Goal: Feedback & Contribution: Submit feedback/report problem

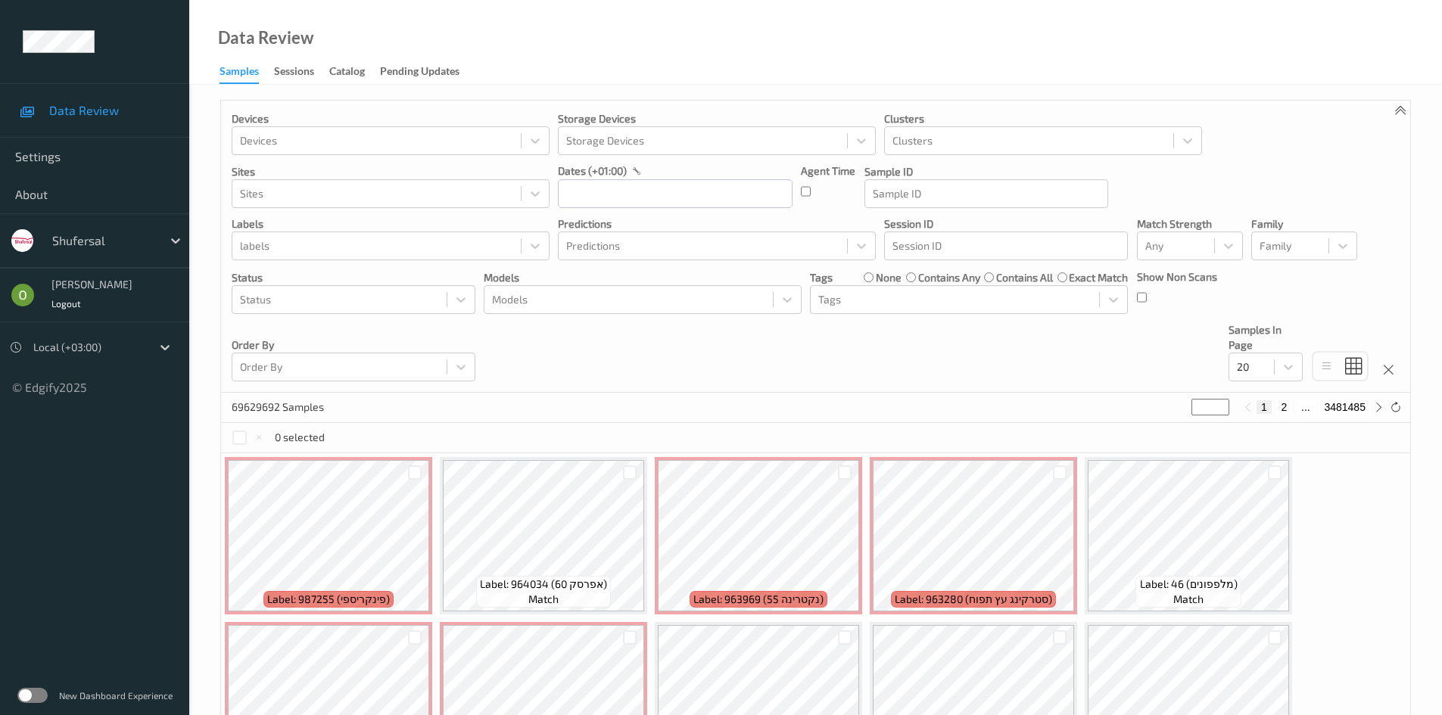
click at [88, 246] on div at bounding box center [103, 241] width 102 height 18
click at [104, 279] on span "shufersal" at bounding box center [90, 277] width 53 height 15
click at [21, 703] on div "New Dashboard Experience" at bounding box center [94, 695] width 189 height 39
click at [30, 699] on label at bounding box center [32, 695] width 30 height 15
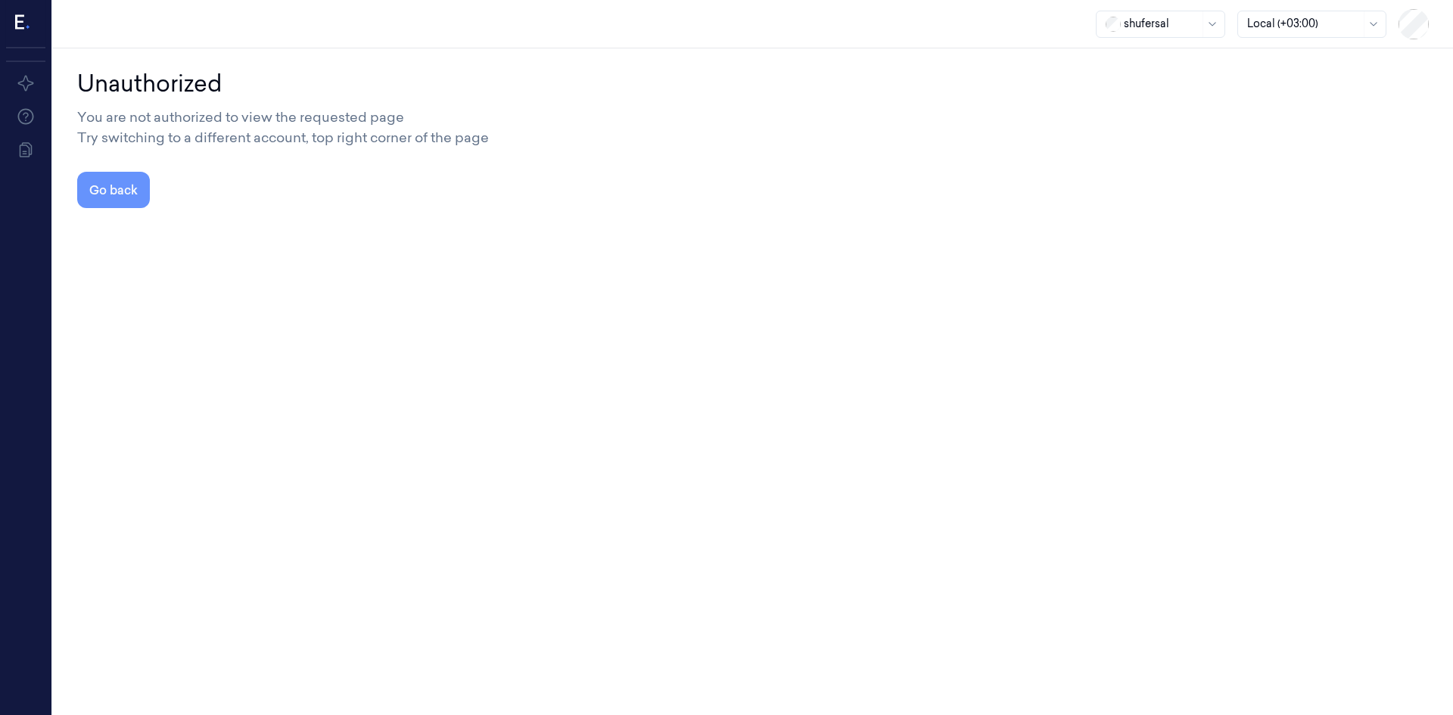
click at [136, 185] on button "Go back" at bounding box center [113, 190] width 73 height 36
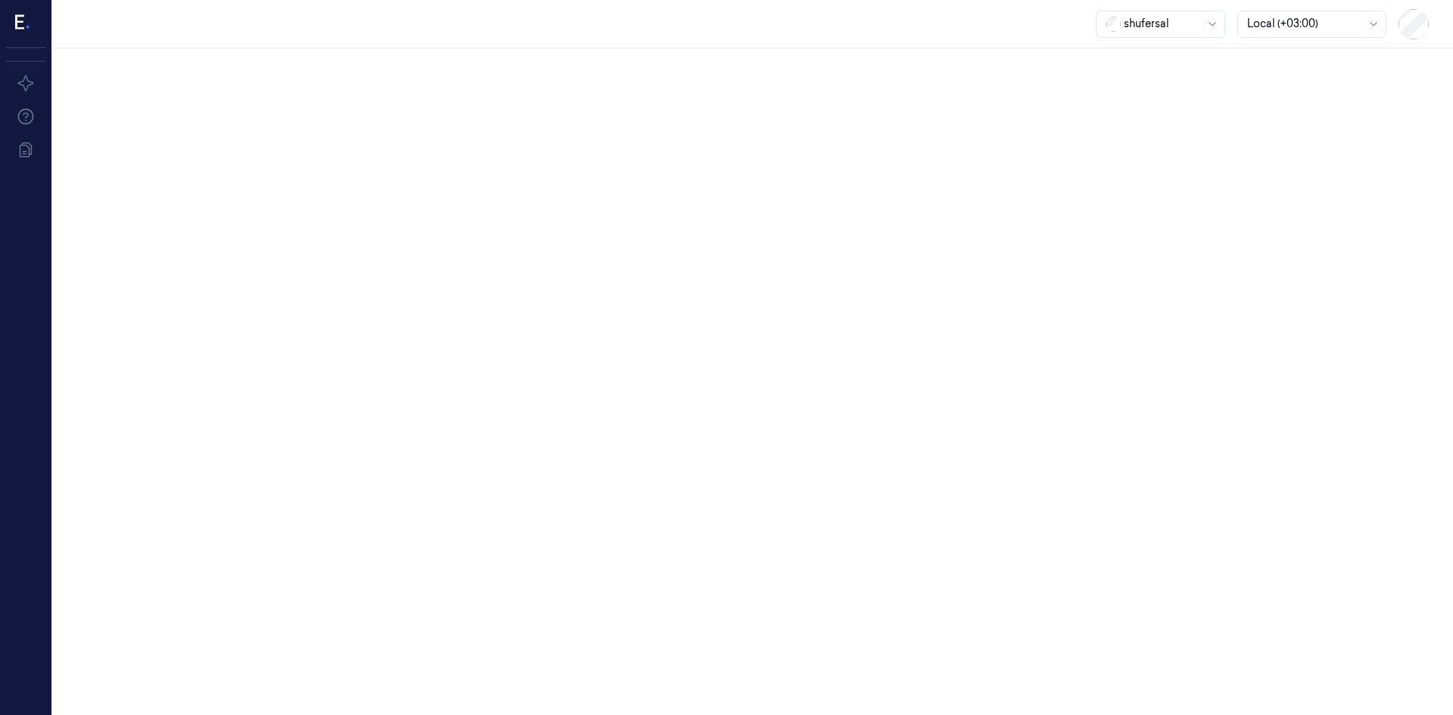
click at [23, 20] on icon at bounding box center [23, 23] width 16 height 23
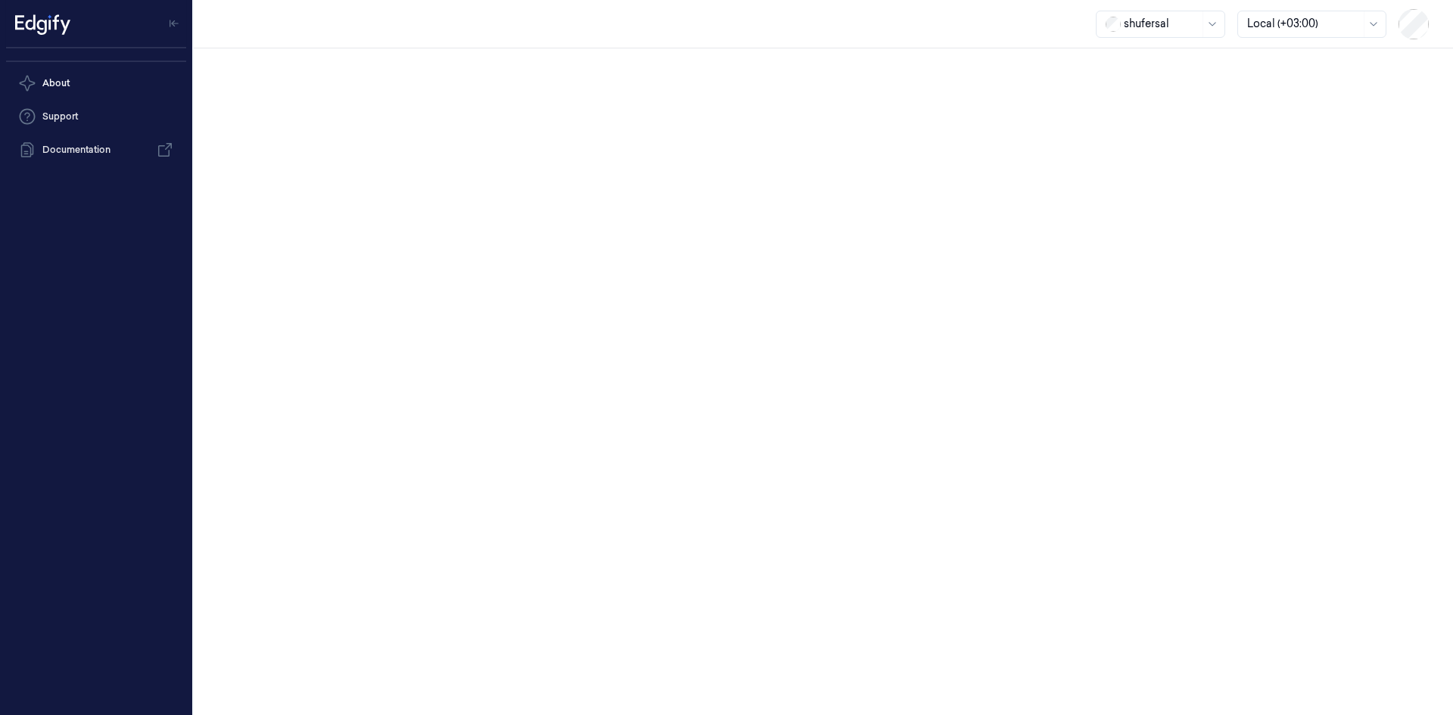
drag, startPoint x: 1241, startPoint y: 2, endPoint x: 1130, endPoint y: 24, distance: 112.8
click at [1130, 24] on div at bounding box center [1162, 24] width 76 height 16
click at [1130, 61] on div "shufersal" at bounding box center [1139, 57] width 67 height 16
click at [75, 20] on div at bounding box center [96, 24] width 180 height 48
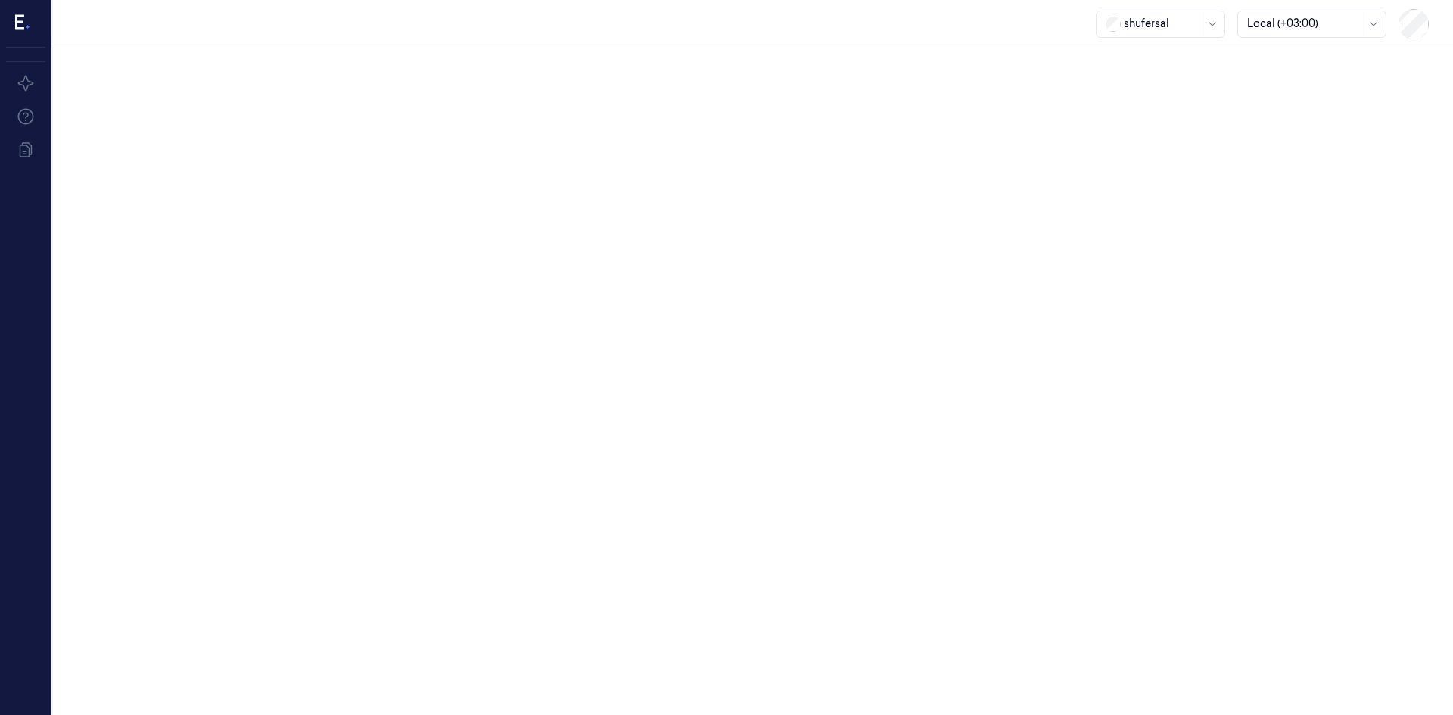
click at [26, 15] on icon at bounding box center [23, 23] width 16 height 23
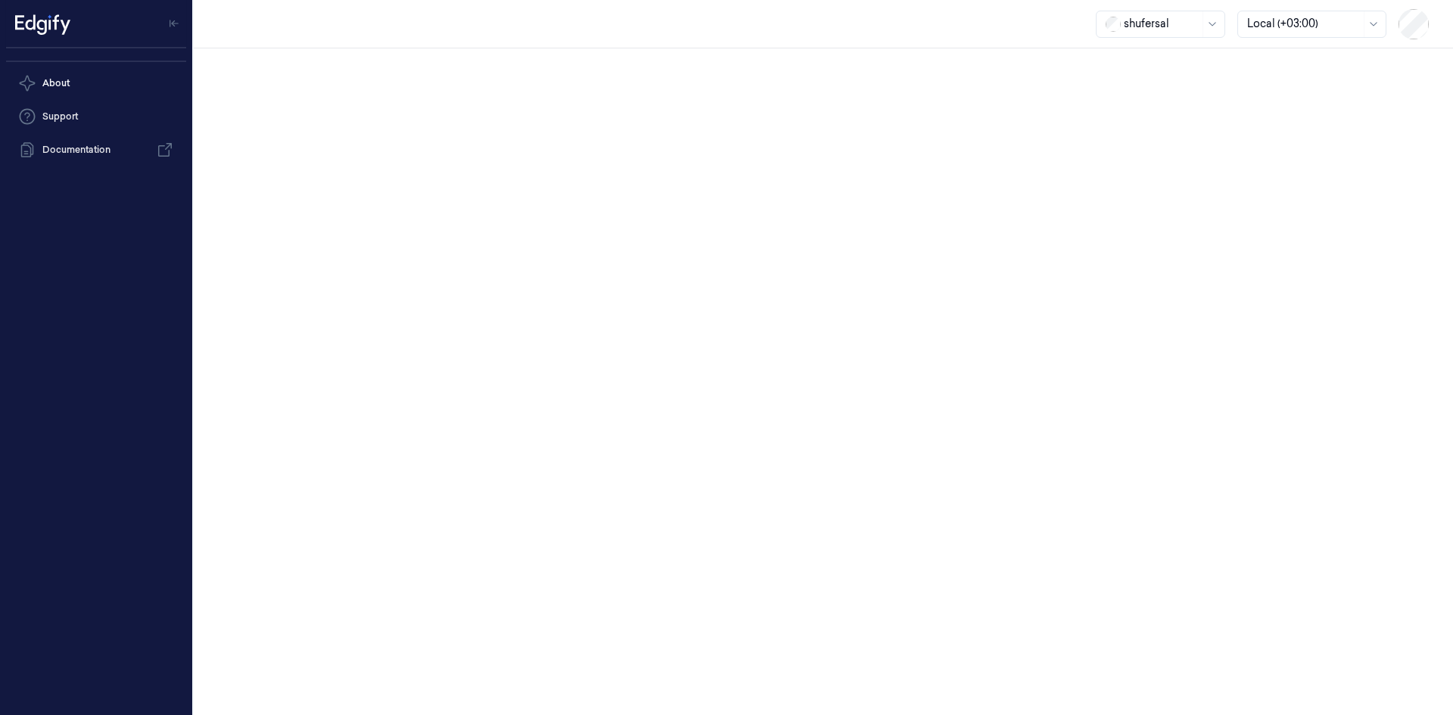
click at [52, 25] on icon at bounding box center [42, 23] width 55 height 23
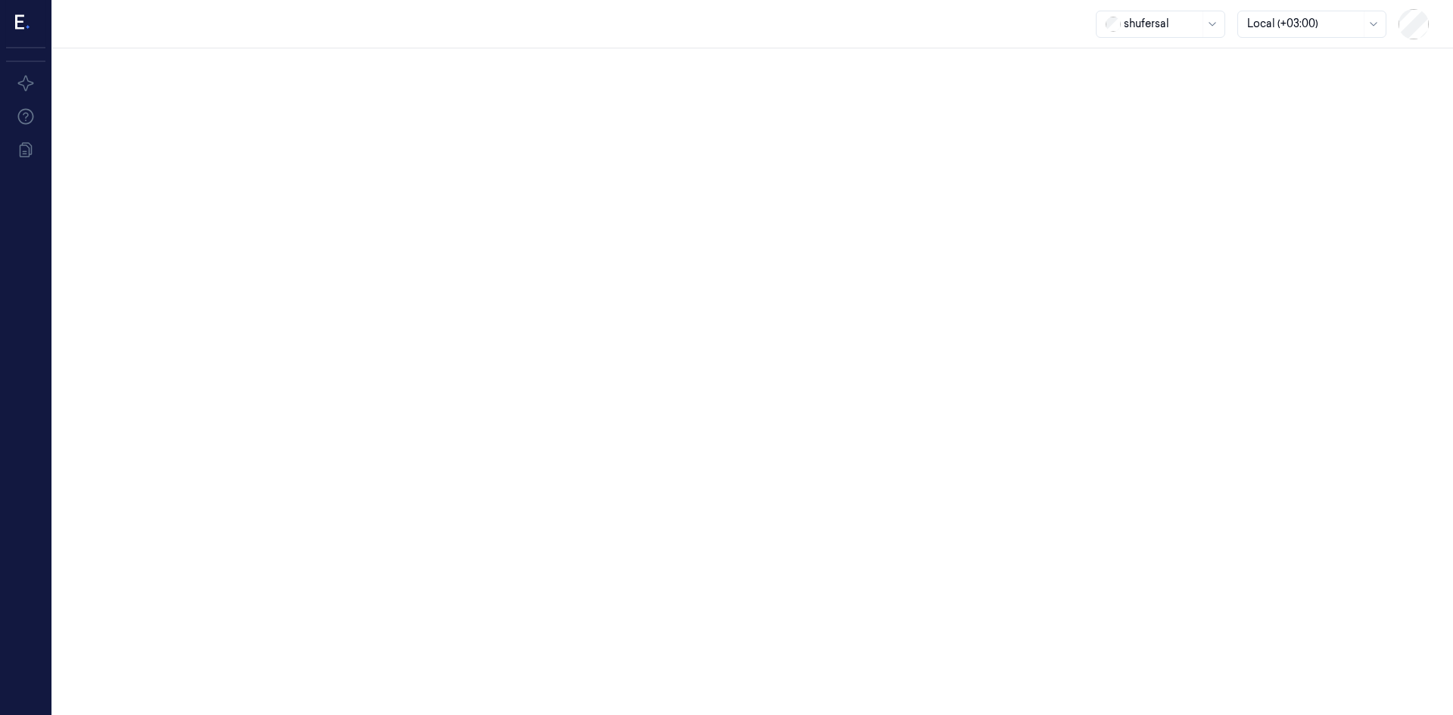
click at [36, 24] on div at bounding box center [25, 24] width 39 height 48
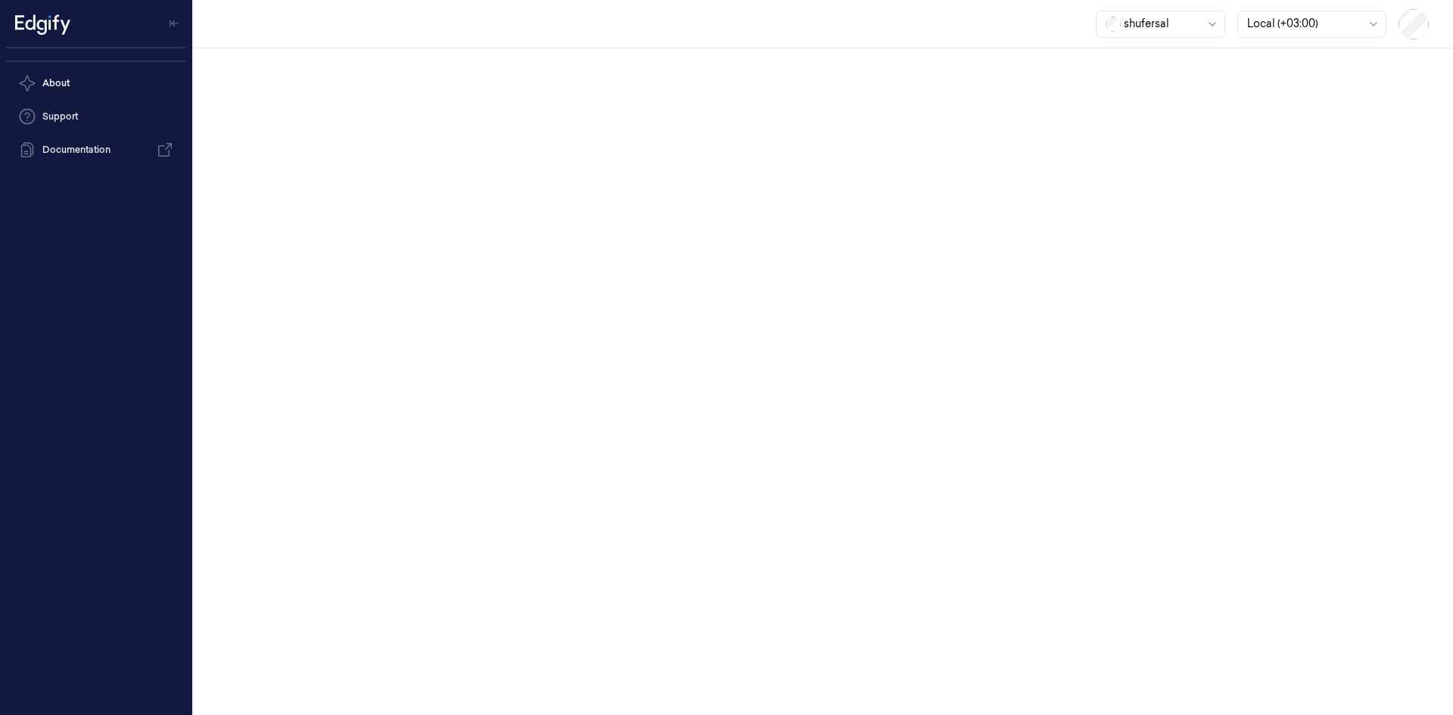
click at [40, 23] on icon at bounding box center [42, 23] width 55 height 23
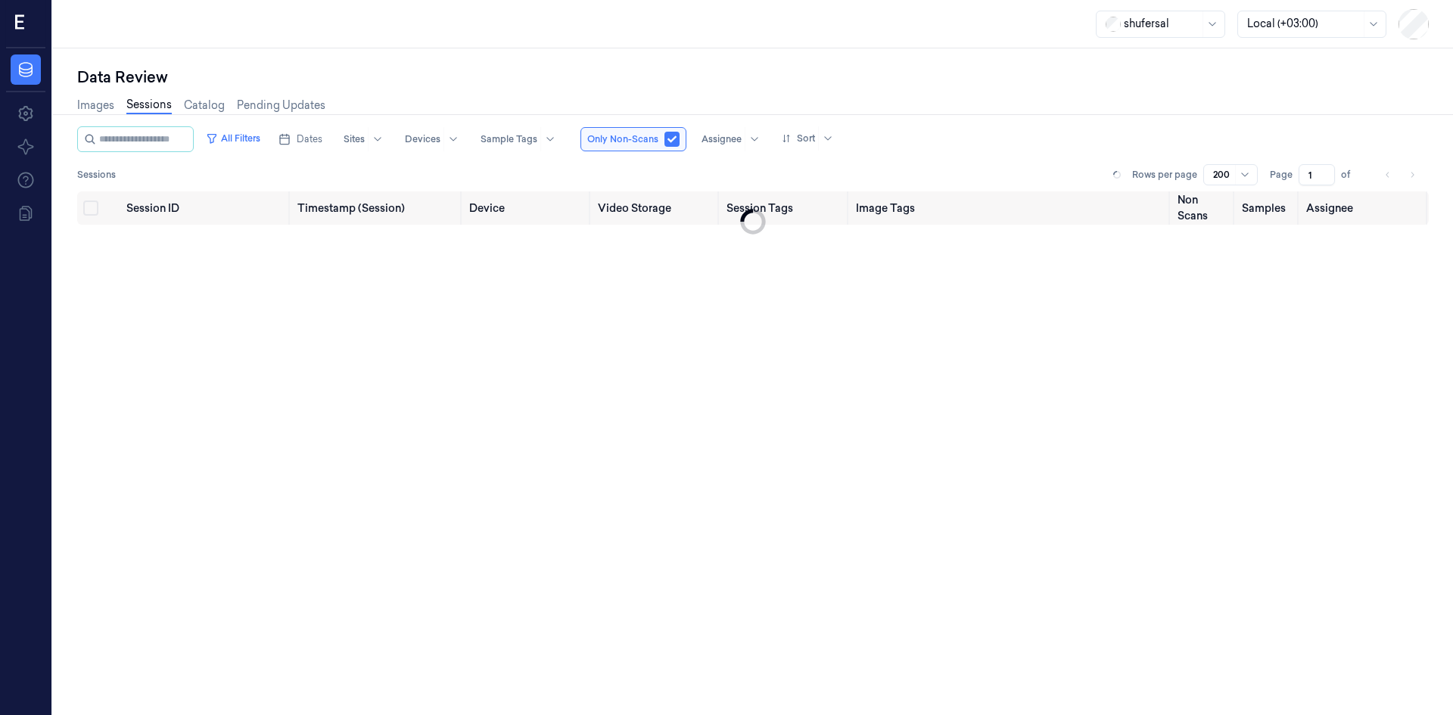
click at [40, 23] on div at bounding box center [25, 24] width 39 height 48
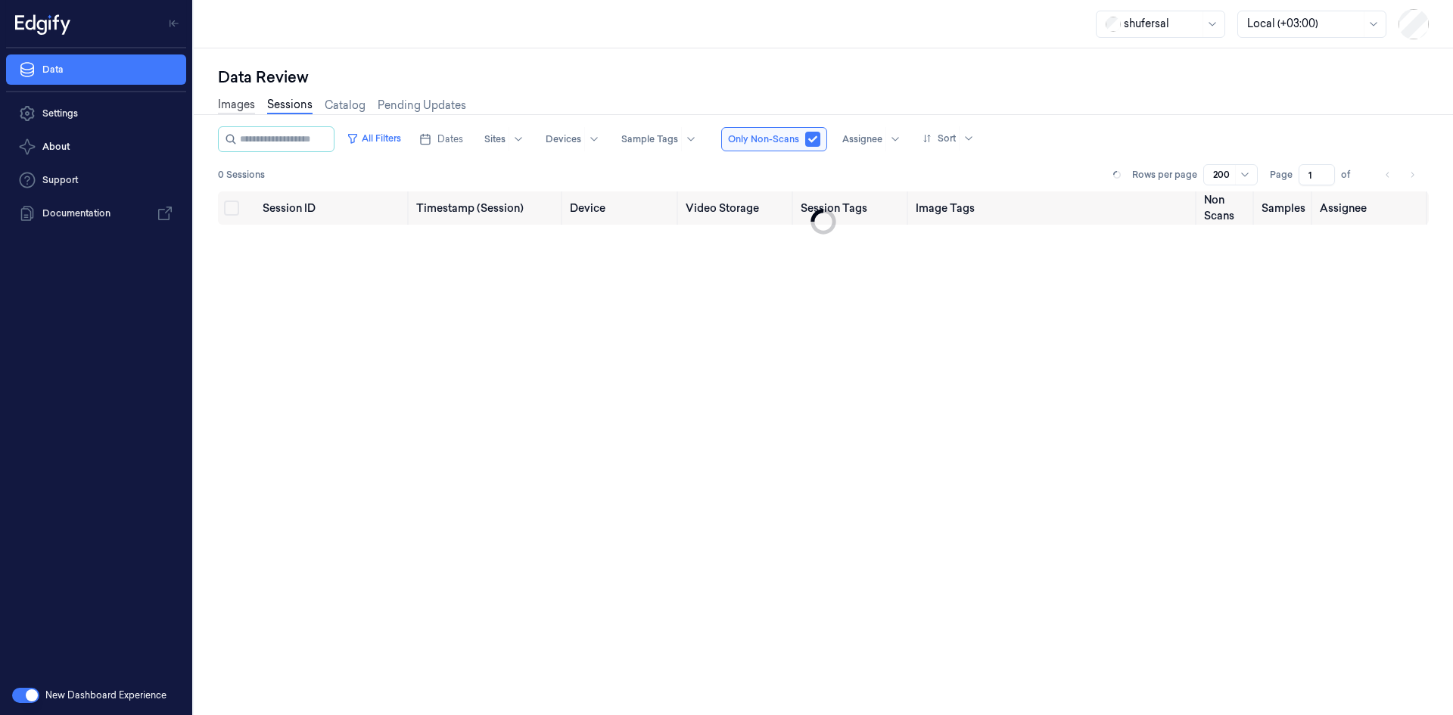
click at [229, 111] on link "Images" at bounding box center [236, 105] width 37 height 17
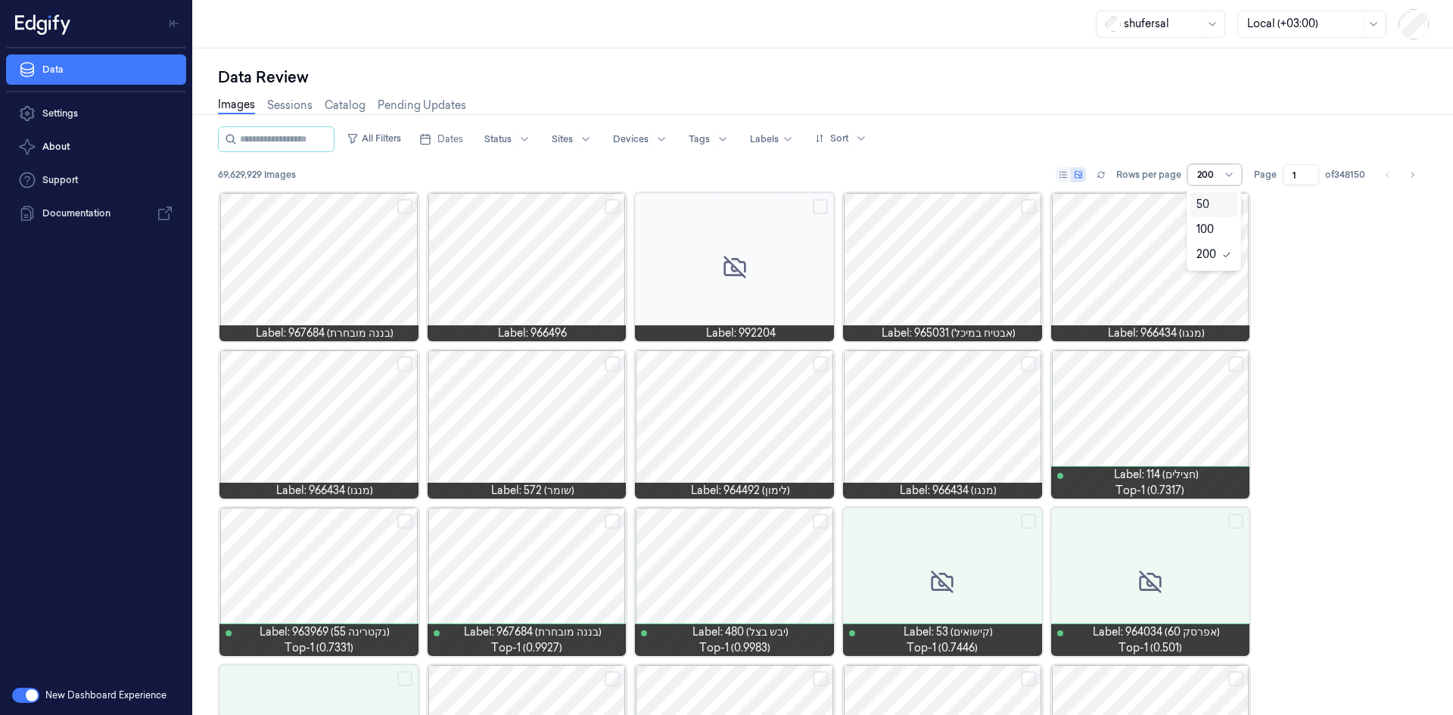
click at [1220, 178] on div at bounding box center [1228, 175] width 19 height 20
click at [1223, 256] on icon at bounding box center [1226, 255] width 9 height 9
click at [382, 145] on button "All Filters" at bounding box center [374, 138] width 67 height 24
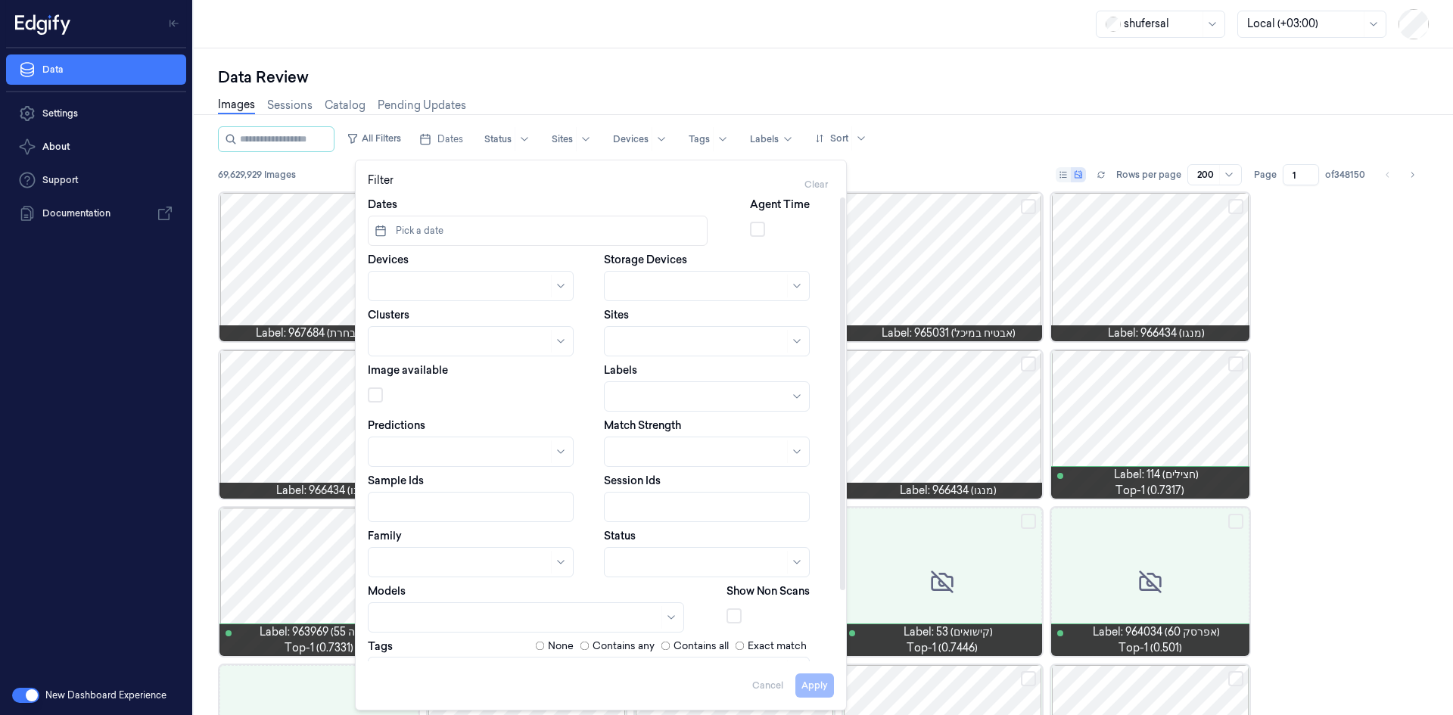
click at [452, 221] on button "Pick a date" at bounding box center [538, 231] width 340 height 30
click at [389, 274] on icon "Go to the Previous Month" at bounding box center [388, 269] width 12 height 12
click at [436, 329] on button "1" at bounding box center [438, 325] width 24 height 24
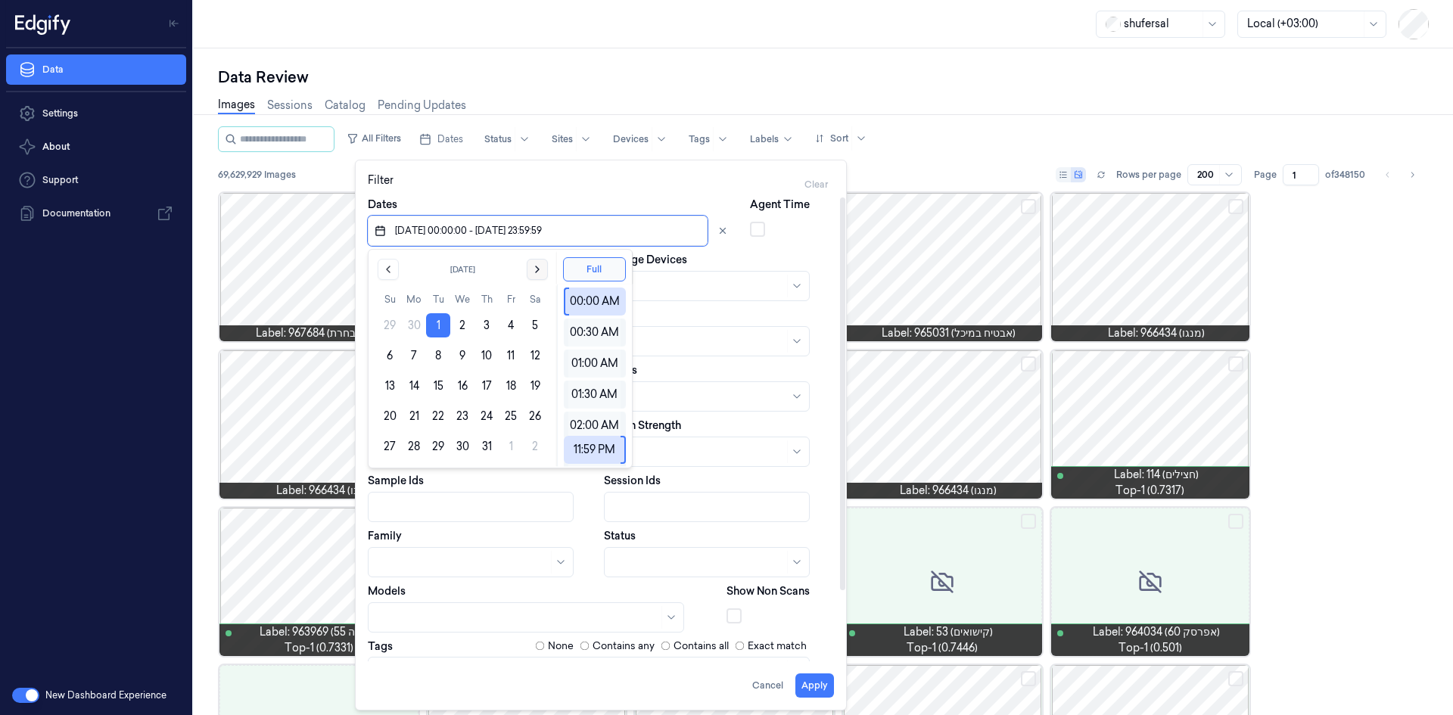
click at [536, 274] on icon "Go to the Next Month" at bounding box center [537, 269] width 12 height 12
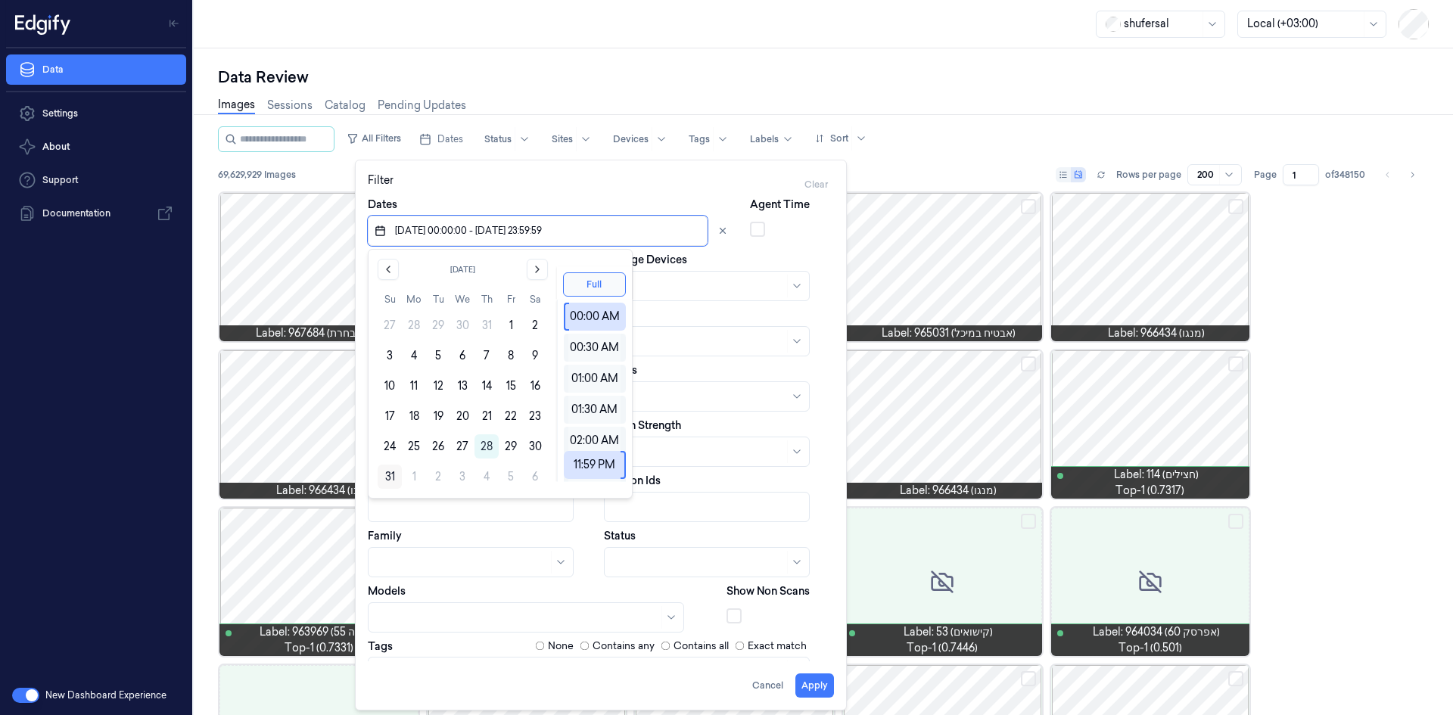
click at [388, 472] on button "31" at bounding box center [390, 477] width 24 height 24
type input "[DATE] 00:00:00 - [DATE] 23:59:59"
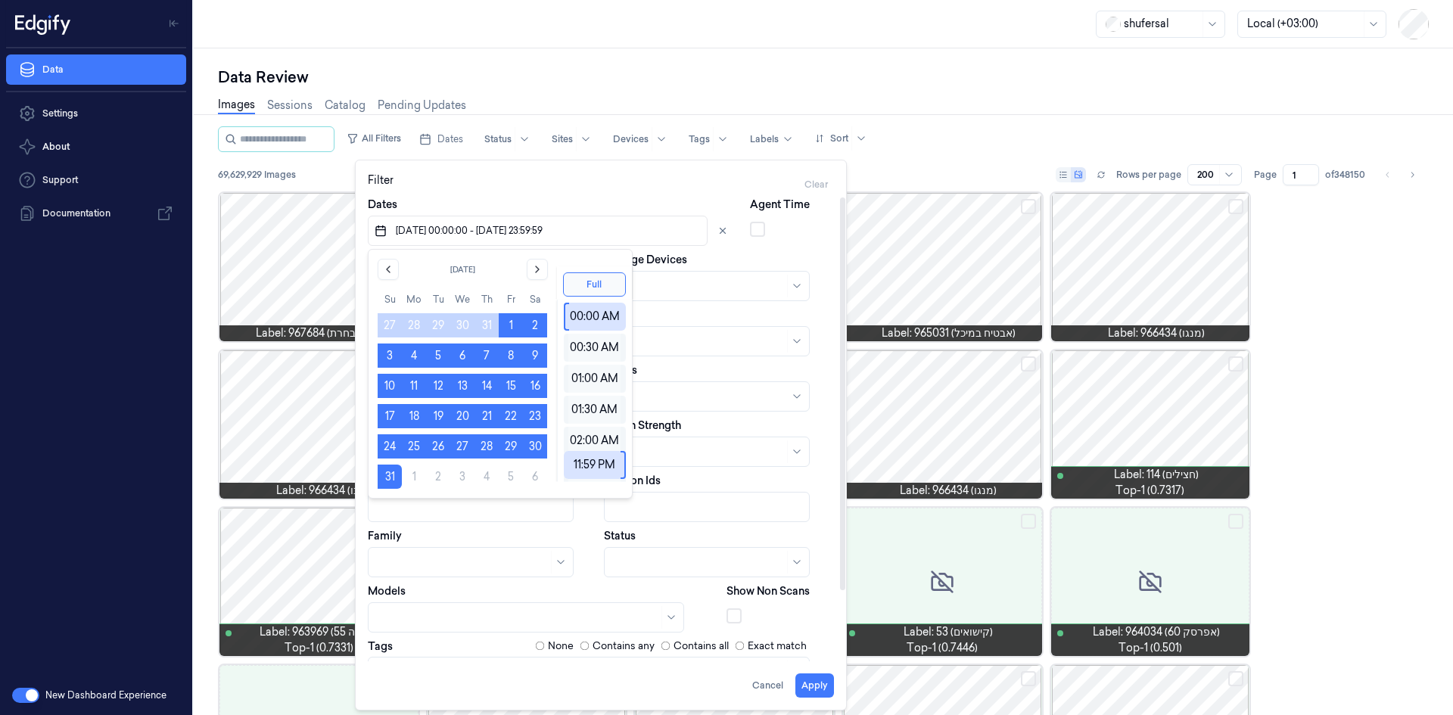
click at [587, 203] on div "Dates 01/07/2025 00:00:00 - 31/08/2025 23:59:59" at bounding box center [550, 221] width 364 height 49
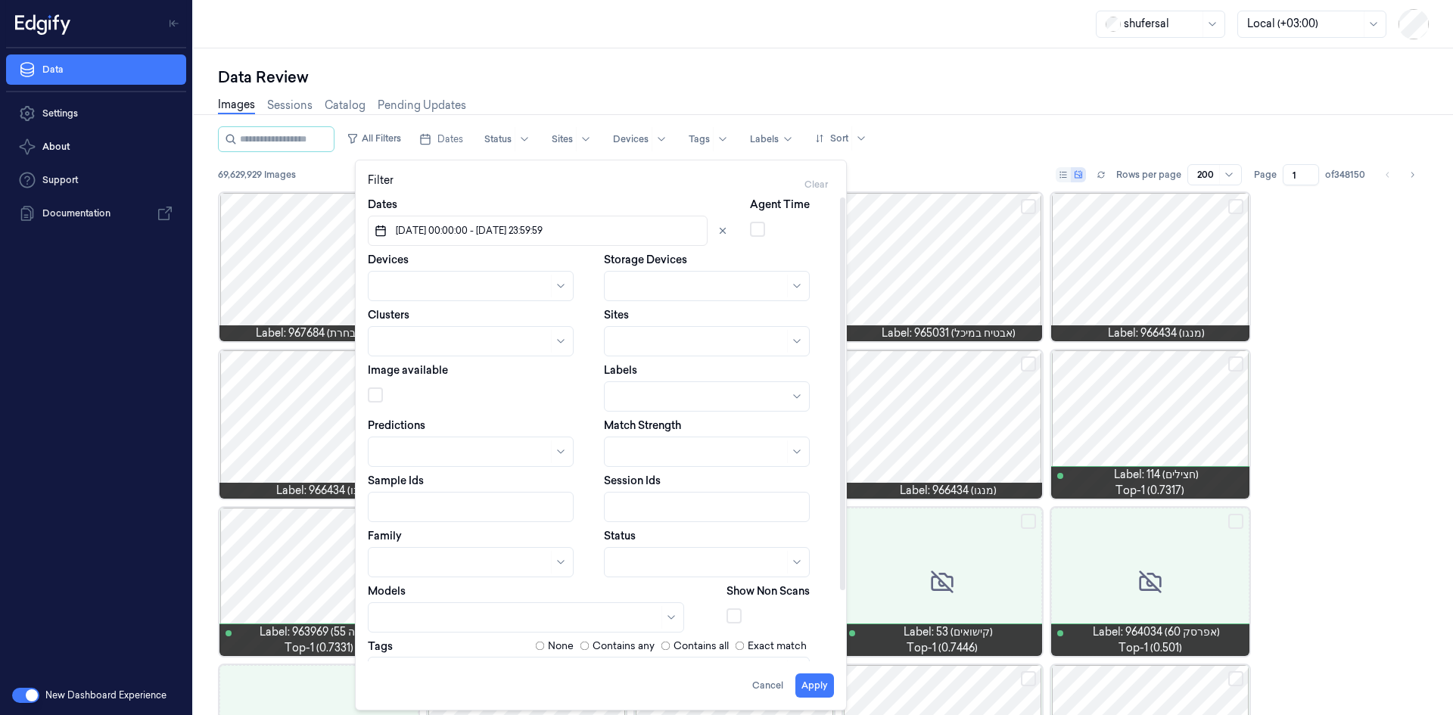
click at [465, 299] on div at bounding box center [471, 286] width 206 height 30
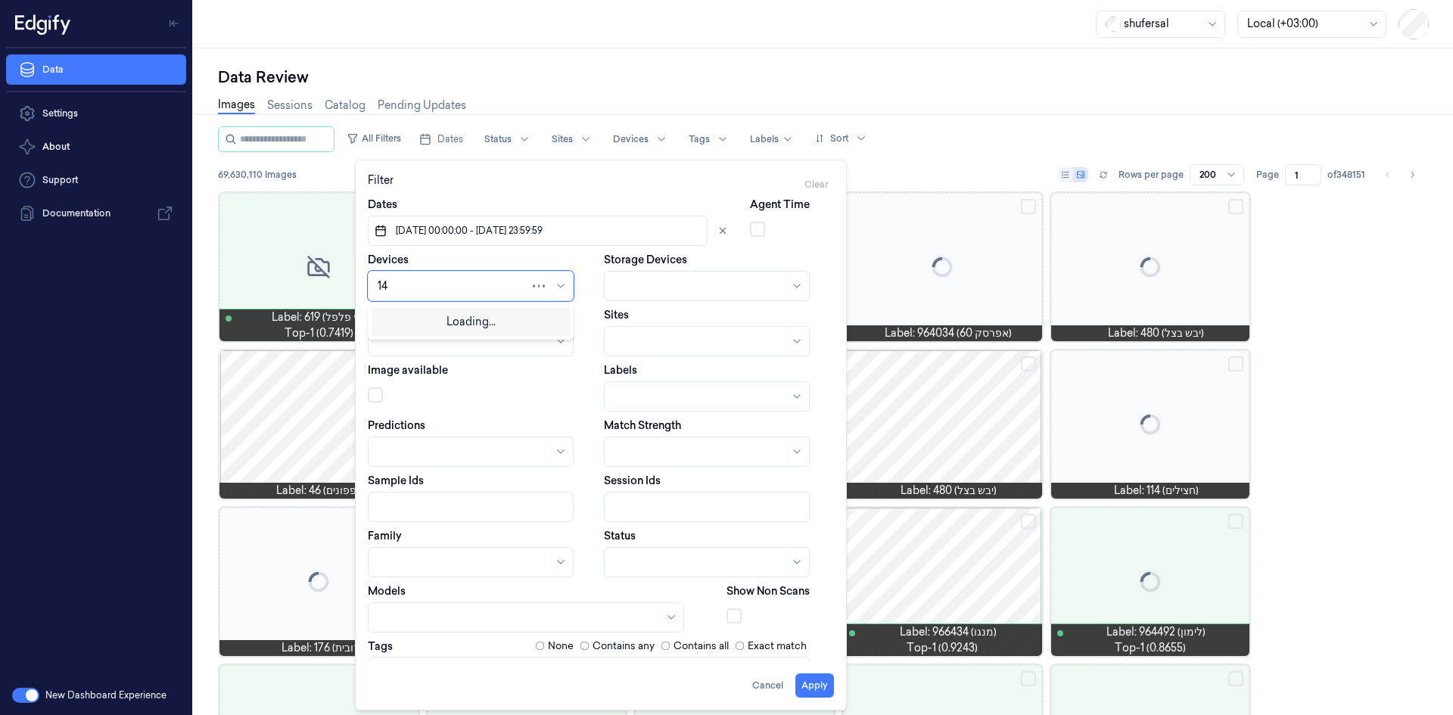
type input "144"
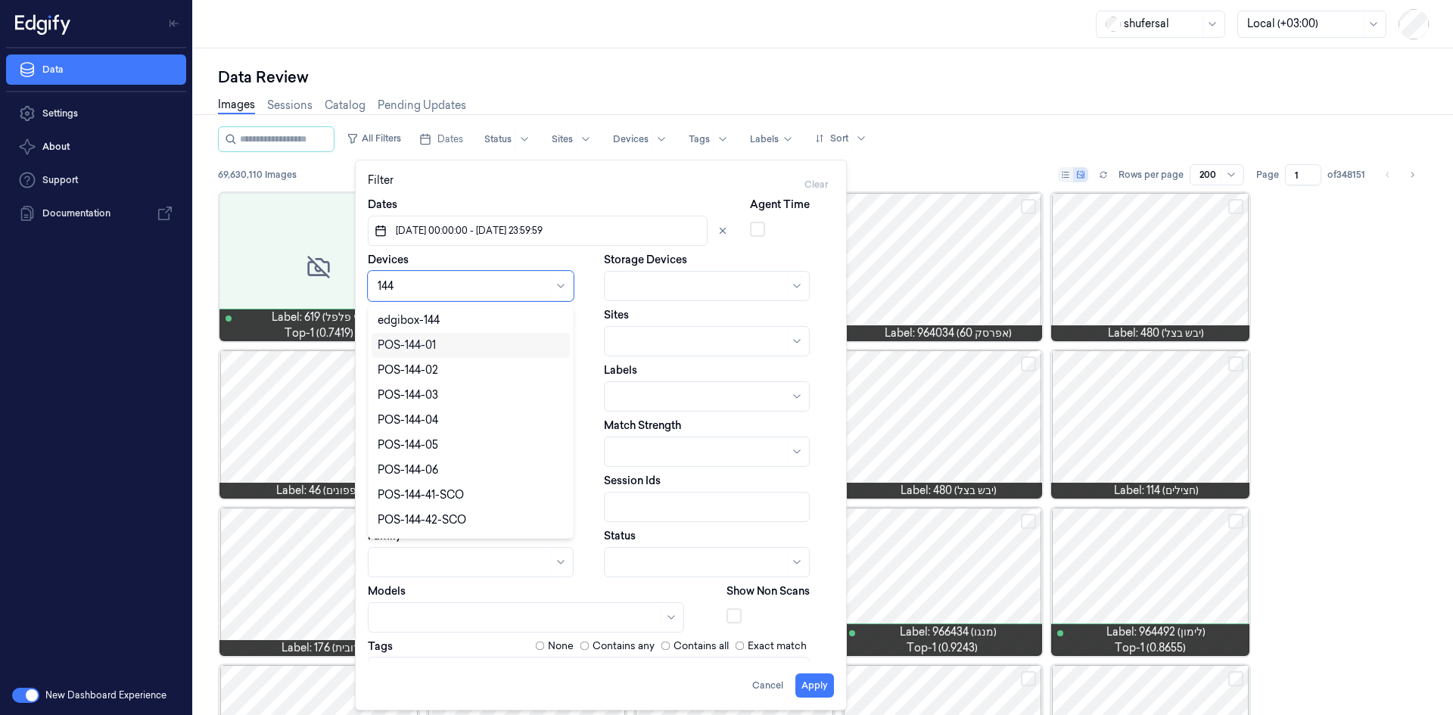
click at [434, 350] on div "POS-144-01" at bounding box center [407, 346] width 58 height 16
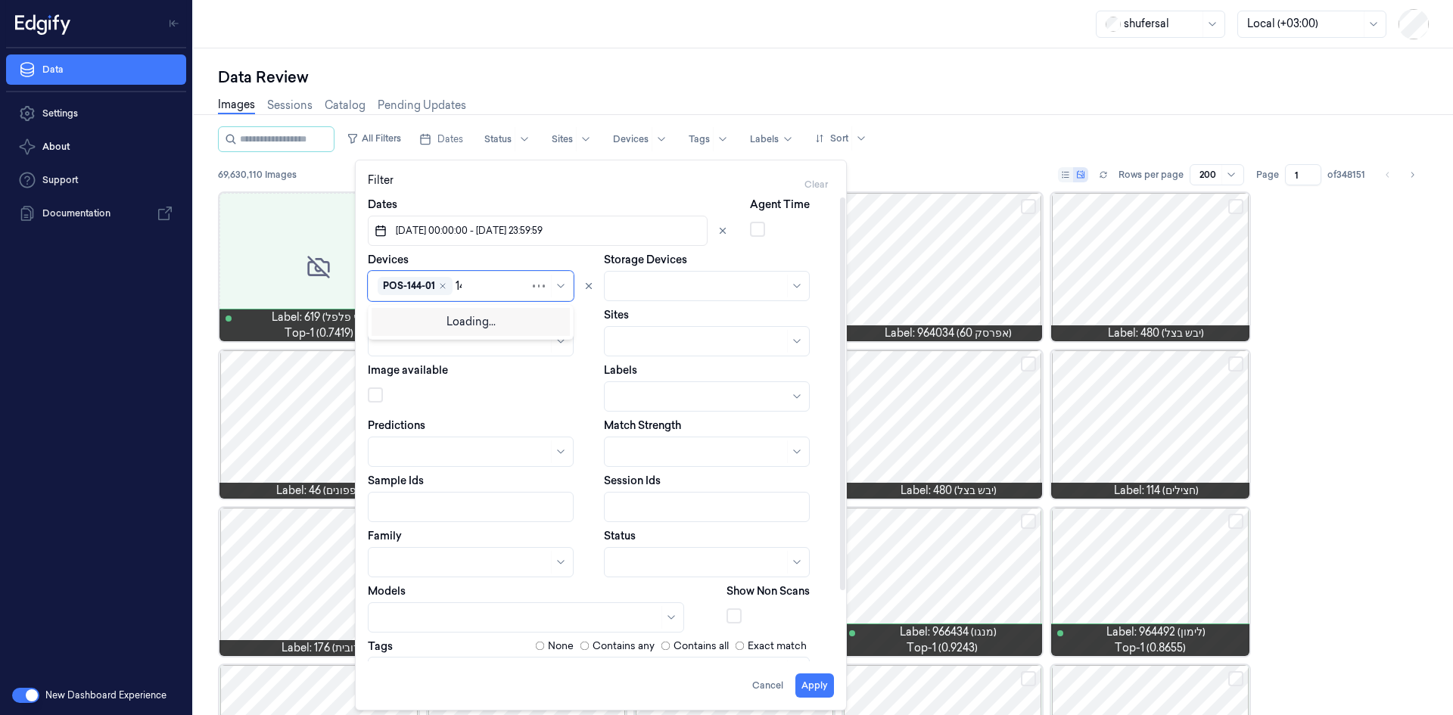
type input "144"
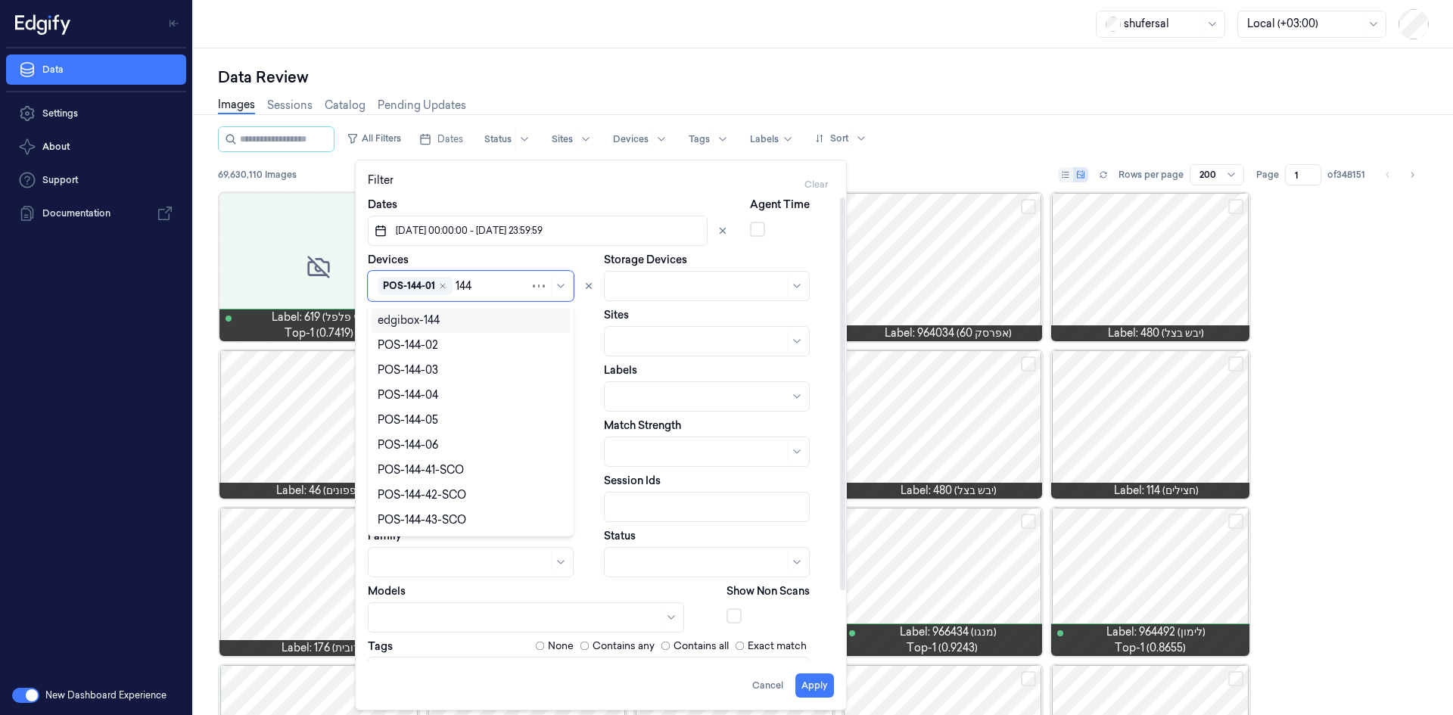
click at [434, 350] on div "POS-144-02" at bounding box center [408, 346] width 61 height 16
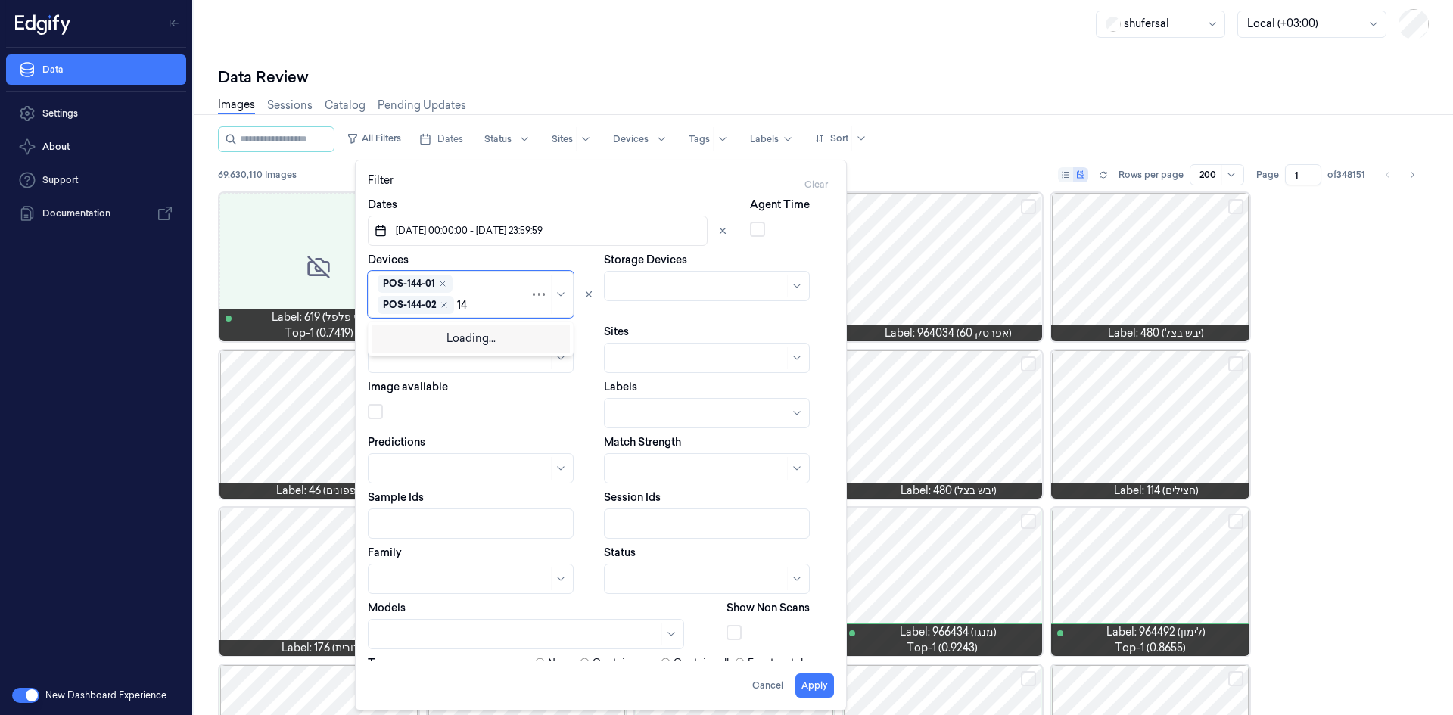
type input "144"
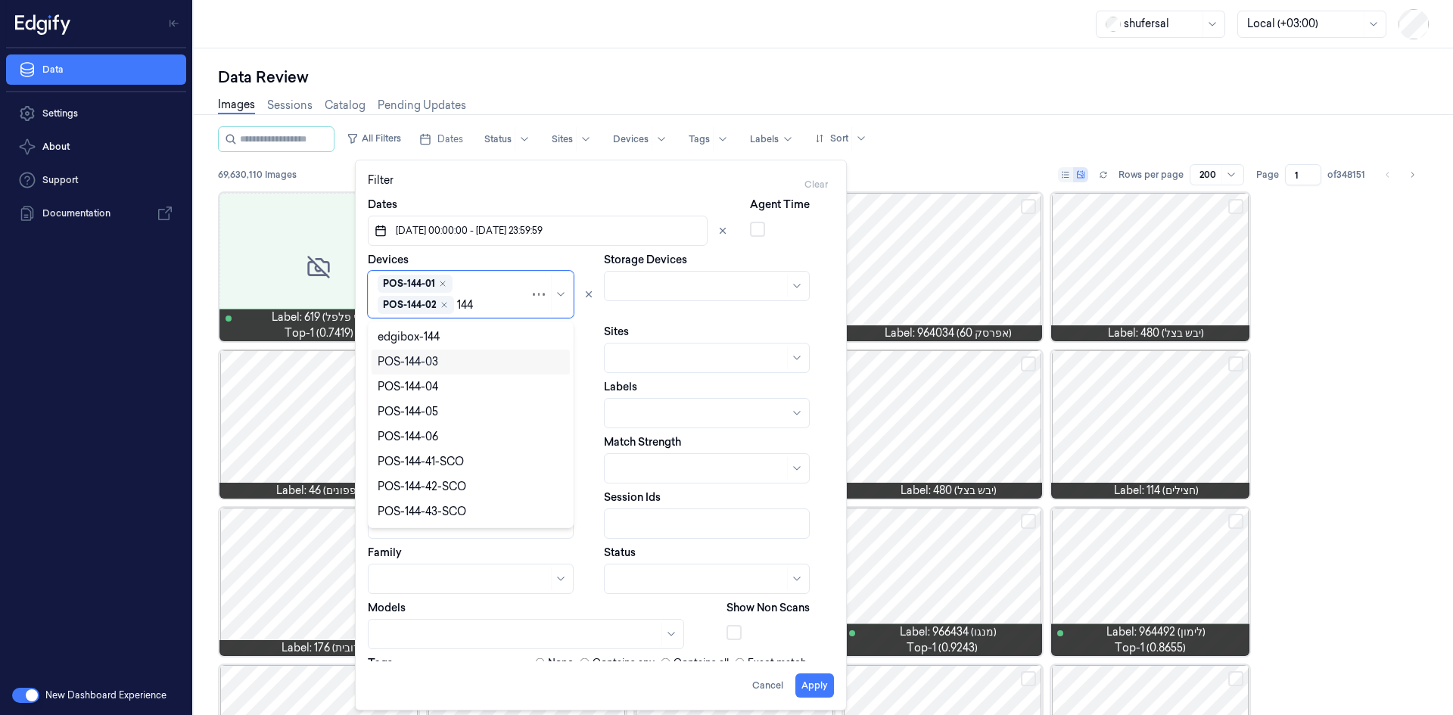
click at [422, 355] on div "POS-144-03" at bounding box center [408, 362] width 61 height 16
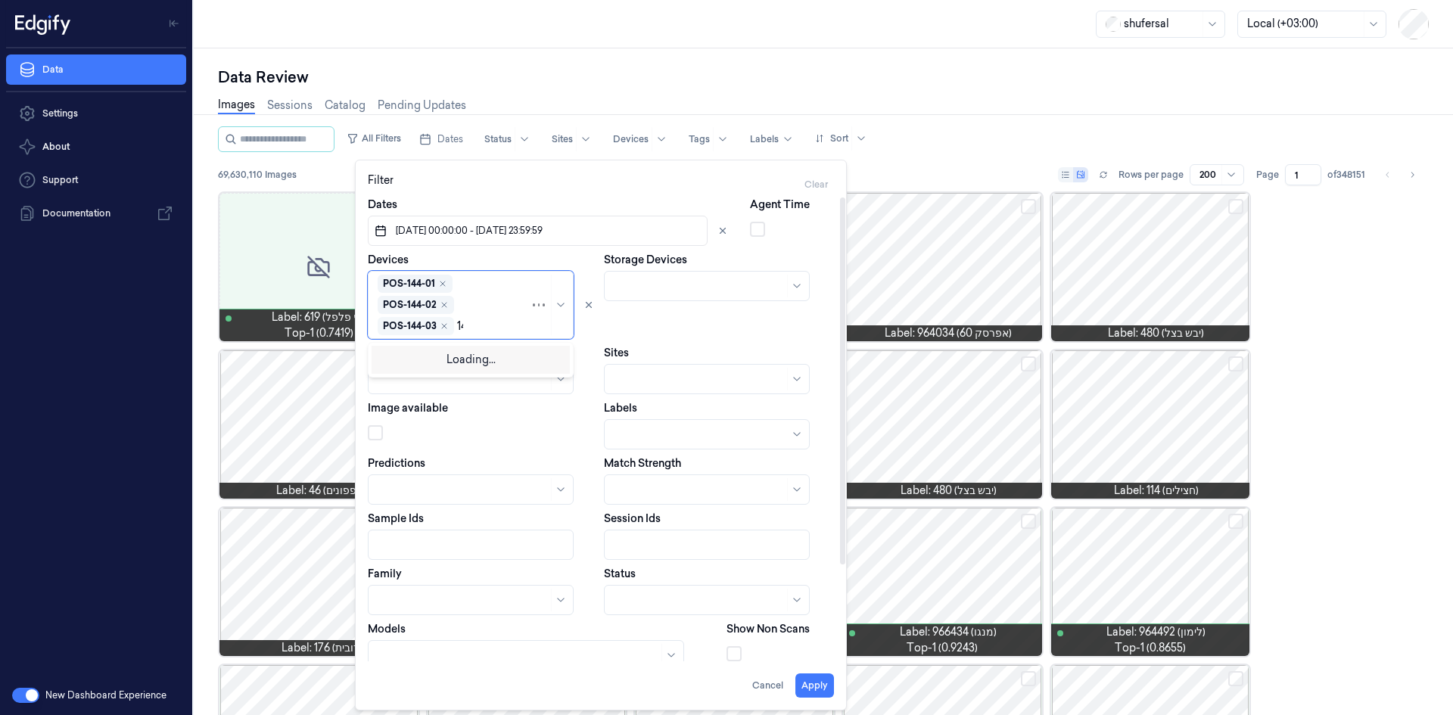
type input "144"
click at [442, 377] on div "POS-144-04" at bounding box center [471, 383] width 186 height 16
type input "144"
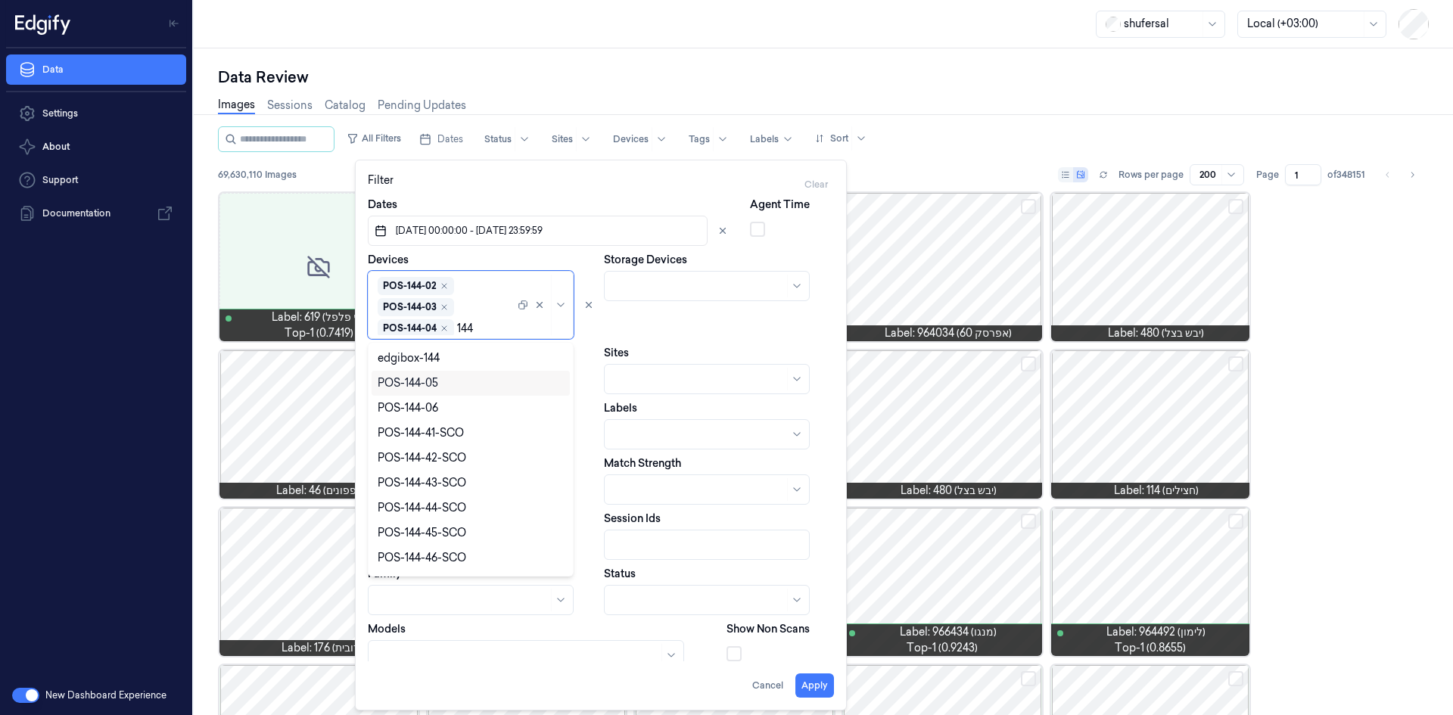
click at [442, 384] on div "POS-144-05" at bounding box center [471, 383] width 186 height 16
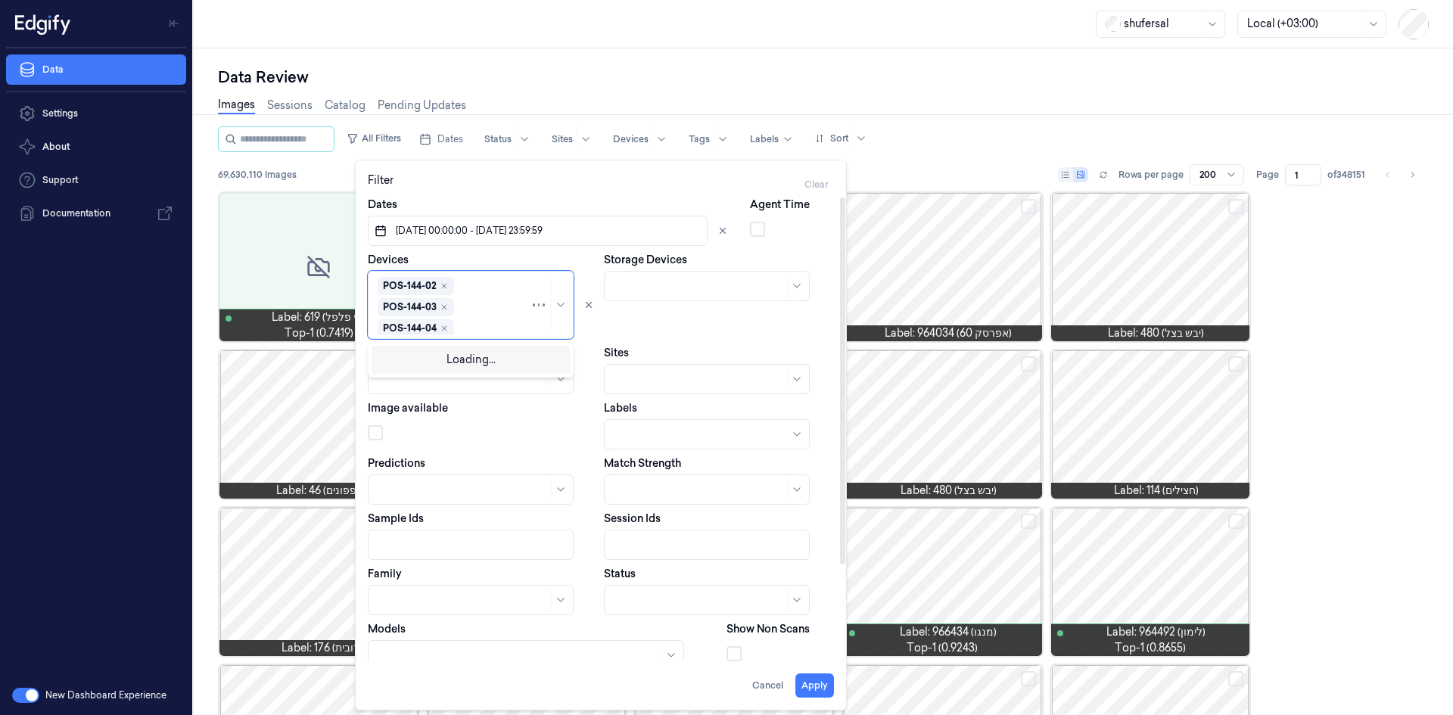
scroll to position [40, 0]
type input "144"
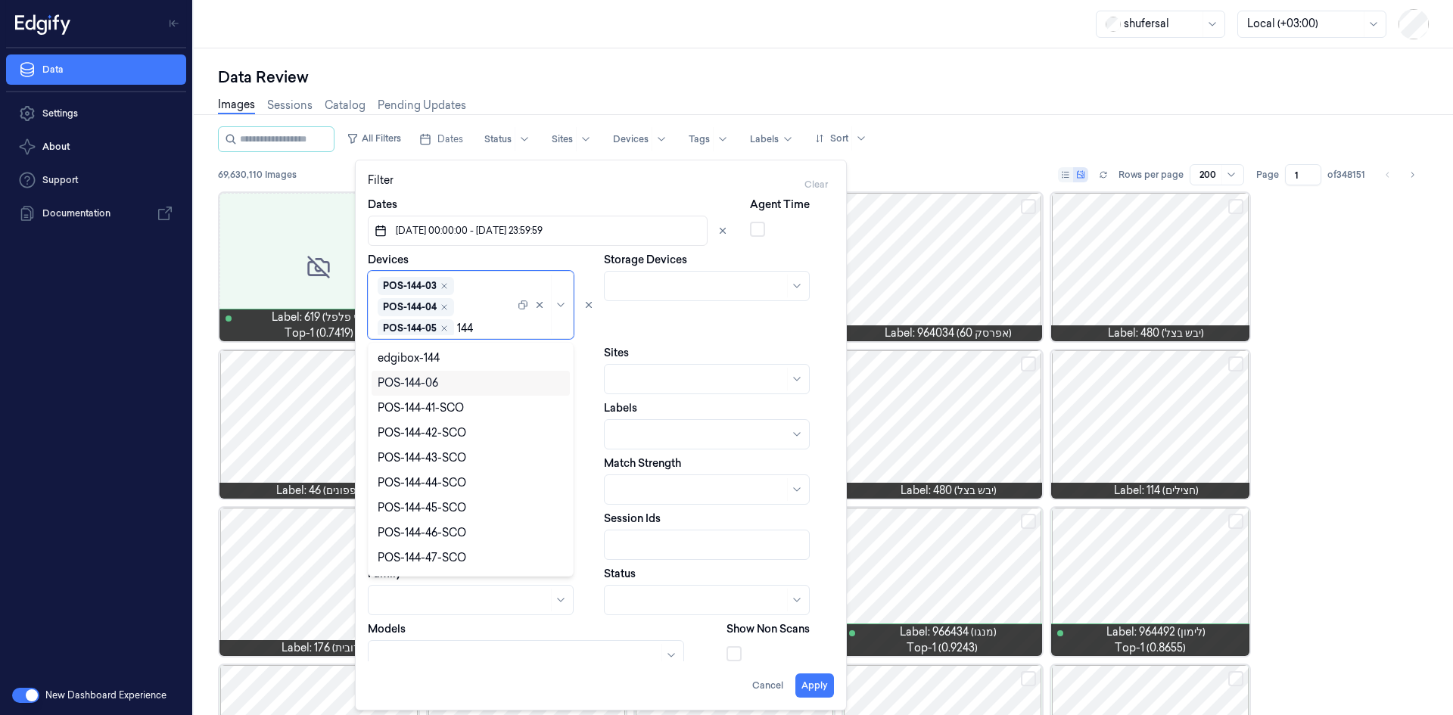
click at [510, 388] on div "POS-144-06" at bounding box center [471, 383] width 186 height 16
click at [480, 284] on div "POS-144-01 POS-144-02 POS-144-03 POS-144-04 POS-144-05 POS-144-06" at bounding box center [446, 305] width 137 height 61
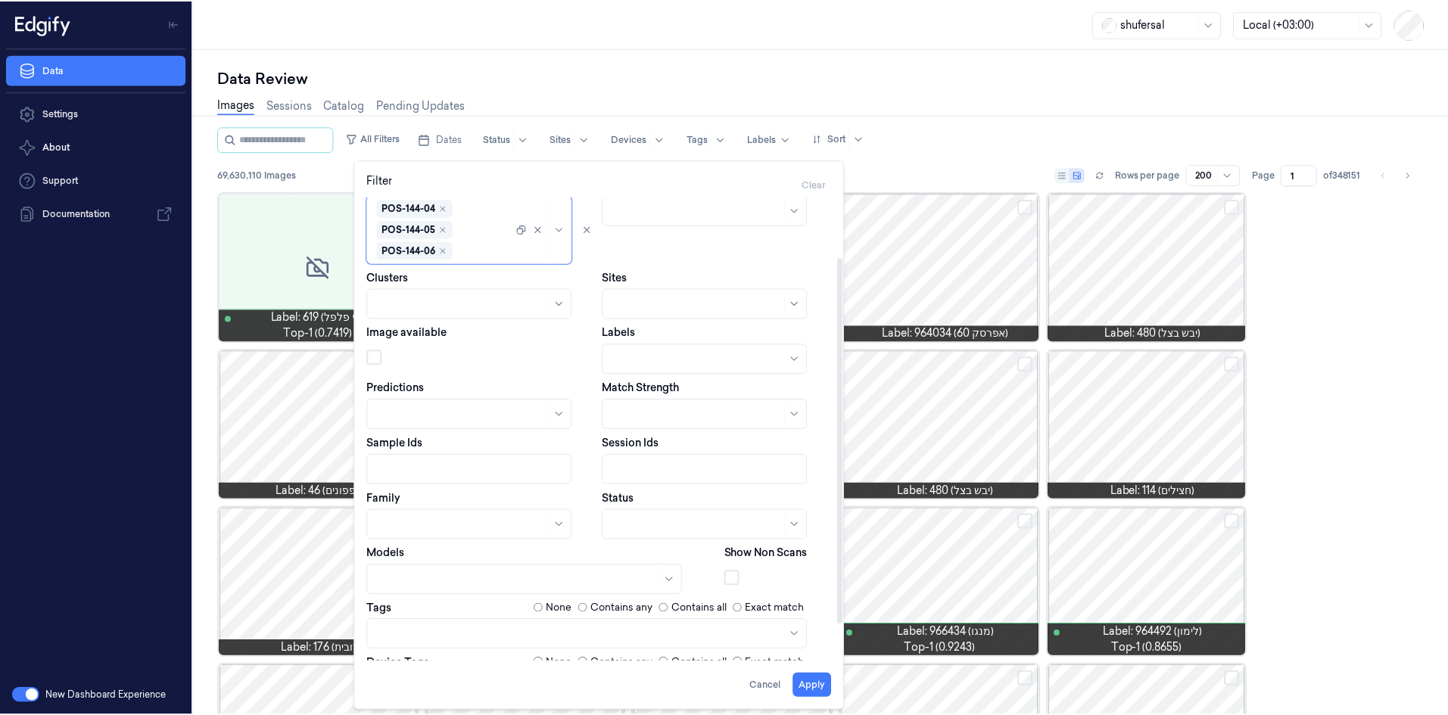
scroll to position [8, 0]
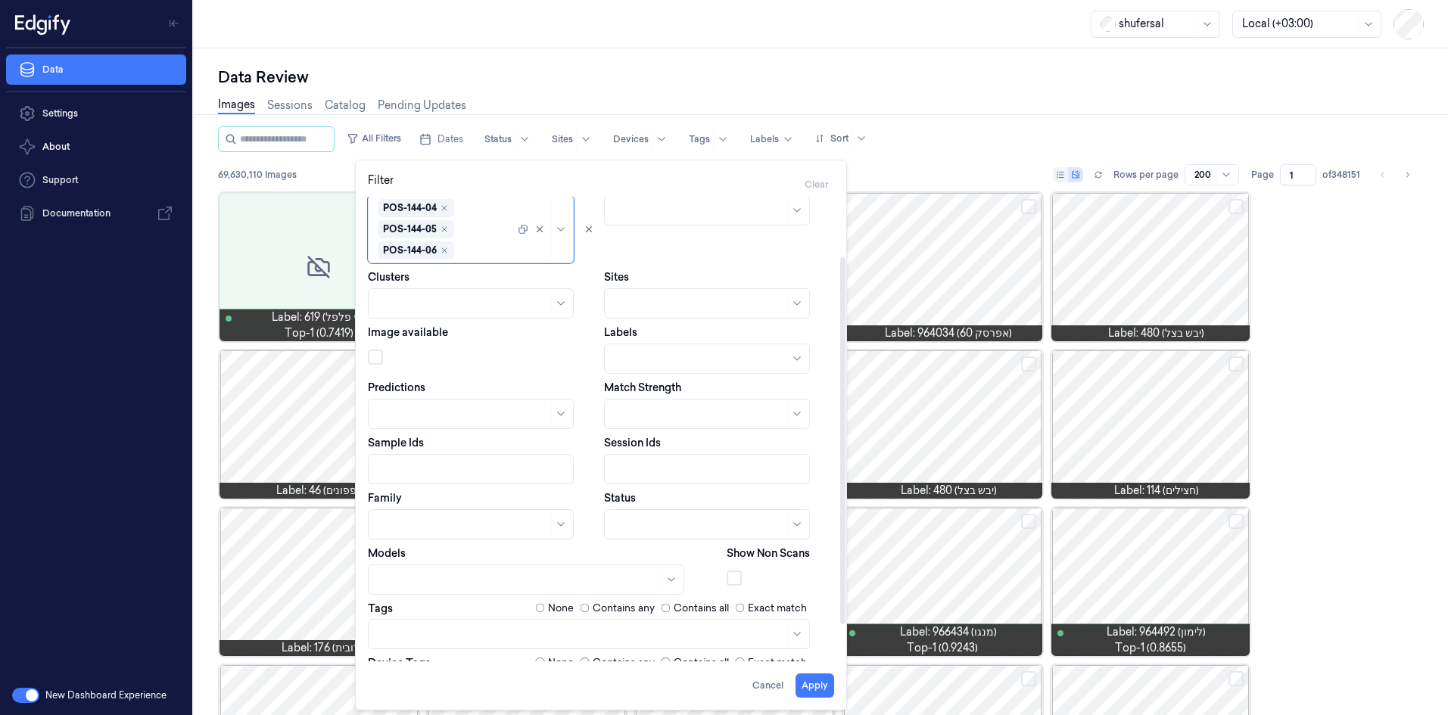
click at [702, 525] on div at bounding box center [699, 524] width 170 height 21
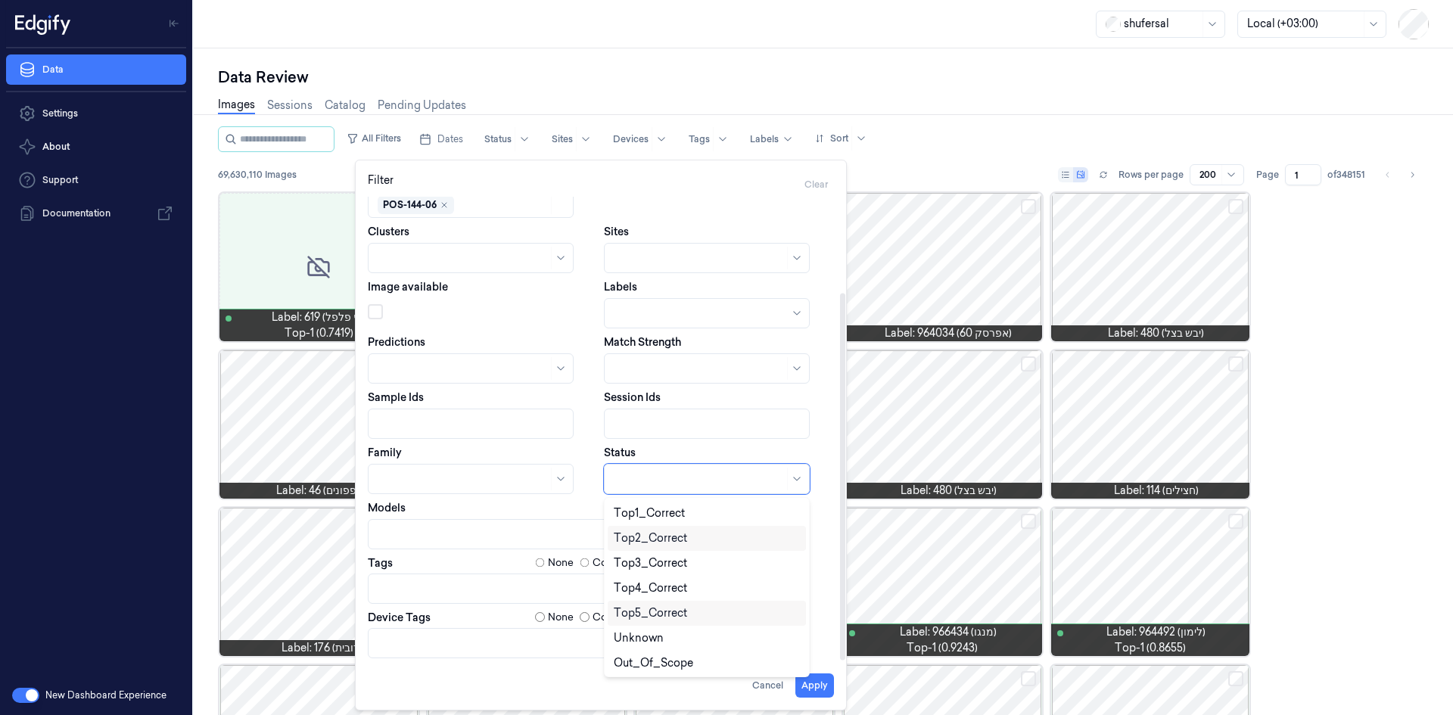
scroll to position [52, 0]
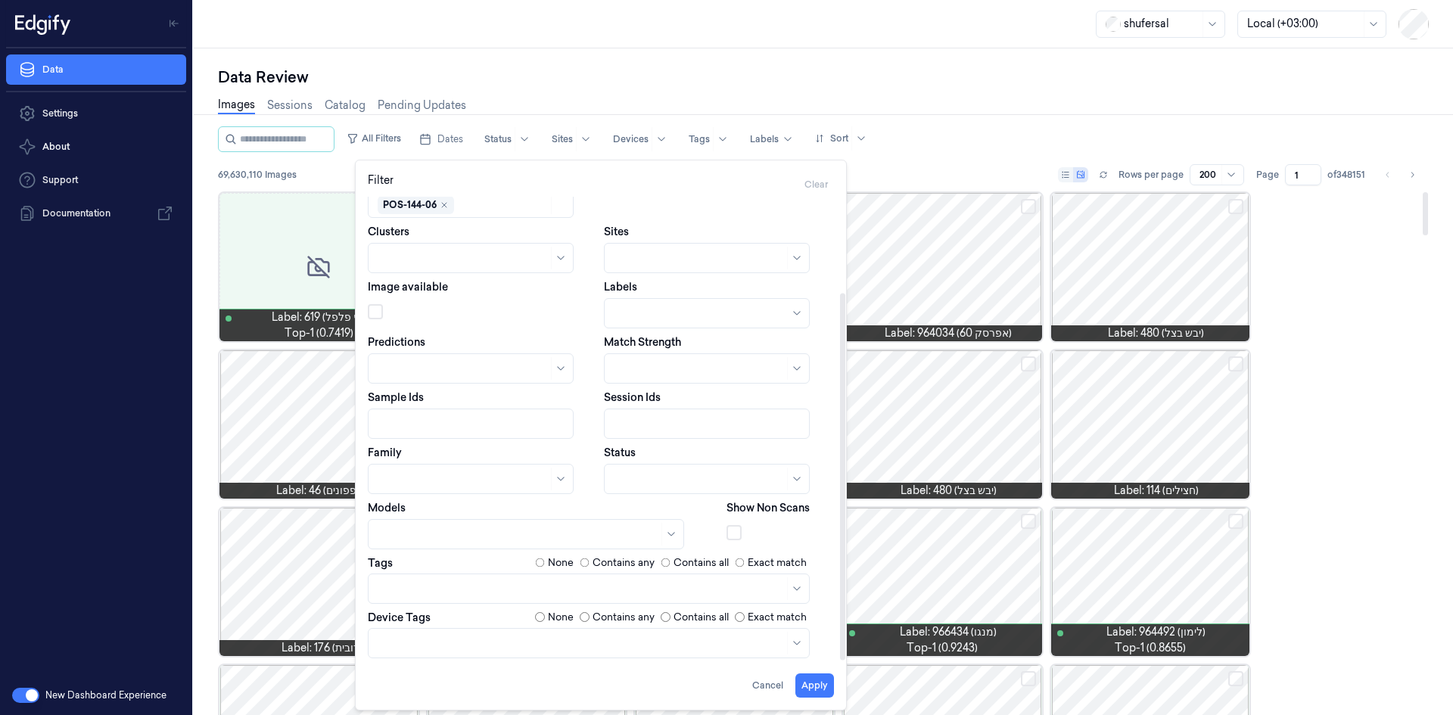
click at [632, 492] on div at bounding box center [707, 479] width 206 height 30
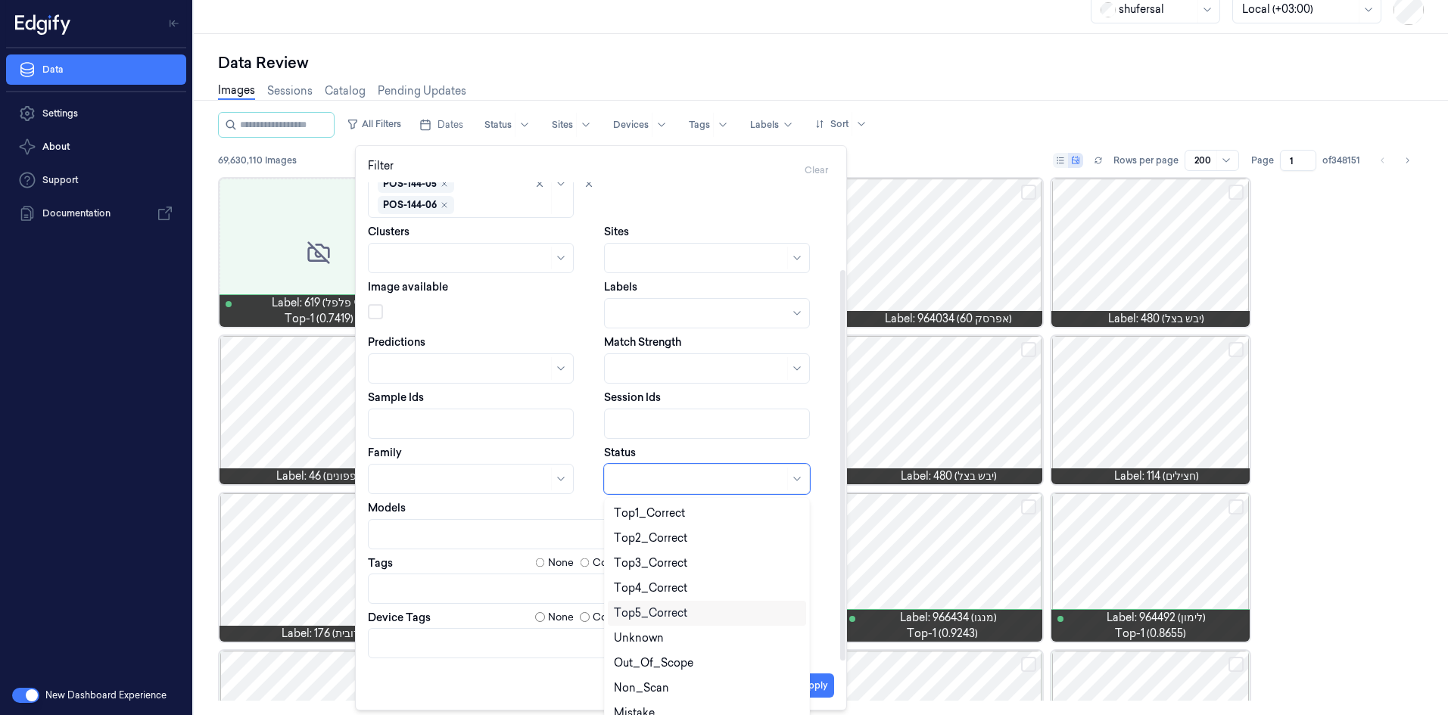
scroll to position [7, 0]
click at [646, 709] on div "Mistake" at bounding box center [634, 707] width 41 height 16
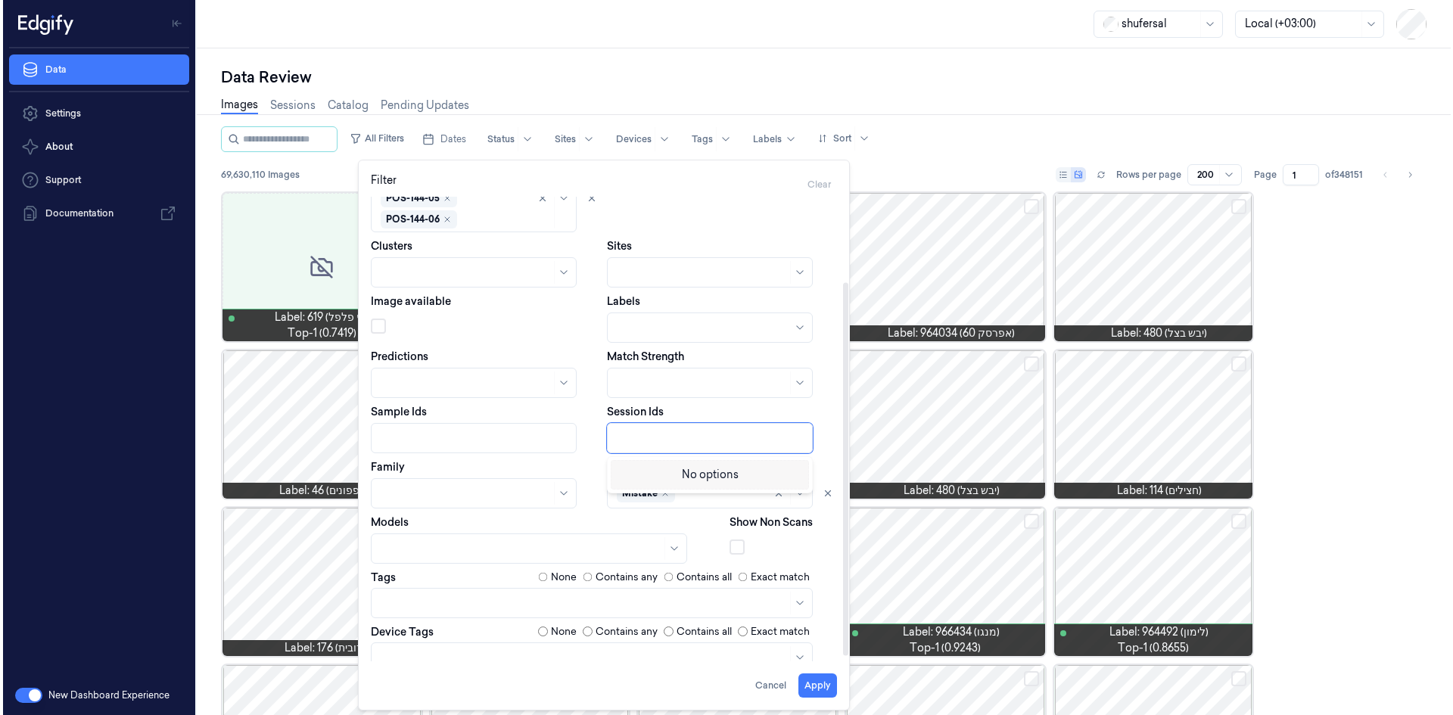
scroll to position [0, 0]
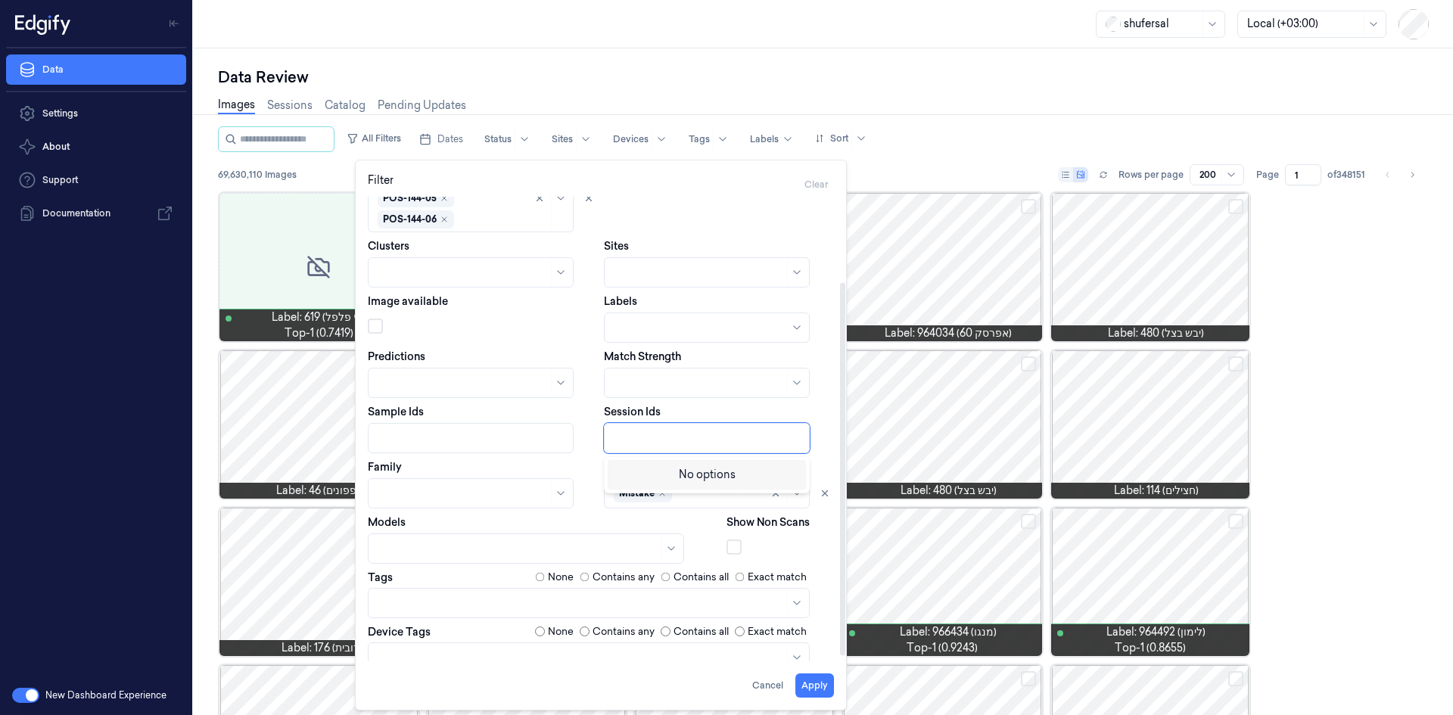
click at [668, 448] on div at bounding box center [707, 438] width 206 height 30
click at [584, 415] on div "Sample Ids" at bounding box center [483, 428] width 230 height 49
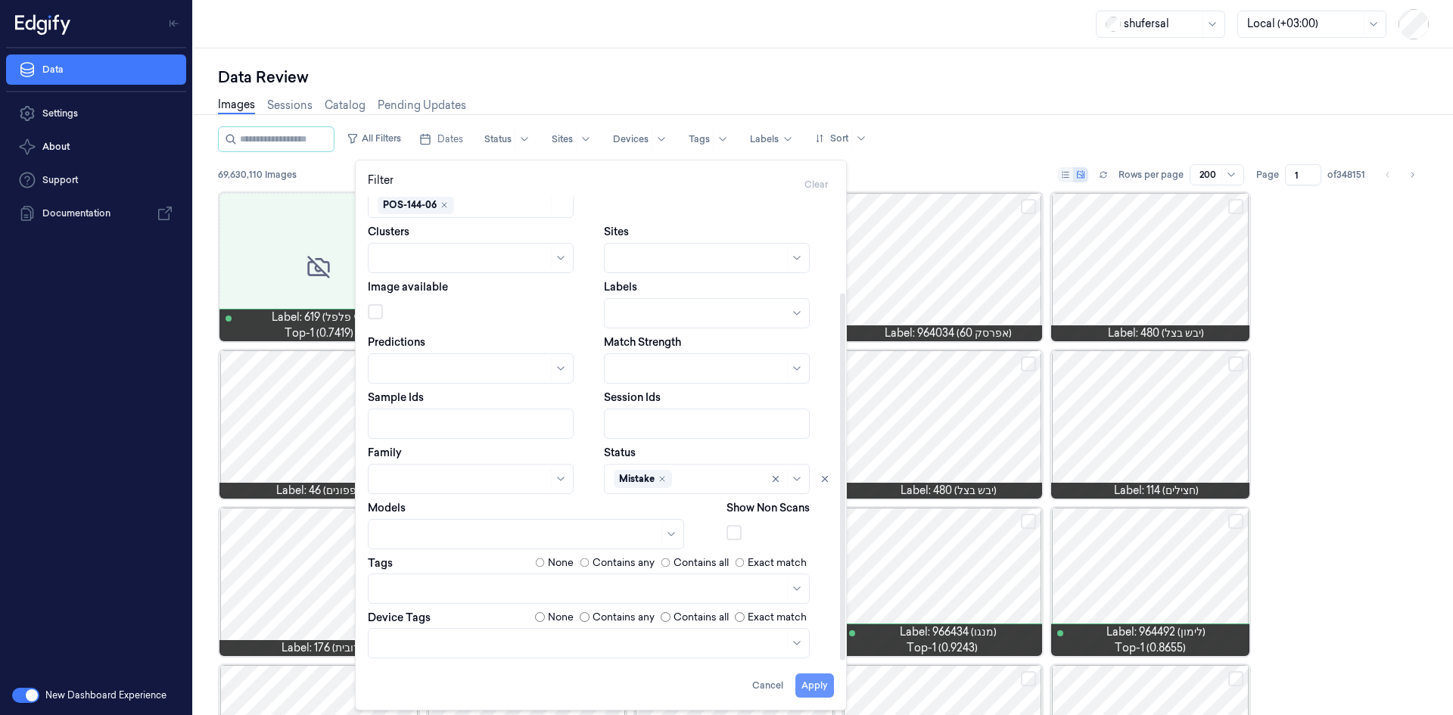
click at [827, 690] on button "Apply" at bounding box center [815, 686] width 39 height 24
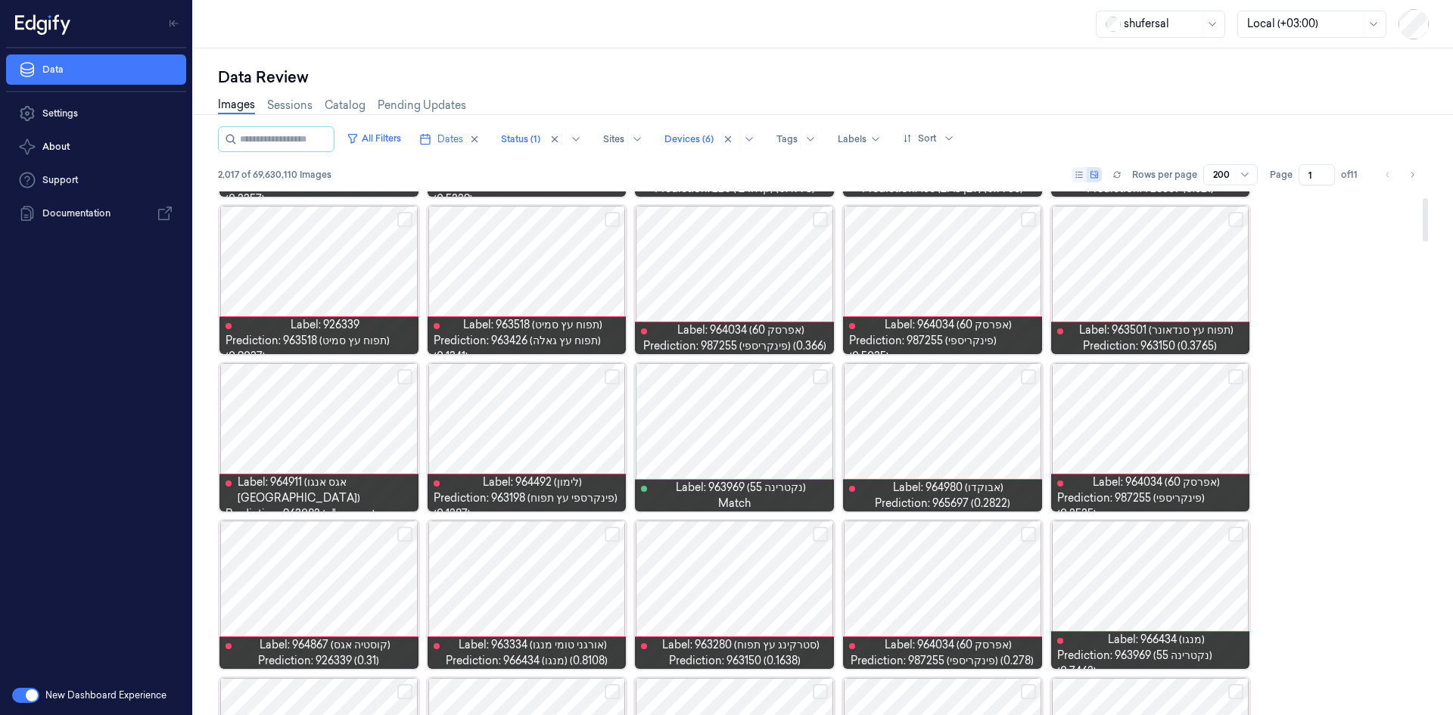
scroll to position [151, 0]
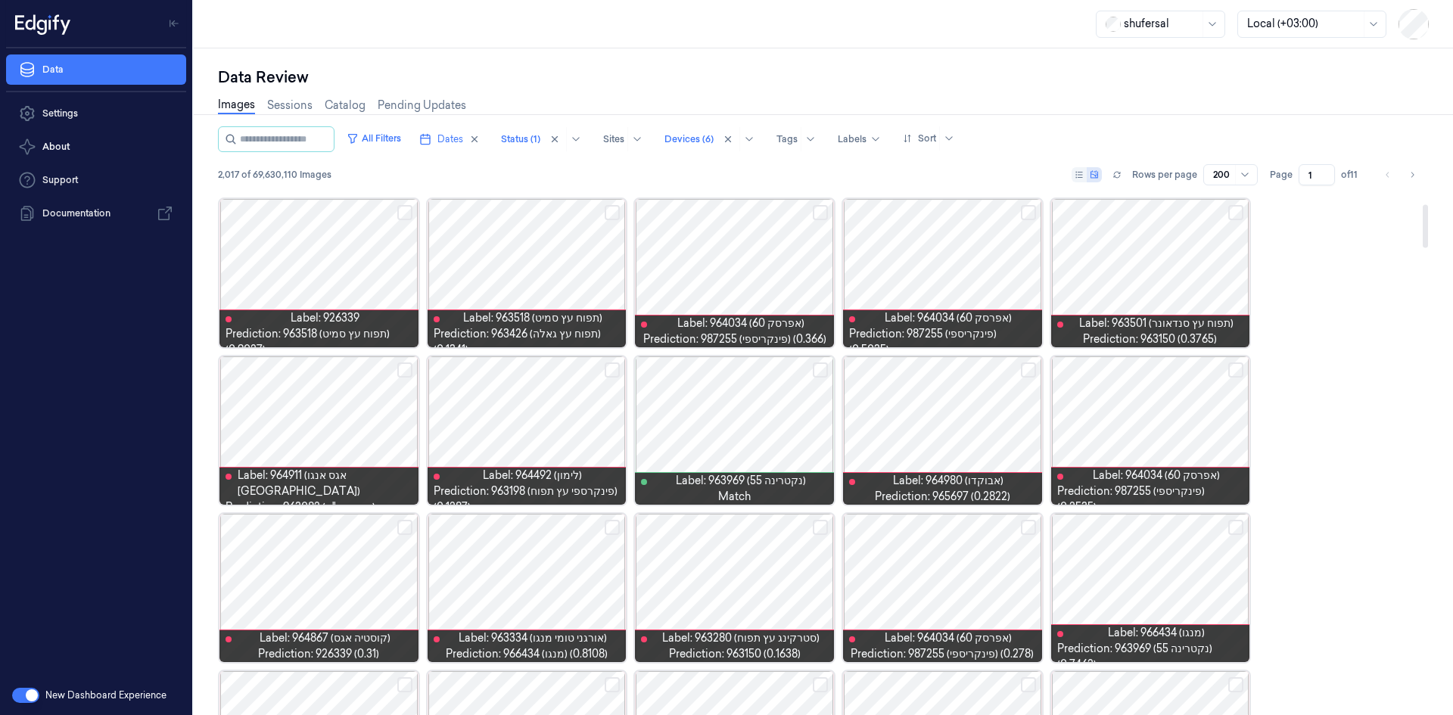
click at [611, 369] on button "Select row" at bounding box center [612, 370] width 15 height 15
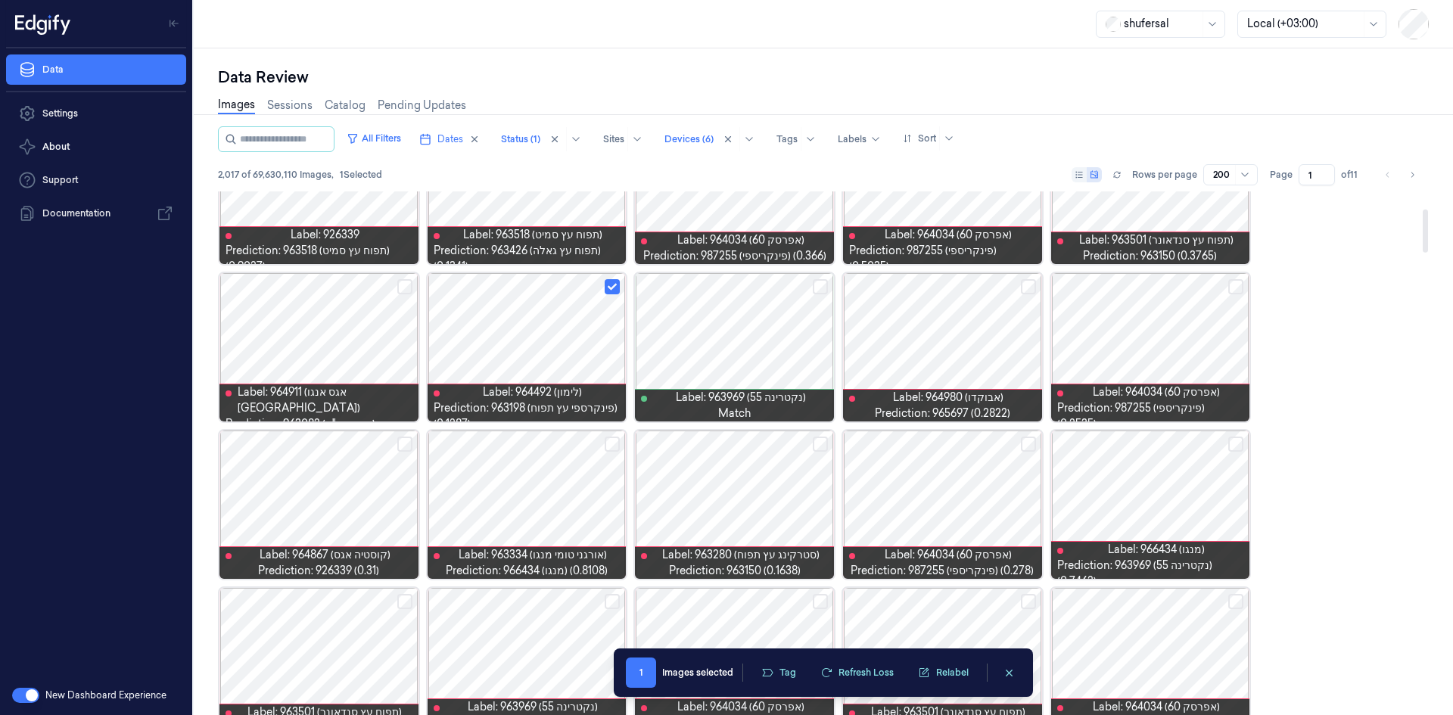
scroll to position [303, 0]
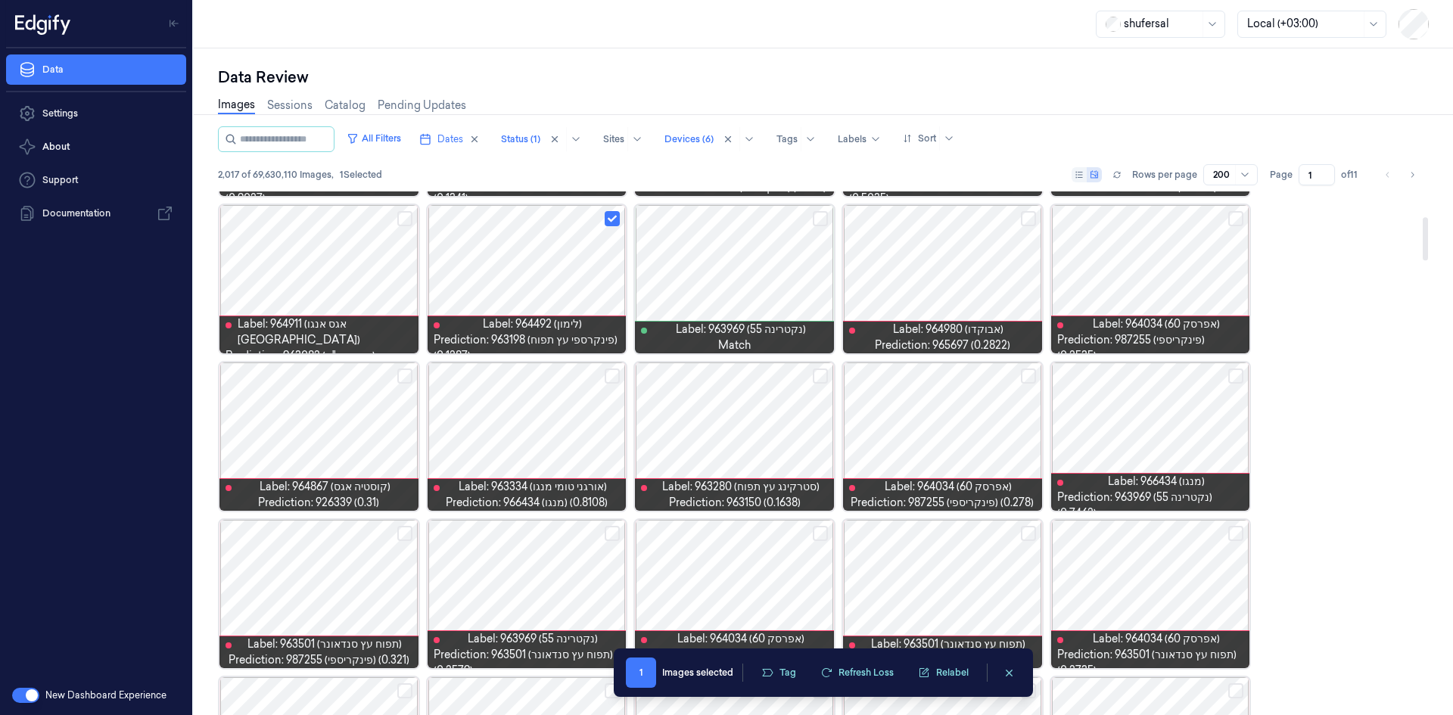
click at [818, 380] on button "Select row" at bounding box center [820, 376] width 15 height 15
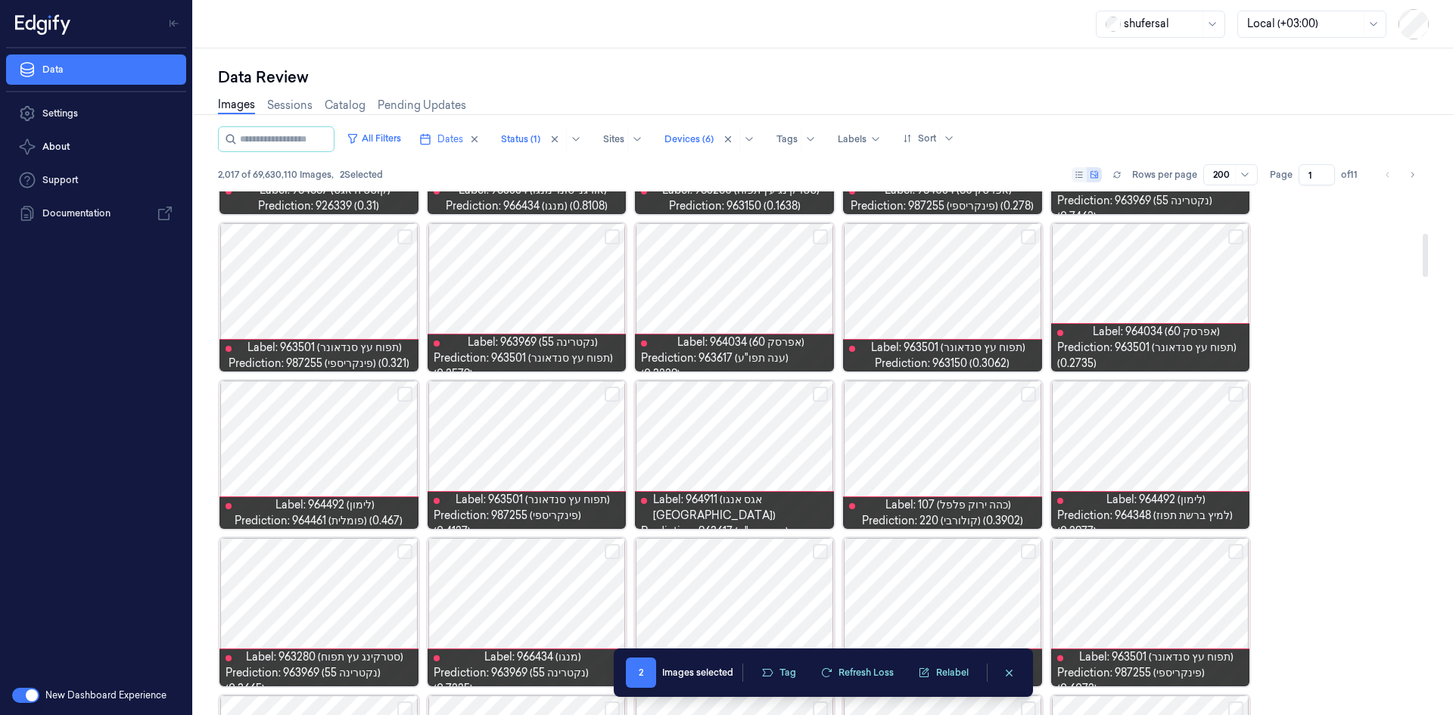
scroll to position [606, 0]
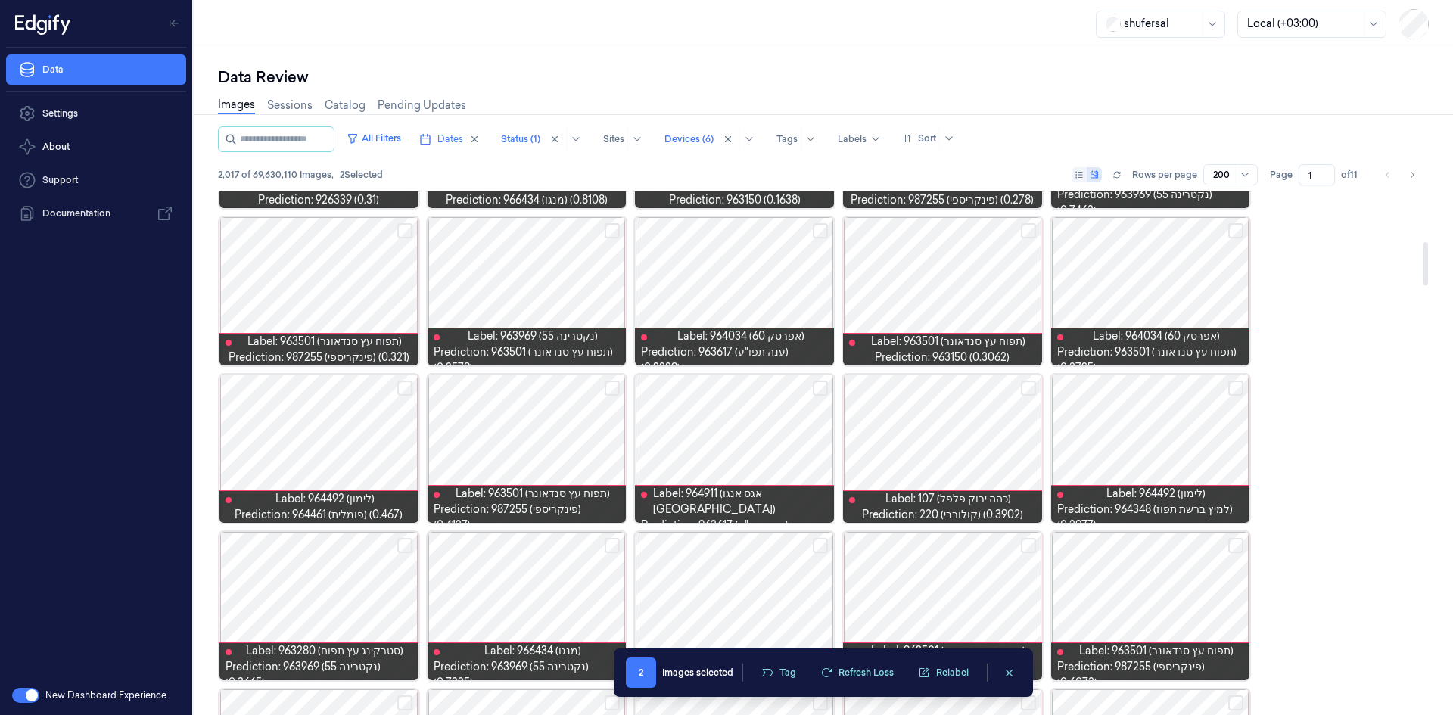
click at [1027, 393] on button "Select row" at bounding box center [1028, 388] width 15 height 15
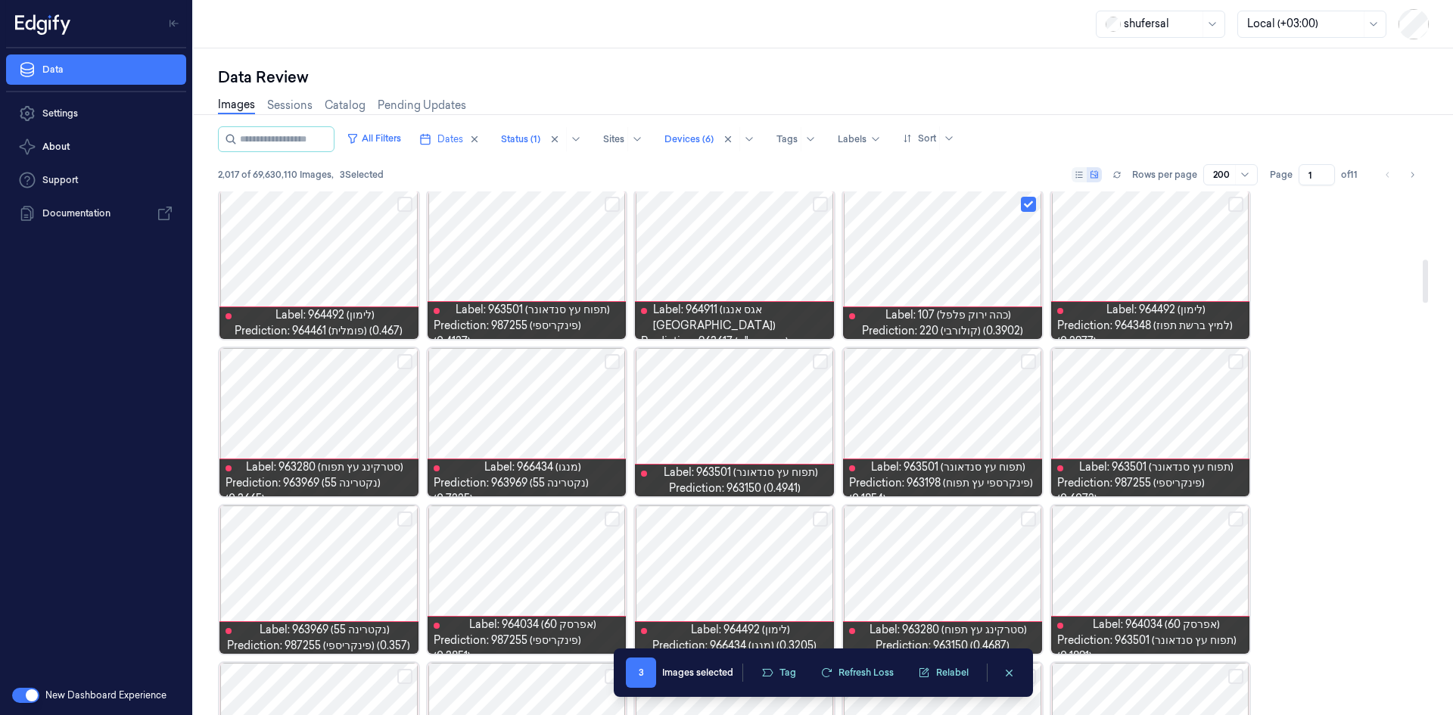
scroll to position [833, 0]
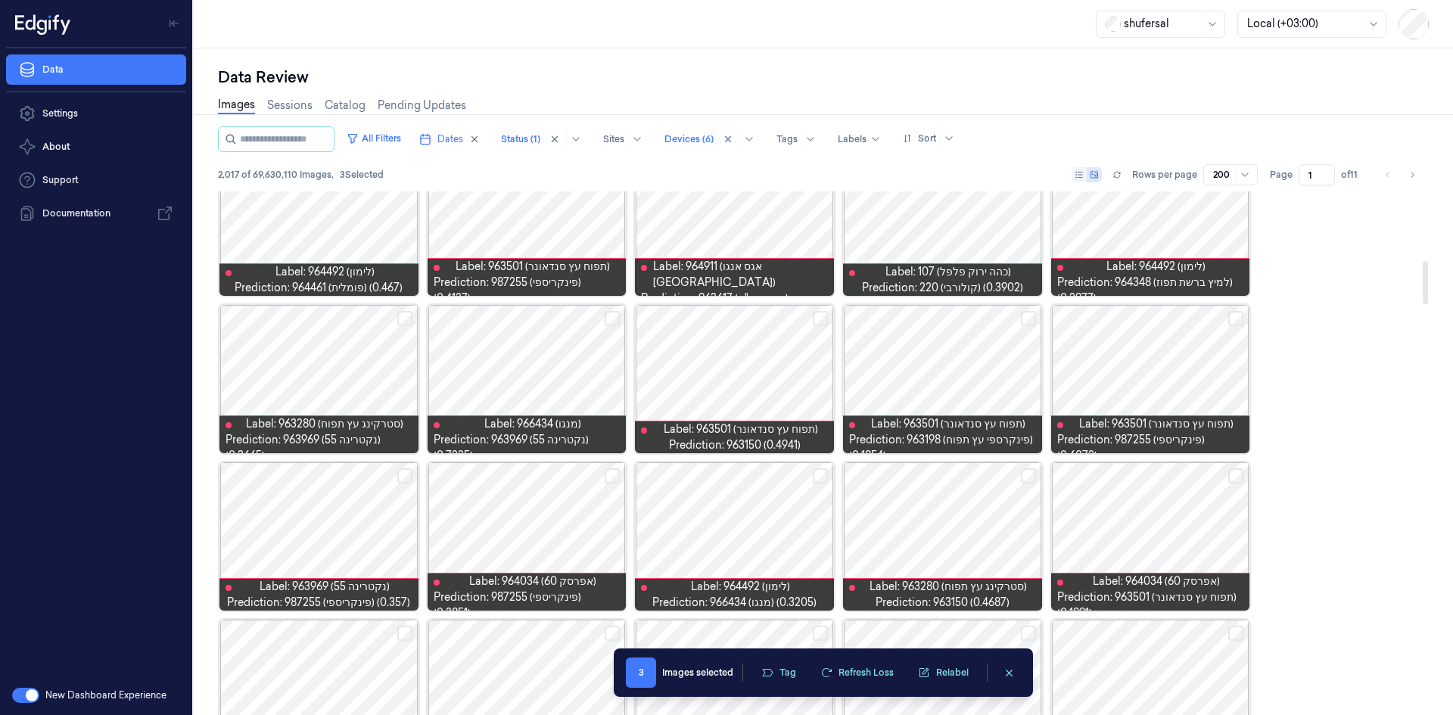
click at [405, 320] on button "Select row" at bounding box center [404, 318] width 15 height 15
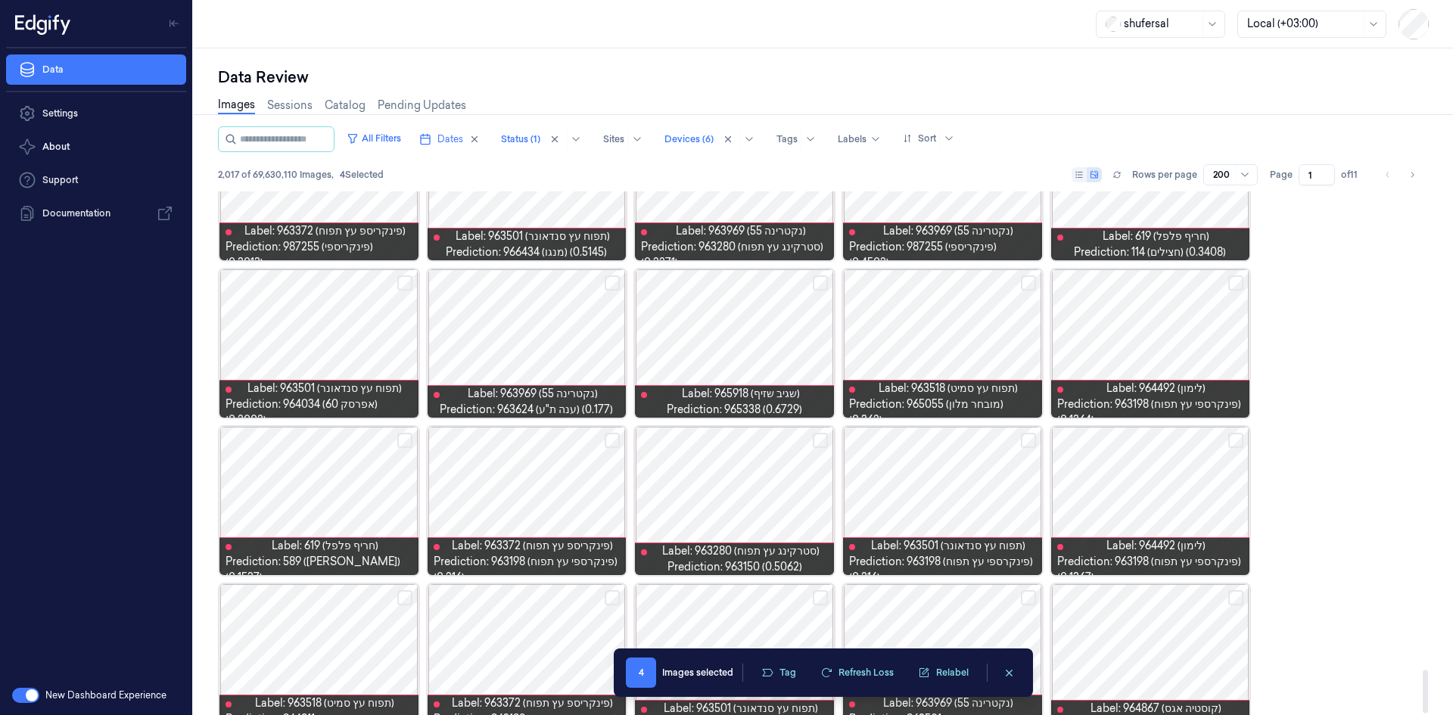
scroll to position [5780, 0]
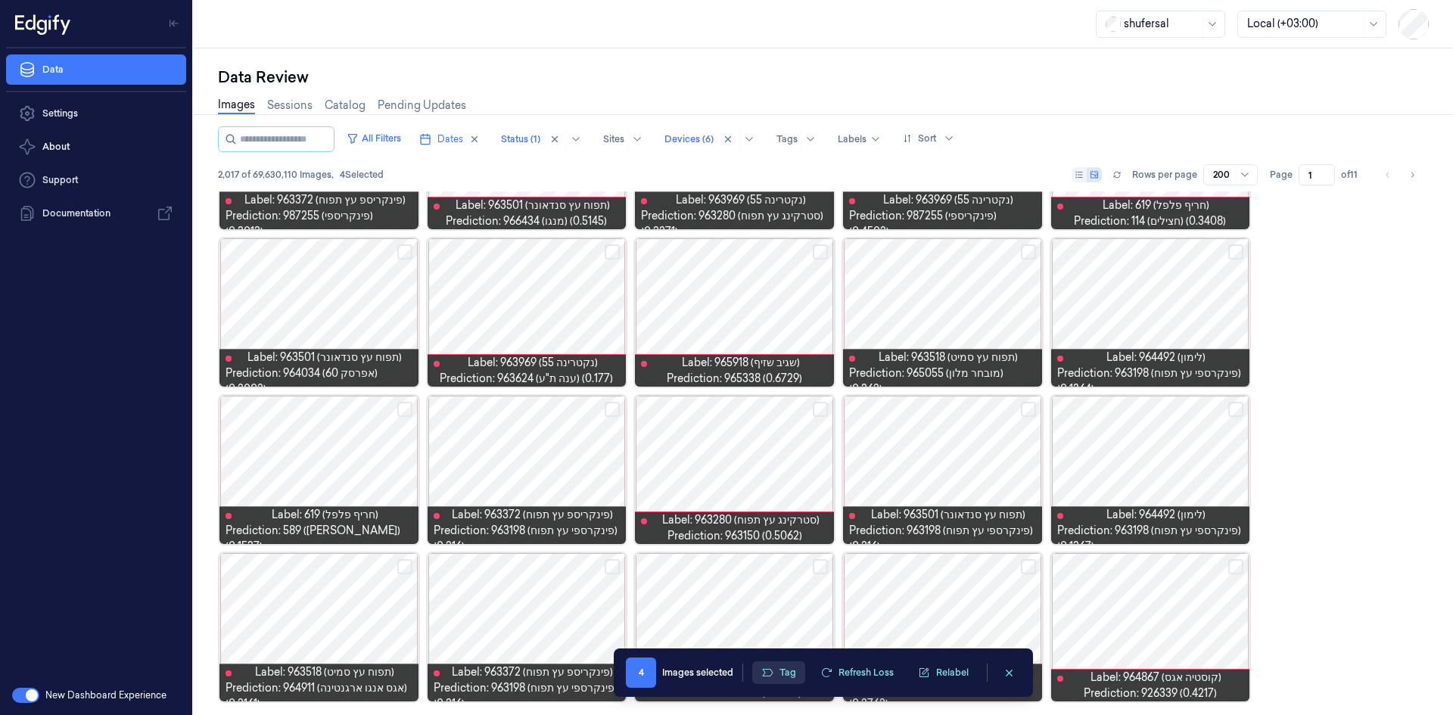
click at [782, 672] on button "Tag" at bounding box center [778, 673] width 53 height 23
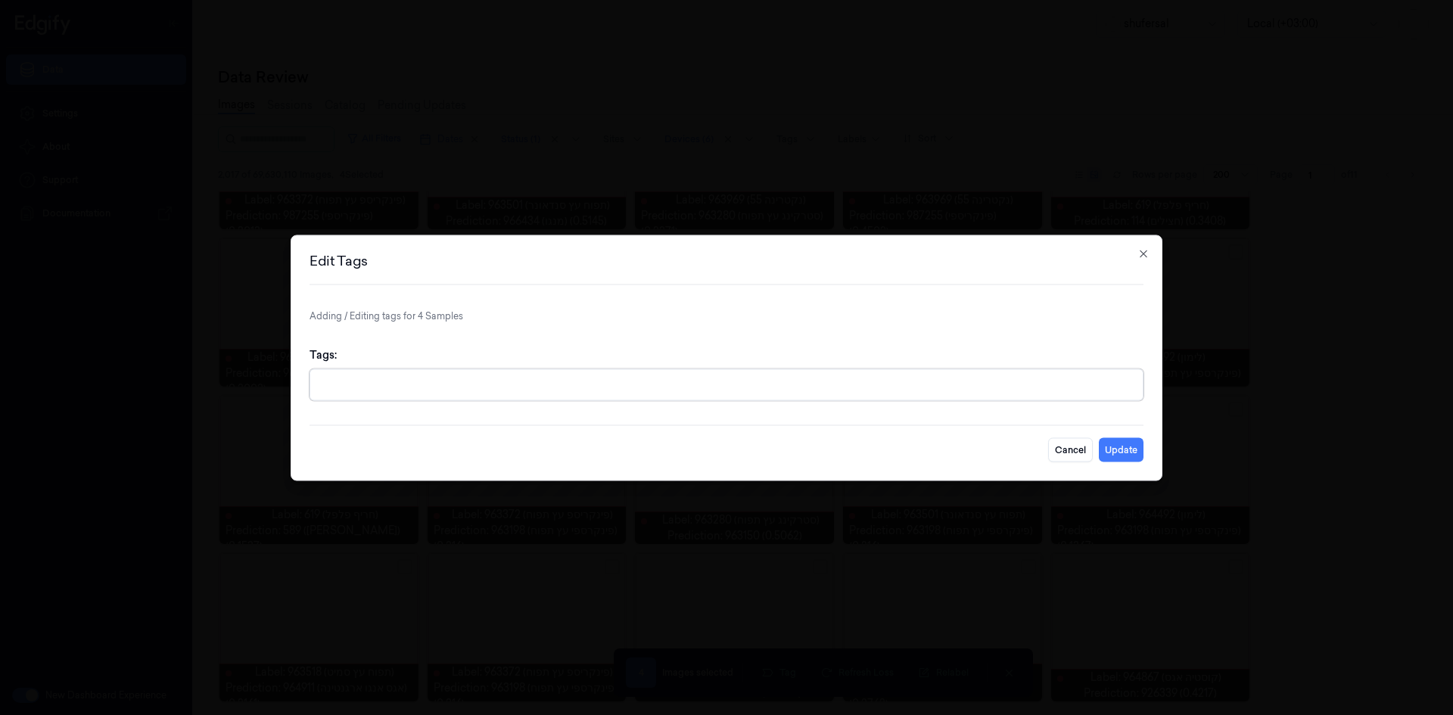
click at [699, 391] on div at bounding box center [728, 385] width 818 height 16
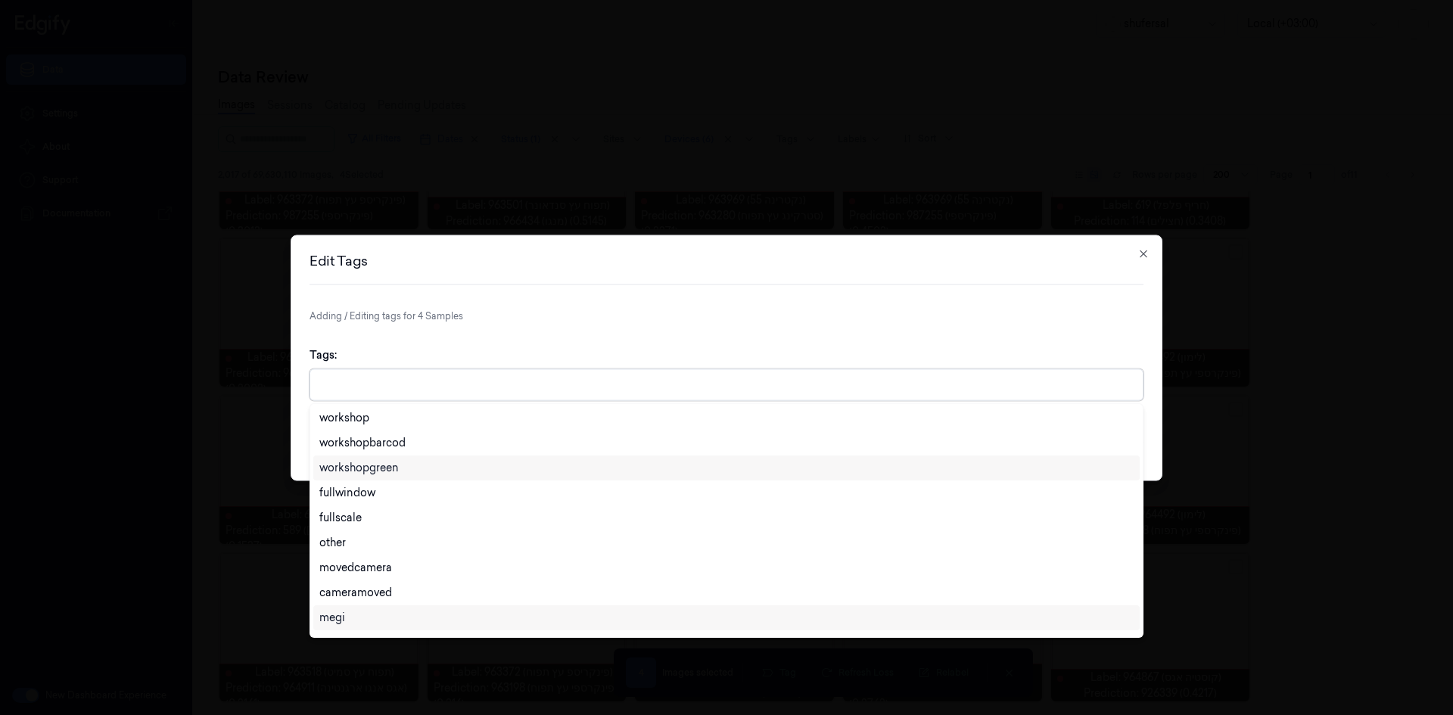
scroll to position [525, 0]
click at [405, 480] on div "other" at bounding box center [726, 471] width 827 height 25
click at [1041, 343] on div "Tags: option other, selected. 28 results available. Use Up and Down to choose o…" at bounding box center [727, 374] width 834 height 78
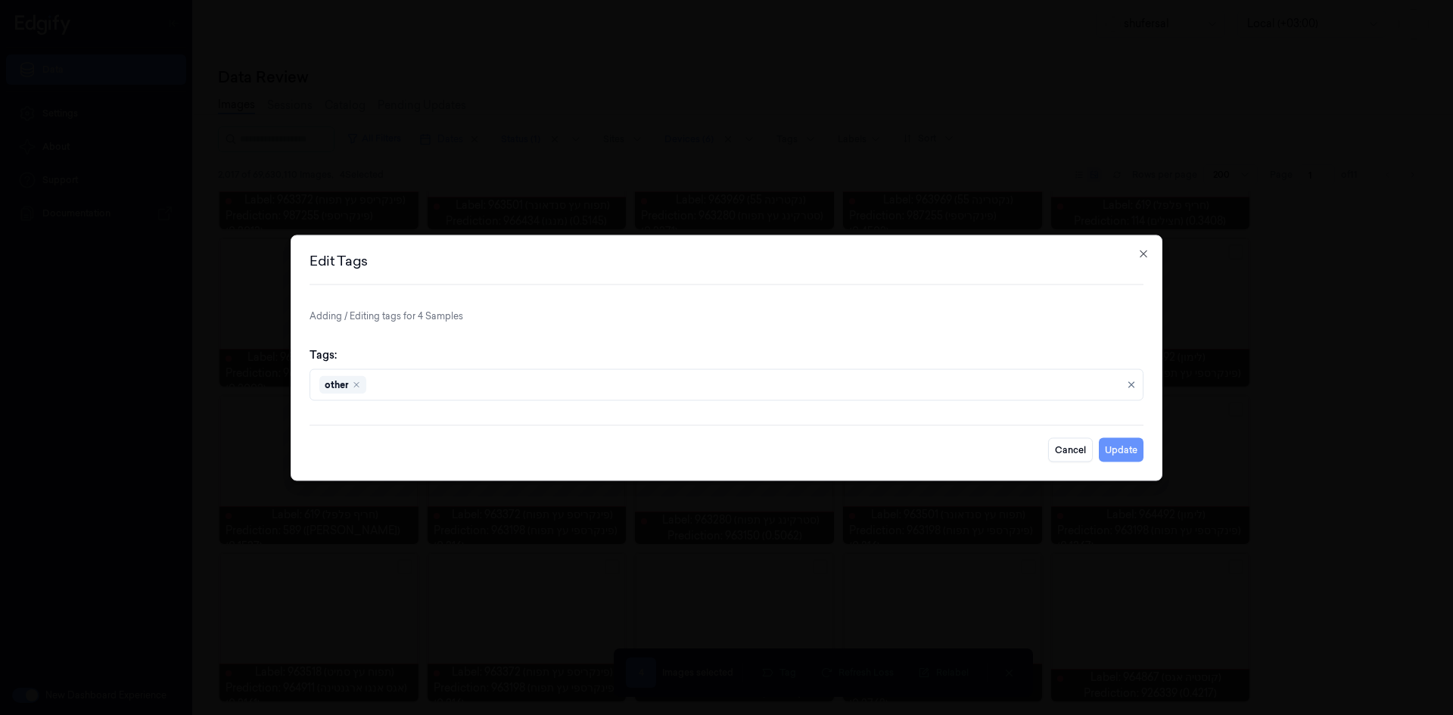
click at [1134, 452] on button "Update" at bounding box center [1121, 450] width 45 height 24
click at [1162, 65] on body "Data Settings About Support Documentation New Dashboard Experience shufersal Lo…" at bounding box center [726, 357] width 1453 height 715
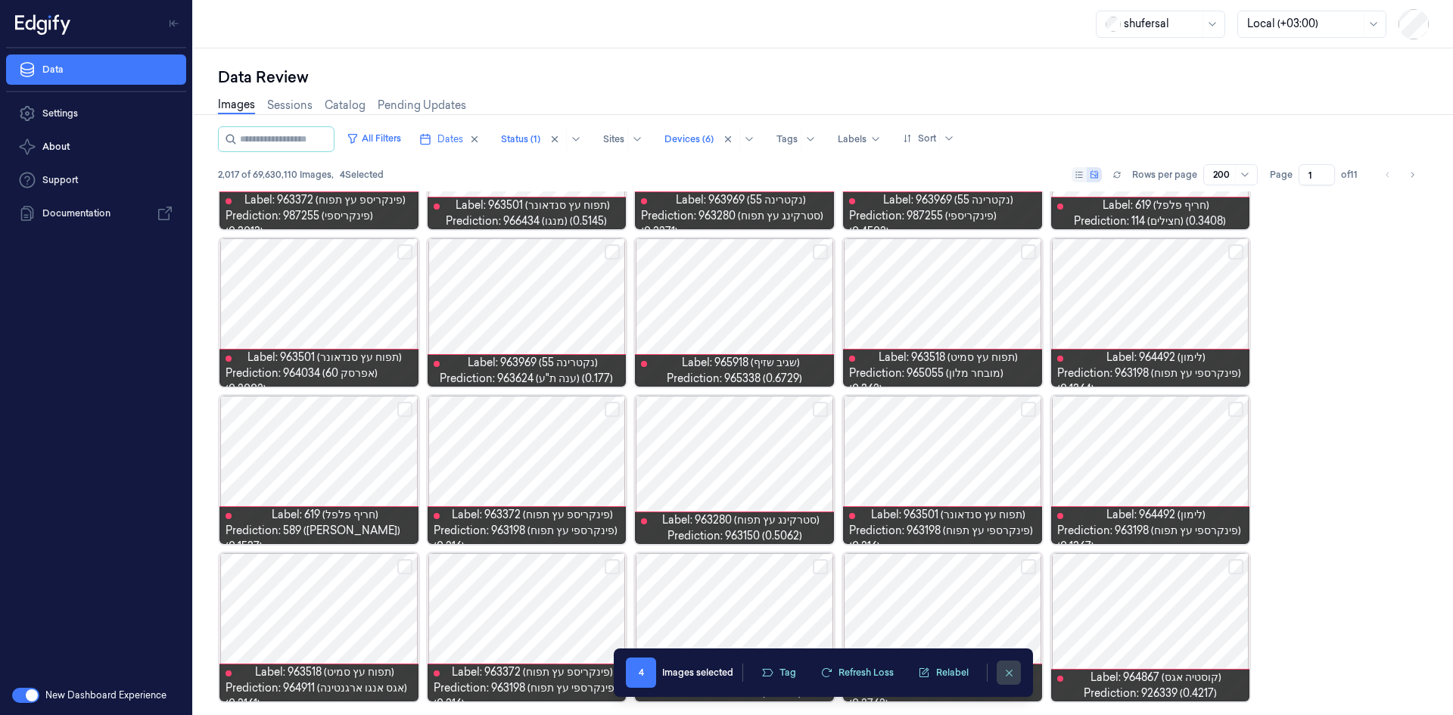
click at [1014, 670] on icon "clearSelection" at bounding box center [1009, 673] width 11 height 11
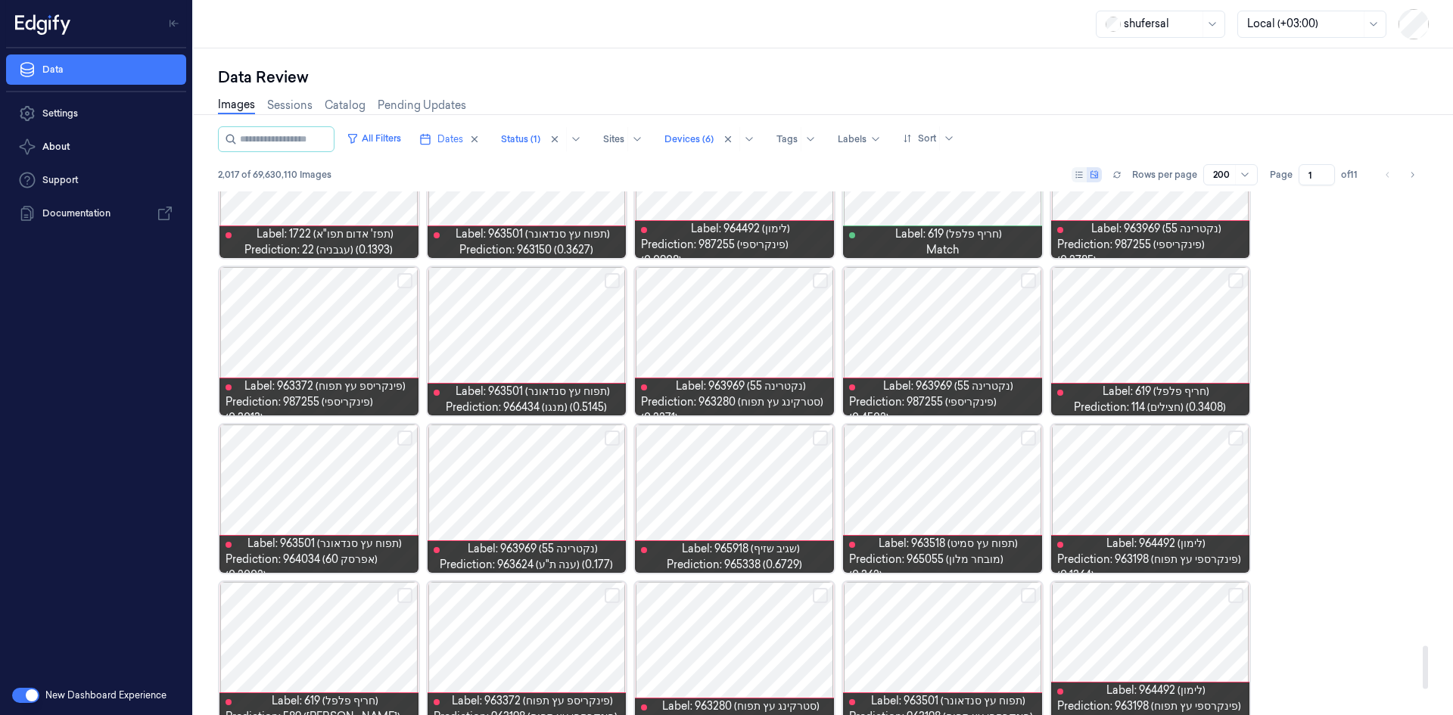
scroll to position [5780, 0]
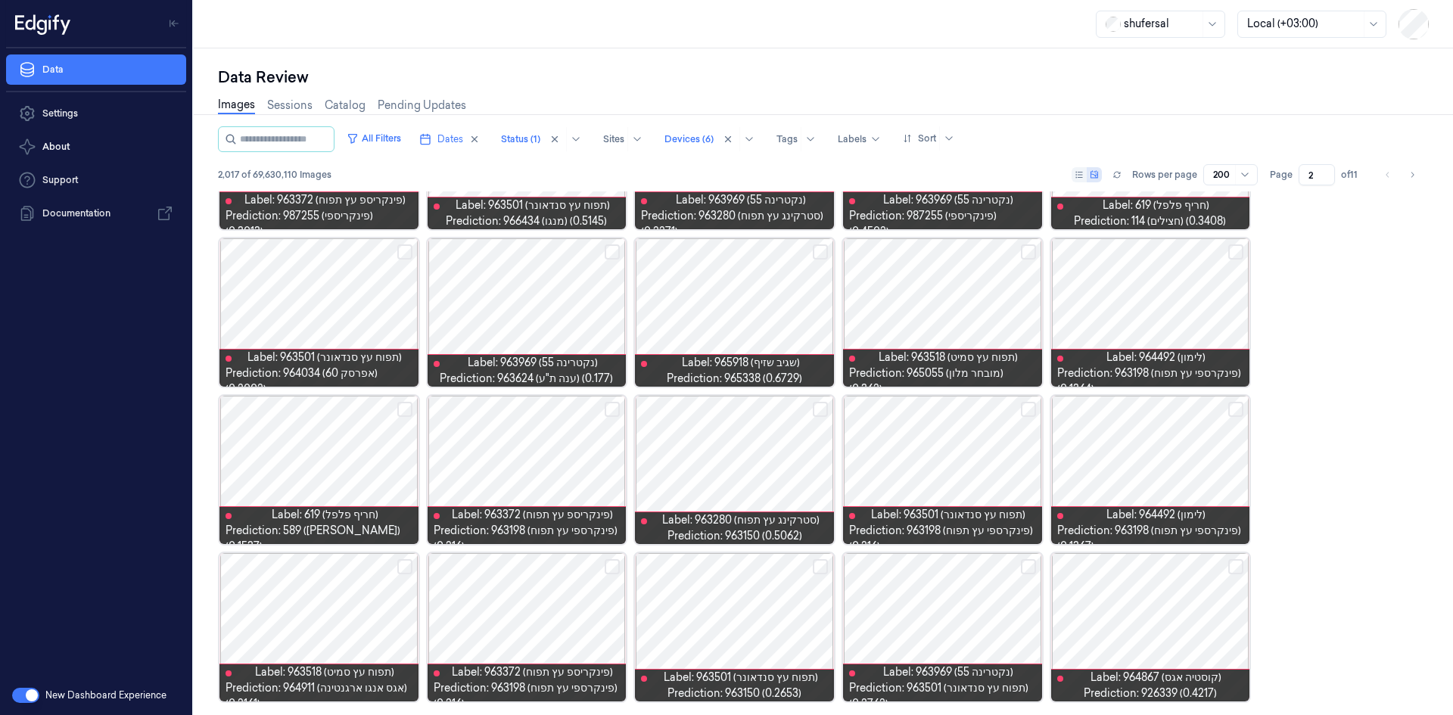
click at [1329, 170] on input "2" at bounding box center [1317, 174] width 36 height 21
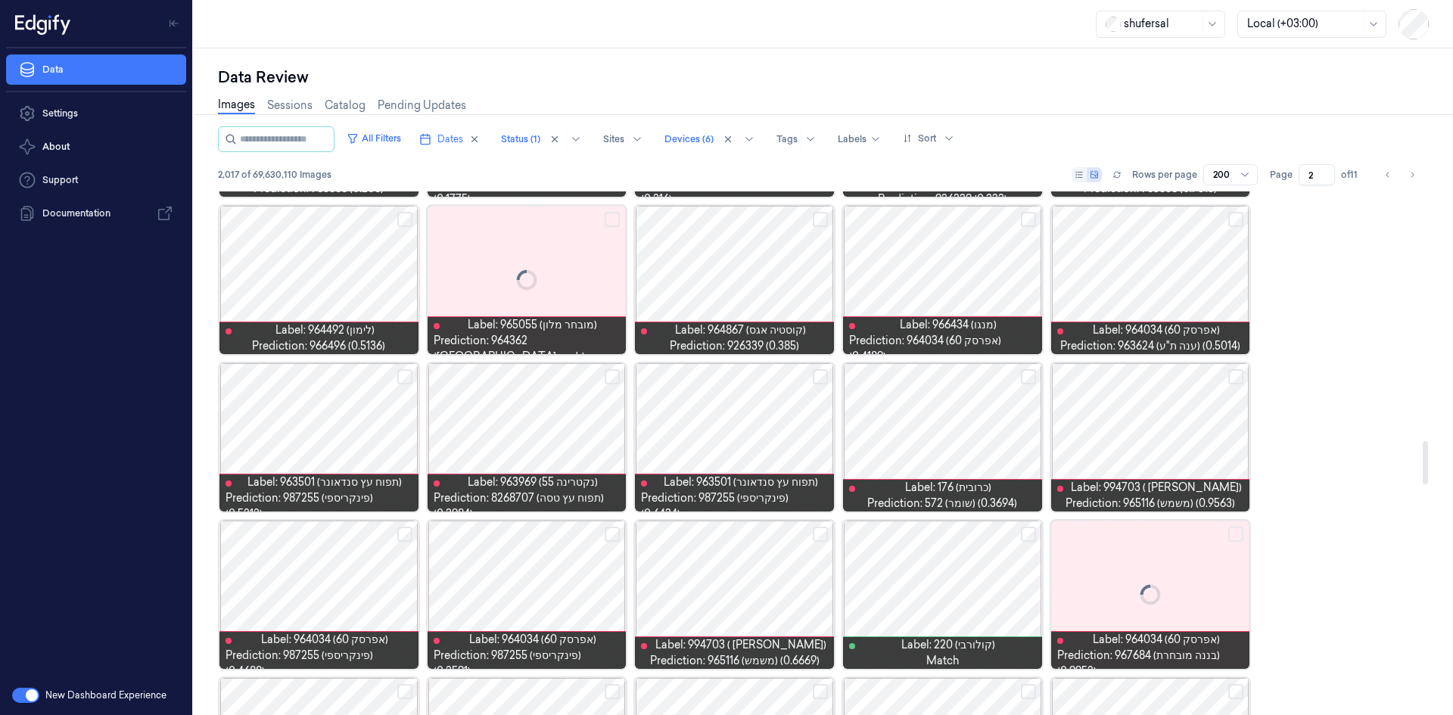
scroll to position [2677, 0]
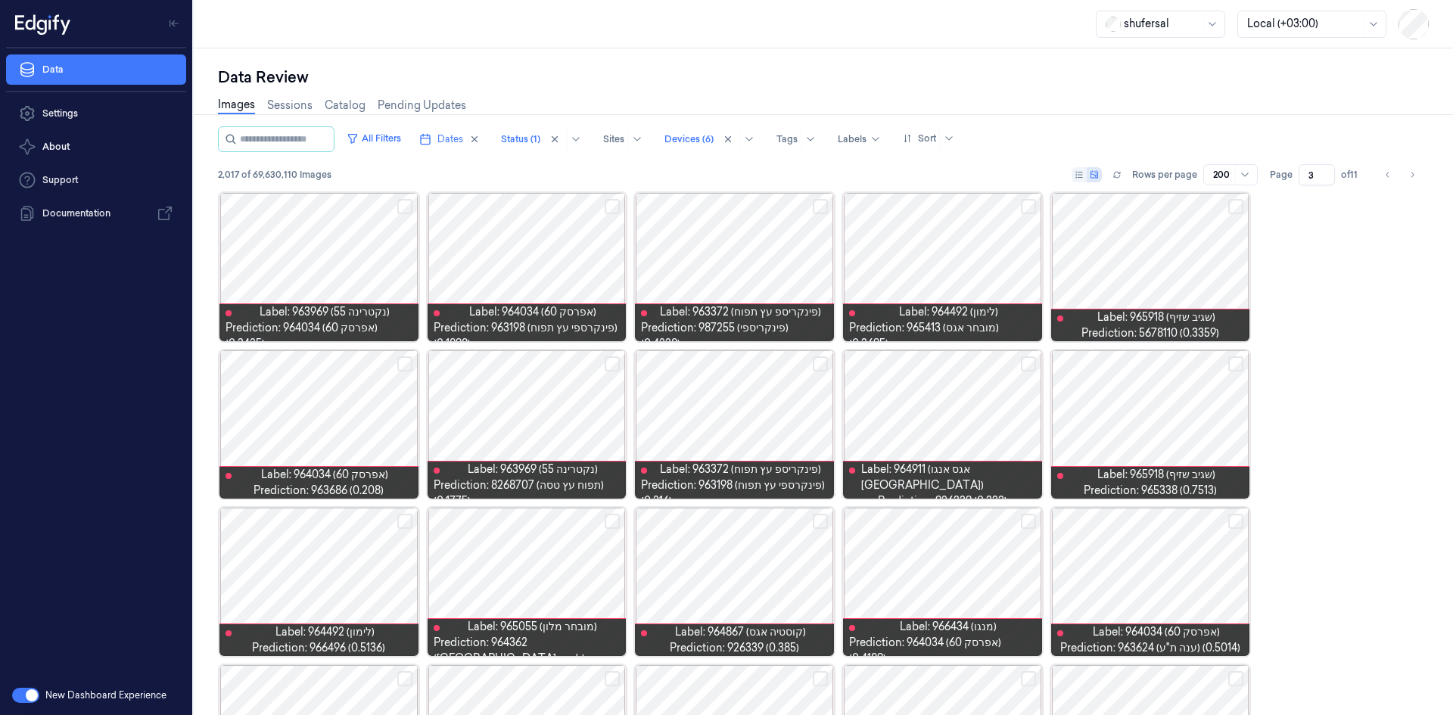
type input "3"
click at [1325, 170] on input "3" at bounding box center [1317, 174] width 36 height 21
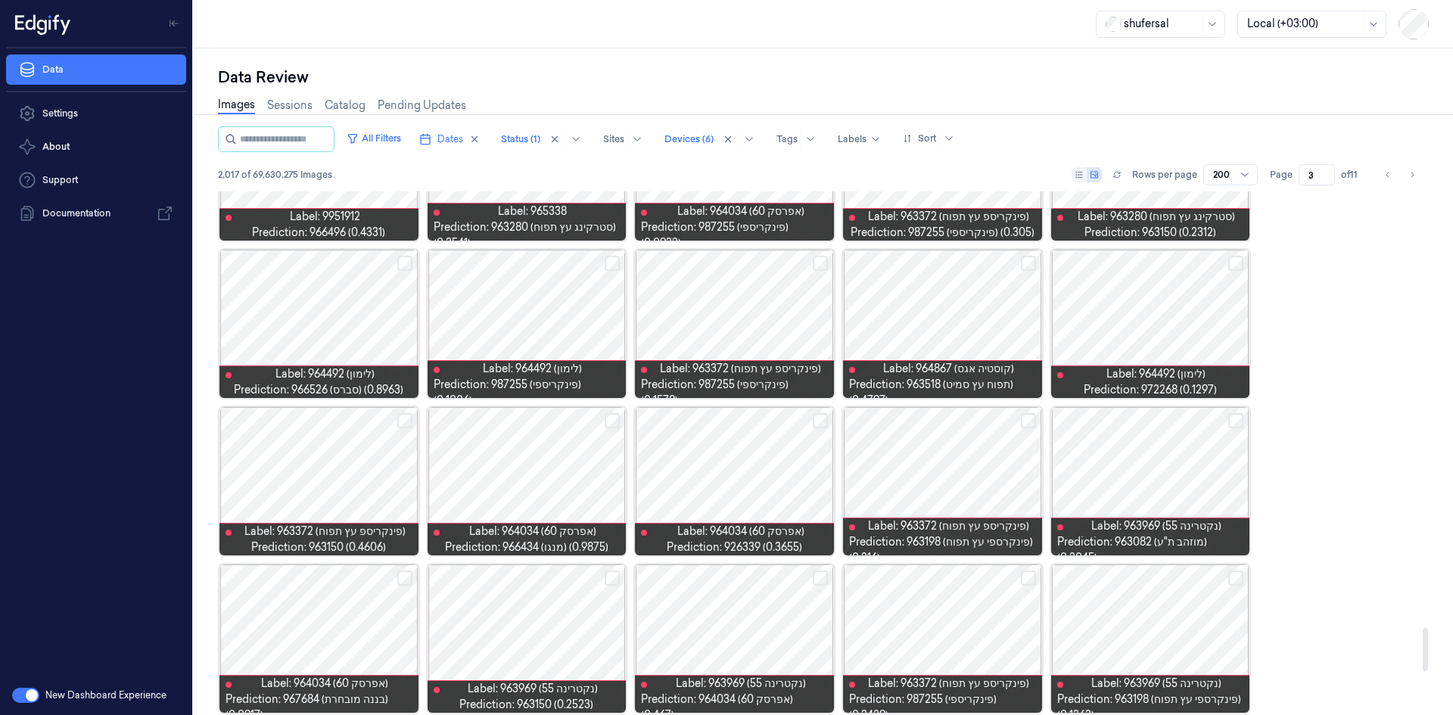
scroll to position [5299, 0]
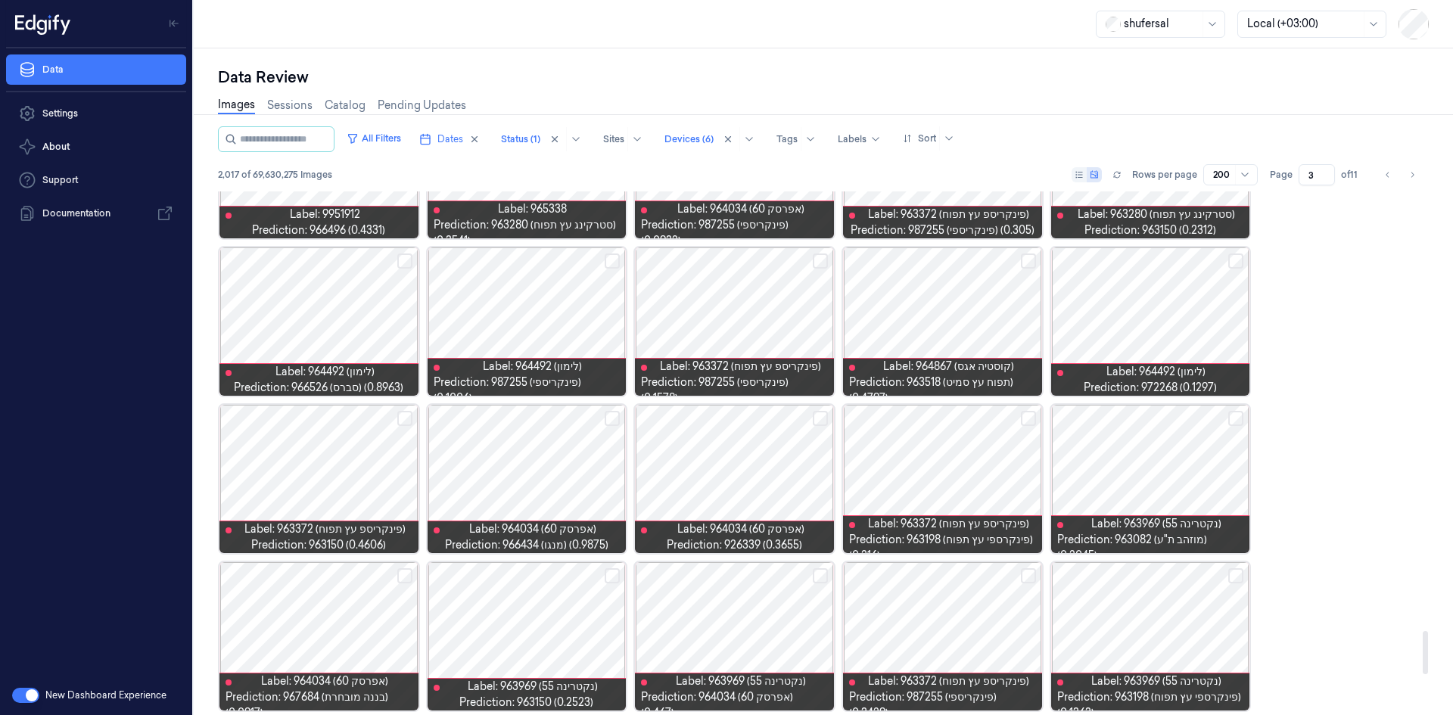
click at [534, 480] on div at bounding box center [527, 479] width 199 height 148
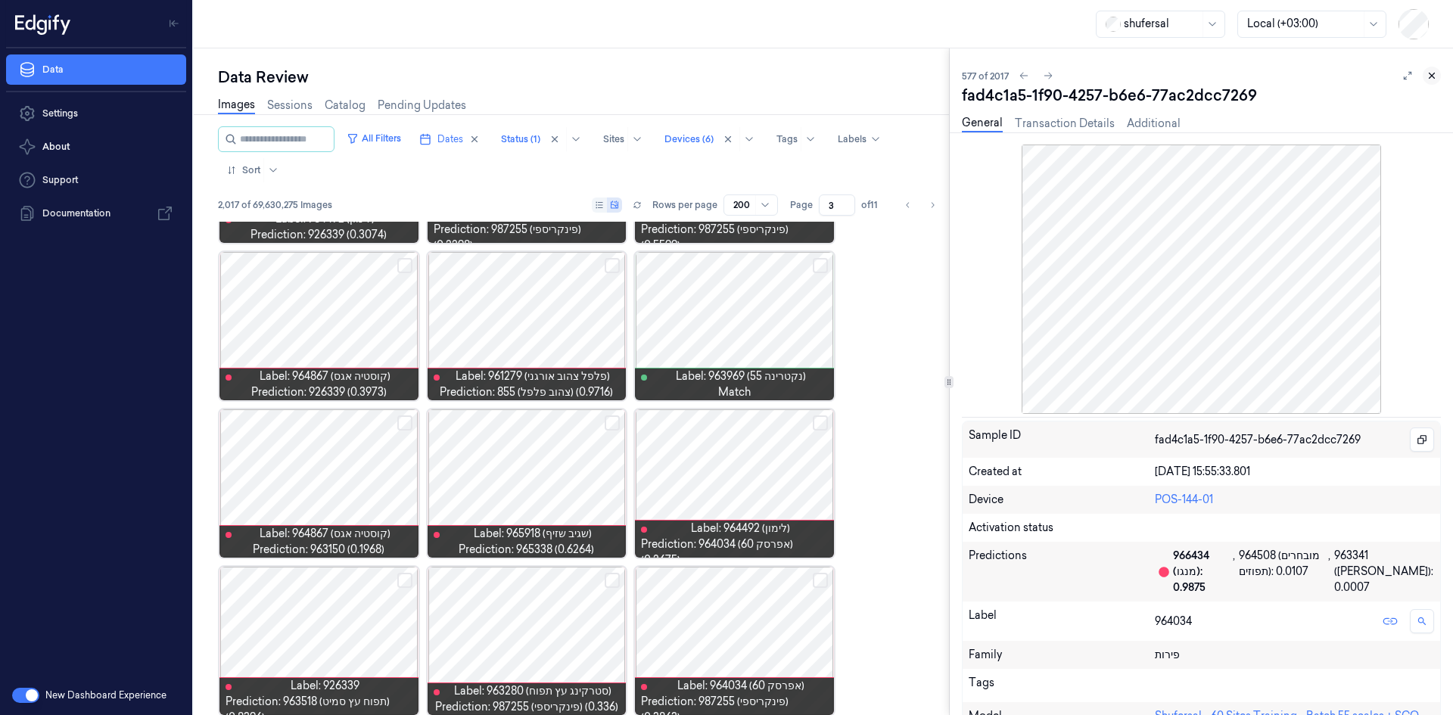
click at [1440, 73] on button at bounding box center [1432, 76] width 18 height 18
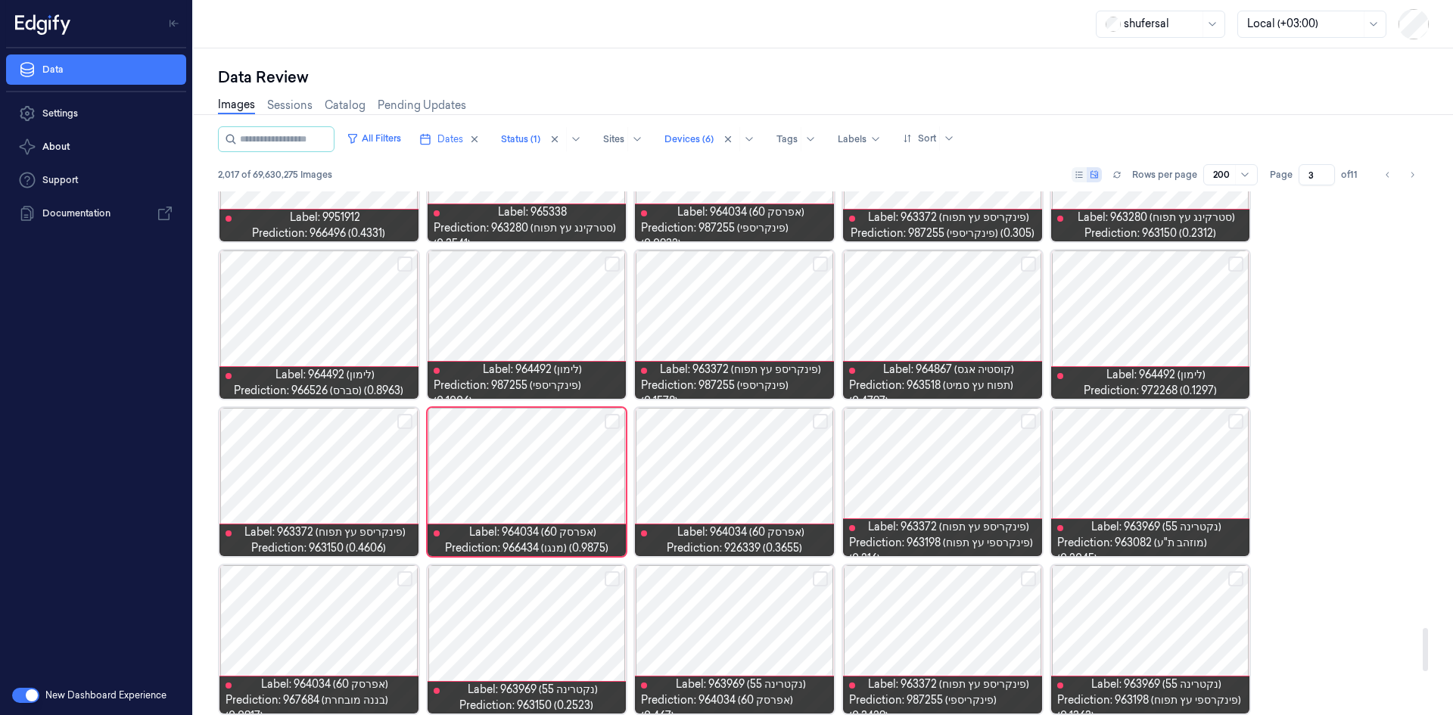
scroll to position [5315, 0]
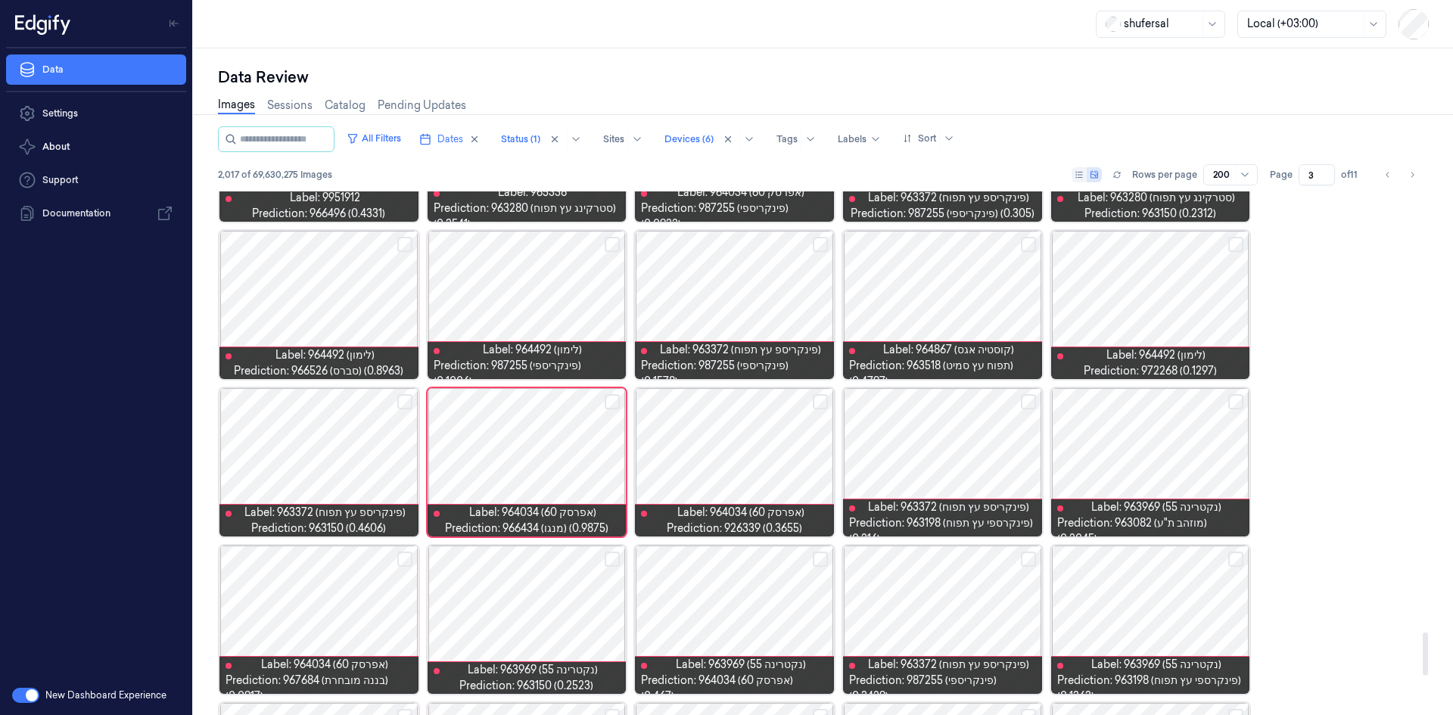
click at [555, 526] on span "Prediction: 966434 (מנגו) (0.9875)" at bounding box center [527, 529] width 164 height 16
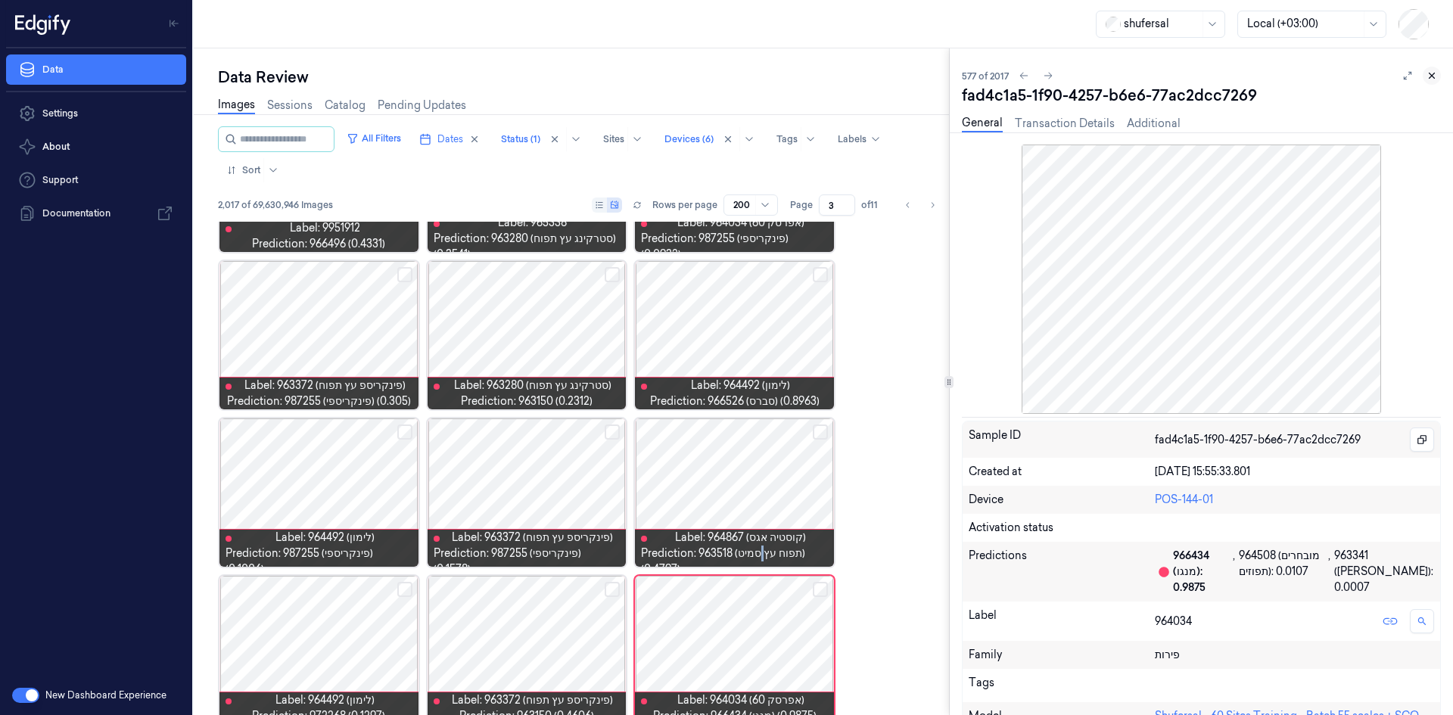
click at [1438, 74] on button at bounding box center [1432, 76] width 18 height 18
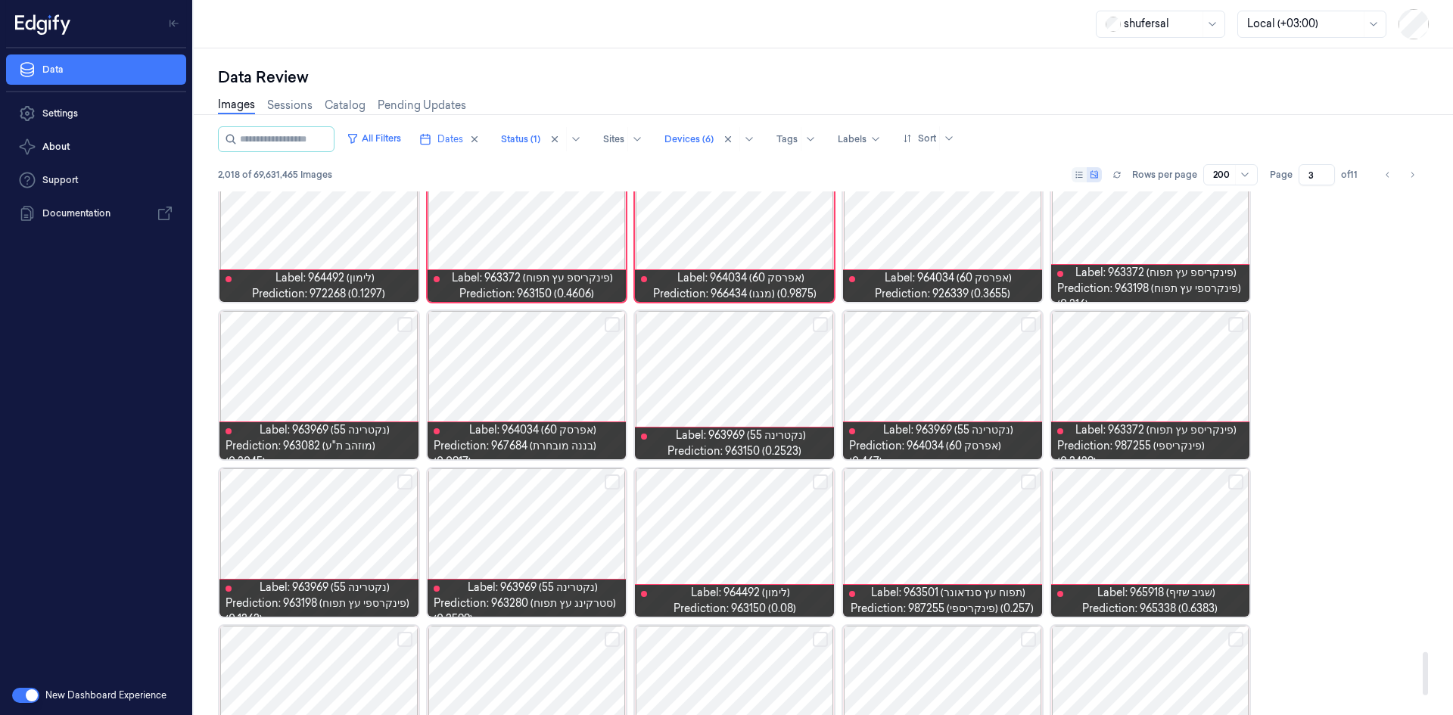
scroll to position [5552, 0]
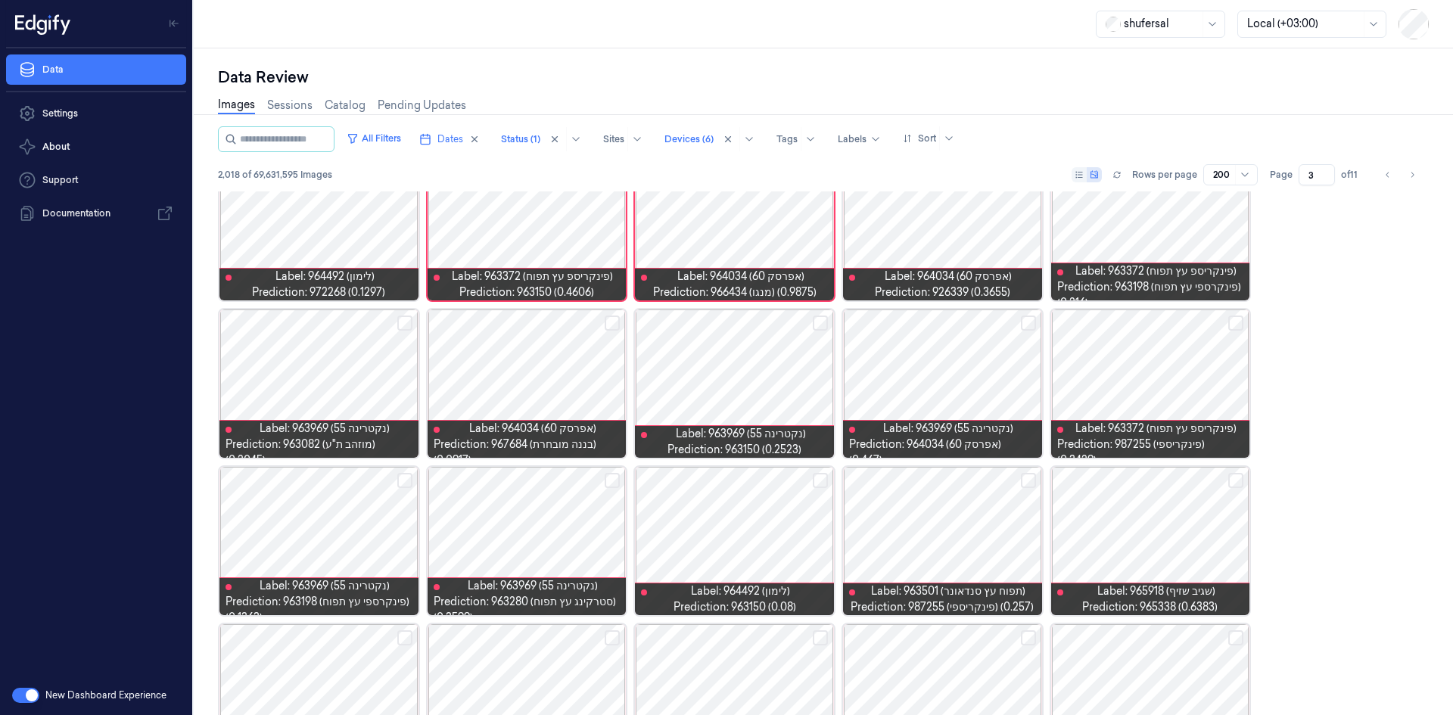
click at [225, 102] on link "Images" at bounding box center [236, 105] width 37 height 17
click at [395, 142] on button "All Filters" at bounding box center [374, 138] width 67 height 24
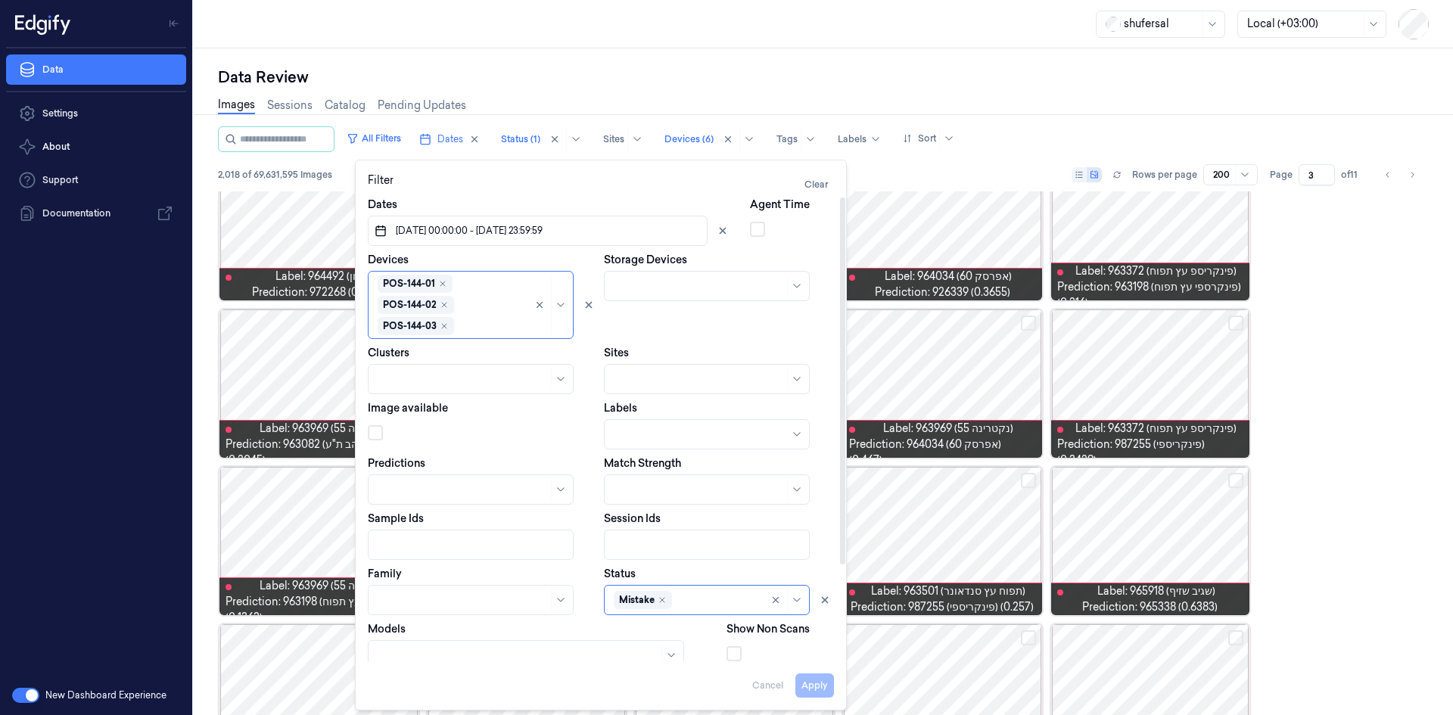
scroll to position [64, 0]
click at [151, 692] on div "New Dashboard Experience" at bounding box center [96, 695] width 192 height 39
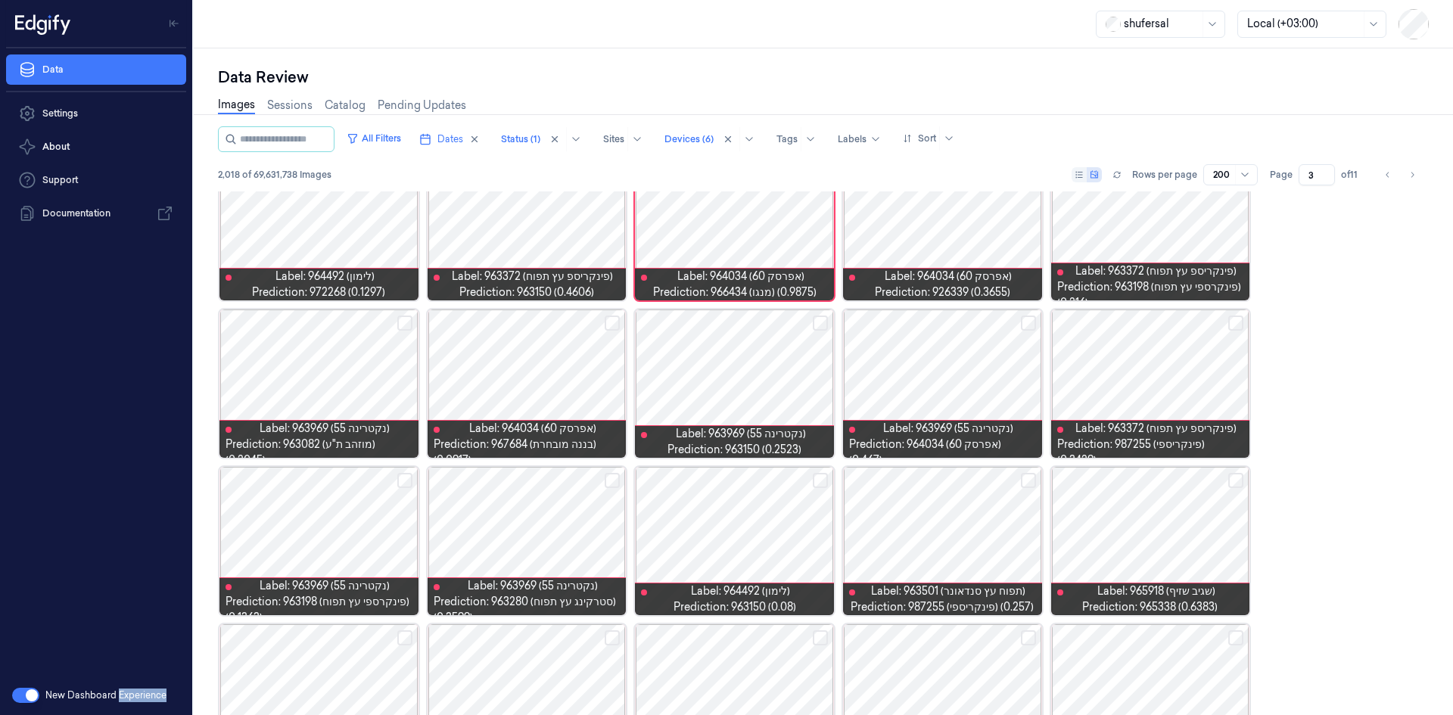
click at [151, 692] on div "New Dashboard Experience" at bounding box center [96, 695] width 192 height 39
click at [169, 537] on div "Data Settings About Support Documentation" at bounding box center [96, 362] width 192 height 628
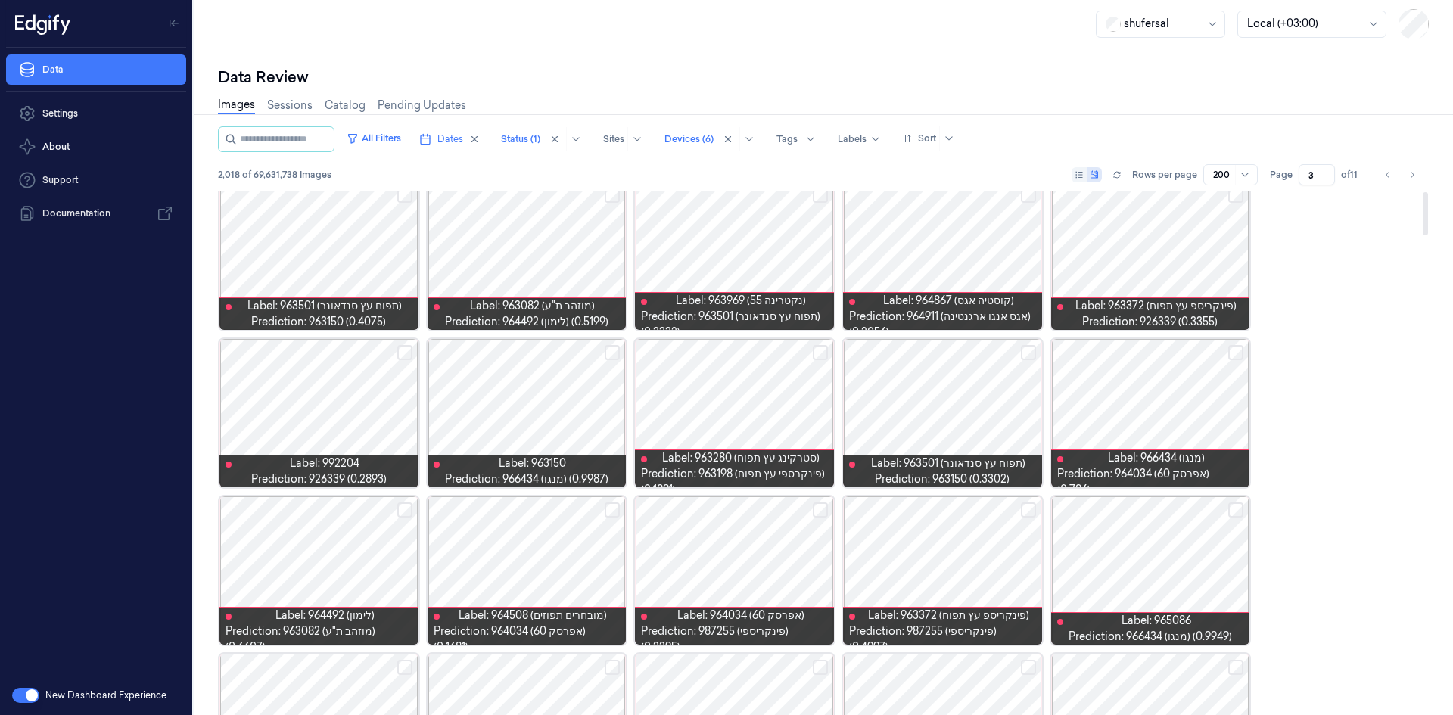
scroll to position [0, 0]
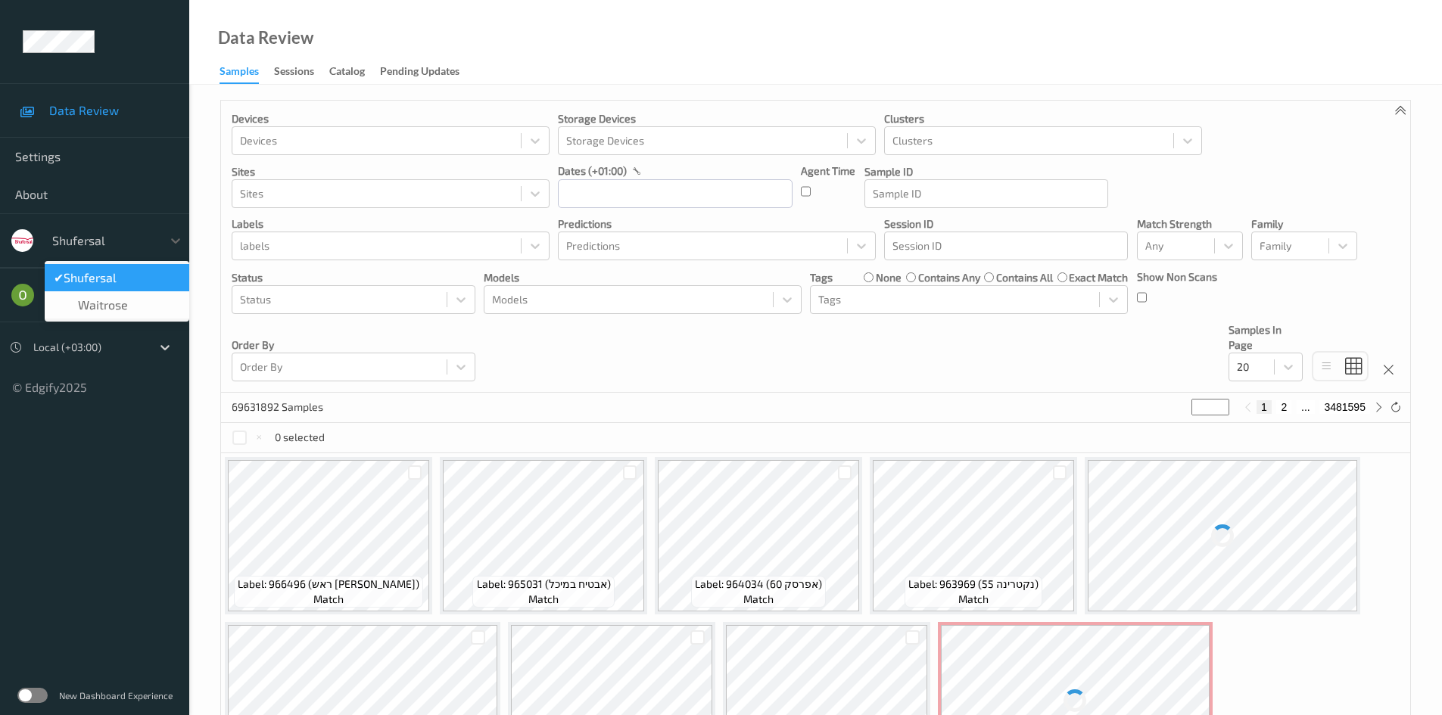
click at [142, 241] on div at bounding box center [103, 241] width 102 height 18
click at [133, 285] on div "✔  shufersal" at bounding box center [117, 277] width 145 height 27
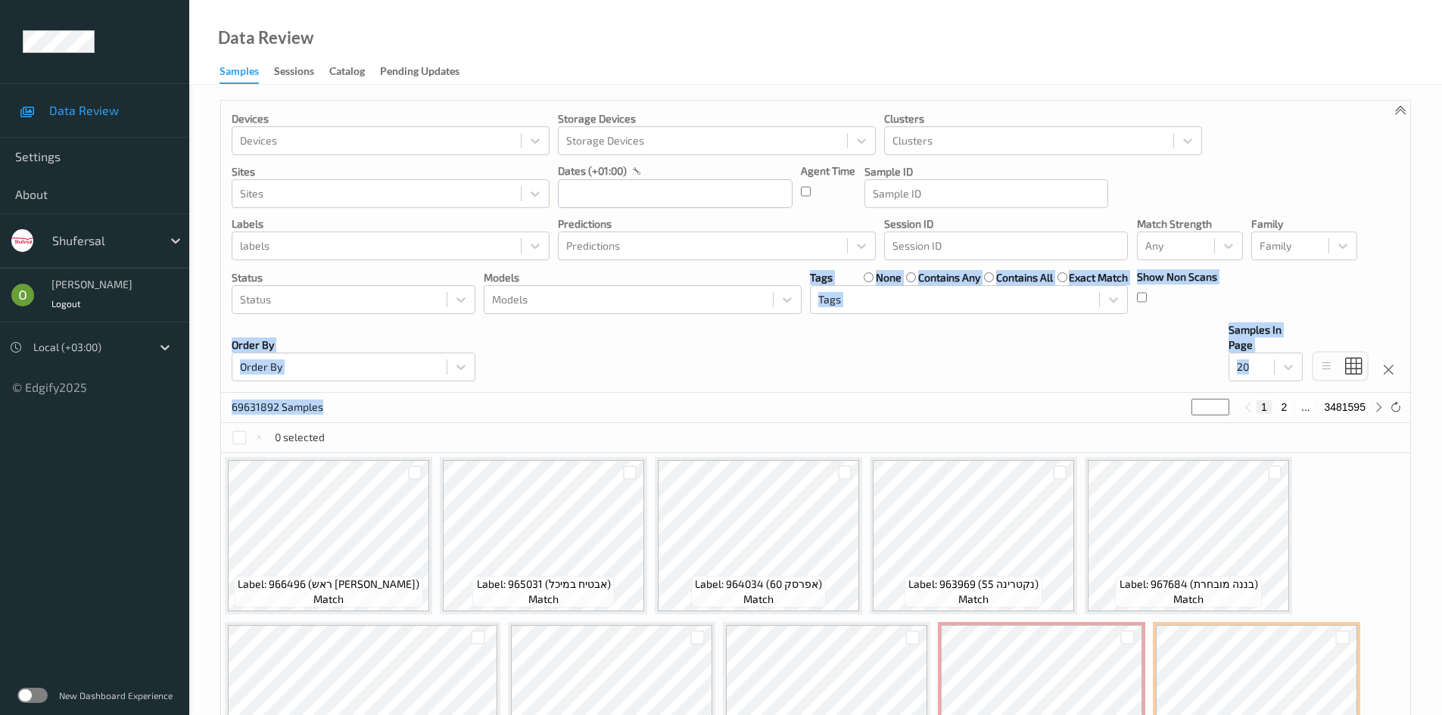
click at [579, 392] on div "Devices Devices Storage Devices Storage Devices Clusters Clusters Sites Sites d…" at bounding box center [815, 622] width 1191 height 1045
click at [581, 393] on div "Devices Devices Storage Devices Storage Devices Clusters Clusters Sites Sites d…" at bounding box center [815, 622] width 1191 height 1045
click at [913, 351] on div "Devices Devices Storage Devices Storage Devices Clusters Clusters Sites Sites d…" at bounding box center [815, 247] width 1189 height 292
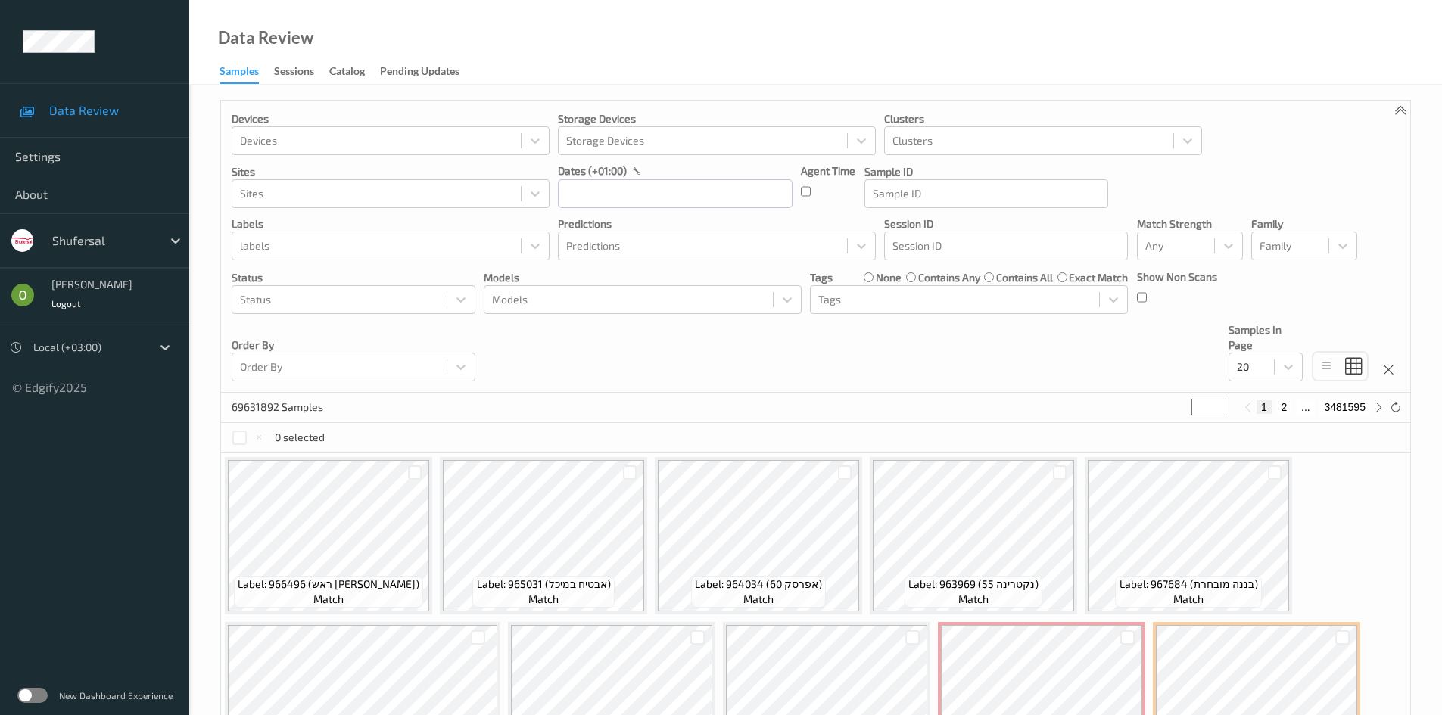
click at [39, 693] on label at bounding box center [32, 695] width 30 height 15
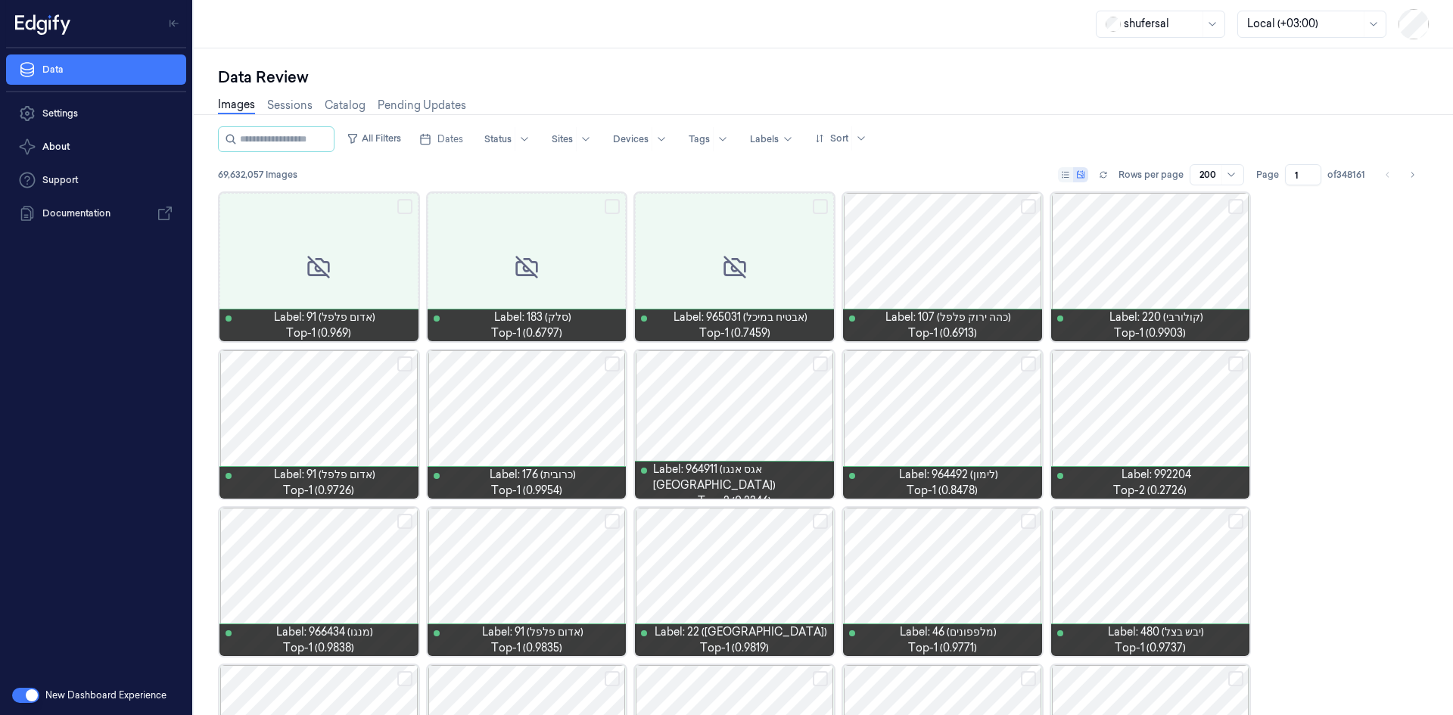
drag, startPoint x: 415, startPoint y: 140, endPoint x: 401, endPoint y: 162, distance: 25.8
click at [401, 162] on div "All Filters Dates Status Sites Devices Tags Labels Sort 69,632,057 Images Rows …" at bounding box center [823, 158] width 1211 height 65
click at [399, 137] on button "All Filters" at bounding box center [374, 138] width 67 height 24
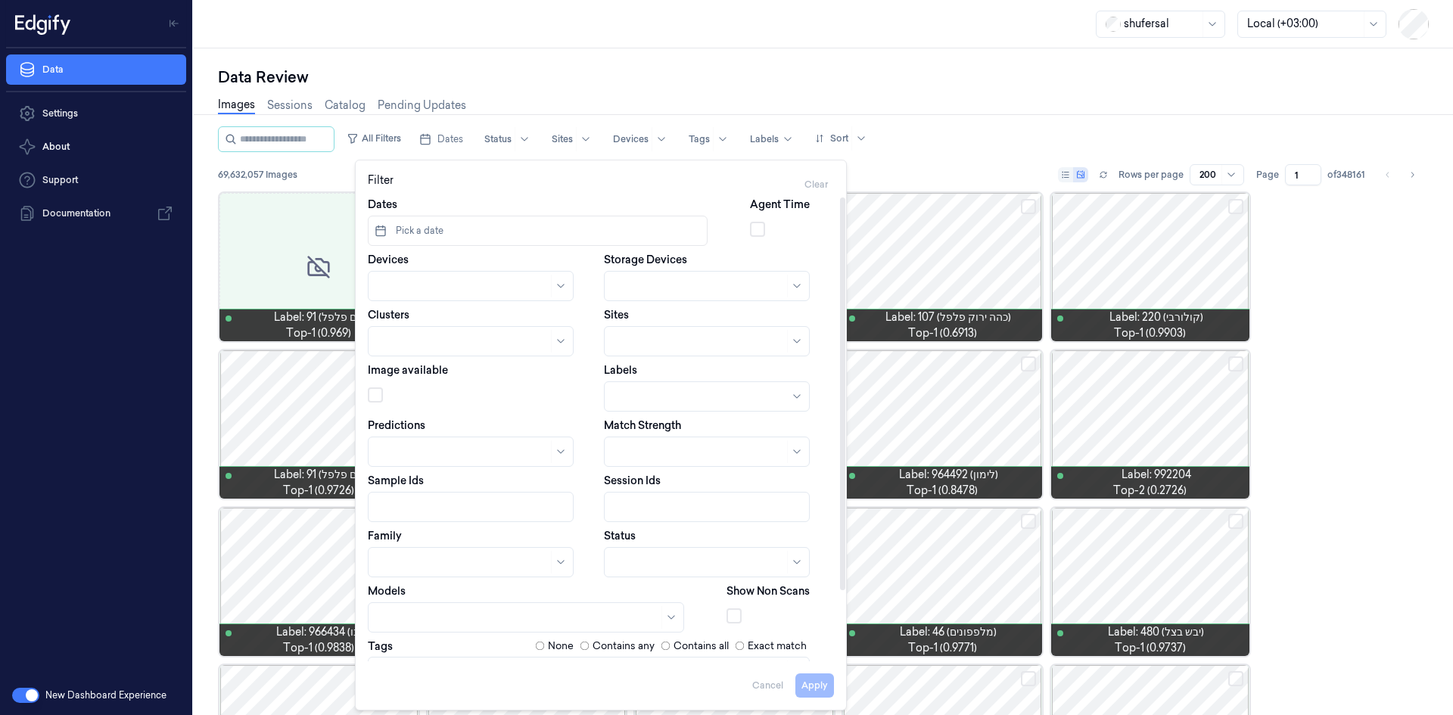
click at [539, 247] on div "Dates Pick a date Agent Time Devices Storage Devices Clusters Sites Image avail…" at bounding box center [601, 469] width 466 height 545
click at [545, 238] on button "Pick a date" at bounding box center [538, 231] width 340 height 30
click at [382, 269] on icon "Go to the Previous Month" at bounding box center [388, 269] width 12 height 12
click at [444, 325] on button "1" at bounding box center [438, 325] width 24 height 24
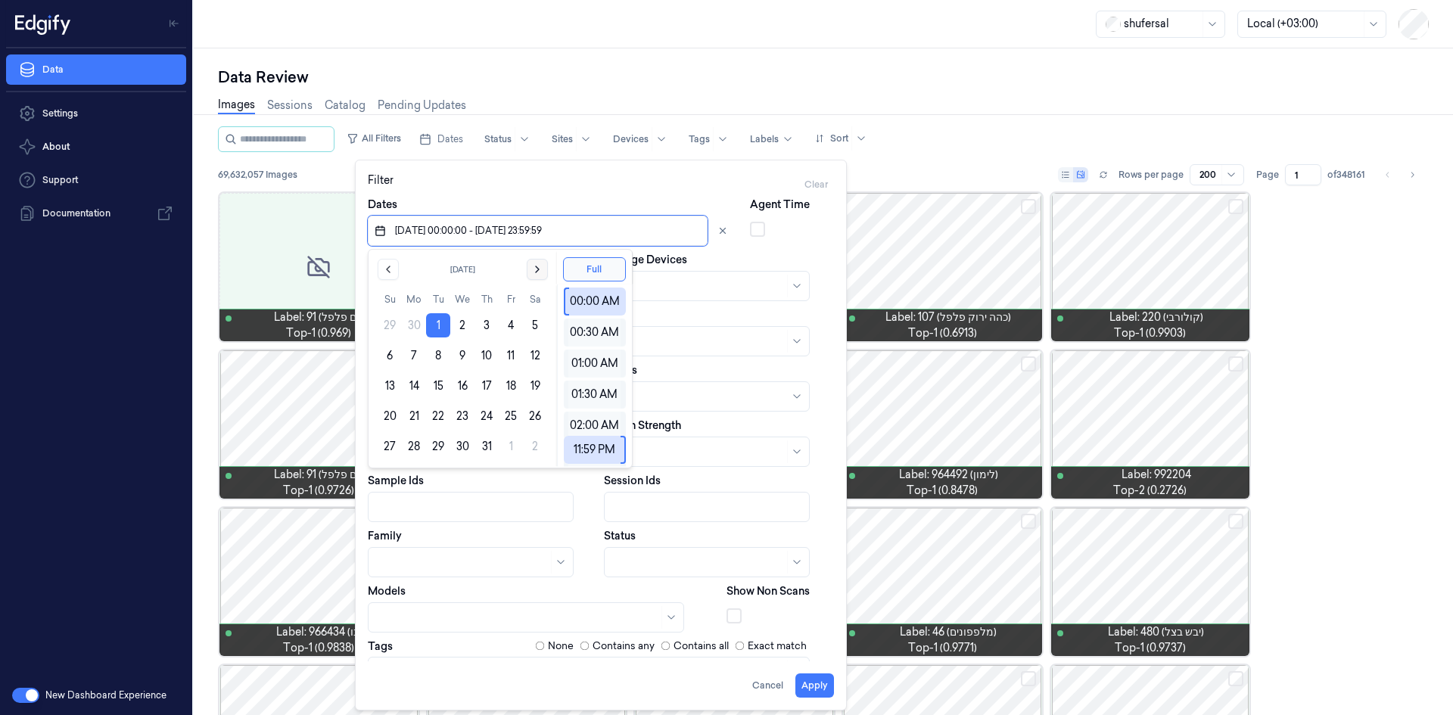
click at [545, 272] on button "Go to the Next Month" at bounding box center [537, 269] width 21 height 21
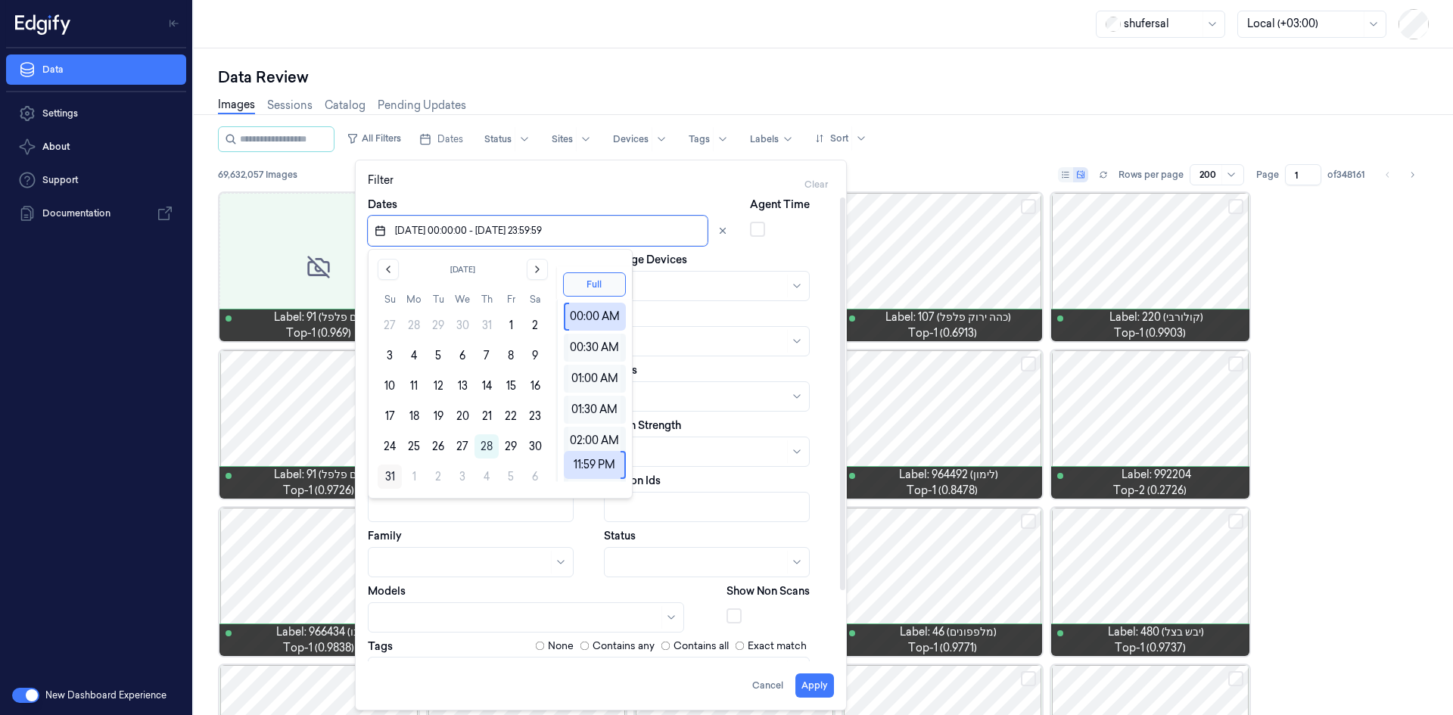
click at [378, 478] on button "31" at bounding box center [390, 477] width 24 height 24
type input "[DATE] 00:00:00 - [DATE] 23:59:59"
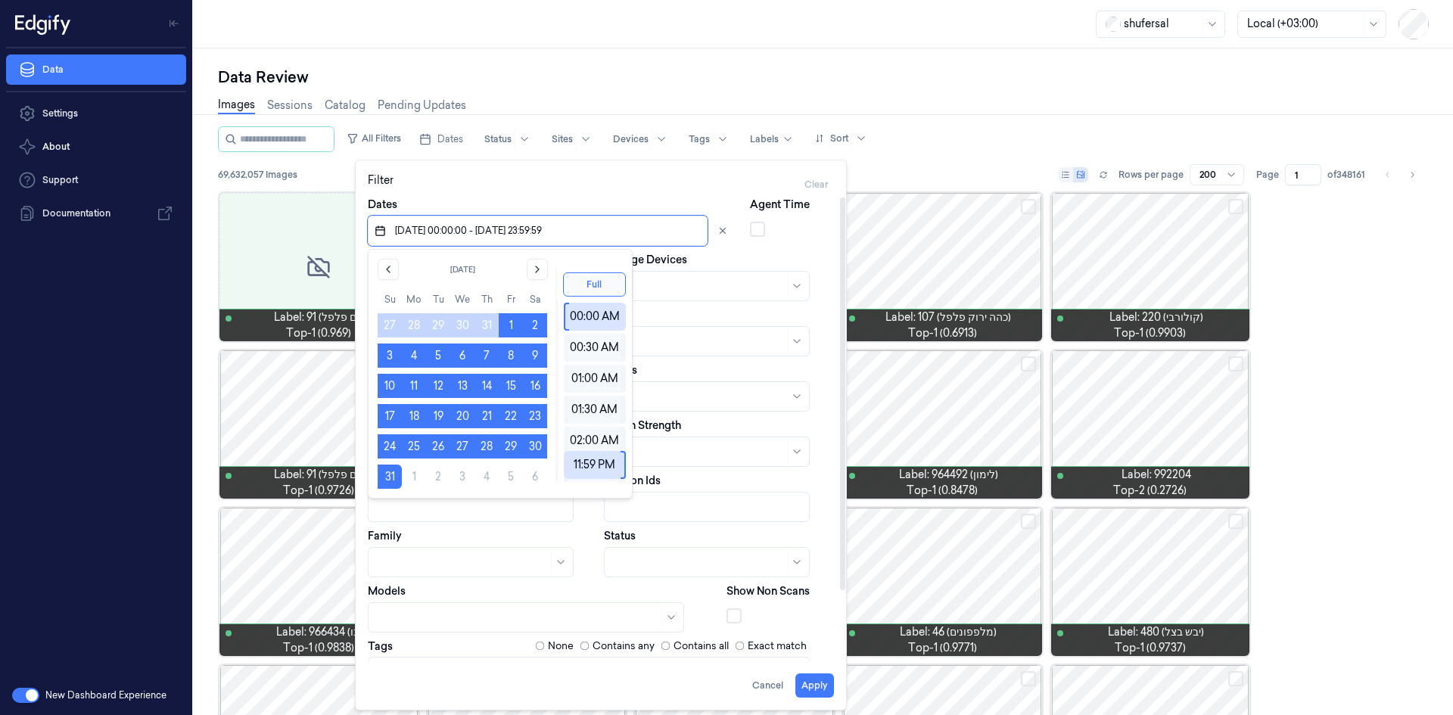
click at [748, 257] on div "Storage Devices" at bounding box center [719, 276] width 230 height 49
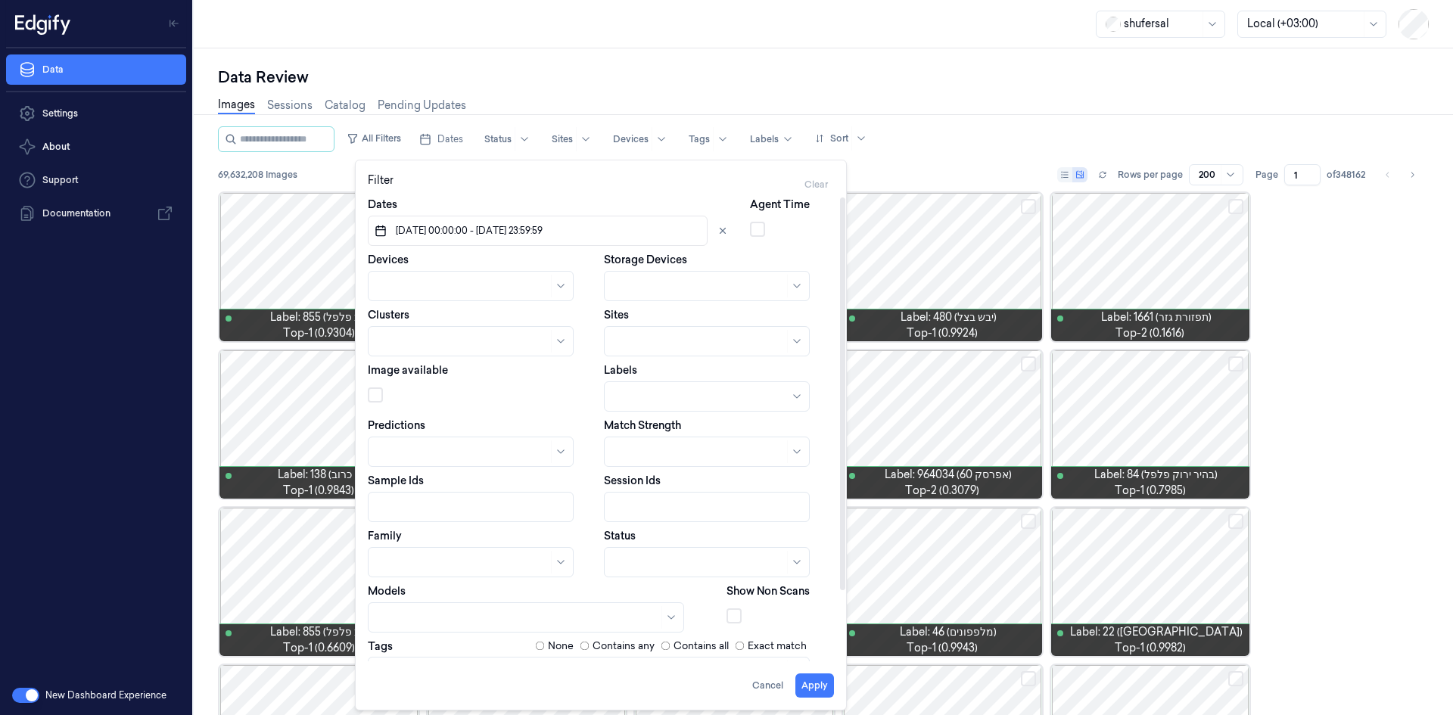
click at [397, 294] on div at bounding box center [463, 287] width 170 height 16
type input "106"
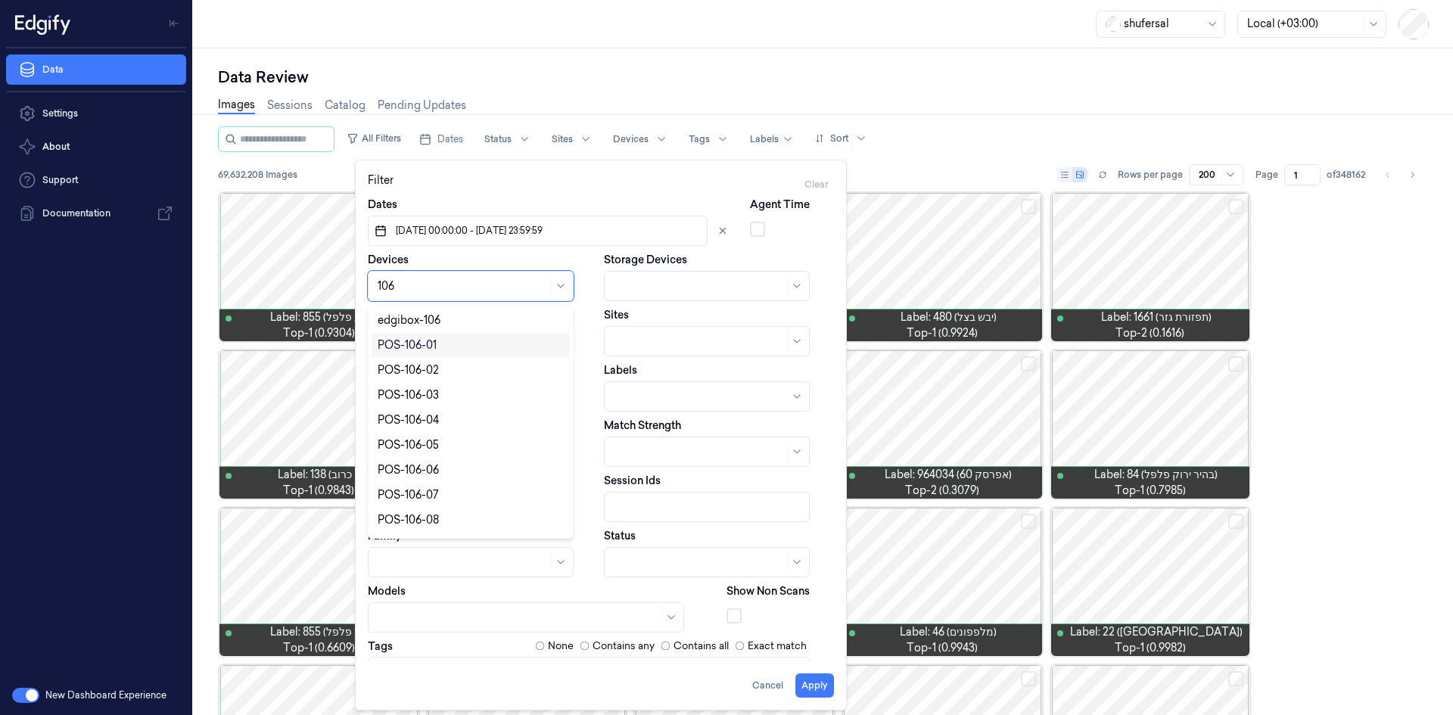
click at [473, 350] on div "POS-106-01" at bounding box center [471, 346] width 186 height 16
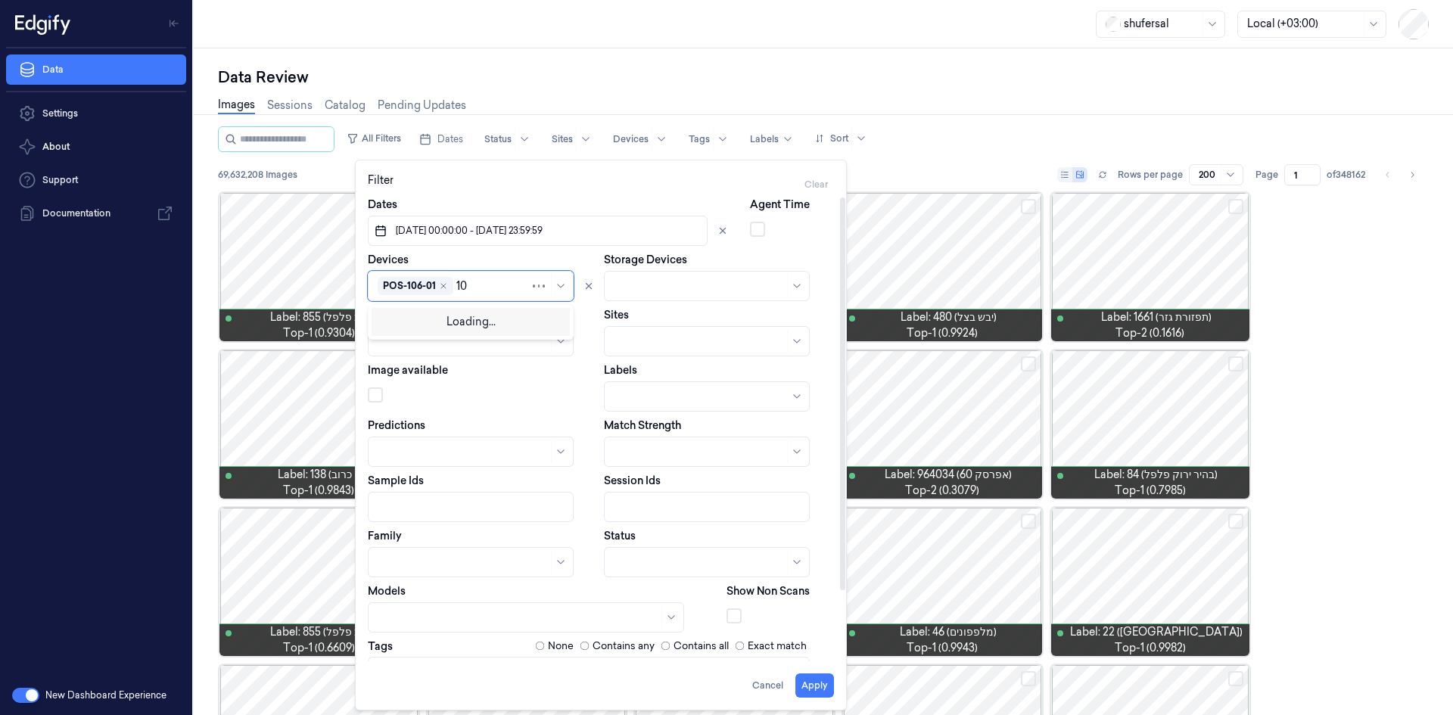
type input "106"
click at [475, 344] on div "POS-106-02" at bounding box center [471, 346] width 186 height 16
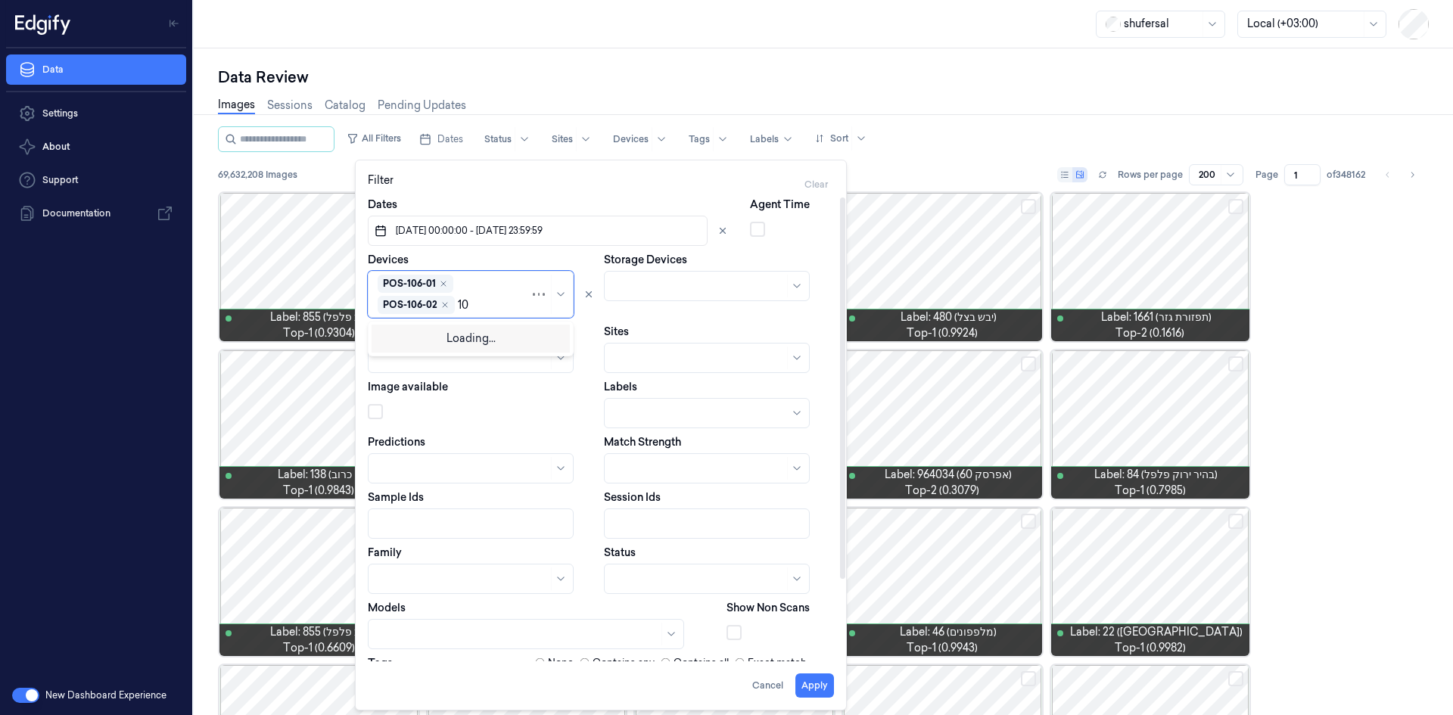
type input "106"
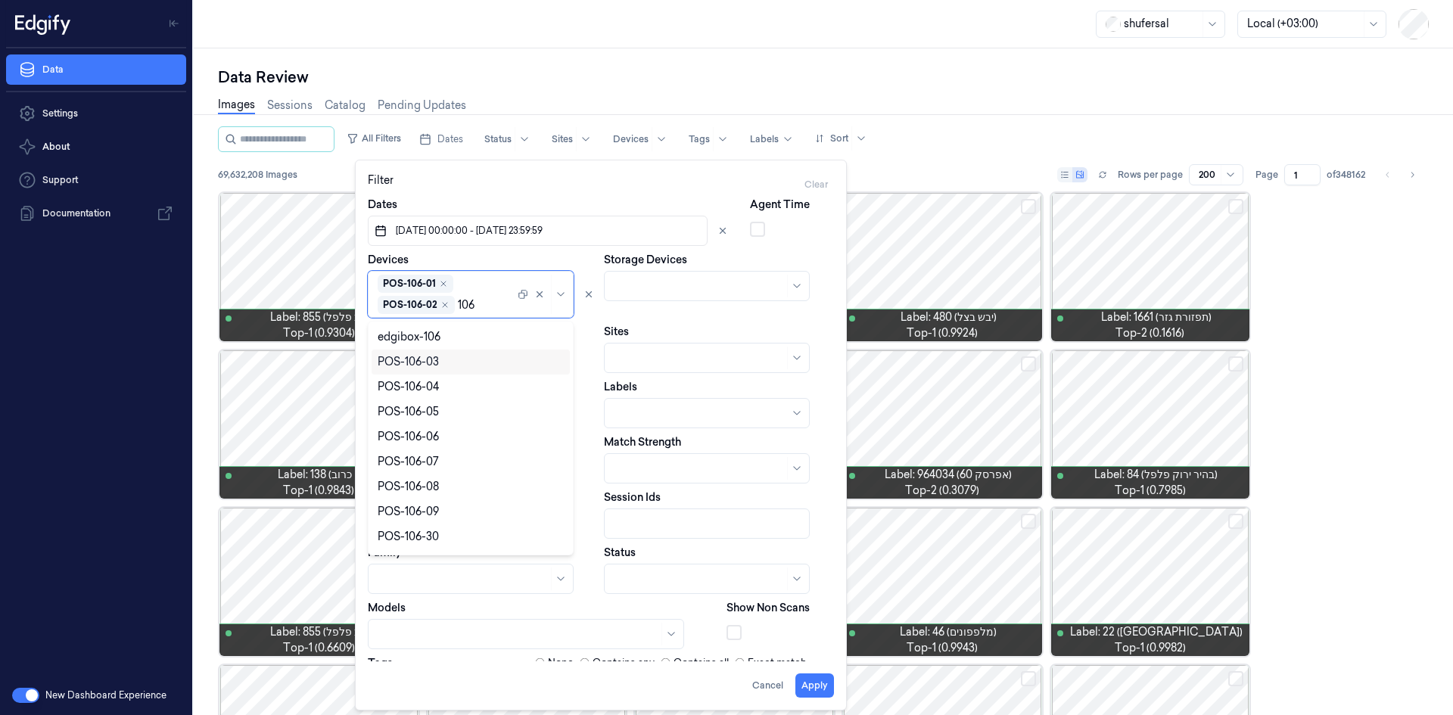
click at [406, 357] on div "POS-106-03" at bounding box center [408, 362] width 61 height 16
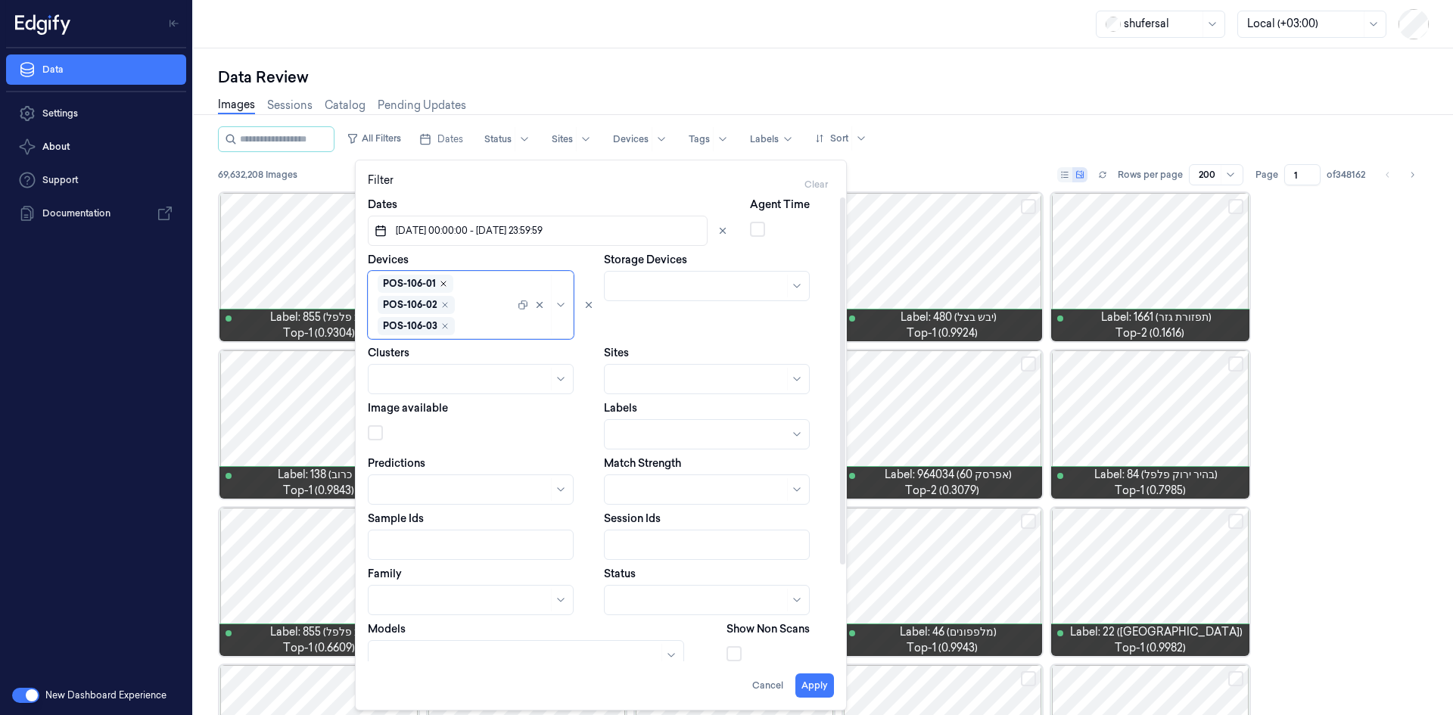
click at [442, 282] on icon "Remove ,POS-106-01" at bounding box center [443, 283] width 9 height 9
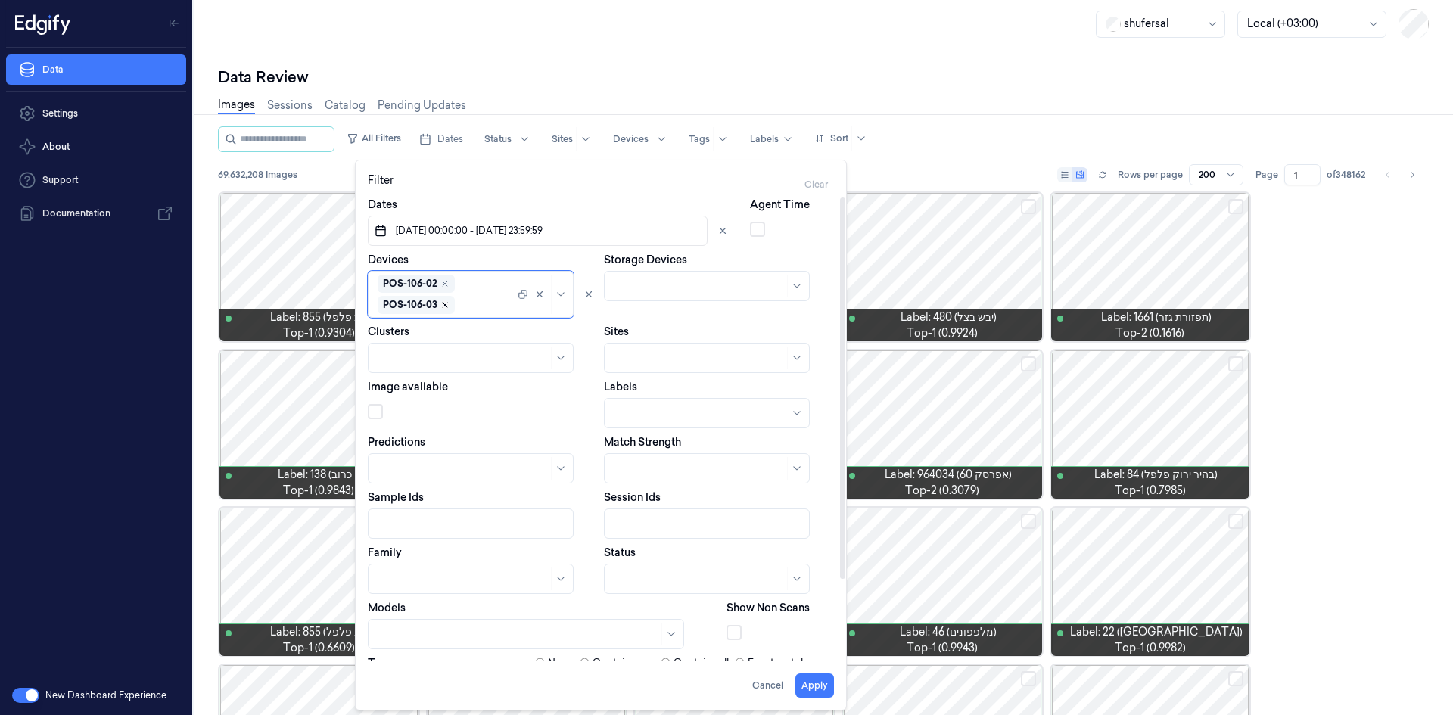
click at [443, 282] on icon "Remove ,POS-106-02" at bounding box center [445, 284] width 5 height 5
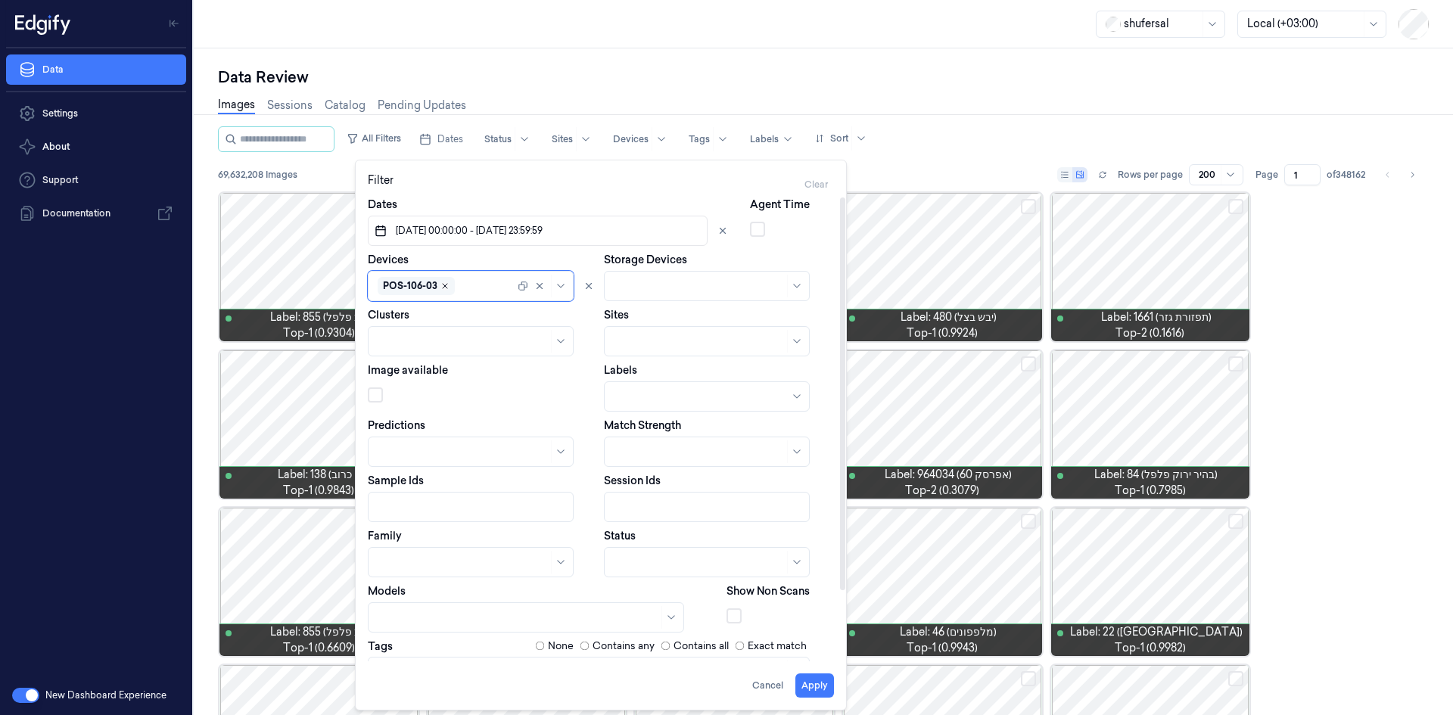
click at [443, 282] on icon "Remove ,POS-106-03" at bounding box center [445, 286] width 9 height 9
type input "144"
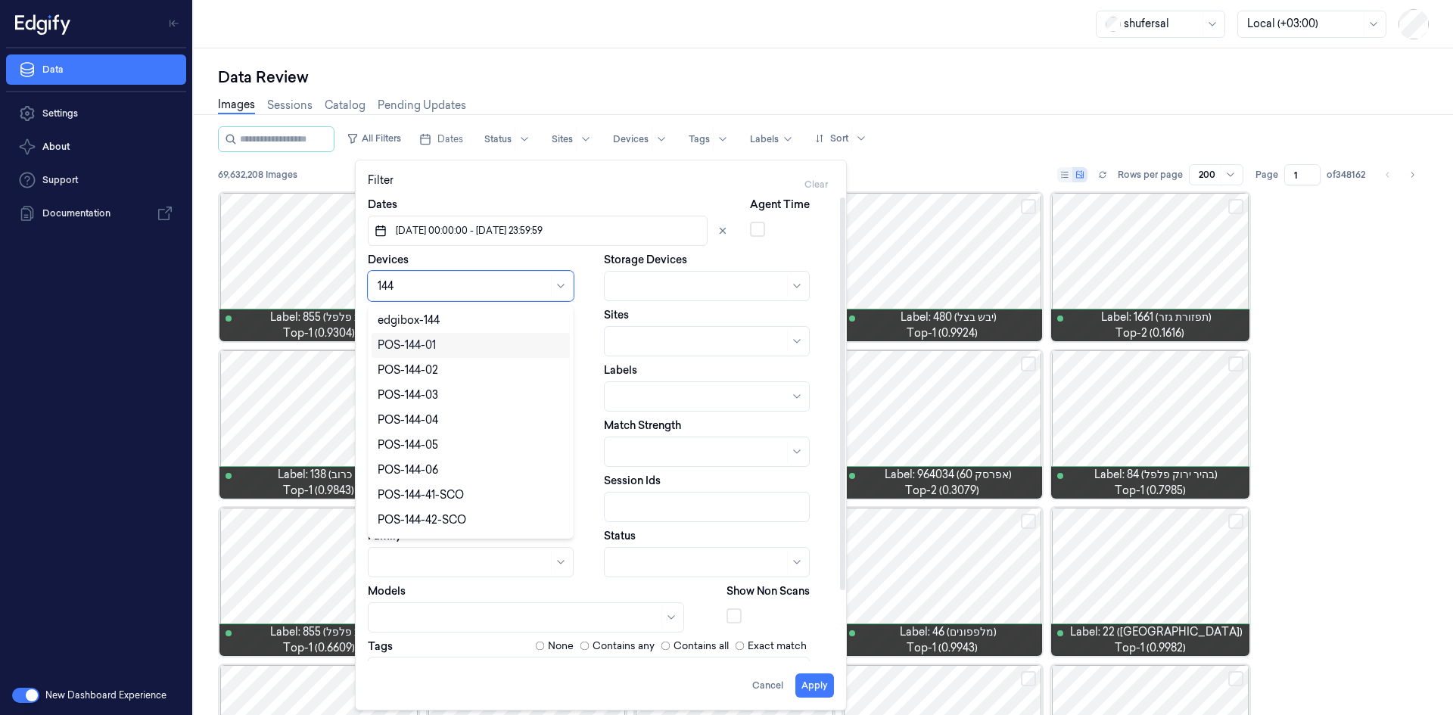
click at [484, 355] on div "POS-144-01" at bounding box center [471, 345] width 198 height 25
type input "144"
click at [438, 340] on div "POS-144-02" at bounding box center [408, 346] width 61 height 16
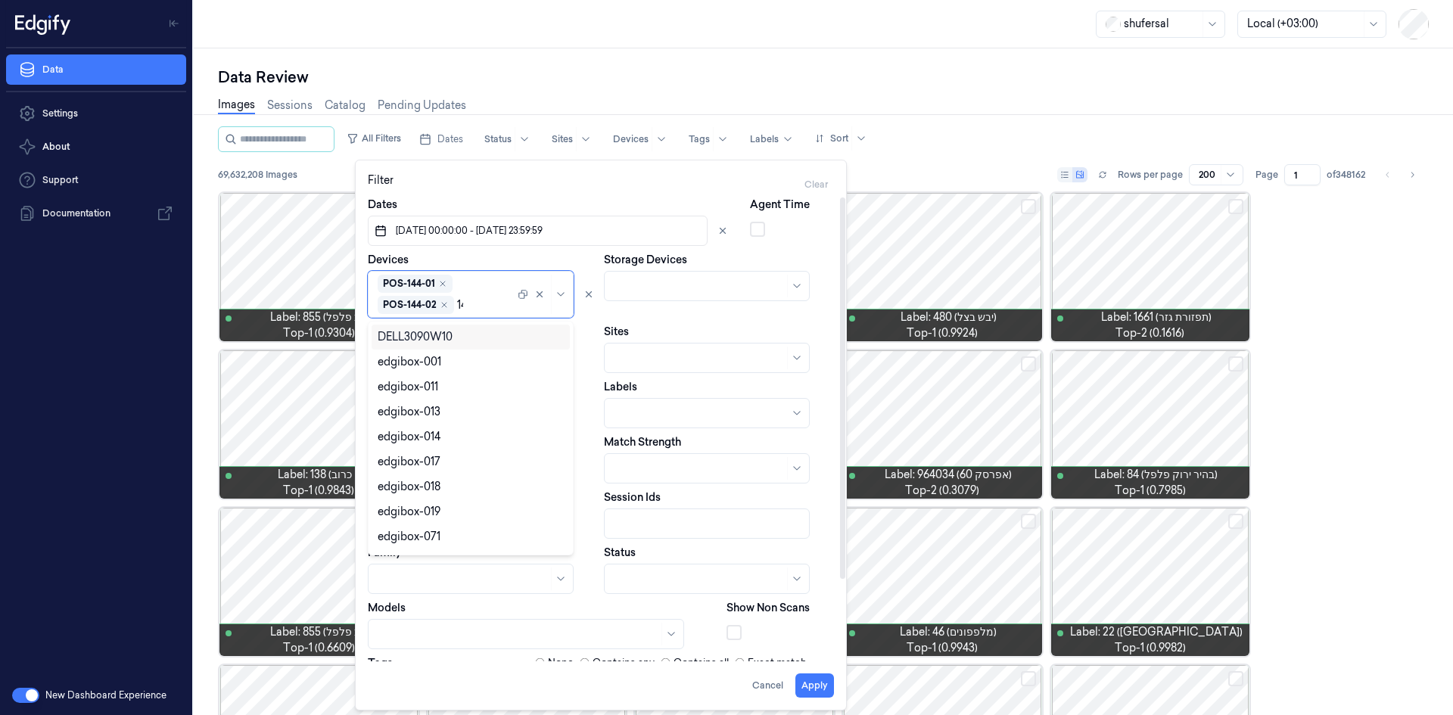
type input "144"
click at [471, 364] on div "POS-144-03" at bounding box center [471, 362] width 186 height 16
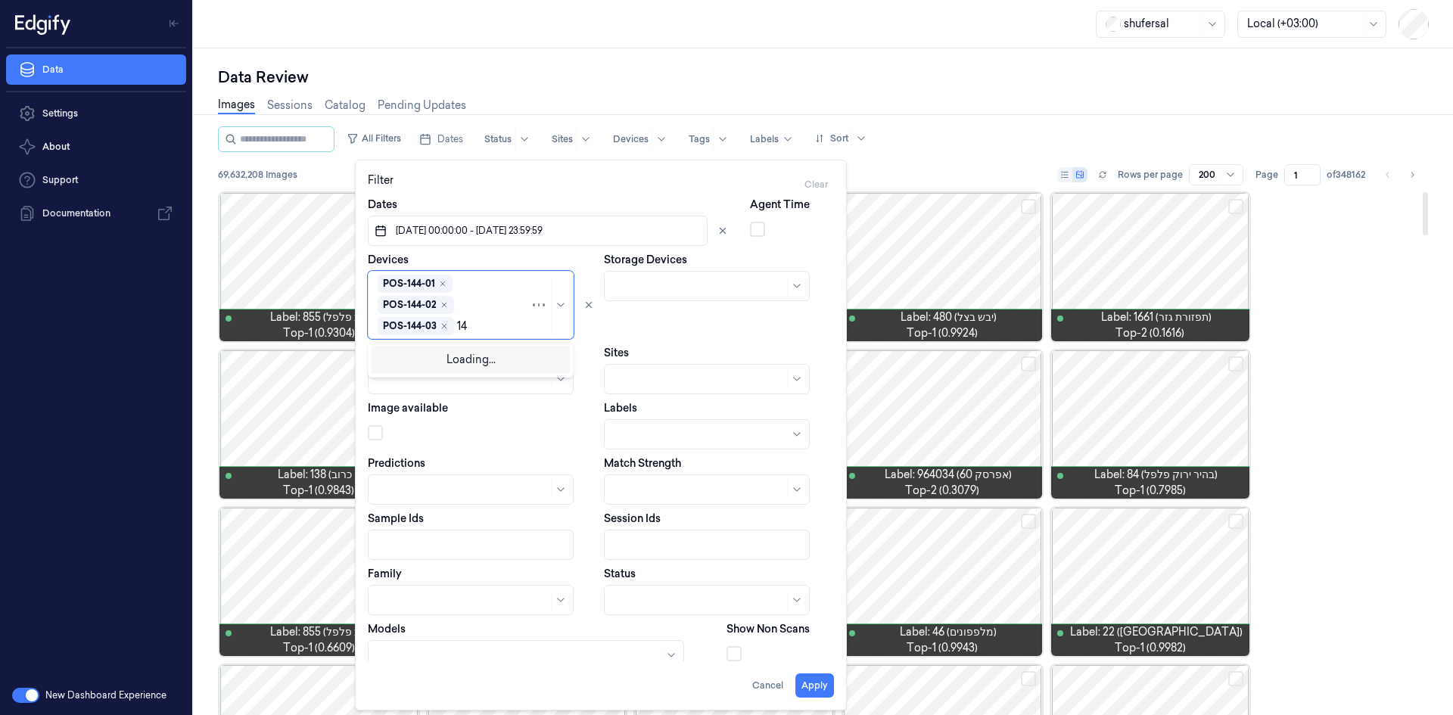
type input "144"
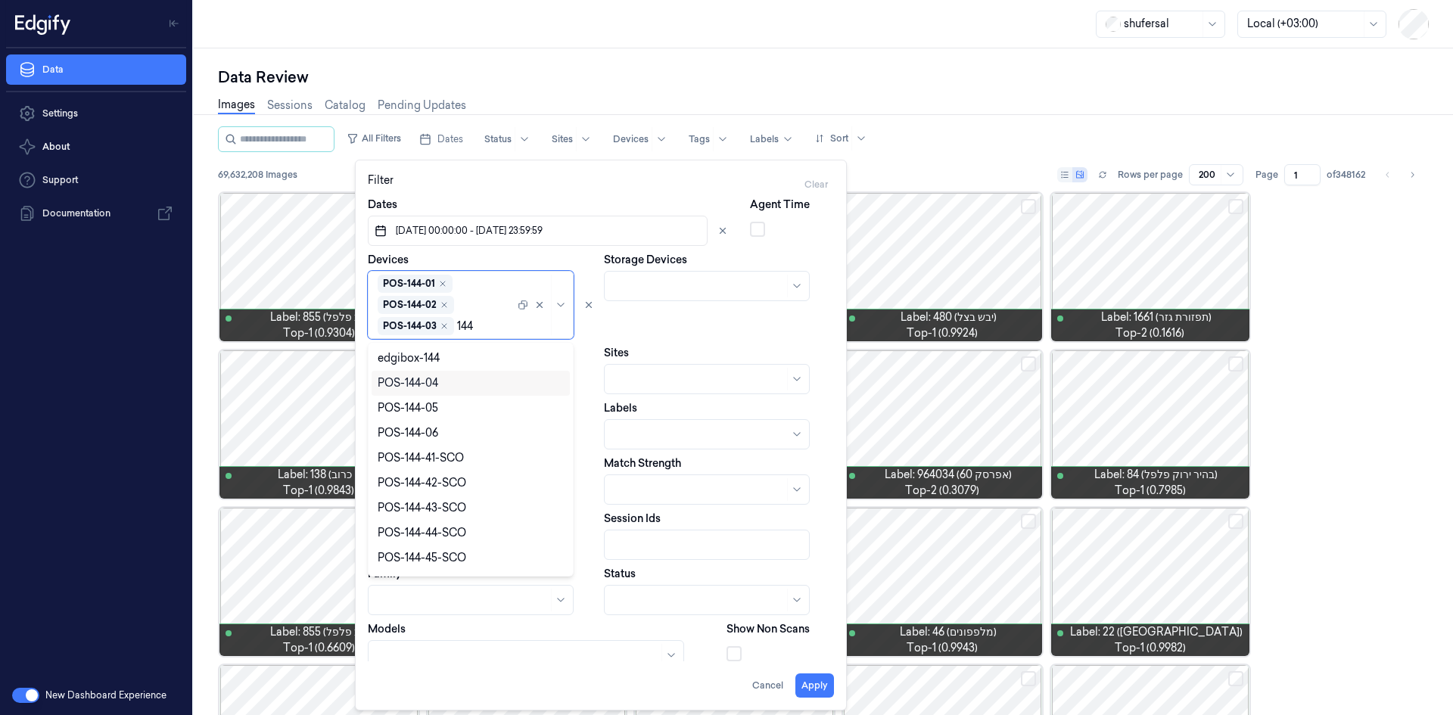
click at [490, 377] on div "POS-144-04" at bounding box center [471, 383] width 186 height 16
type input "144"
click at [446, 393] on div "POS-144-05" at bounding box center [471, 383] width 198 height 25
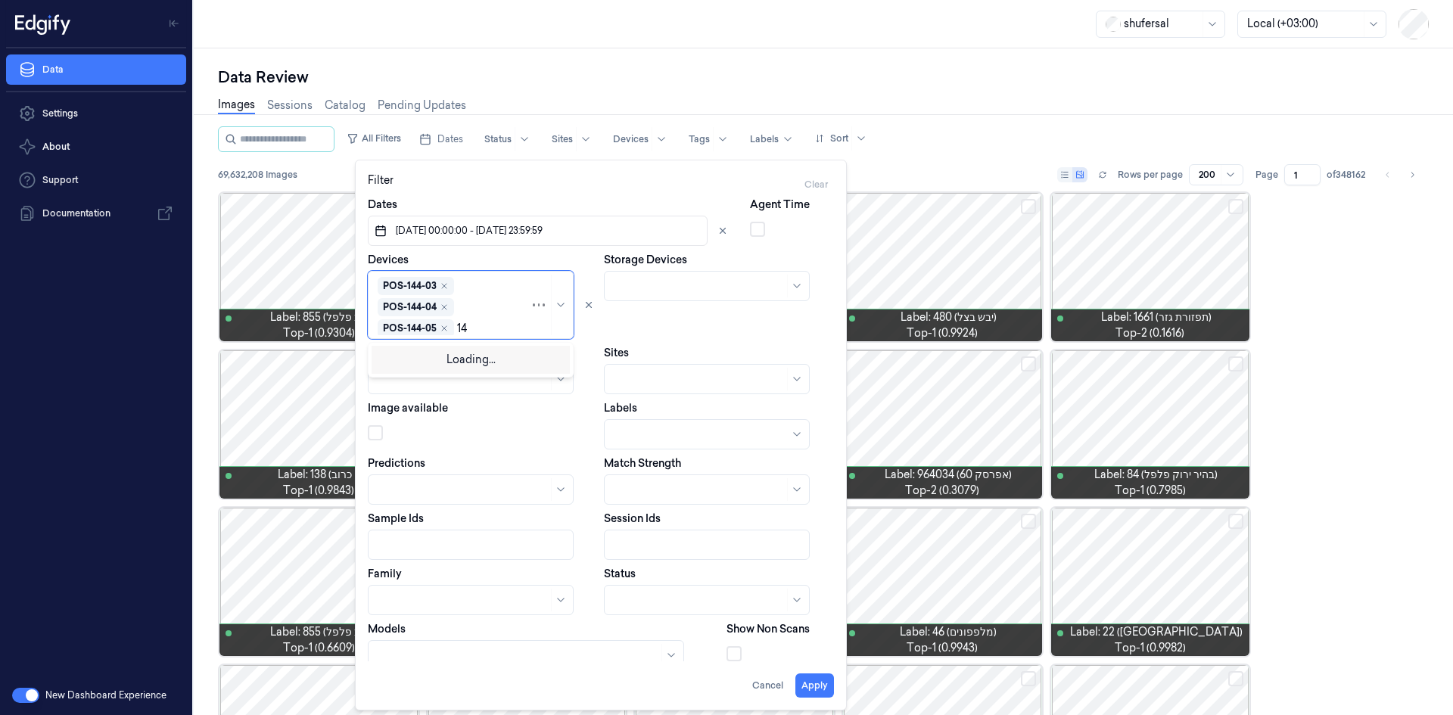
type input "144"
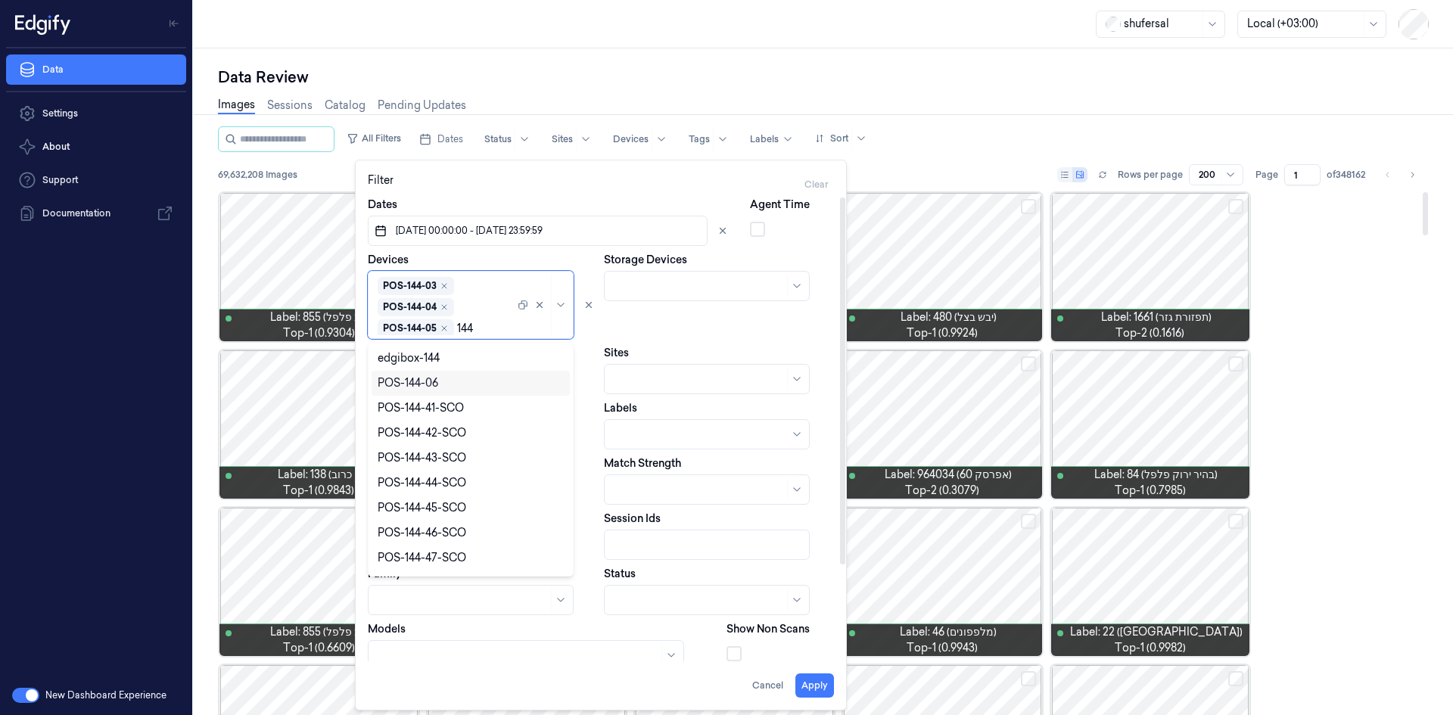
click at [460, 380] on div "POS-144-06" at bounding box center [471, 383] width 186 height 16
click at [472, 310] on div "POS-144-01 POS-144-02 POS-144-03 POS-144-04 POS-144-05 POS-144-06" at bounding box center [446, 305] width 137 height 61
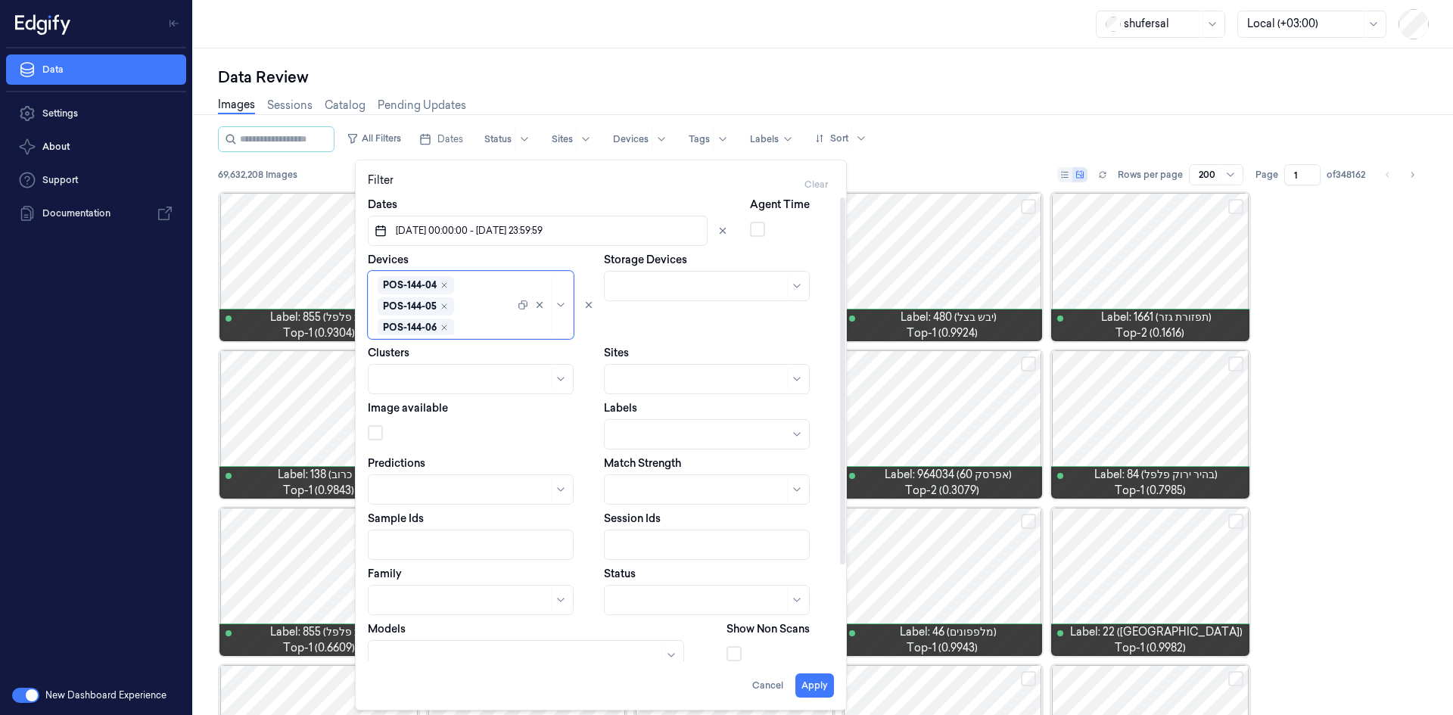
scroll to position [64, 0]
click at [679, 601] on body "Data Settings About Support Documentation New Dashboard Experience shufersal Lo…" at bounding box center [726, 357] width 1453 height 715
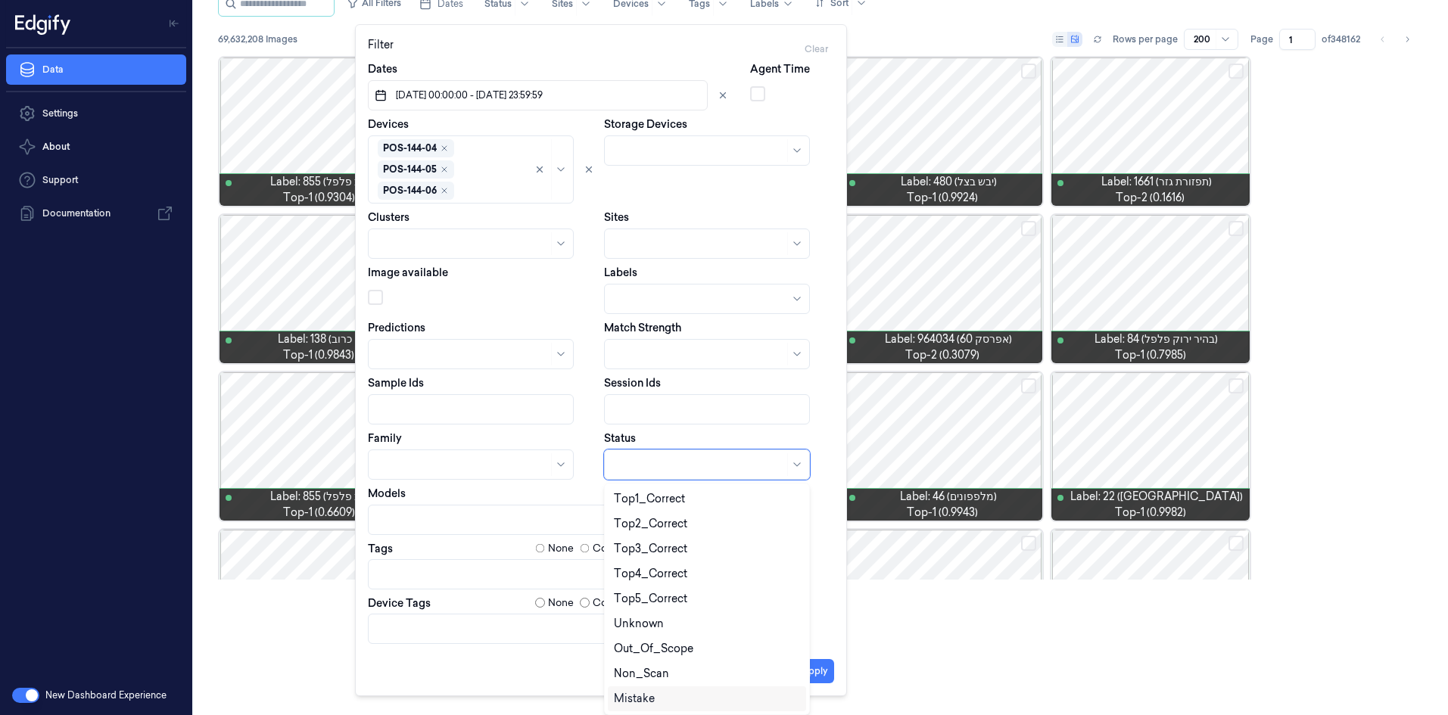
click at [637, 691] on div "Mistake" at bounding box center [634, 699] width 41 height 16
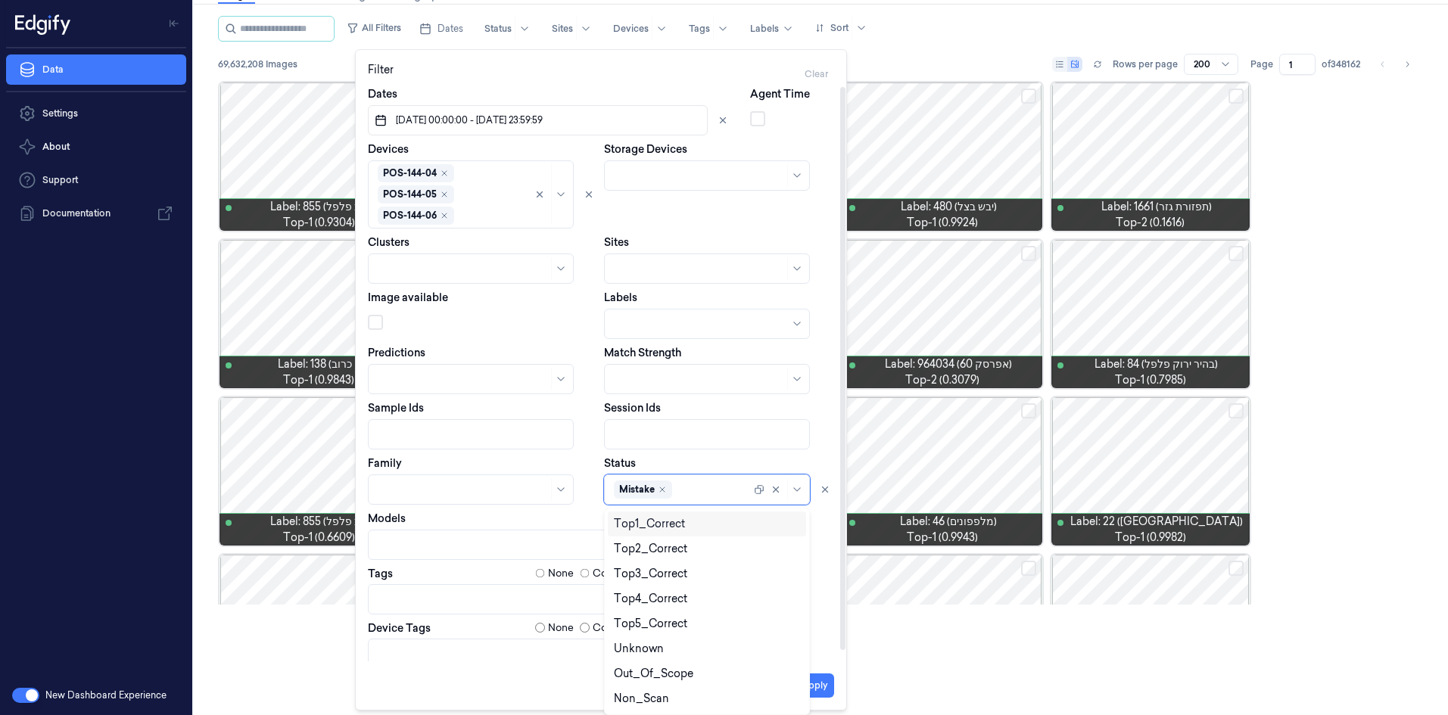
click at [660, 452] on div "Dates [DATE] 00:00:00 - [DATE] 23:59:59 Agent Time Devices POS-144-01 POS-144-0…" at bounding box center [601, 377] width 466 height 583
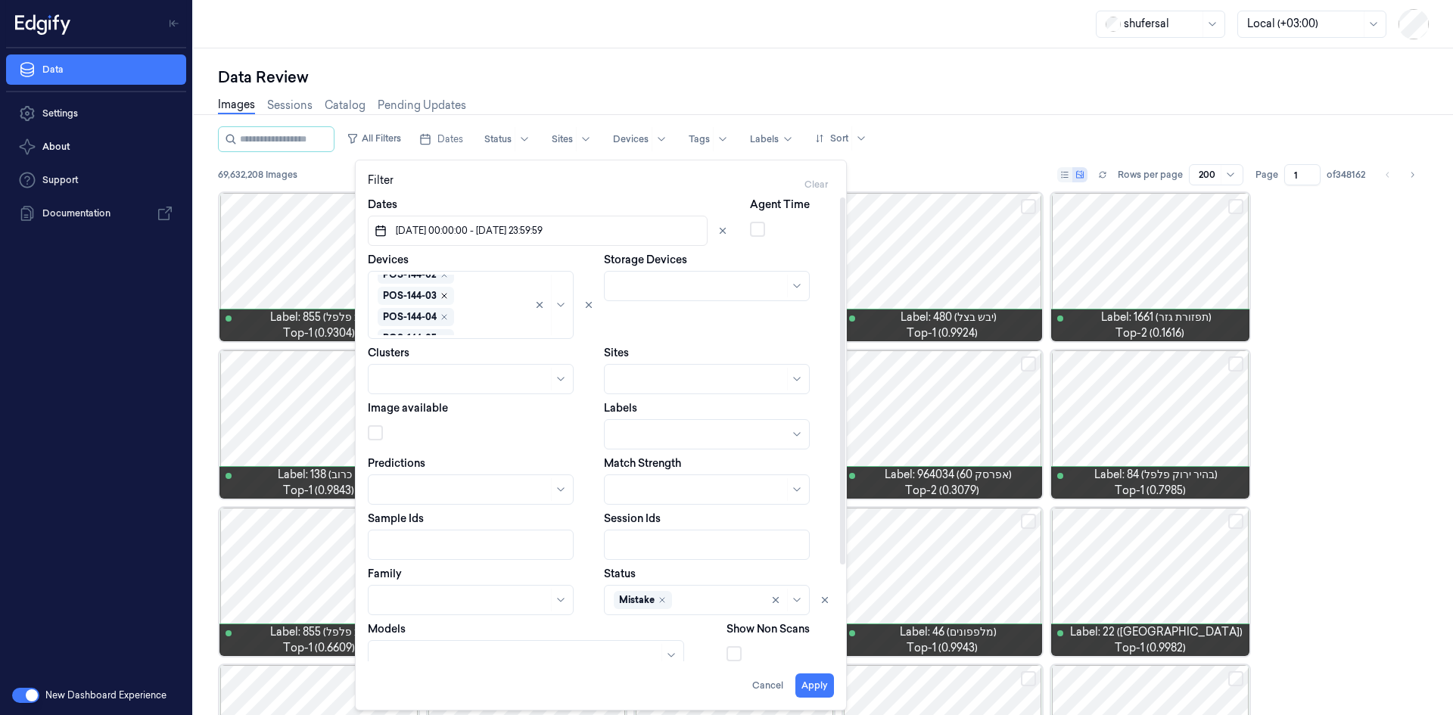
scroll to position [0, 0]
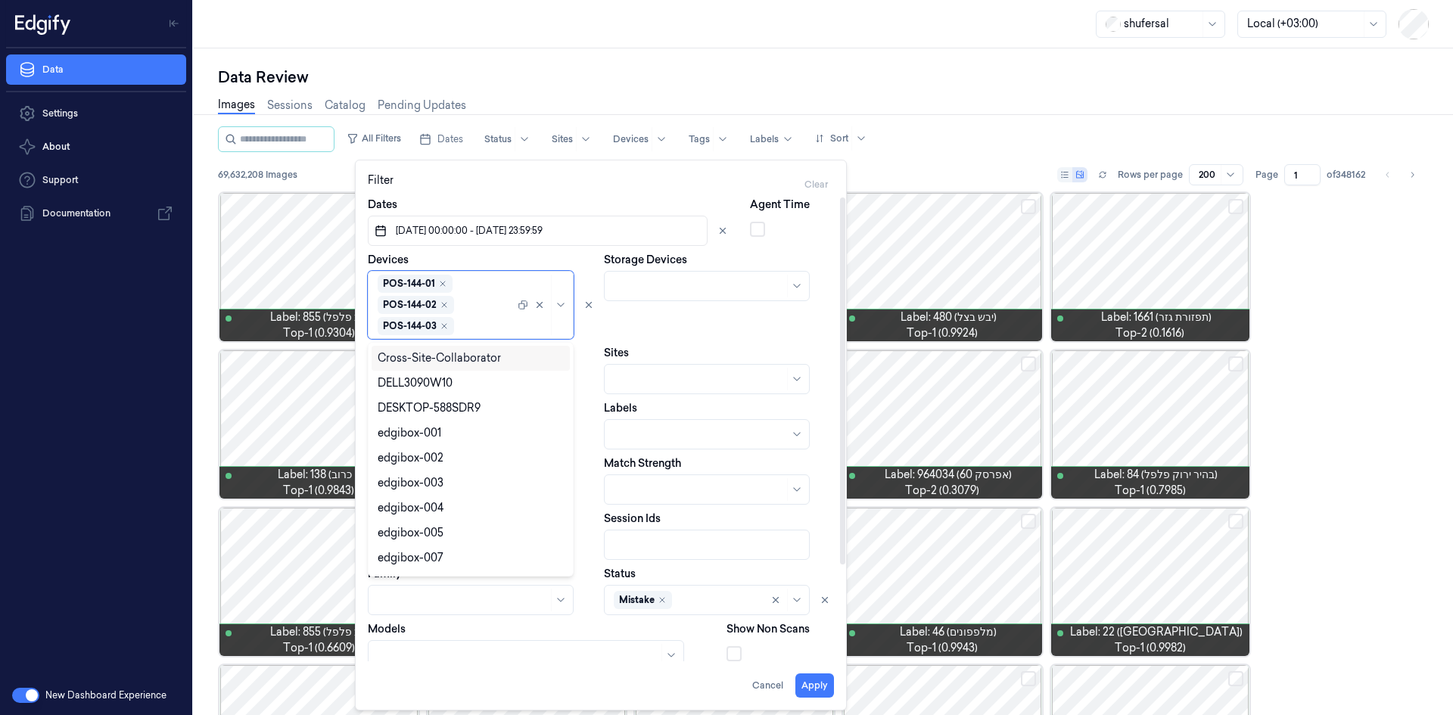
click at [484, 315] on div "POS-144-01 POS-144-02 POS-144-03 POS-144-04 POS-144-05 POS-144-06" at bounding box center [446, 305] width 137 height 61
type input "1"
click at [580, 347] on div "Clusters" at bounding box center [483, 369] width 230 height 49
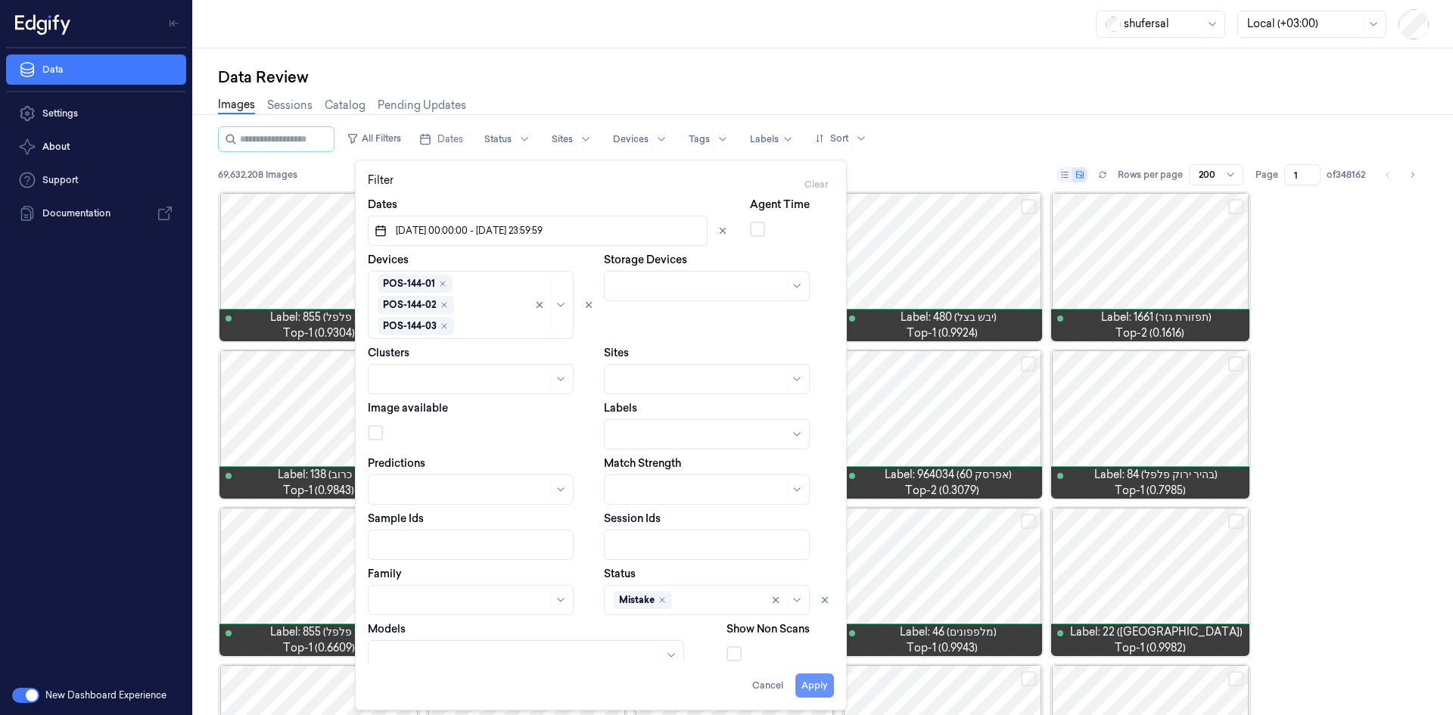
click at [819, 682] on button "Apply" at bounding box center [815, 686] width 39 height 24
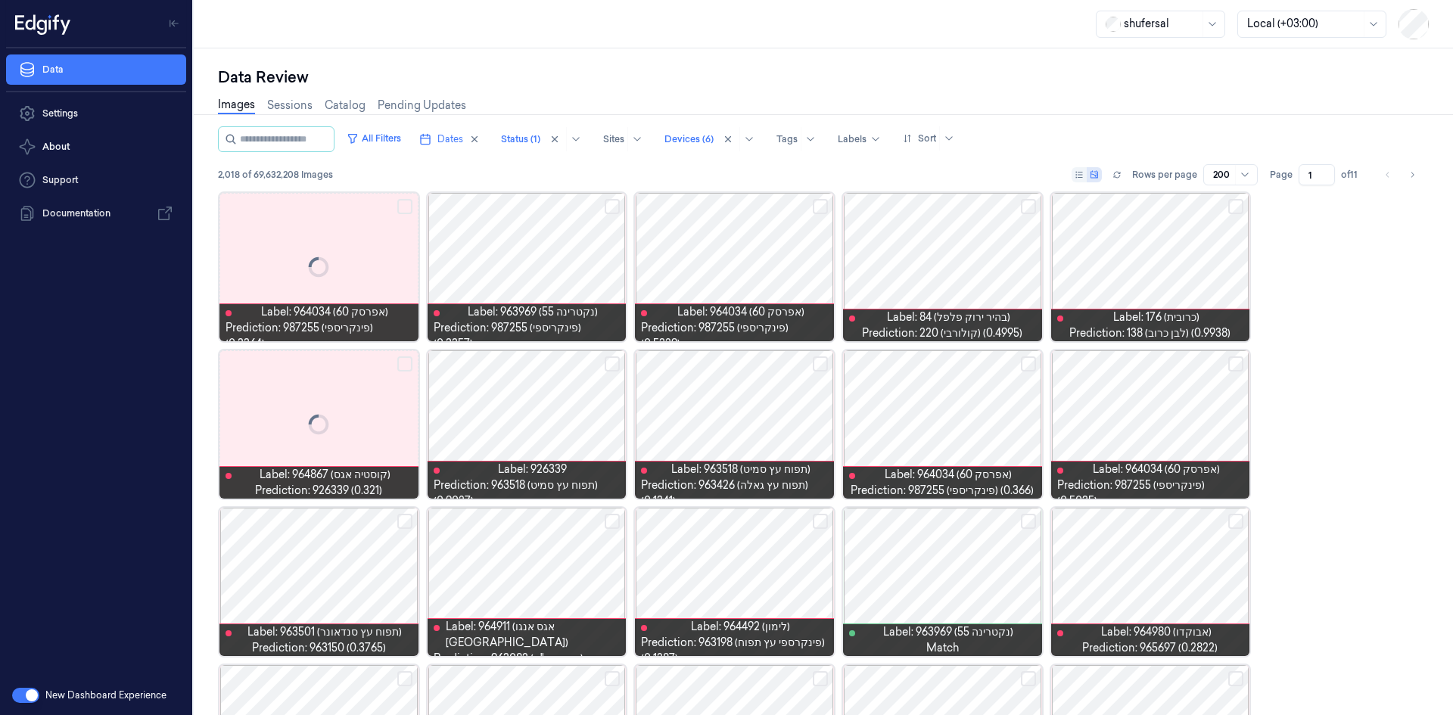
click at [1313, 176] on input "1" at bounding box center [1317, 174] width 36 height 21
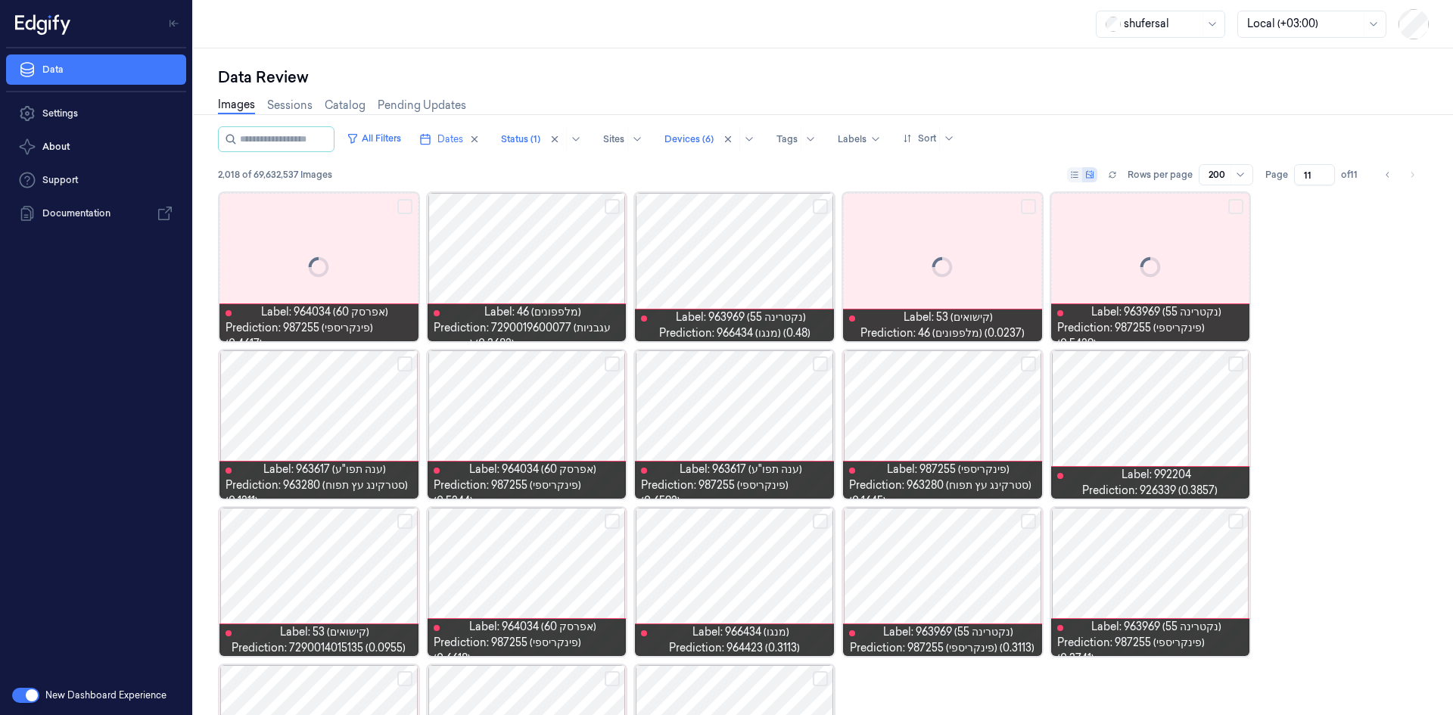
click at [1304, 176] on input "11" at bounding box center [1314, 174] width 41 height 21
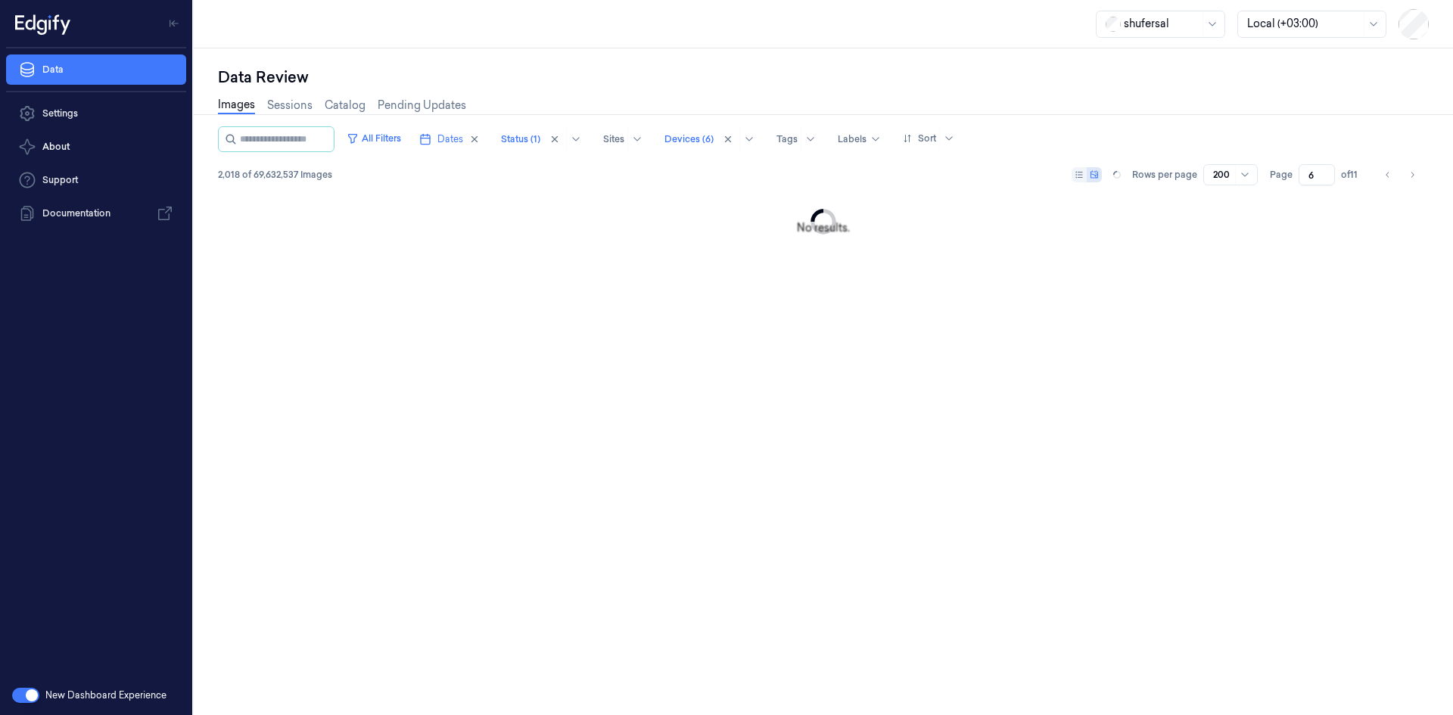
type input "6"
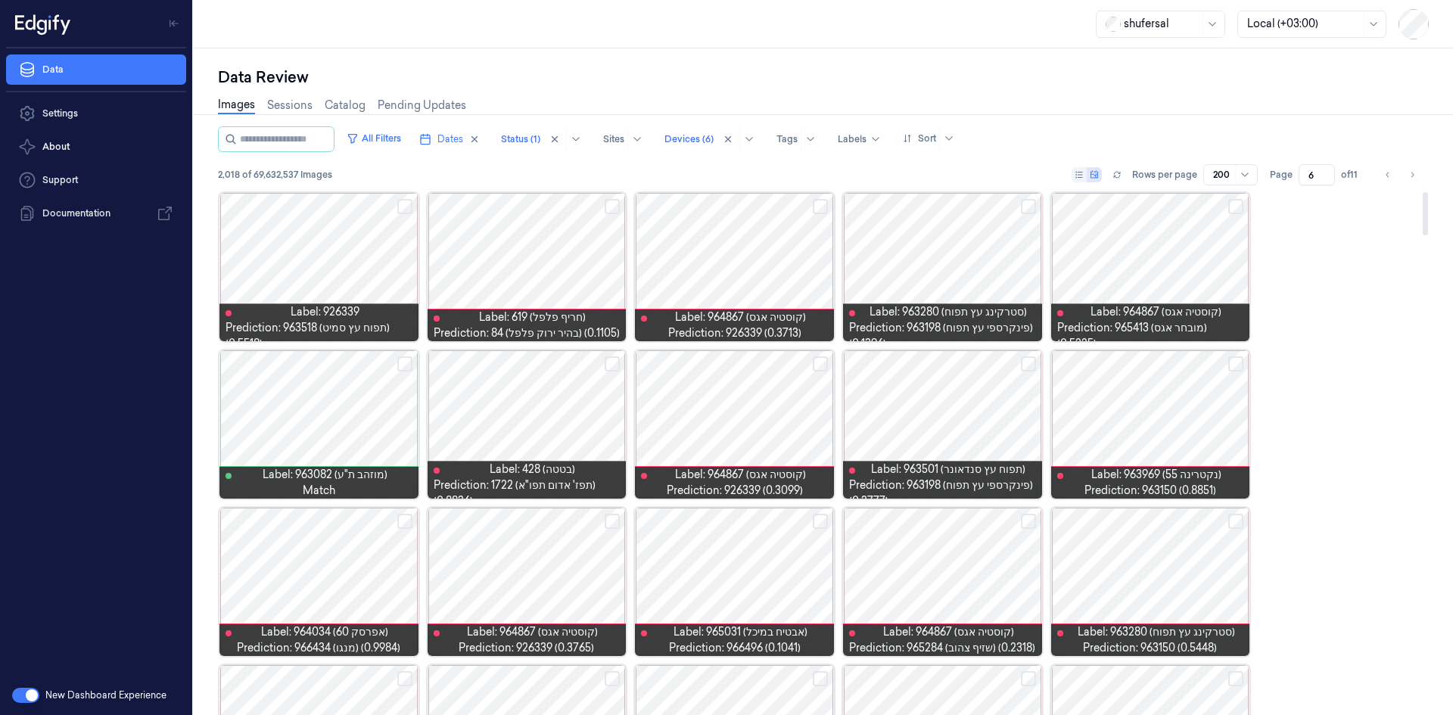
click at [615, 206] on button "Select row" at bounding box center [612, 206] width 15 height 15
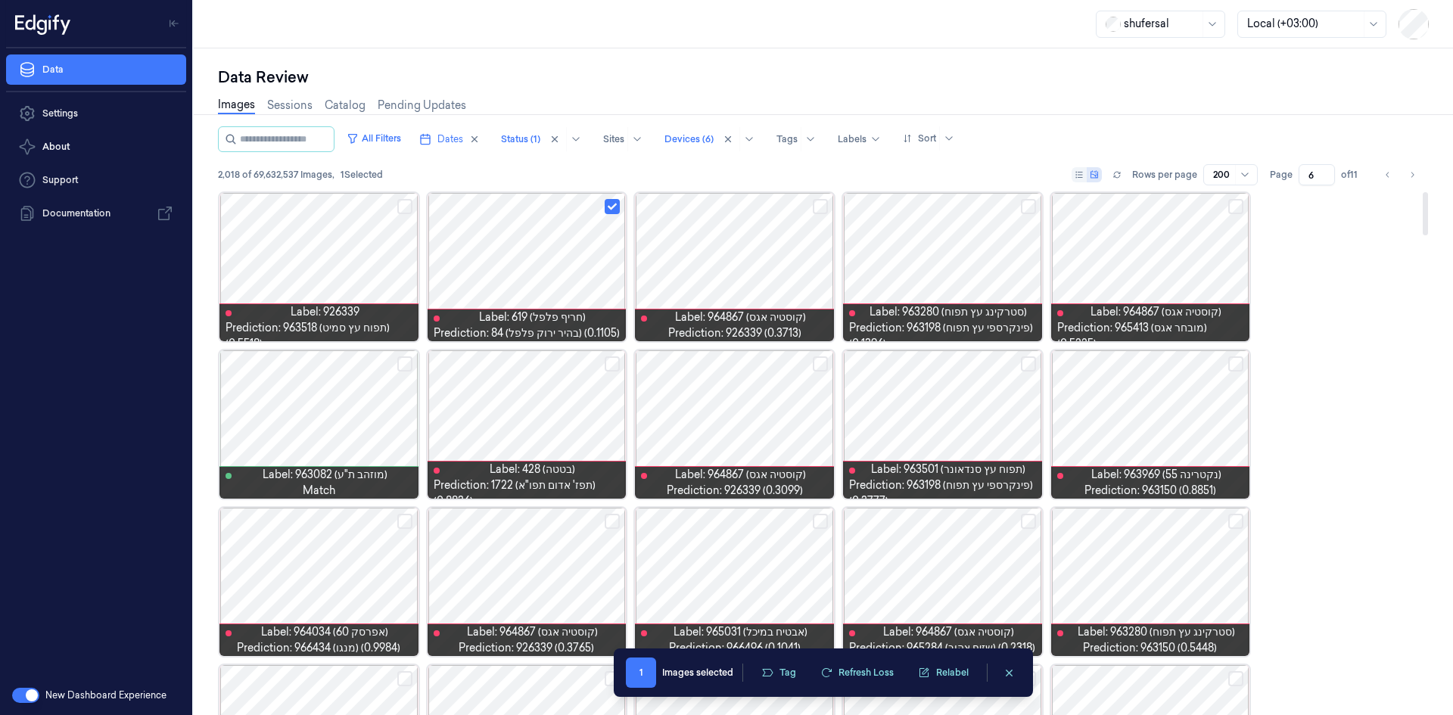
click at [819, 523] on button "Select row" at bounding box center [820, 521] width 15 height 15
click at [1244, 517] on button "Select row" at bounding box center [1236, 521] width 15 height 15
click at [1247, 175] on icon at bounding box center [1244, 175] width 7 height 4
click at [1235, 259] on div "200" at bounding box center [1231, 255] width 35 height 16
click at [1096, 177] on icon at bounding box center [1094, 174] width 9 height 9
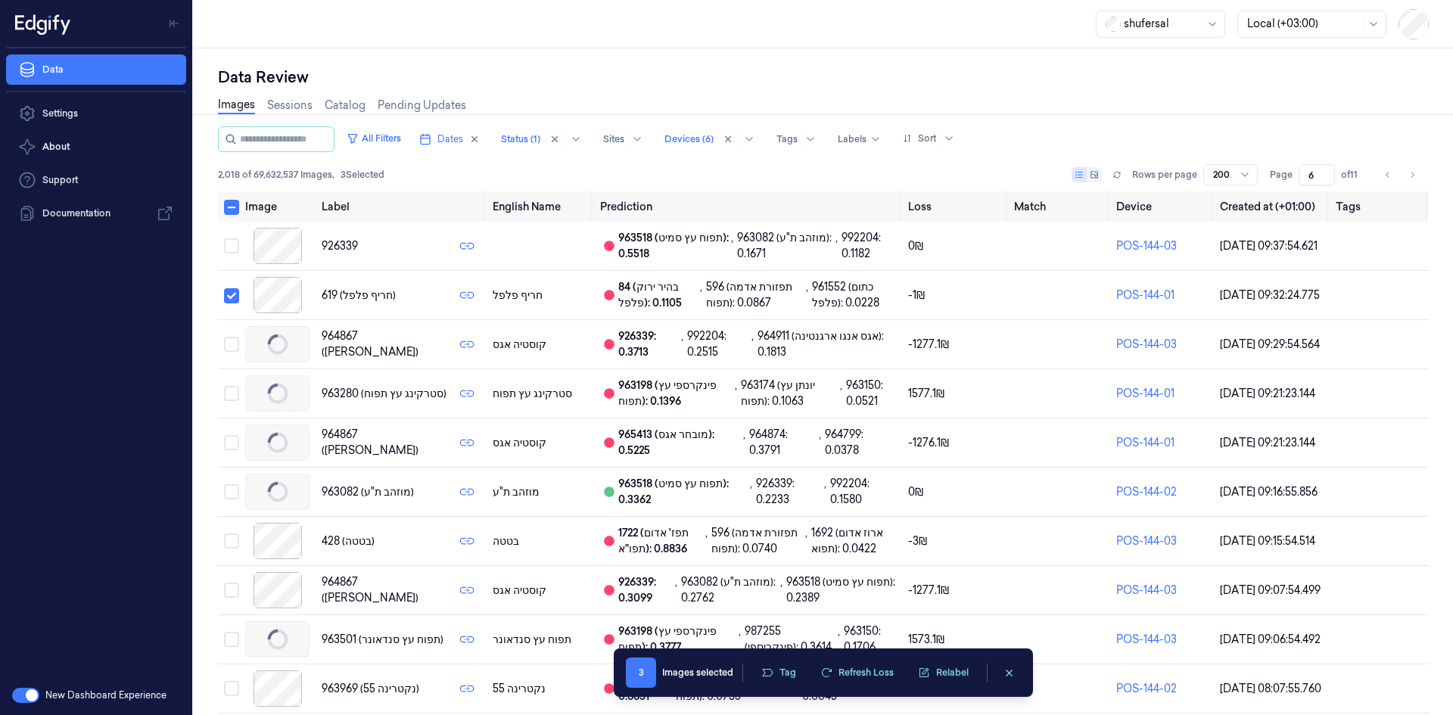
click at [1096, 177] on icon at bounding box center [1094, 174] width 9 height 9
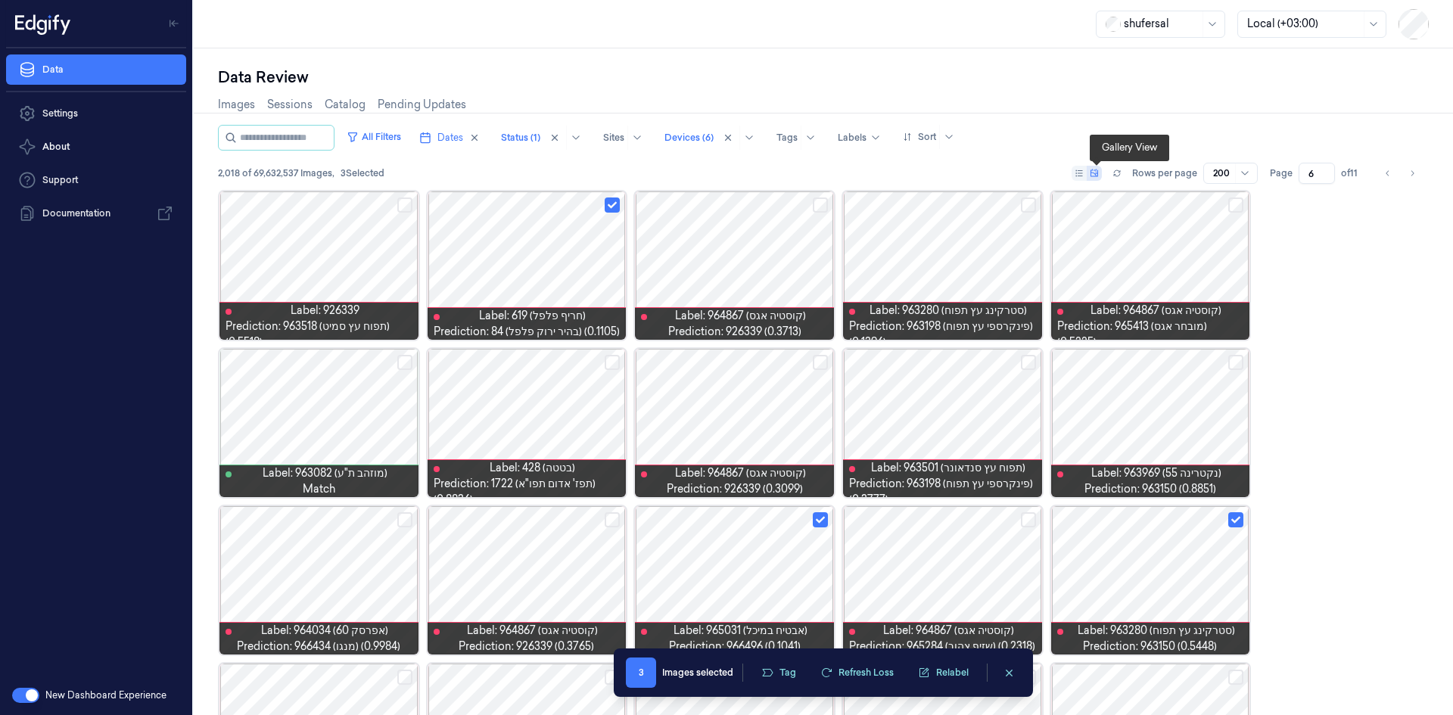
click at [1096, 177] on icon at bounding box center [1094, 173] width 9 height 9
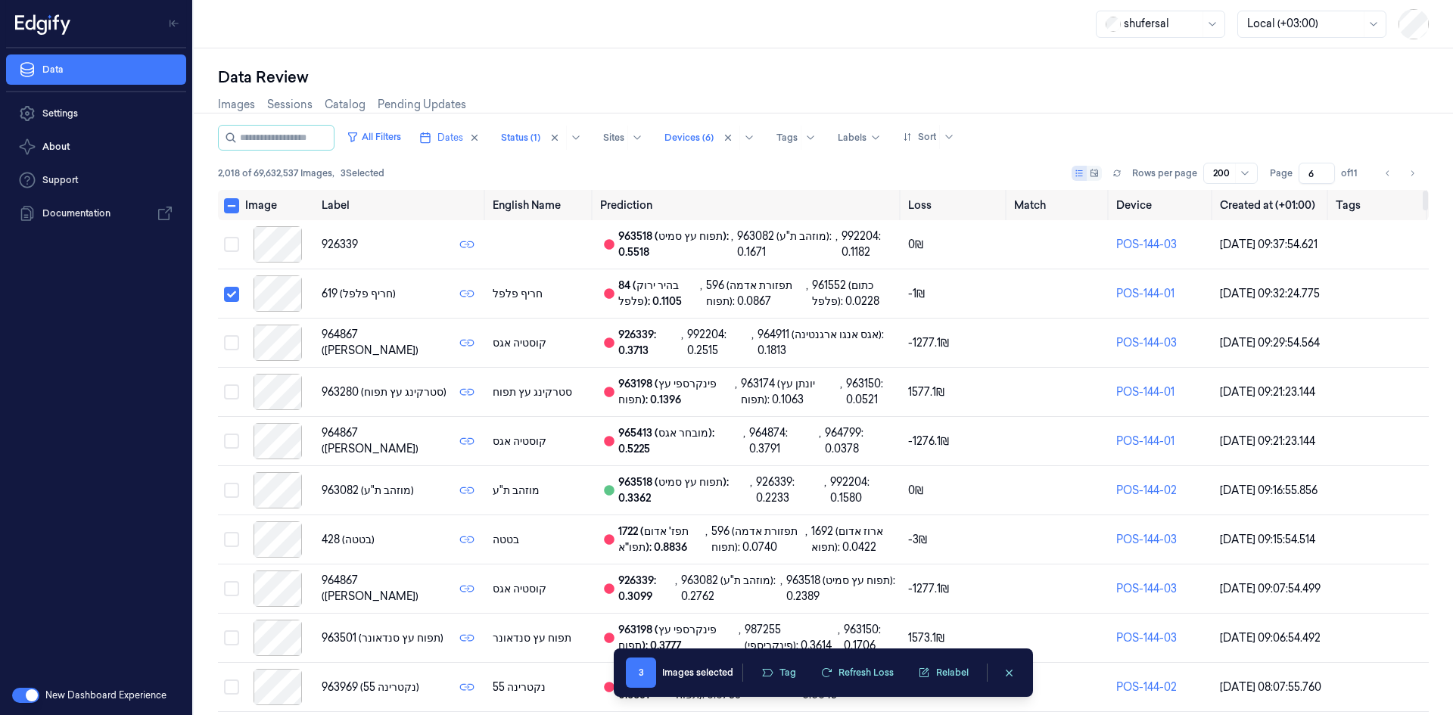
click at [1102, 176] on button at bounding box center [1087, 173] width 30 height 15
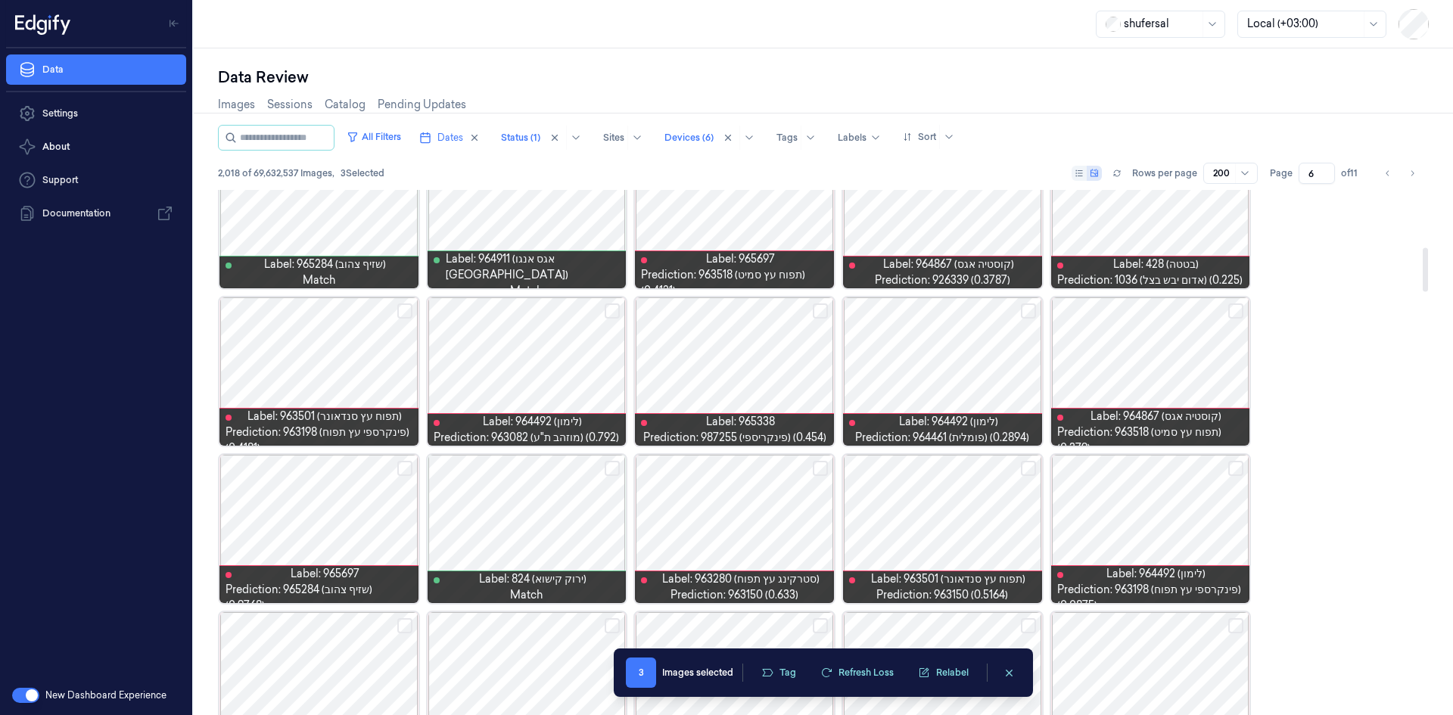
scroll to position [757, 0]
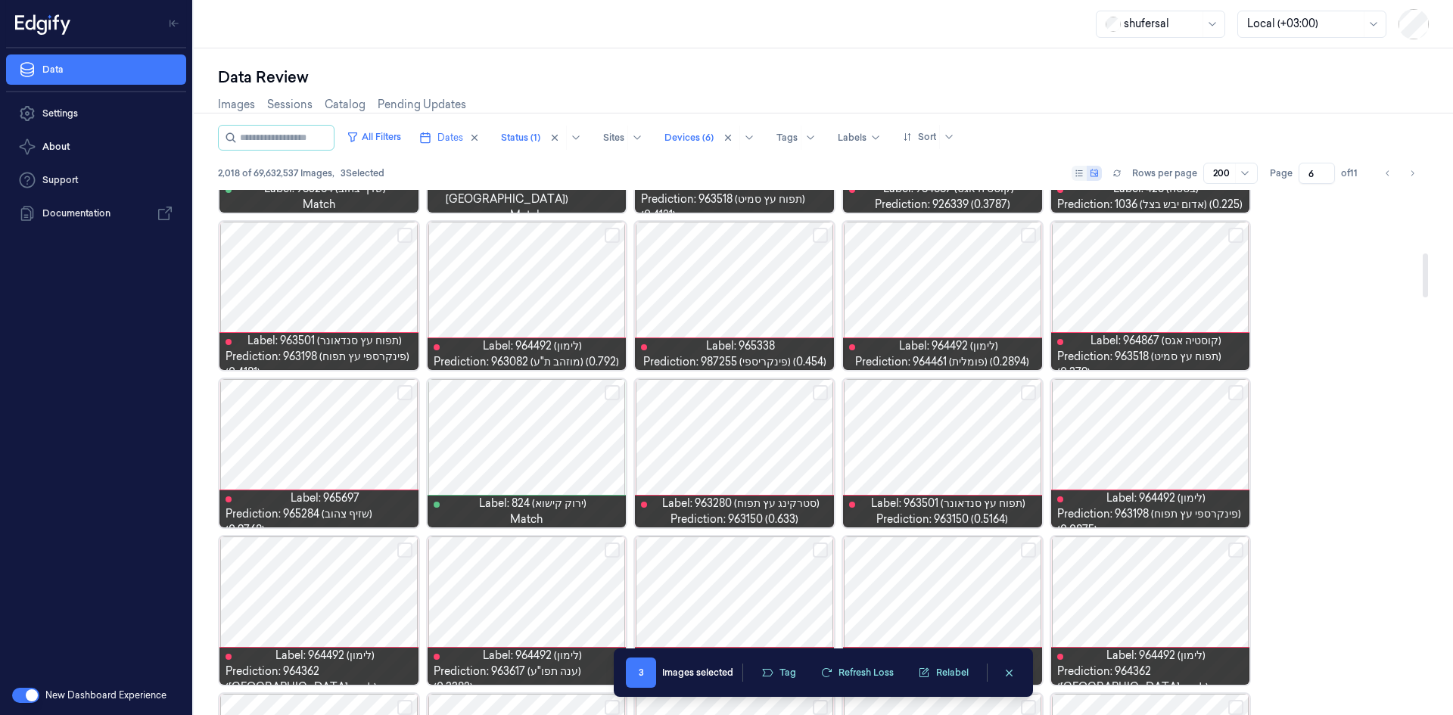
click at [820, 391] on button "Select row" at bounding box center [820, 392] width 15 height 15
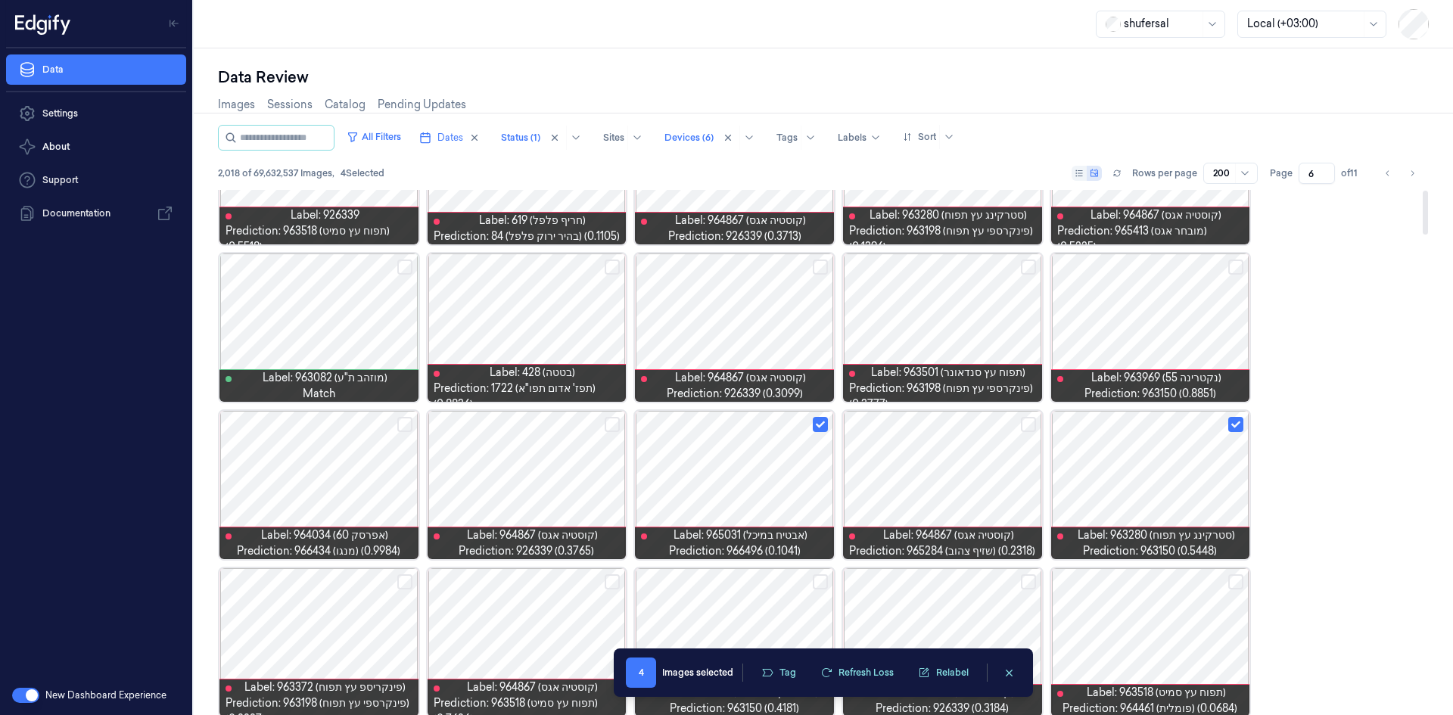
scroll to position [0, 0]
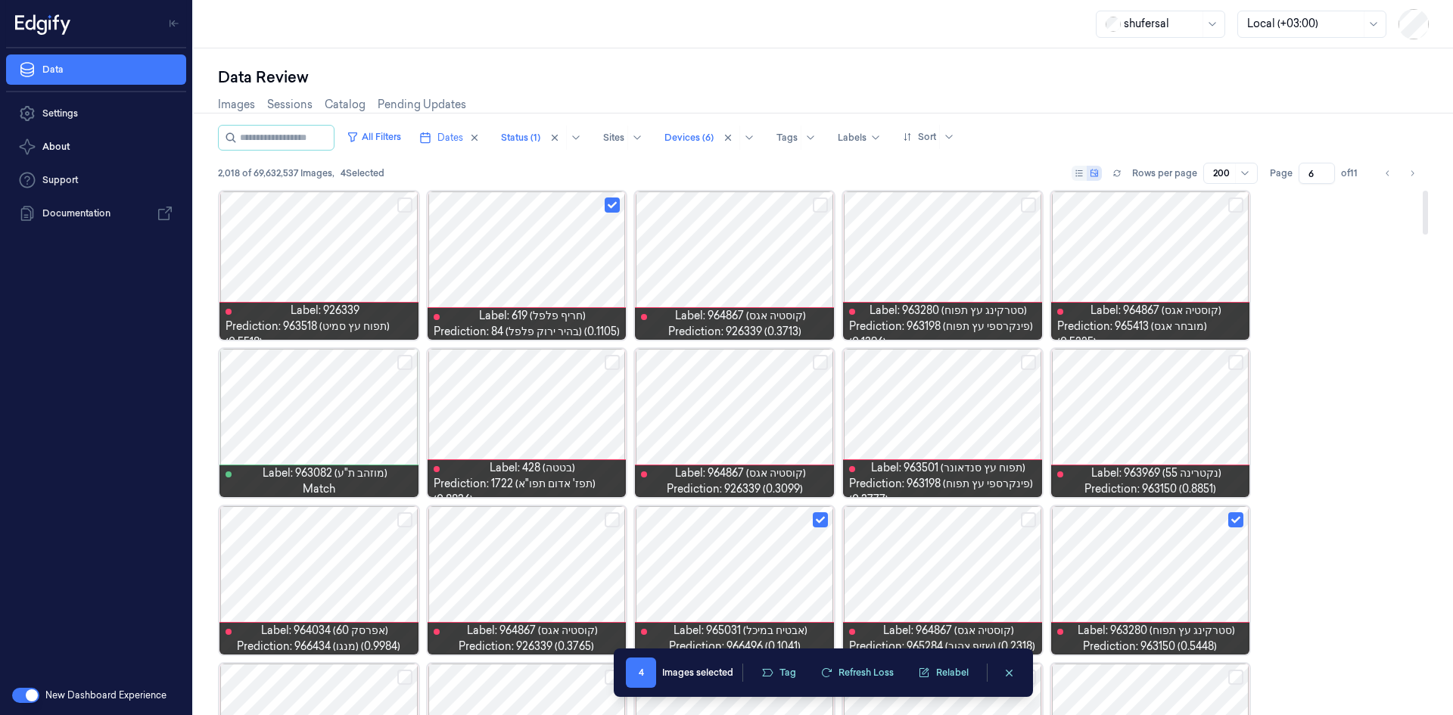
drag, startPoint x: 1233, startPoint y: 210, endPoint x: 1185, endPoint y: 243, distance: 58.8
click at [1234, 210] on button "Select row" at bounding box center [1236, 205] width 15 height 15
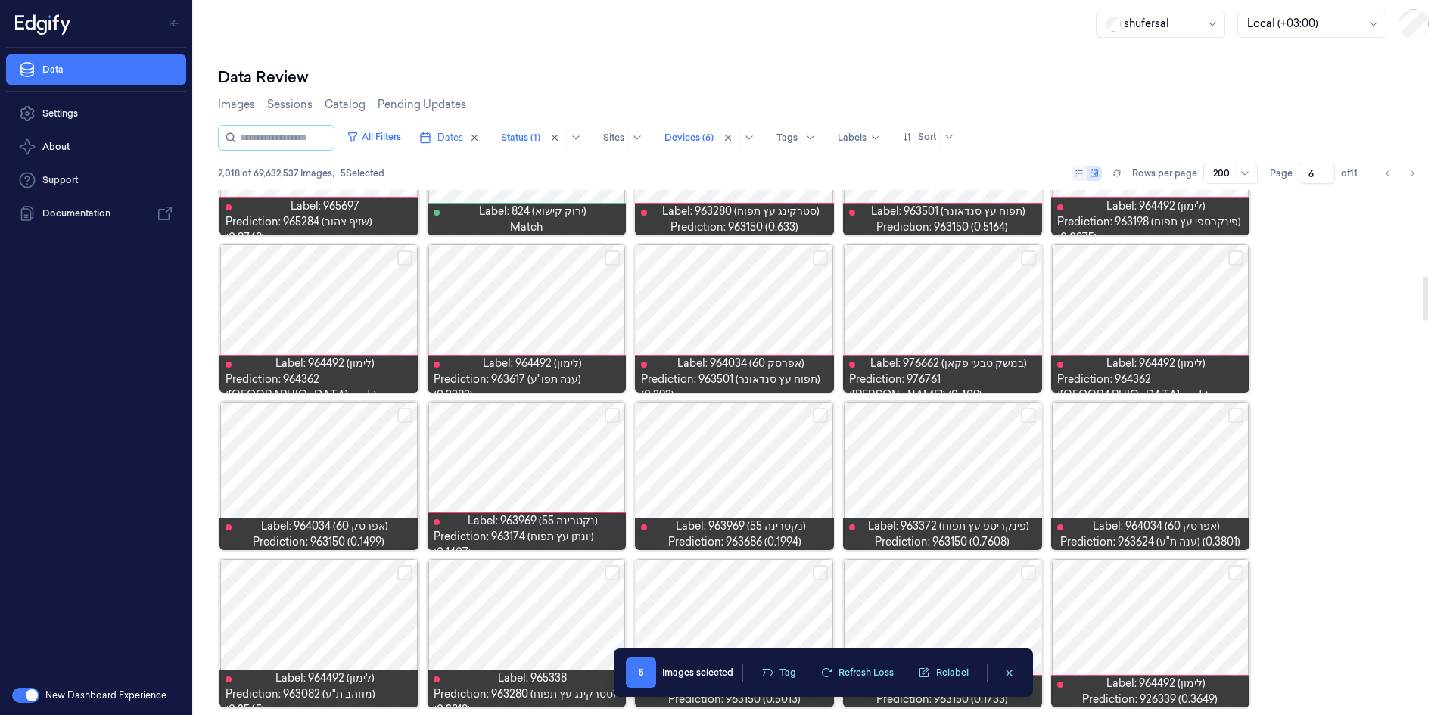
scroll to position [984, 0]
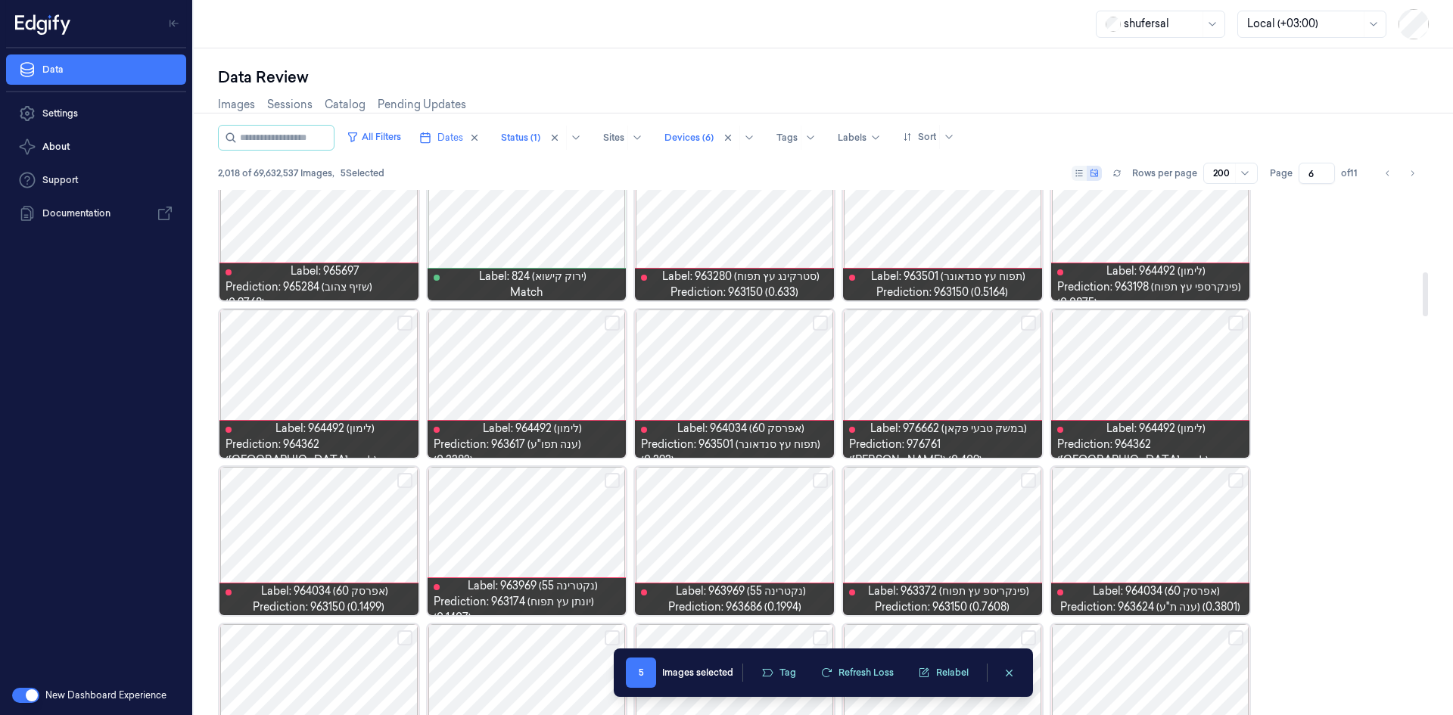
click at [409, 322] on button "Select row" at bounding box center [404, 323] width 15 height 15
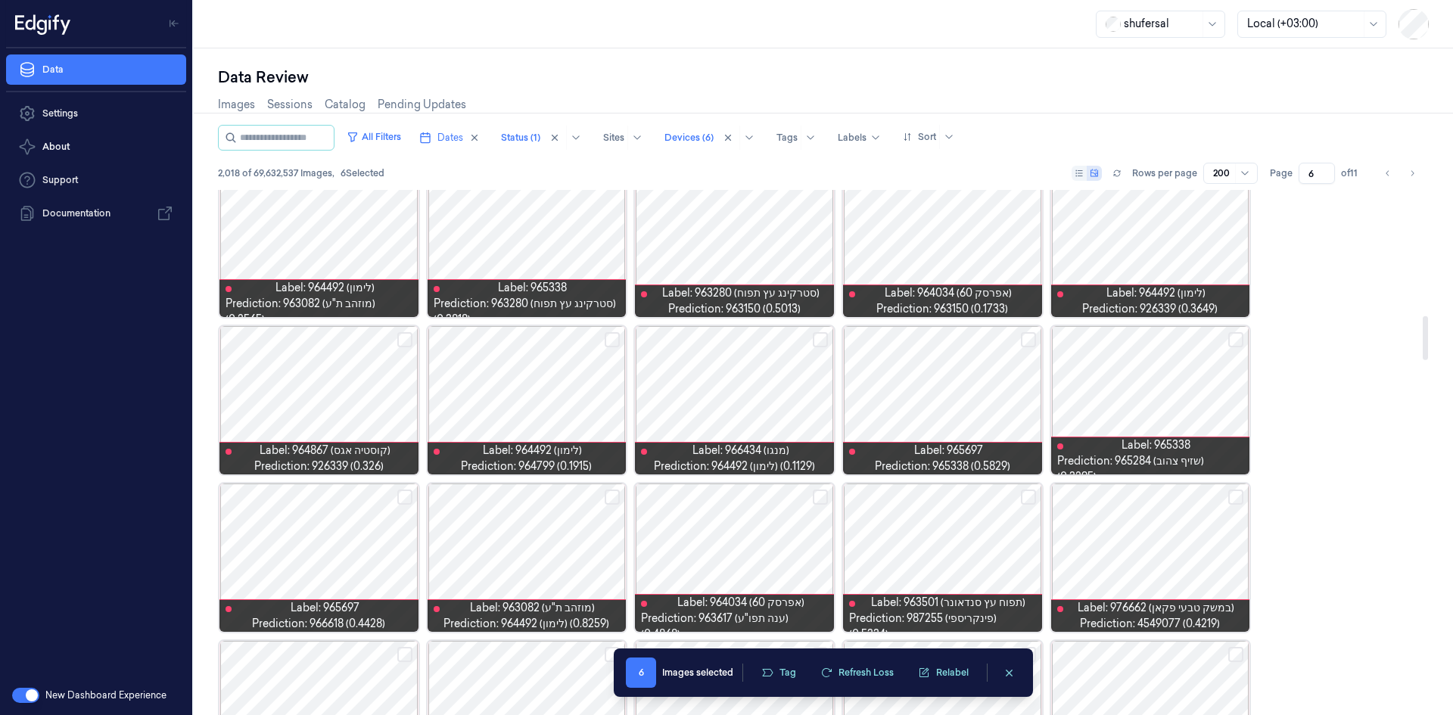
scroll to position [1438, 0]
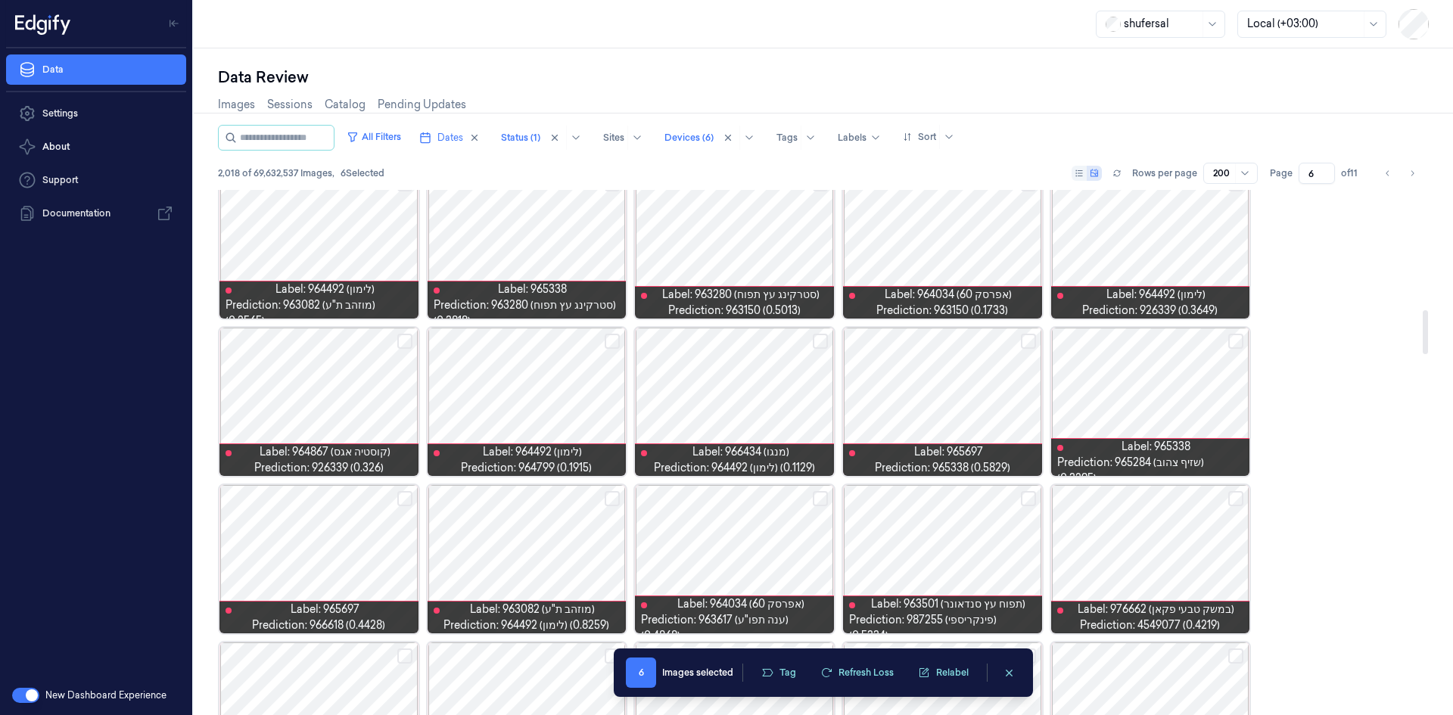
click at [820, 341] on button "Select row" at bounding box center [820, 341] width 15 height 15
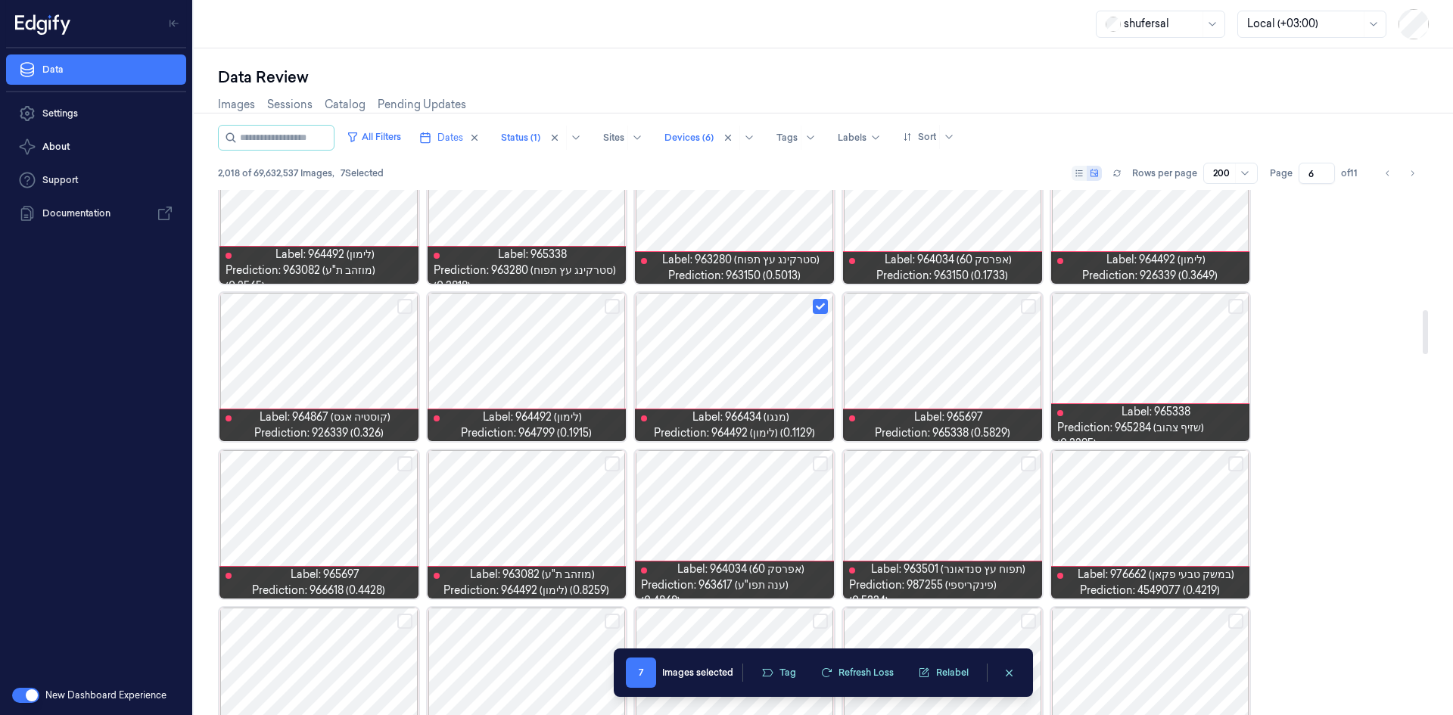
scroll to position [1514, 0]
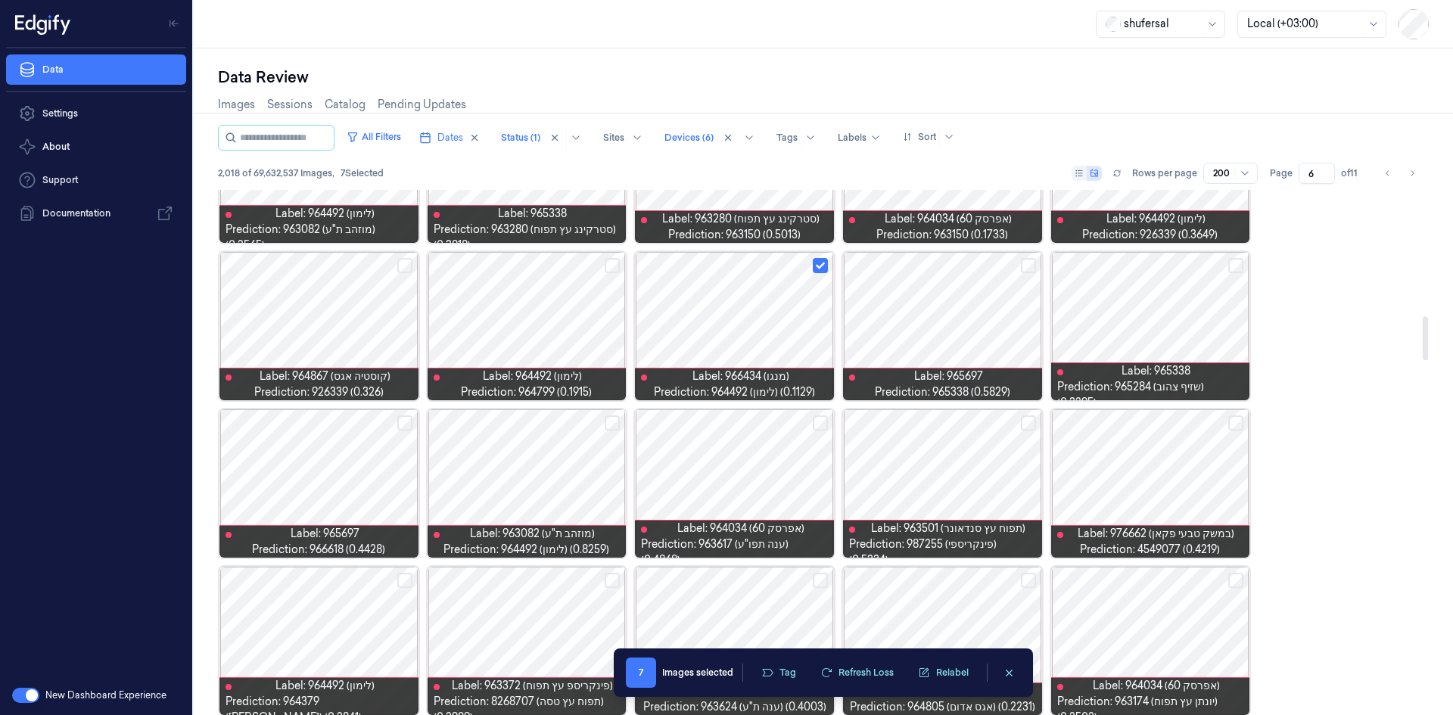
click at [609, 262] on button "Select row" at bounding box center [612, 265] width 15 height 15
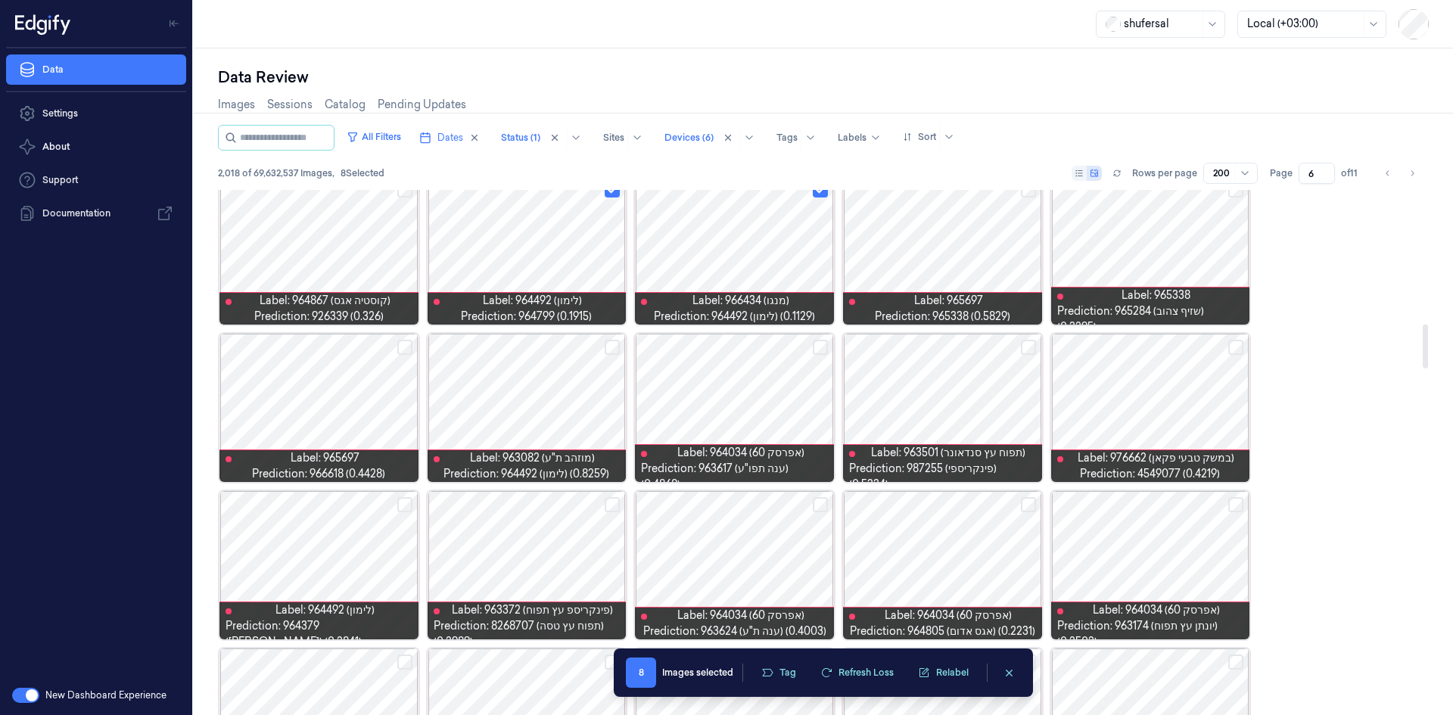
scroll to position [1665, 0]
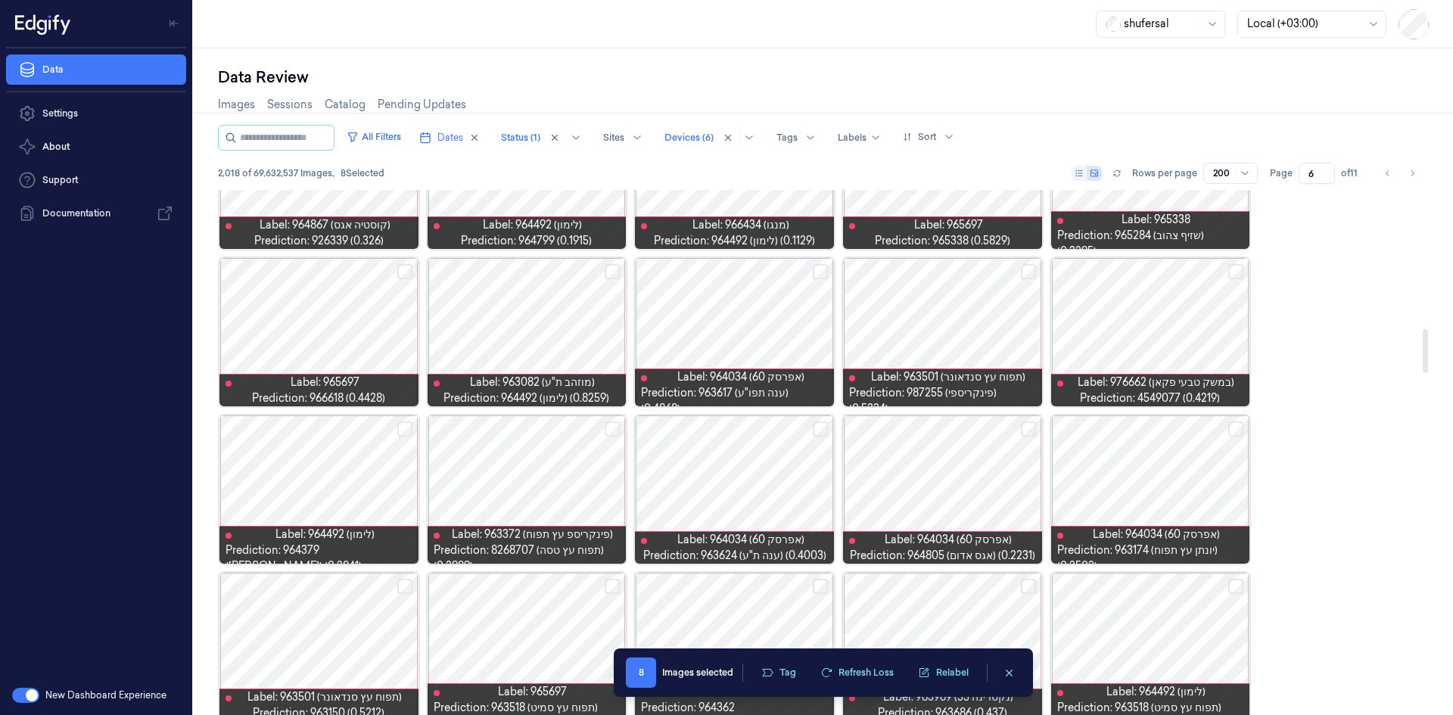
click at [618, 427] on button "Select row" at bounding box center [612, 429] width 15 height 15
click at [403, 428] on button "Select row" at bounding box center [404, 429] width 15 height 15
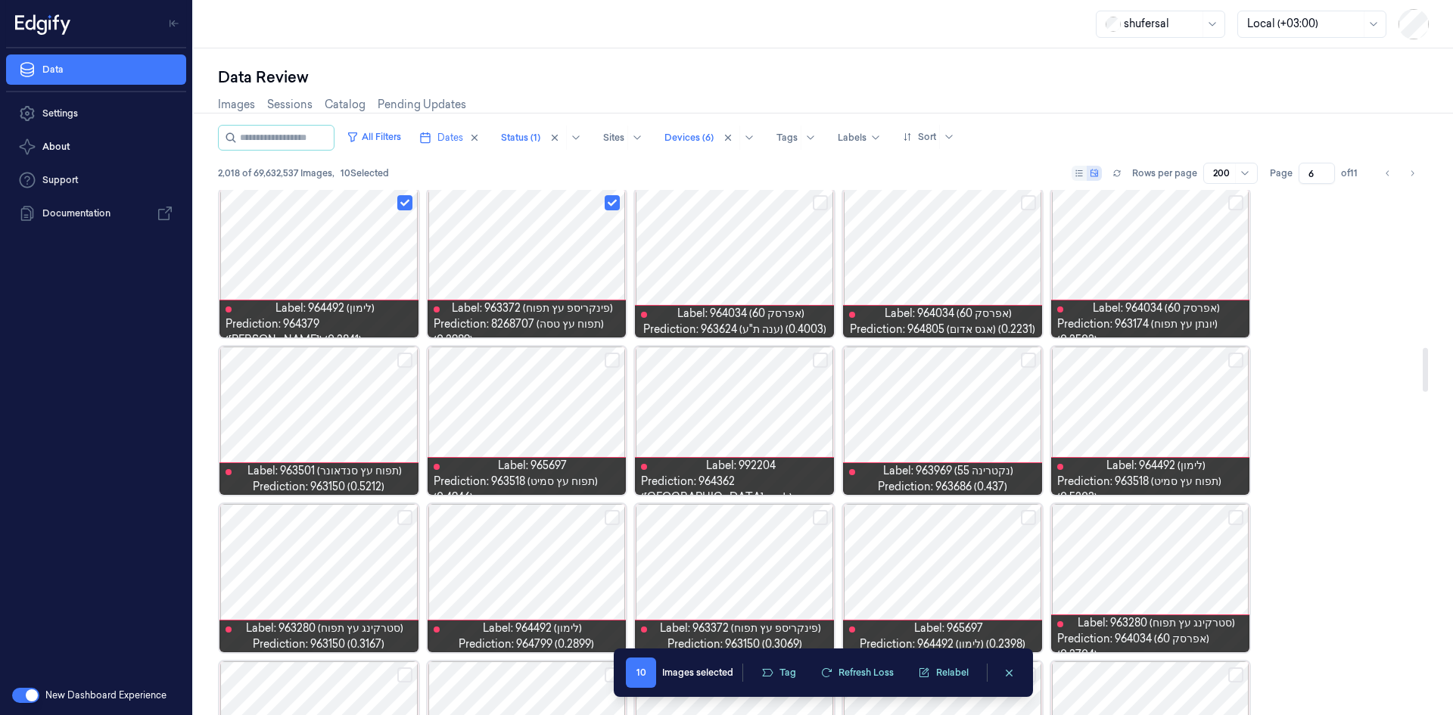
scroll to position [1892, 0]
click at [1238, 356] on button "Select row" at bounding box center [1236, 359] width 15 height 15
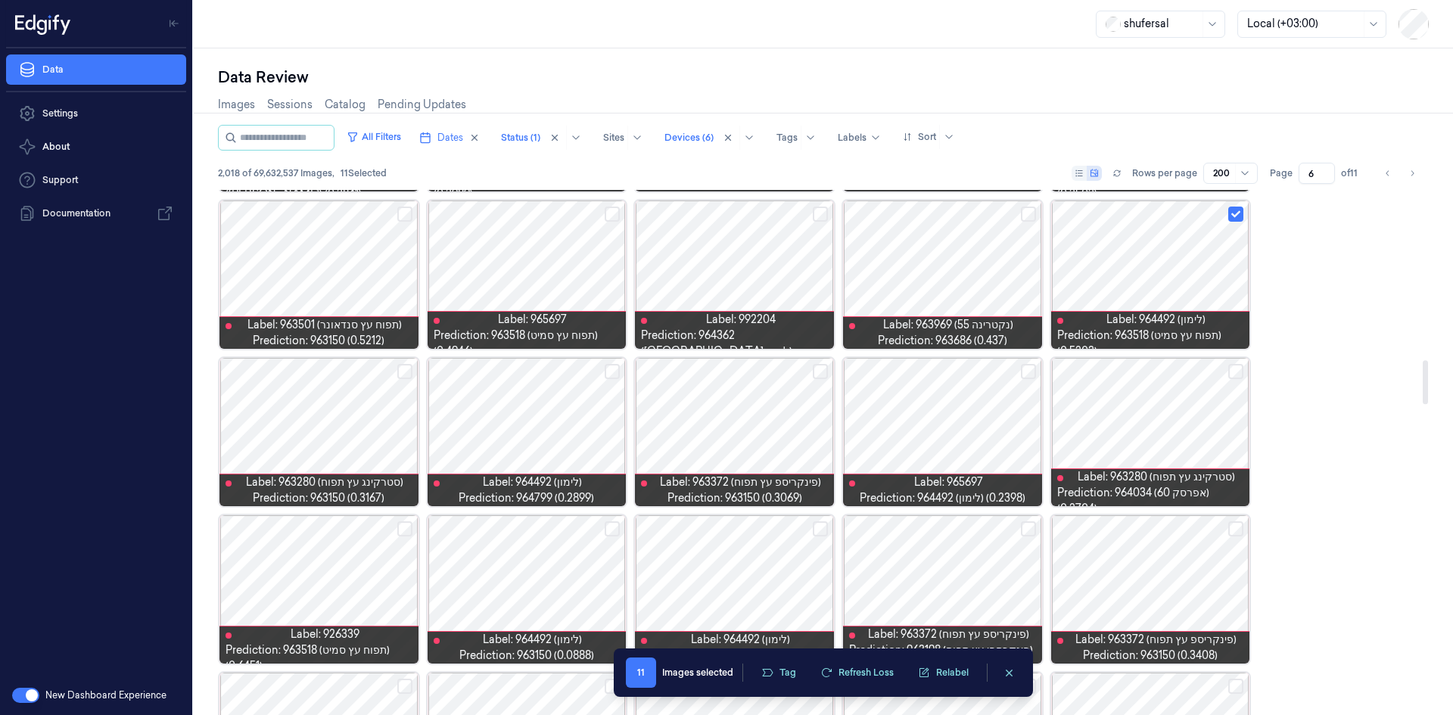
scroll to position [2044, 0]
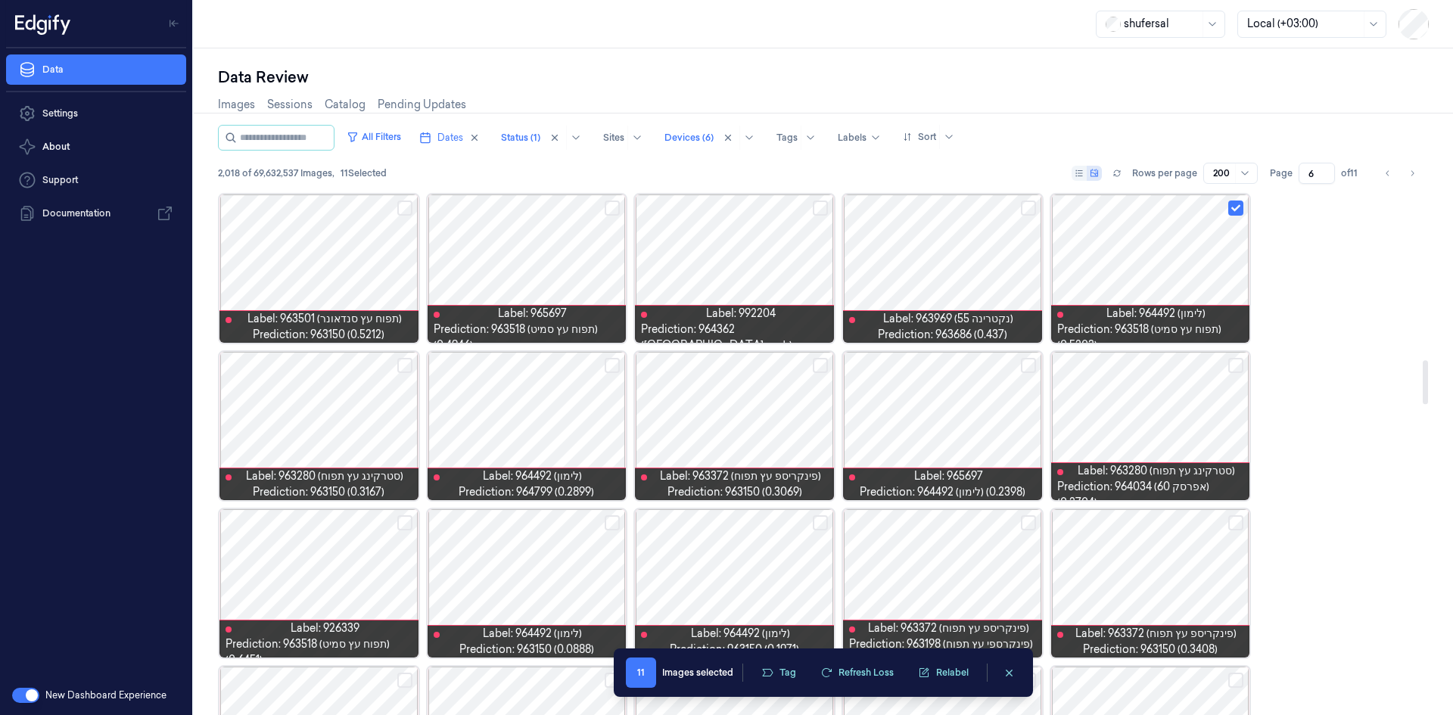
click at [1233, 366] on button "Select row" at bounding box center [1236, 365] width 15 height 15
click at [611, 366] on button "Select row" at bounding box center [612, 365] width 15 height 15
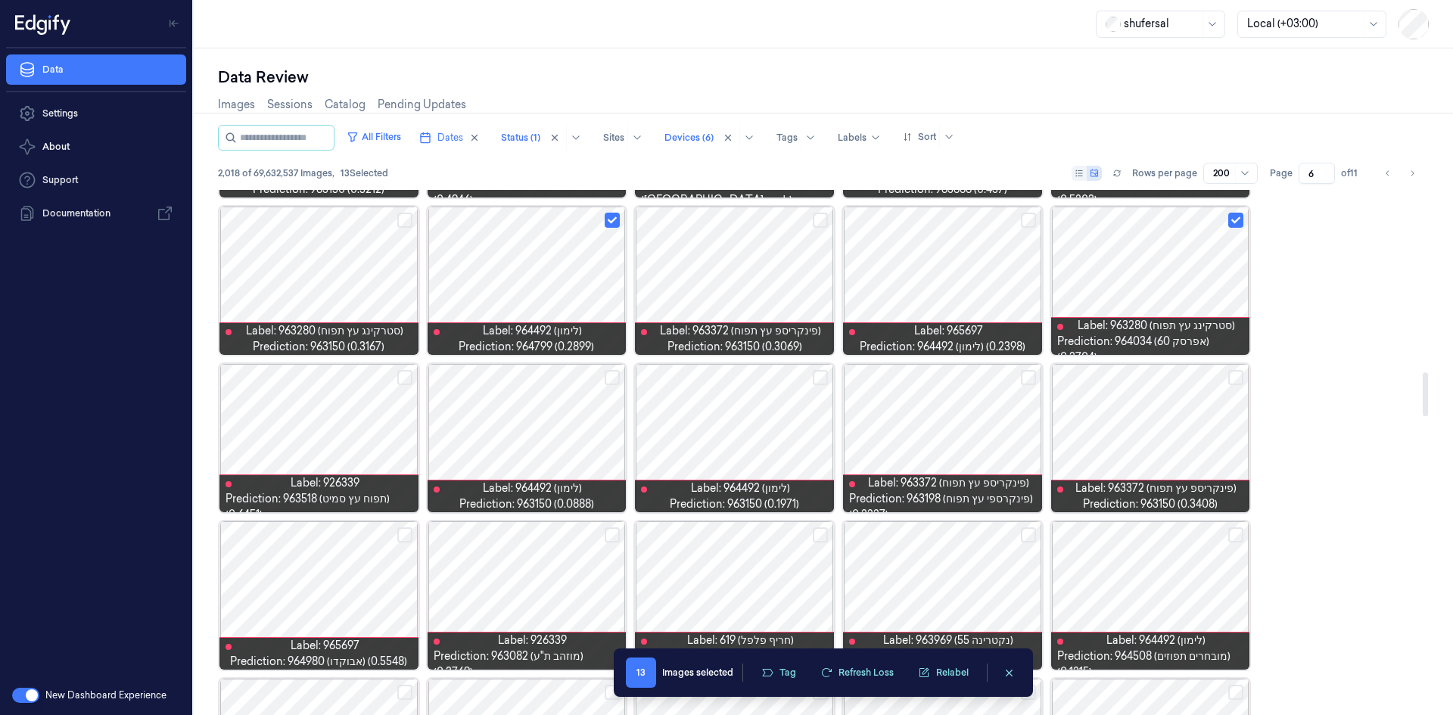
scroll to position [2195, 0]
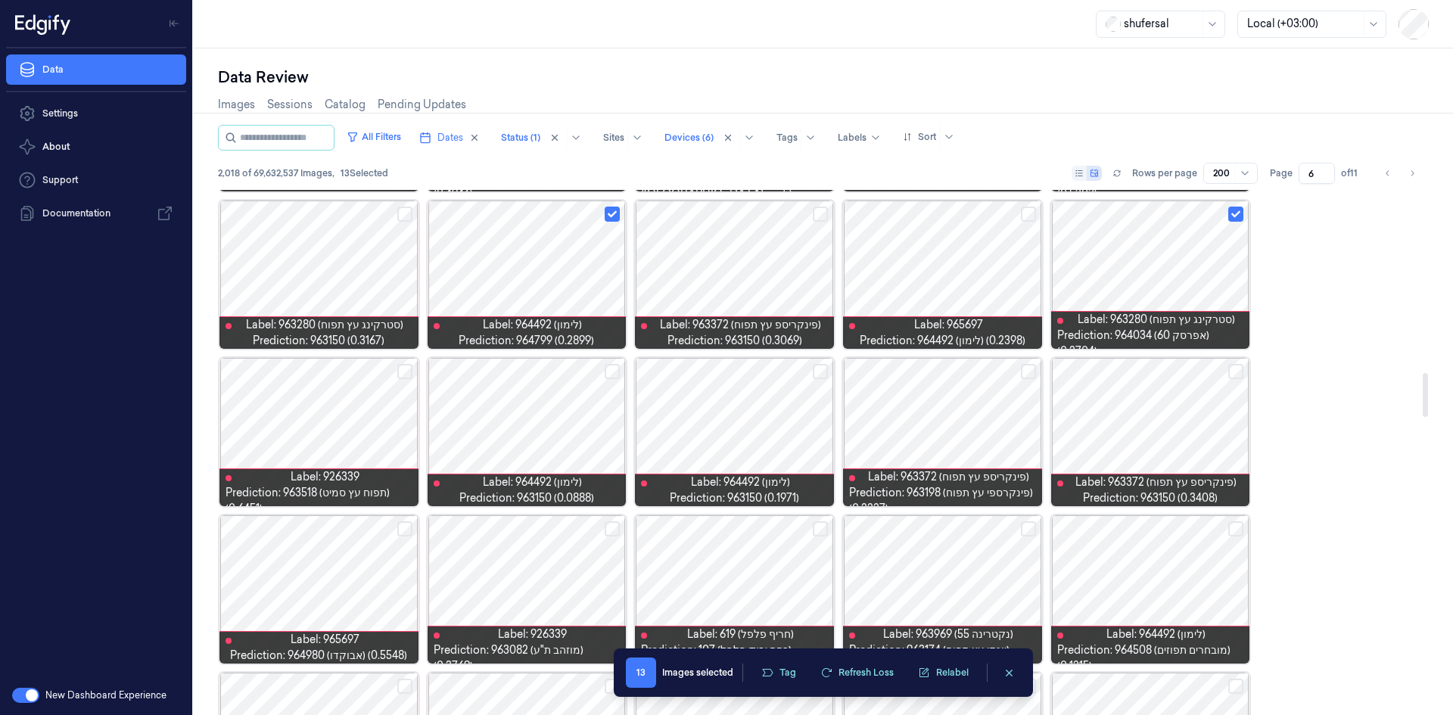
click at [615, 369] on button "Select row" at bounding box center [612, 371] width 15 height 15
click at [813, 369] on button "Select row" at bounding box center [820, 371] width 15 height 15
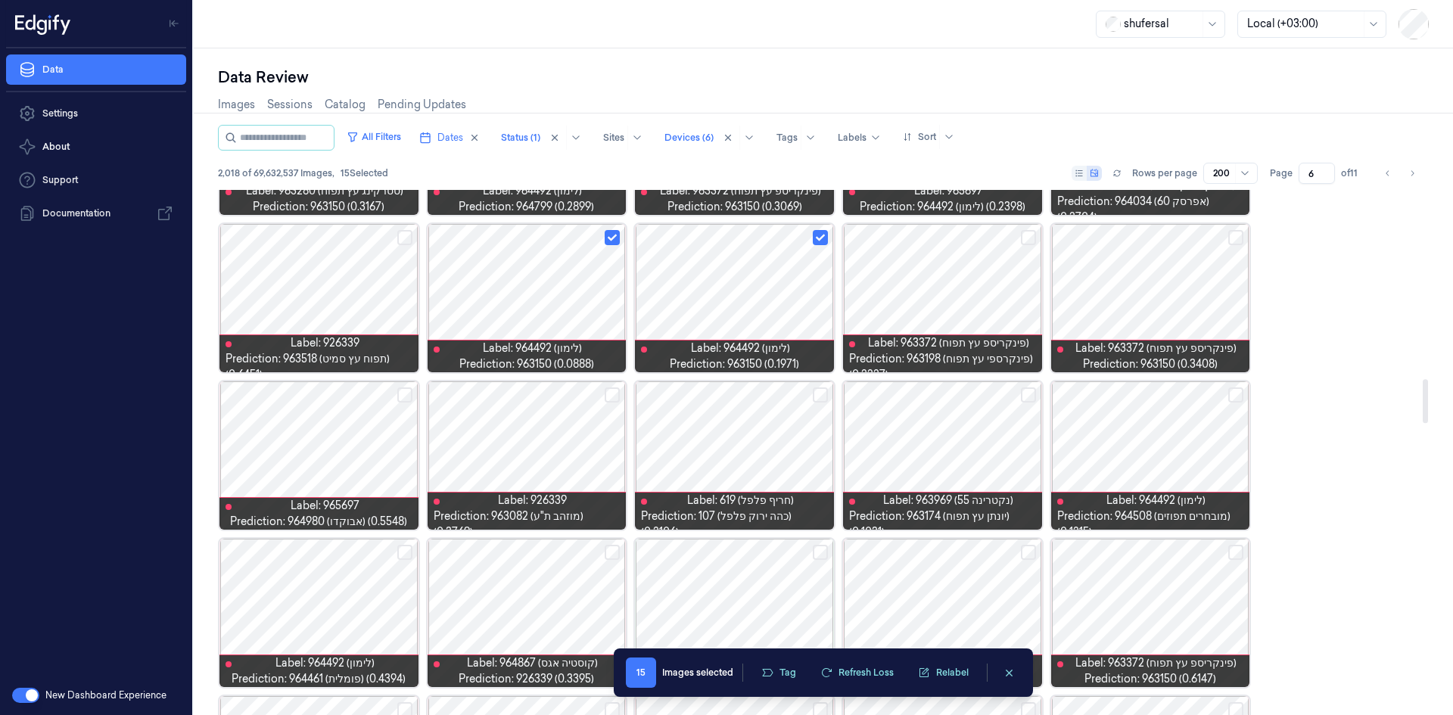
scroll to position [2347, 0]
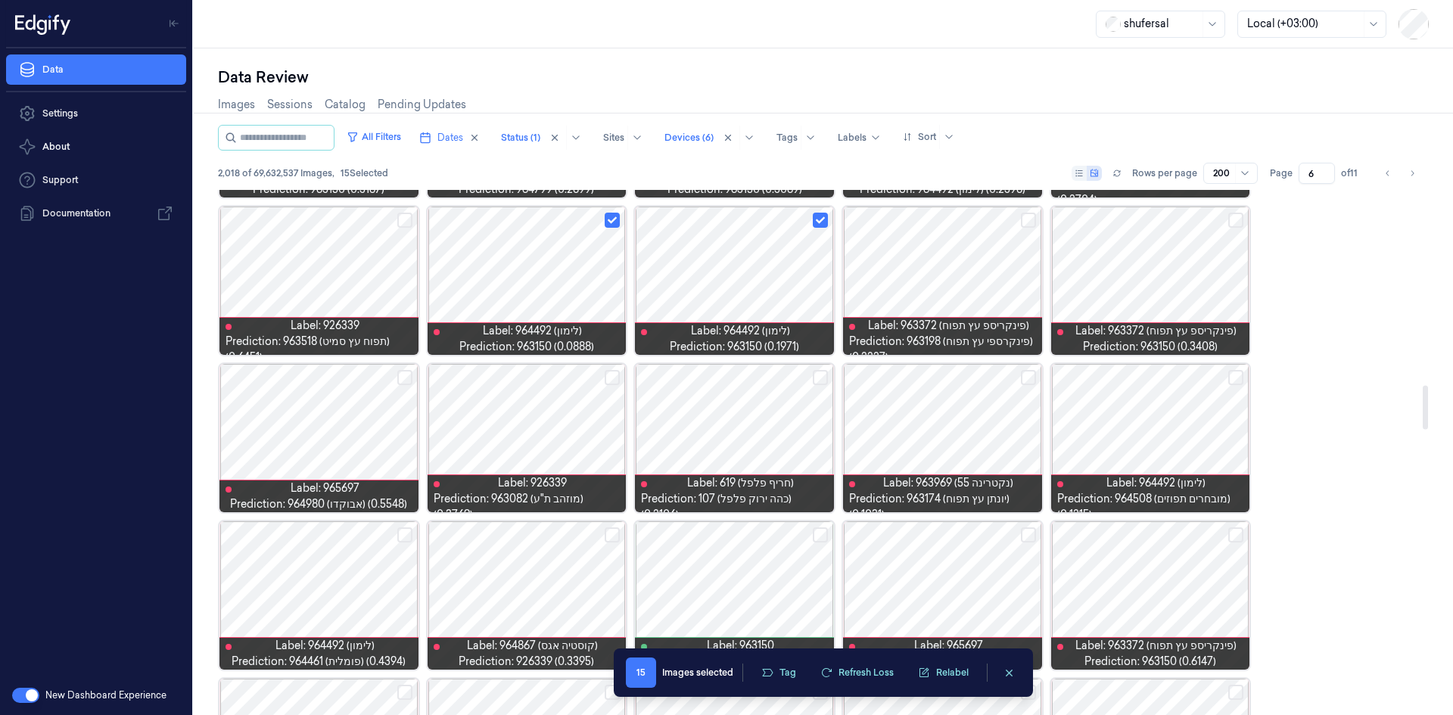
click at [1237, 376] on button "Select row" at bounding box center [1236, 377] width 15 height 15
click at [816, 378] on button "Select row" at bounding box center [820, 377] width 15 height 15
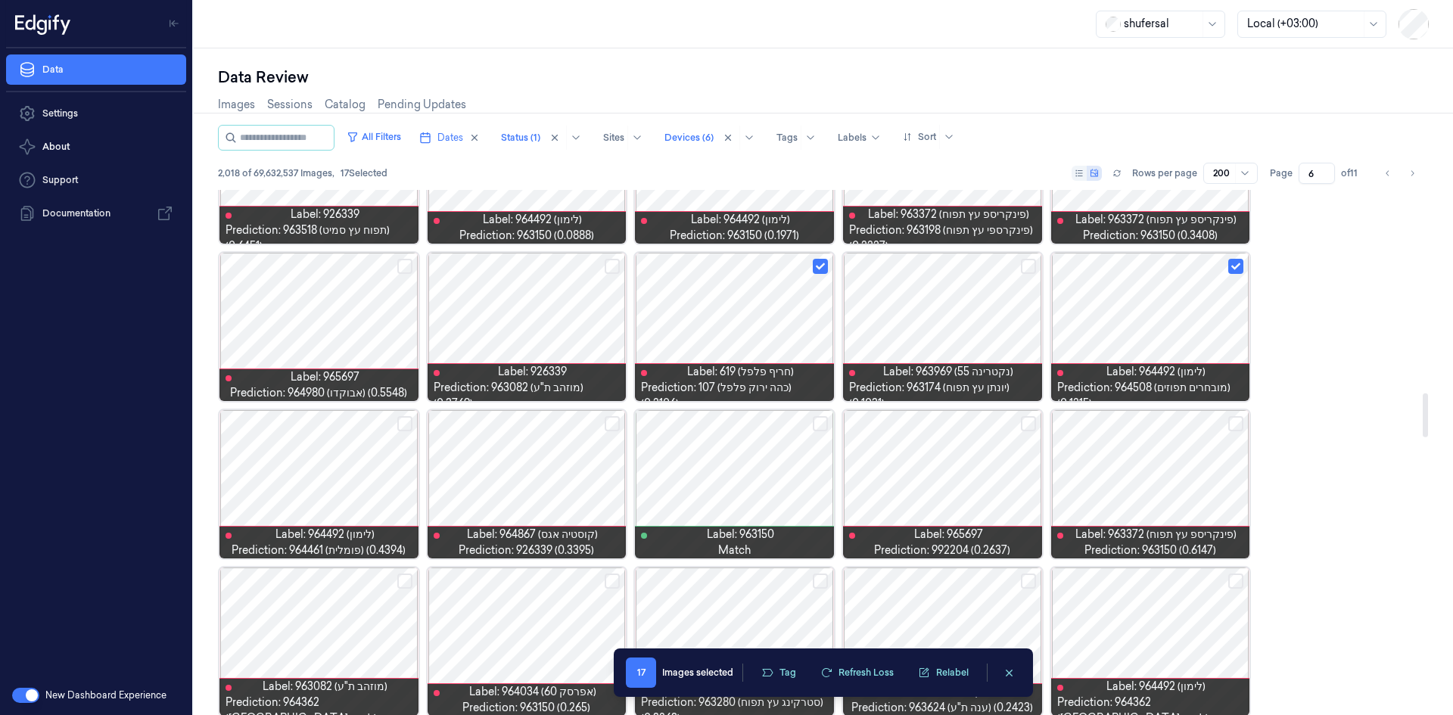
scroll to position [2498, 0]
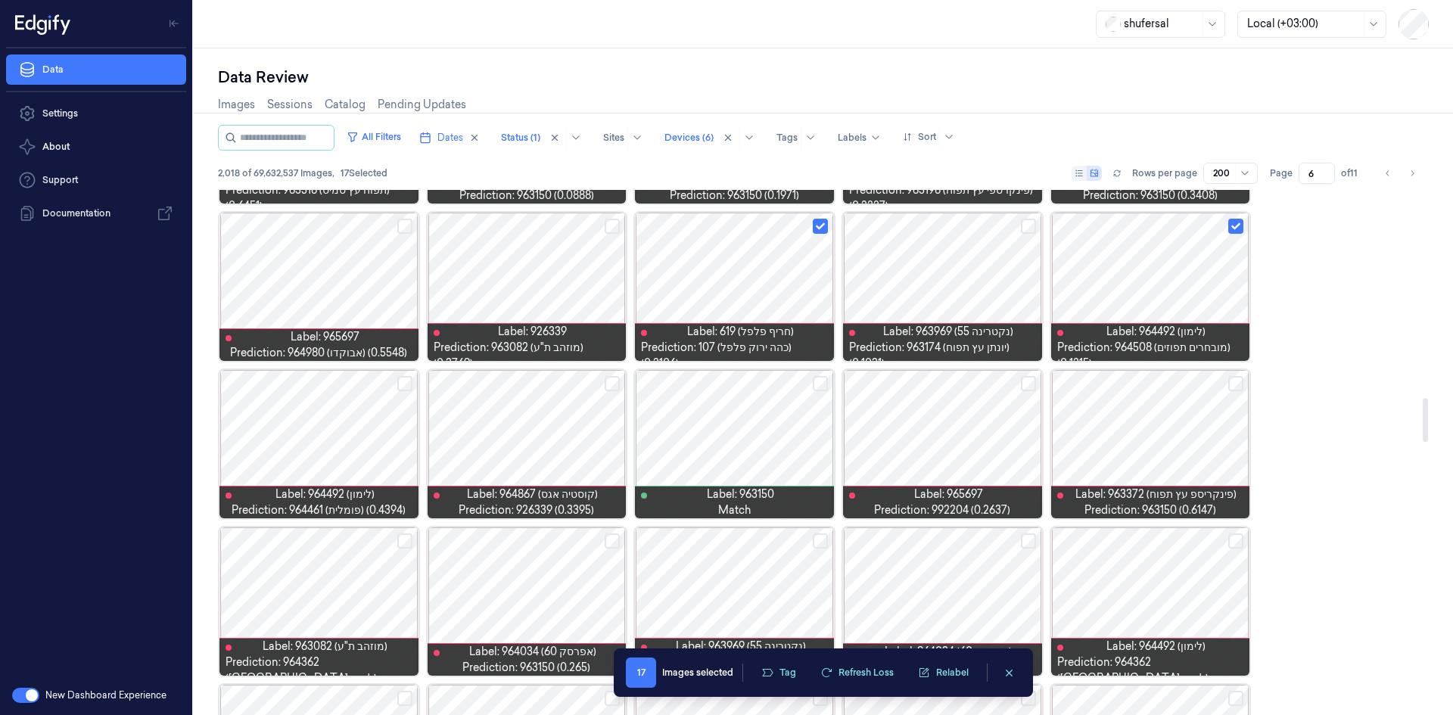
click at [397, 388] on button "Select row" at bounding box center [404, 383] width 15 height 15
click at [616, 381] on button "Select row" at bounding box center [612, 383] width 15 height 15
click at [821, 384] on button "Select row" at bounding box center [820, 383] width 15 height 15
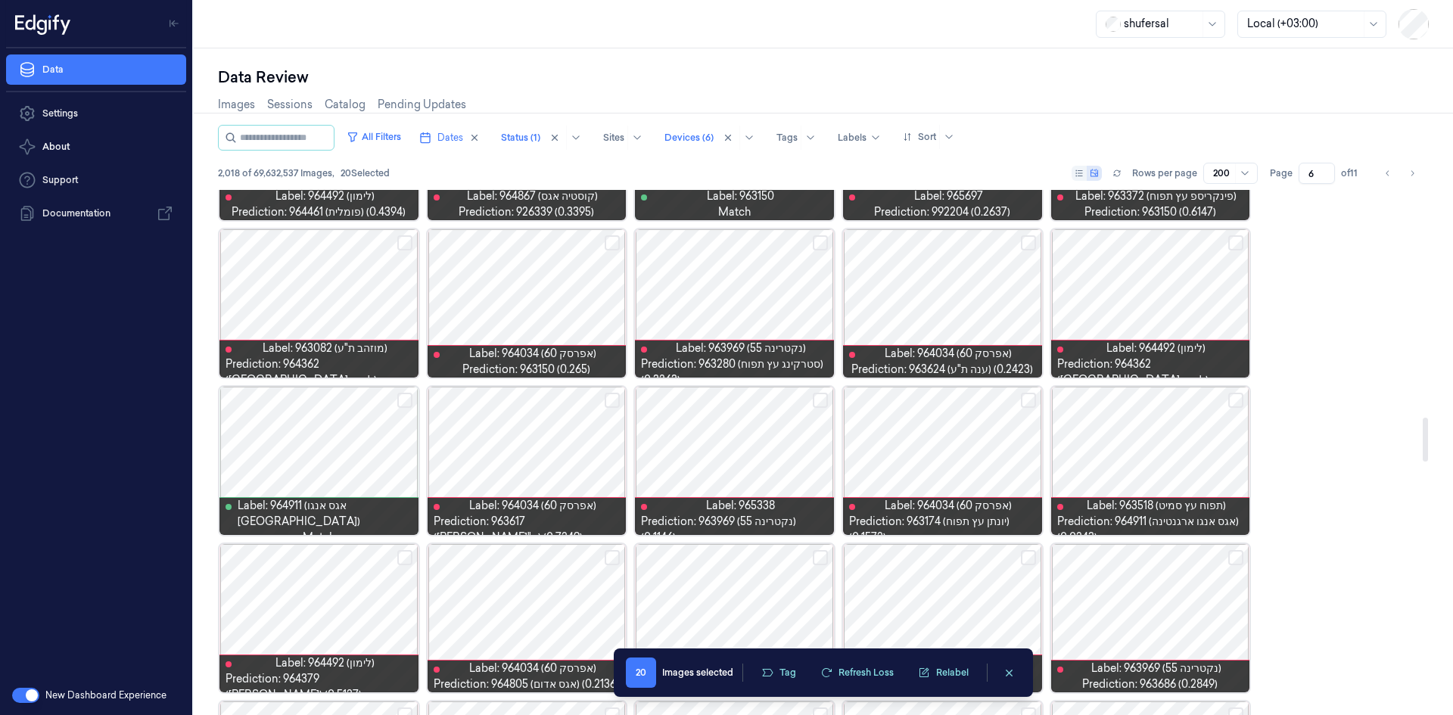
scroll to position [2801, 0]
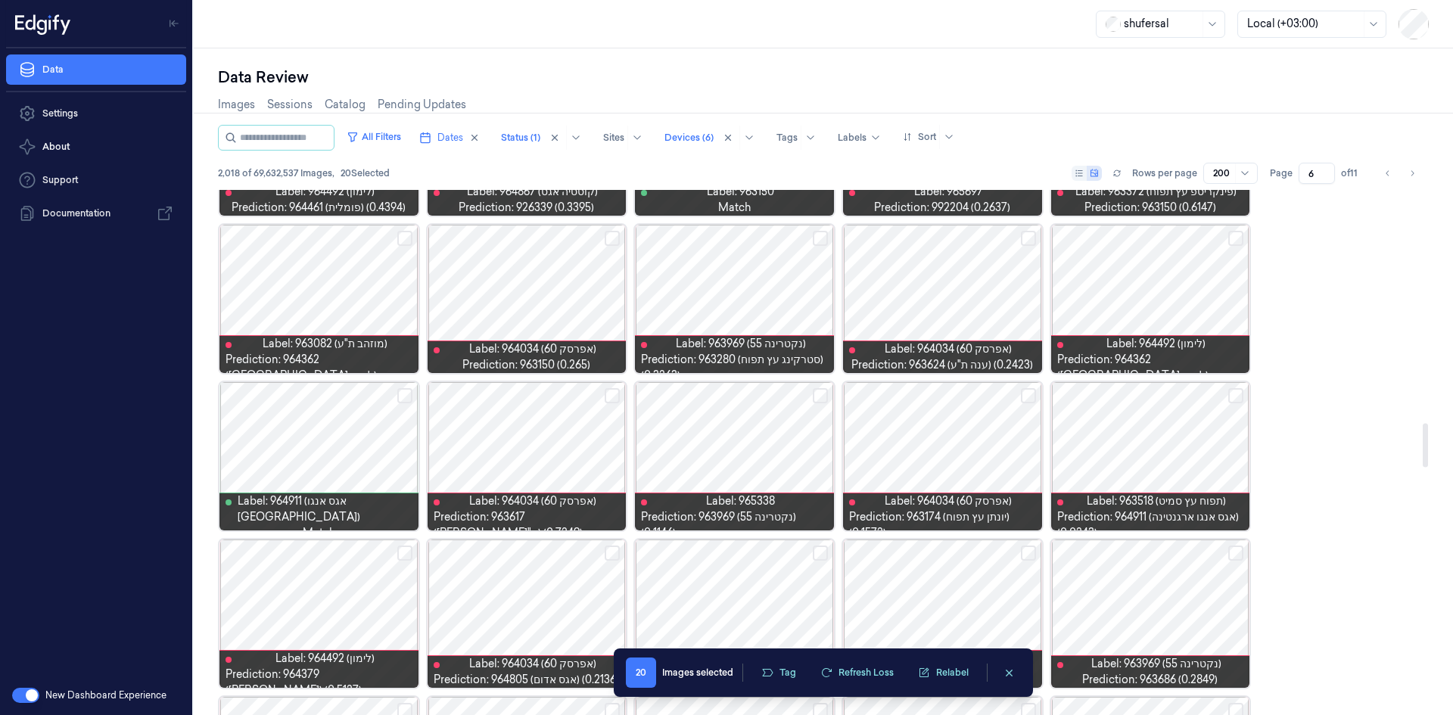
click at [1243, 394] on button "Select row" at bounding box center [1236, 395] width 15 height 15
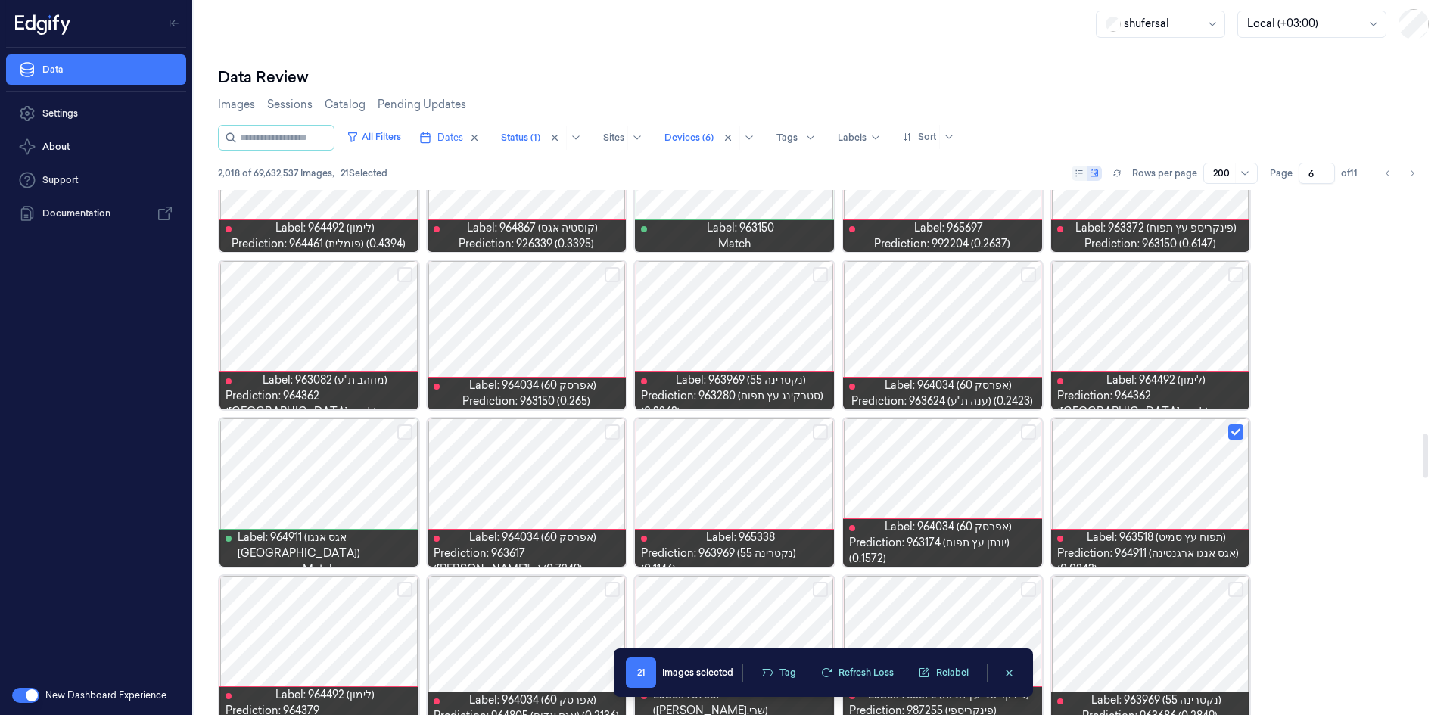
scroll to position [2725, 0]
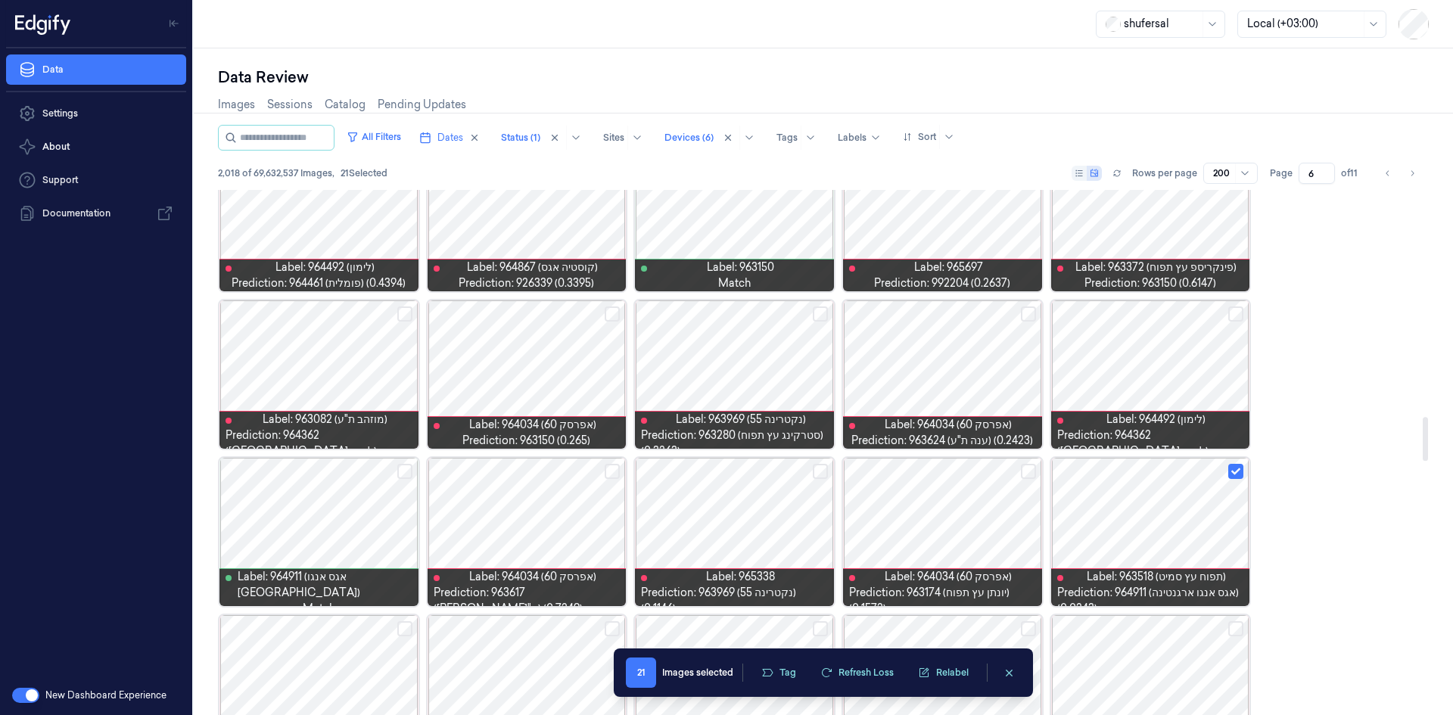
click at [1235, 315] on button "Select row" at bounding box center [1236, 314] width 15 height 15
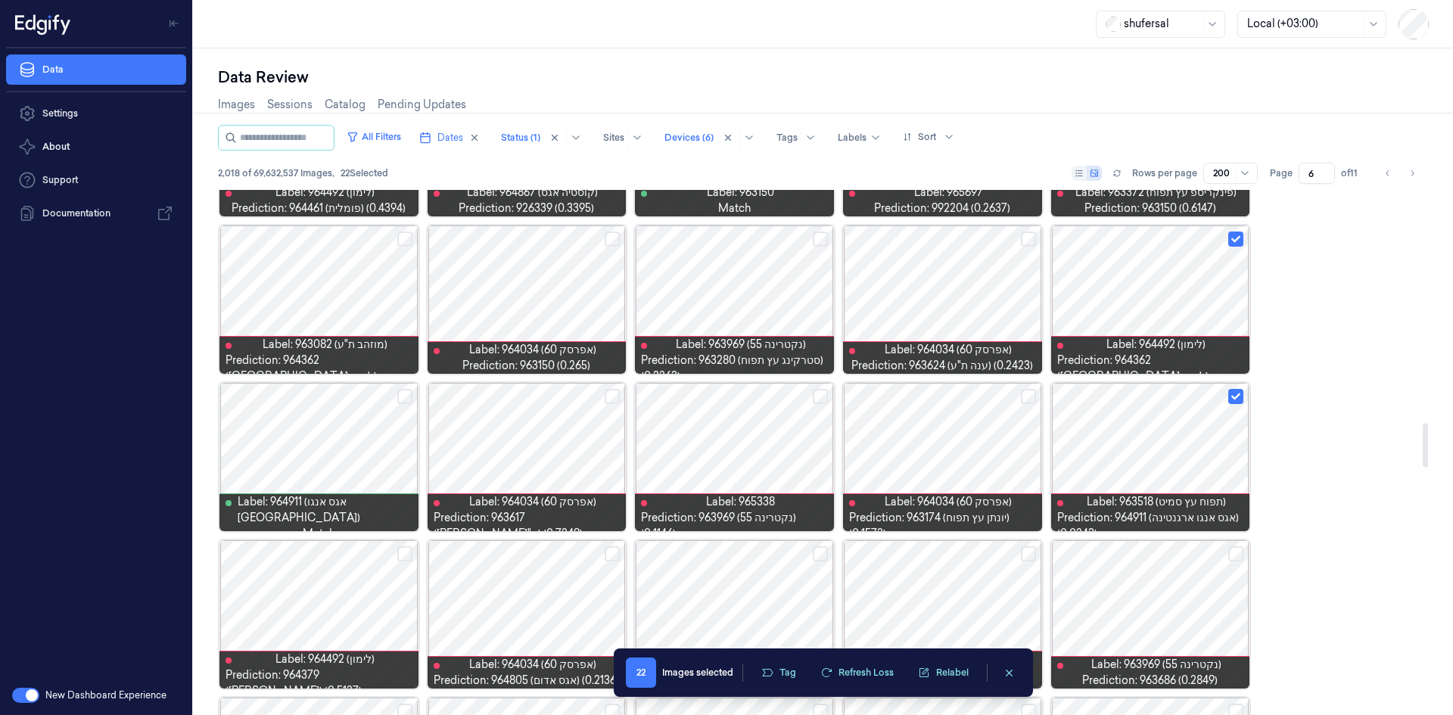
scroll to position [2801, 0]
click at [820, 396] on button "Select row" at bounding box center [820, 395] width 15 height 15
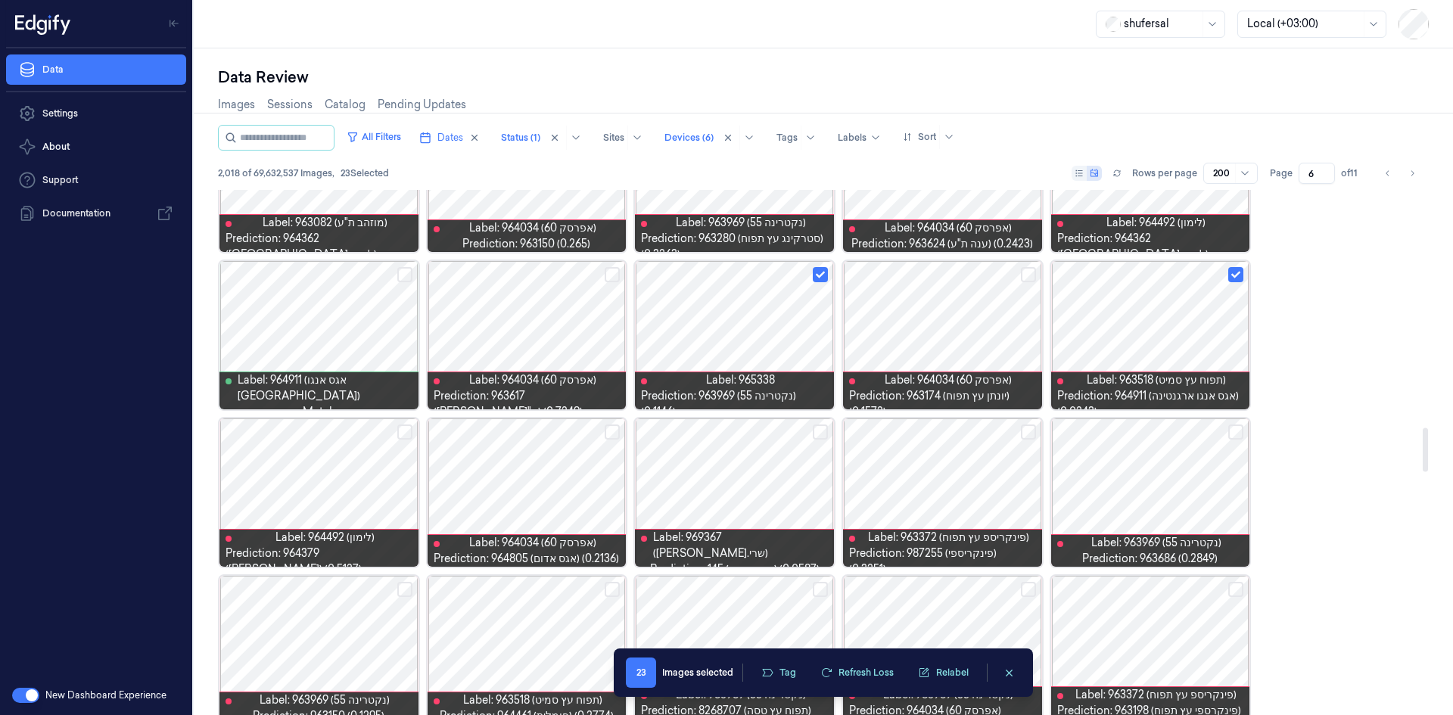
scroll to position [2952, 0]
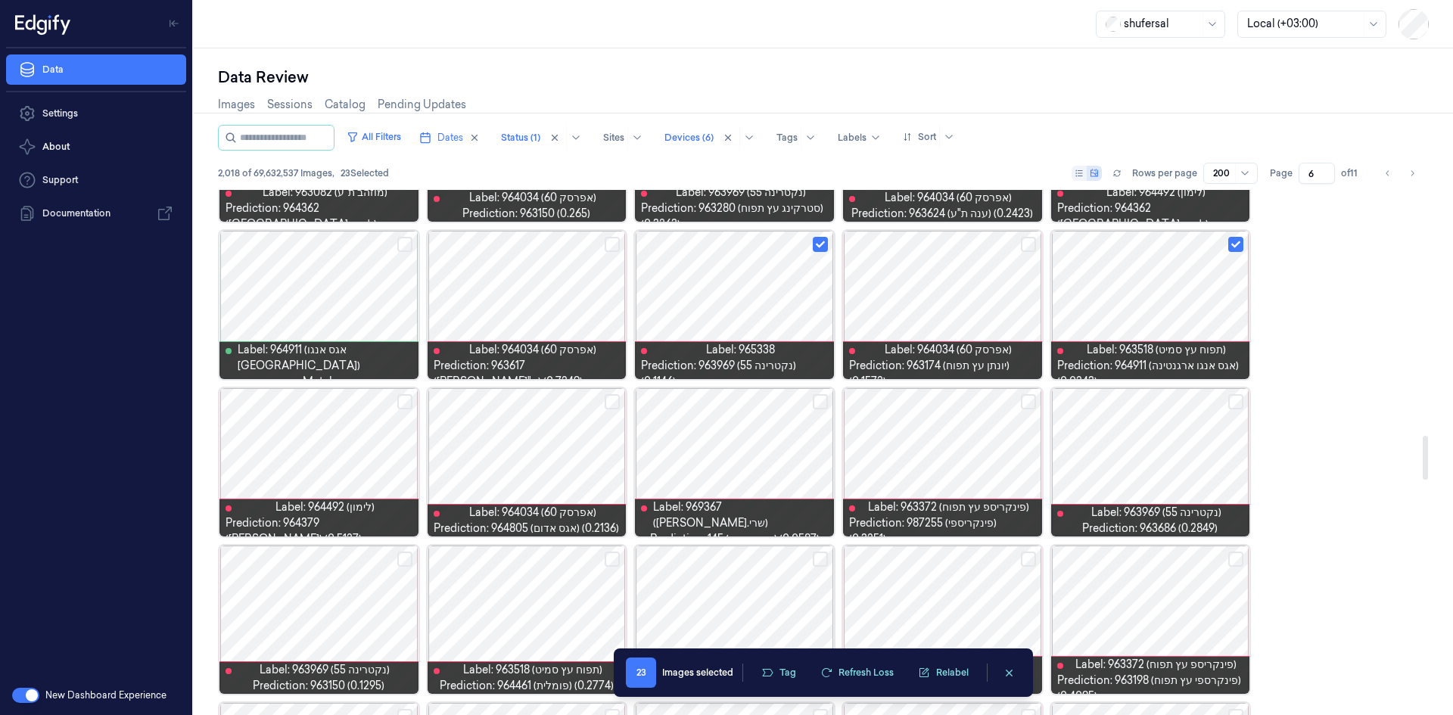
click at [814, 403] on button "Select row" at bounding box center [820, 401] width 15 height 15
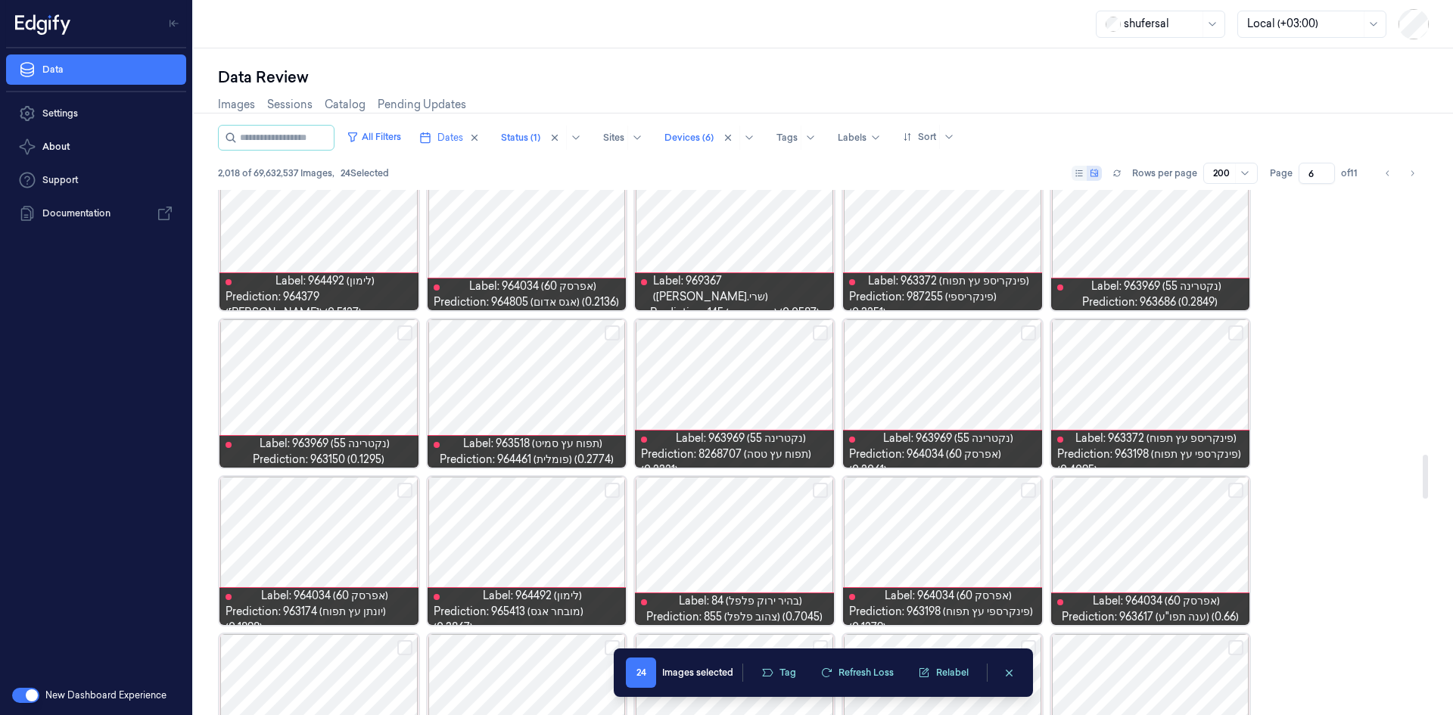
scroll to position [3179, 0]
click at [612, 490] on button "Select row" at bounding box center [612, 489] width 15 height 15
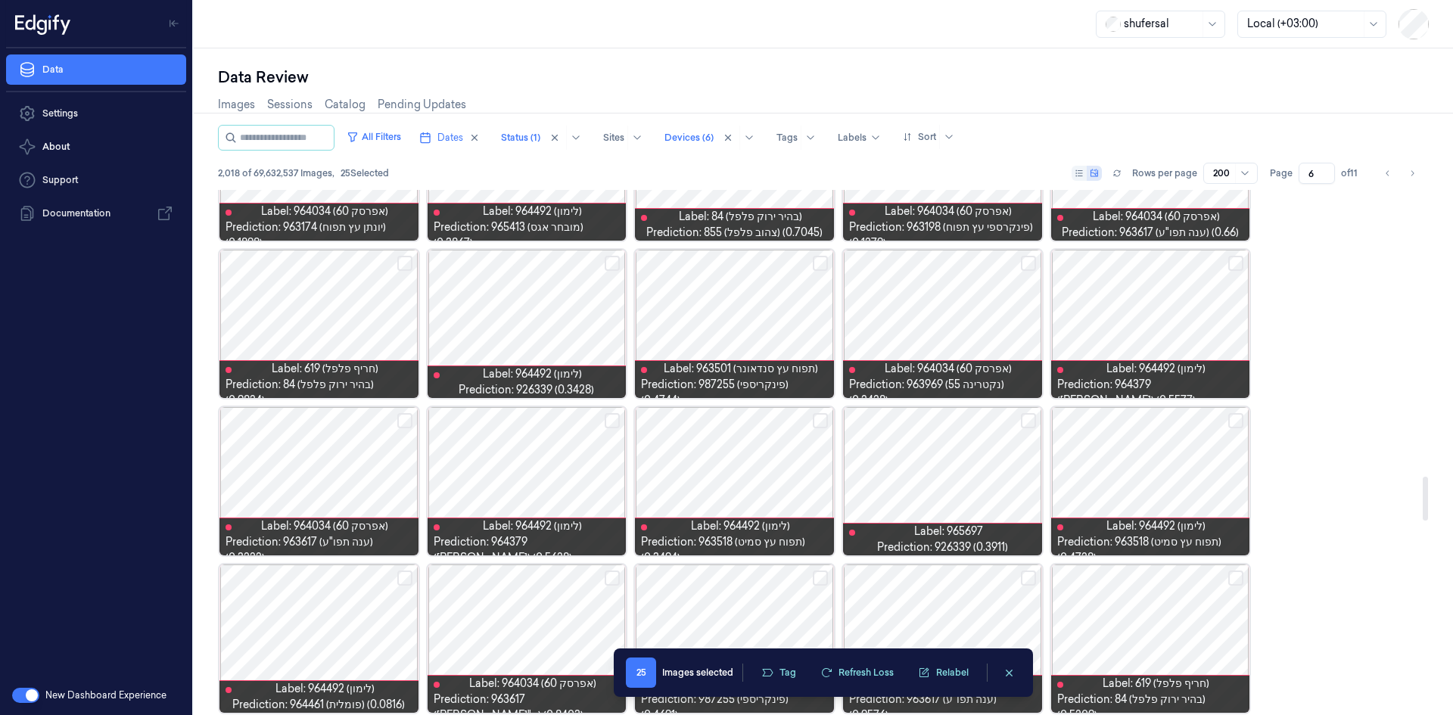
scroll to position [3633, 0]
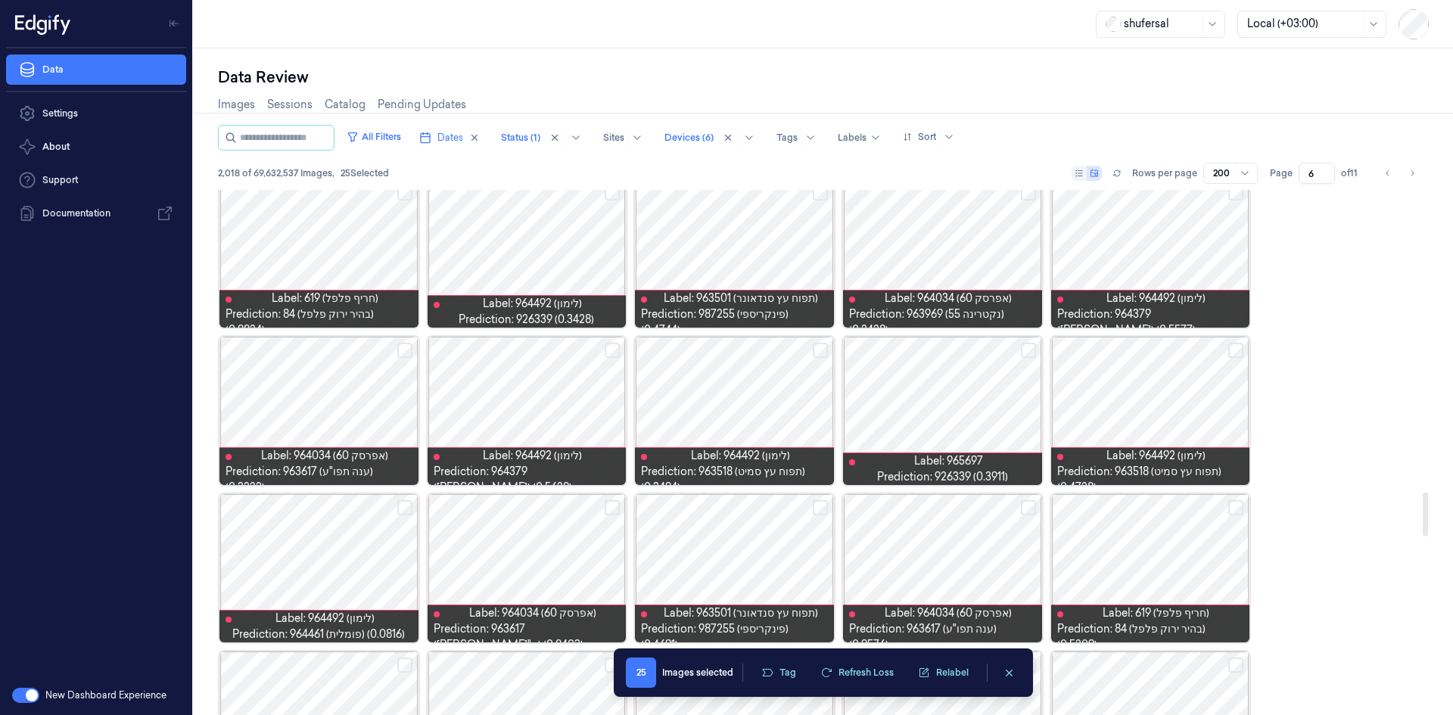
click at [1232, 350] on button "Select row" at bounding box center [1236, 350] width 15 height 15
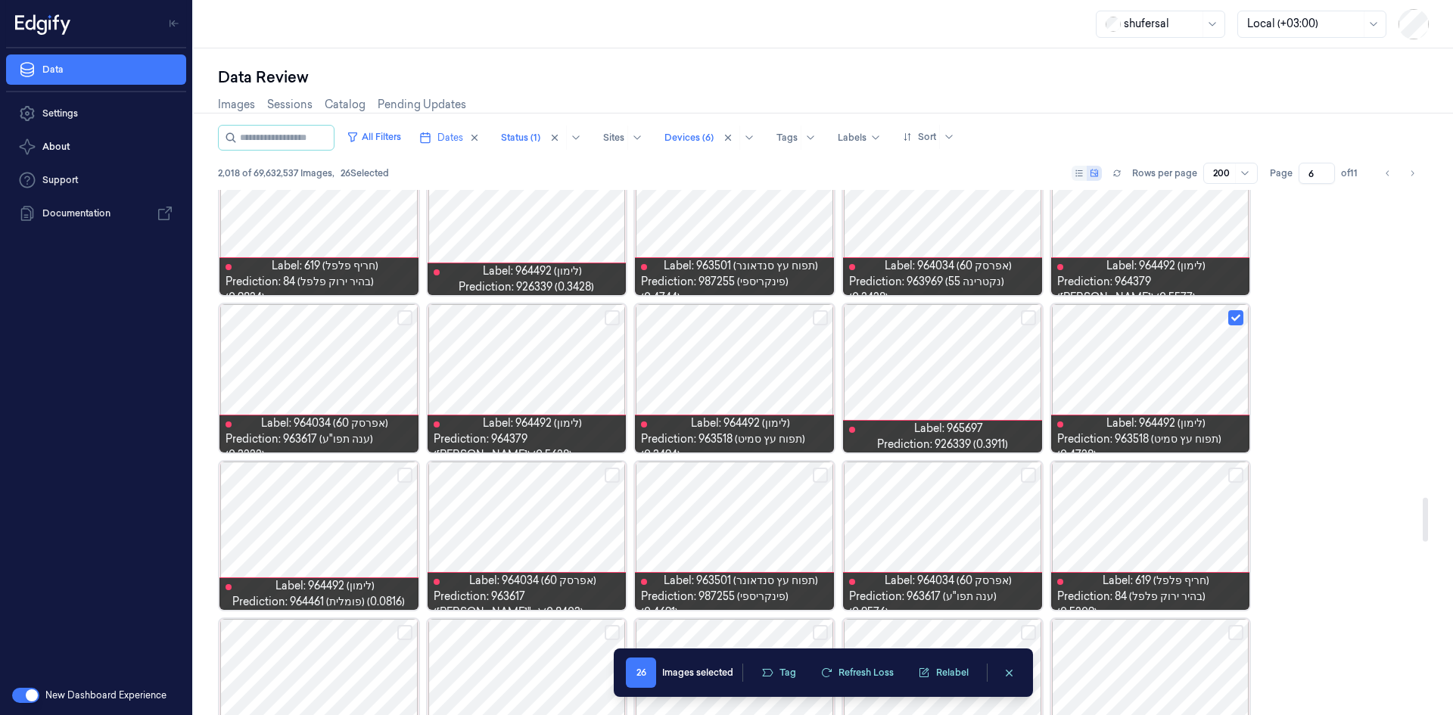
scroll to position [3709, 0]
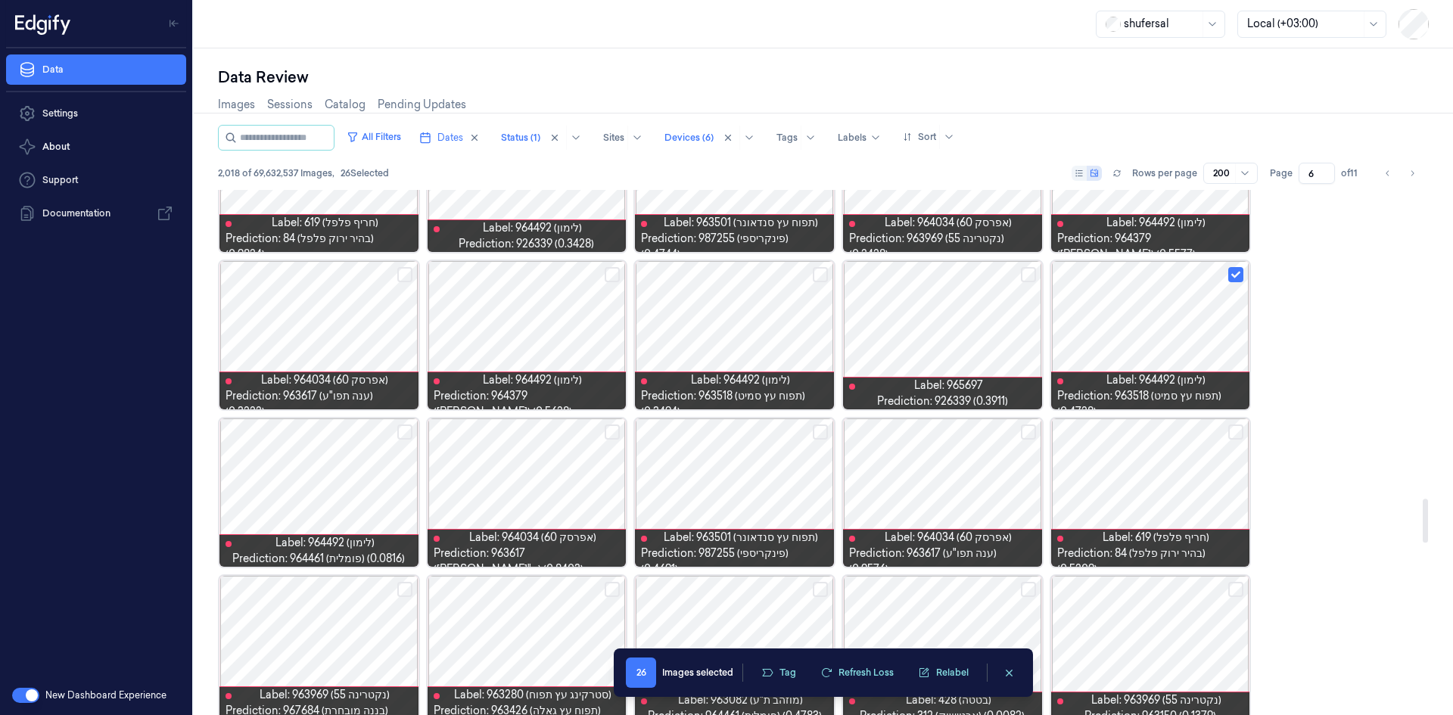
drag, startPoint x: 1232, startPoint y: 434, endPoint x: 1203, endPoint y: 450, distance: 33.2
click at [1232, 435] on button "Select row" at bounding box center [1236, 432] width 15 height 15
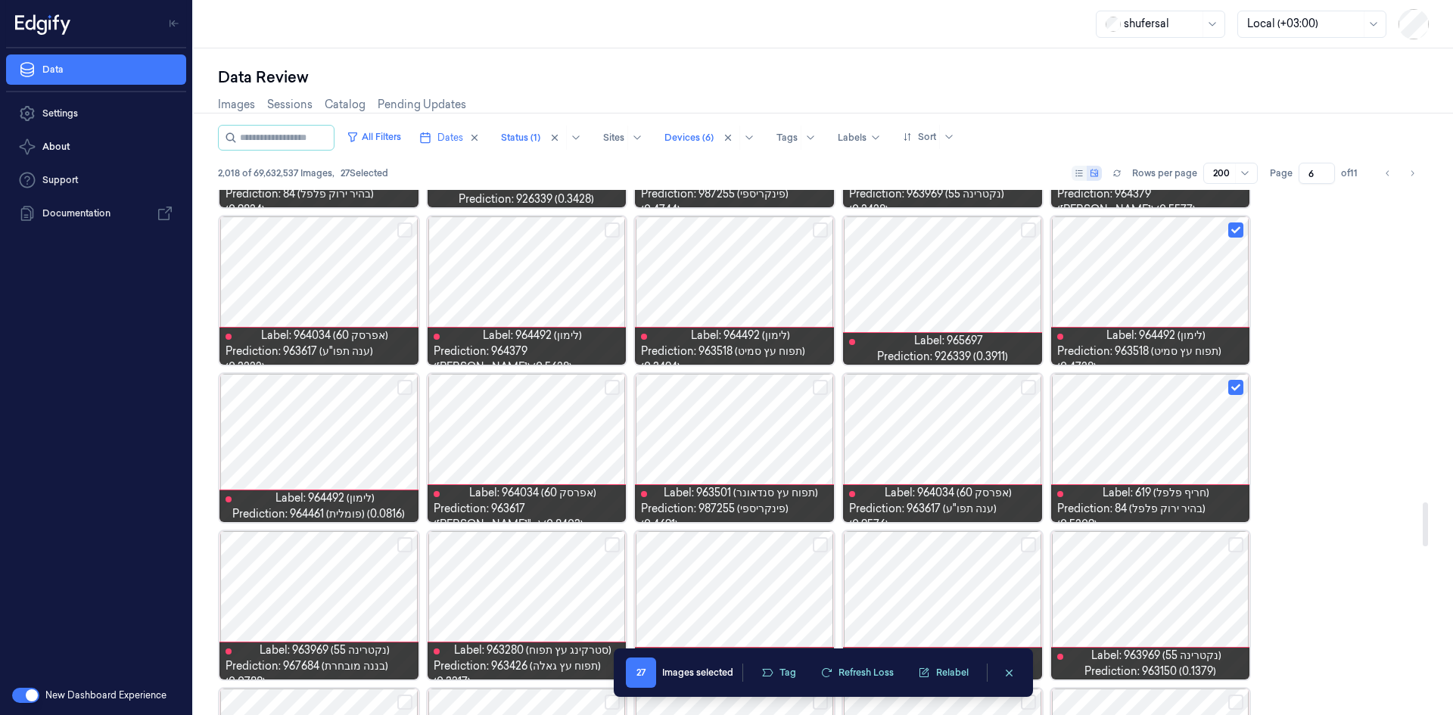
scroll to position [3936, 0]
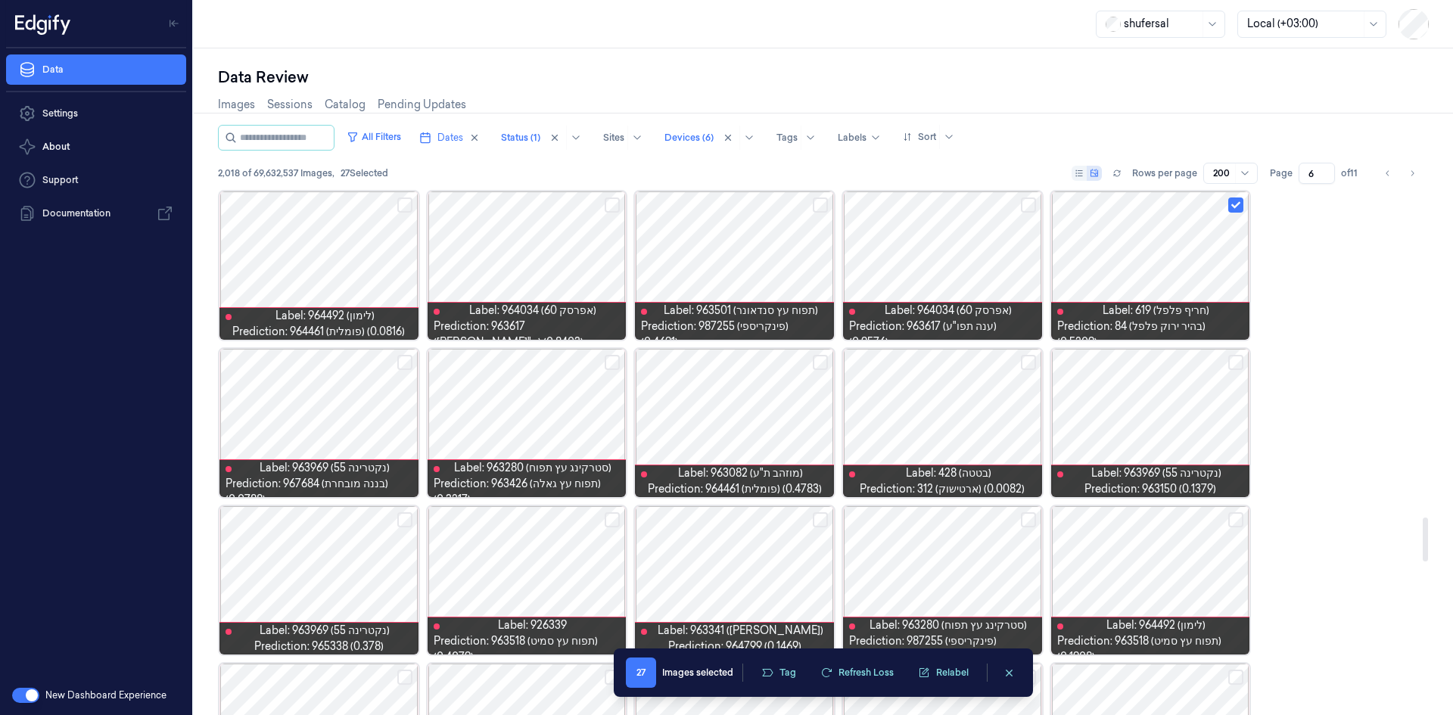
click at [403, 366] on button "Select row" at bounding box center [404, 362] width 15 height 15
click at [1027, 359] on button "Select row" at bounding box center [1028, 362] width 15 height 15
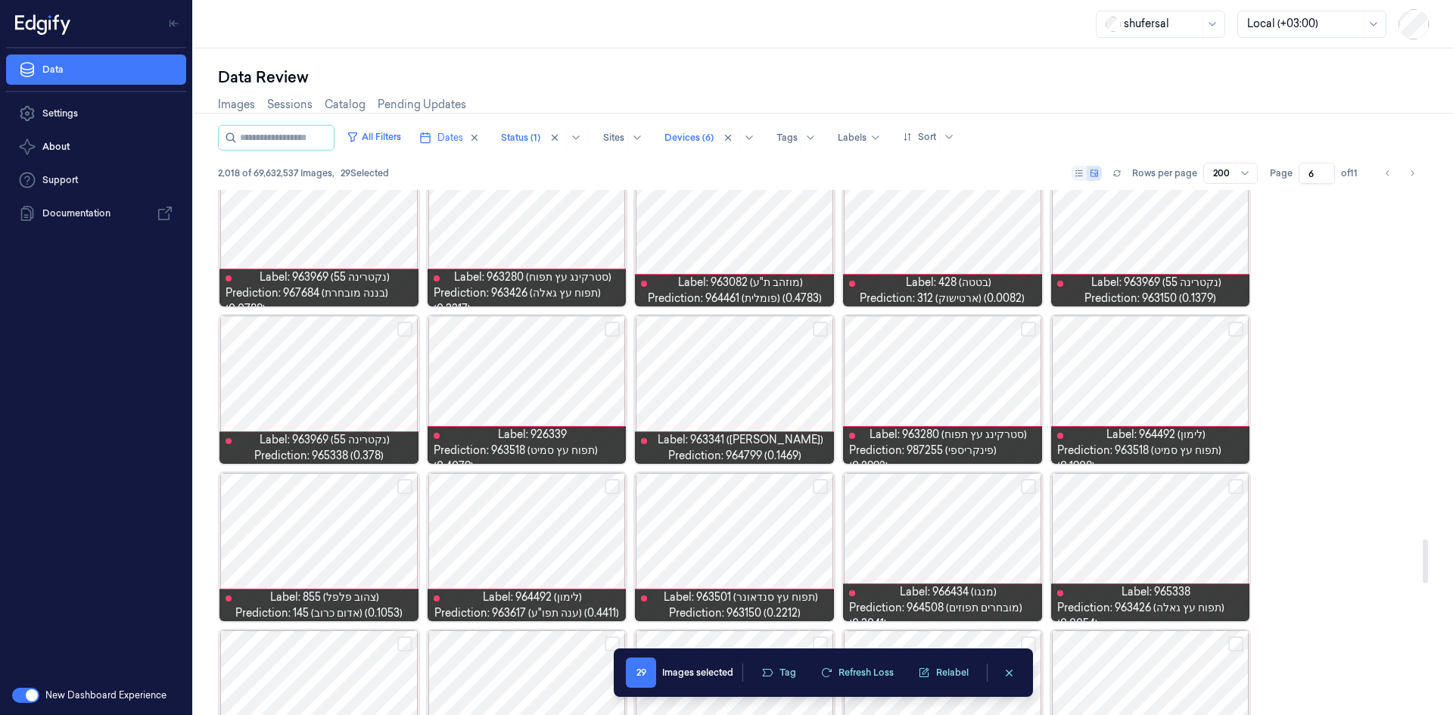
scroll to position [4239, 0]
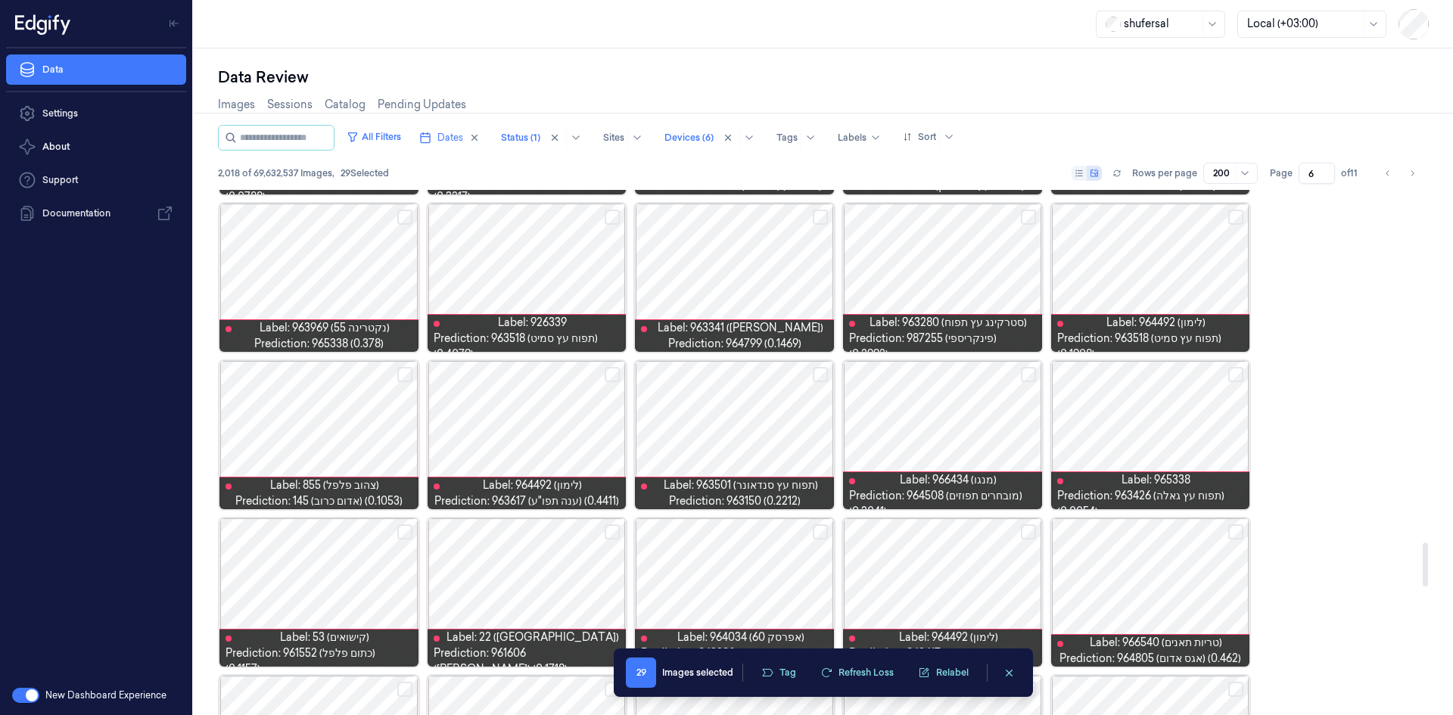
click at [397, 373] on button "Select row" at bounding box center [404, 374] width 15 height 15
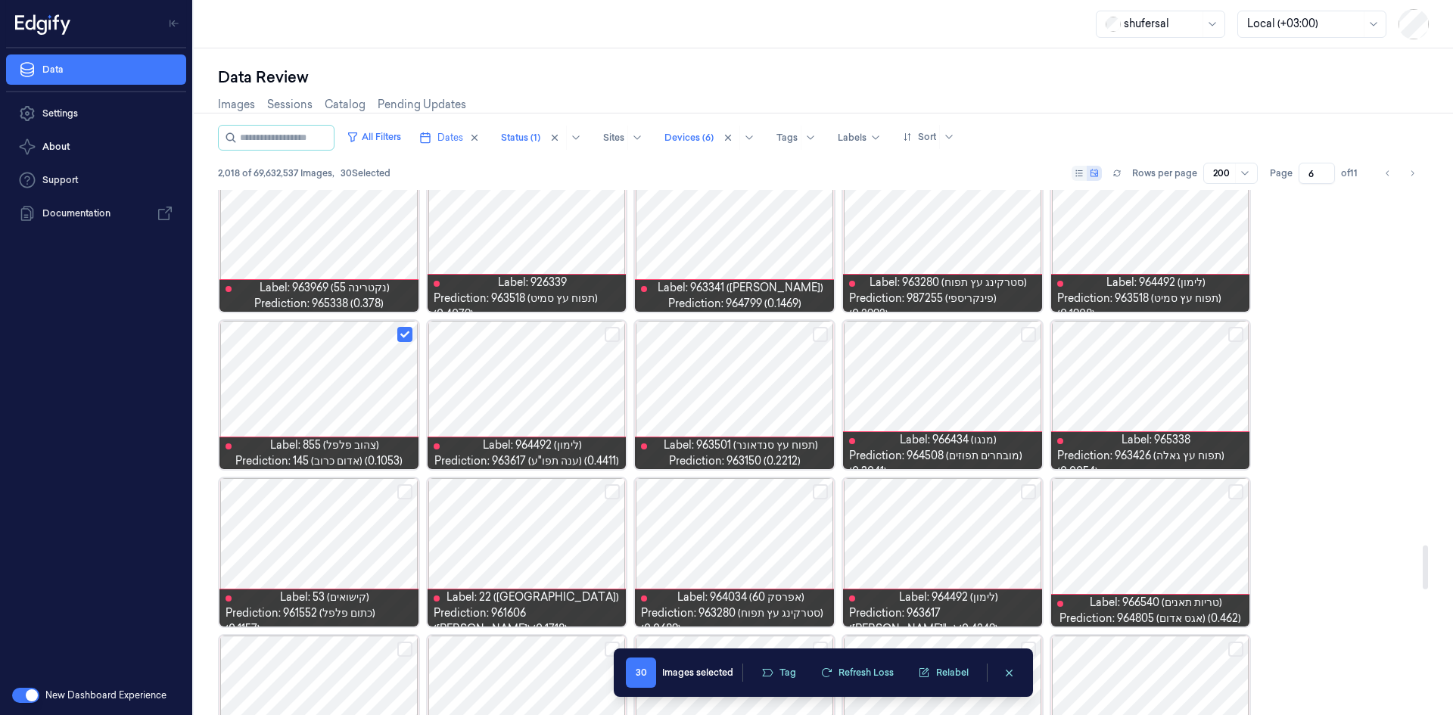
scroll to position [4390, 0]
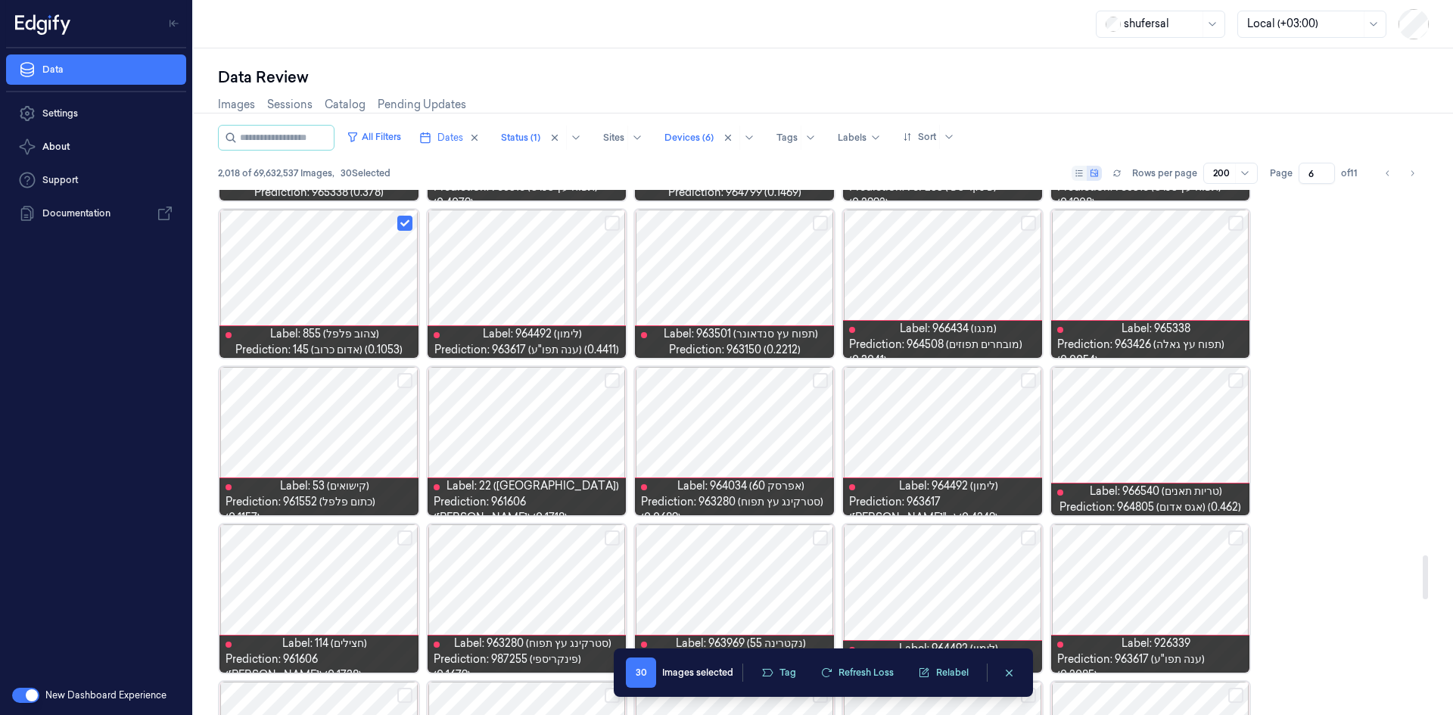
click at [605, 379] on button "Select row" at bounding box center [612, 380] width 15 height 15
click at [817, 385] on button "Select row" at bounding box center [820, 380] width 15 height 15
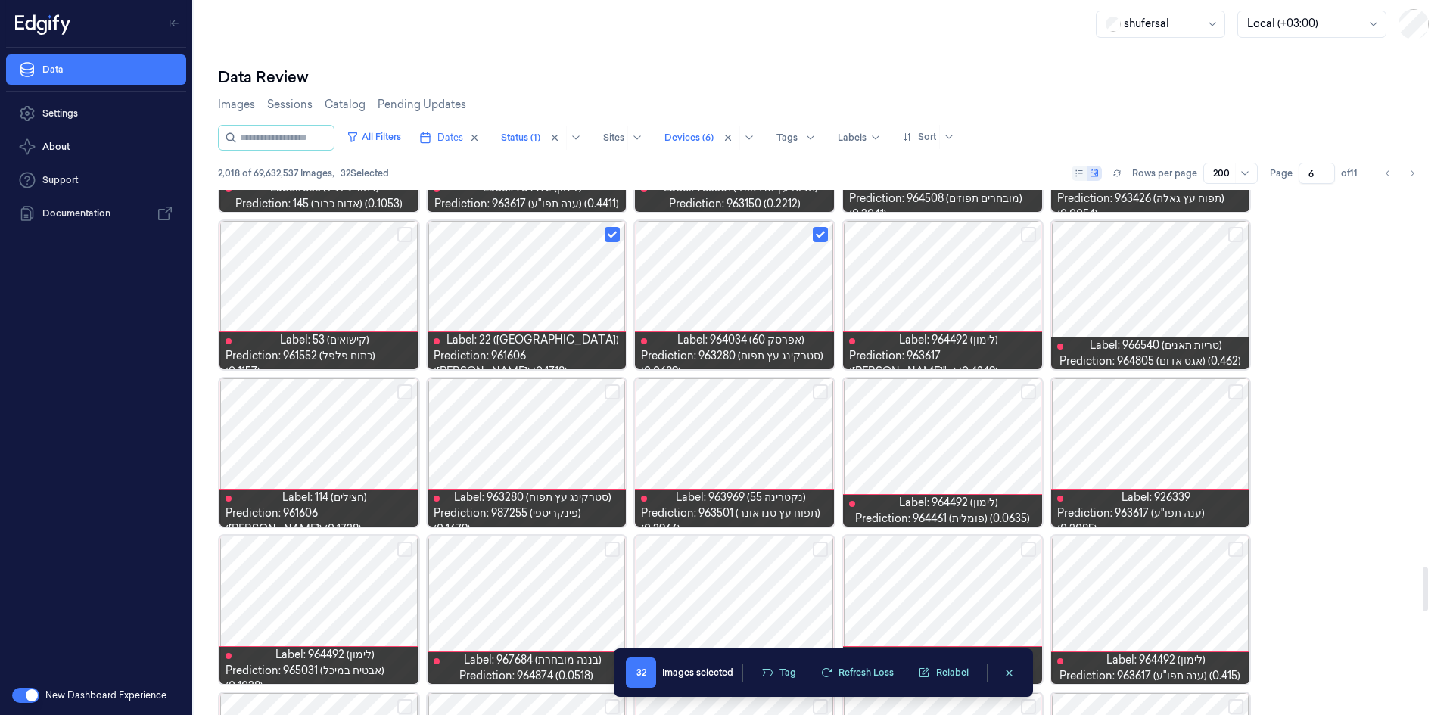
scroll to position [4542, 0]
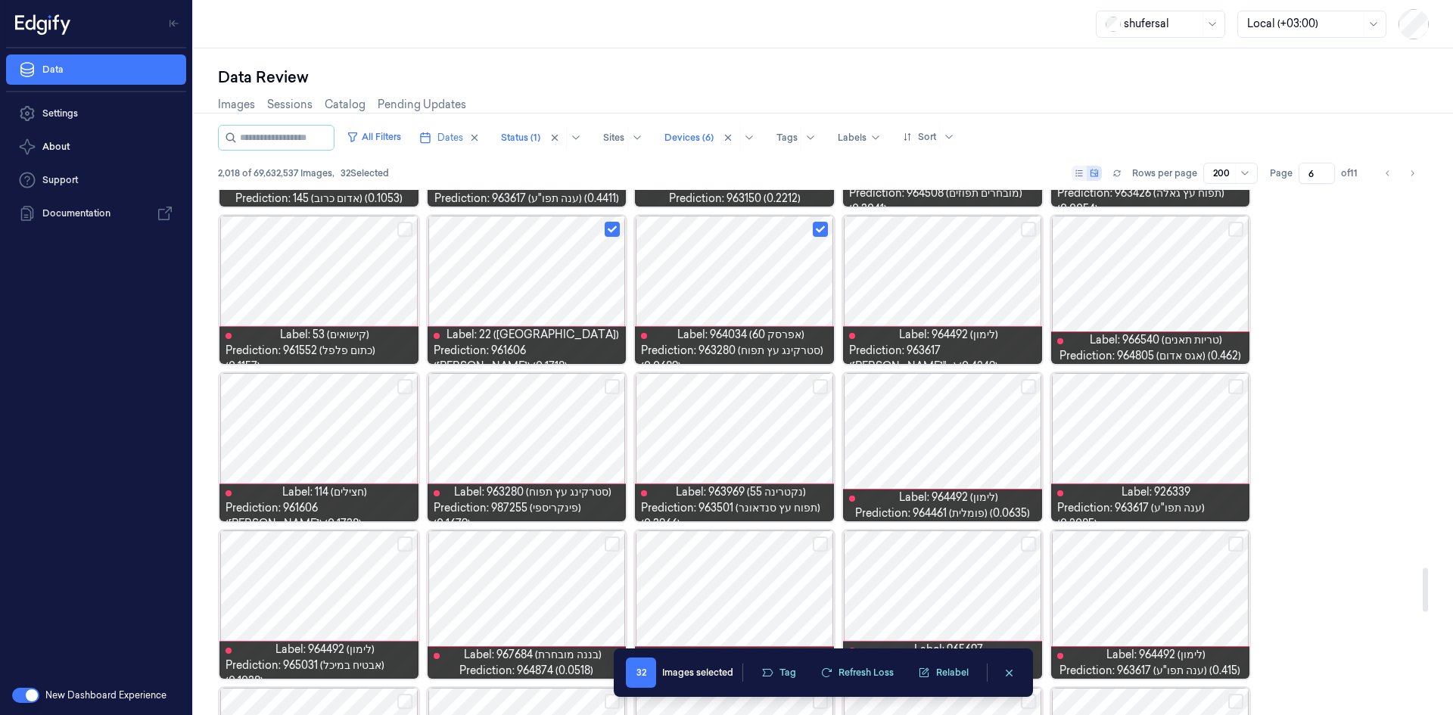
click at [618, 385] on button "Select row" at bounding box center [612, 386] width 15 height 15
click at [403, 386] on button "Select row" at bounding box center [404, 386] width 15 height 15
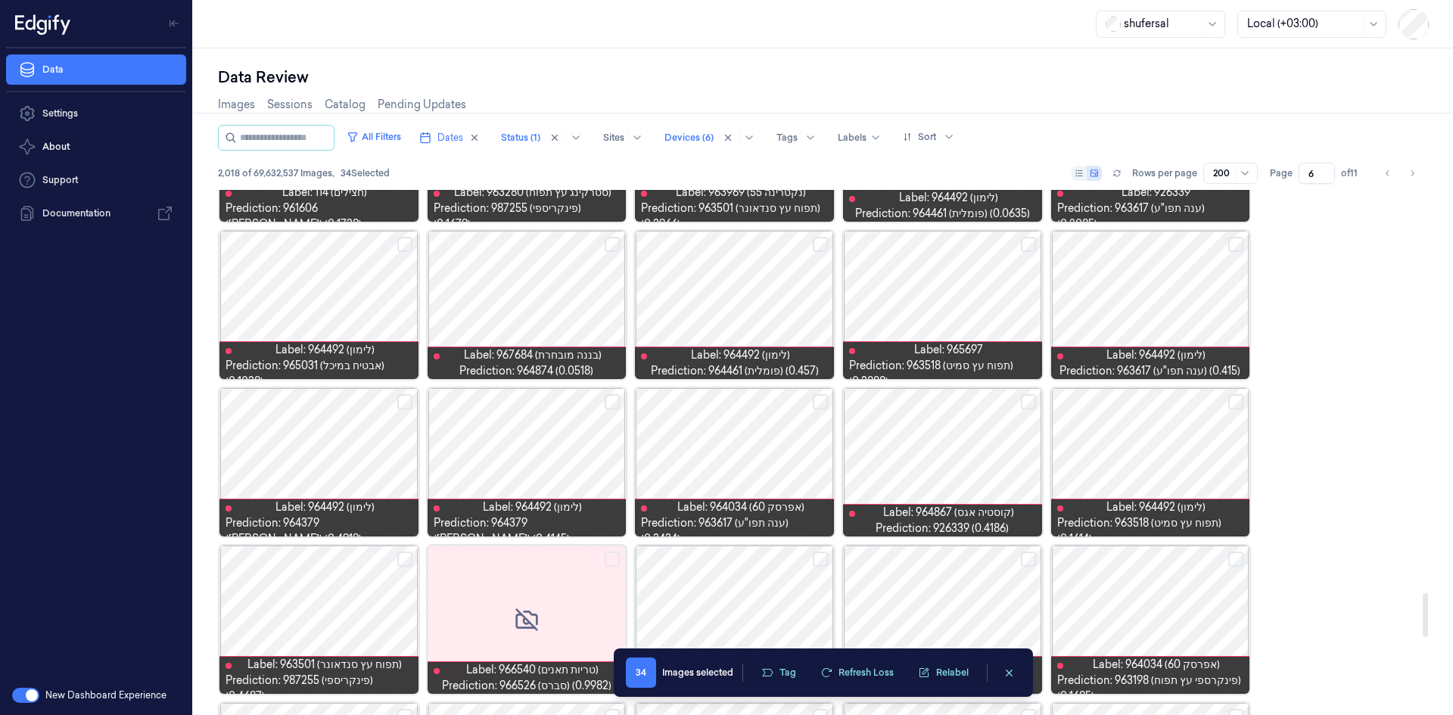
scroll to position [4845, 0]
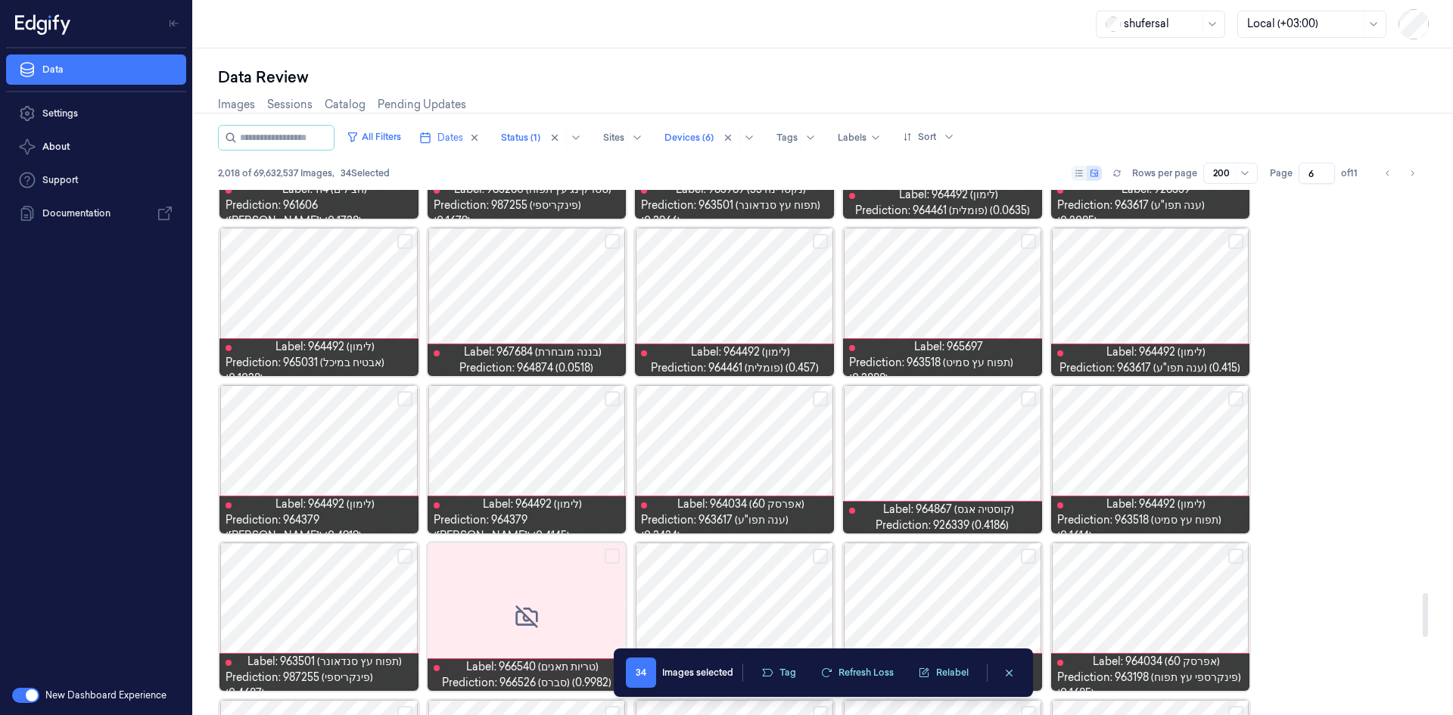
click at [819, 397] on button "Select row" at bounding box center [820, 398] width 15 height 15
click at [606, 397] on button "Select row" at bounding box center [612, 398] width 15 height 15
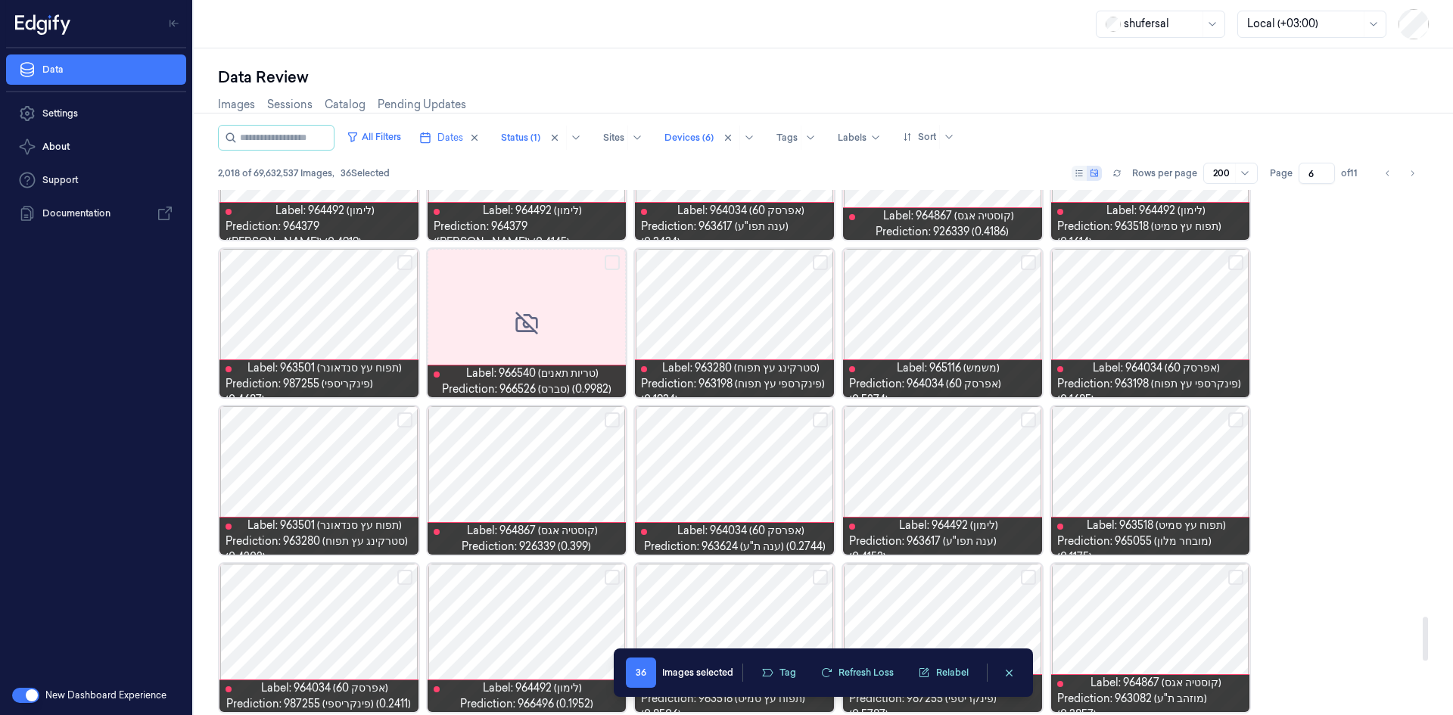
scroll to position [5147, 0]
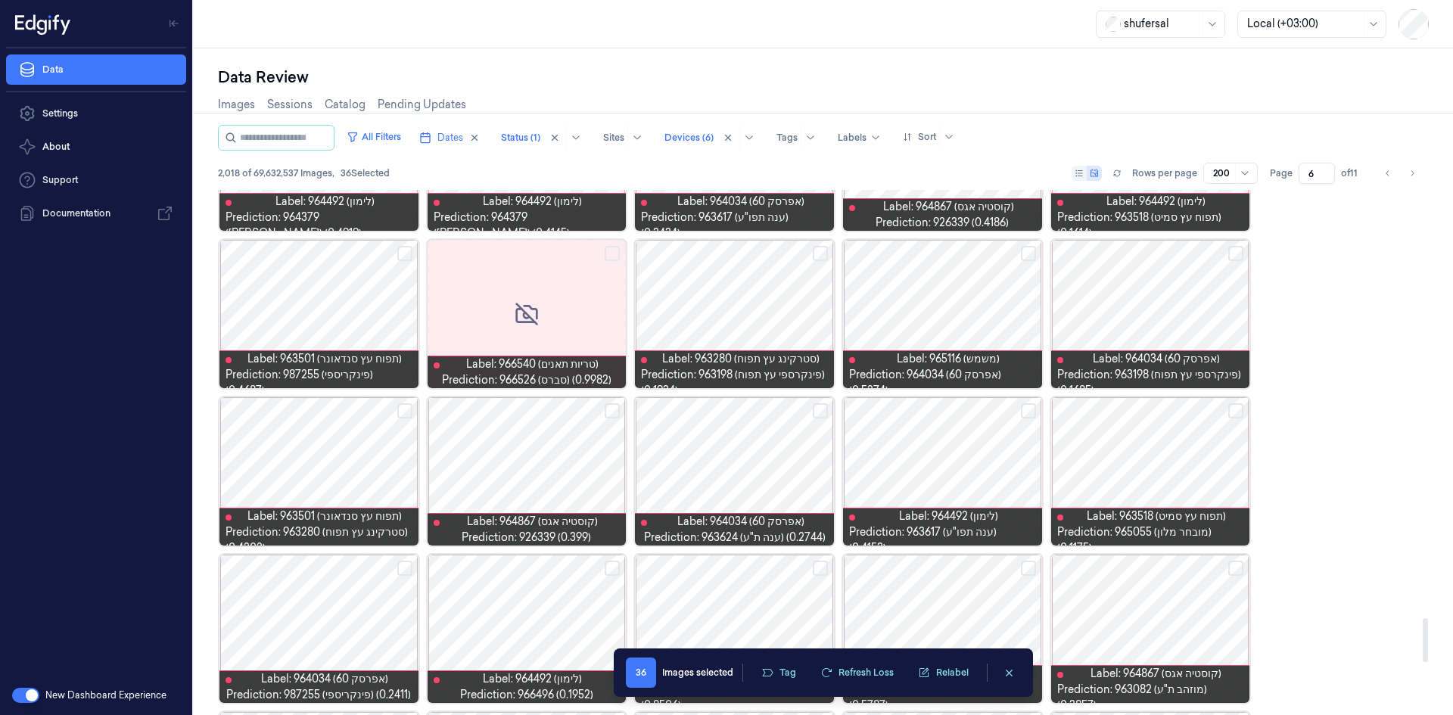
drag, startPoint x: 1232, startPoint y: 414, endPoint x: 1151, endPoint y: 413, distance: 81.0
click at [1234, 413] on button "Select row" at bounding box center [1236, 410] width 15 height 15
click at [1026, 411] on button "Select row" at bounding box center [1028, 410] width 15 height 15
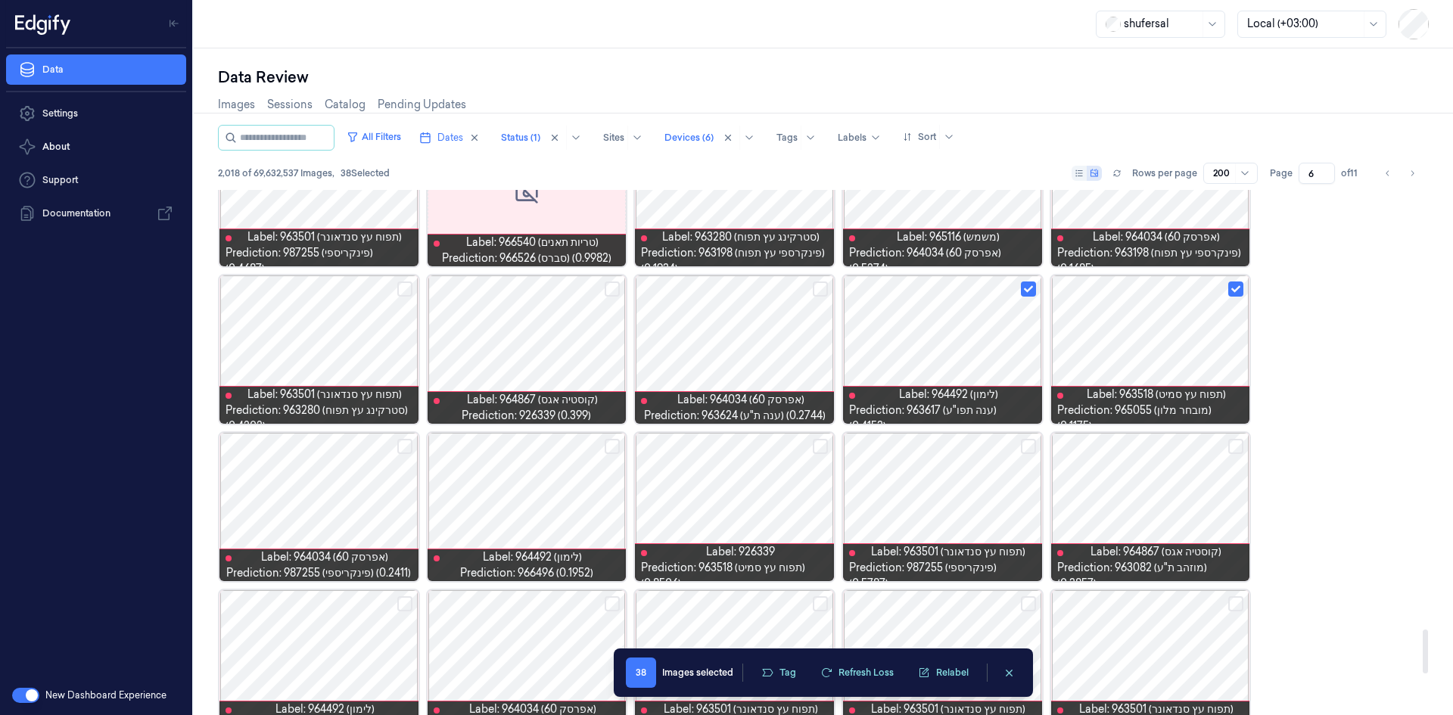
scroll to position [5299, 0]
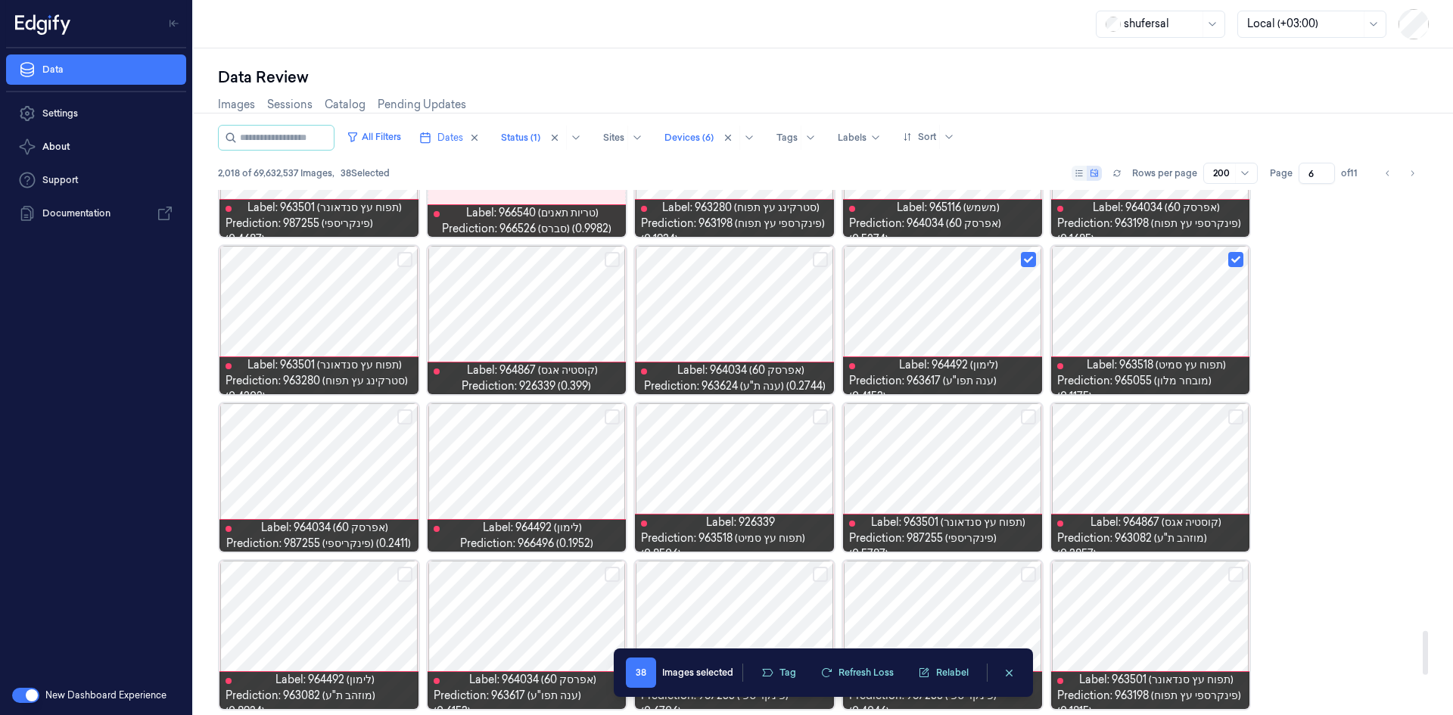
click at [614, 419] on button "Select row" at bounding box center [612, 417] width 15 height 15
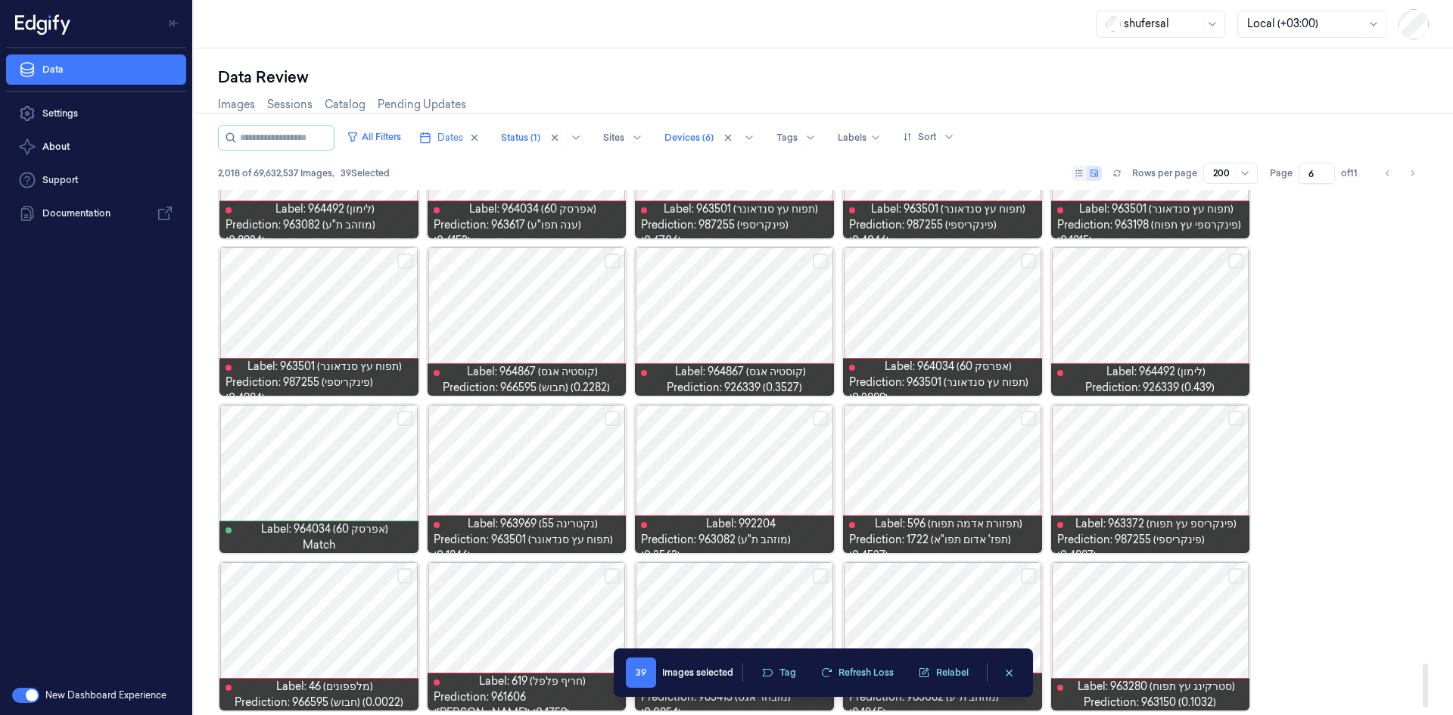
scroll to position [5779, 0]
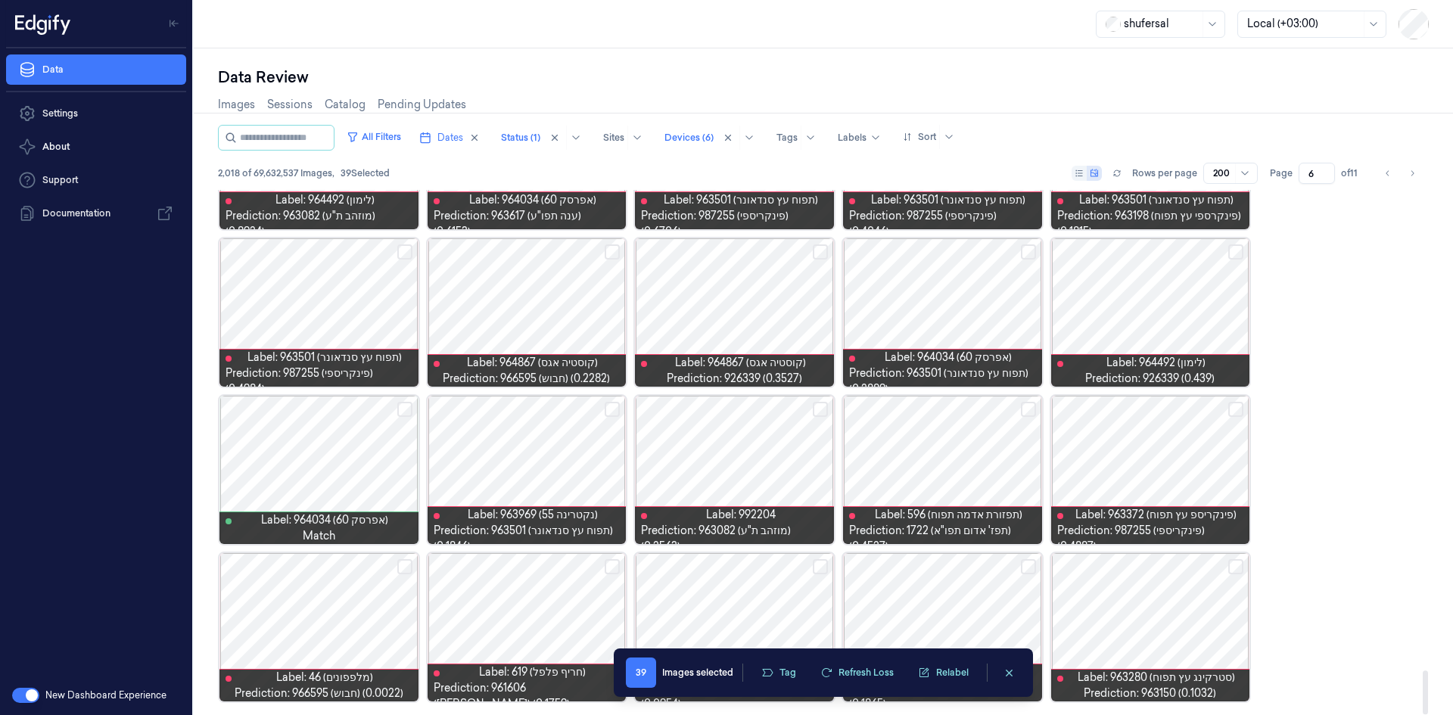
click at [1238, 567] on button "Select row" at bounding box center [1236, 566] width 15 height 15
drag, startPoint x: 730, startPoint y: 677, endPoint x: 761, endPoint y: 658, distance: 36.3
click at [761, 658] on div "40 Images selected Tag Refresh Loss Relabel" at bounding box center [823, 673] width 395 height 30
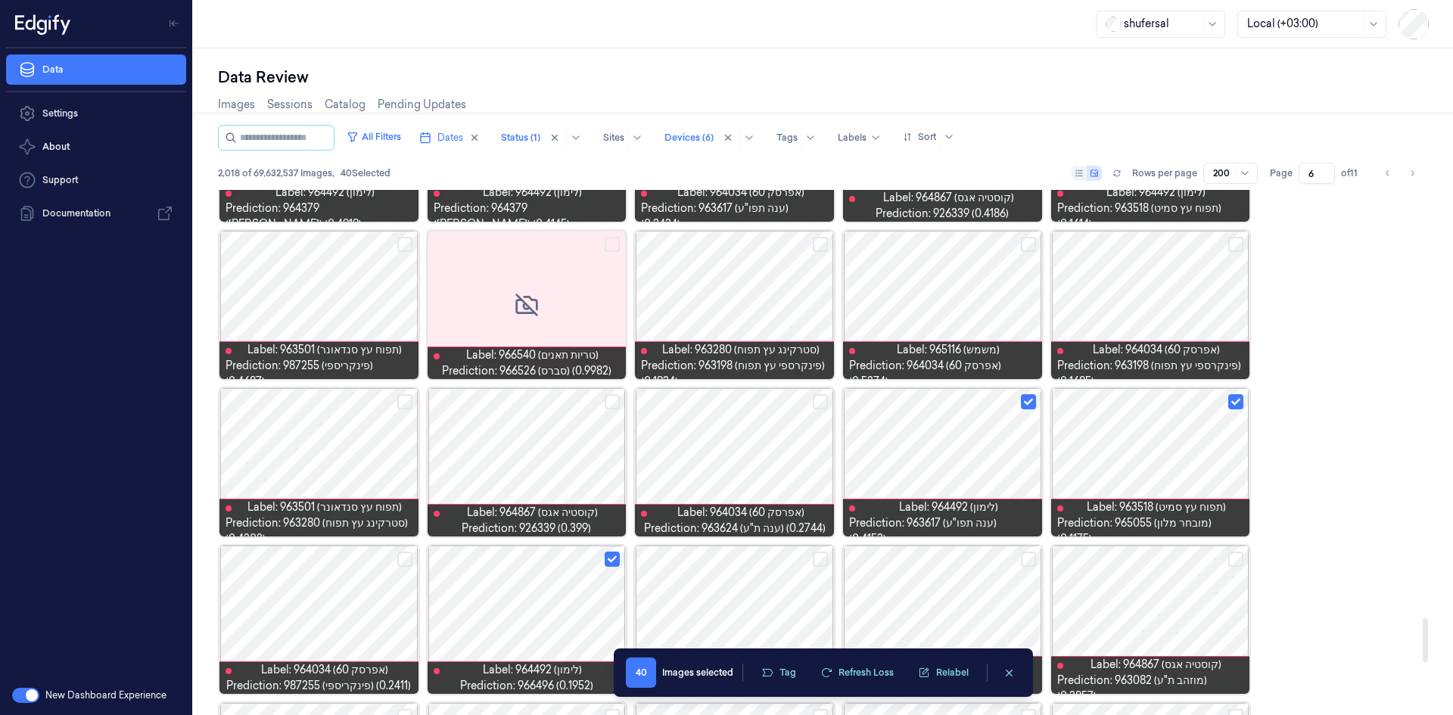
scroll to position [5138, 0]
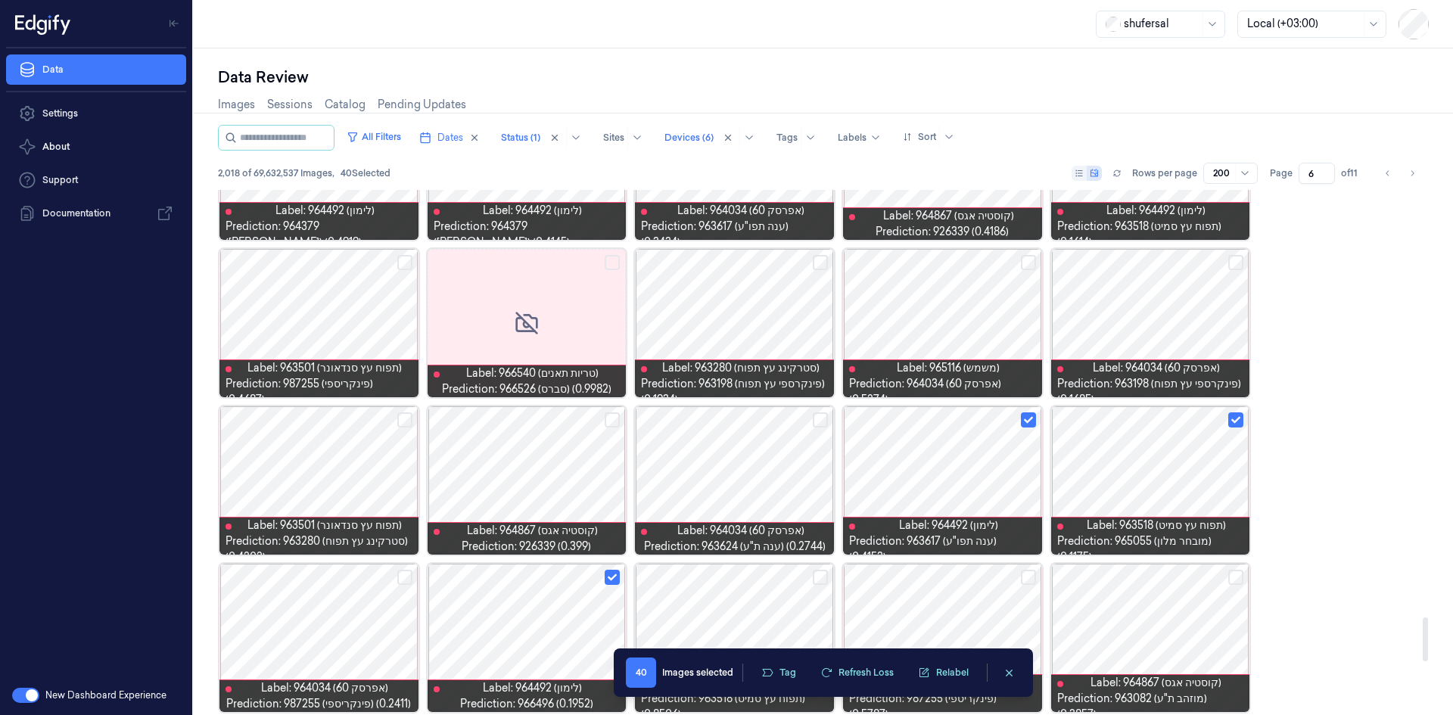
drag, startPoint x: 1427, startPoint y: 216, endPoint x: 1457, endPoint y: 643, distance: 428.0
click at [1428, 643] on div at bounding box center [1425, 640] width 5 height 44
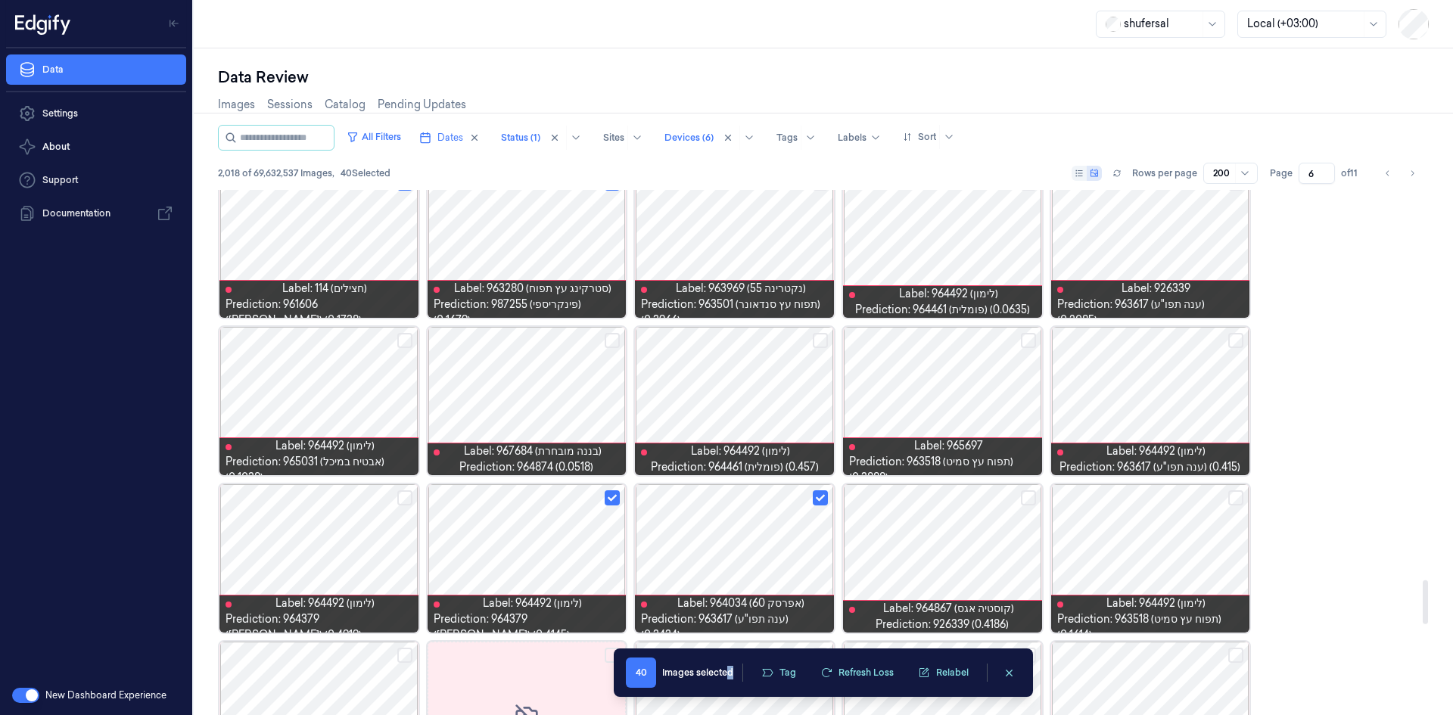
scroll to position [4684, 0]
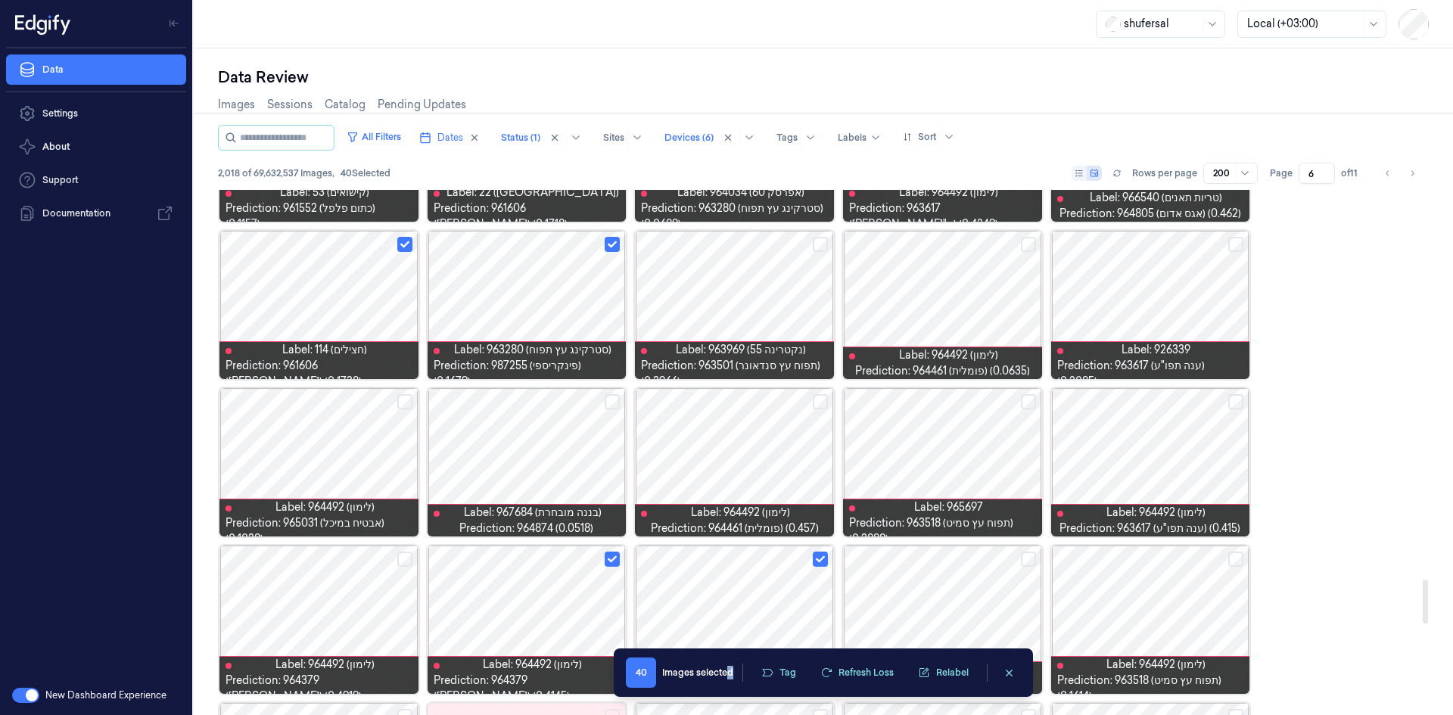
click at [616, 406] on button "Select row" at bounding box center [612, 401] width 15 height 15
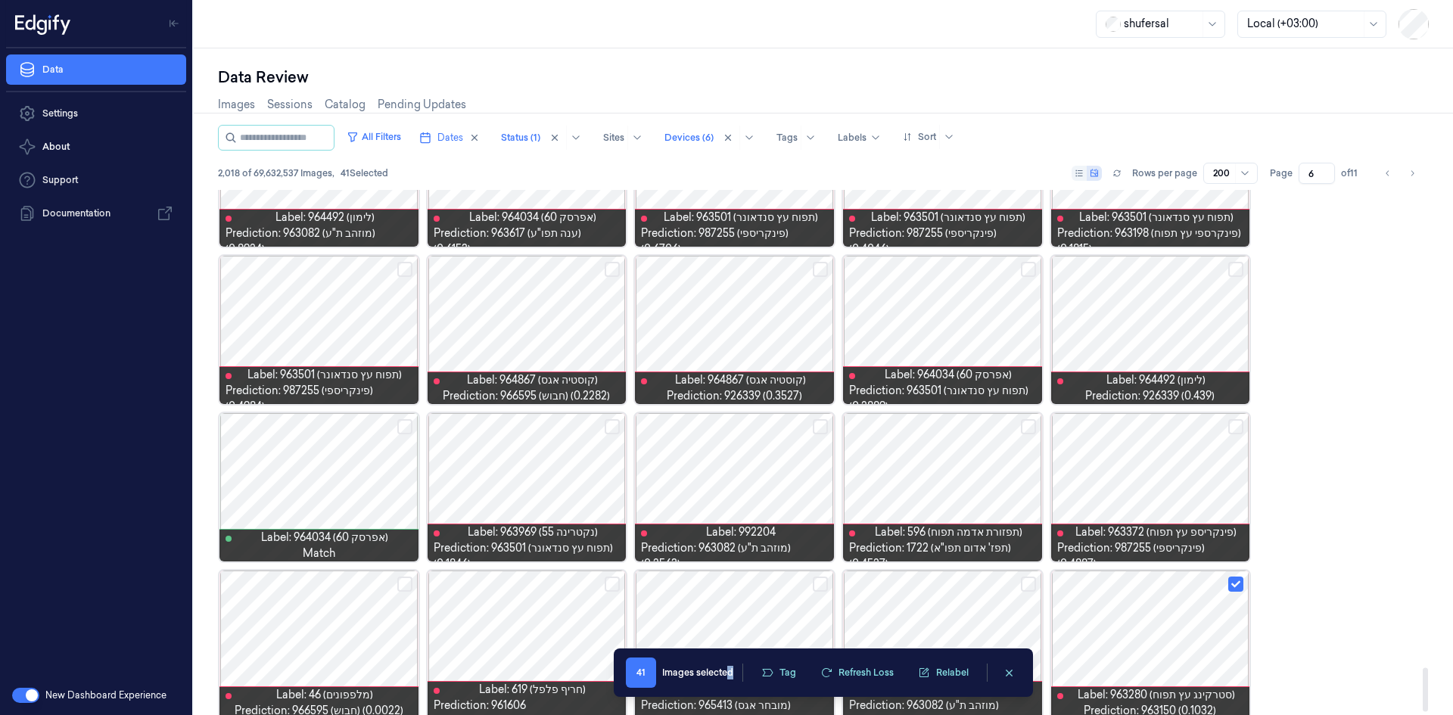
scroll to position [5779, 0]
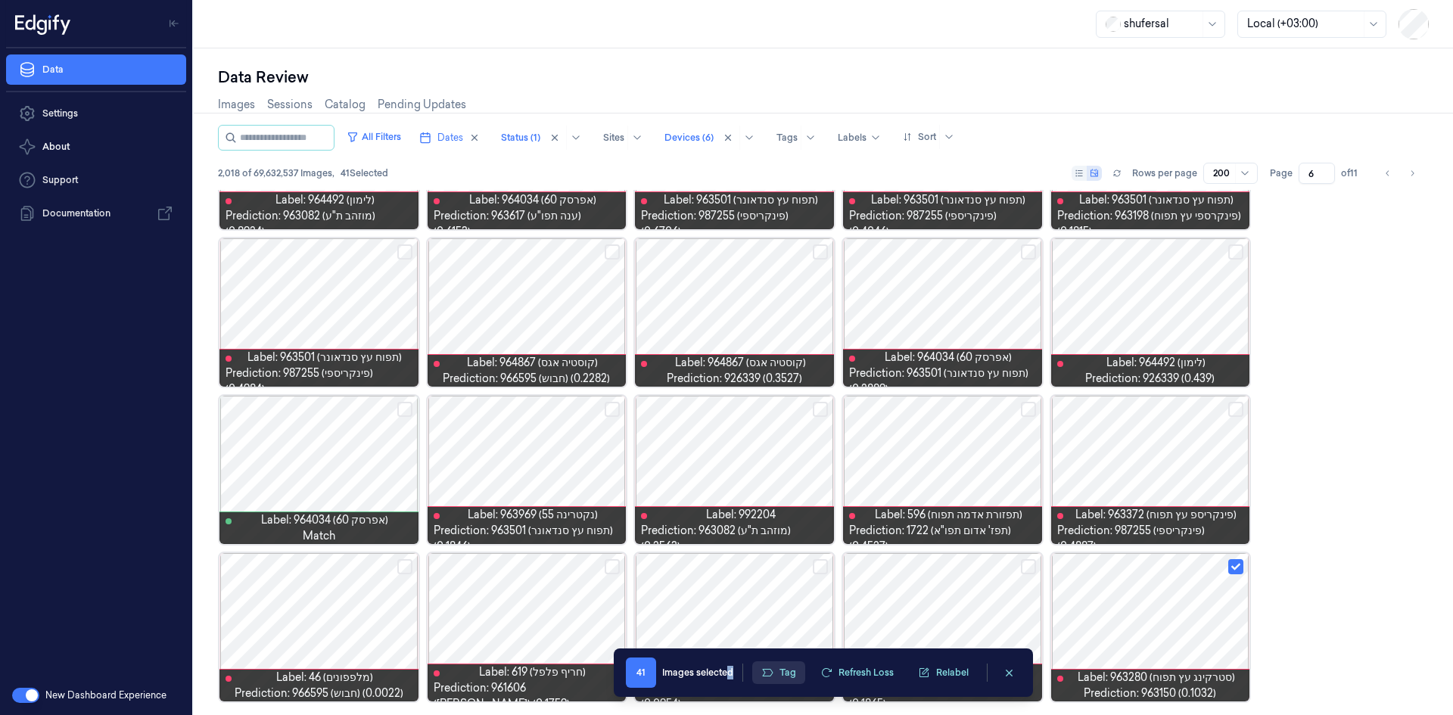
click at [780, 681] on button "Tag" at bounding box center [778, 673] width 53 height 23
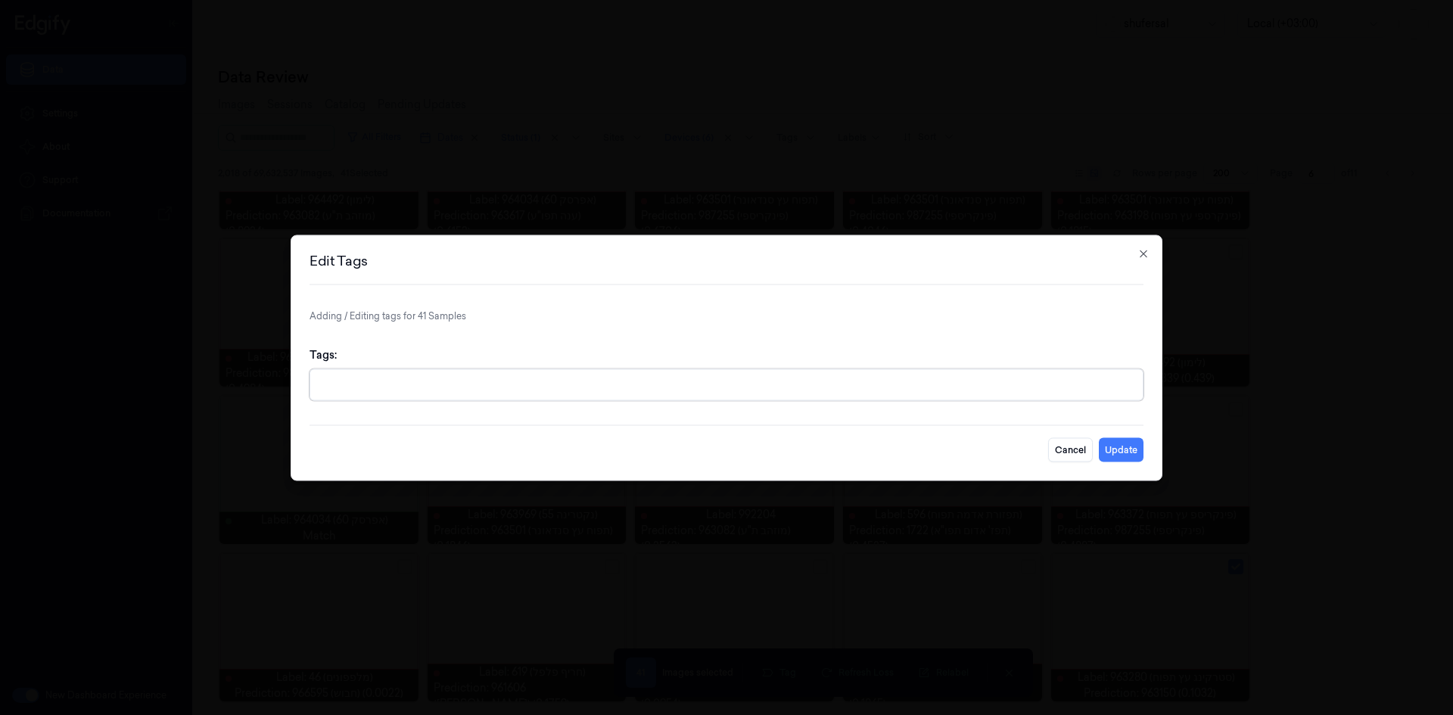
click at [674, 401] on div "Tags:" at bounding box center [727, 374] width 834 height 78
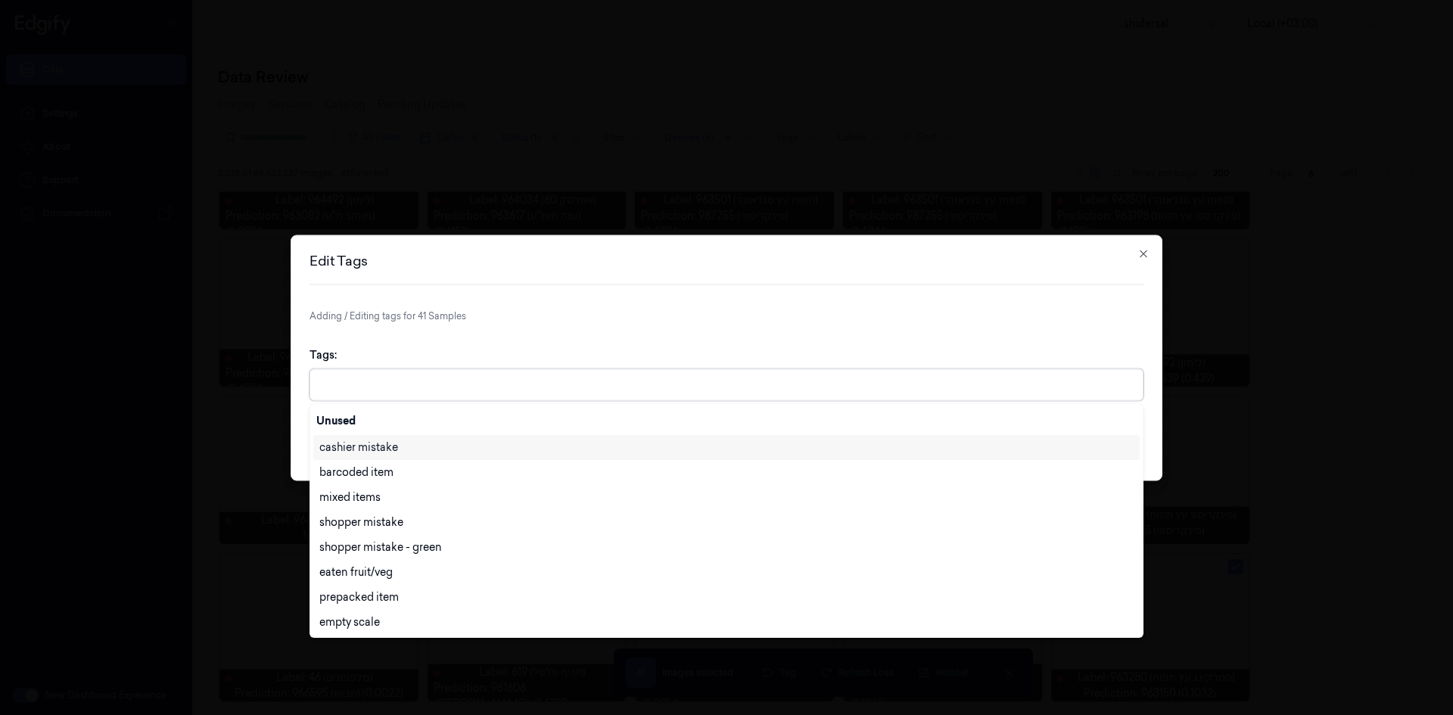
click at [690, 383] on div at bounding box center [728, 385] width 818 height 16
click at [1140, 257] on icon "button" at bounding box center [1144, 254] width 12 height 12
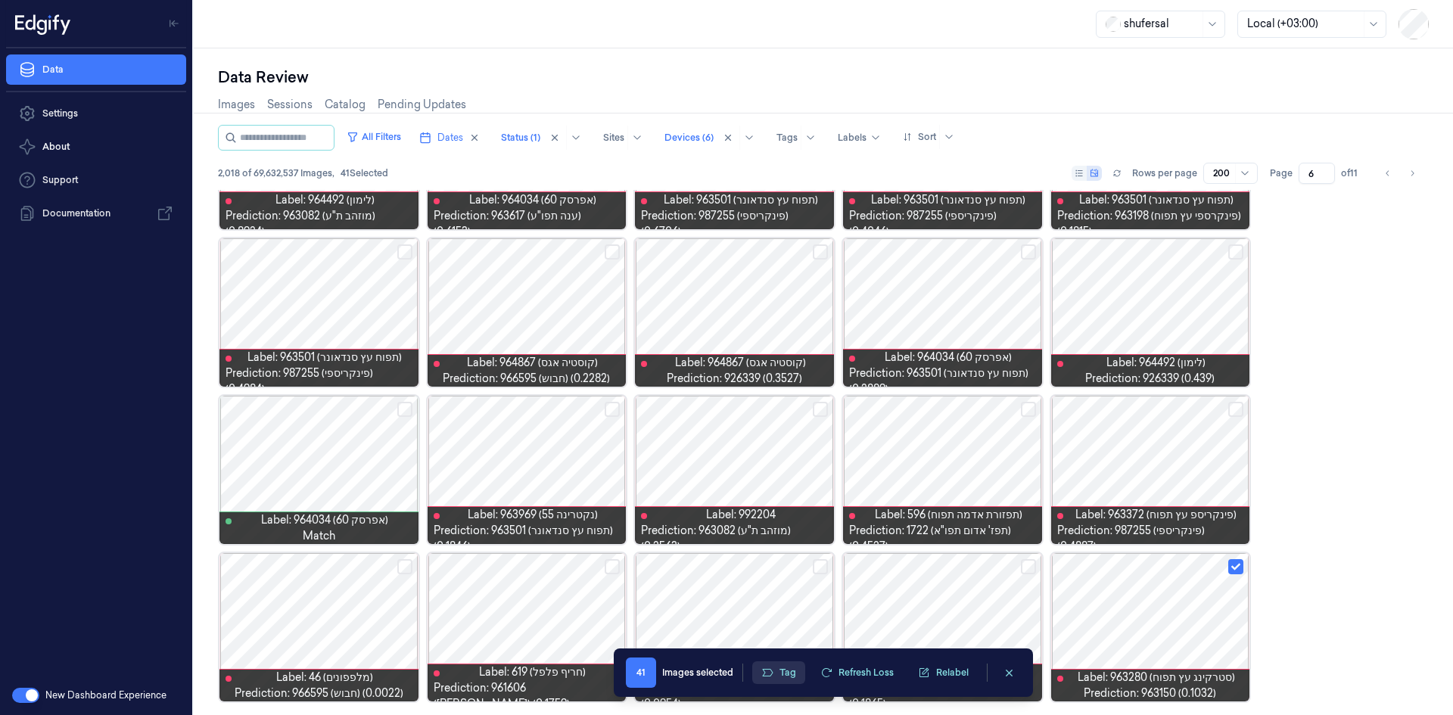
click at [791, 677] on button "Tag" at bounding box center [778, 673] width 53 height 23
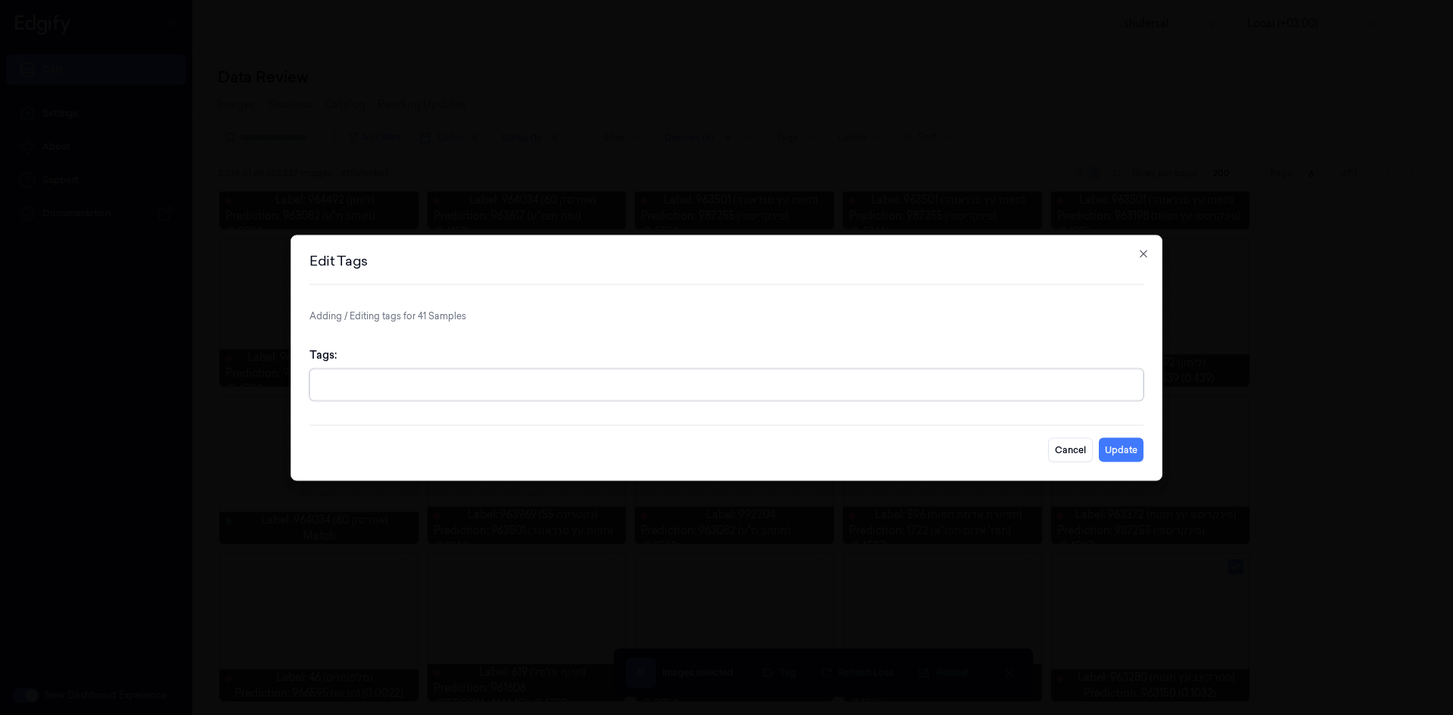
click at [784, 390] on div at bounding box center [728, 385] width 818 height 16
type input "ם"
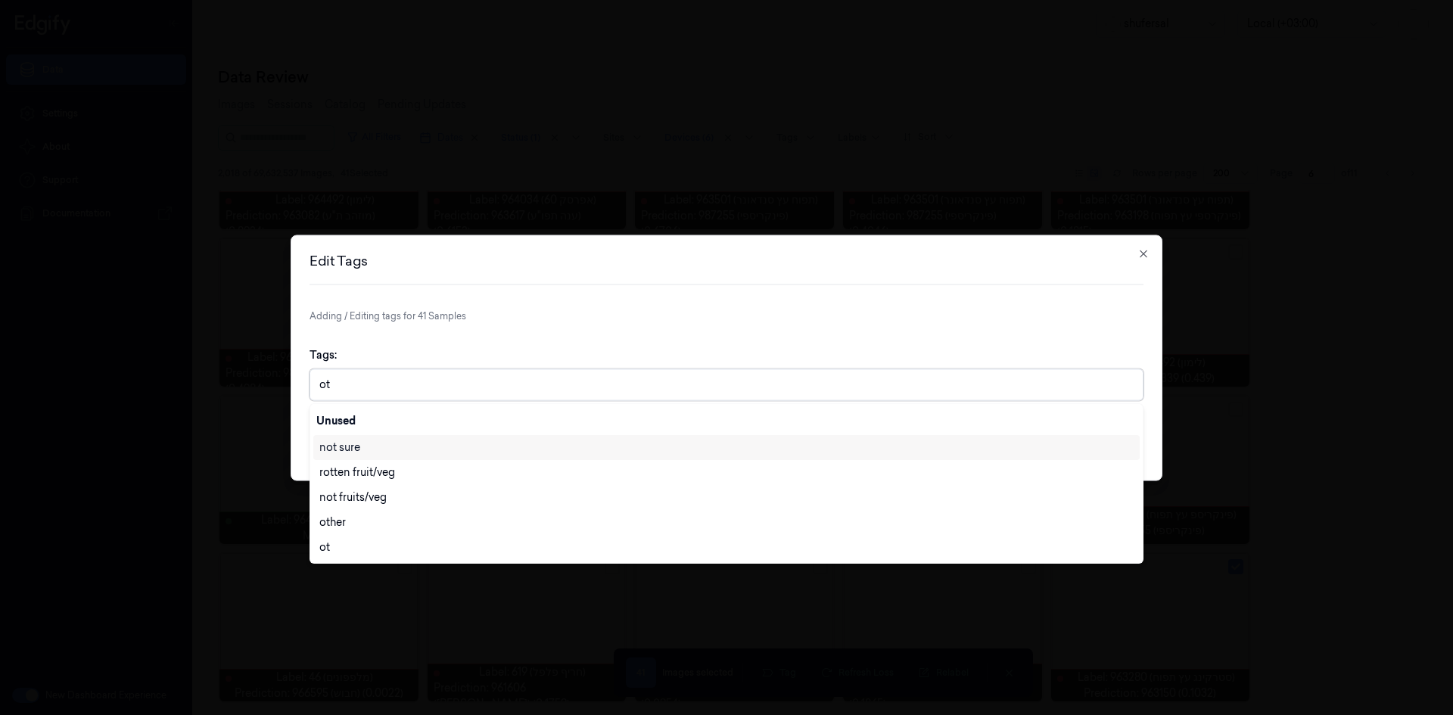
type input "oth"
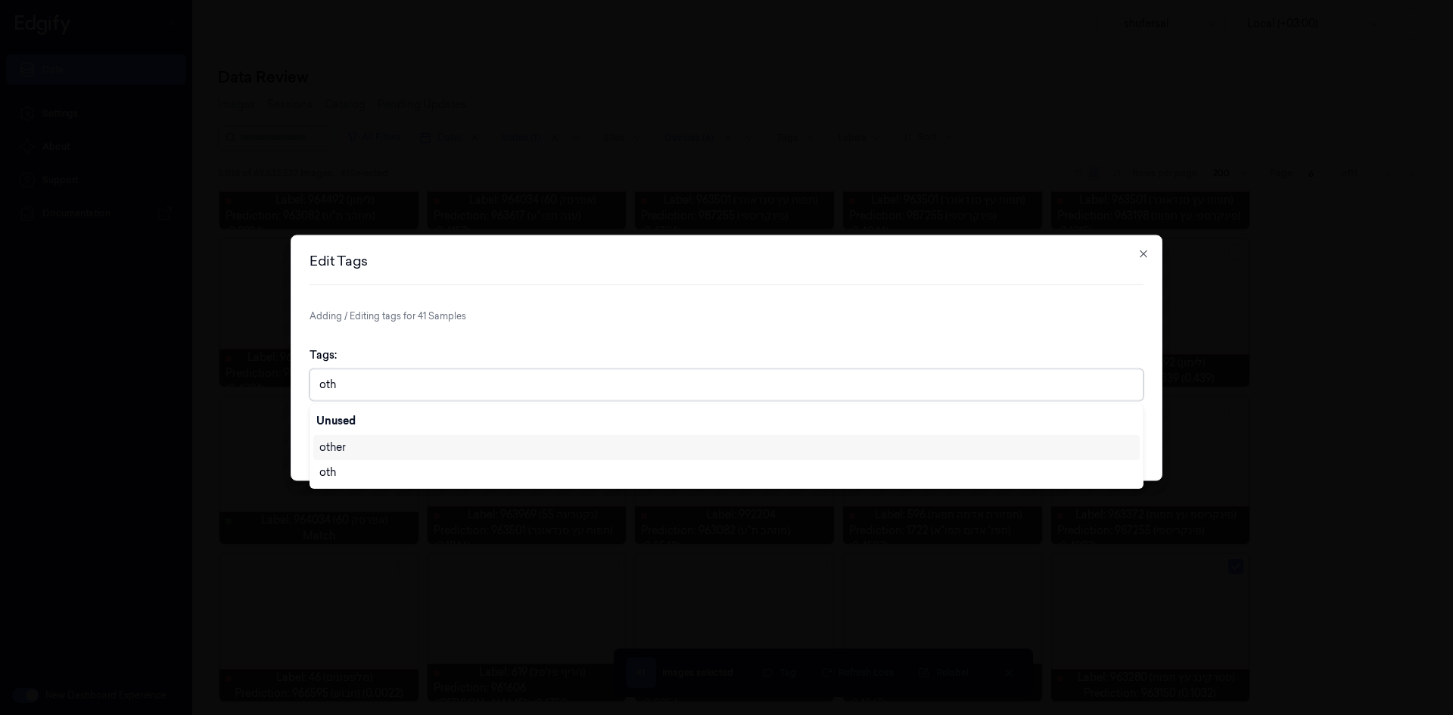
click at [565, 450] on div "other" at bounding box center [726, 448] width 814 height 16
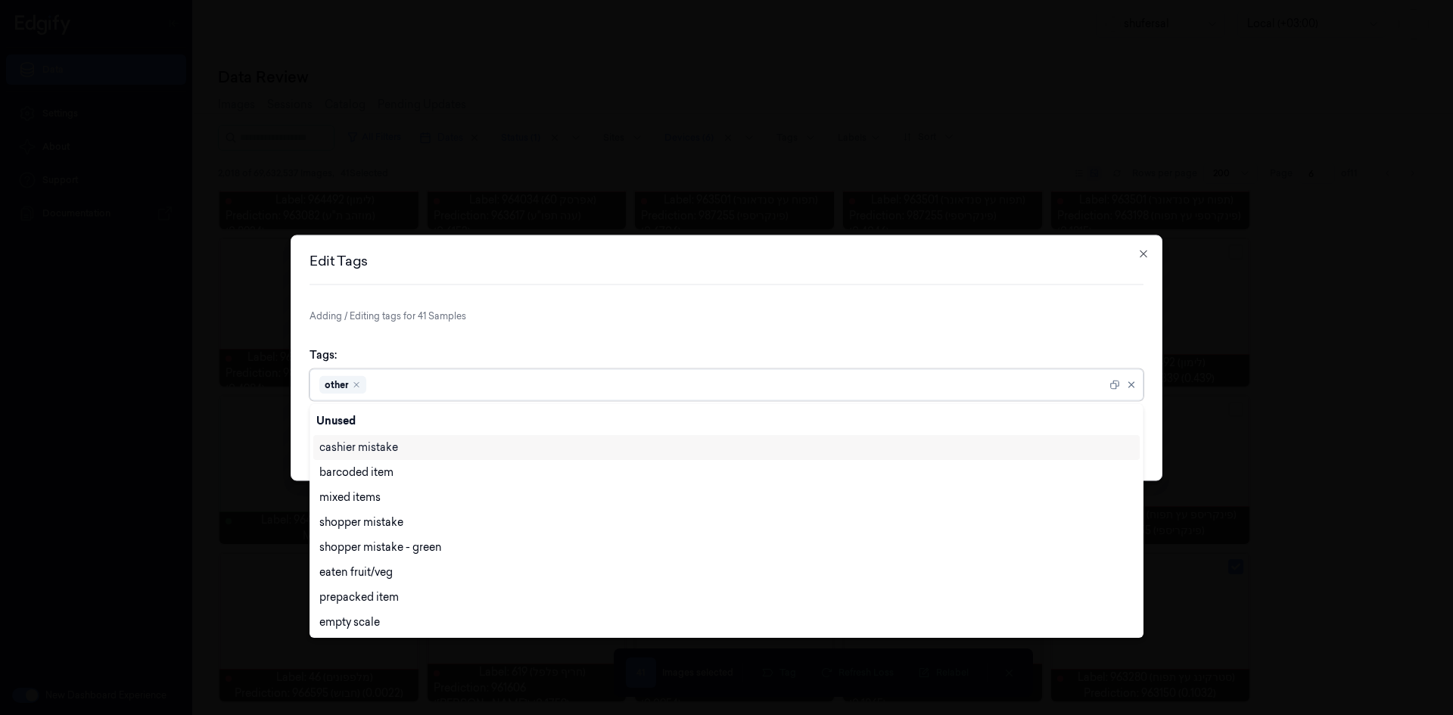
click at [1020, 339] on div "Tags: option other, selected. 28 results available. Use Up and Down to choose o…" at bounding box center [727, 374] width 834 height 78
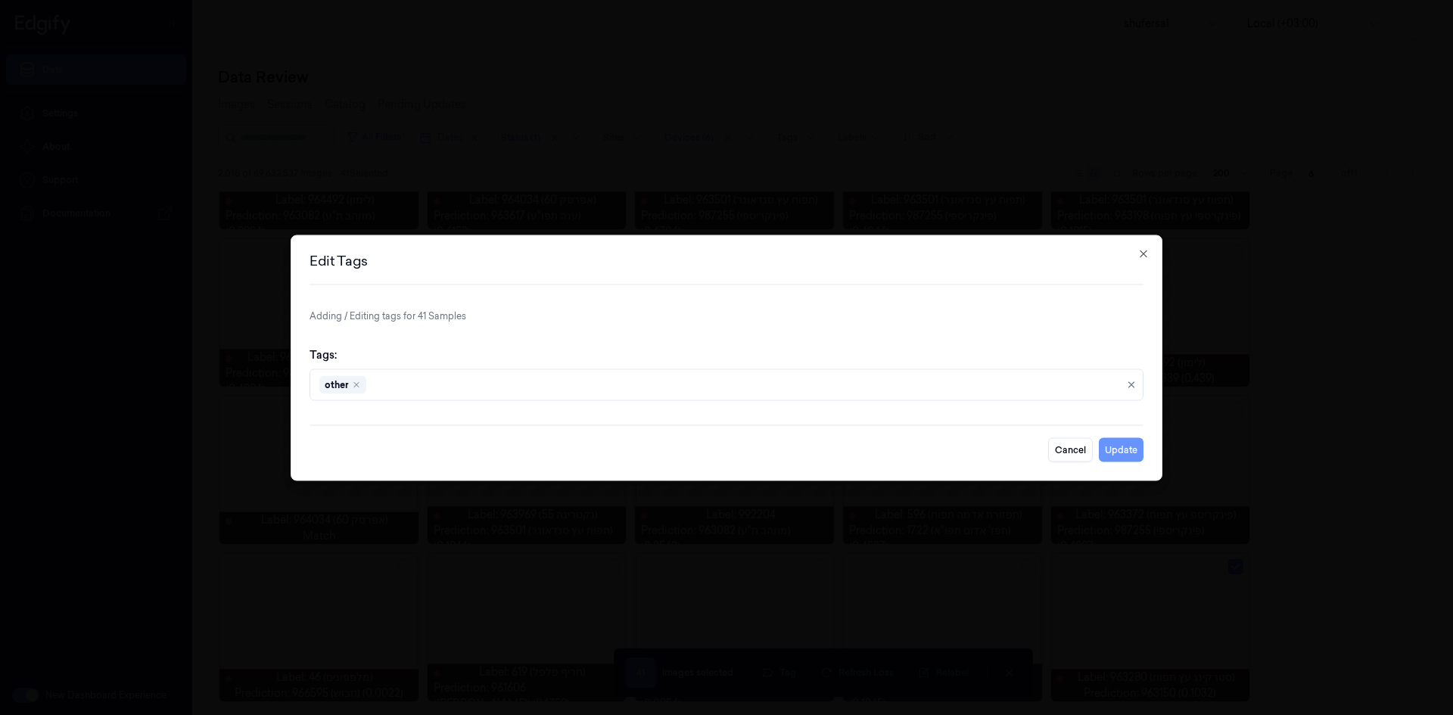
click at [1127, 447] on button "Update" at bounding box center [1121, 450] width 45 height 24
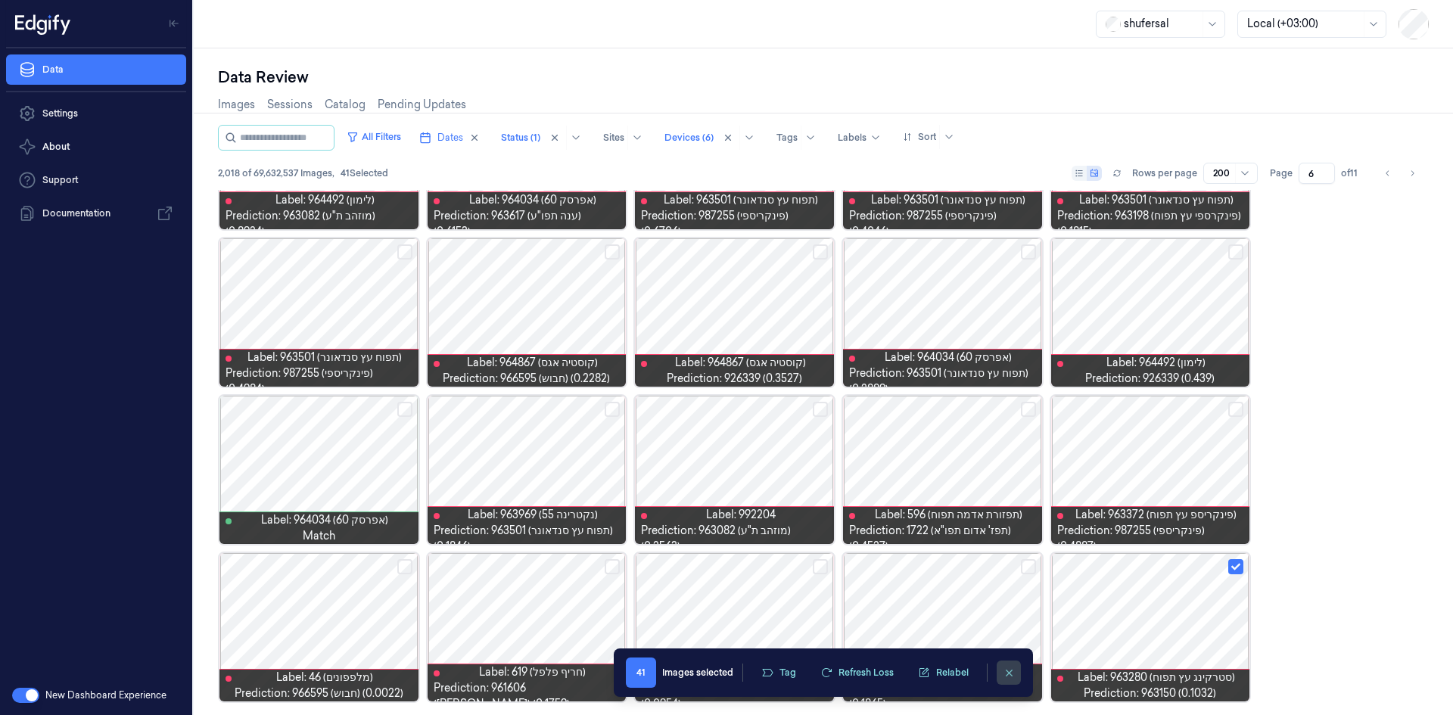
click at [1014, 681] on button "clearSelection" at bounding box center [1009, 673] width 24 height 24
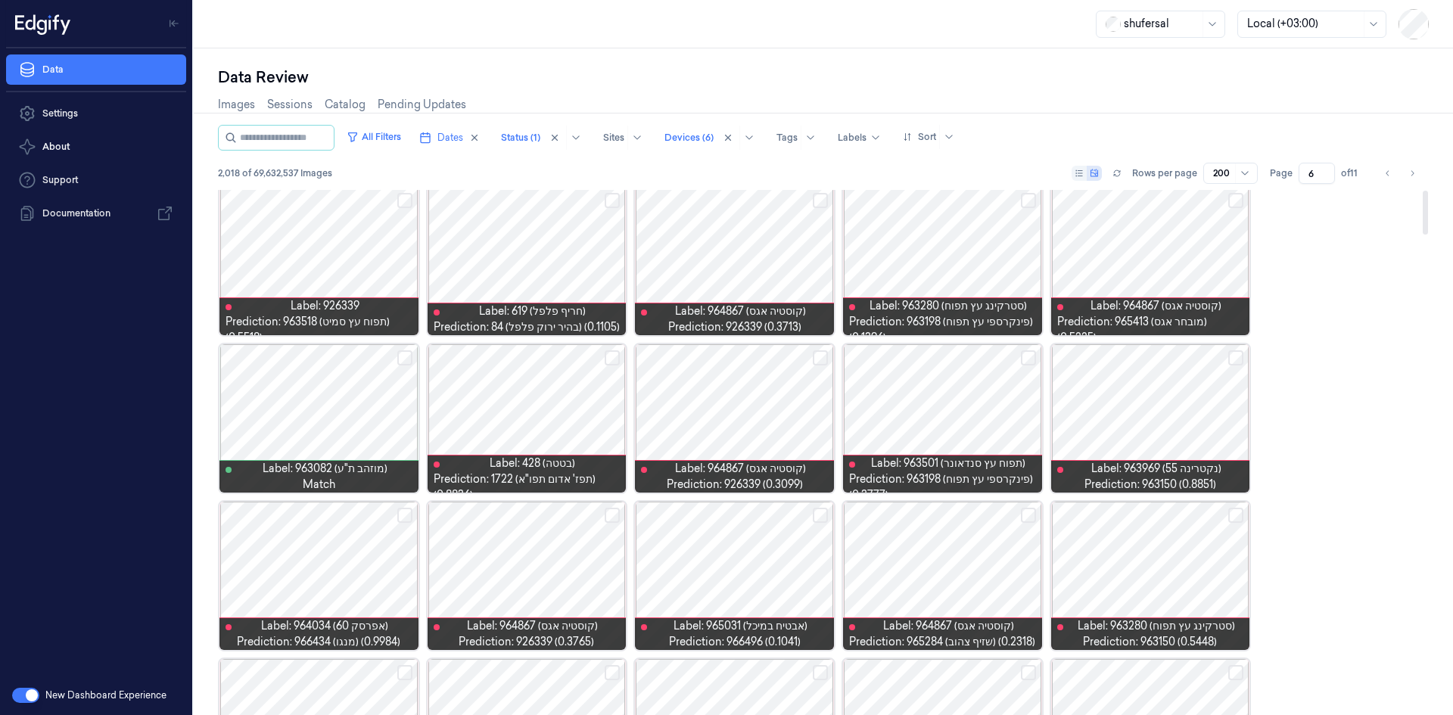
scroll to position [0, 0]
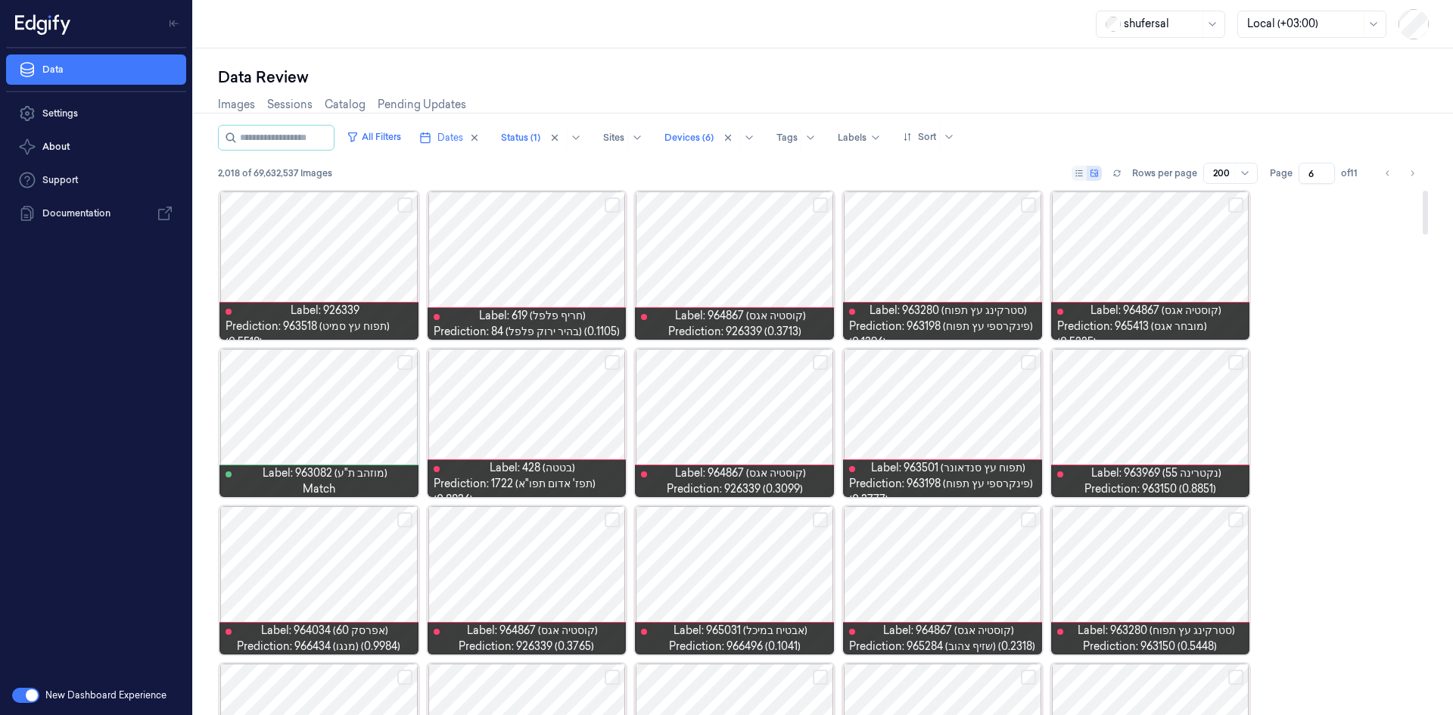
click at [1241, 526] on button "Select row" at bounding box center [1236, 519] width 15 height 15
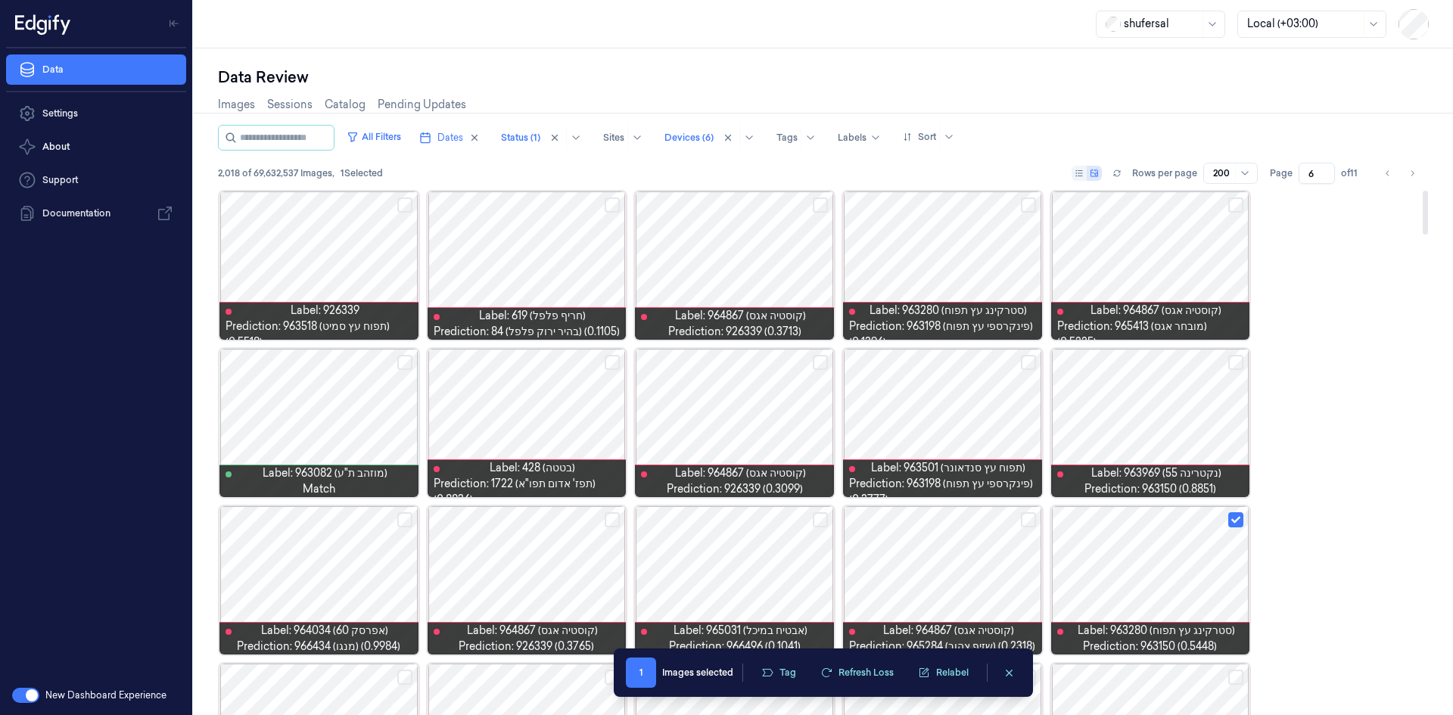
click at [1244, 372] on div at bounding box center [1150, 423] width 199 height 148
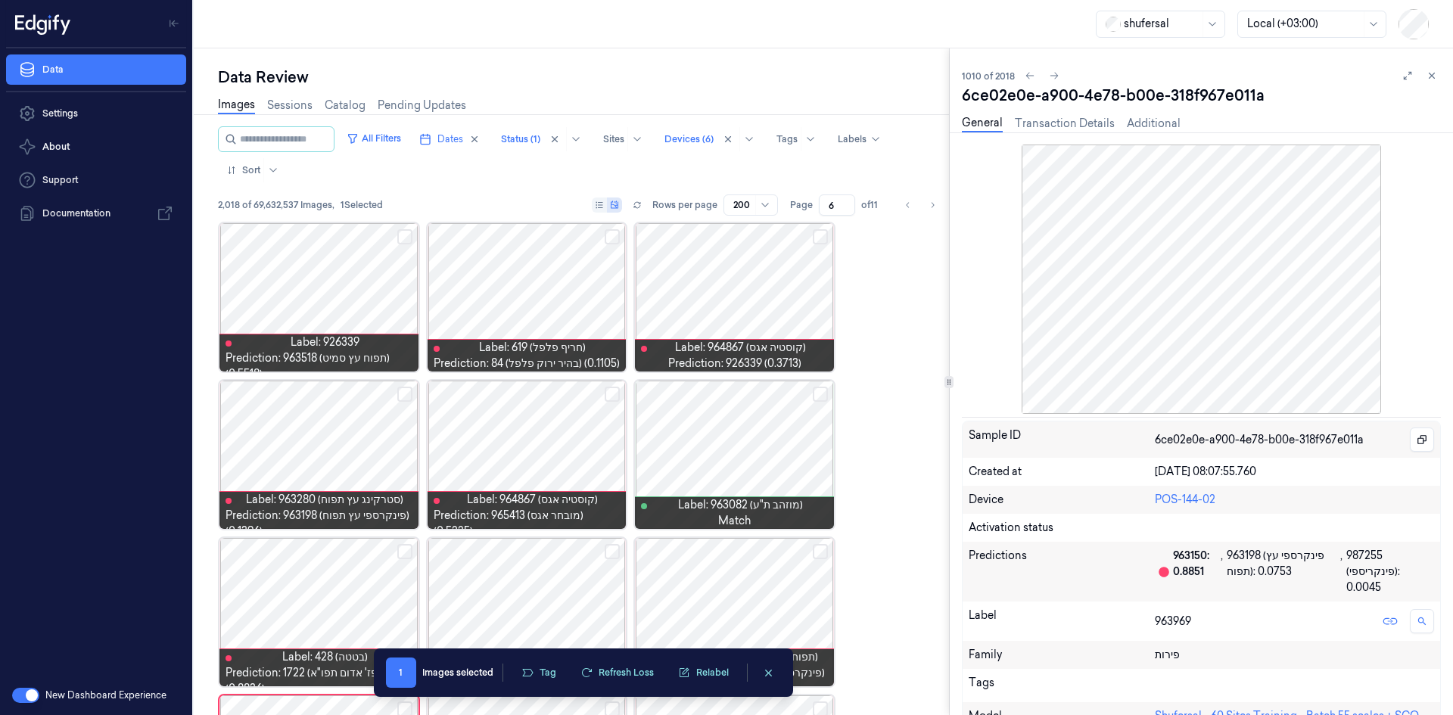
click at [1428, 76] on icon at bounding box center [1432, 75] width 11 height 11
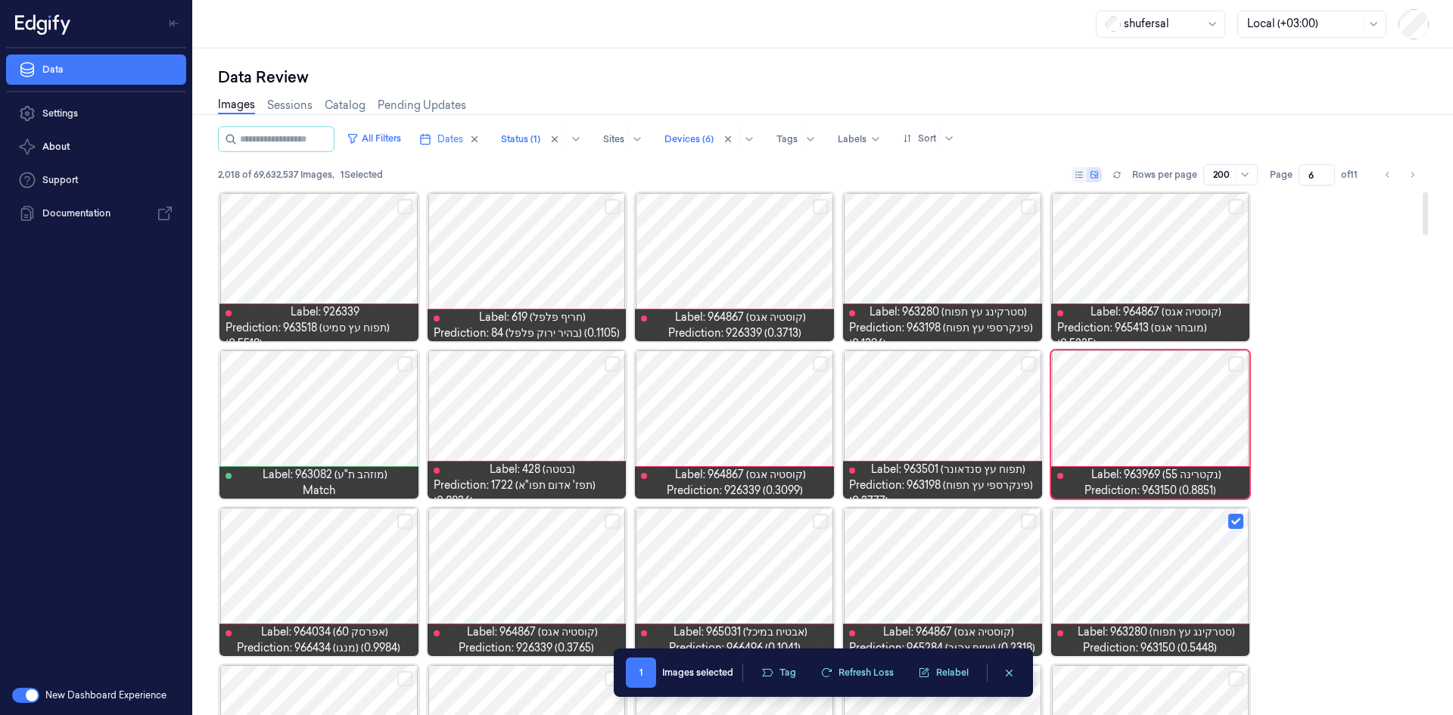
click at [1240, 363] on button "Select row" at bounding box center [1236, 364] width 15 height 15
click at [1238, 363] on button "Select row" at bounding box center [1236, 364] width 15 height 15
click at [1237, 523] on button "Select row" at bounding box center [1236, 521] width 15 height 15
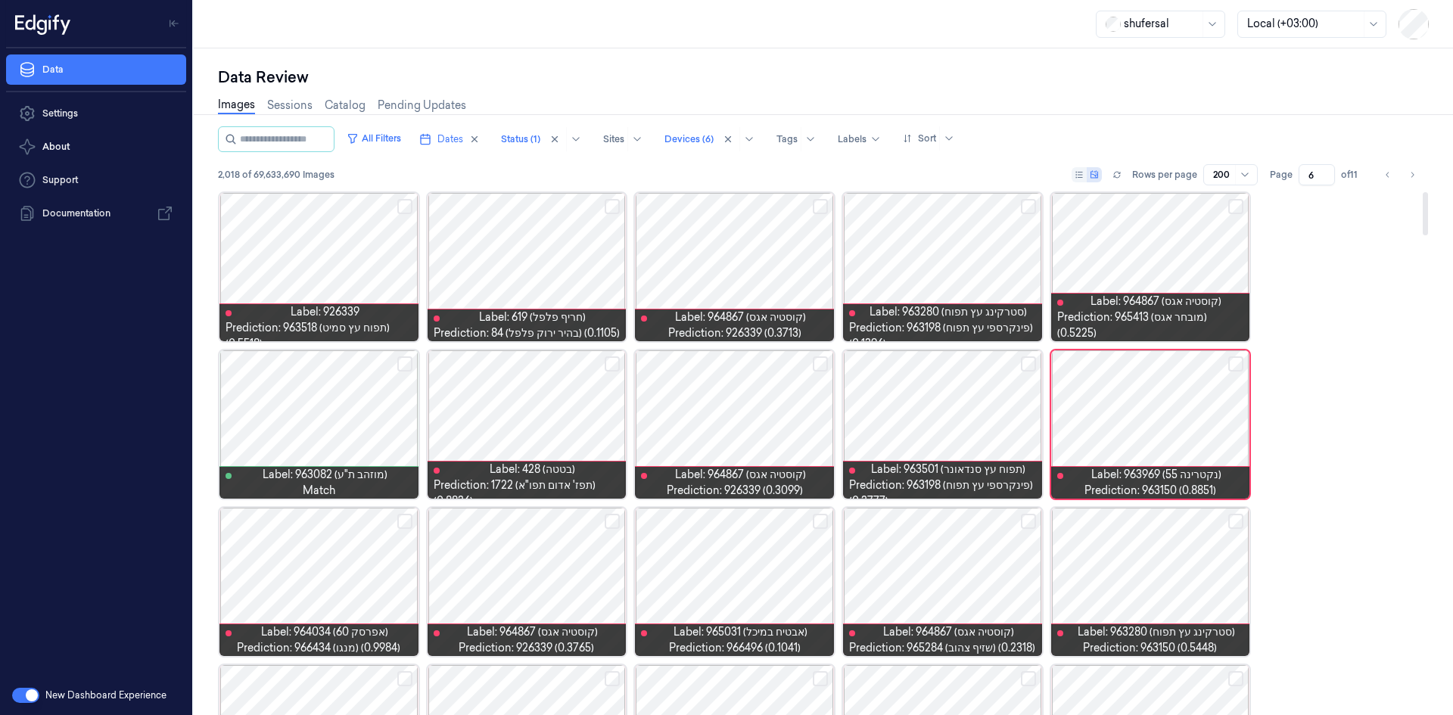
click at [1191, 310] on span "Label: 964867 (קוסטיה אגס)" at bounding box center [1156, 302] width 131 height 16
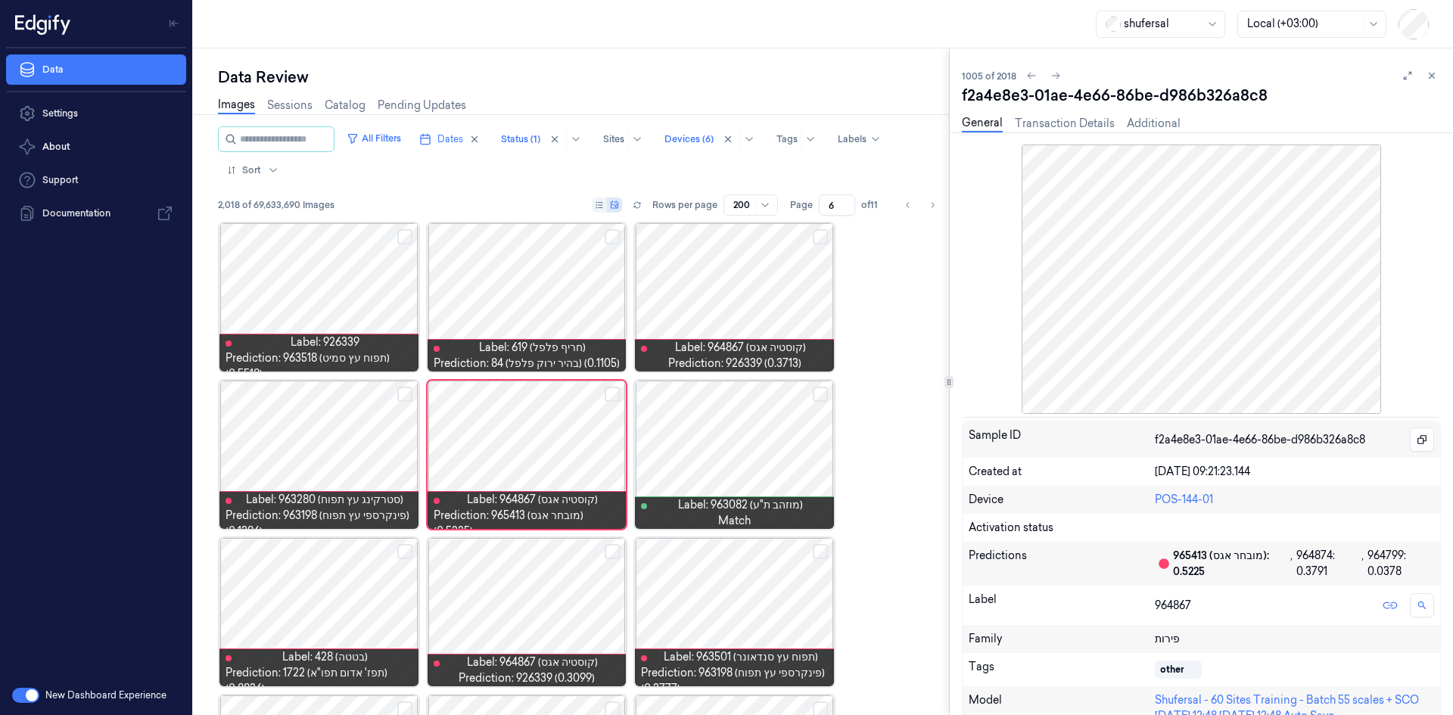
click at [1437, 74] on button at bounding box center [1432, 76] width 18 height 18
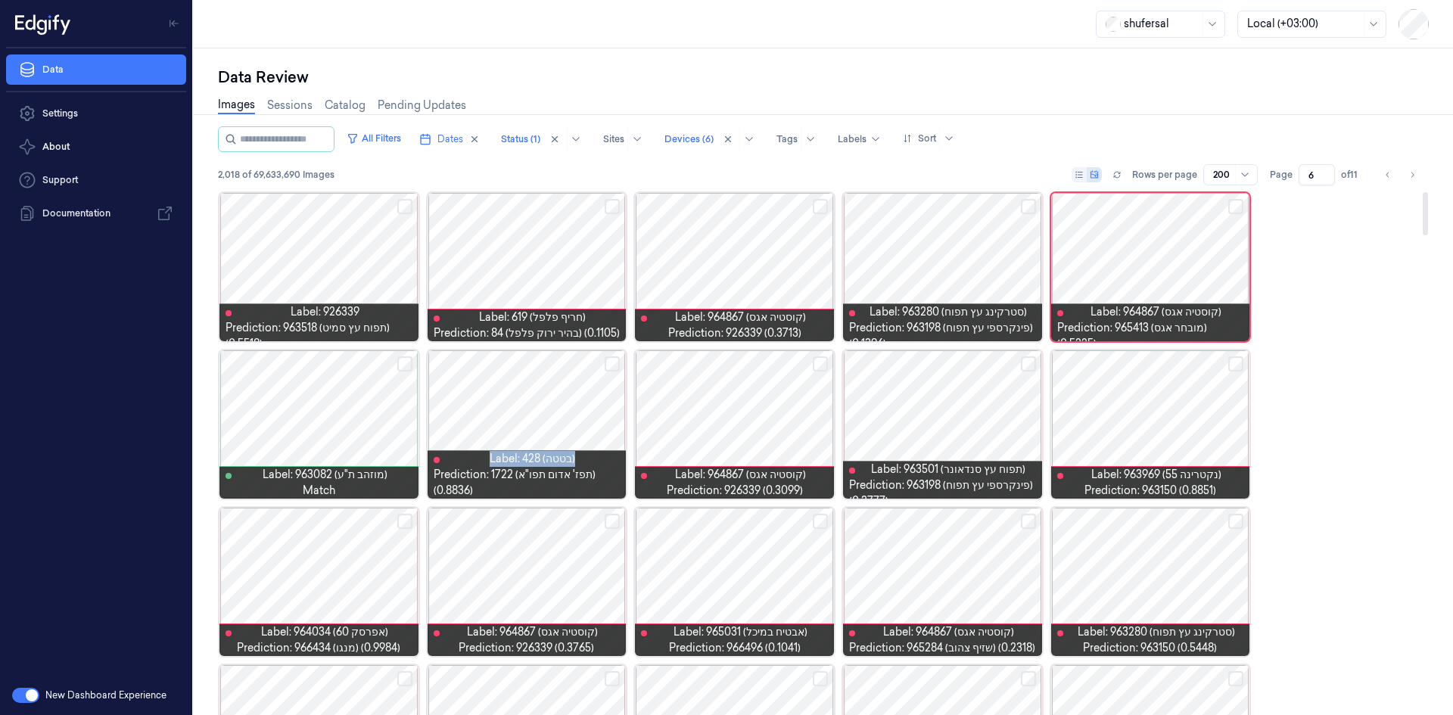
drag, startPoint x: 491, startPoint y: 462, endPoint x: 577, endPoint y: 462, distance: 86.3
click at [577, 462] on div "Label: 428 (בטטה) Prediction: 1722 (תפז' אדום תפו"א) (0.8836)" at bounding box center [527, 475] width 187 height 48
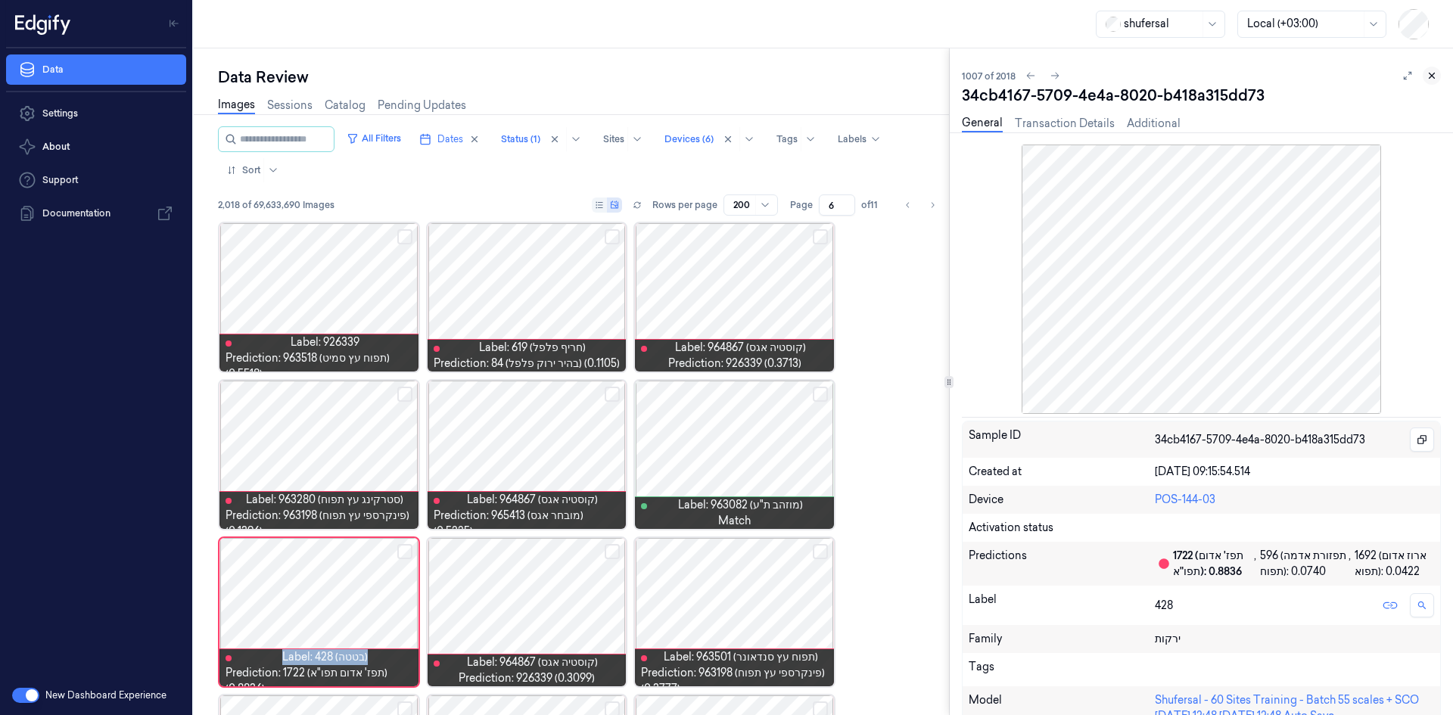
click at [1437, 79] on icon at bounding box center [1432, 75] width 11 height 11
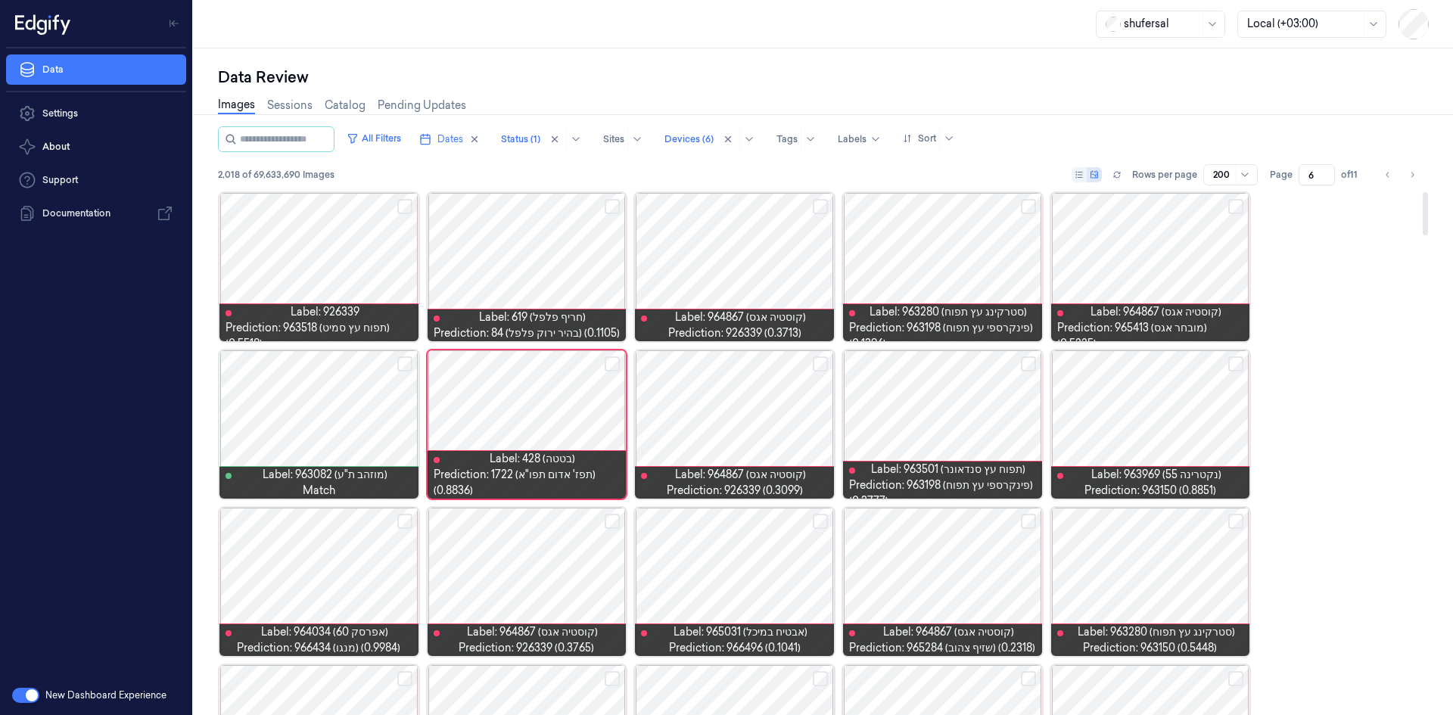
click at [531, 479] on span "Prediction: 1722 (תפז' אדום תפו"א) (0.8836)" at bounding box center [527, 483] width 187 height 32
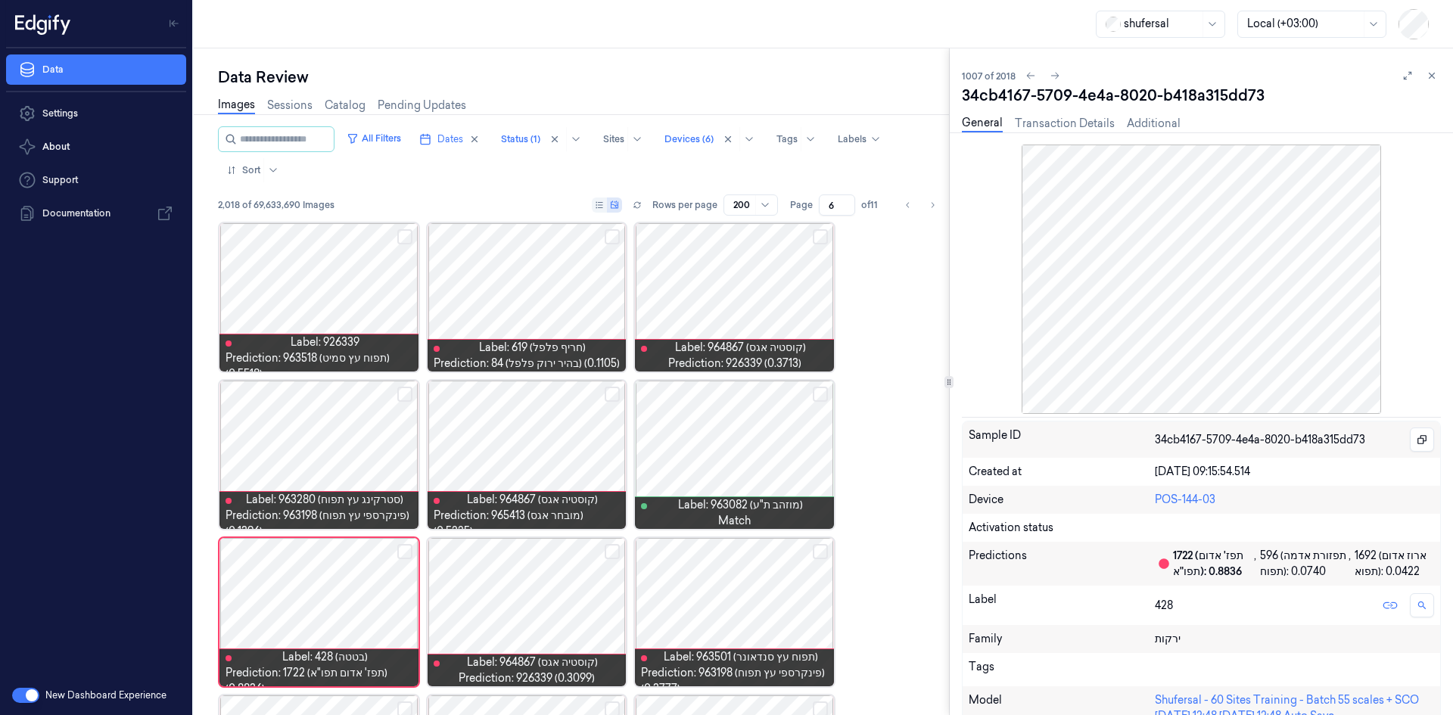
click at [1422, 79] on div at bounding box center [1420, 76] width 42 height 18
click at [1430, 79] on icon at bounding box center [1432, 75] width 11 height 11
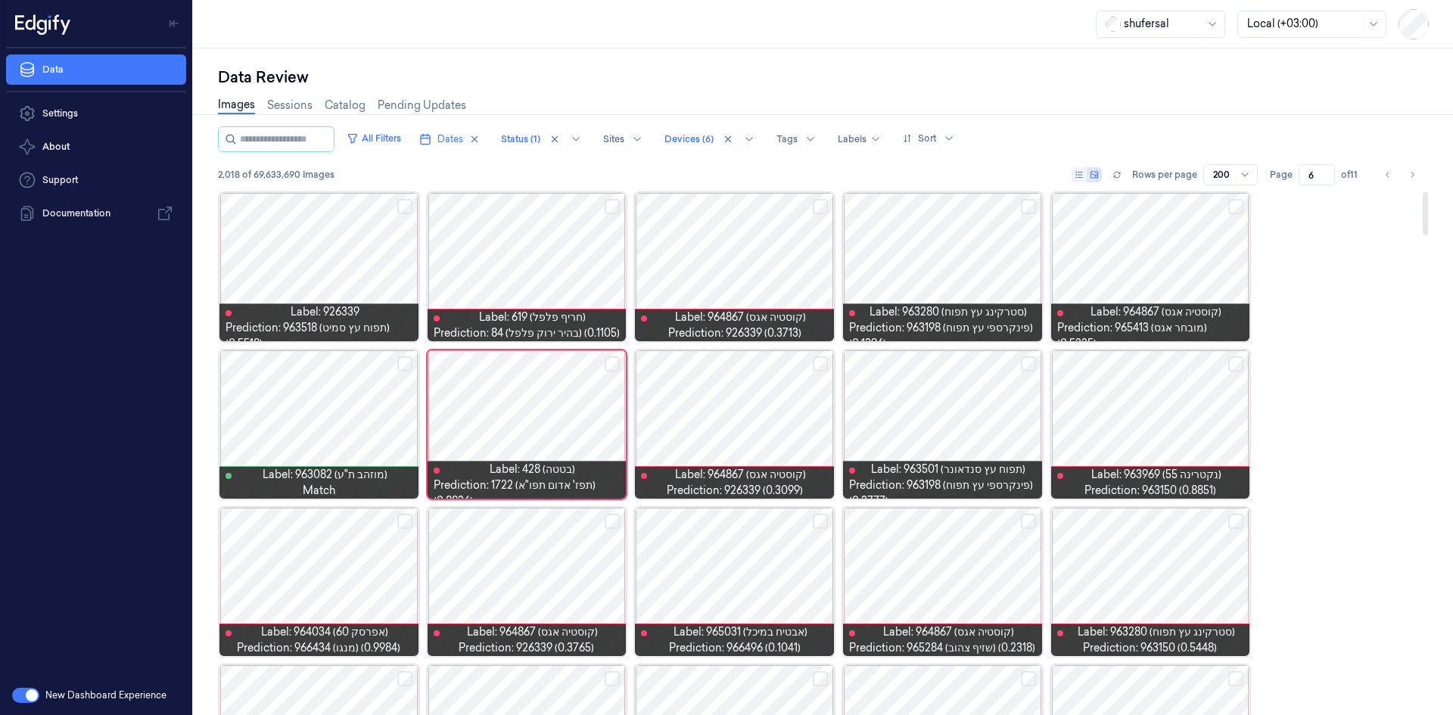
click at [610, 365] on button "Select row" at bounding box center [612, 364] width 15 height 15
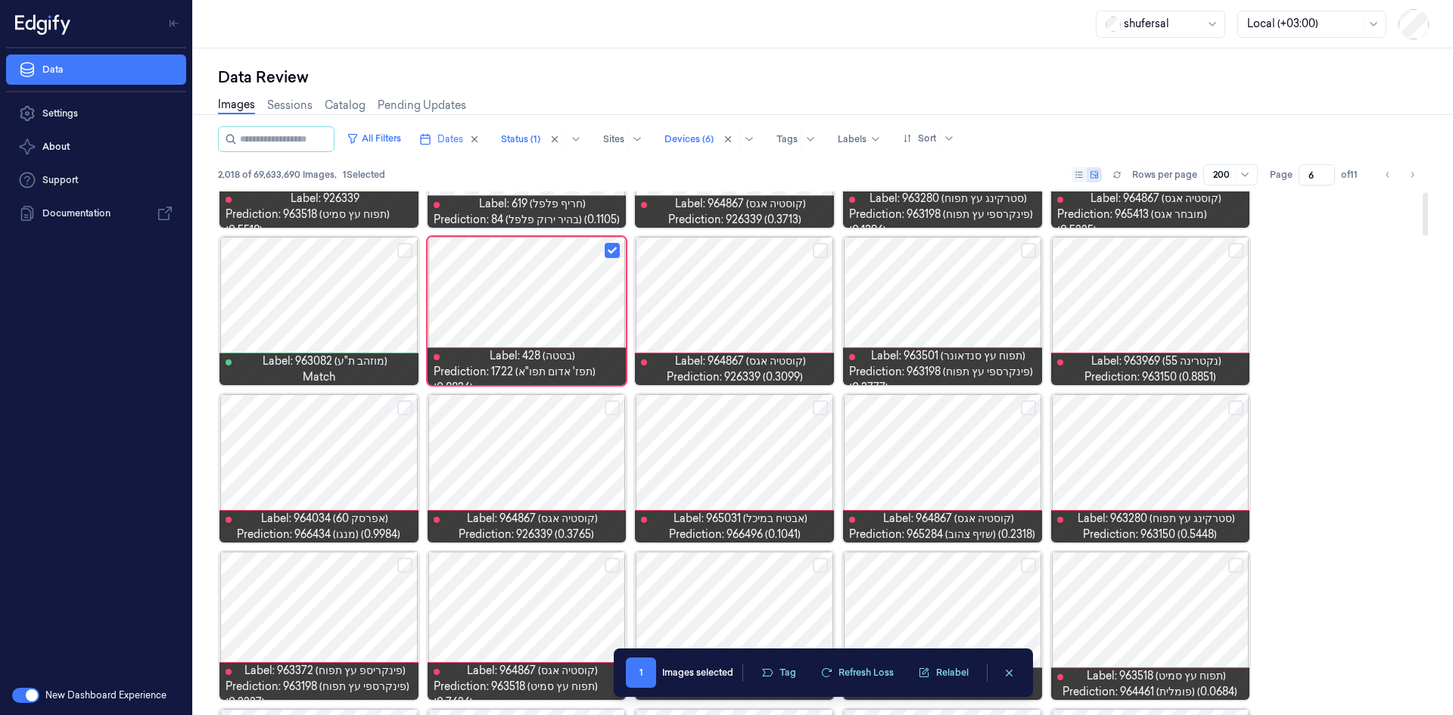
scroll to position [151, 0]
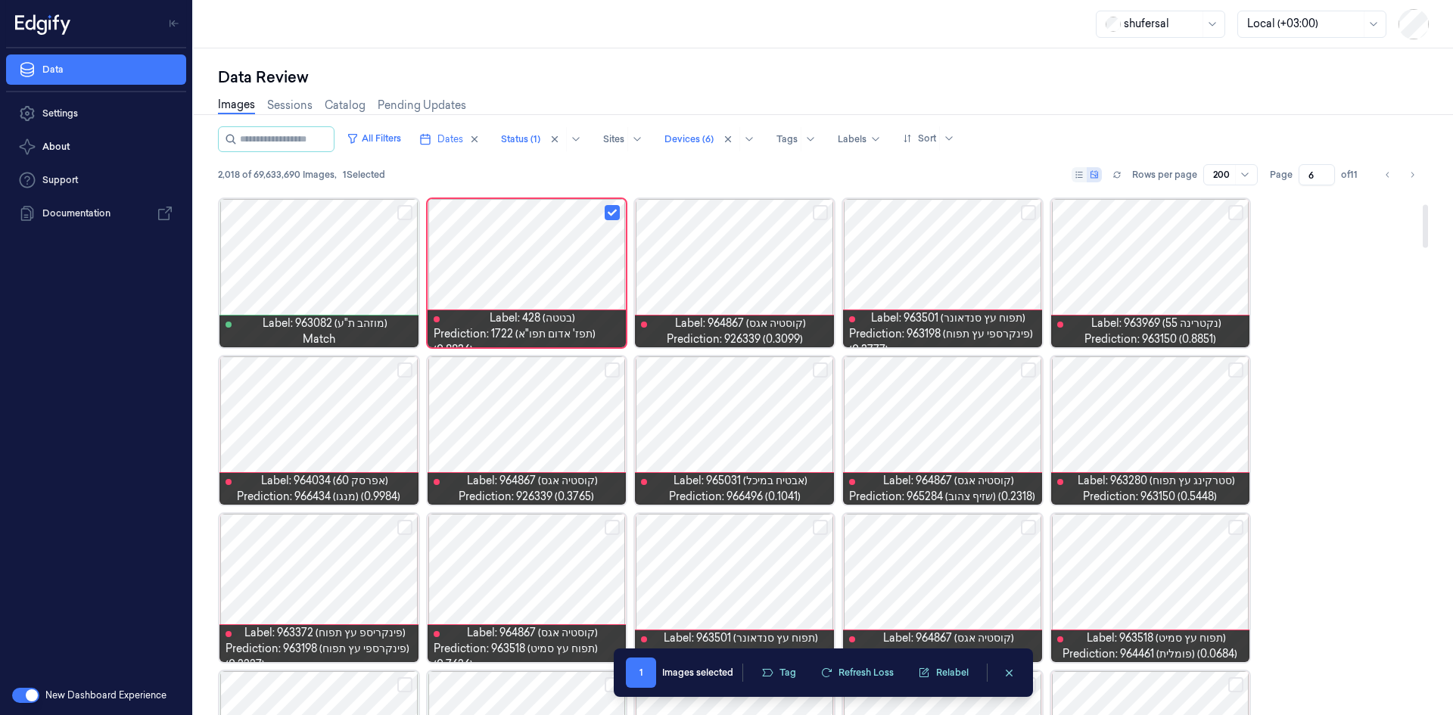
click at [988, 450] on div at bounding box center [942, 431] width 199 height 148
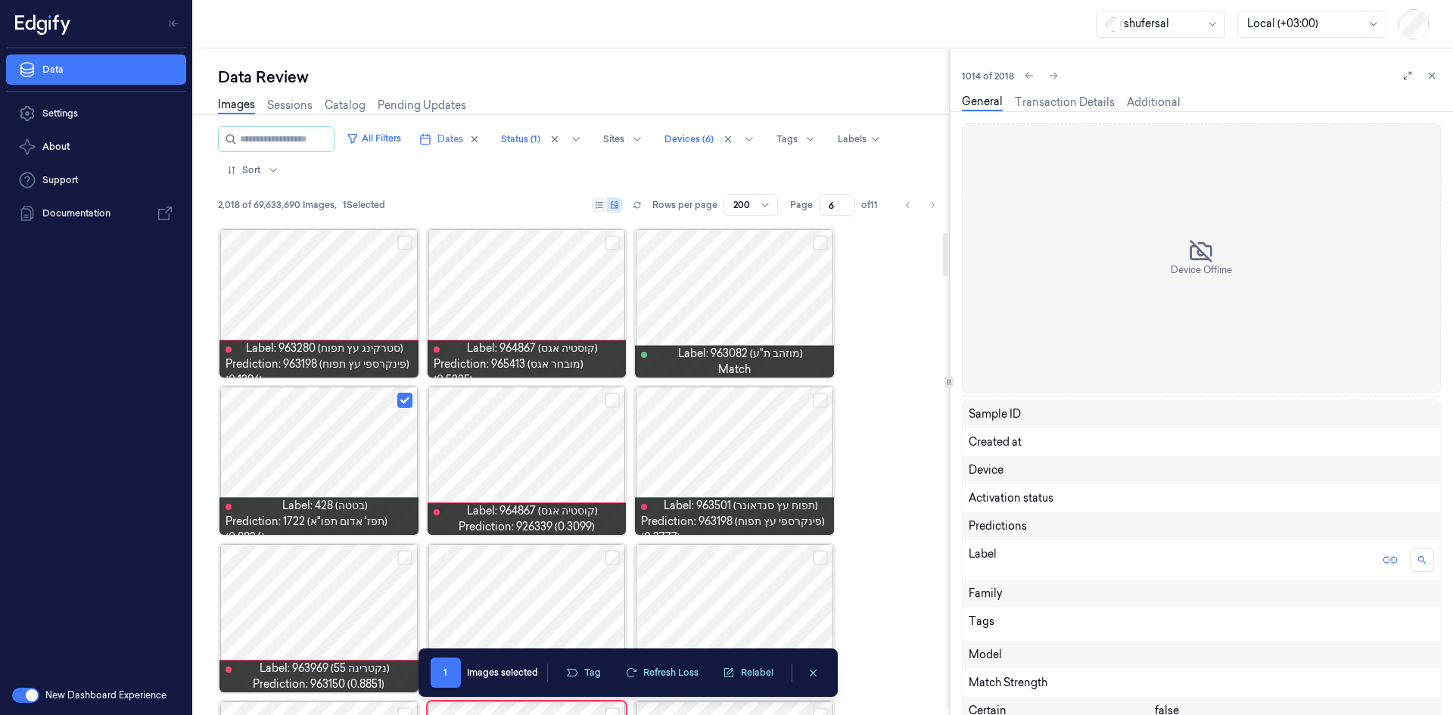
scroll to position [129, 0]
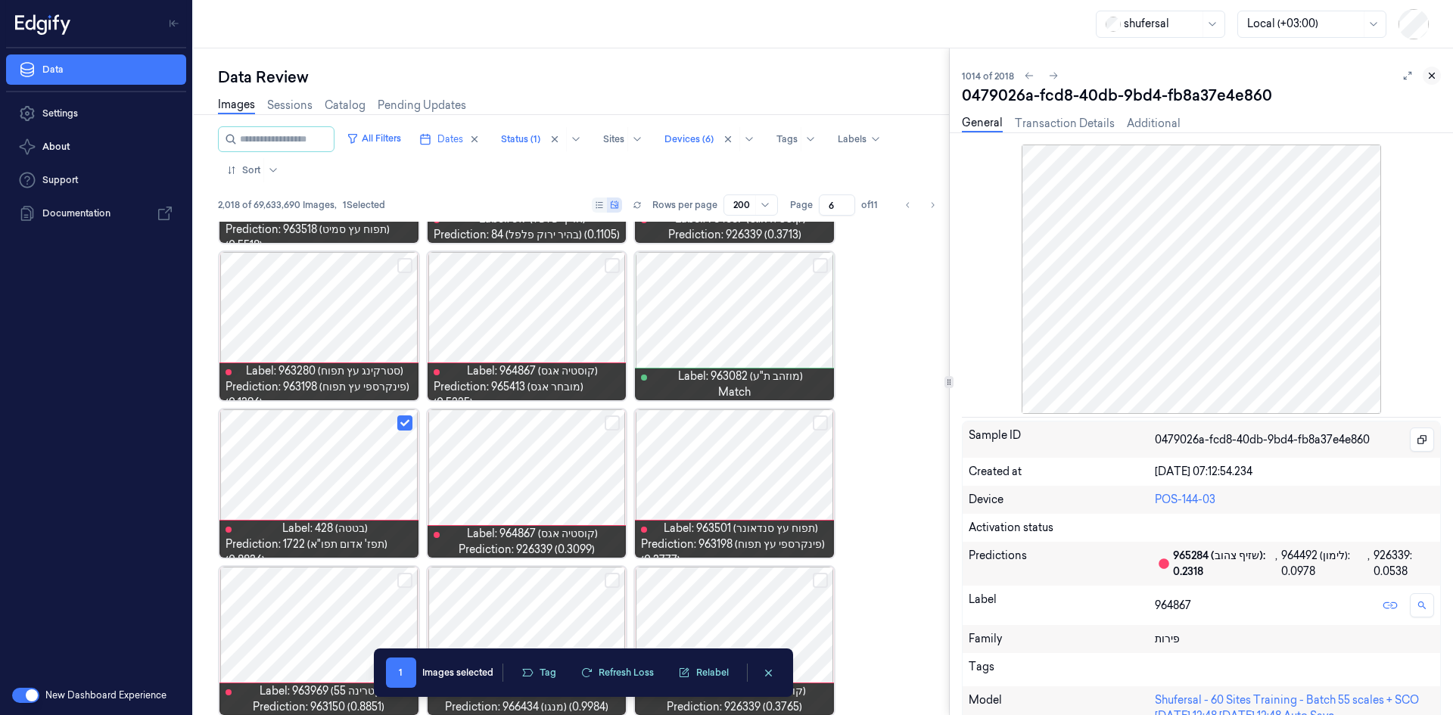
click at [1440, 74] on button at bounding box center [1432, 76] width 18 height 18
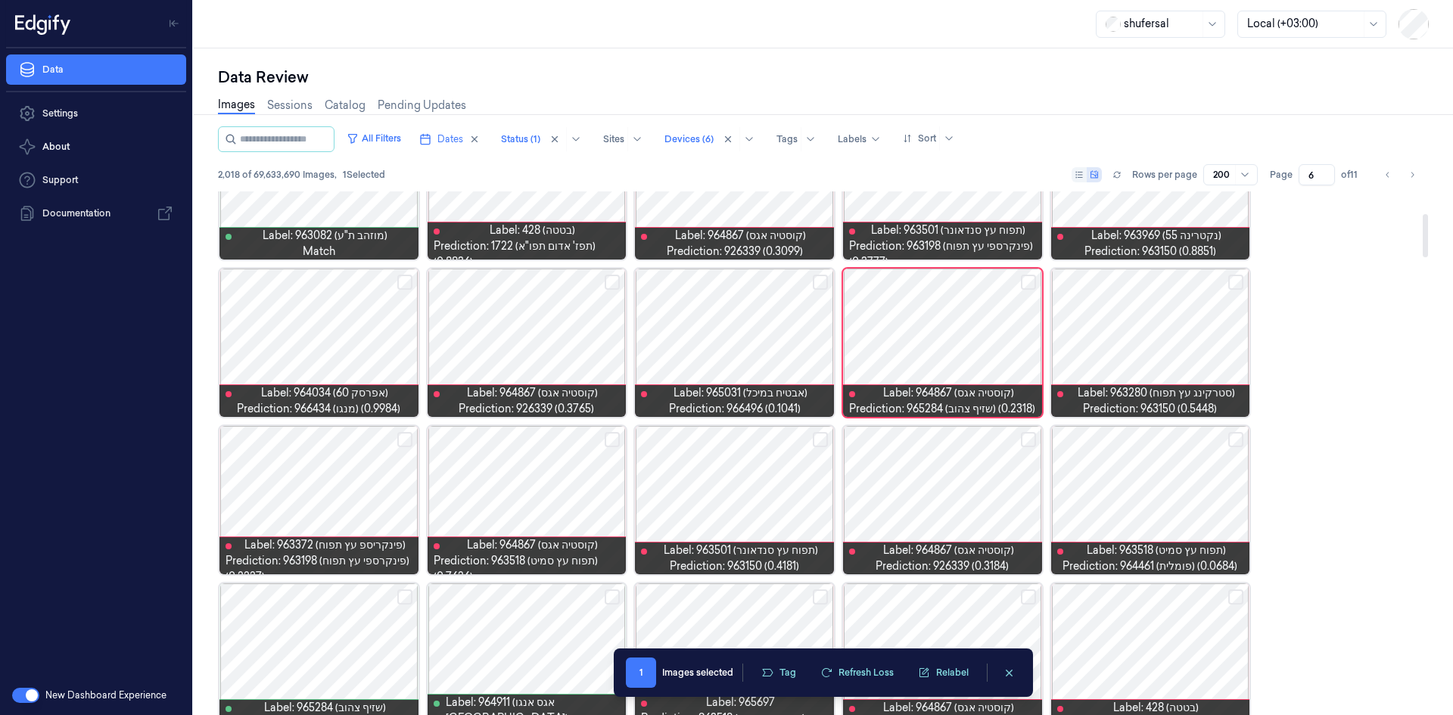
scroll to position [280, 0]
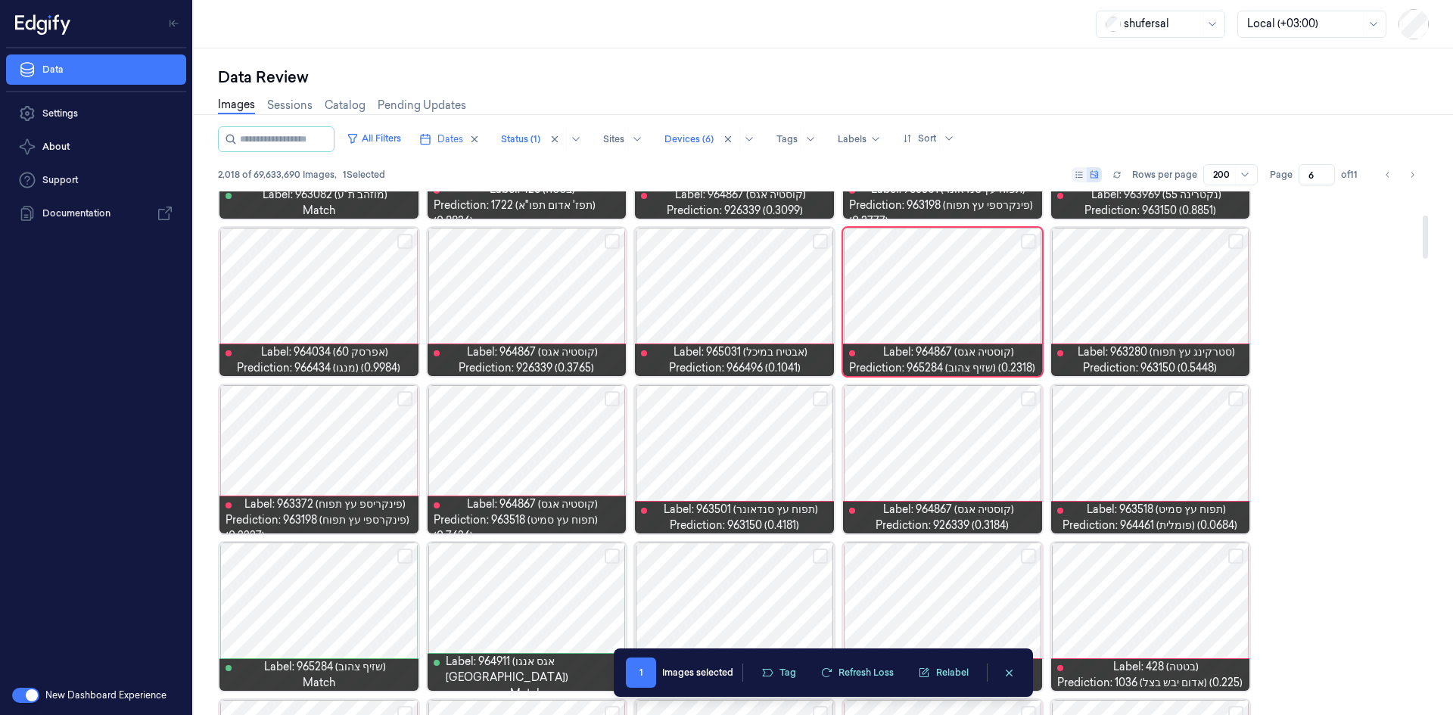
click at [413, 234] on div at bounding box center [319, 302] width 199 height 148
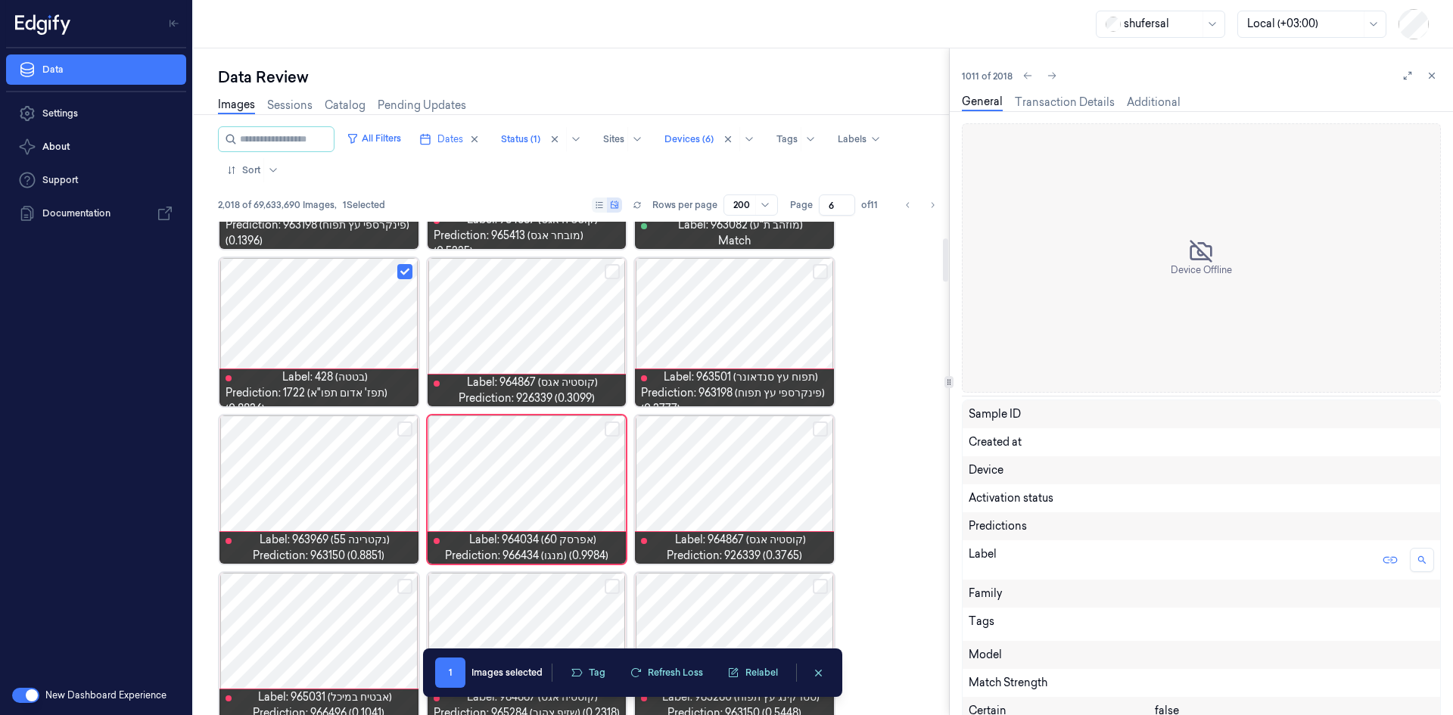
scroll to position [129, 0]
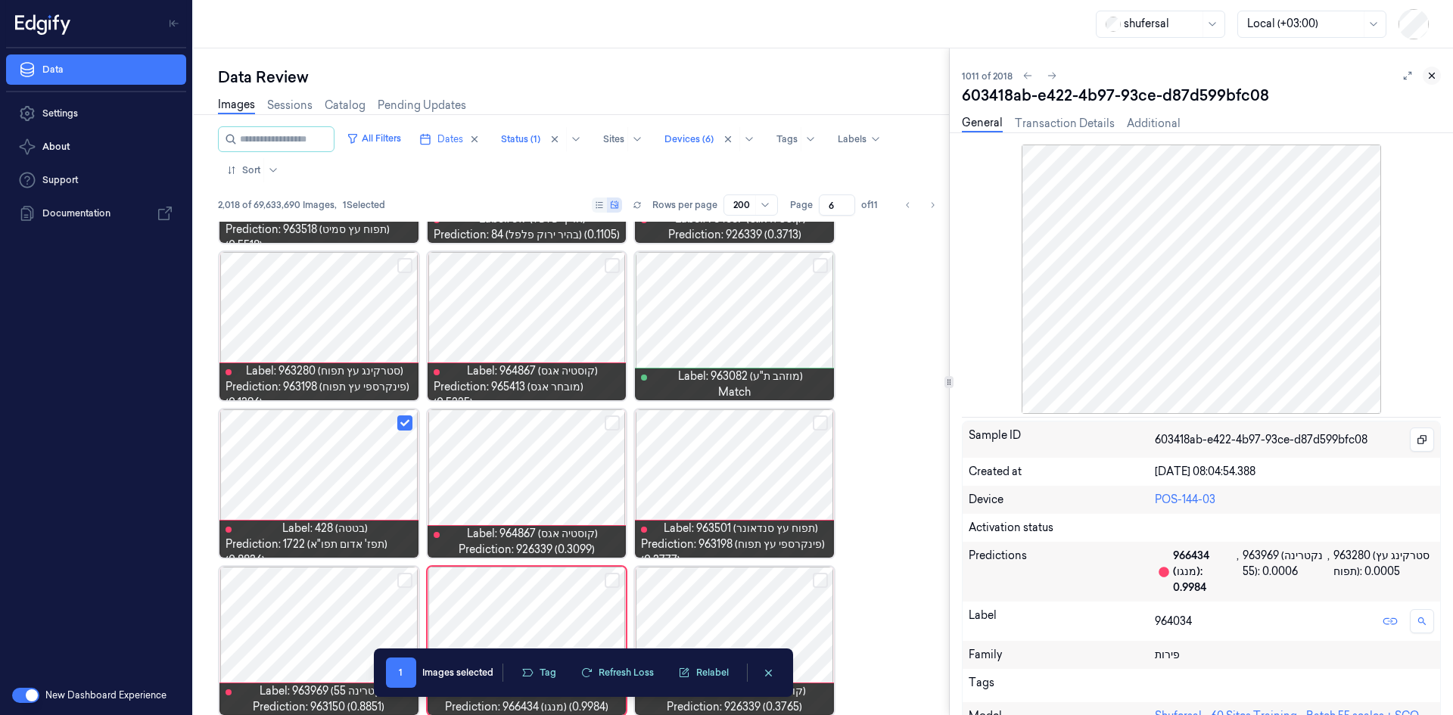
click at [1435, 76] on icon at bounding box center [1432, 75] width 11 height 11
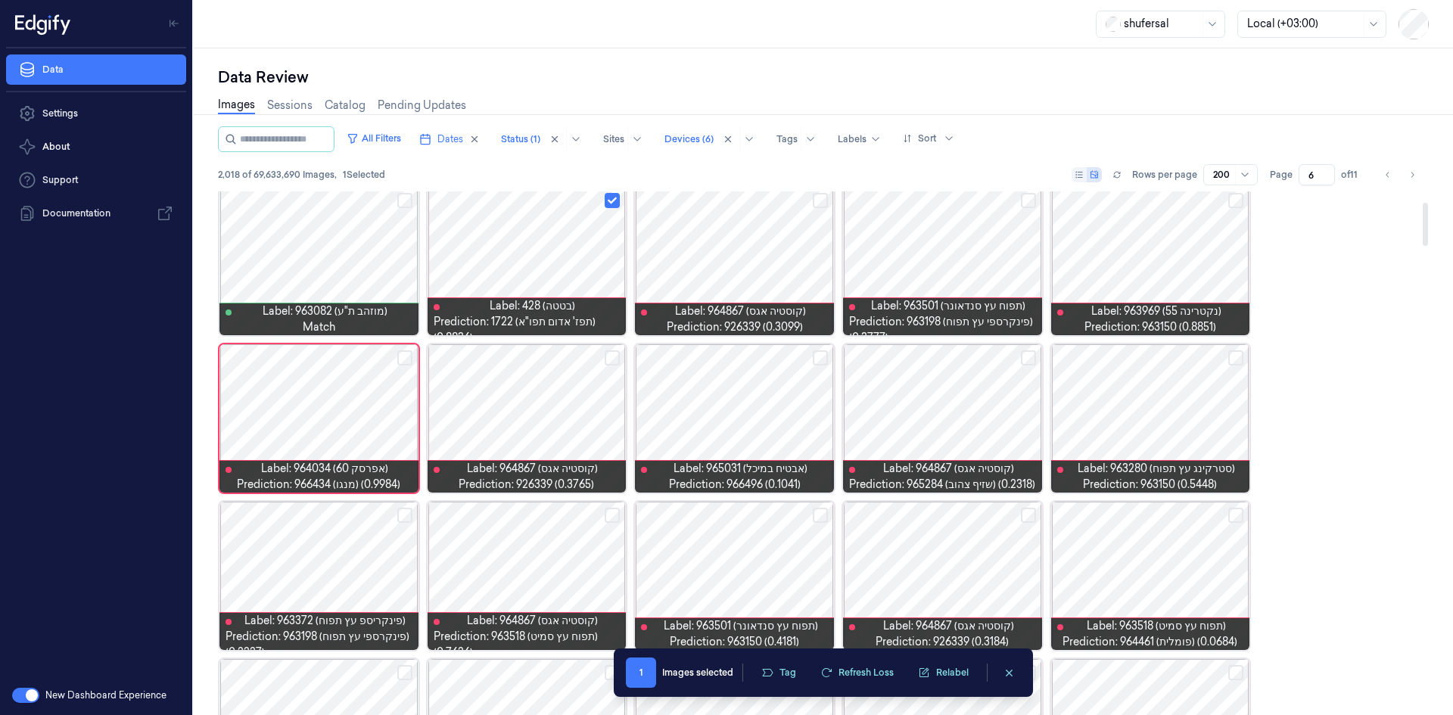
scroll to position [204, 0]
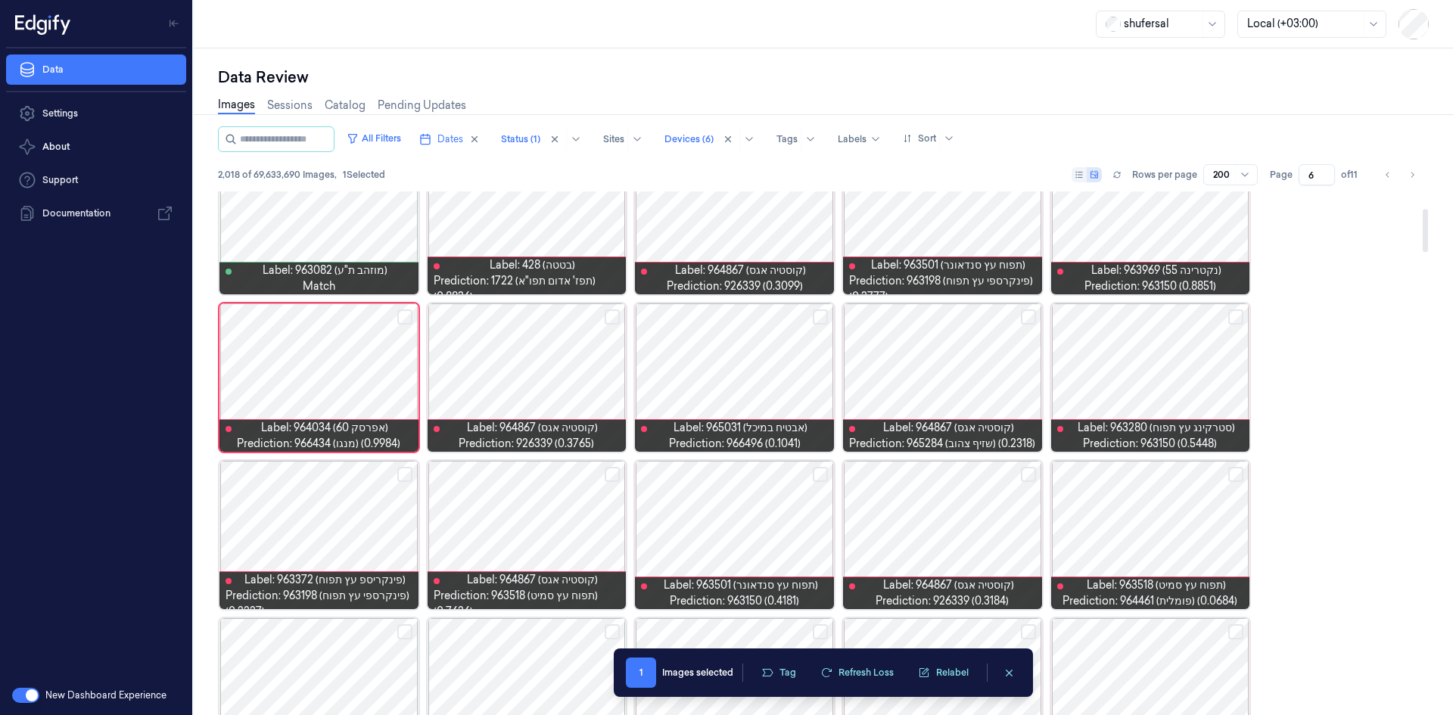
click at [405, 316] on button "Select row" at bounding box center [404, 317] width 15 height 15
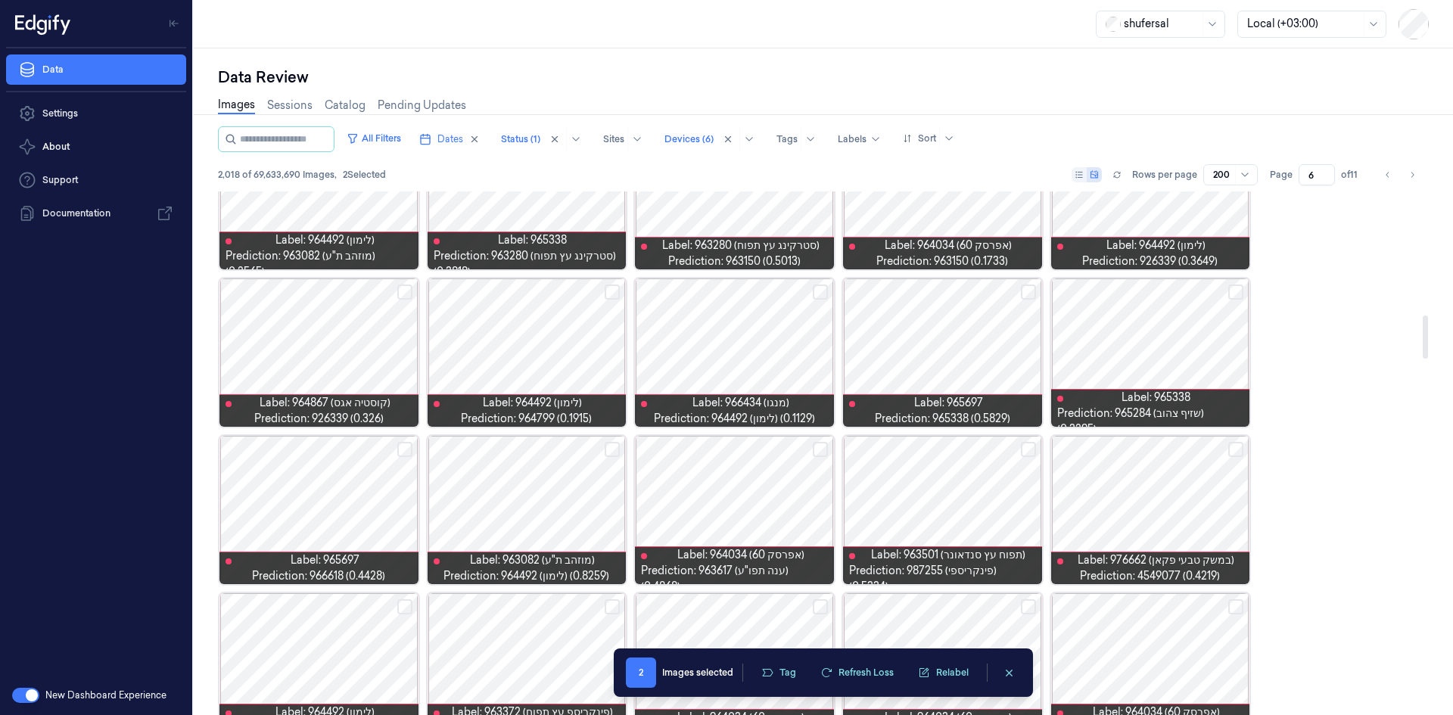
scroll to position [1491, 0]
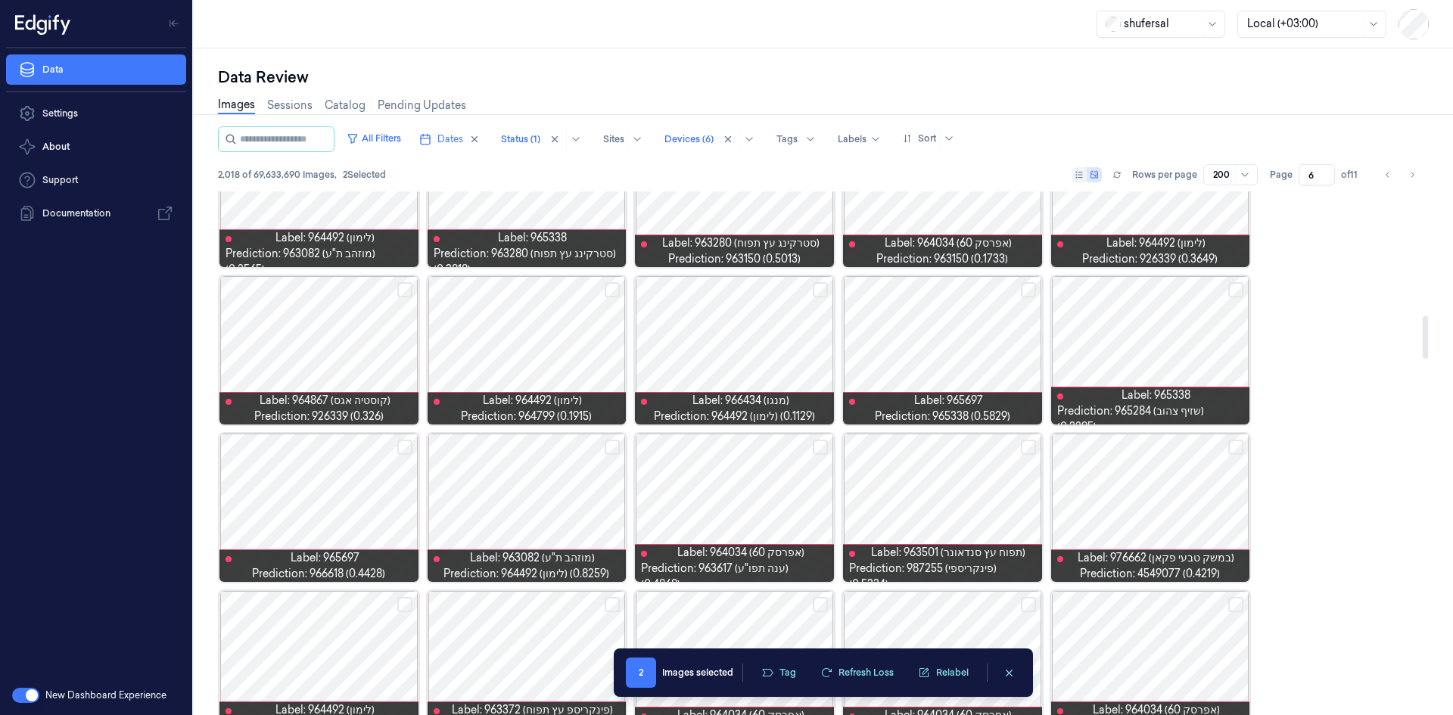
click at [619, 444] on button "Select row" at bounding box center [612, 447] width 15 height 15
drag, startPoint x: 590, startPoint y: 558, endPoint x: 547, endPoint y: 555, distance: 44.0
click at [547, 555] on span "Label: 963082 (מוזהב ת"ע)" at bounding box center [532, 558] width 125 height 16
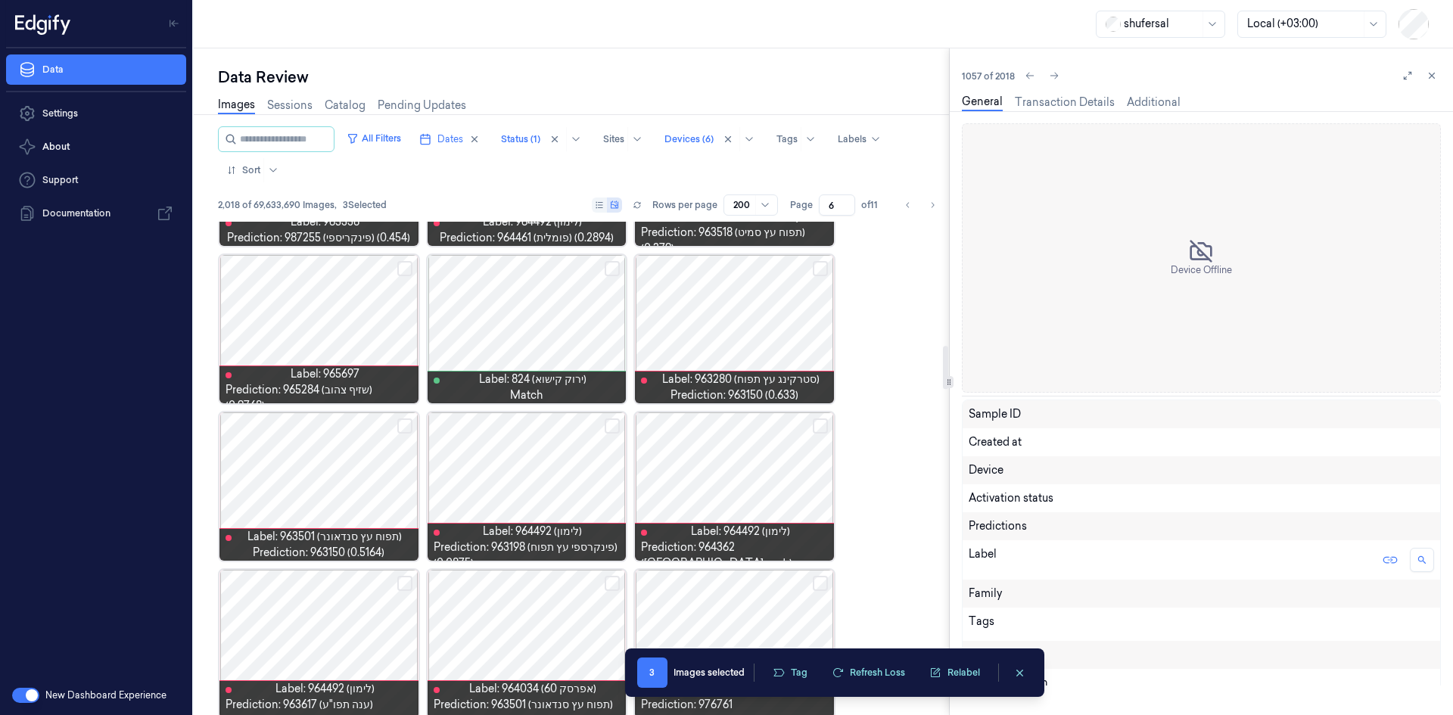
scroll to position [1546, 0]
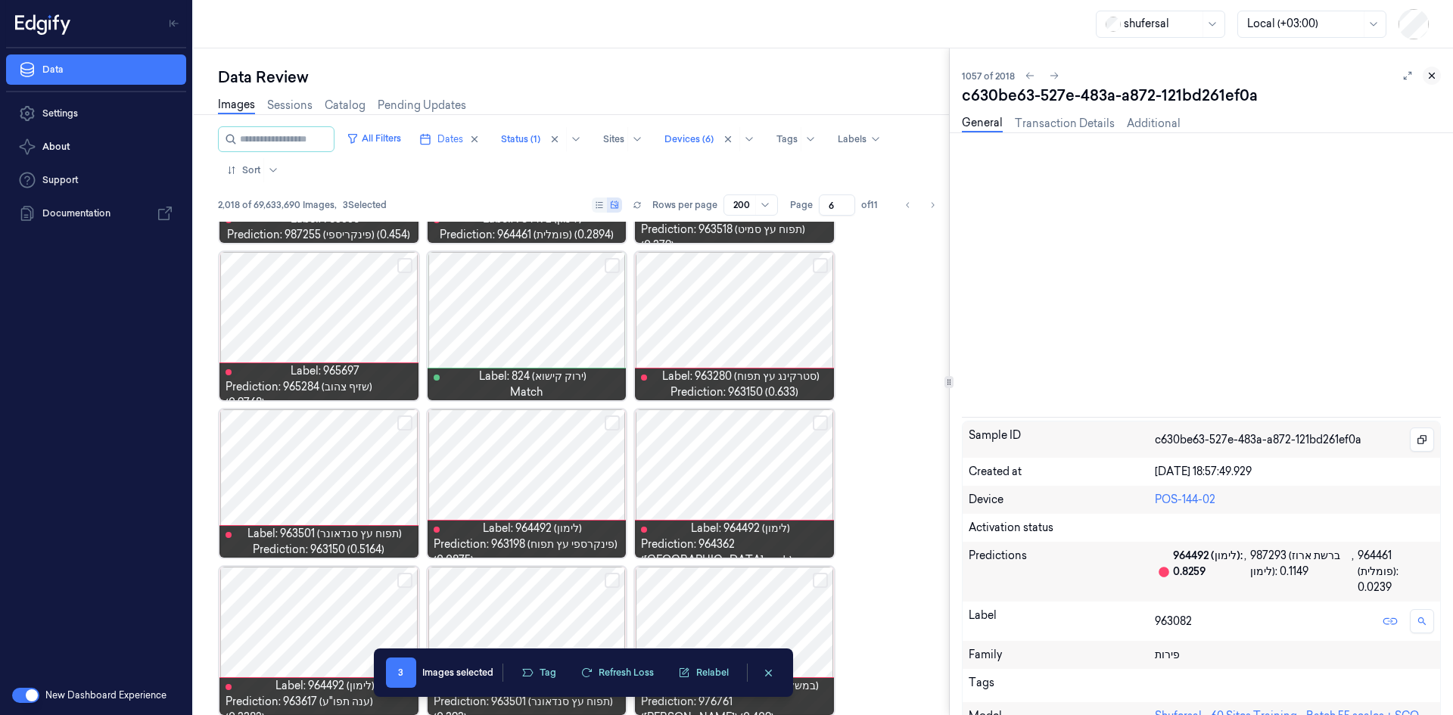
click at [1435, 72] on icon at bounding box center [1432, 75] width 11 height 11
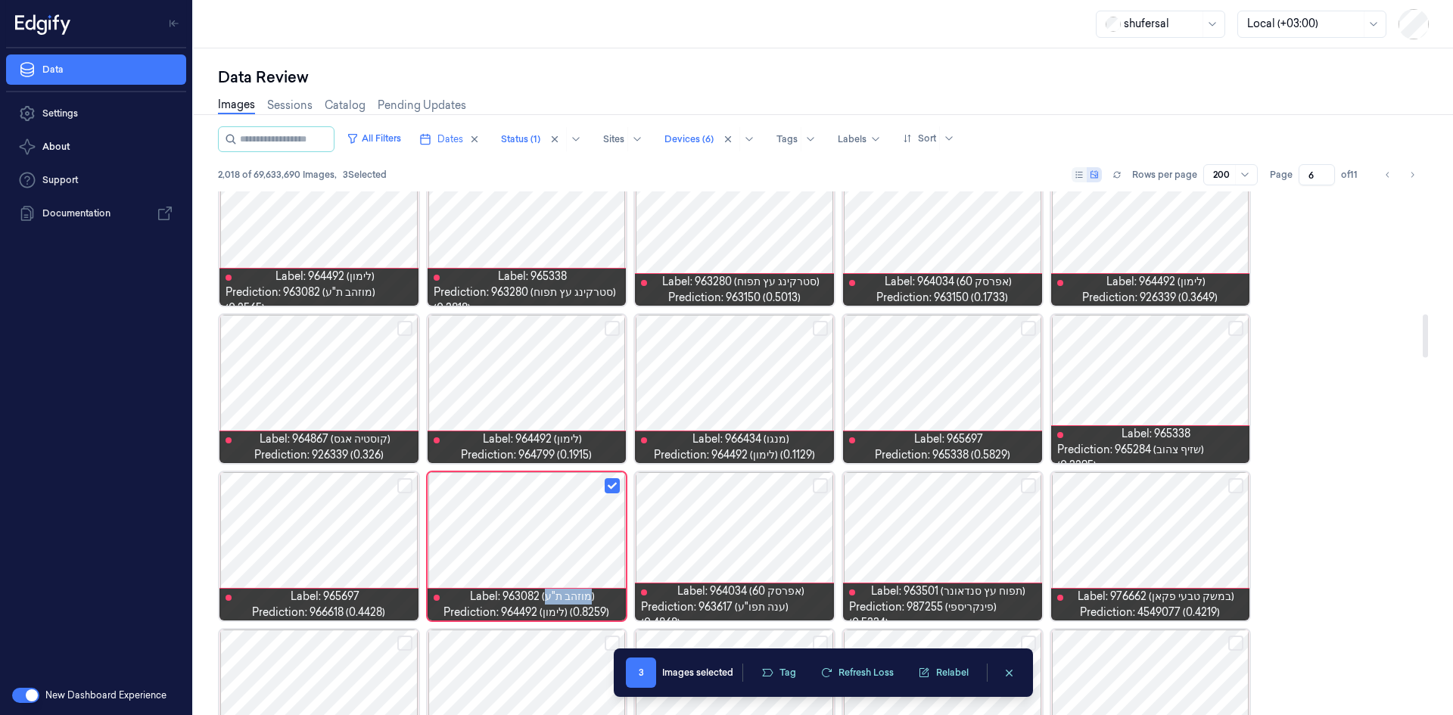
scroll to position [1521, 0]
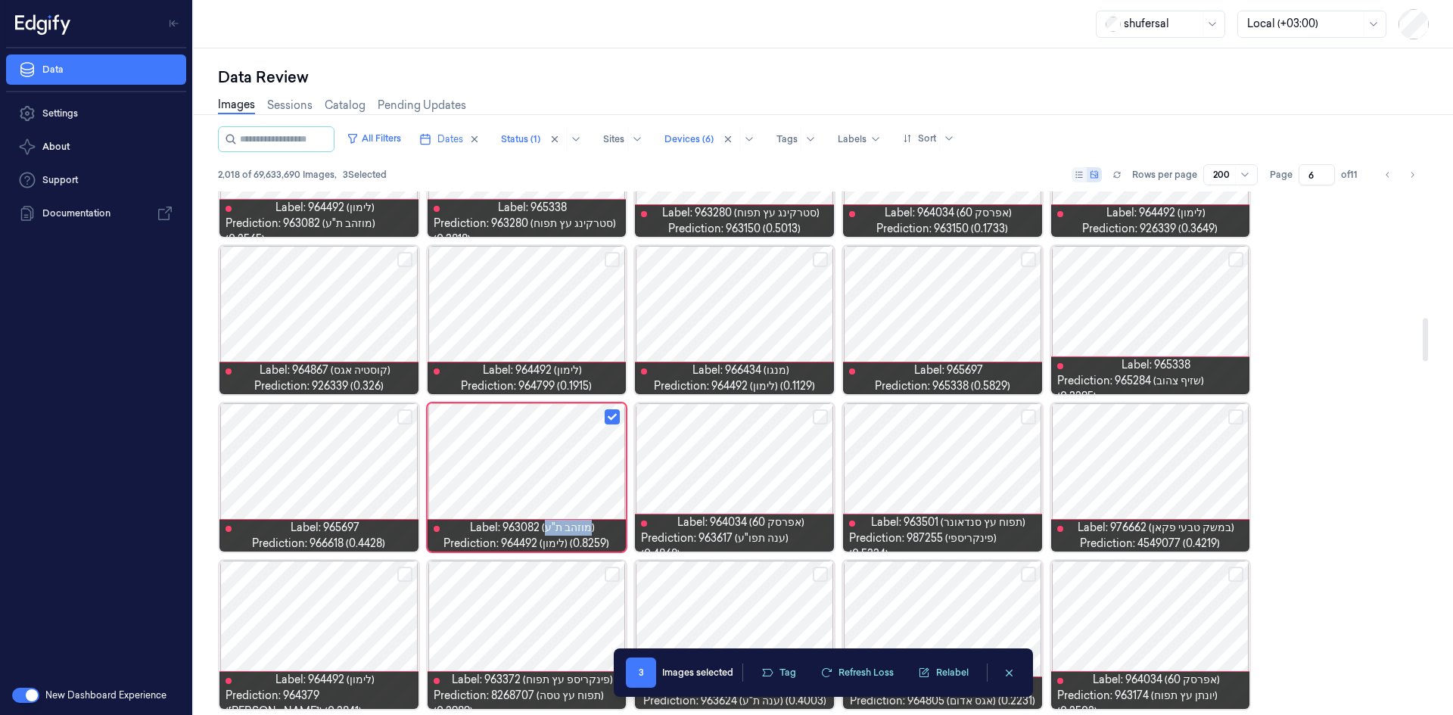
click at [610, 409] on div "Label: 963082 (מוזהב ת"ע) Prediction: 964492 (לימון) (0.8259)" at bounding box center [527, 477] width 202 height 151
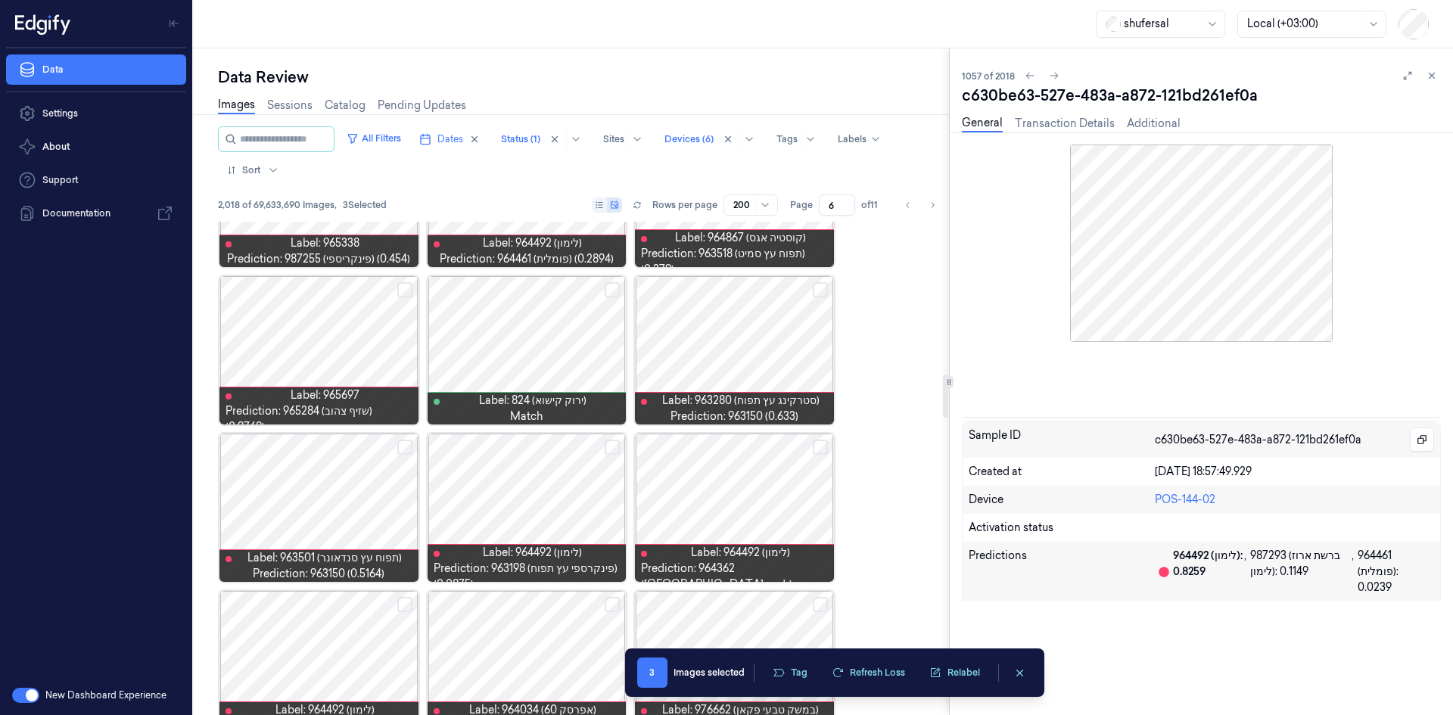
scroll to position [2466, 0]
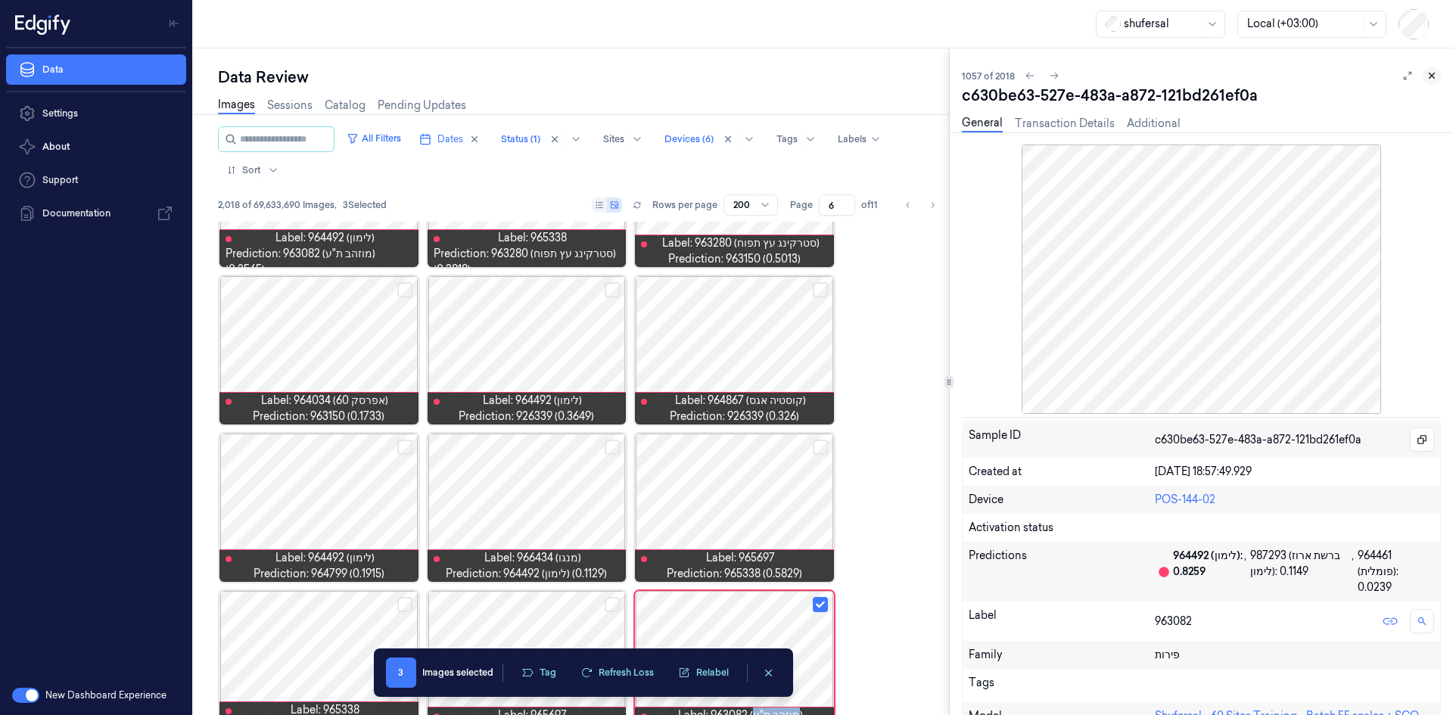
click at [1428, 78] on icon at bounding box center [1432, 75] width 11 height 11
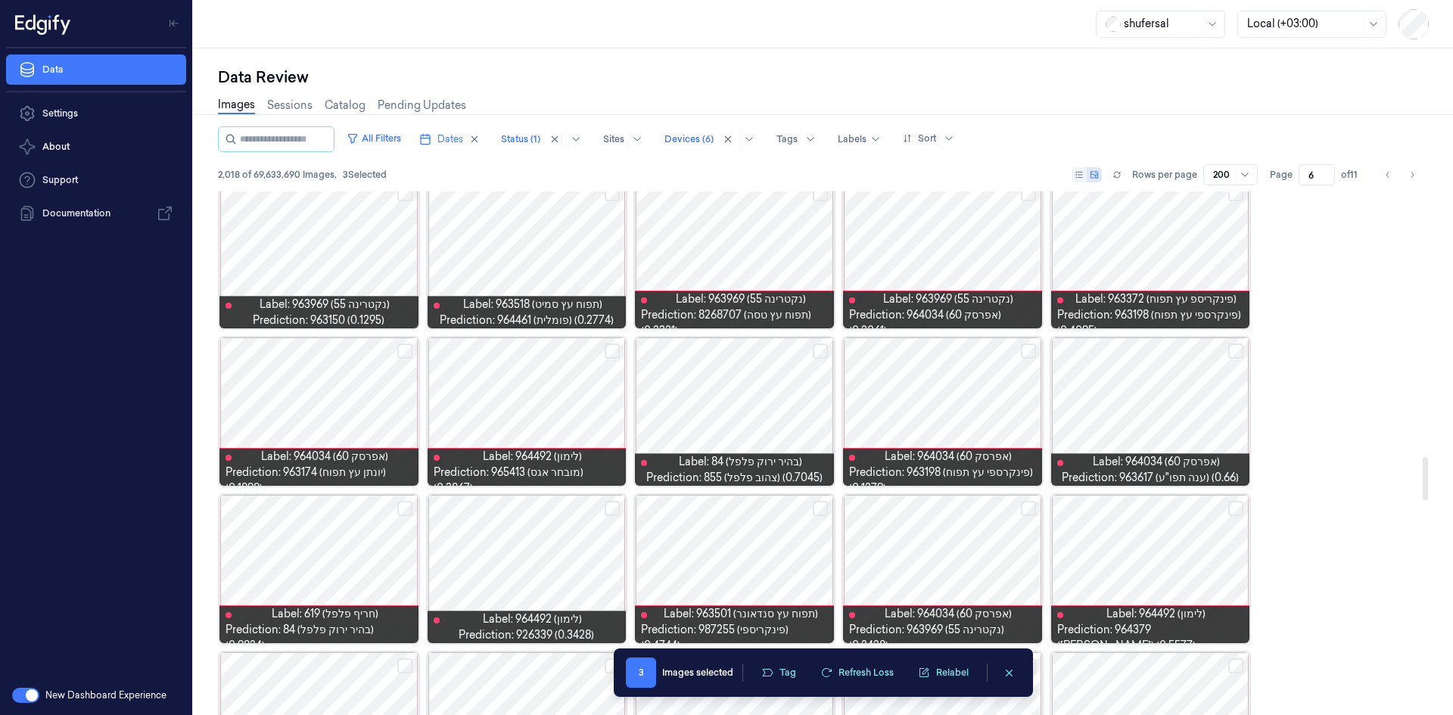
scroll to position [3338, 0]
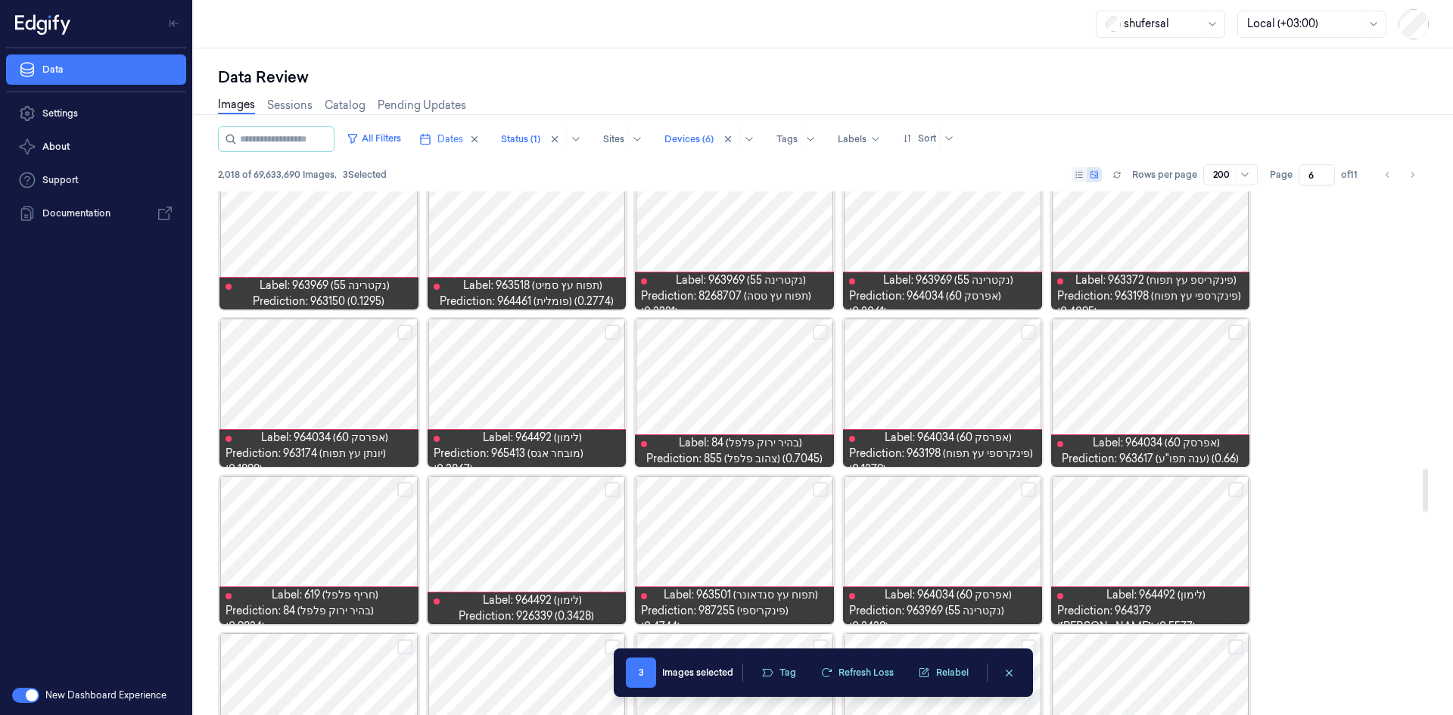
click at [824, 334] on button "Select row" at bounding box center [820, 332] width 15 height 15
click at [1194, 391] on div at bounding box center [1150, 393] width 199 height 148
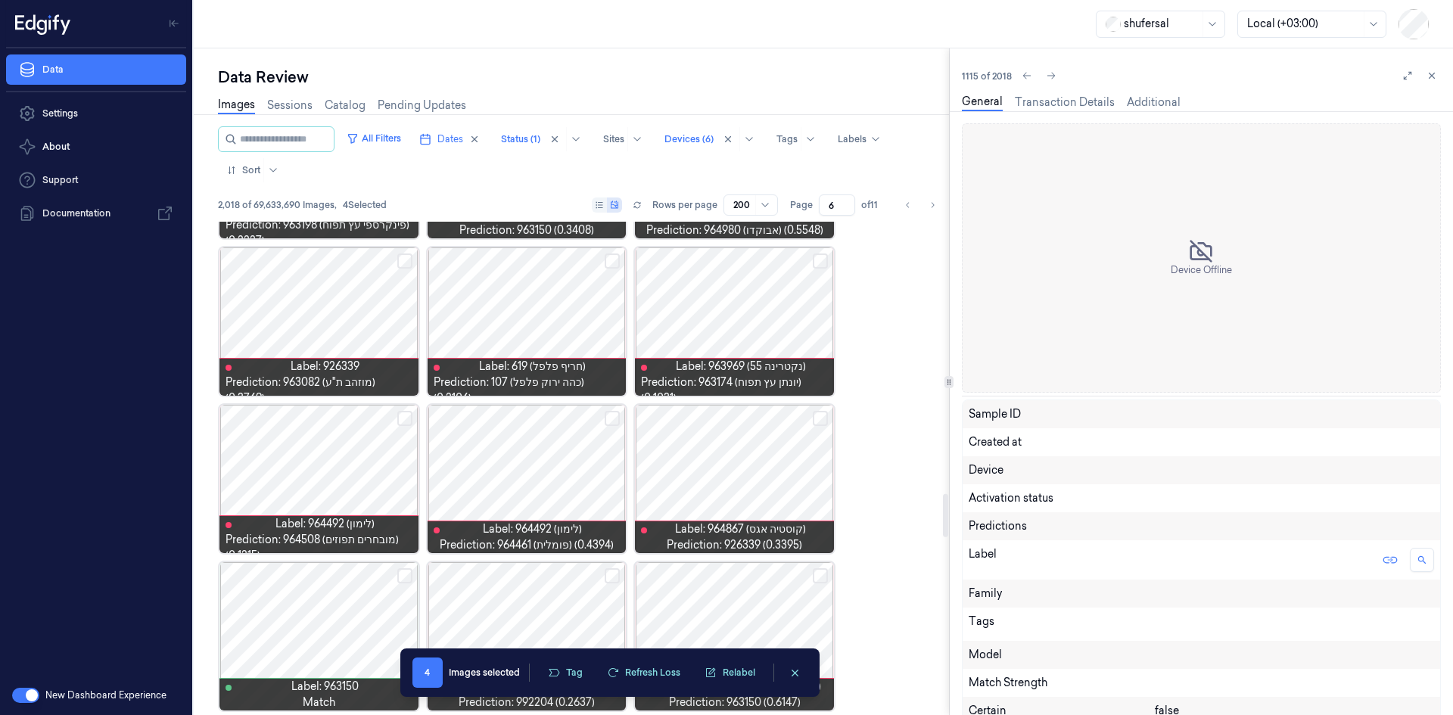
scroll to position [3278, 0]
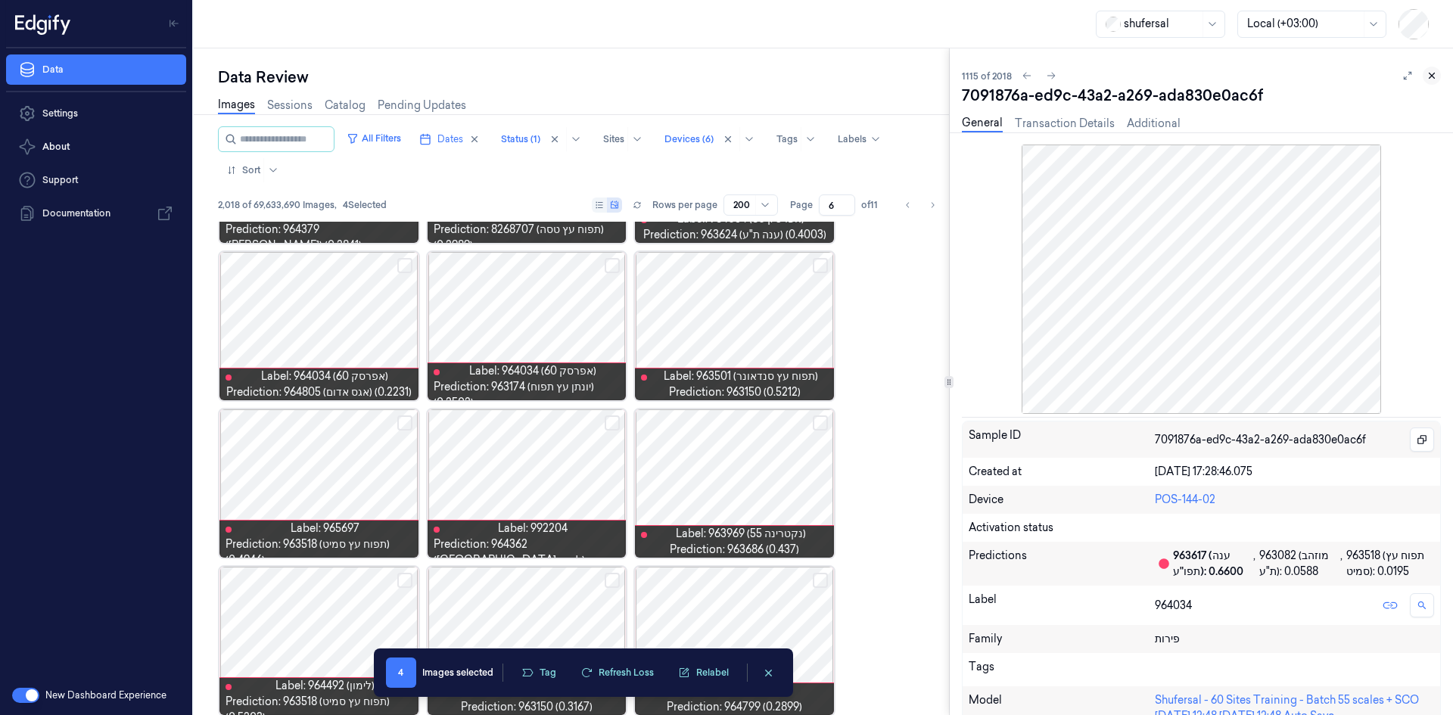
click at [1436, 76] on icon at bounding box center [1432, 75] width 11 height 11
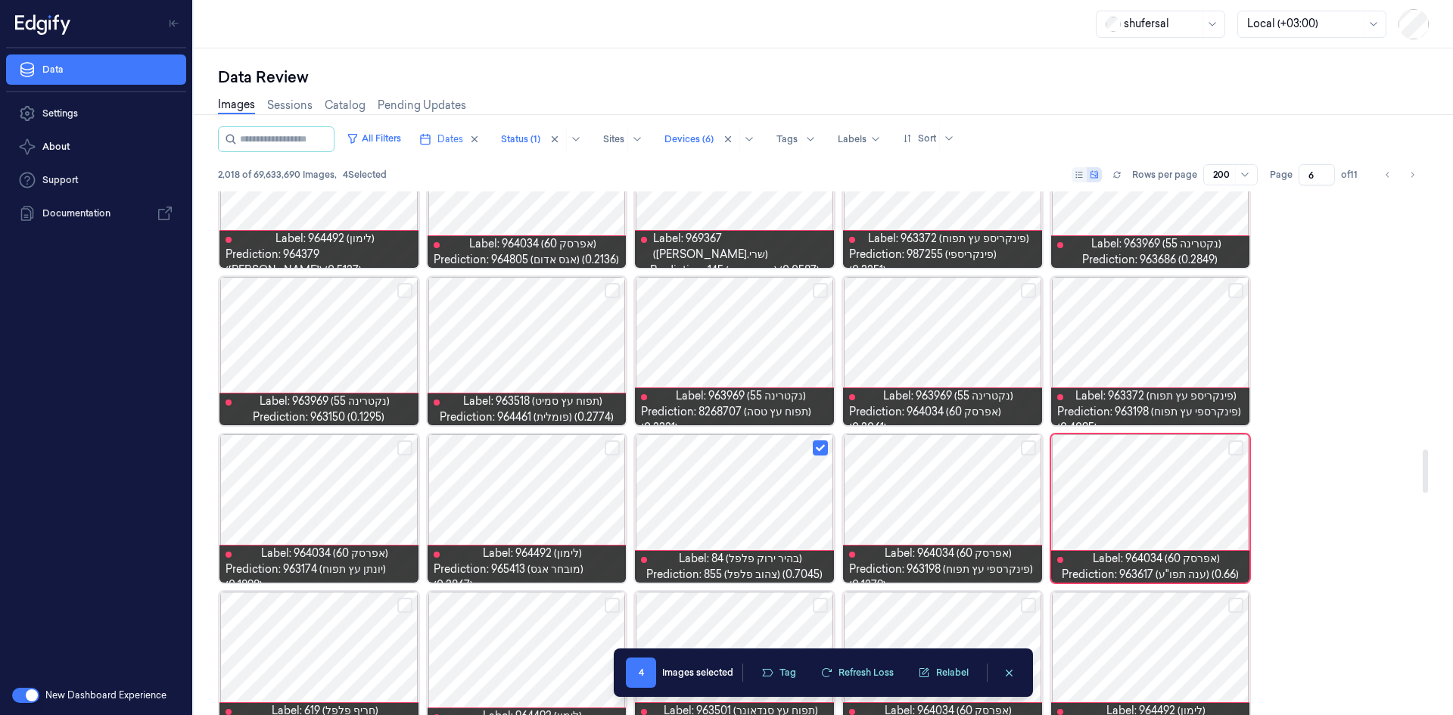
scroll to position [3229, 0]
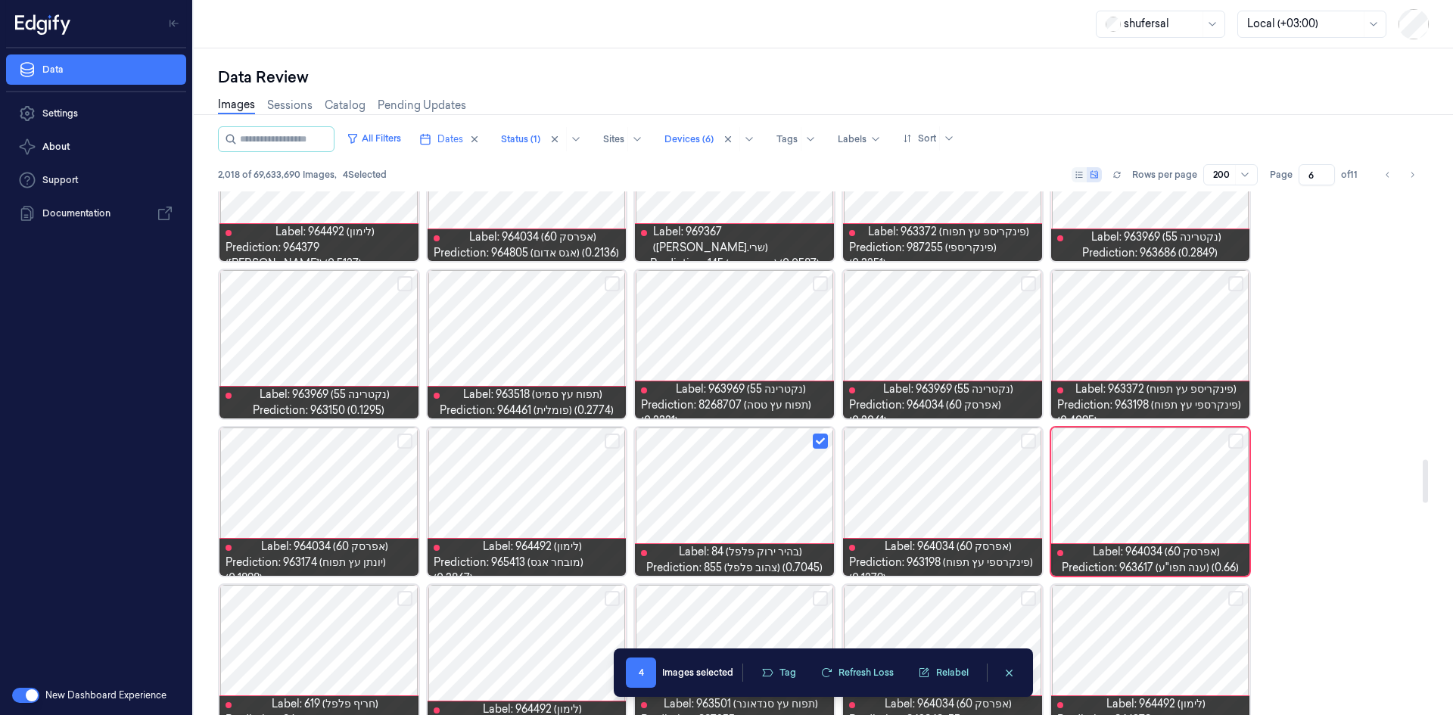
click at [1234, 442] on button "Select row" at bounding box center [1236, 441] width 15 height 15
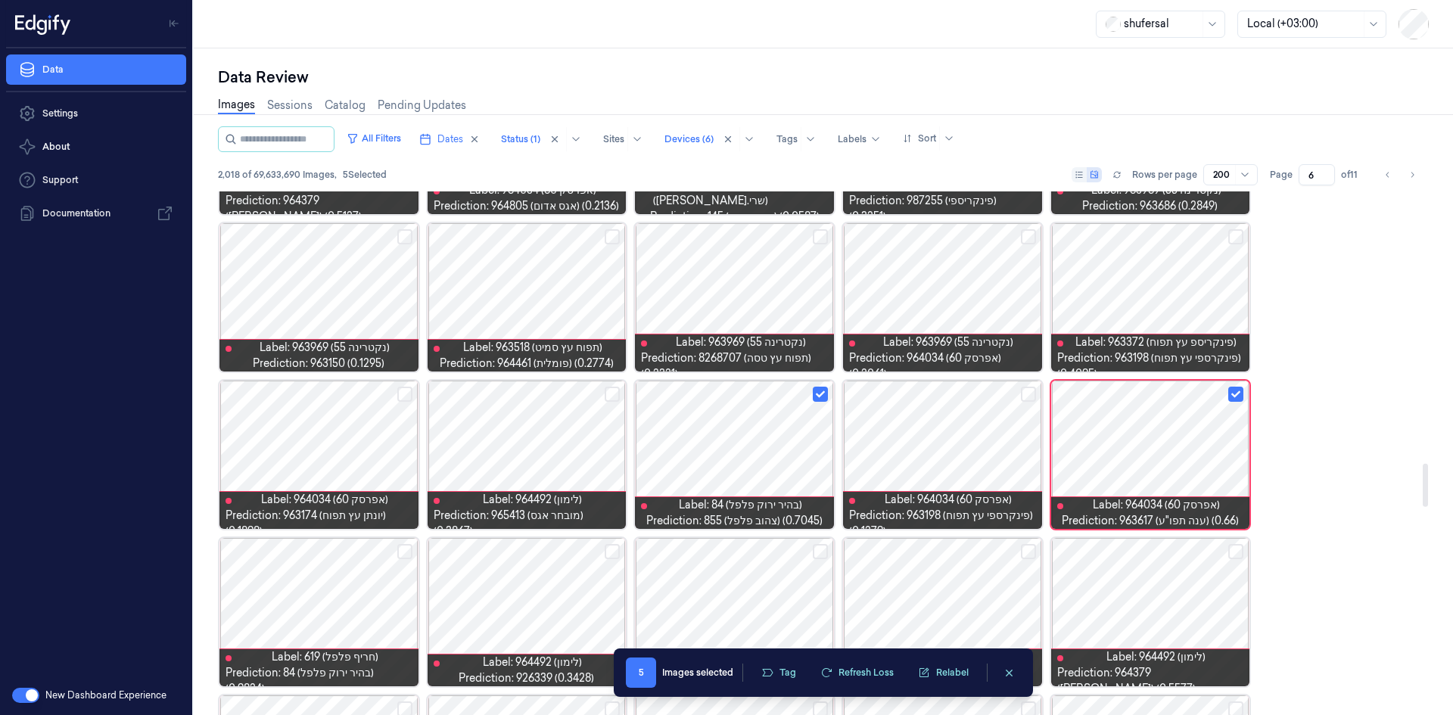
scroll to position [3278, 0]
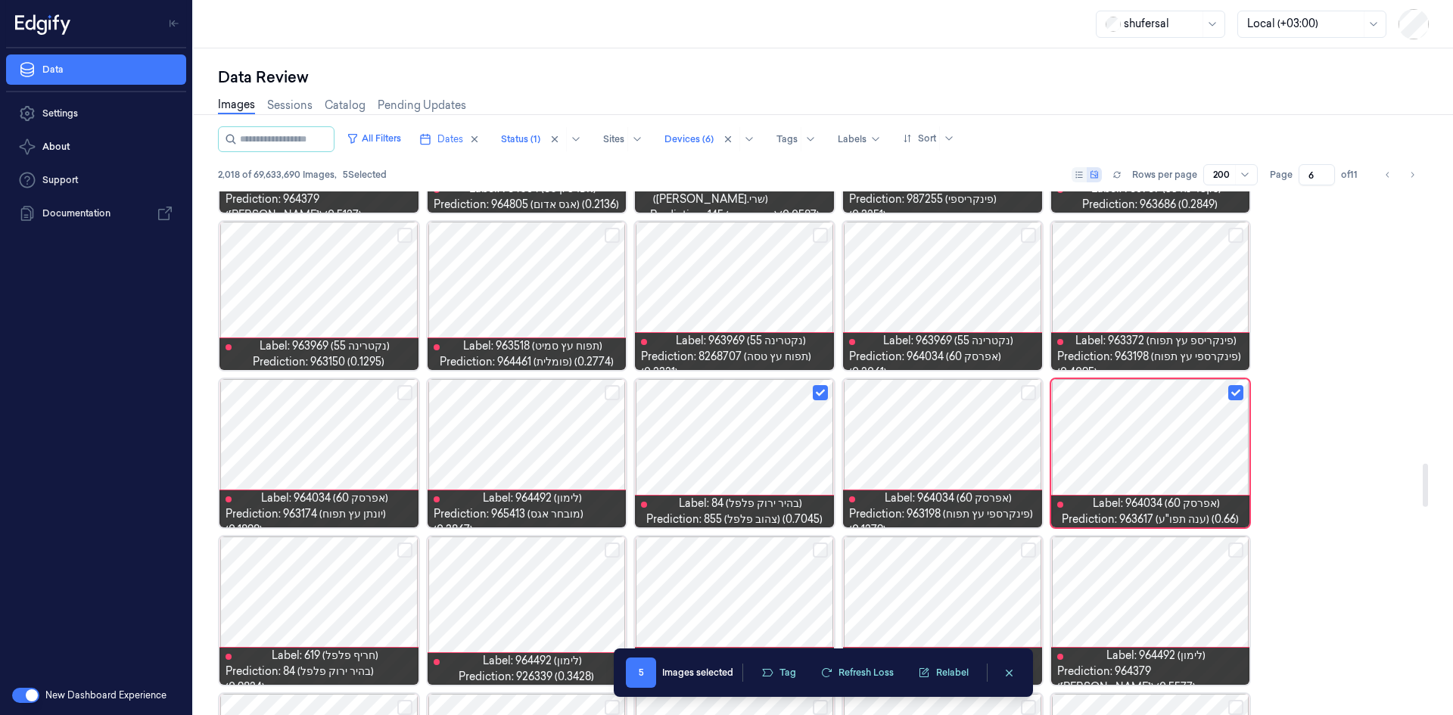
click at [1178, 460] on div at bounding box center [1150, 453] width 199 height 148
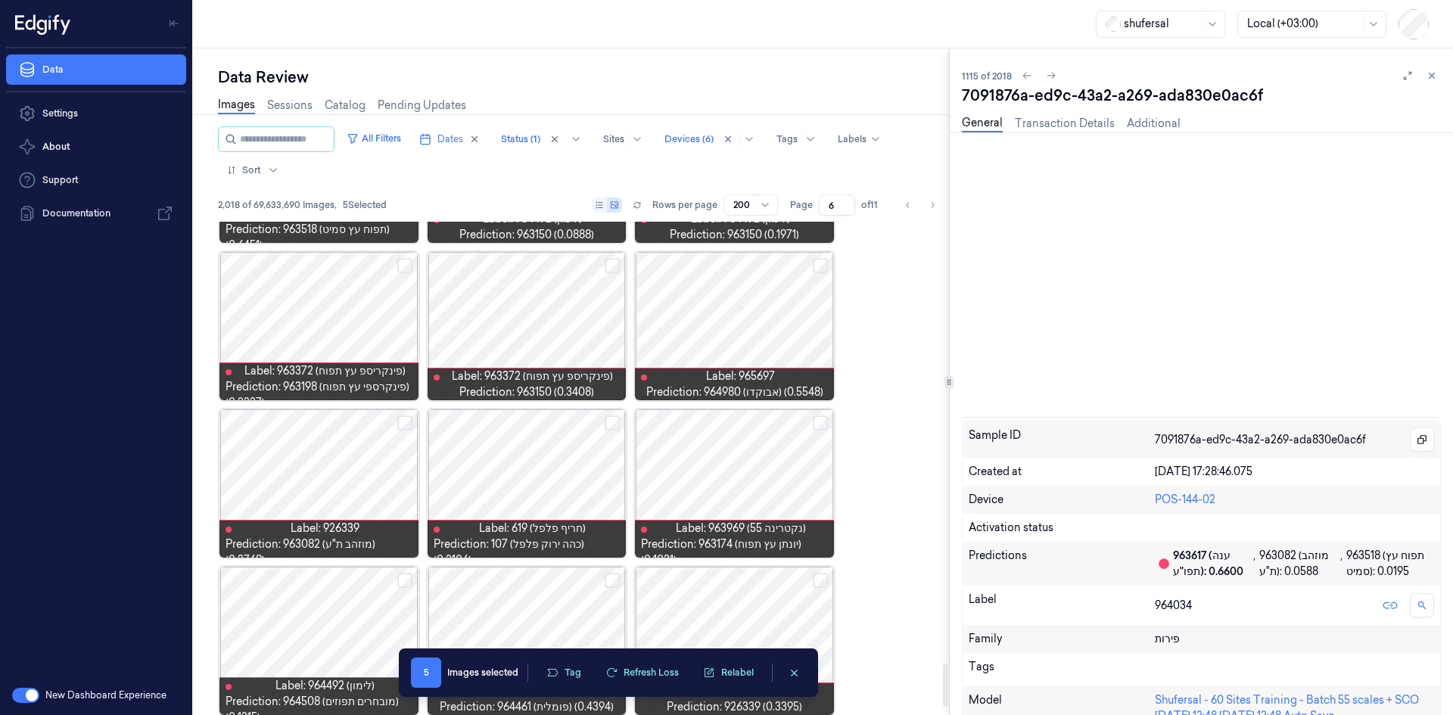
scroll to position [5324, 0]
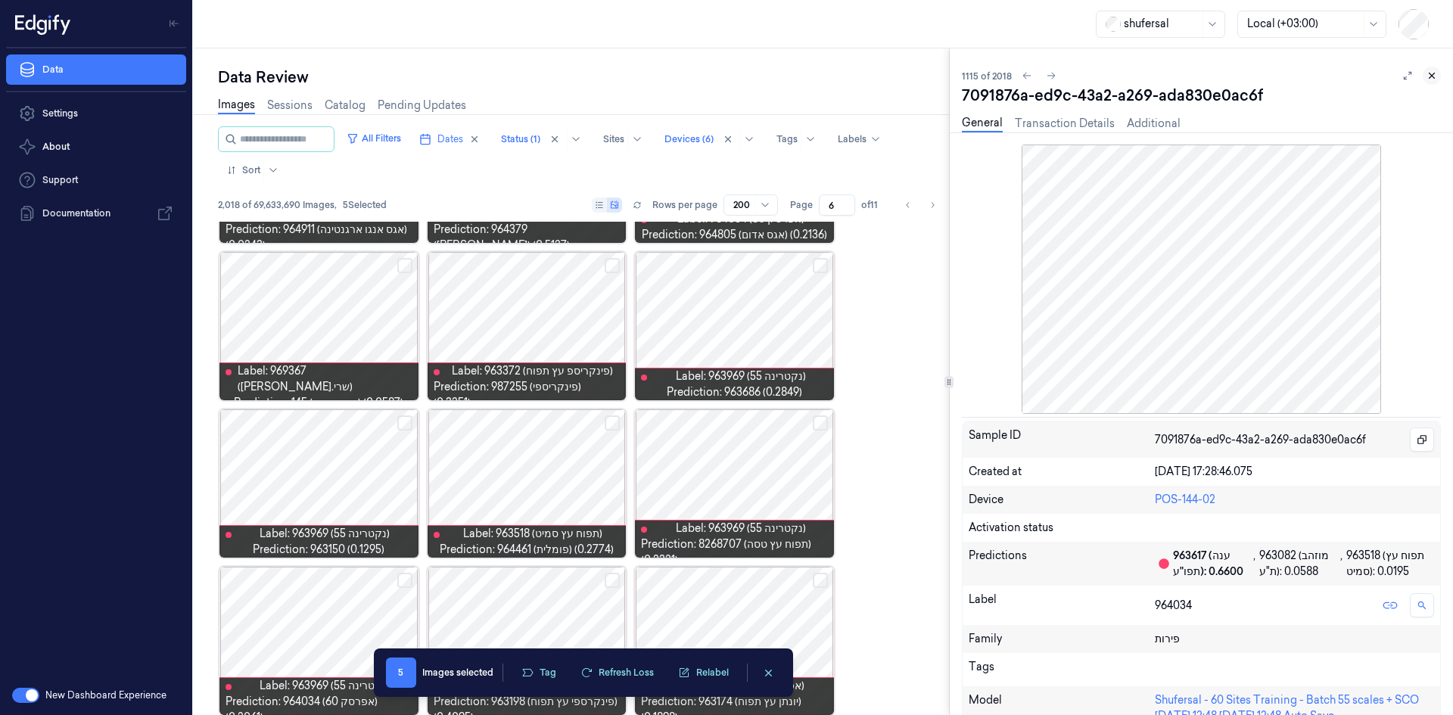
click at [1427, 76] on icon at bounding box center [1432, 75] width 11 height 11
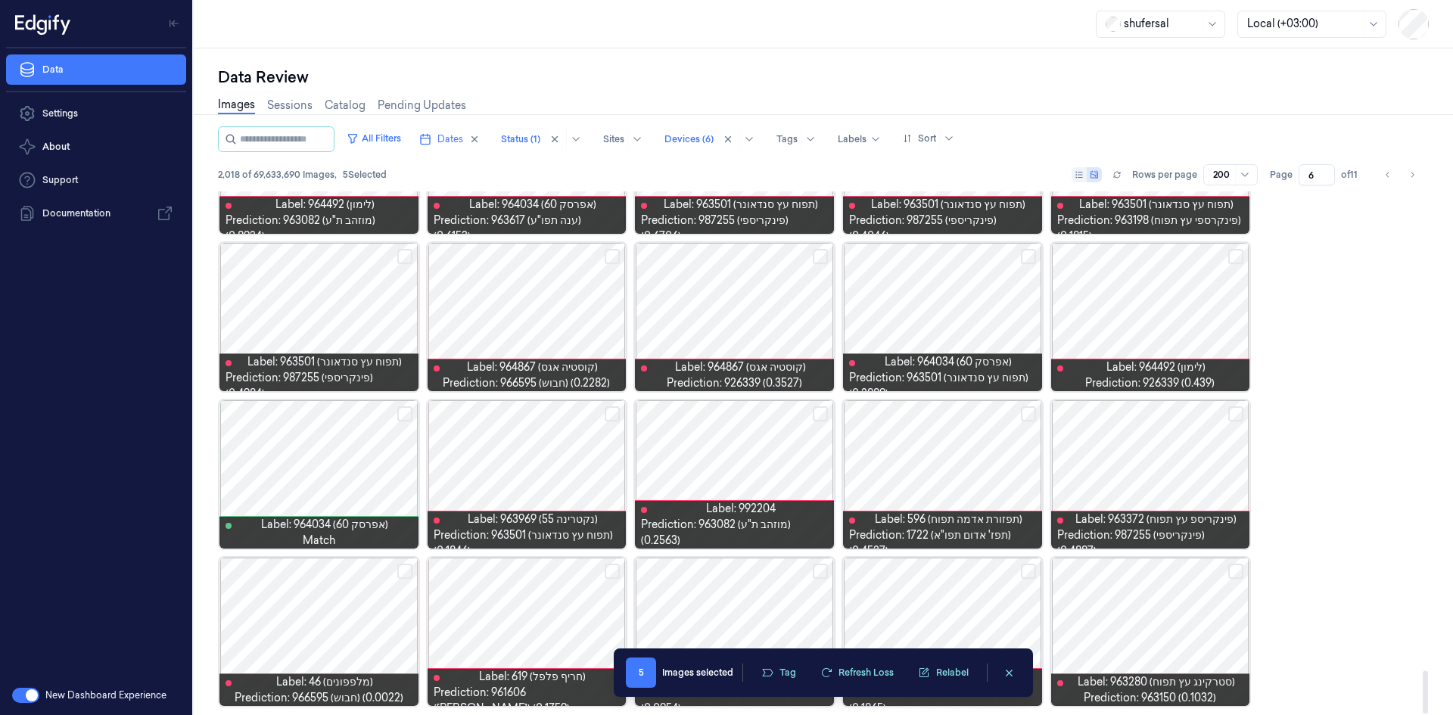
scroll to position [5780, 0]
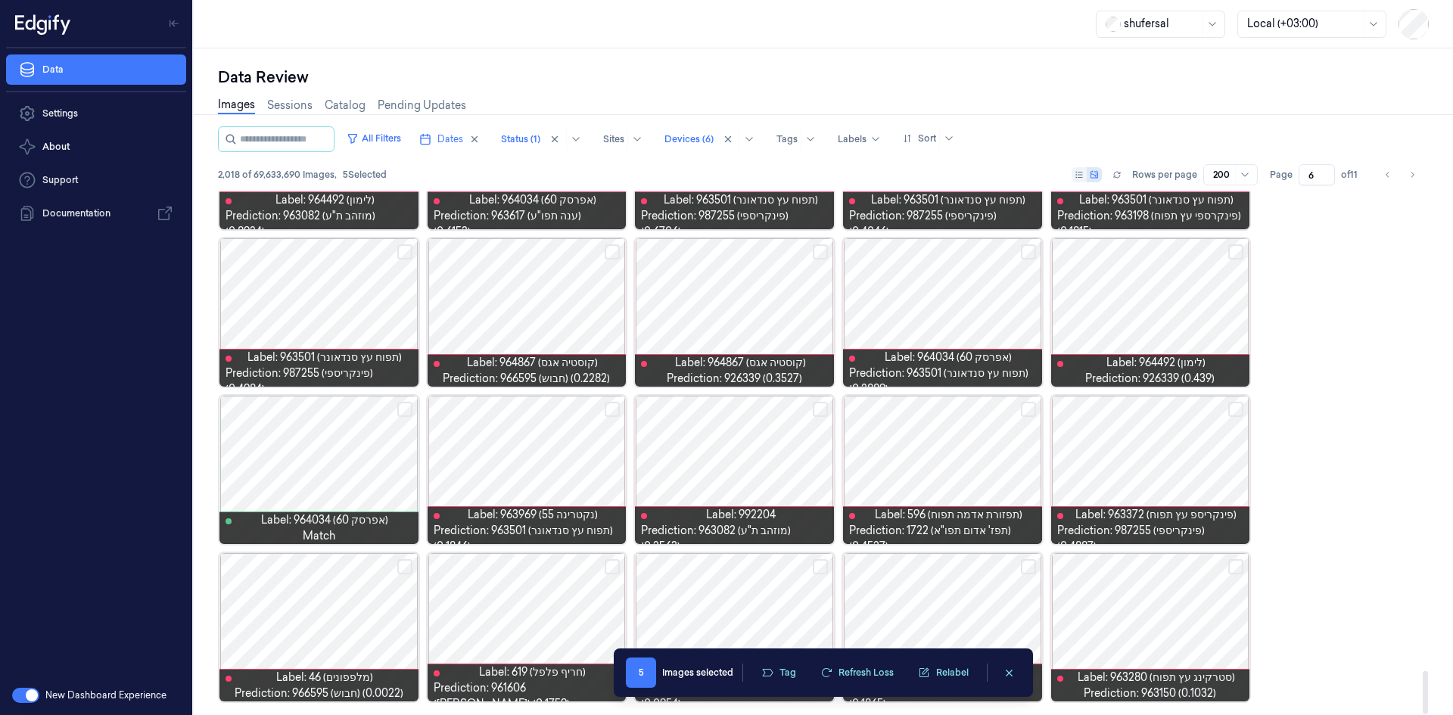
click at [399, 568] on button "Select row" at bounding box center [404, 566] width 15 height 15
click at [795, 671] on button "Tag" at bounding box center [778, 673] width 53 height 23
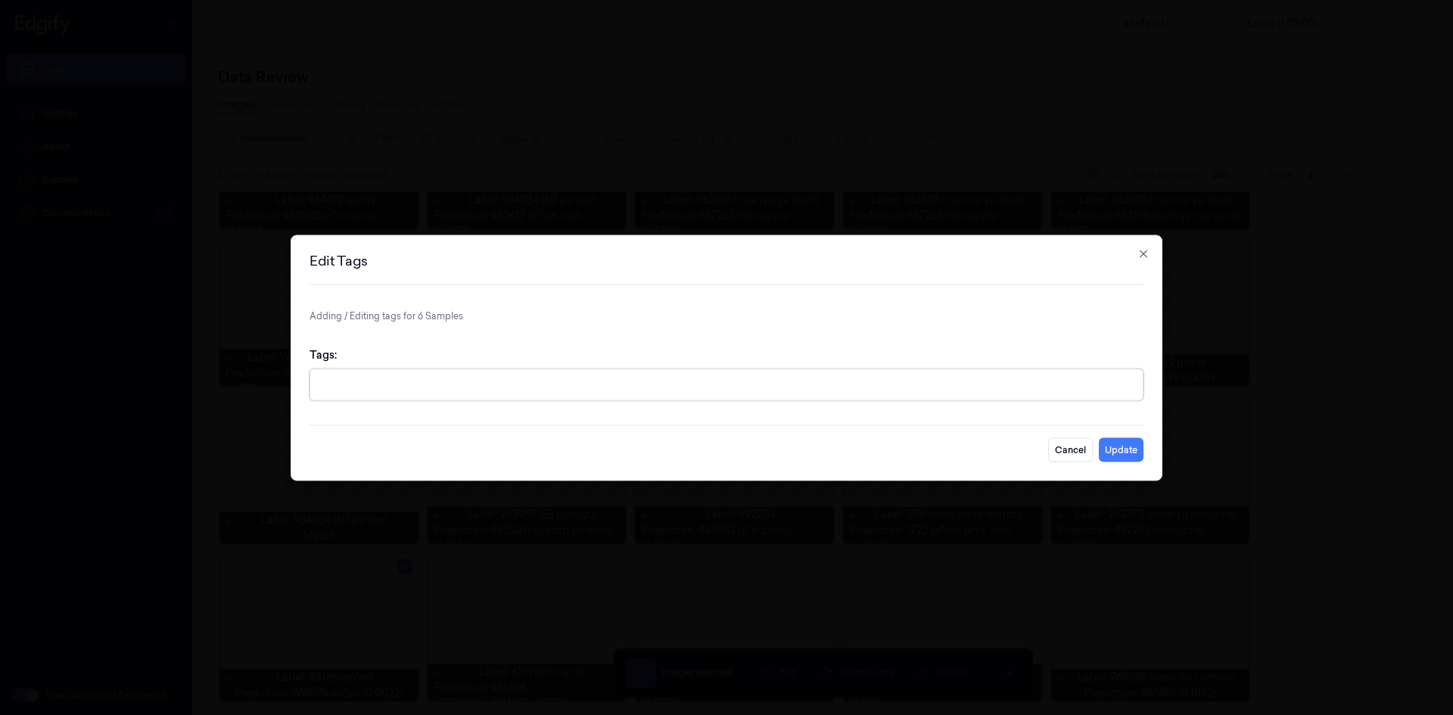
click at [674, 390] on div at bounding box center [728, 385] width 818 height 16
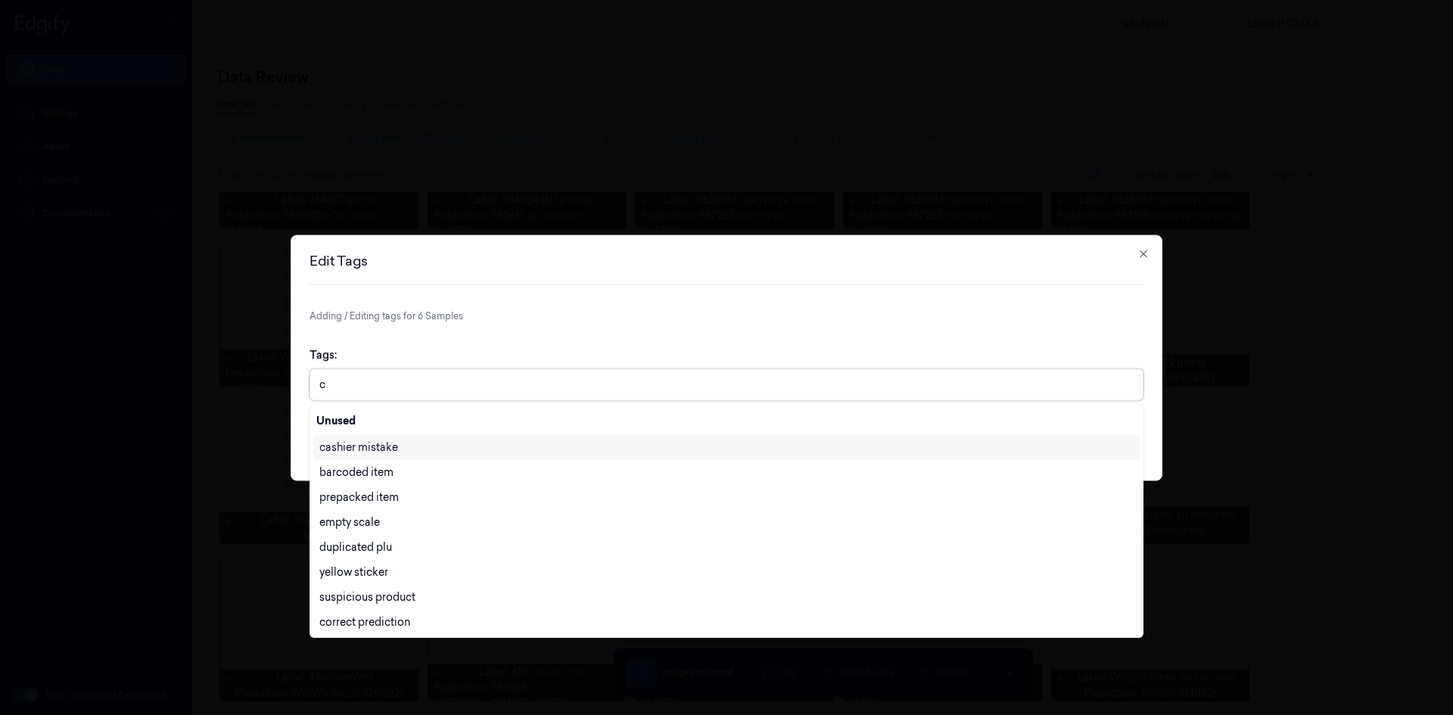
type input "ca"
click at [454, 453] on div "cashier mistake" at bounding box center [726, 448] width 814 height 16
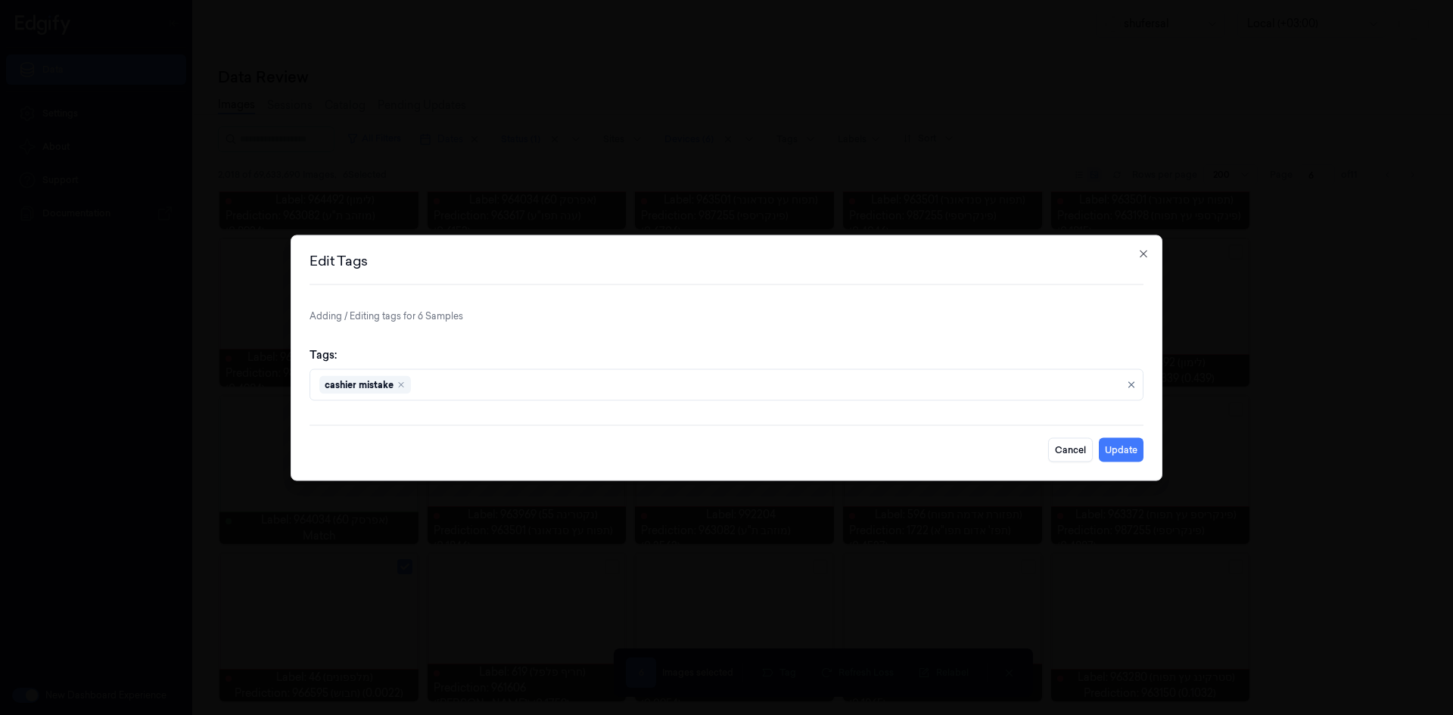
click at [774, 350] on div "Tags: cashier mistake" at bounding box center [727, 374] width 834 height 78
click at [1121, 447] on button "Update" at bounding box center [1121, 450] width 45 height 24
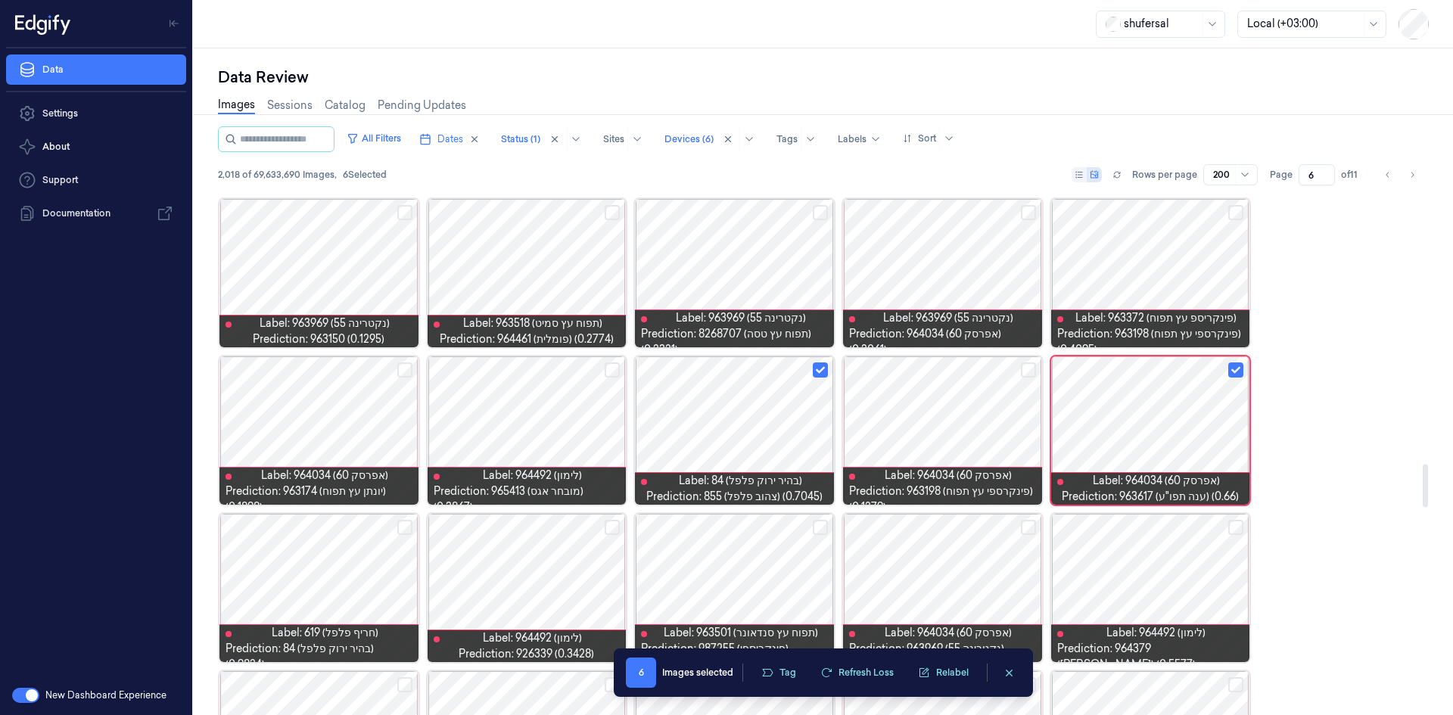
scroll to position [3278, 0]
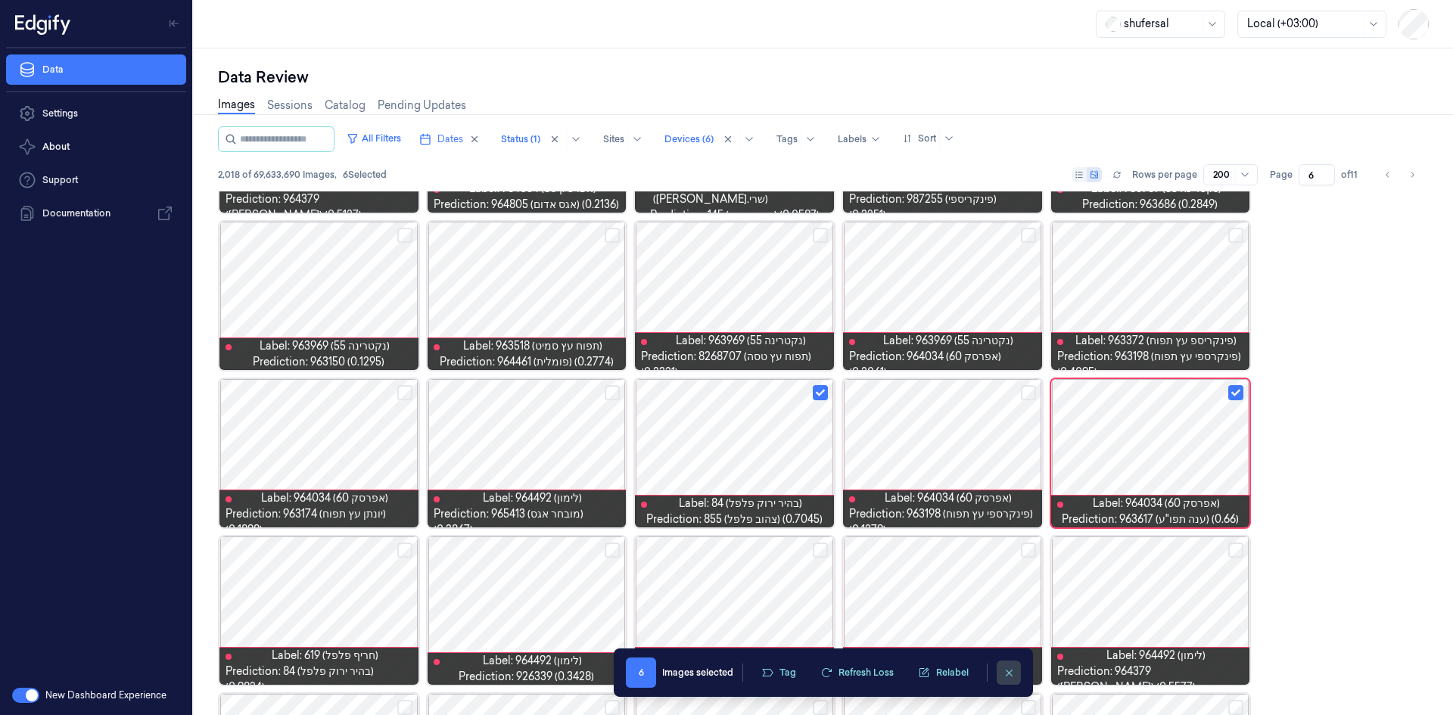
click at [1016, 671] on button "clearSelection" at bounding box center [1009, 673] width 24 height 24
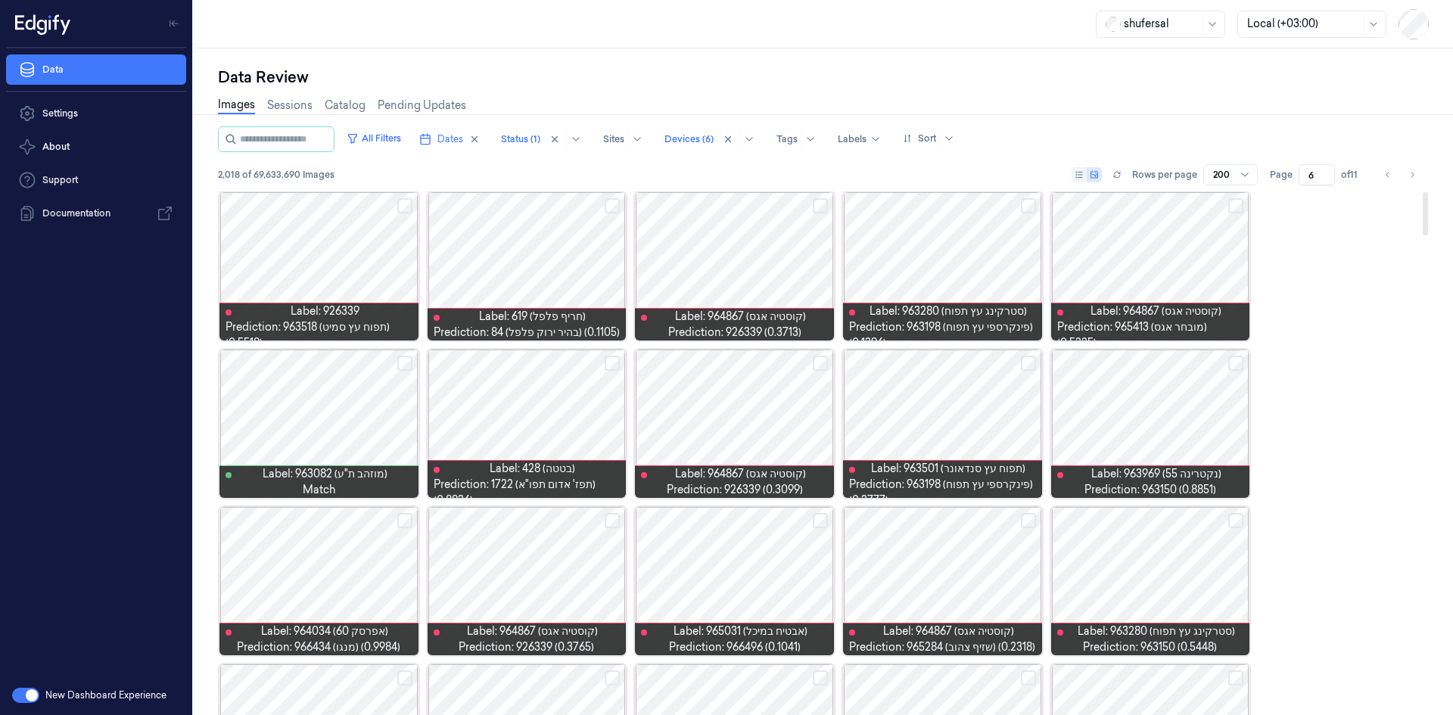
scroll to position [0, 0]
drag, startPoint x: 258, startPoint y: 316, endPoint x: 325, endPoint y: 323, distance: 67.8
click at [325, 323] on span "Prediction: 963518 (תפוח עץ סמיט) (0.5518)" at bounding box center [319, 326] width 187 height 32
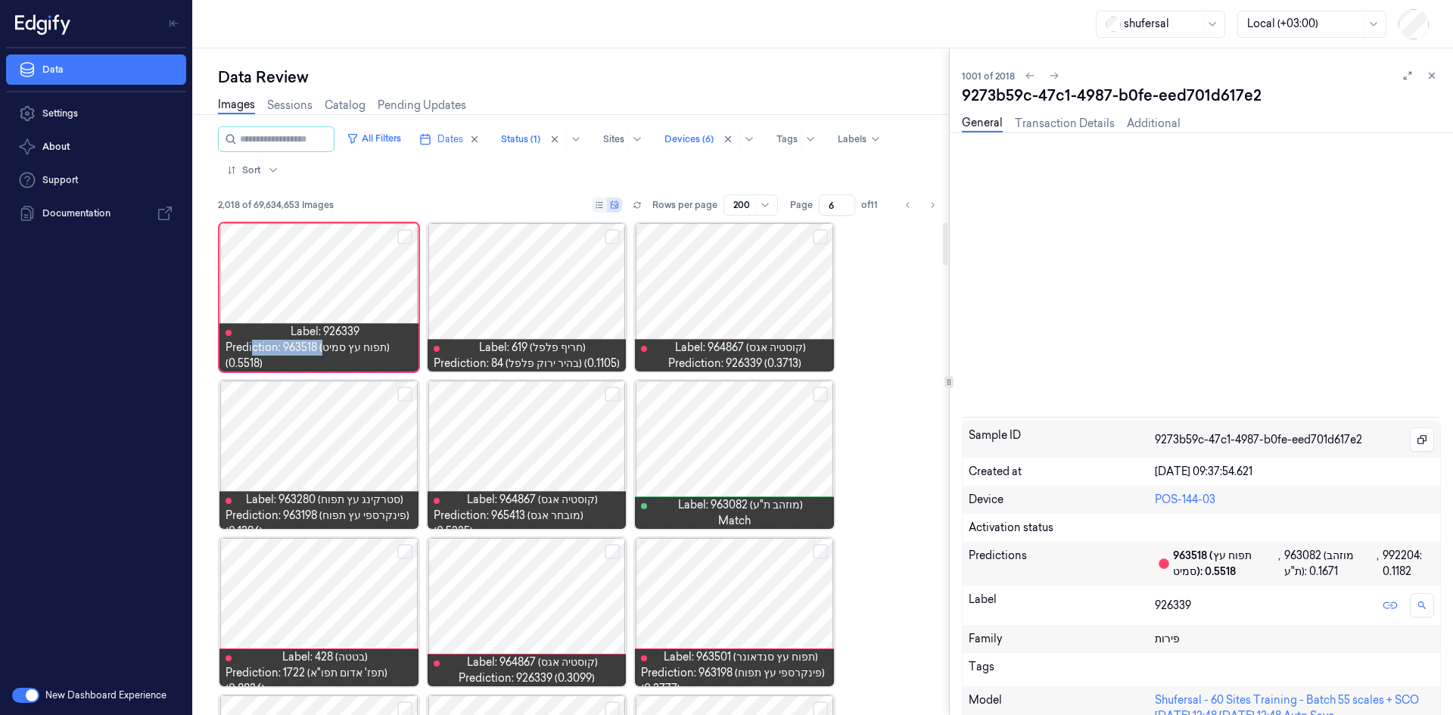
click at [325, 340] on span "Prediction: 963518 (תפוח עץ סמיט) (0.5518)" at bounding box center [319, 356] width 187 height 32
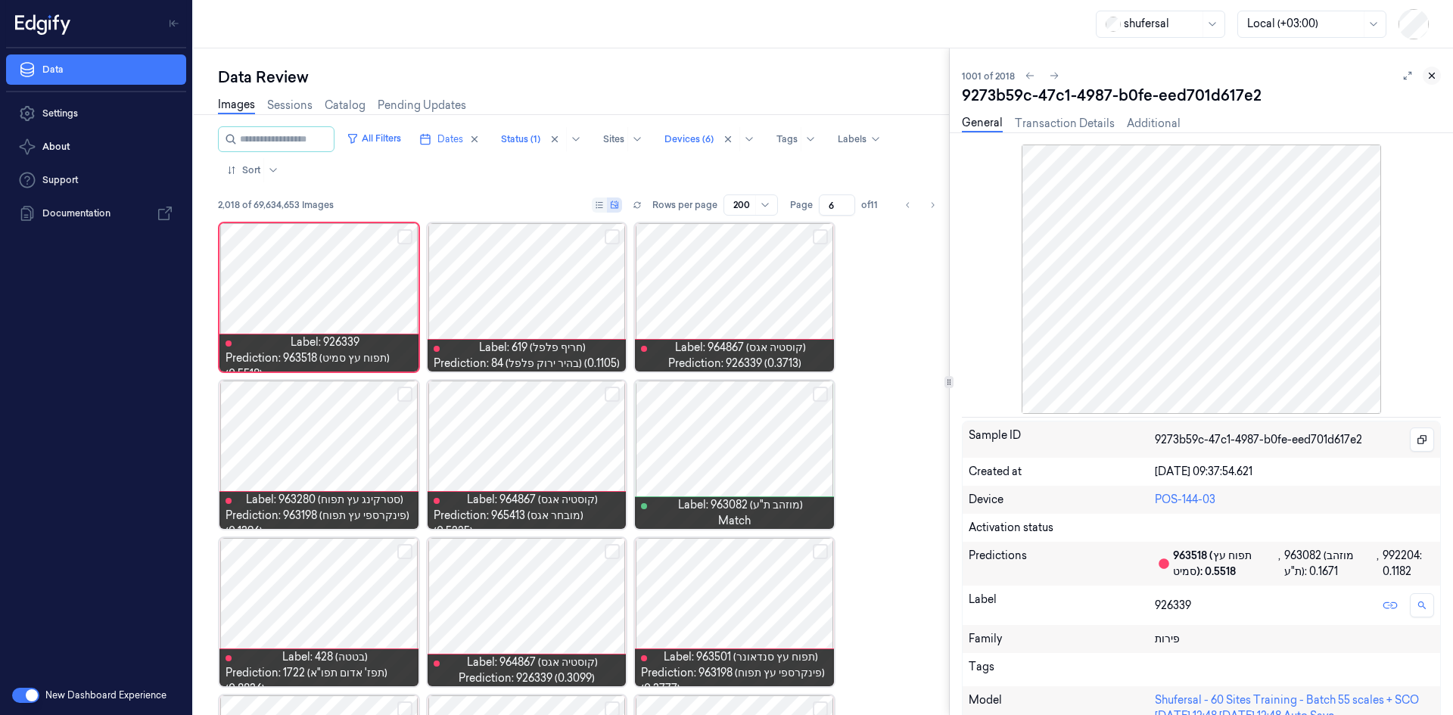
click at [1432, 72] on icon at bounding box center [1432, 75] width 11 height 11
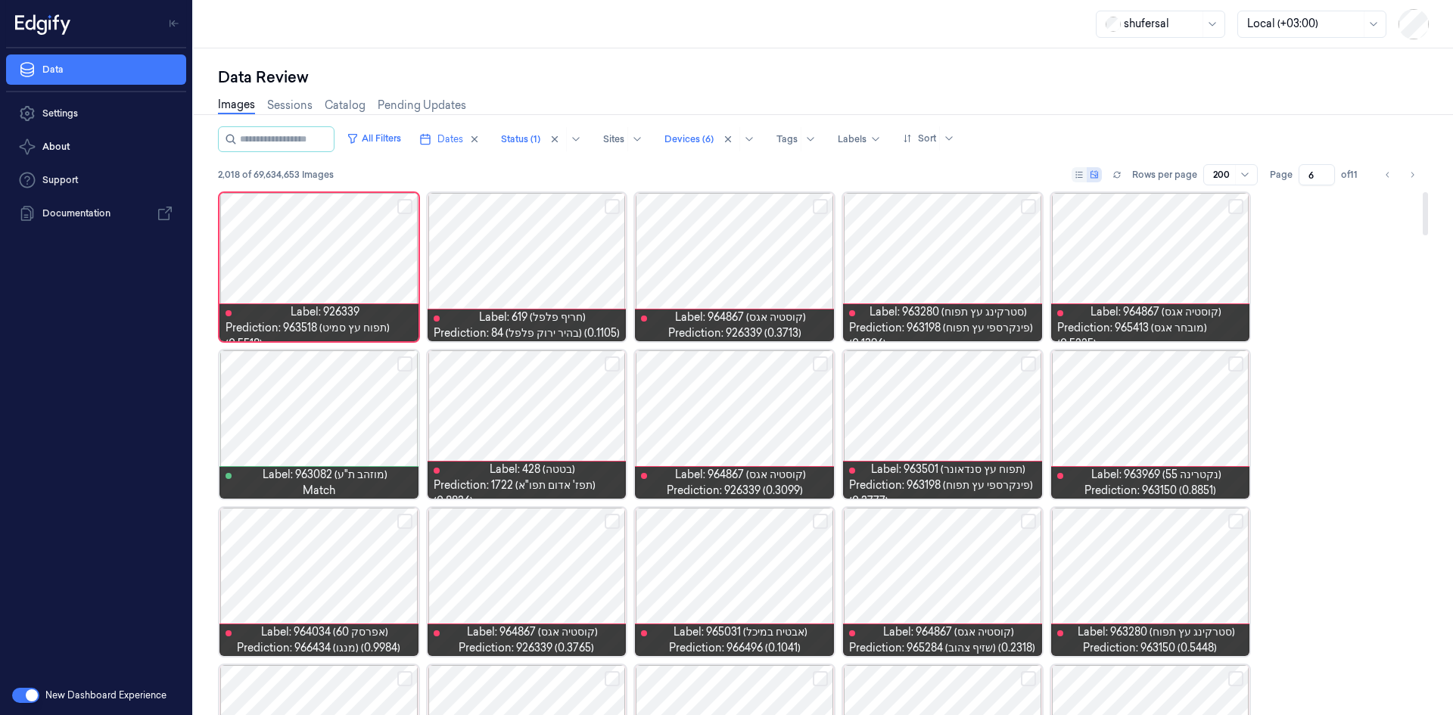
click at [207, 323] on div "Data Review Images Sessions Catalog Pending Updates All Filters Dates Status (1…" at bounding box center [824, 381] width 1260 height 667
click at [818, 210] on button "Select row" at bounding box center [820, 206] width 15 height 15
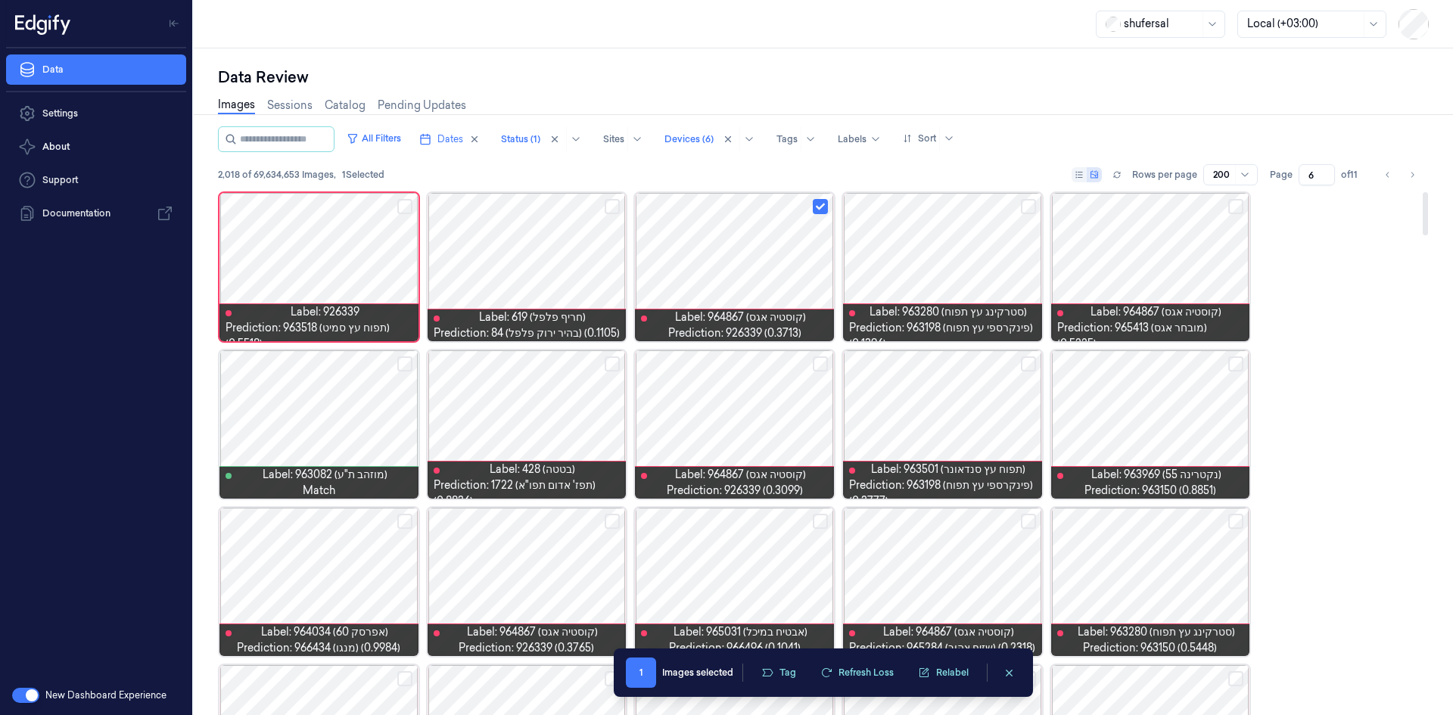
click at [1241, 363] on button "Select row" at bounding box center [1236, 364] width 15 height 15
click at [828, 366] on div at bounding box center [734, 424] width 199 height 148
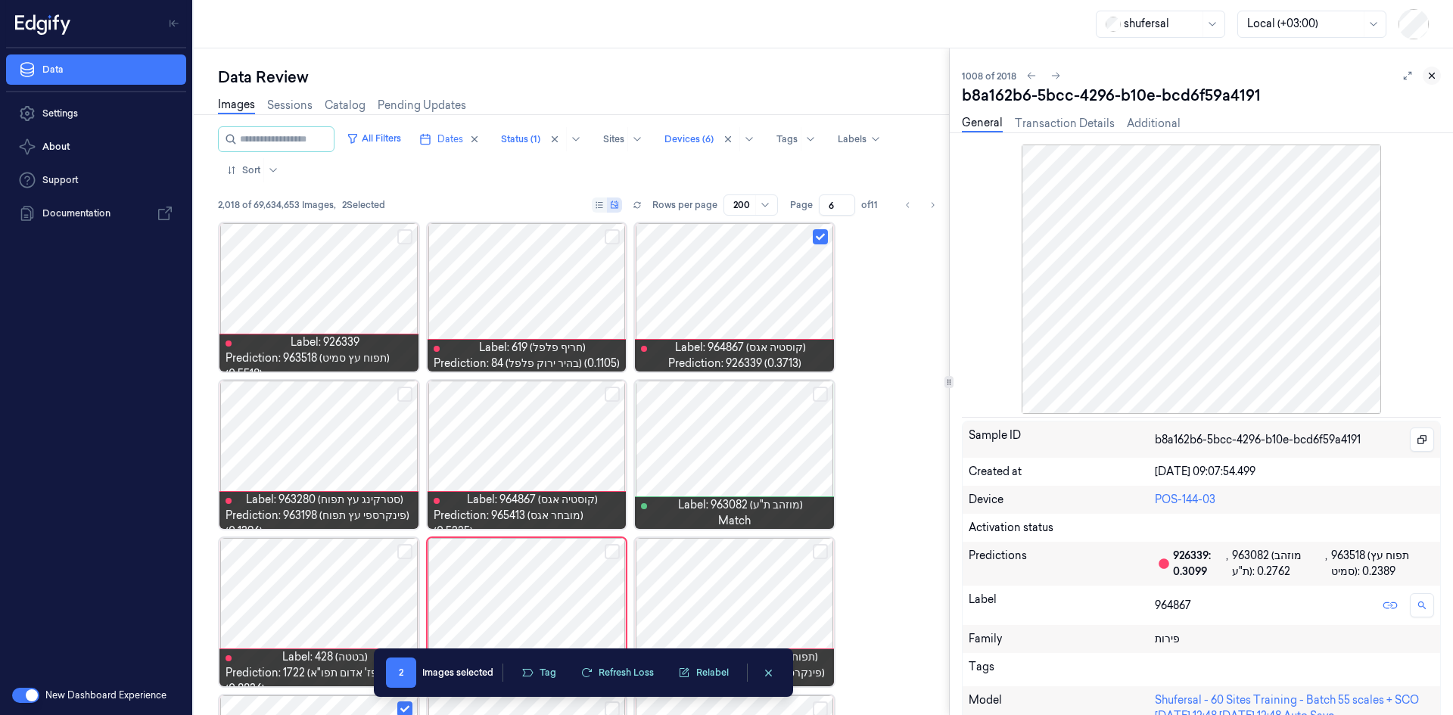
click at [1435, 76] on icon at bounding box center [1432, 75] width 11 height 11
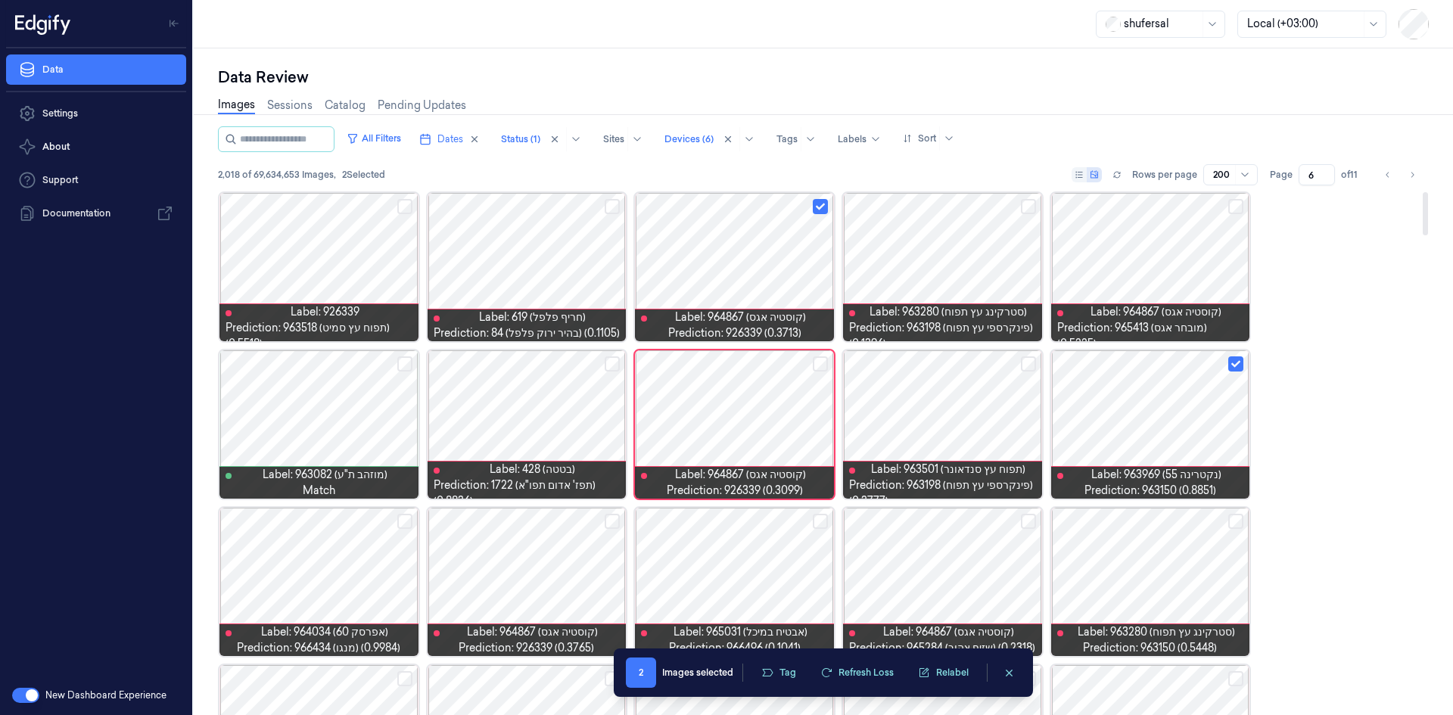
click at [818, 371] on button "Select row" at bounding box center [820, 364] width 15 height 15
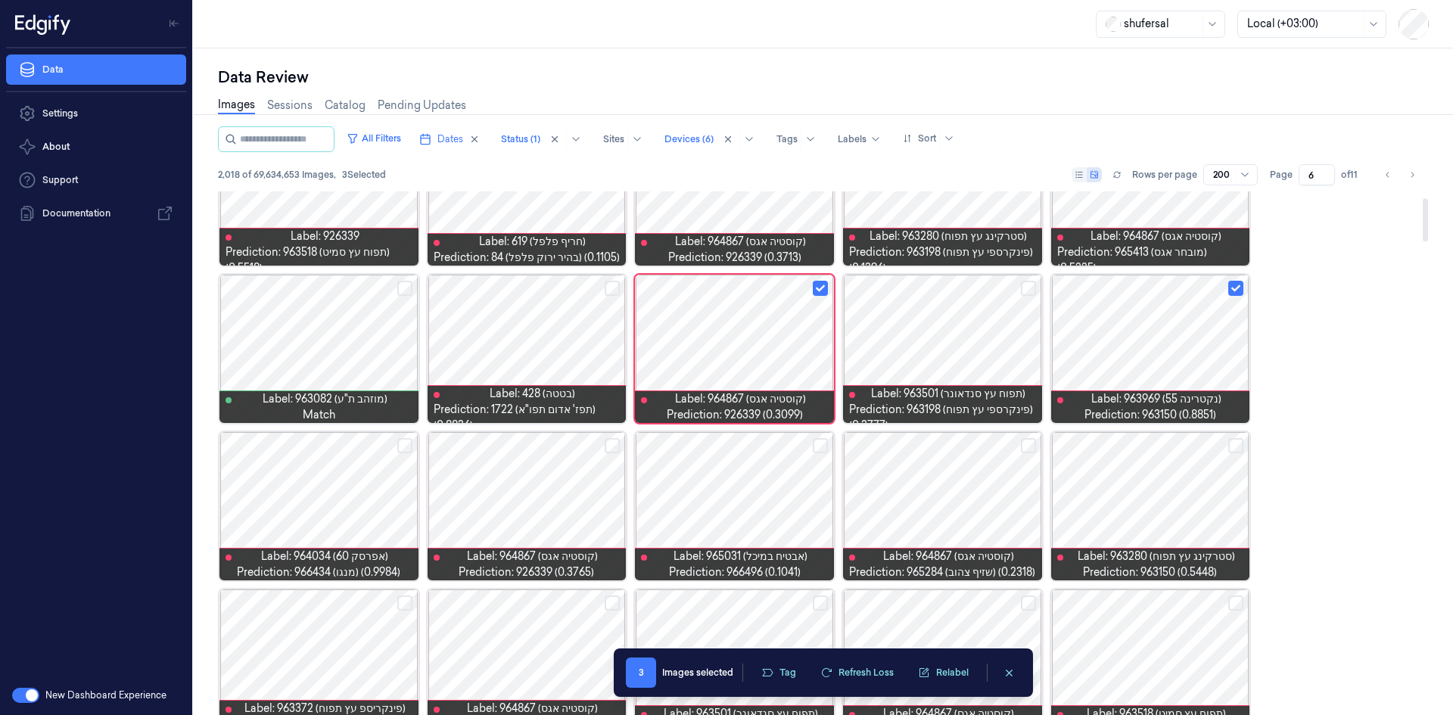
click at [615, 446] on button "Select row" at bounding box center [612, 445] width 15 height 15
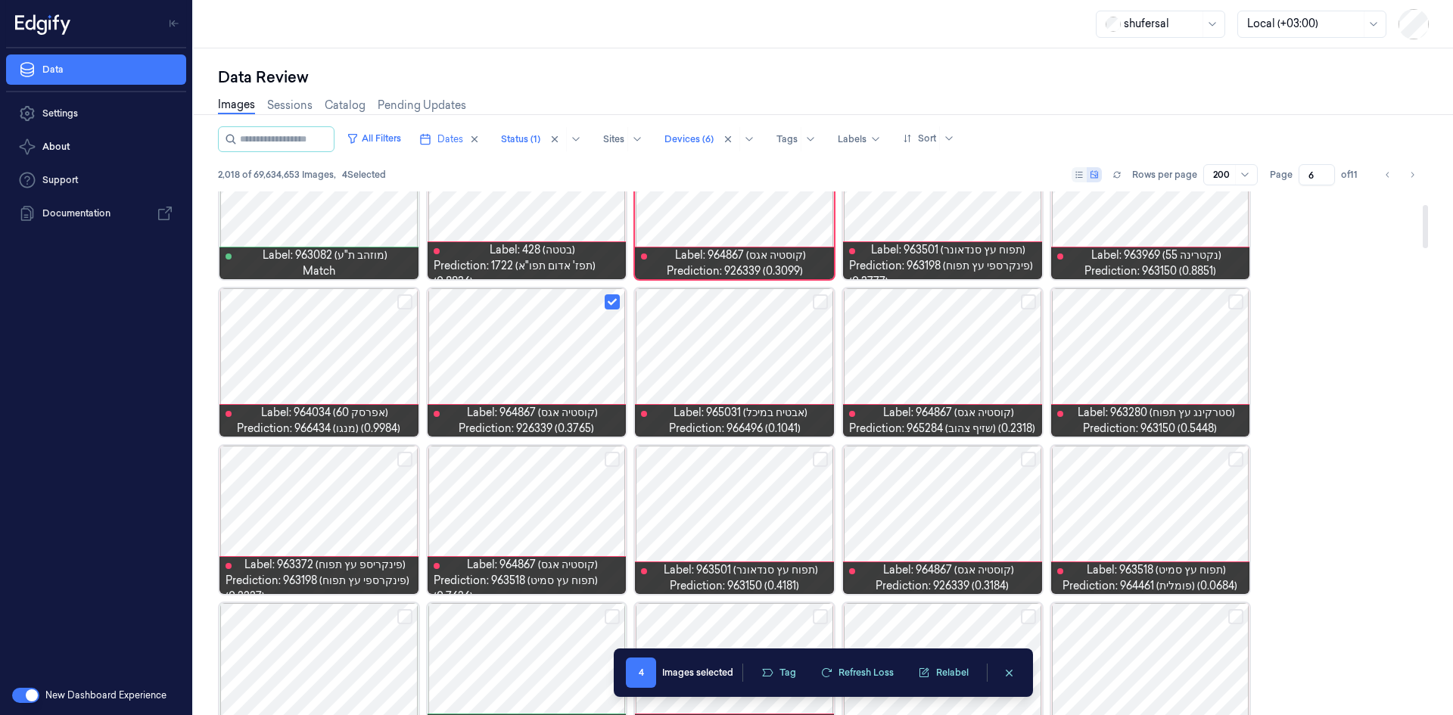
scroll to position [227, 0]
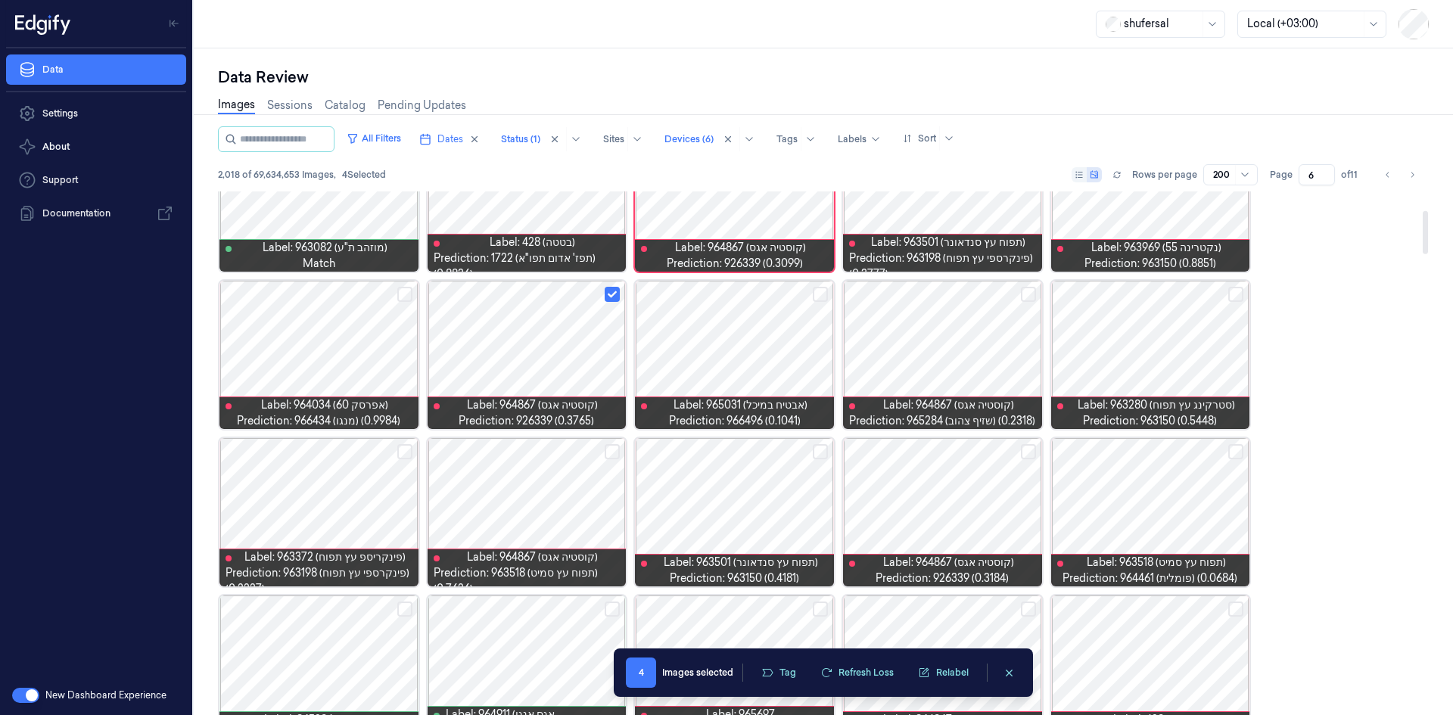
click at [1029, 295] on button "Select row" at bounding box center [1028, 294] width 15 height 15
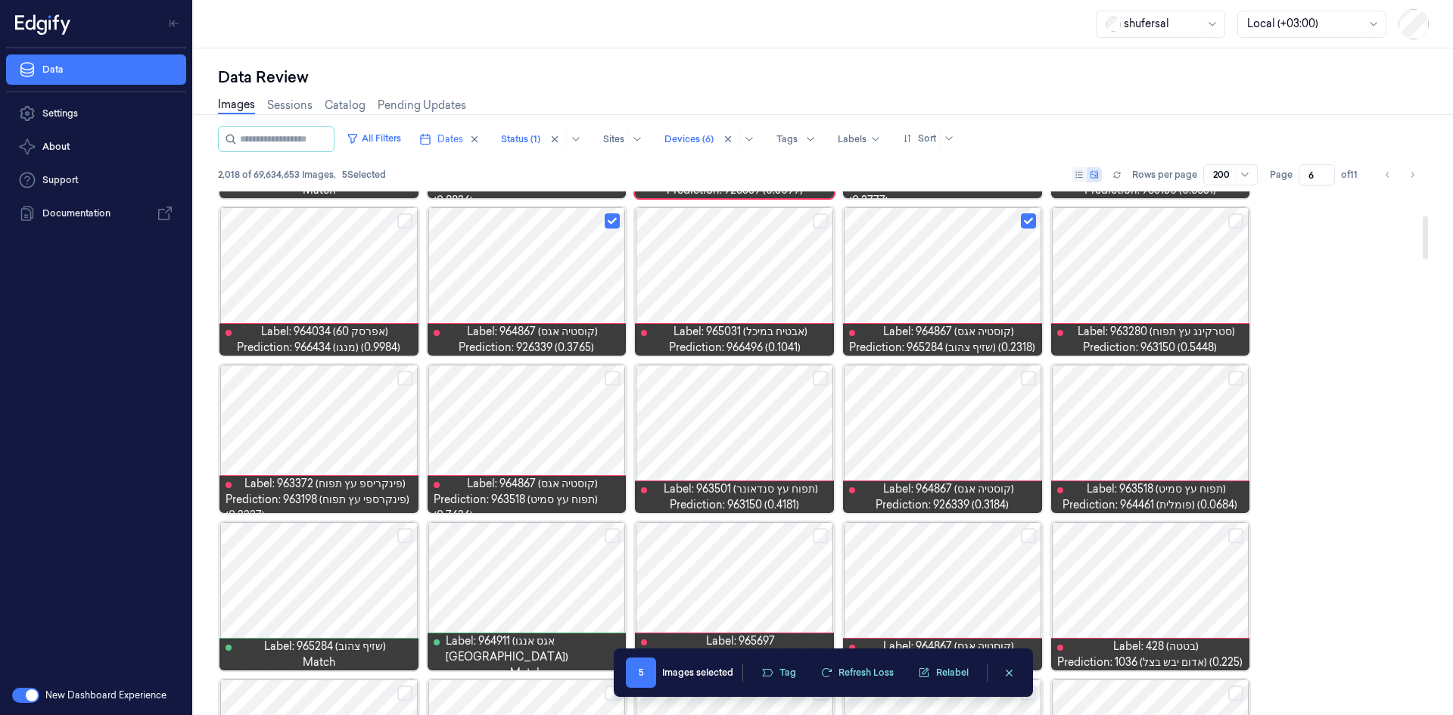
scroll to position [303, 0]
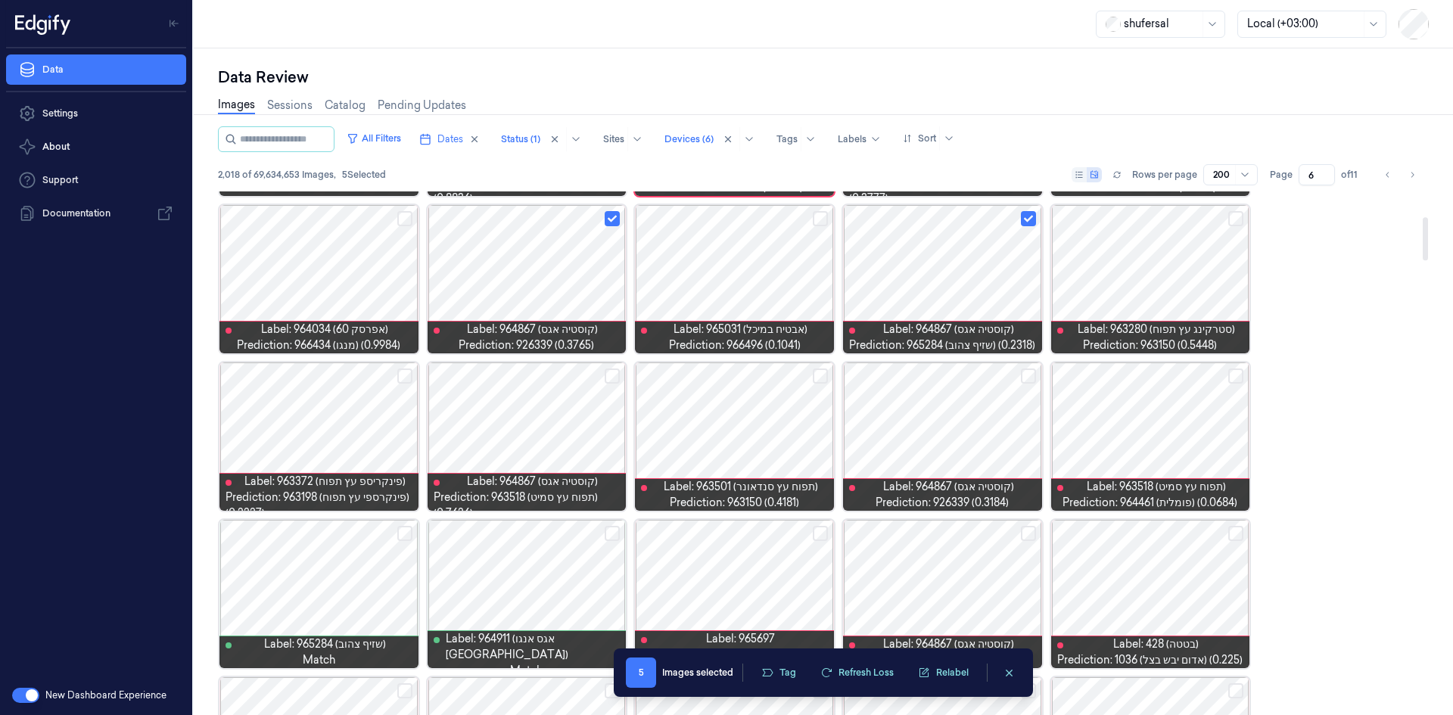
click at [1233, 380] on button "Select row" at bounding box center [1236, 376] width 15 height 15
click at [1024, 378] on button "Select row" at bounding box center [1028, 376] width 15 height 15
click at [826, 380] on button "Select row" at bounding box center [820, 376] width 15 height 15
click at [610, 372] on button "Select row" at bounding box center [612, 376] width 15 height 15
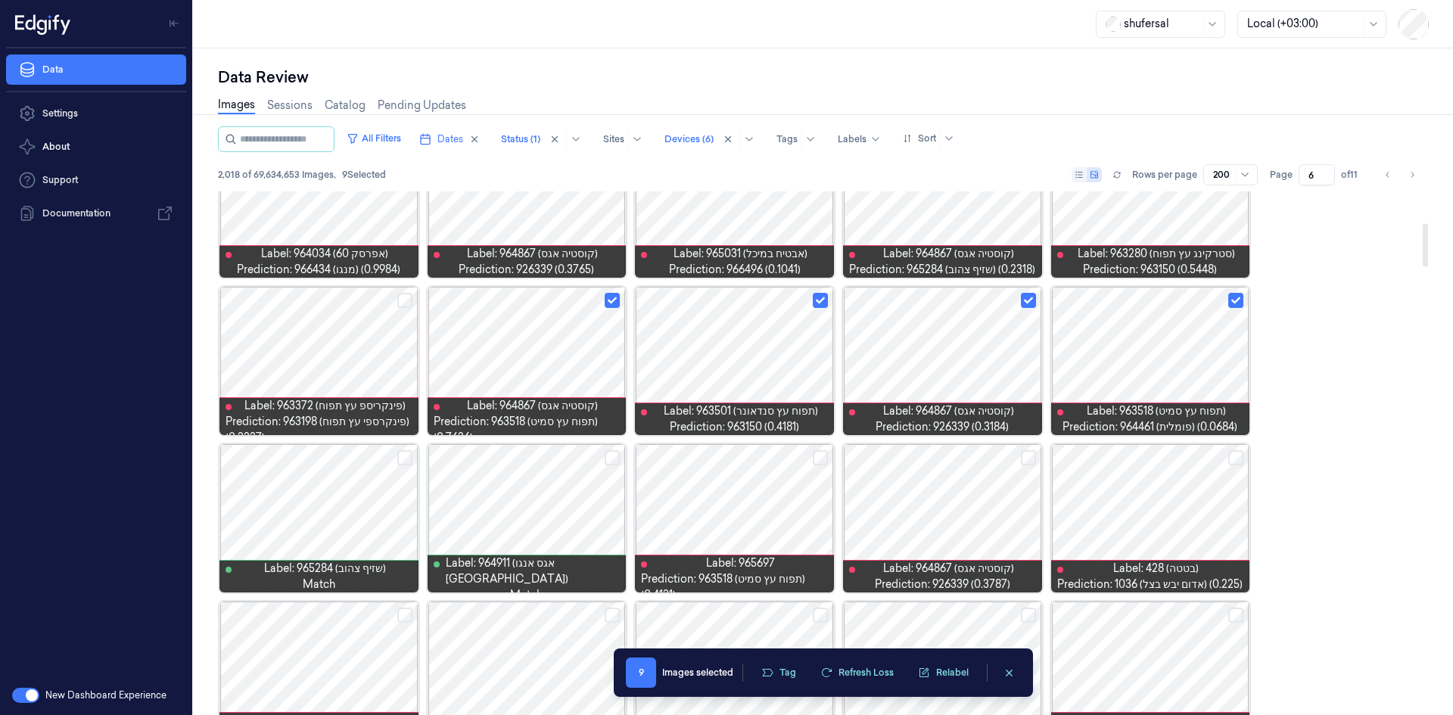
scroll to position [454, 0]
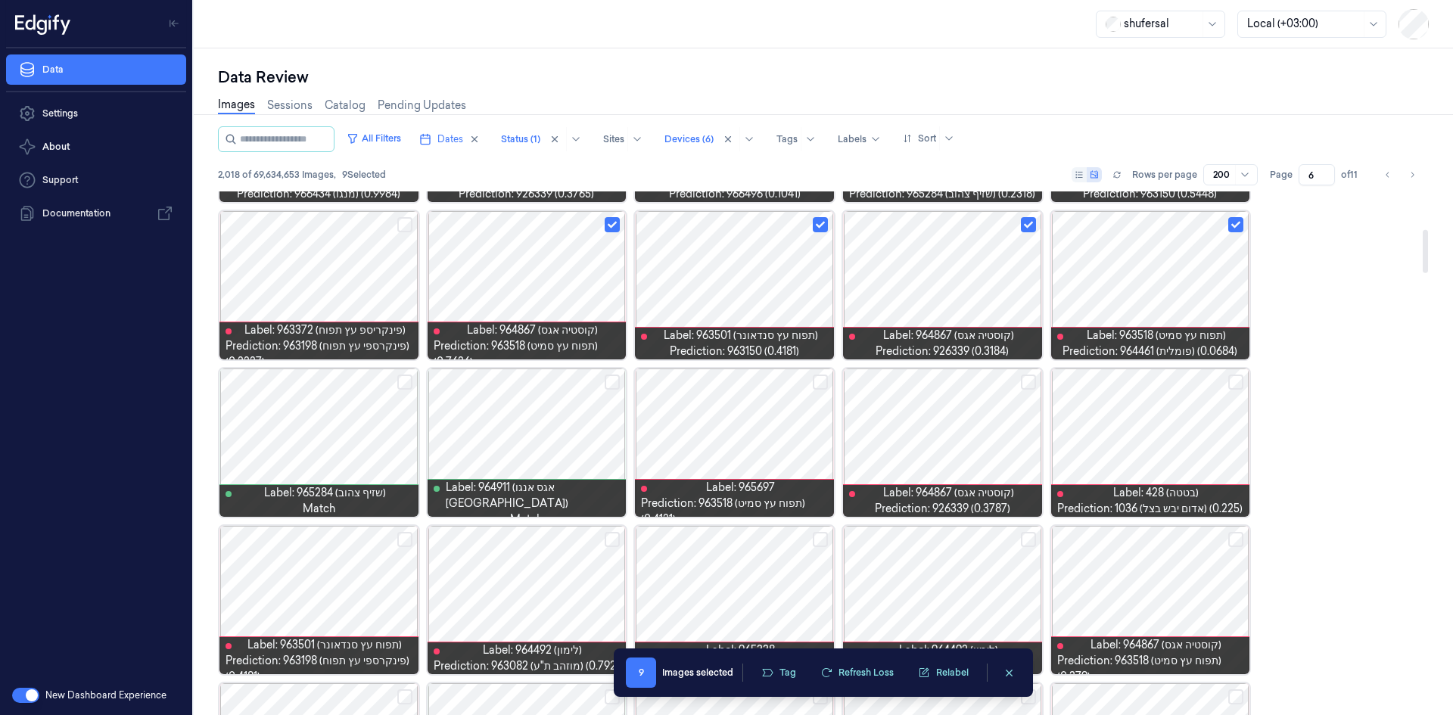
click at [738, 410] on div at bounding box center [734, 443] width 199 height 148
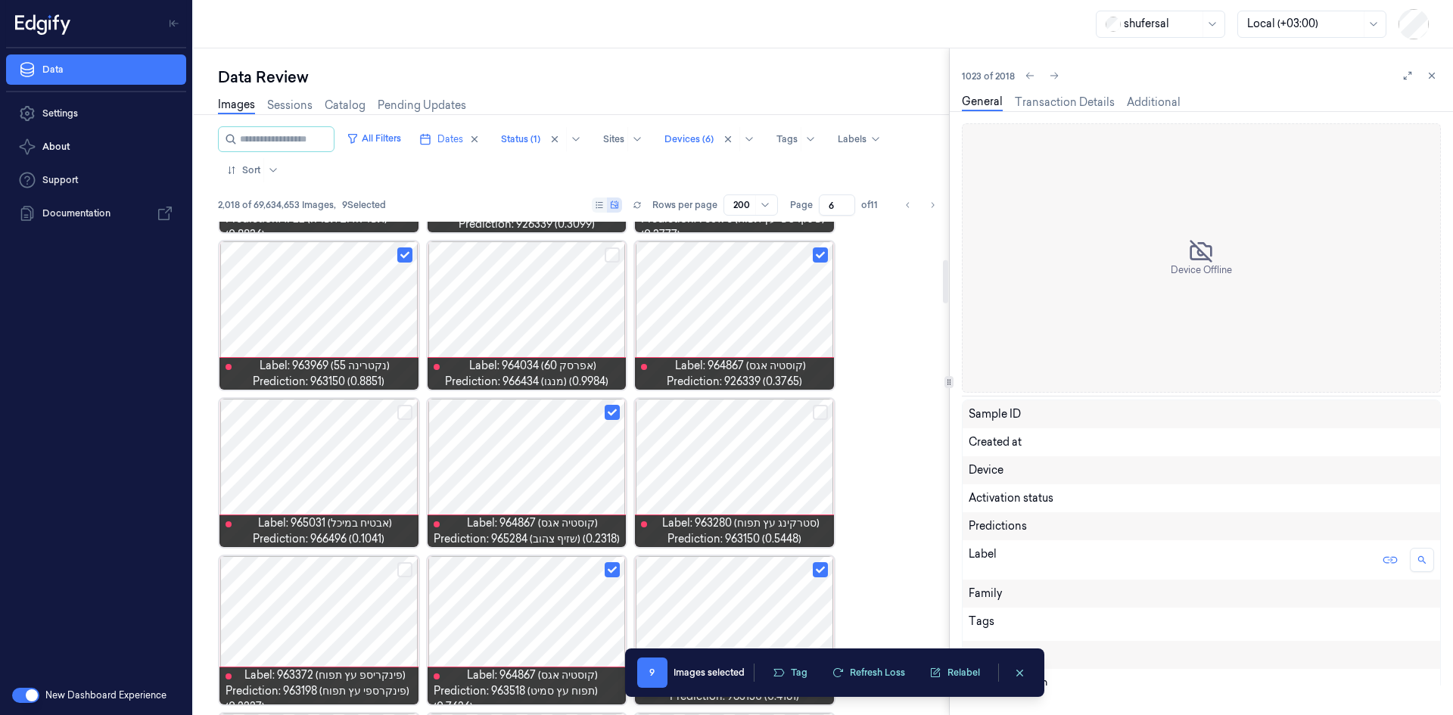
scroll to position [444, 0]
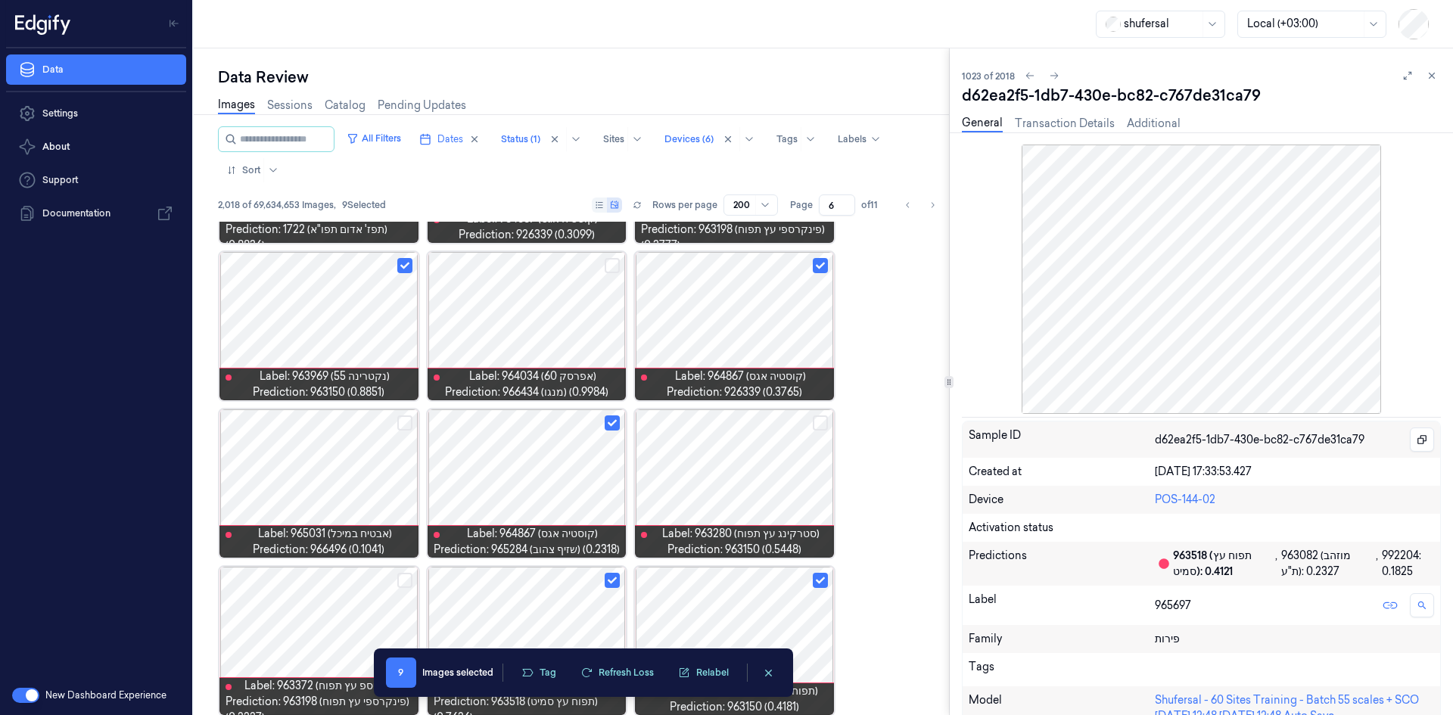
click at [1441, 76] on div "1023 of 2018 d62ea2f5-1db7-430e-bc82-c767de31ca79 General Transaction Details A…" at bounding box center [1201, 381] width 503 height 667
click at [1434, 72] on icon at bounding box center [1432, 75] width 11 height 11
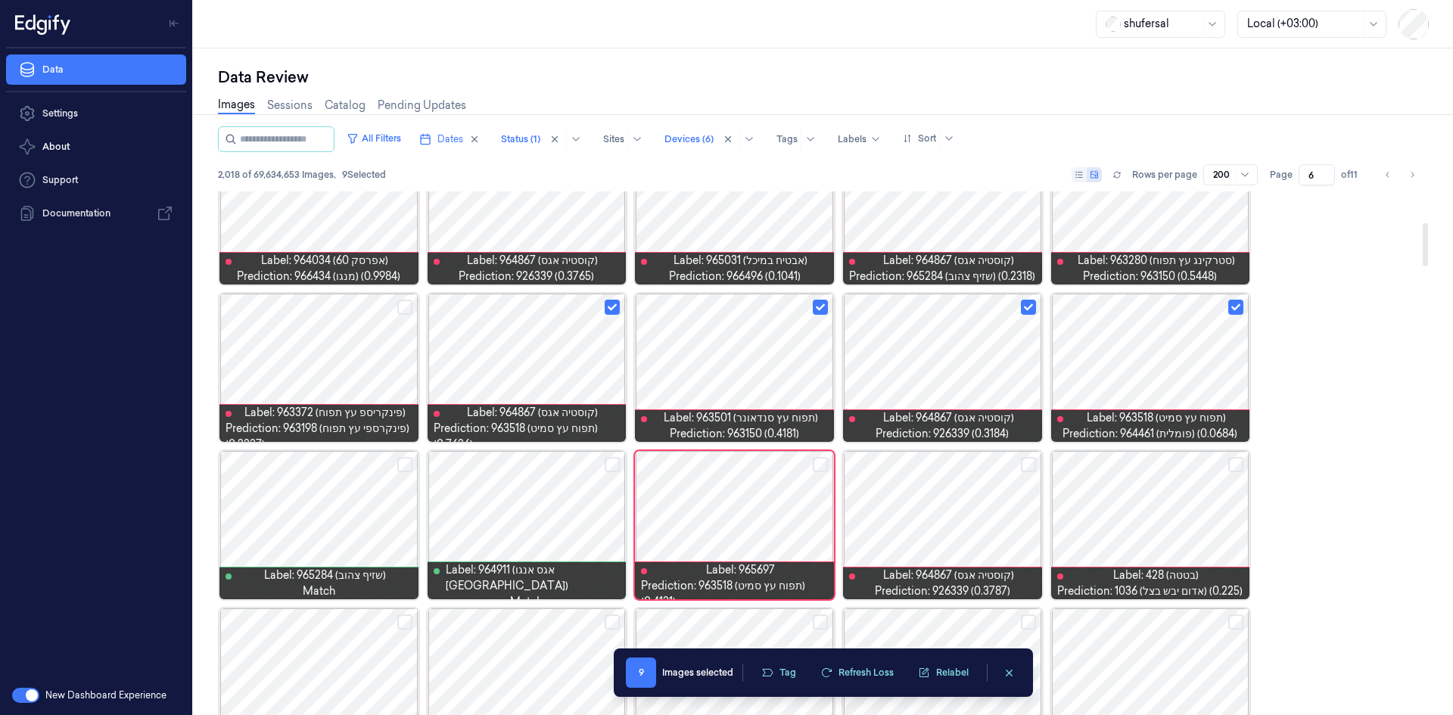
scroll to position [438, 0]
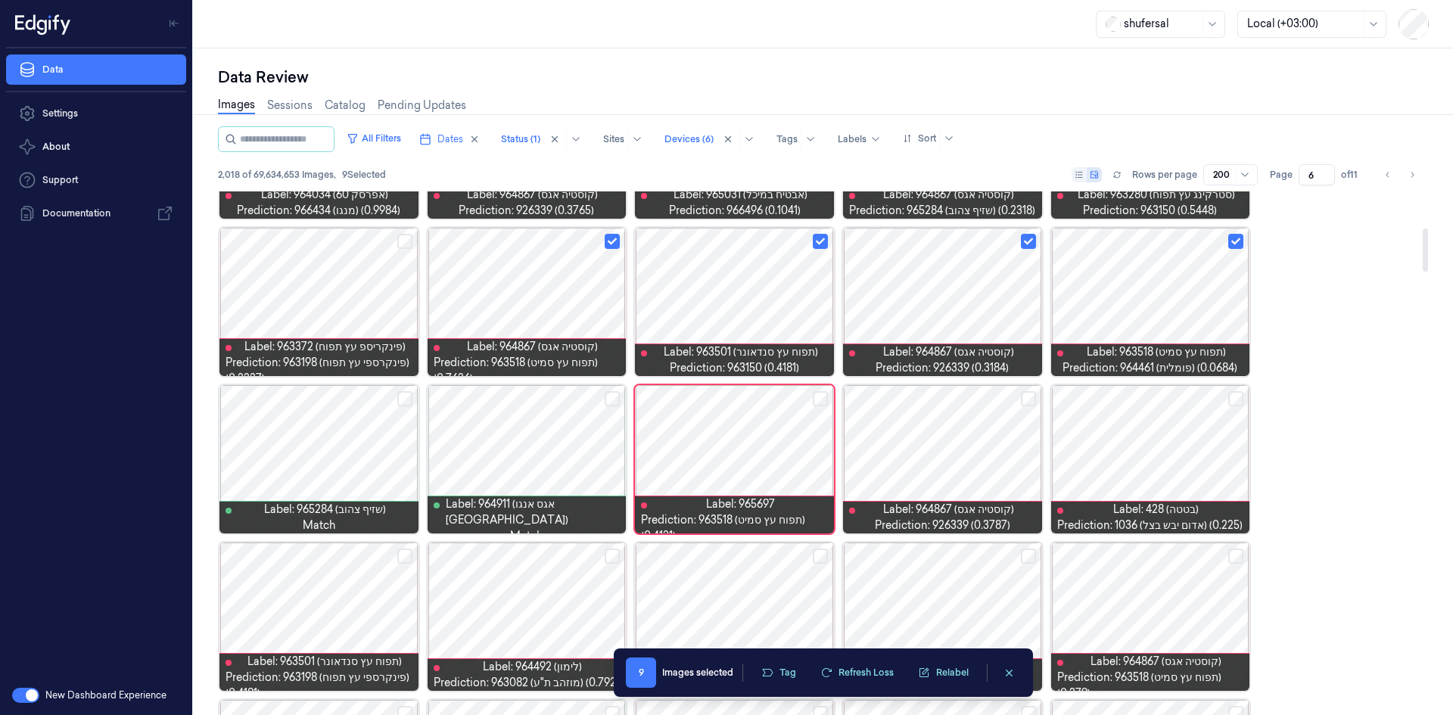
click at [822, 398] on button "Select row" at bounding box center [820, 398] width 15 height 15
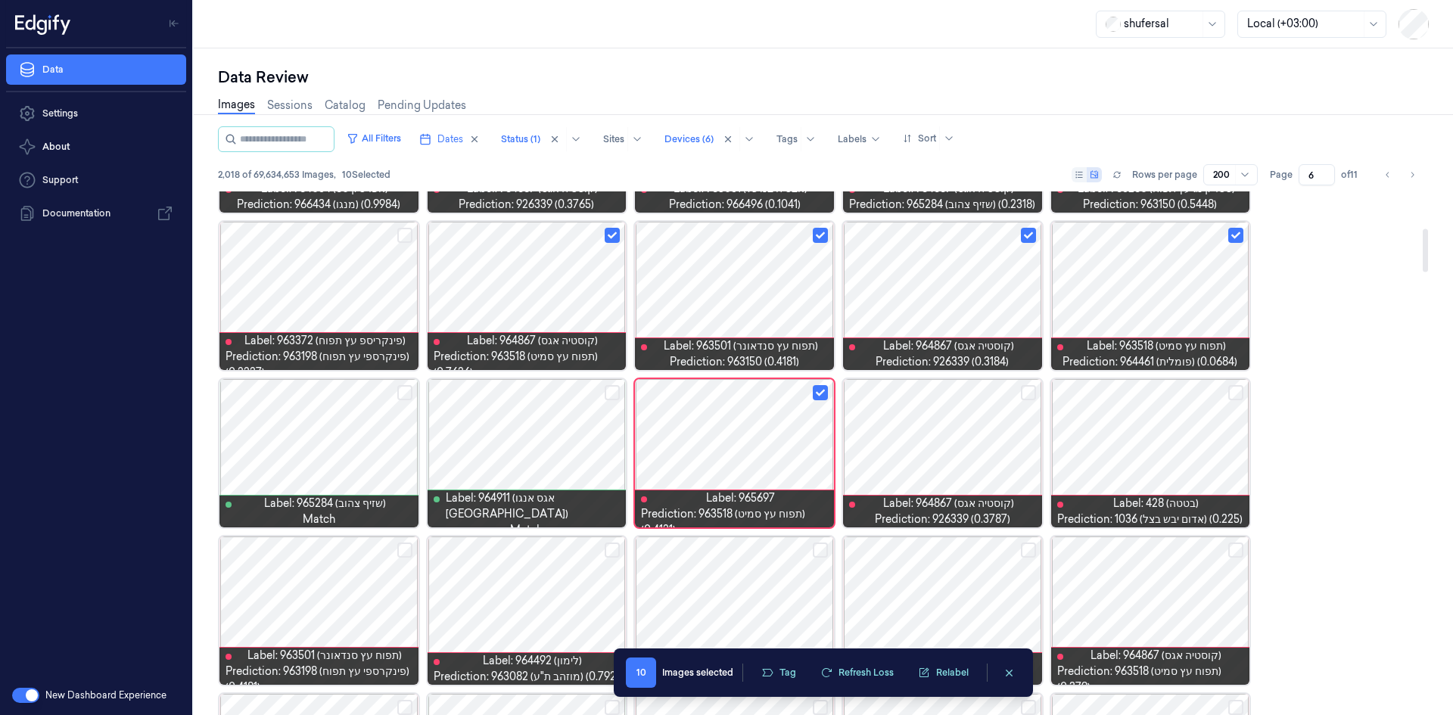
click at [1029, 393] on button "Select row" at bounding box center [1028, 392] width 15 height 15
click at [1240, 394] on button "Select row" at bounding box center [1236, 392] width 15 height 15
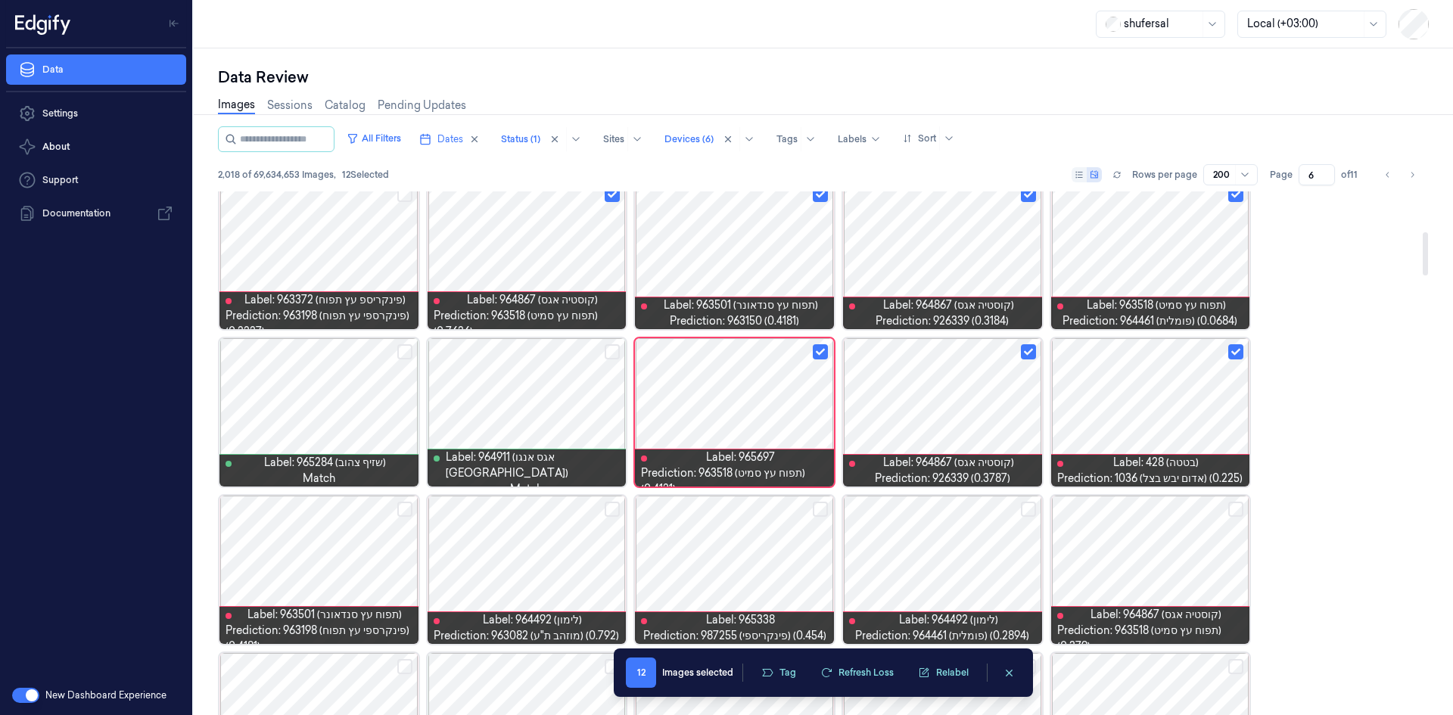
scroll to position [595, 0]
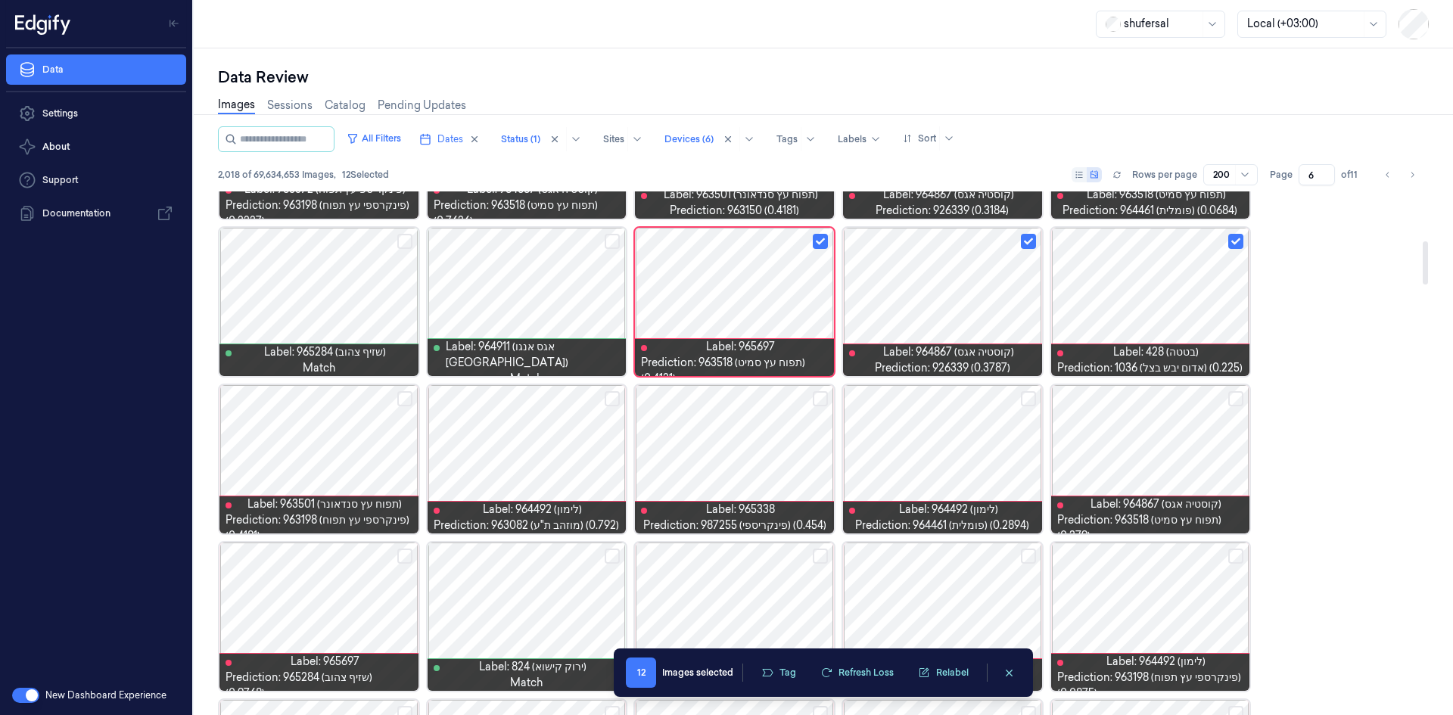
click at [1235, 397] on button "Select row" at bounding box center [1236, 398] width 15 height 15
click at [1032, 403] on button "Select row" at bounding box center [1028, 398] width 15 height 15
click at [618, 399] on button "Select row" at bounding box center [612, 398] width 15 height 15
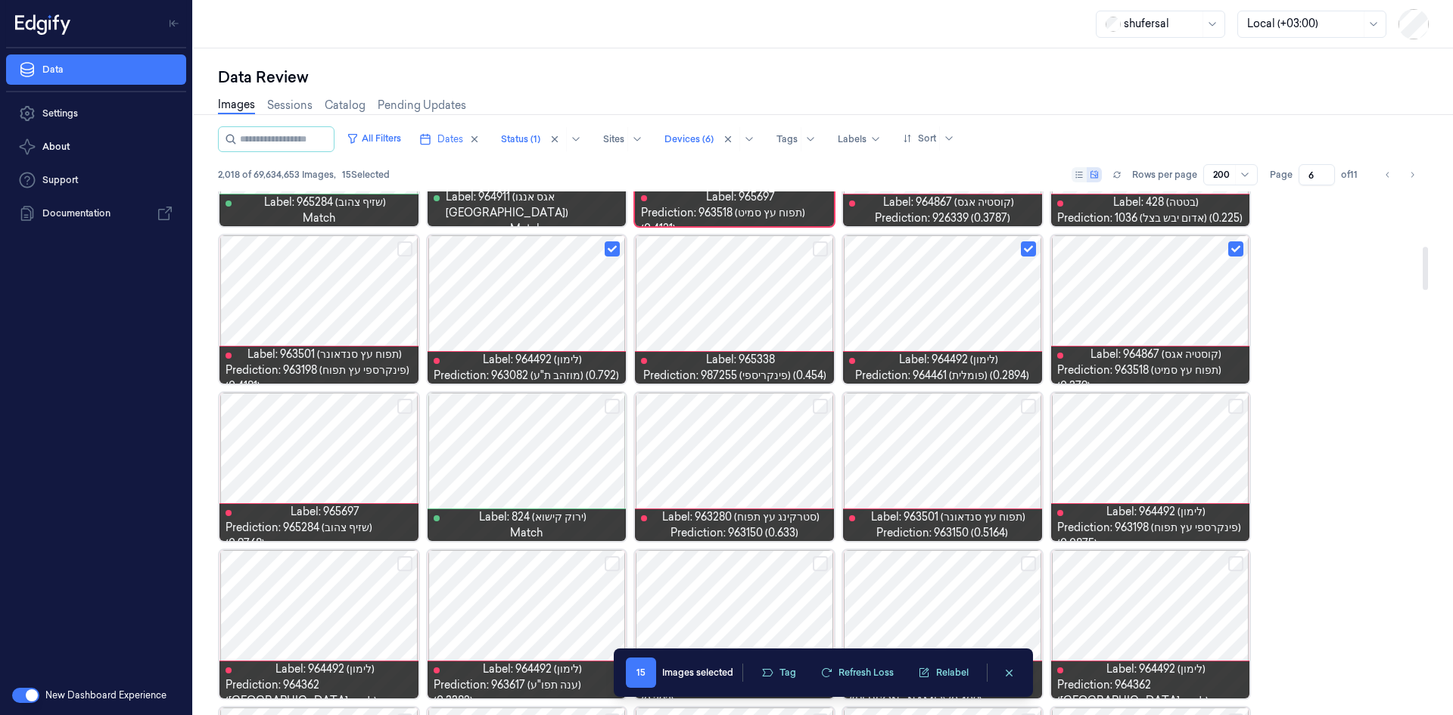
scroll to position [746, 0]
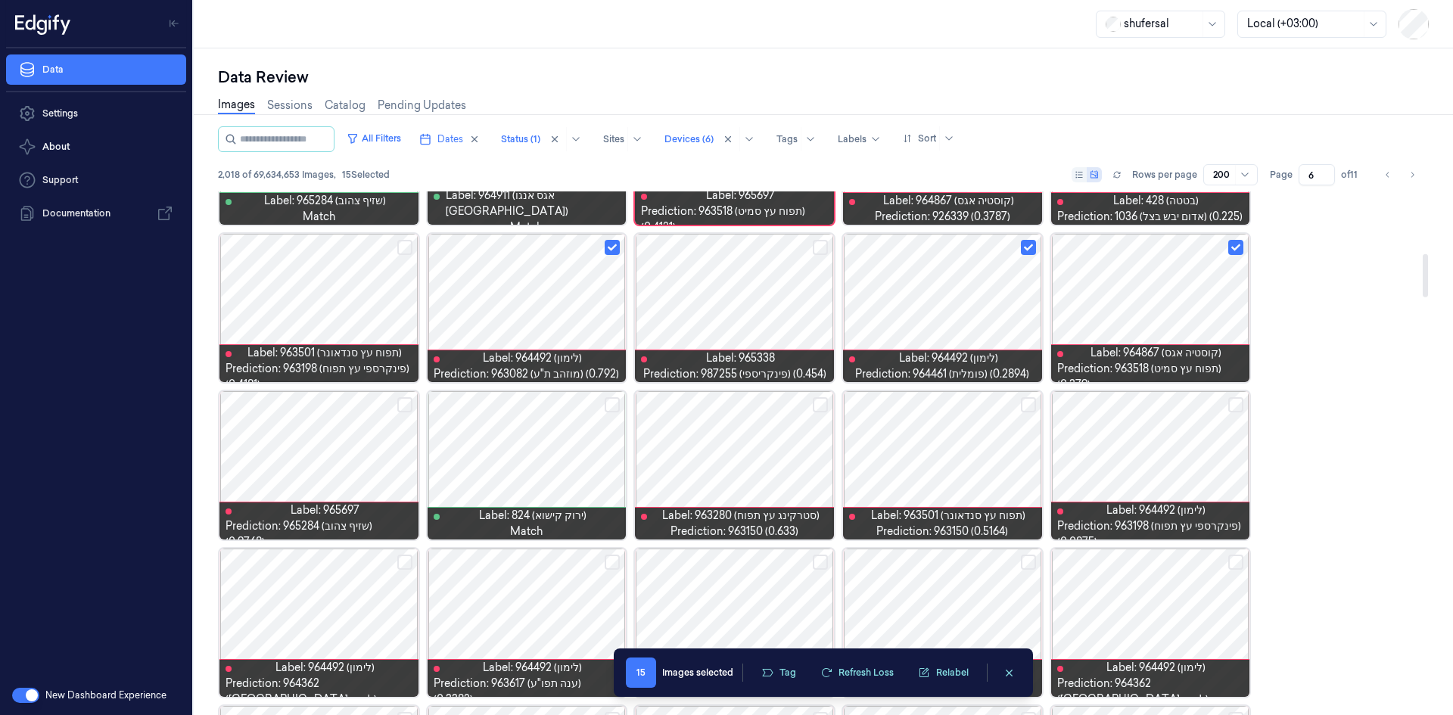
click at [407, 410] on button "Select row" at bounding box center [404, 404] width 15 height 15
click at [1033, 406] on button "Select row" at bounding box center [1028, 404] width 15 height 15
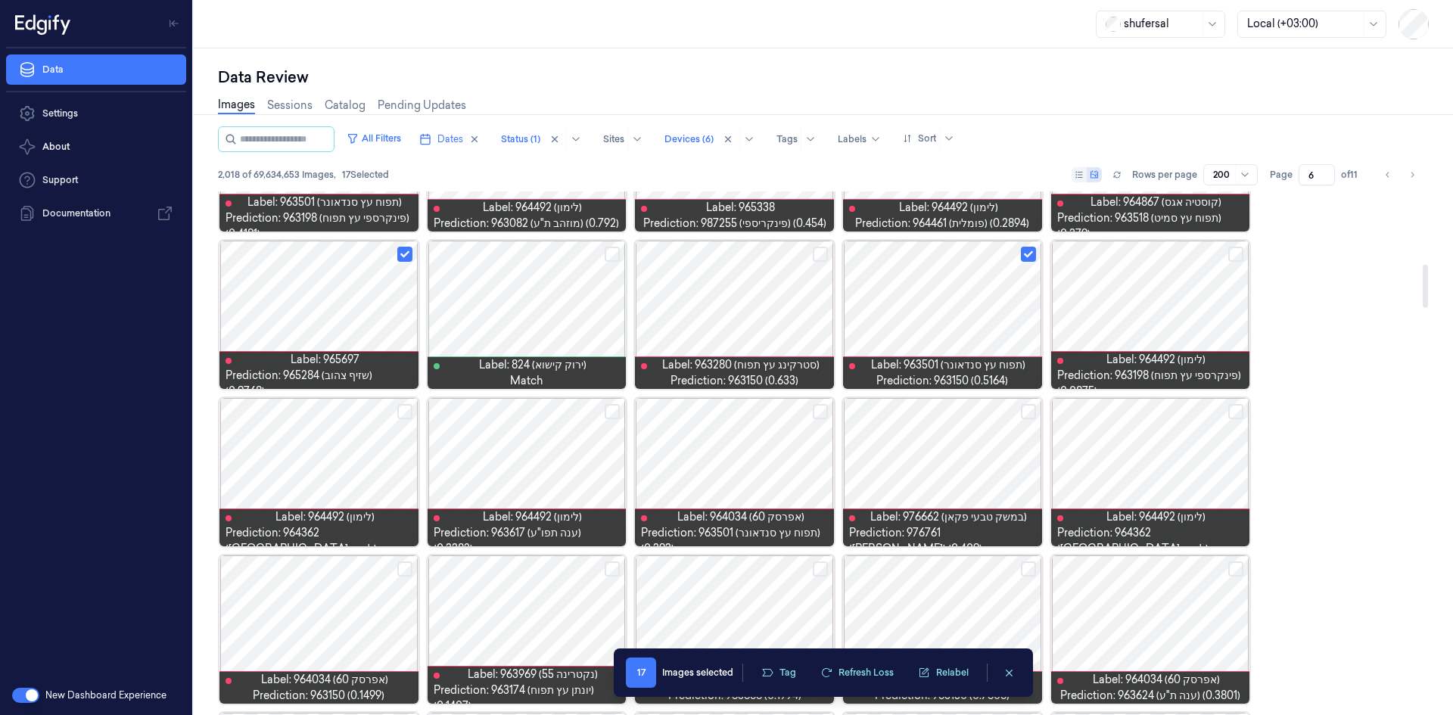
scroll to position [898, 0]
click at [818, 412] on button "Select row" at bounding box center [820, 410] width 15 height 15
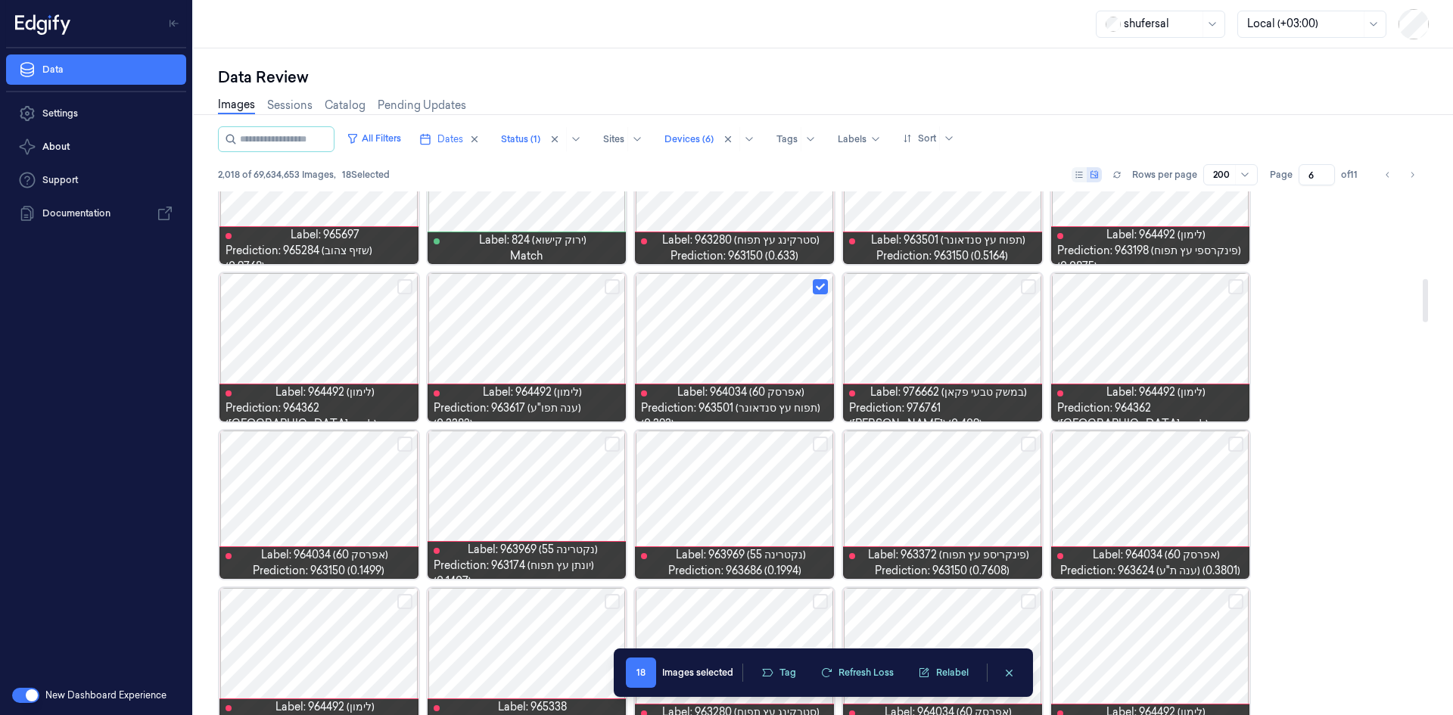
scroll to position [1049, 0]
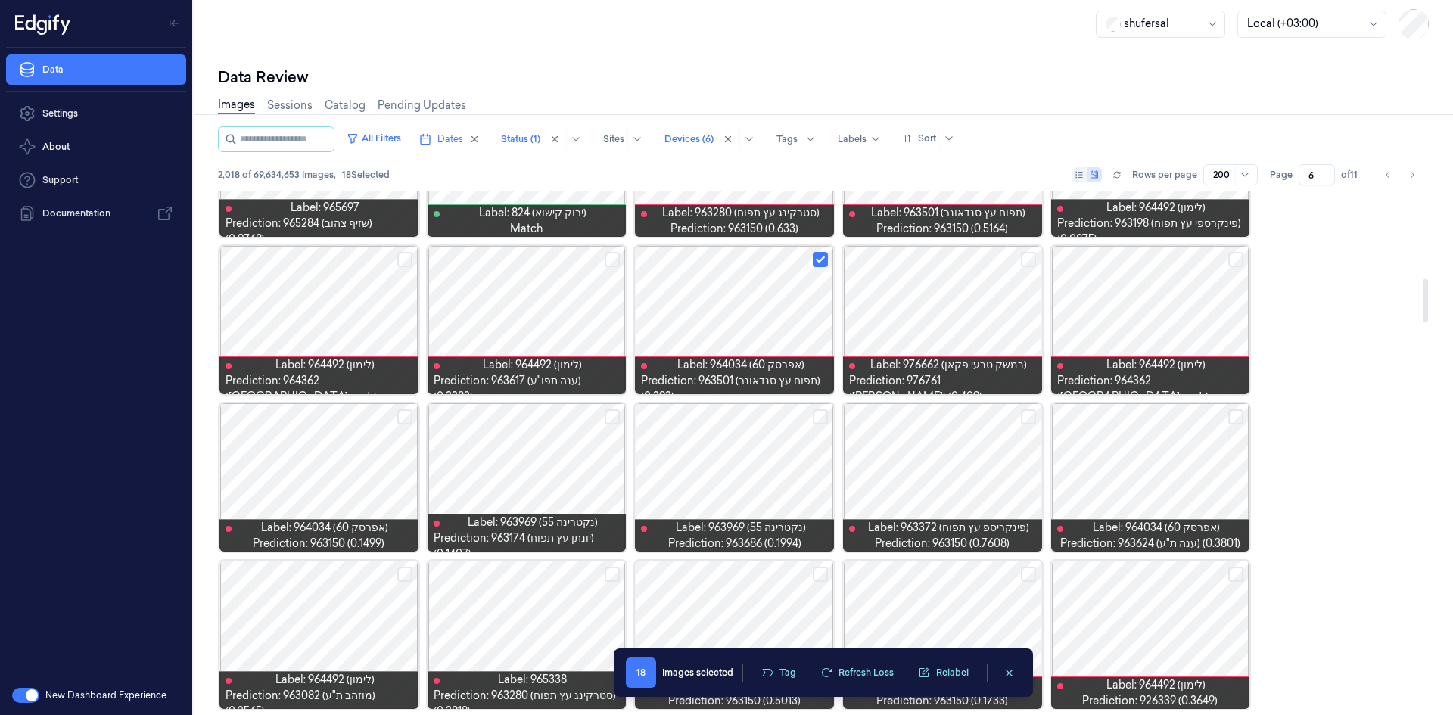
click at [824, 411] on button "Select row" at bounding box center [820, 417] width 15 height 15
click at [1031, 422] on button "Select row" at bounding box center [1028, 417] width 15 height 15
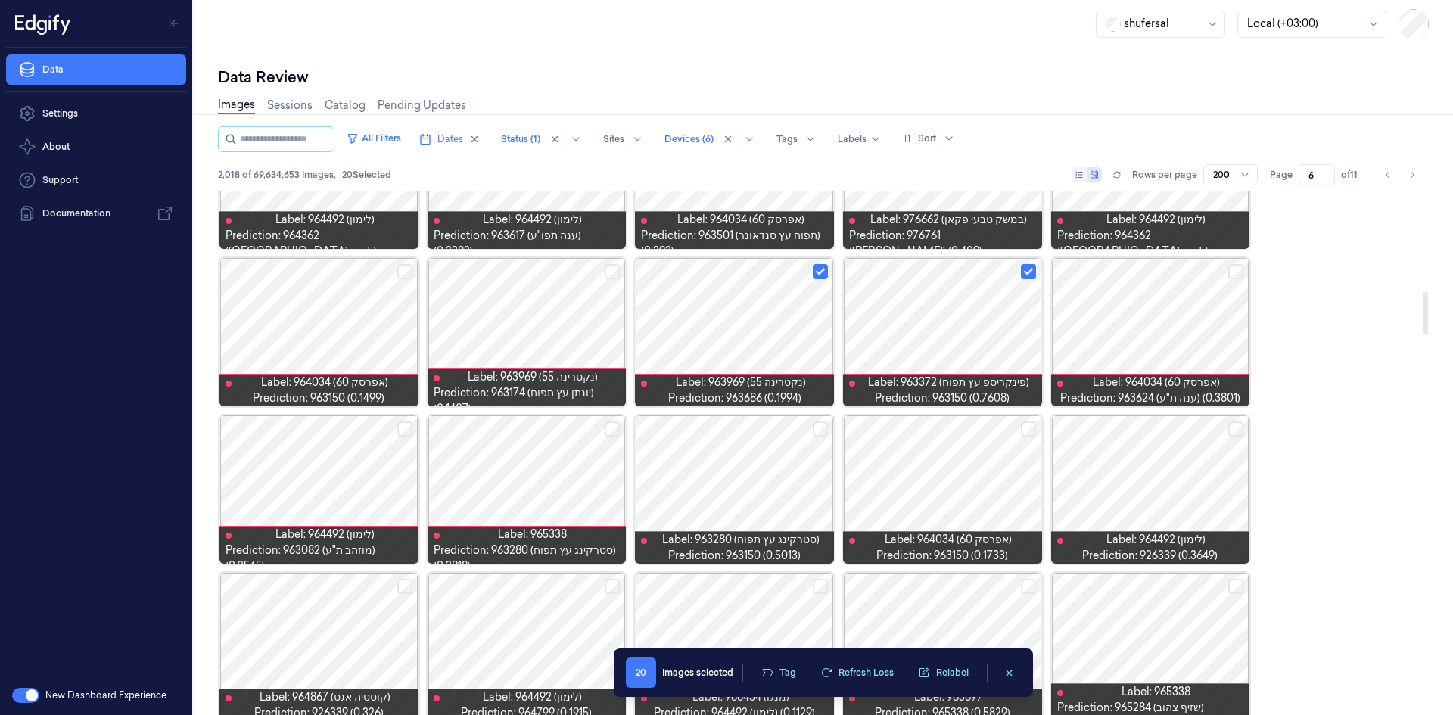
scroll to position [1201, 0]
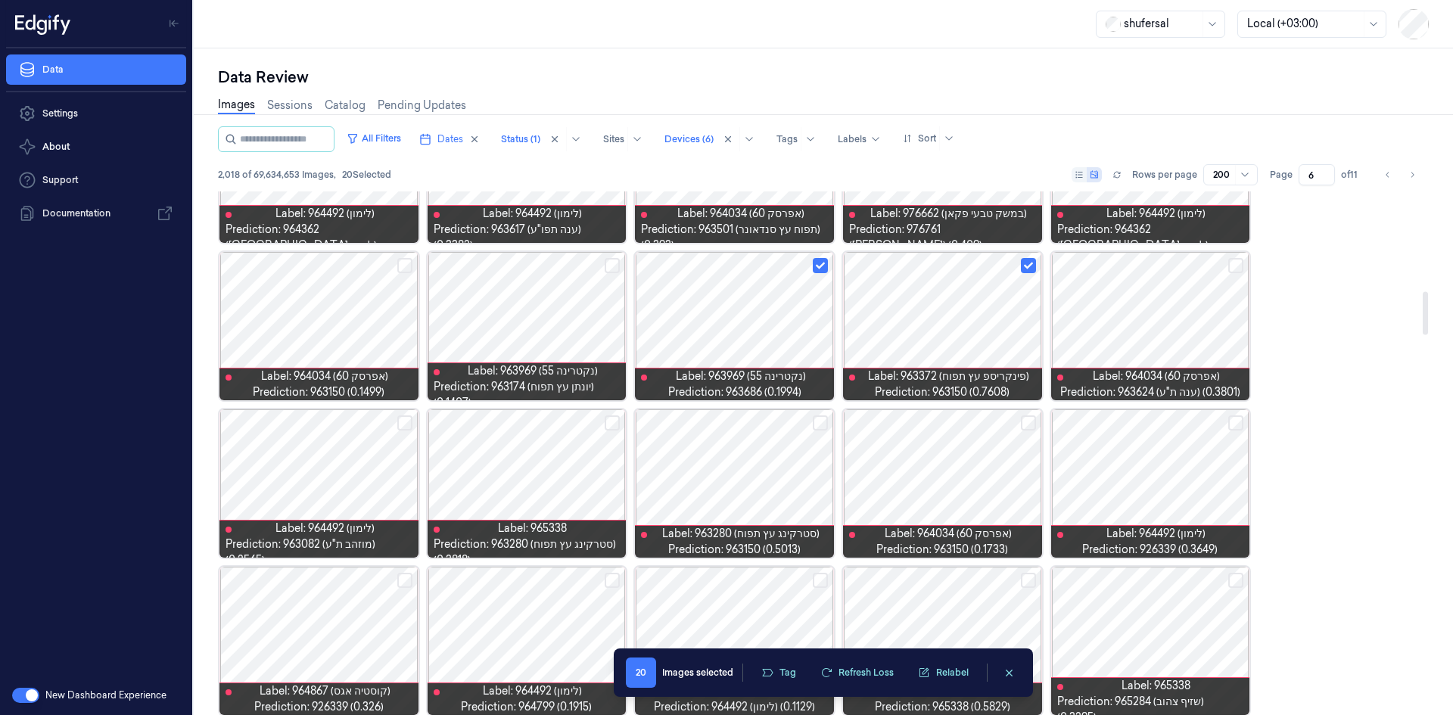
click at [1239, 266] on button "Select row" at bounding box center [1236, 265] width 15 height 15
click at [1232, 420] on button "Select row" at bounding box center [1236, 423] width 15 height 15
click at [1027, 423] on button "Select row" at bounding box center [1028, 423] width 15 height 15
click at [815, 423] on button "Select row" at bounding box center [820, 423] width 15 height 15
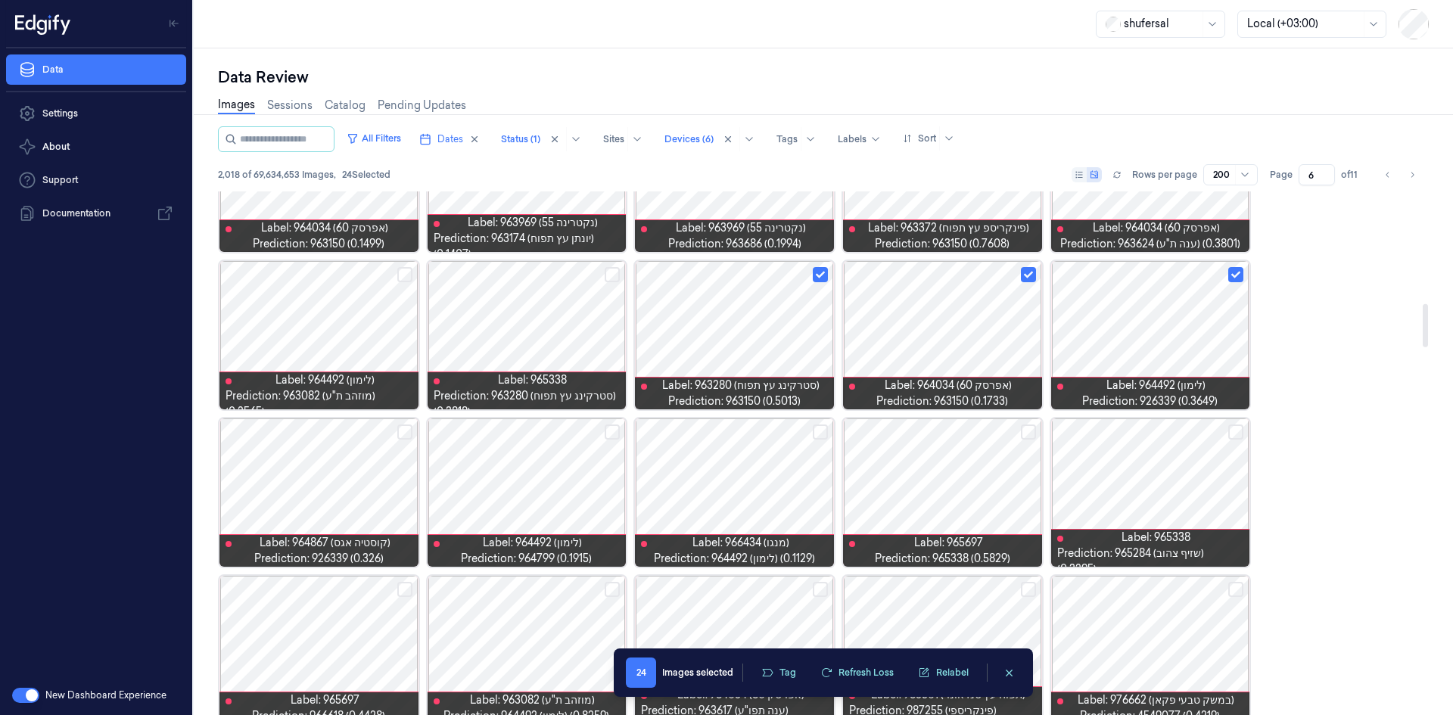
scroll to position [1352, 0]
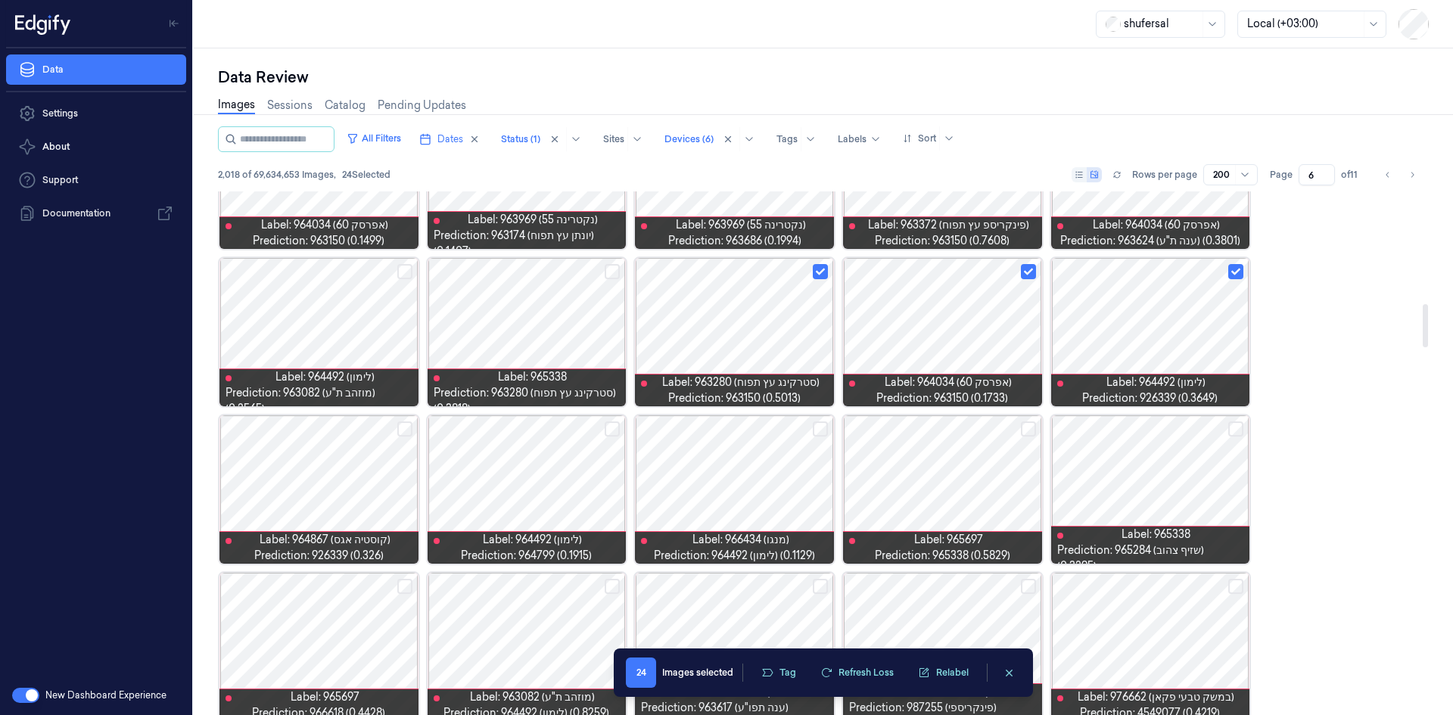
click at [1027, 425] on button "Select row" at bounding box center [1028, 429] width 15 height 15
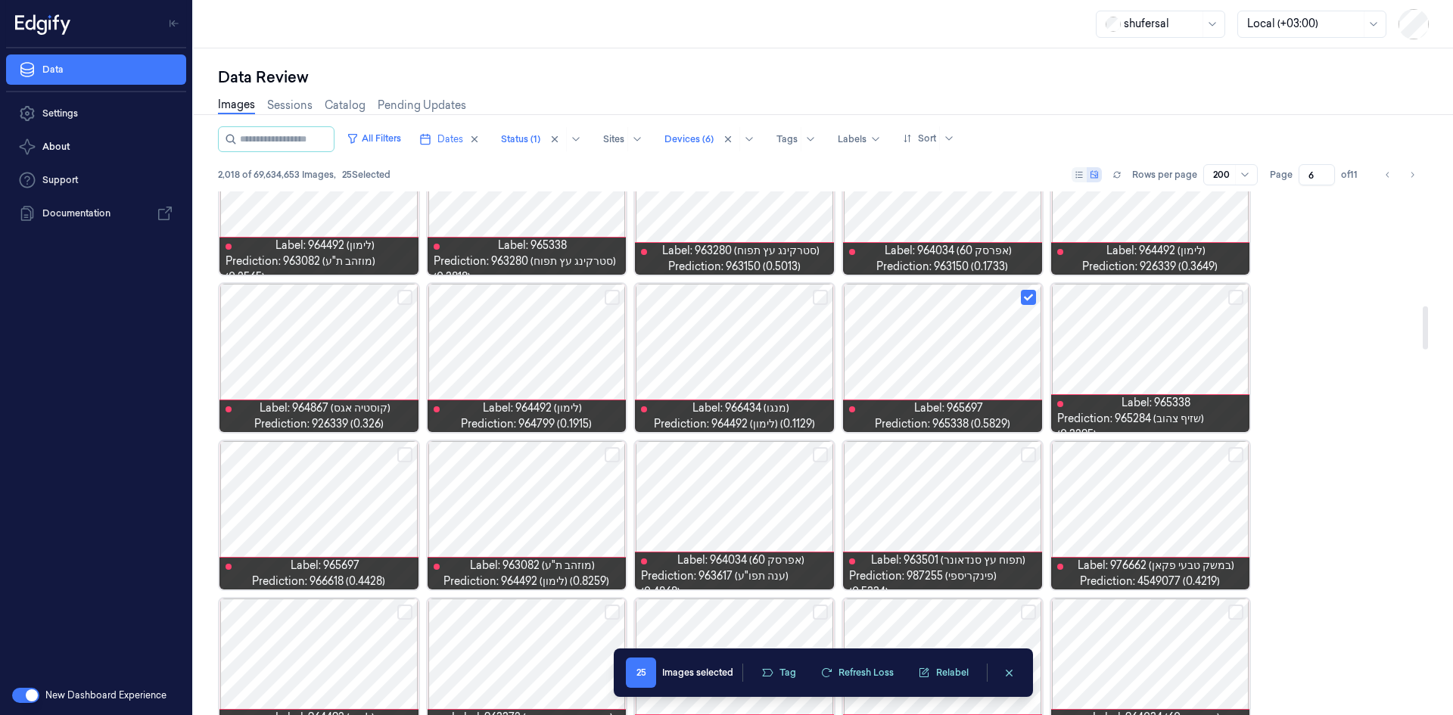
scroll to position [1503, 0]
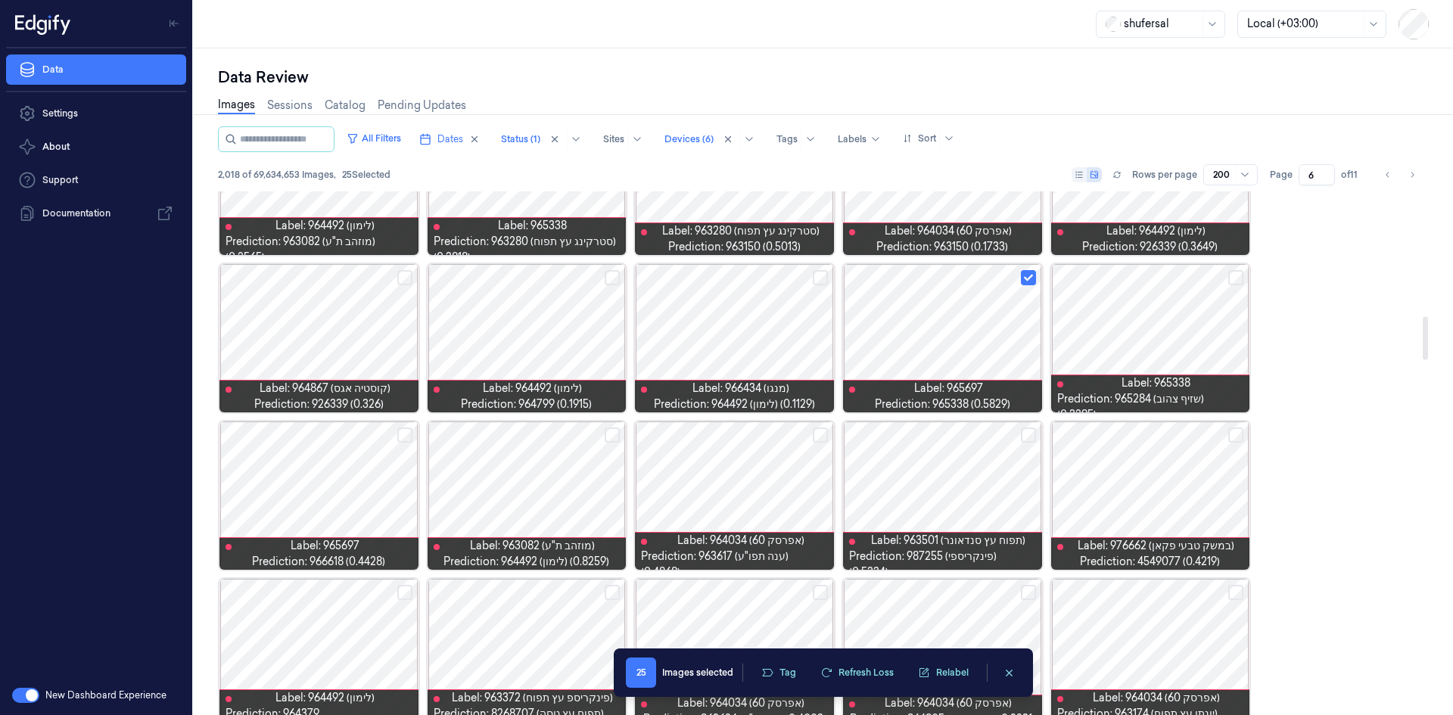
click at [818, 435] on button "Select row" at bounding box center [820, 435] width 15 height 15
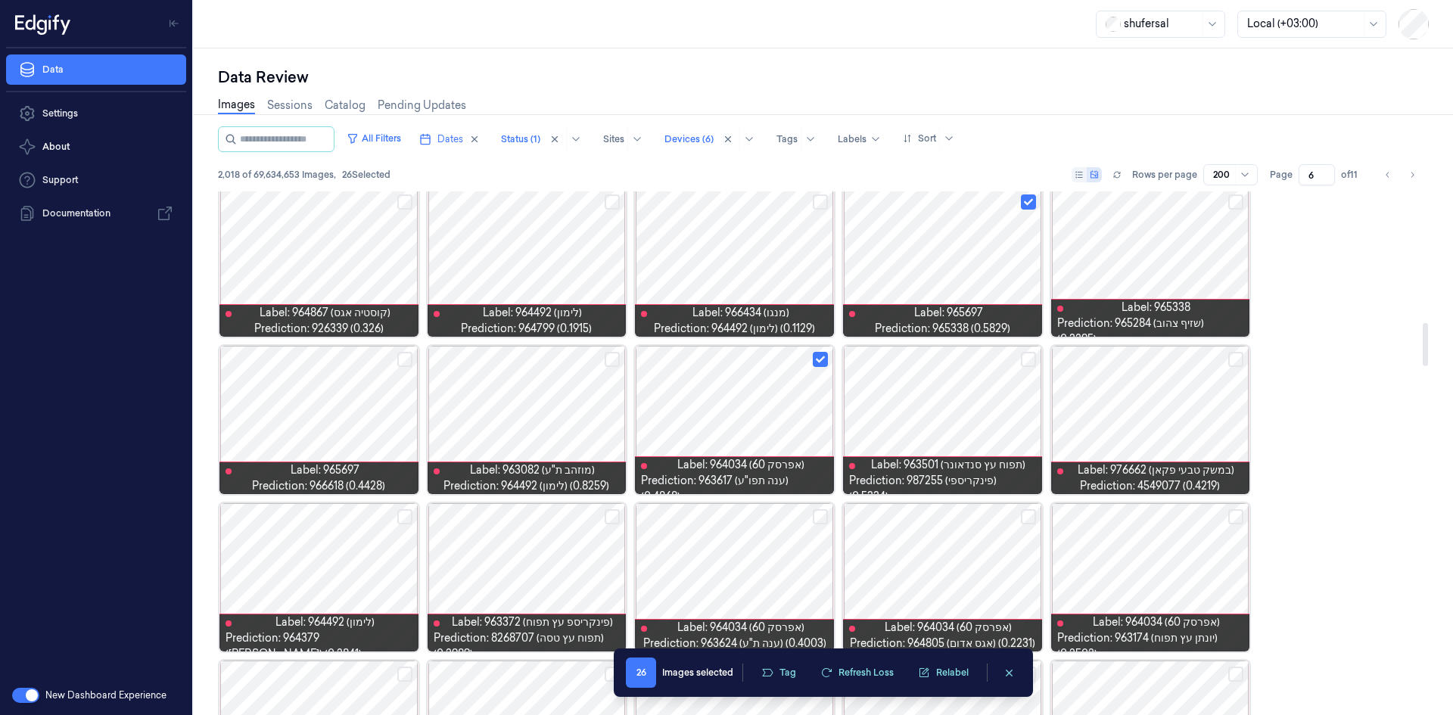
click at [403, 361] on button "Select row" at bounding box center [404, 359] width 15 height 15
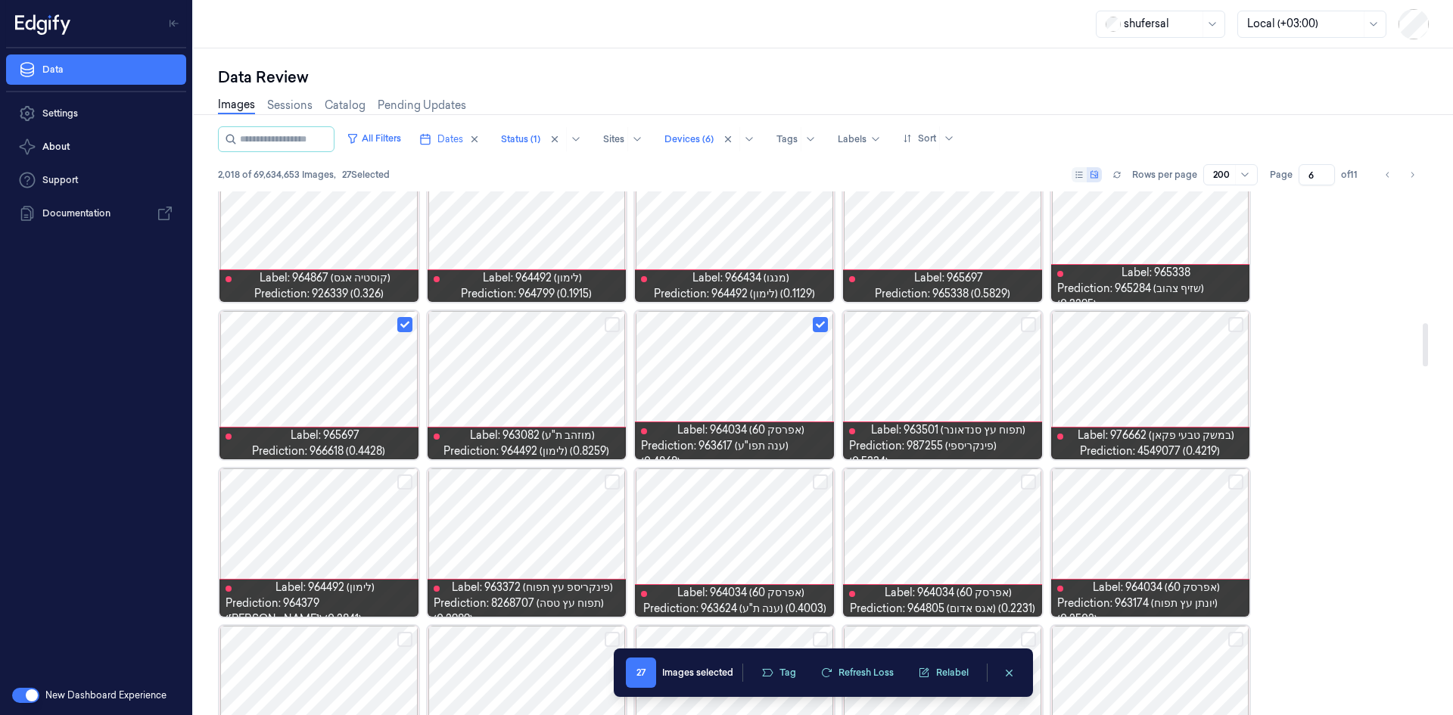
scroll to position [1655, 0]
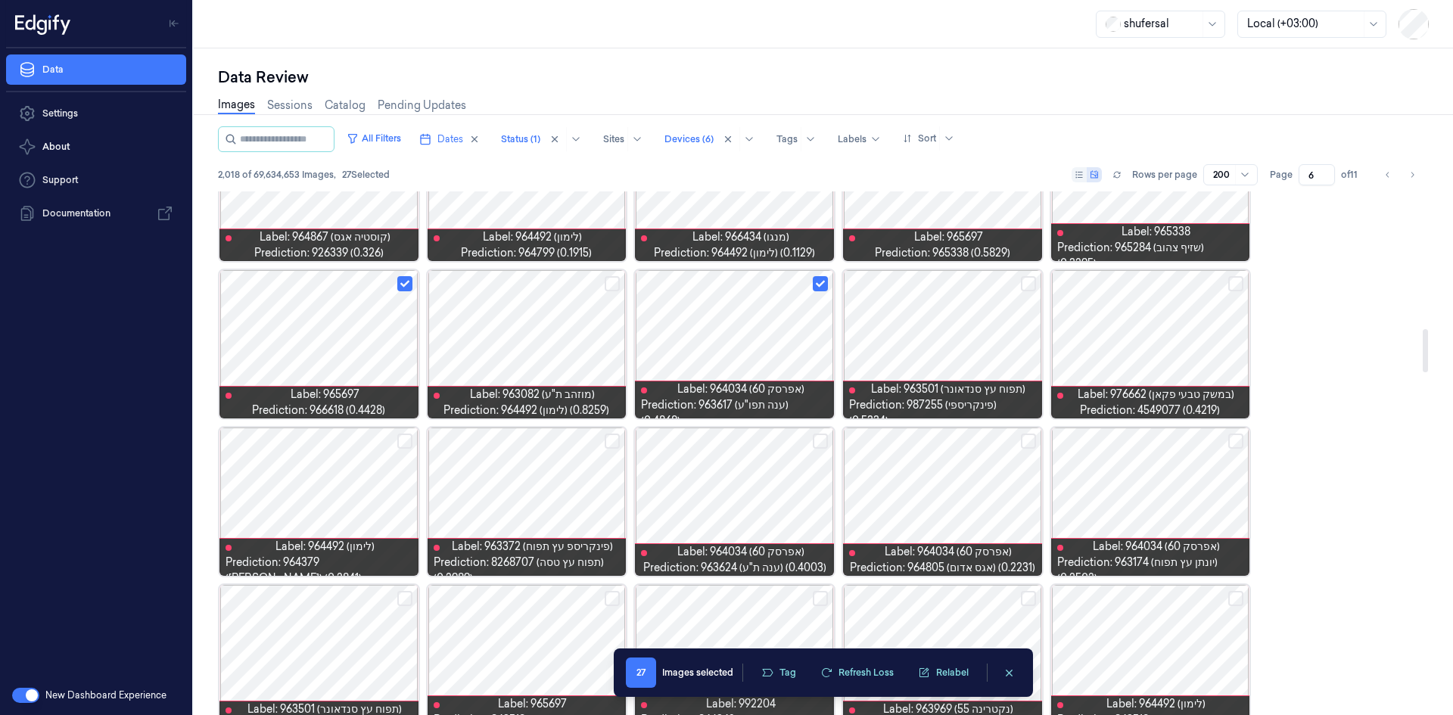
click at [816, 441] on button "Select row" at bounding box center [820, 441] width 15 height 15
click at [1033, 435] on button "Select row" at bounding box center [1028, 441] width 15 height 15
click at [1233, 441] on button "Select row" at bounding box center [1236, 441] width 15 height 15
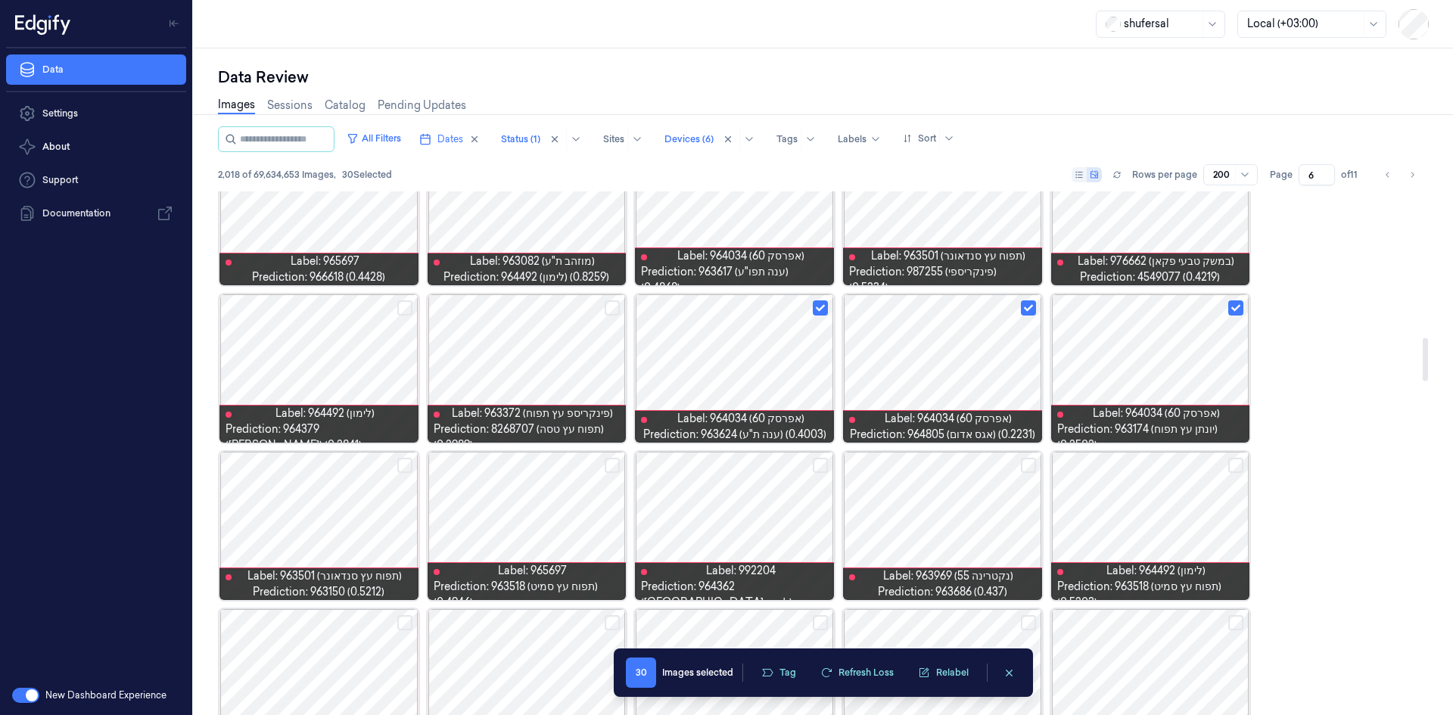
scroll to position [1806, 0]
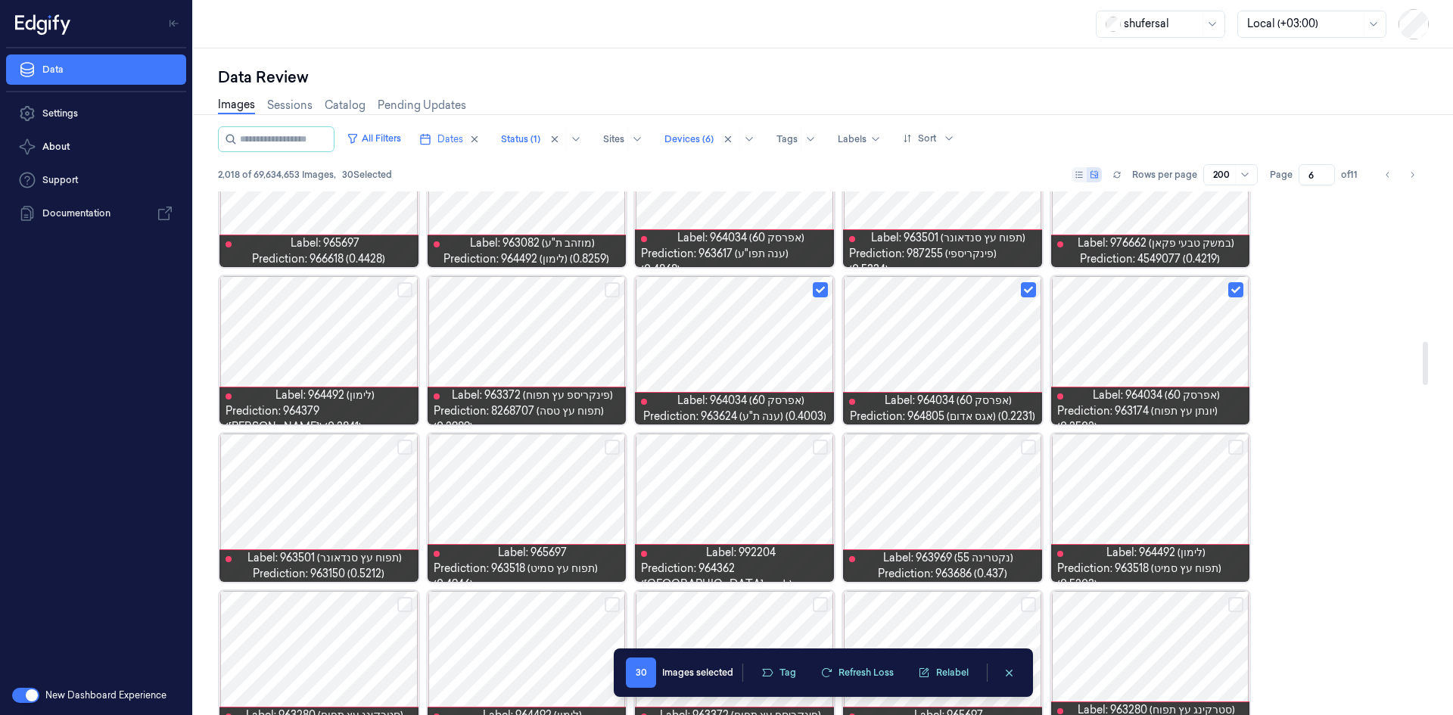
click at [1029, 450] on button "Select row" at bounding box center [1028, 447] width 15 height 15
click at [826, 450] on button "Select row" at bounding box center [820, 447] width 15 height 15
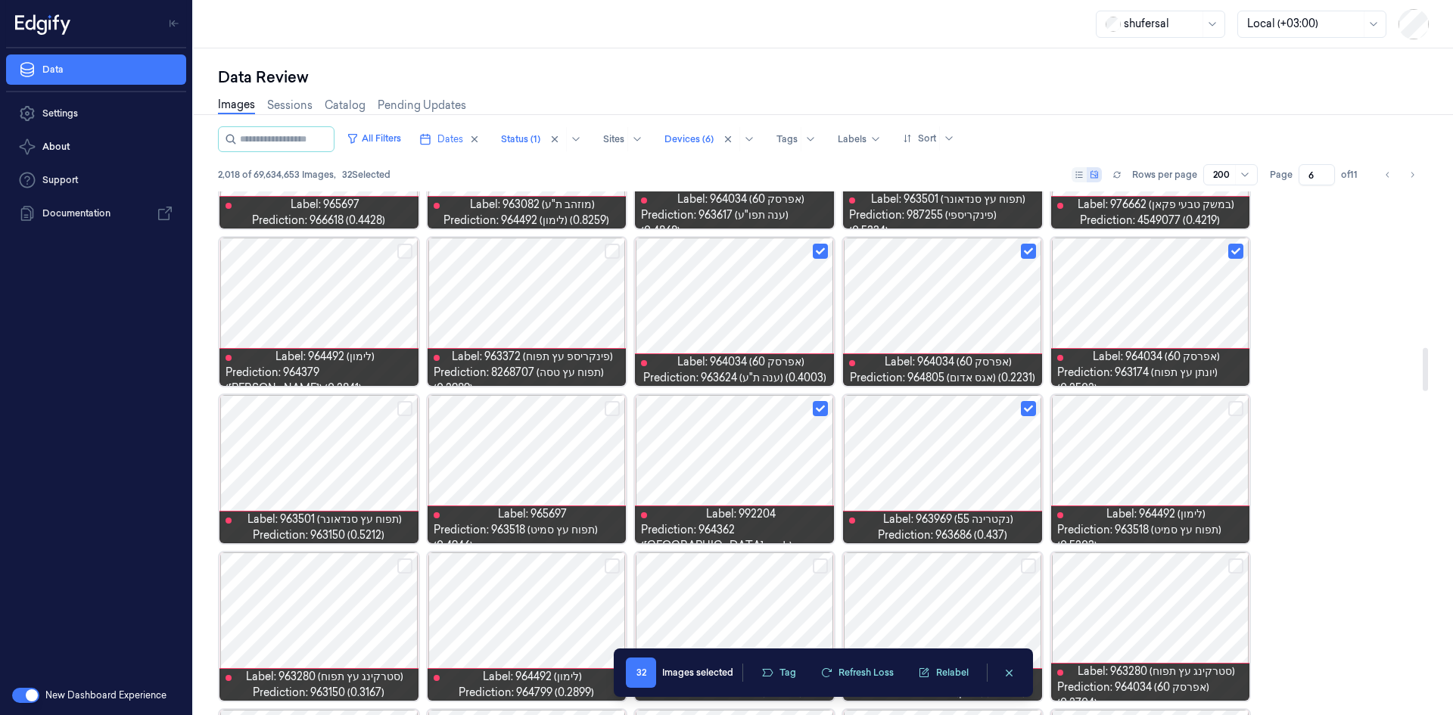
scroll to position [1882, 0]
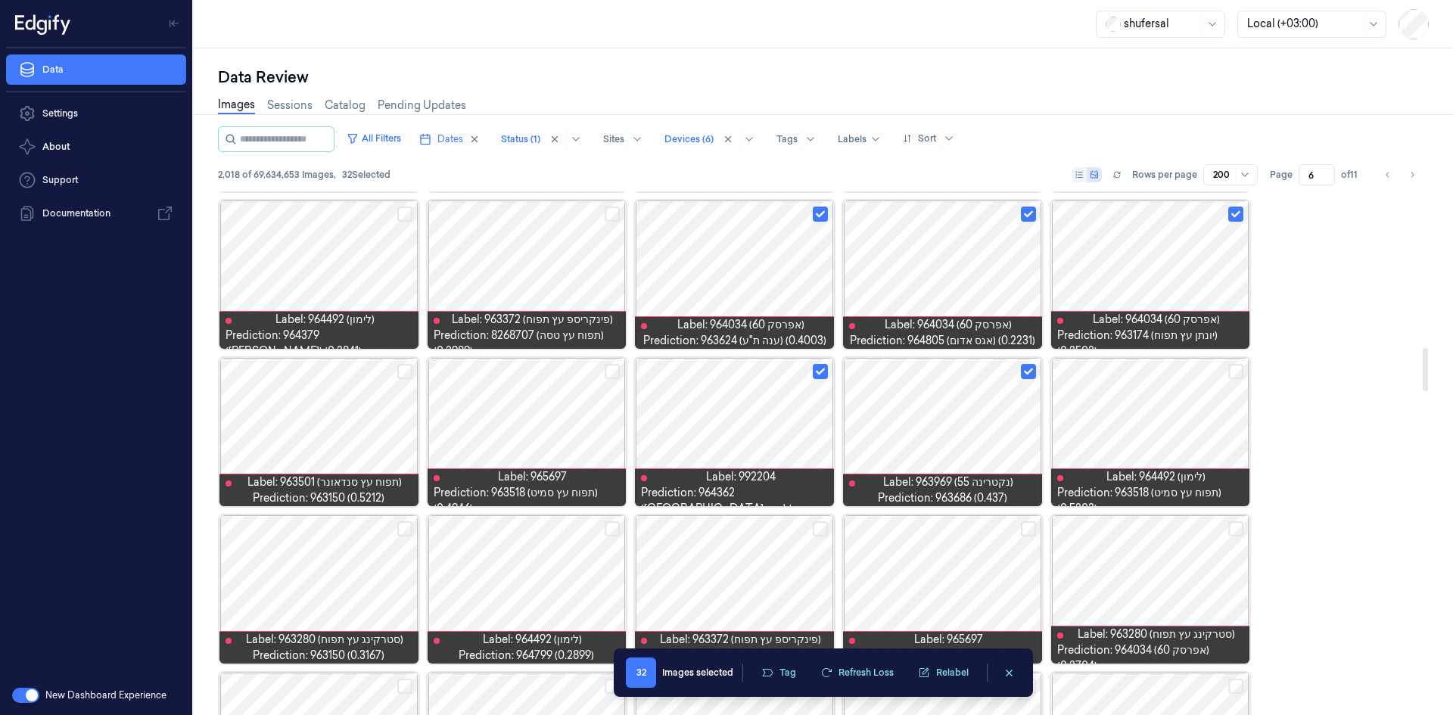
click at [615, 375] on button "Select row" at bounding box center [612, 371] width 15 height 15
click at [404, 369] on button "Select row" at bounding box center [404, 371] width 15 height 15
click at [400, 529] on button "Select row" at bounding box center [404, 529] width 15 height 15
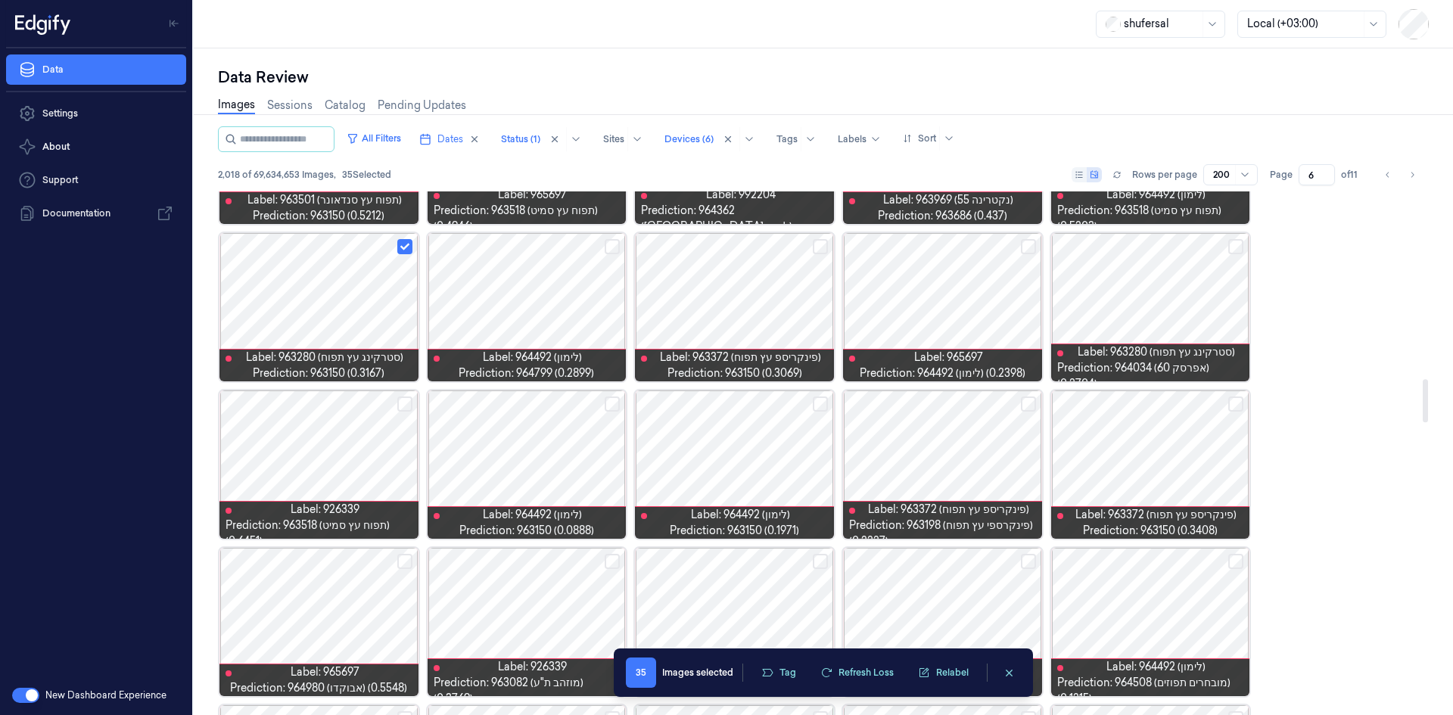
scroll to position [2260, 0]
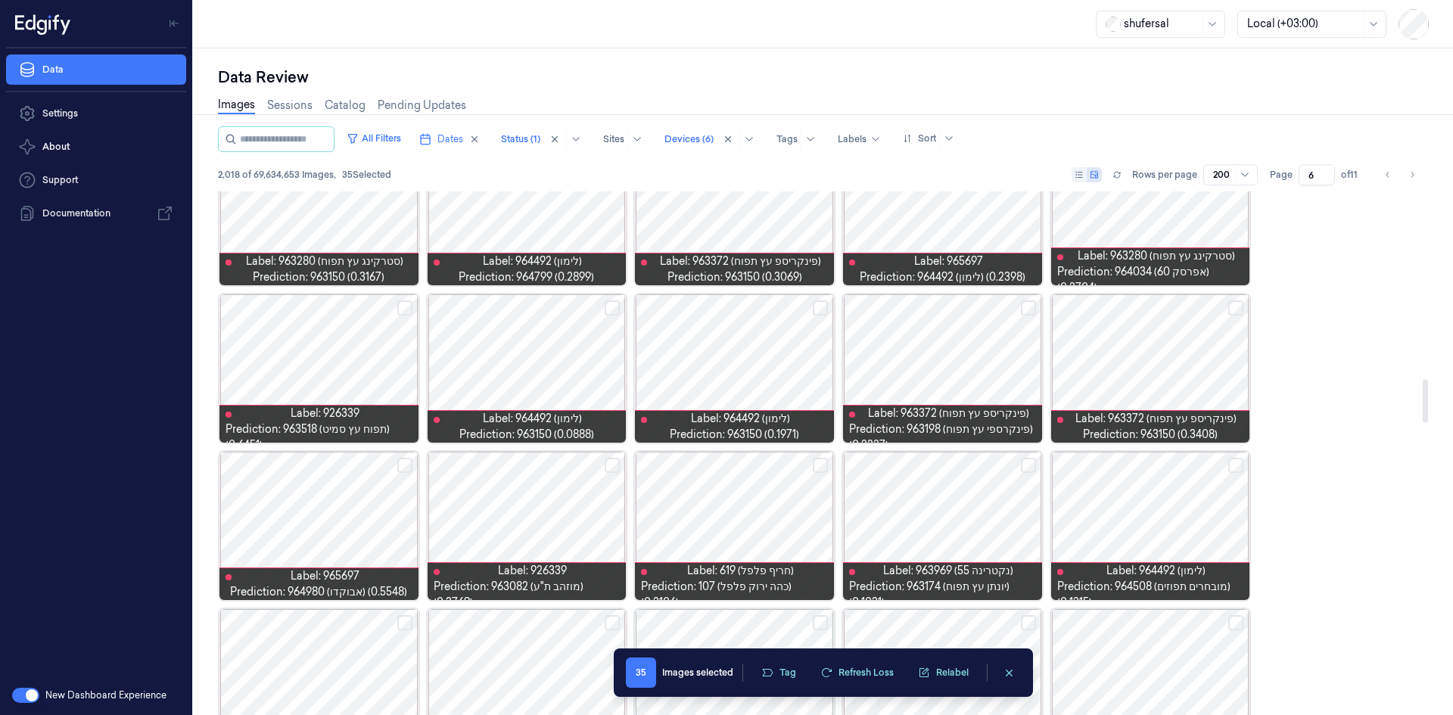
click at [1235, 304] on button "Select row" at bounding box center [1236, 308] width 15 height 15
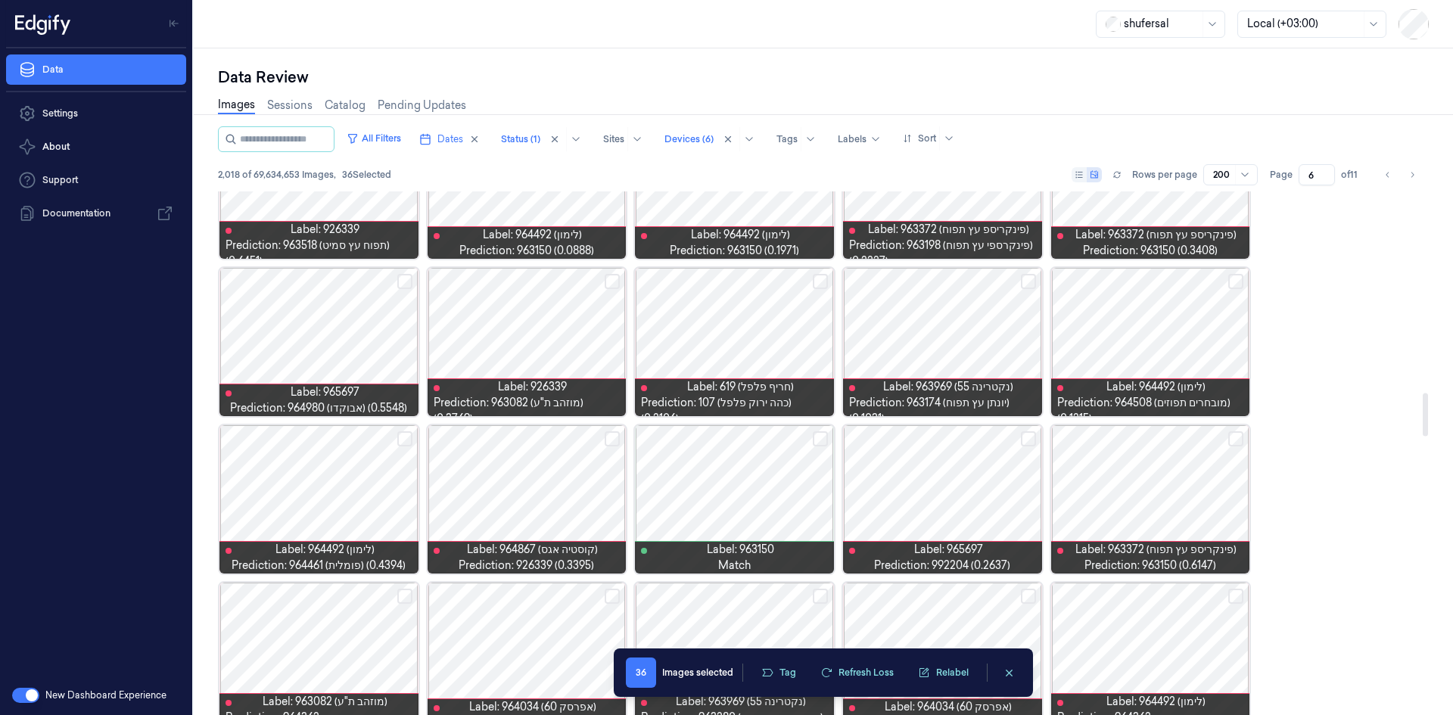
scroll to position [2487, 0]
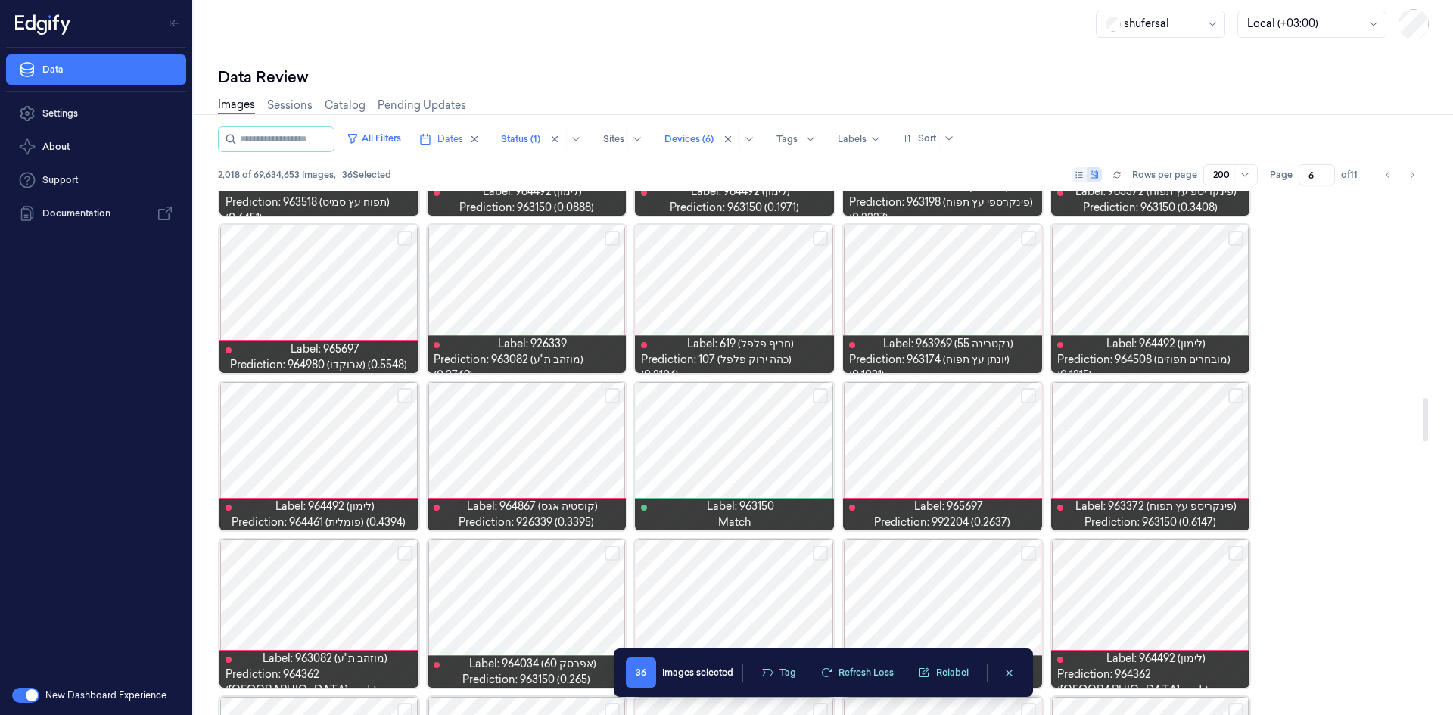
click at [1236, 397] on button "Select row" at bounding box center [1236, 395] width 15 height 15
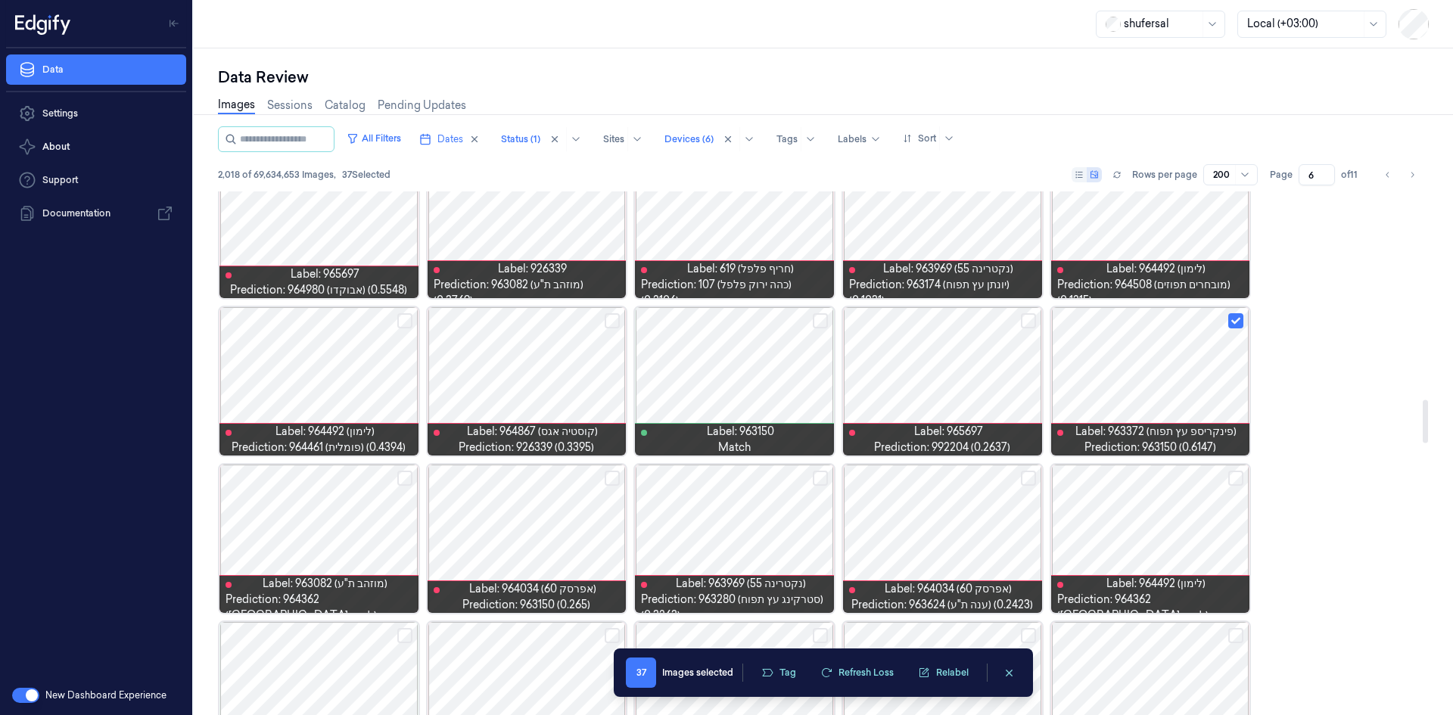
scroll to position [2563, 0]
click at [613, 472] on button "Select row" at bounding box center [612, 477] width 15 height 15
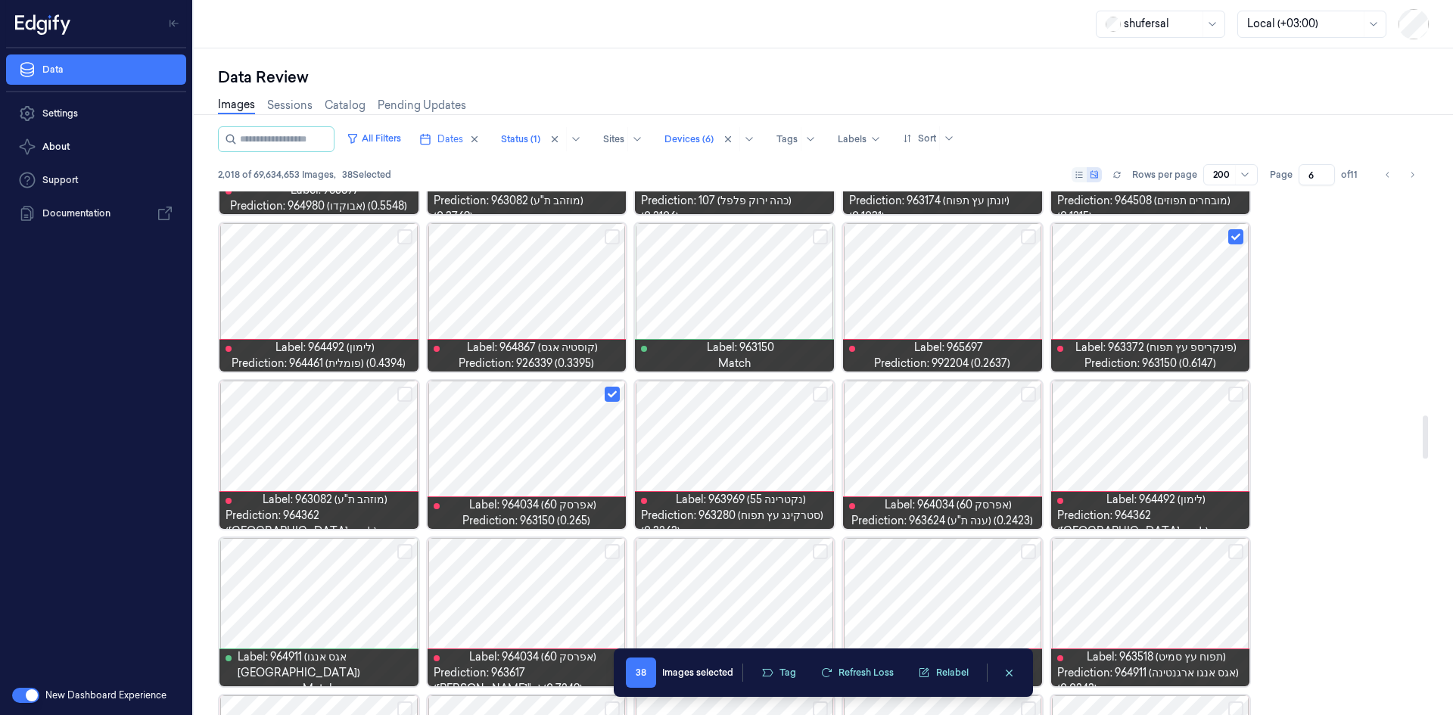
scroll to position [2714, 0]
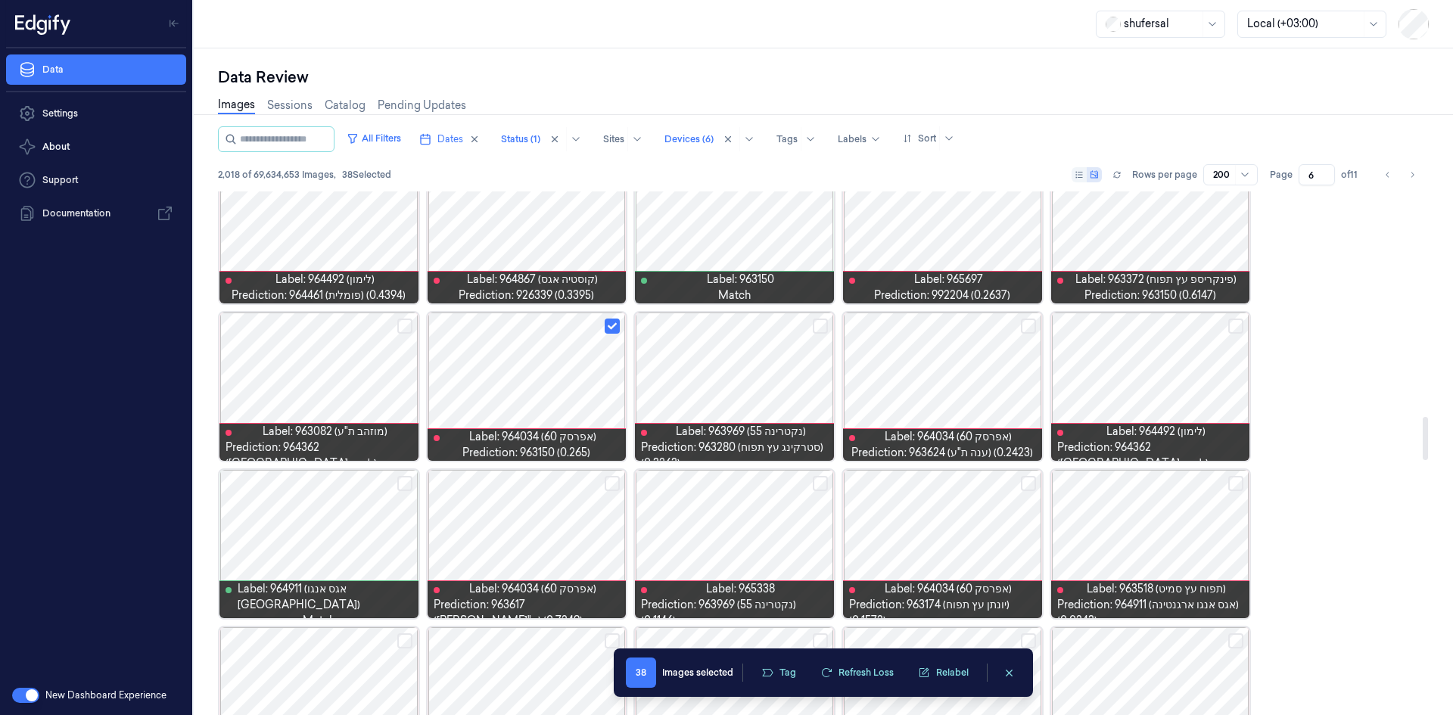
click at [1023, 482] on button "Select row" at bounding box center [1028, 483] width 15 height 15
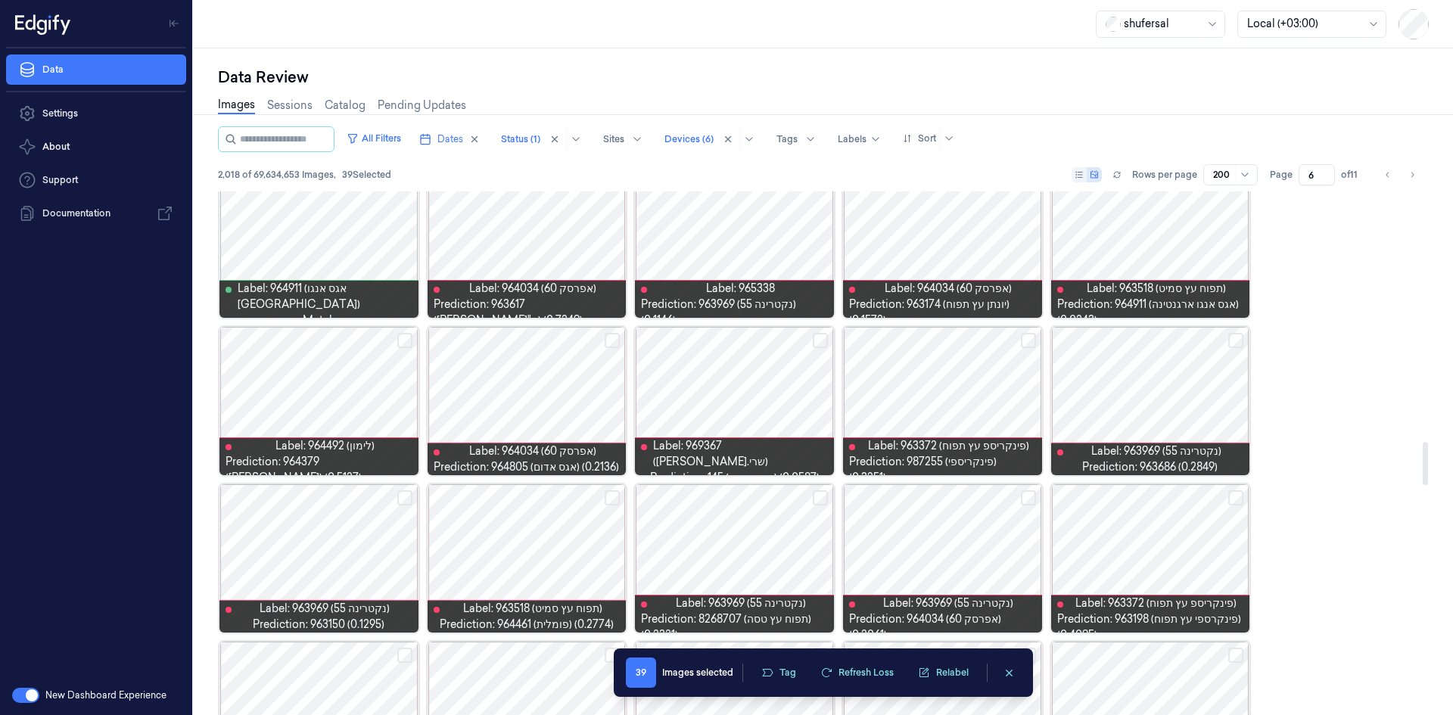
scroll to position [3017, 0]
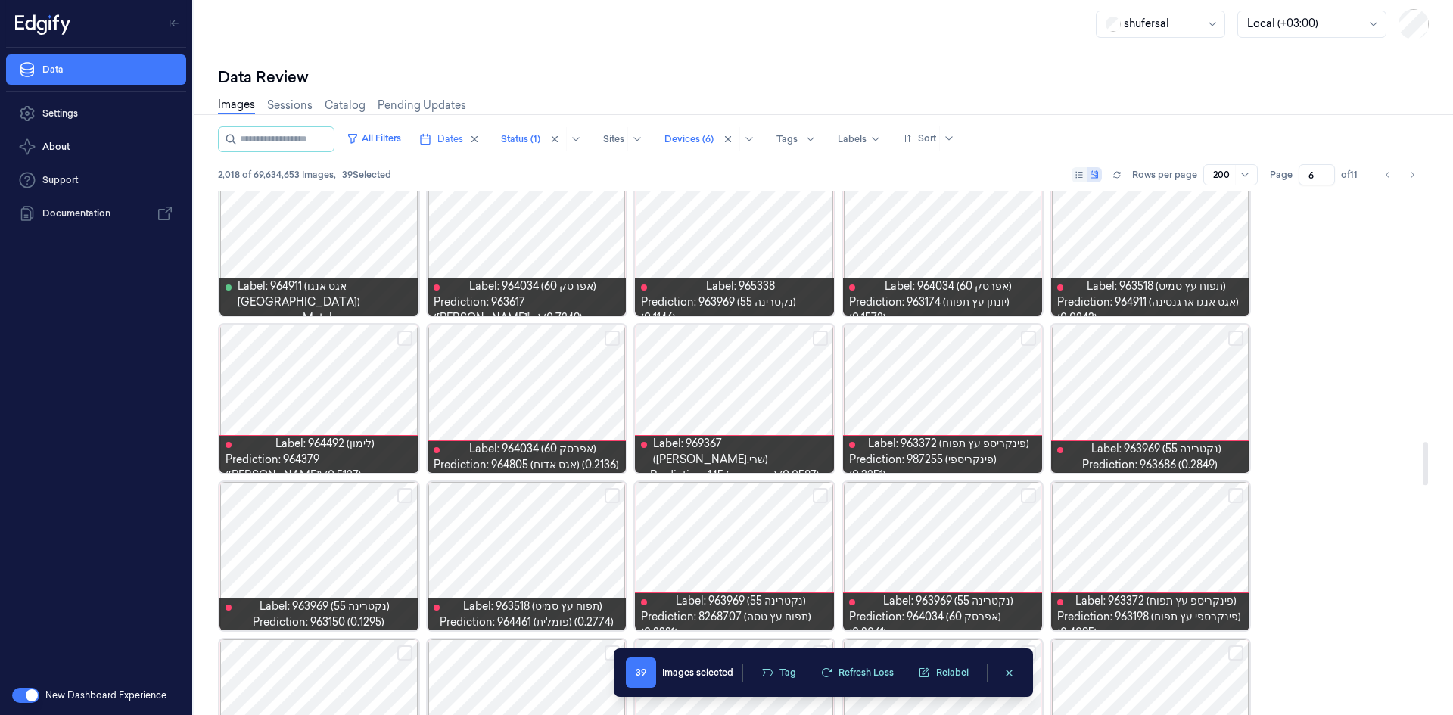
click at [1234, 337] on button "Select row" at bounding box center [1236, 338] width 15 height 15
click at [609, 335] on button "Select row" at bounding box center [612, 338] width 15 height 15
click at [821, 497] on button "Select row" at bounding box center [820, 495] width 15 height 15
click at [1030, 494] on button "Select row" at bounding box center [1028, 495] width 15 height 15
click at [406, 495] on button "Select row" at bounding box center [404, 495] width 15 height 15
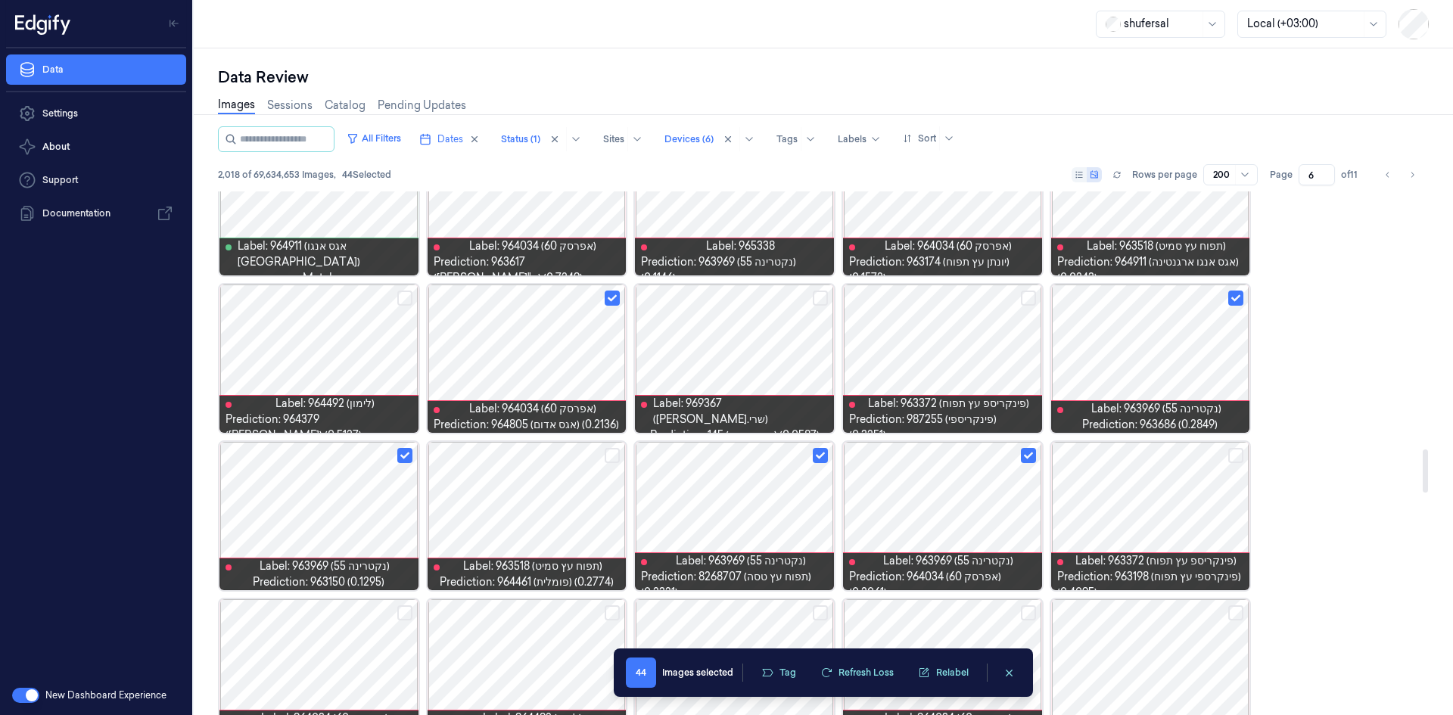
scroll to position [3169, 0]
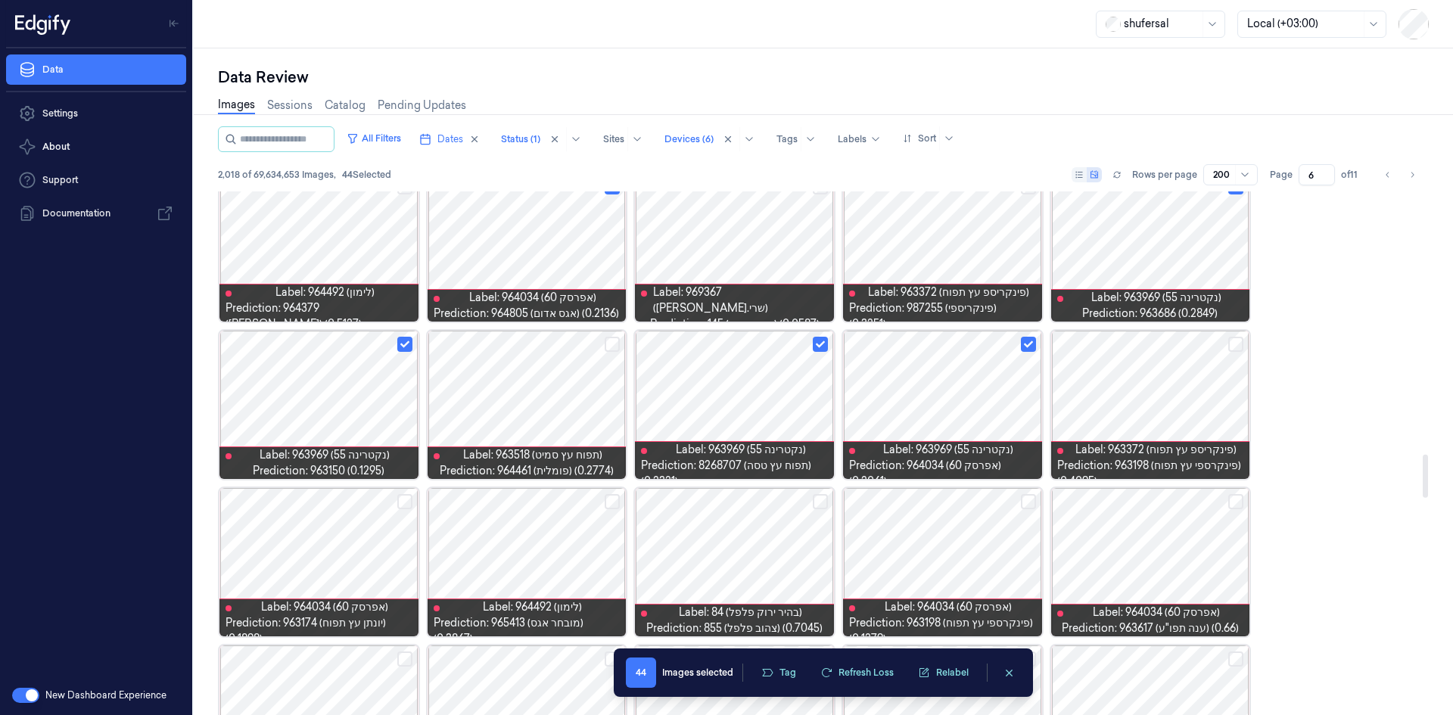
click at [1236, 504] on button "Select row" at bounding box center [1236, 501] width 15 height 15
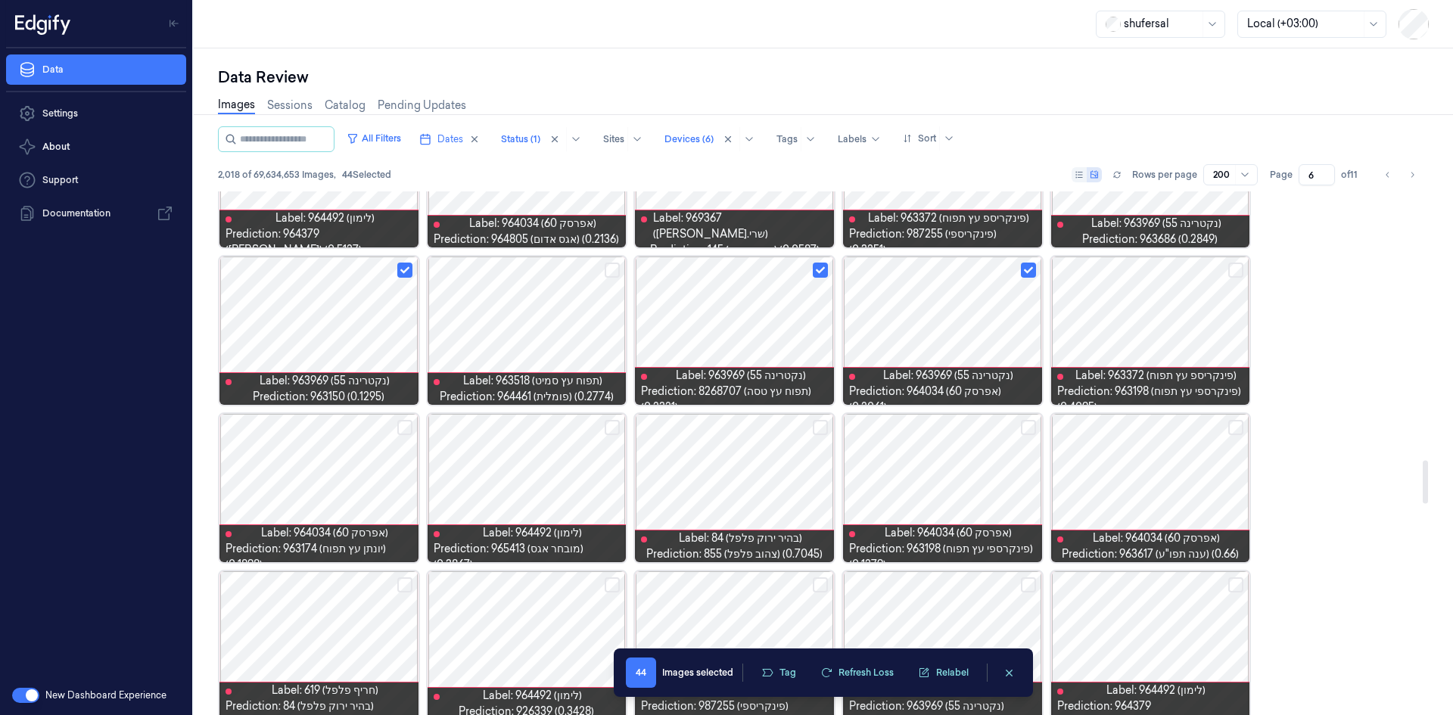
scroll to position [3244, 0]
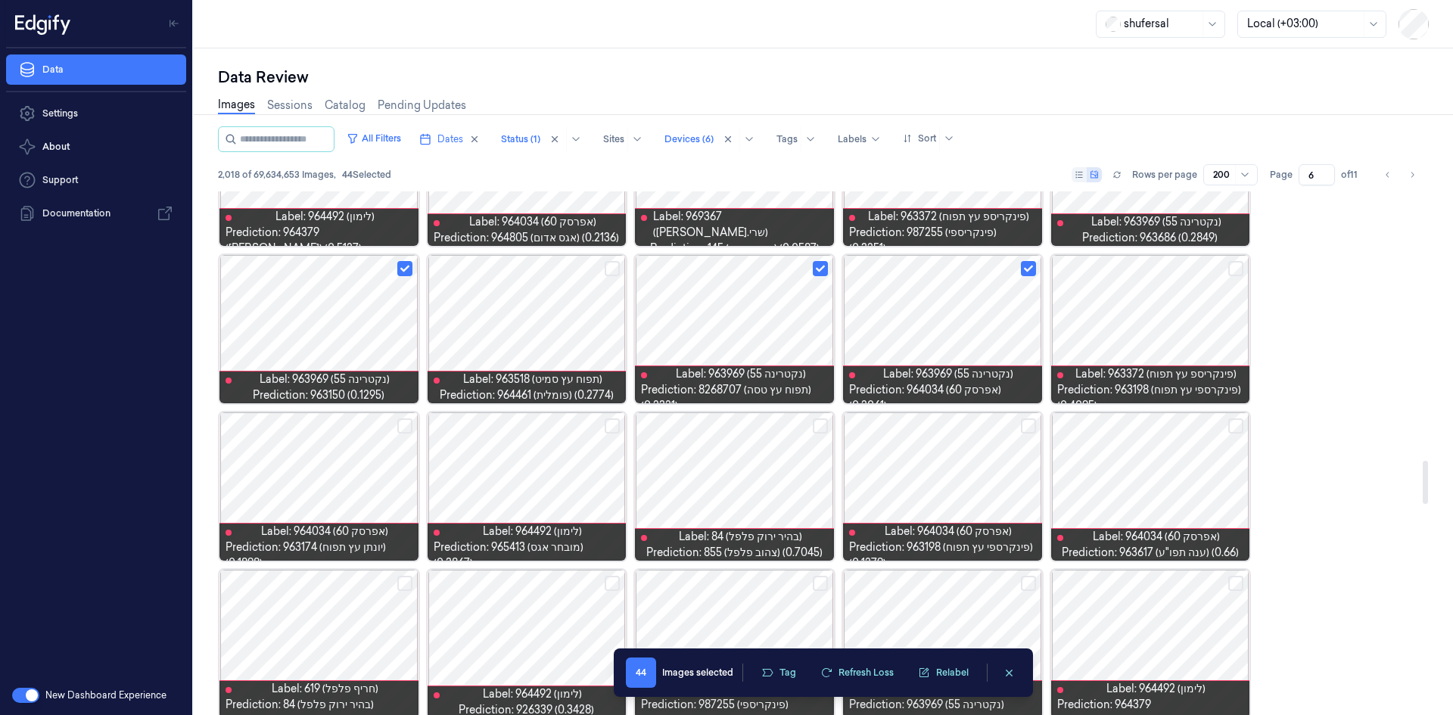
click at [1034, 426] on button "Select row" at bounding box center [1028, 426] width 15 height 15
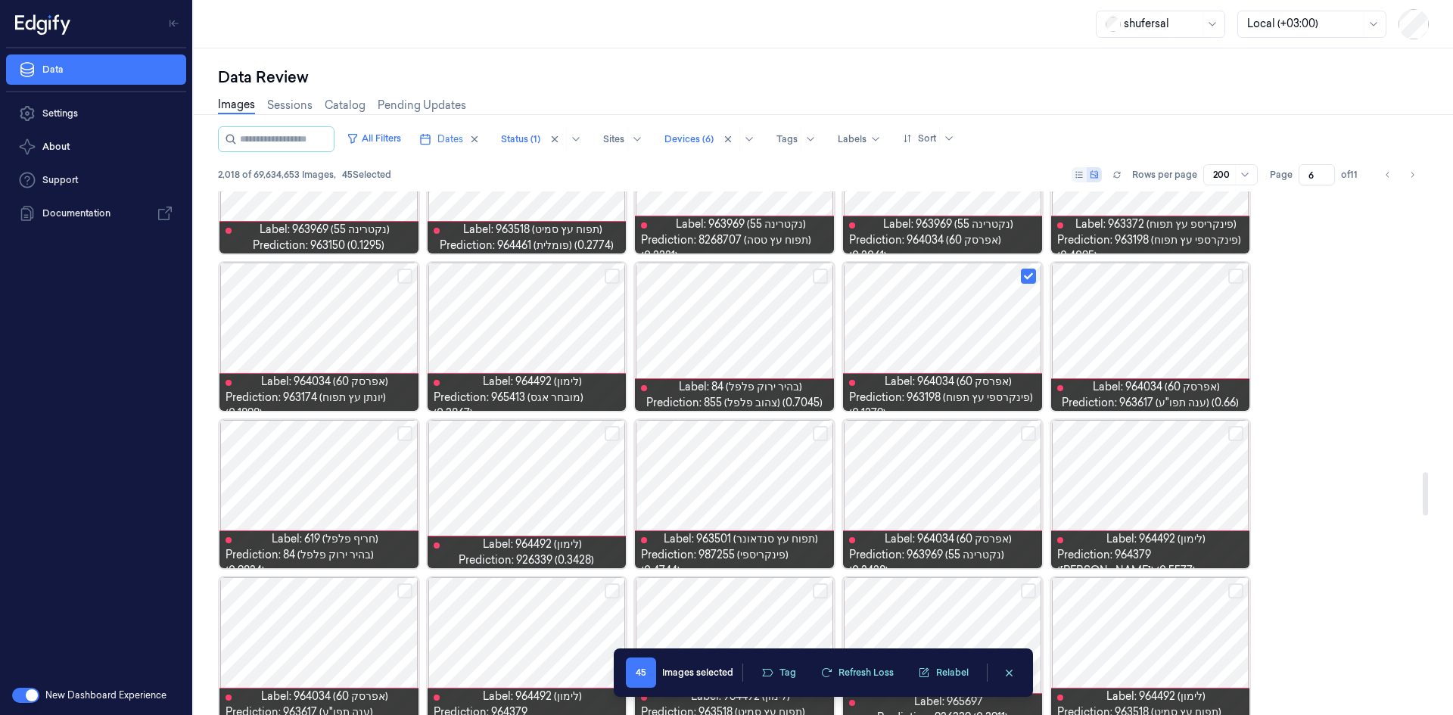
scroll to position [3396, 0]
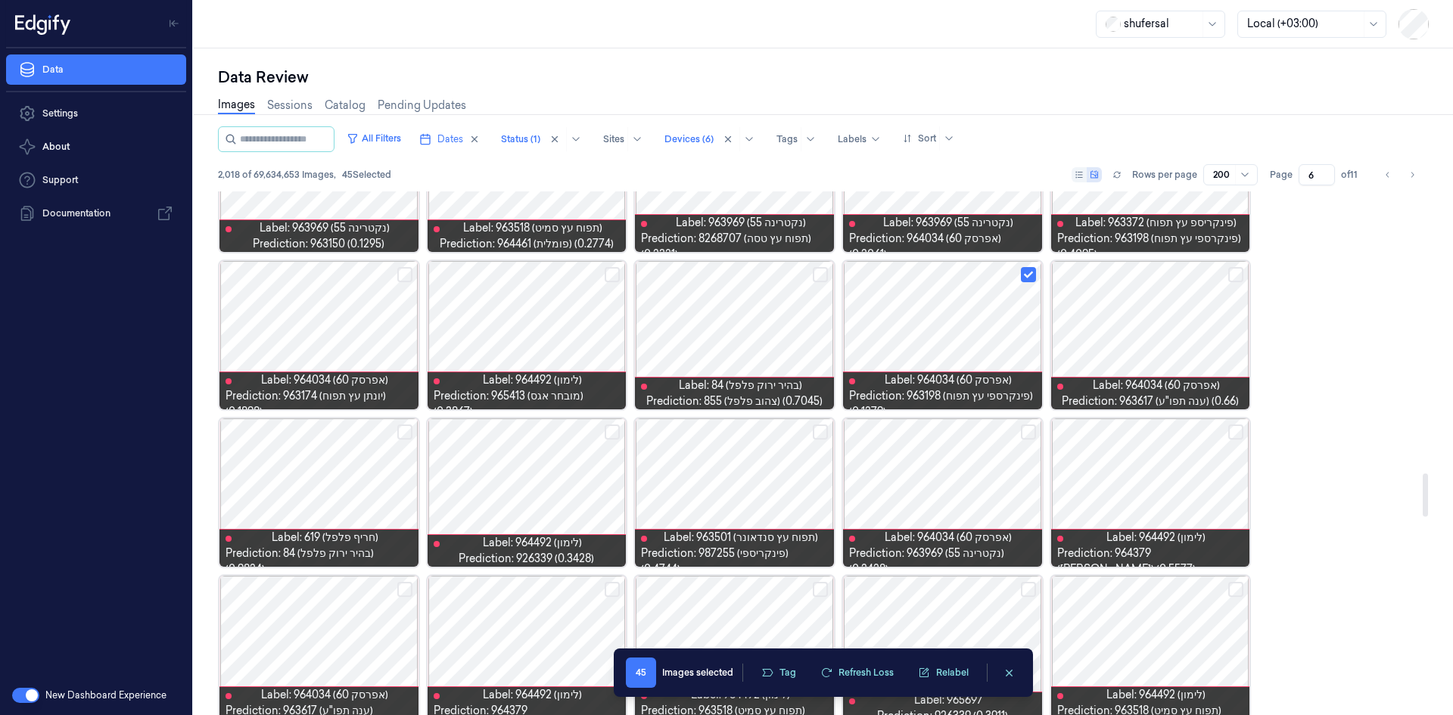
click at [400, 276] on button "Select row" at bounding box center [404, 274] width 15 height 15
click at [613, 431] on button "Select row" at bounding box center [612, 432] width 15 height 15
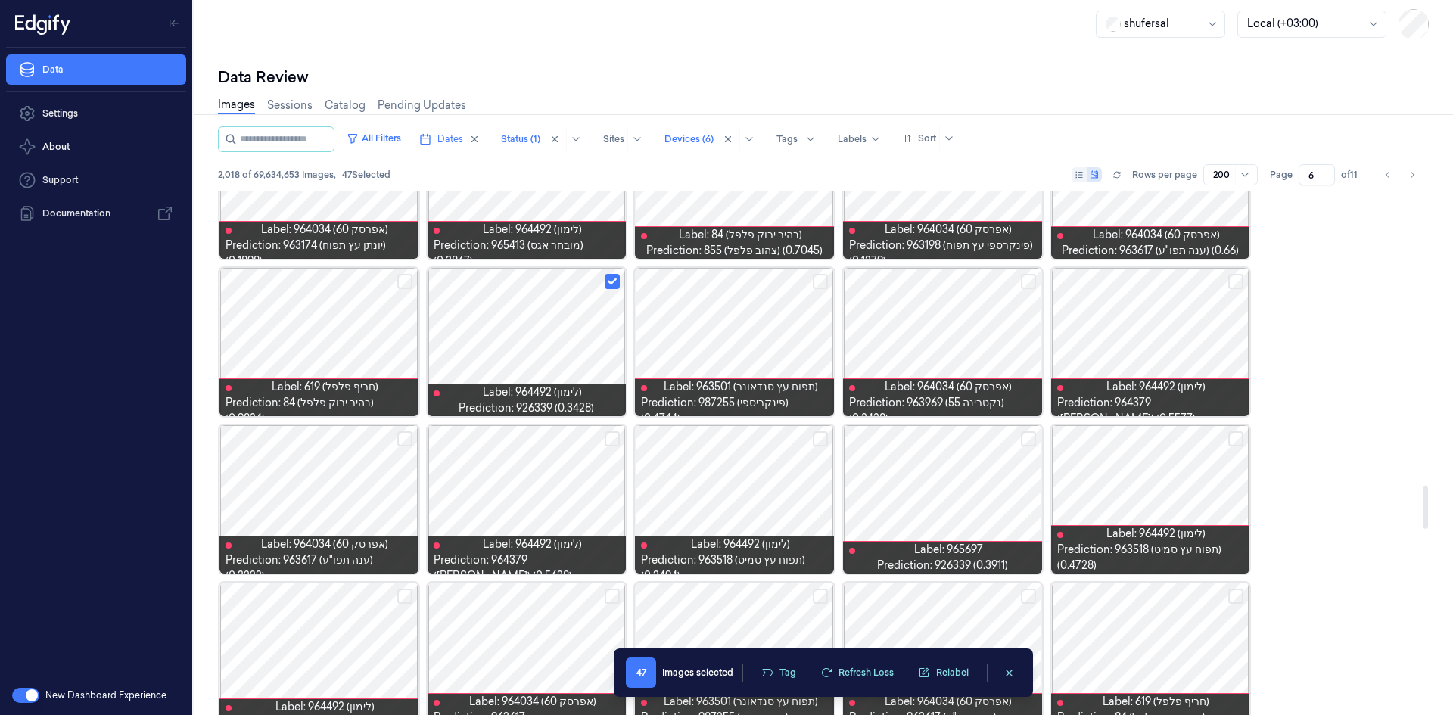
scroll to position [3547, 0]
click at [1024, 441] on button "Select row" at bounding box center [1028, 438] width 15 height 15
drag, startPoint x: 819, startPoint y: 438, endPoint x: 808, endPoint y: 439, distance: 11.5
click at [819, 437] on button "Select row" at bounding box center [820, 438] width 15 height 15
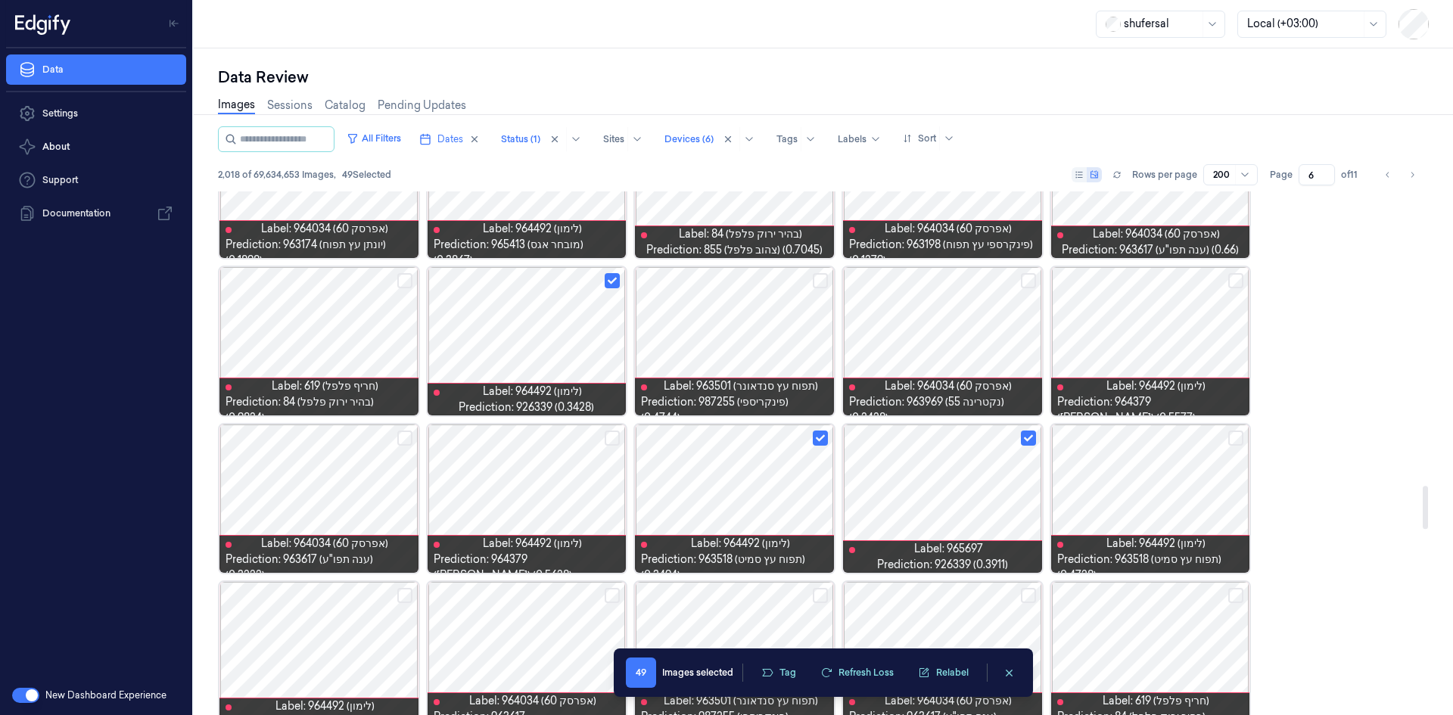
click at [612, 440] on button "Select row" at bounding box center [612, 438] width 15 height 15
click at [397, 439] on button "Select row" at bounding box center [404, 438] width 15 height 15
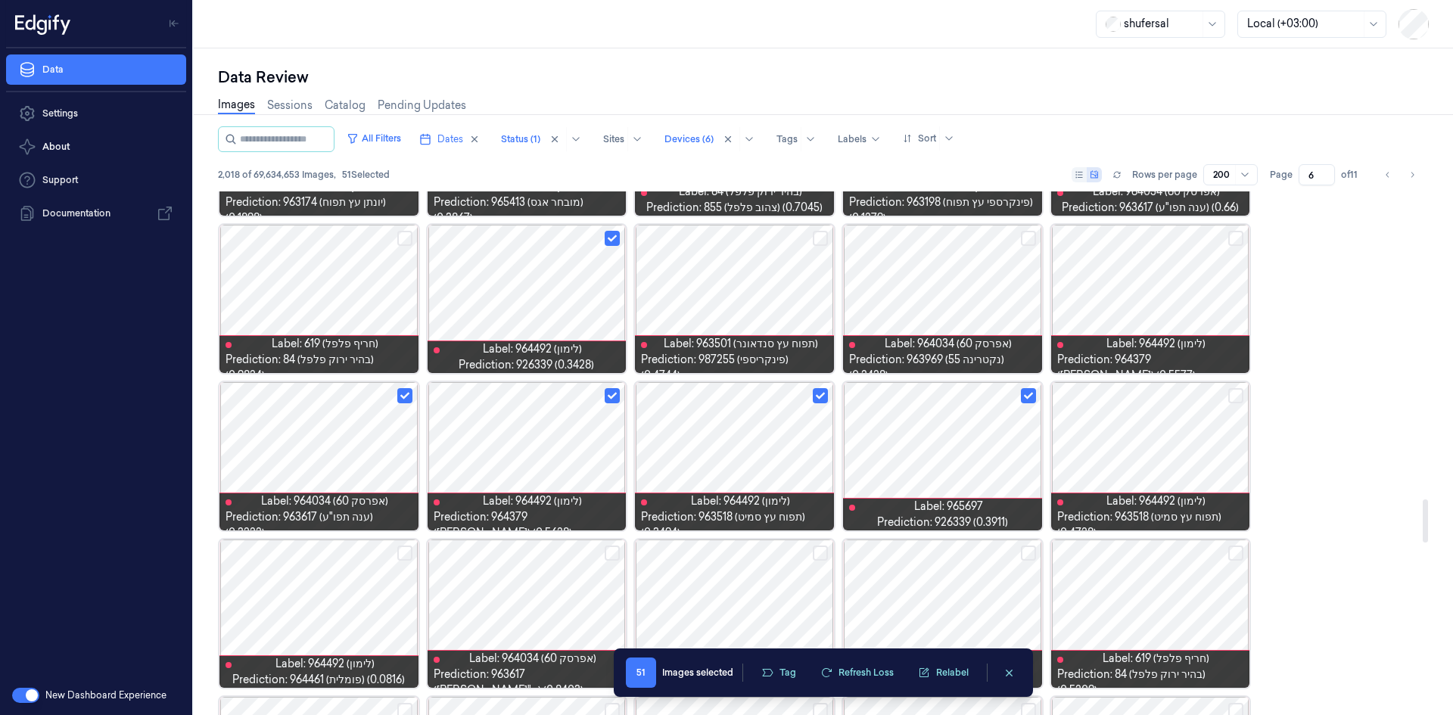
scroll to position [3774, 0]
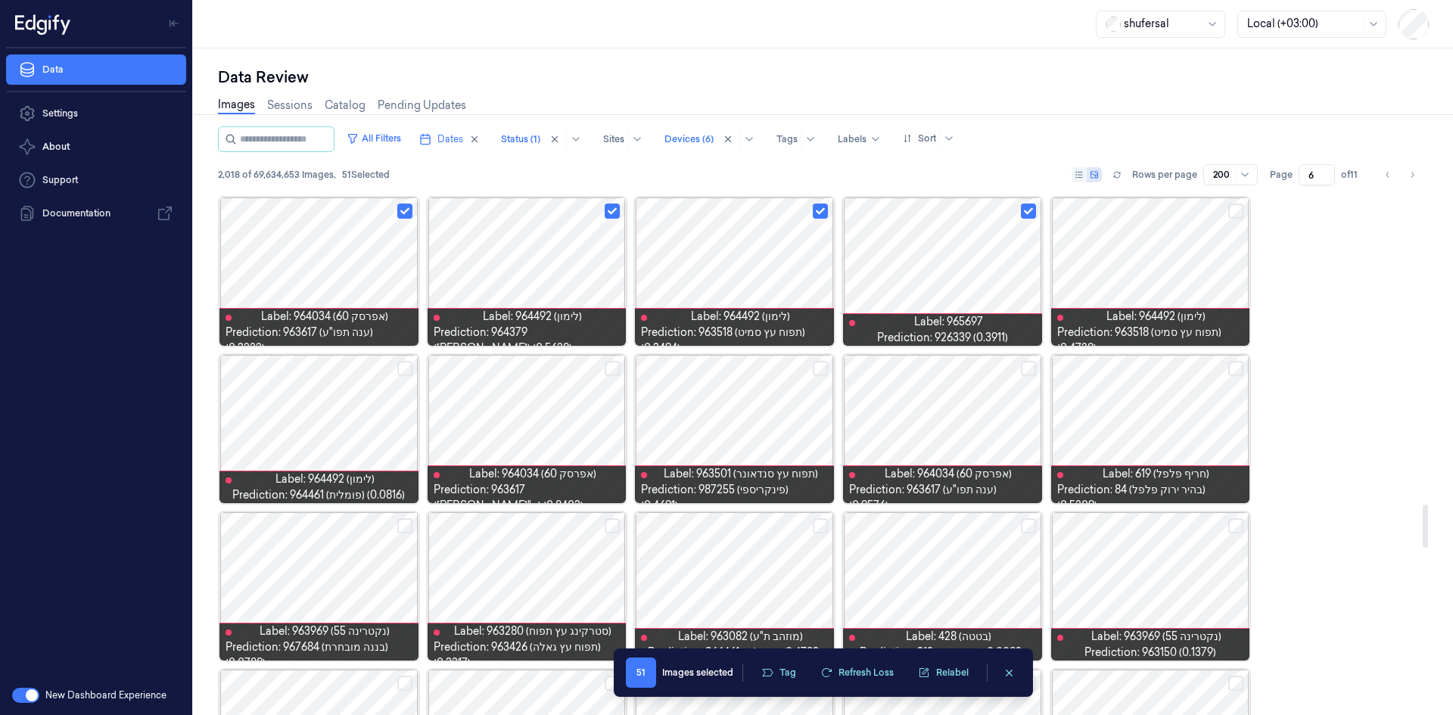
click at [406, 366] on button "Select row" at bounding box center [404, 368] width 15 height 15
click at [616, 372] on button "Select row" at bounding box center [612, 368] width 15 height 15
click at [1029, 366] on button "Select row" at bounding box center [1028, 368] width 15 height 15
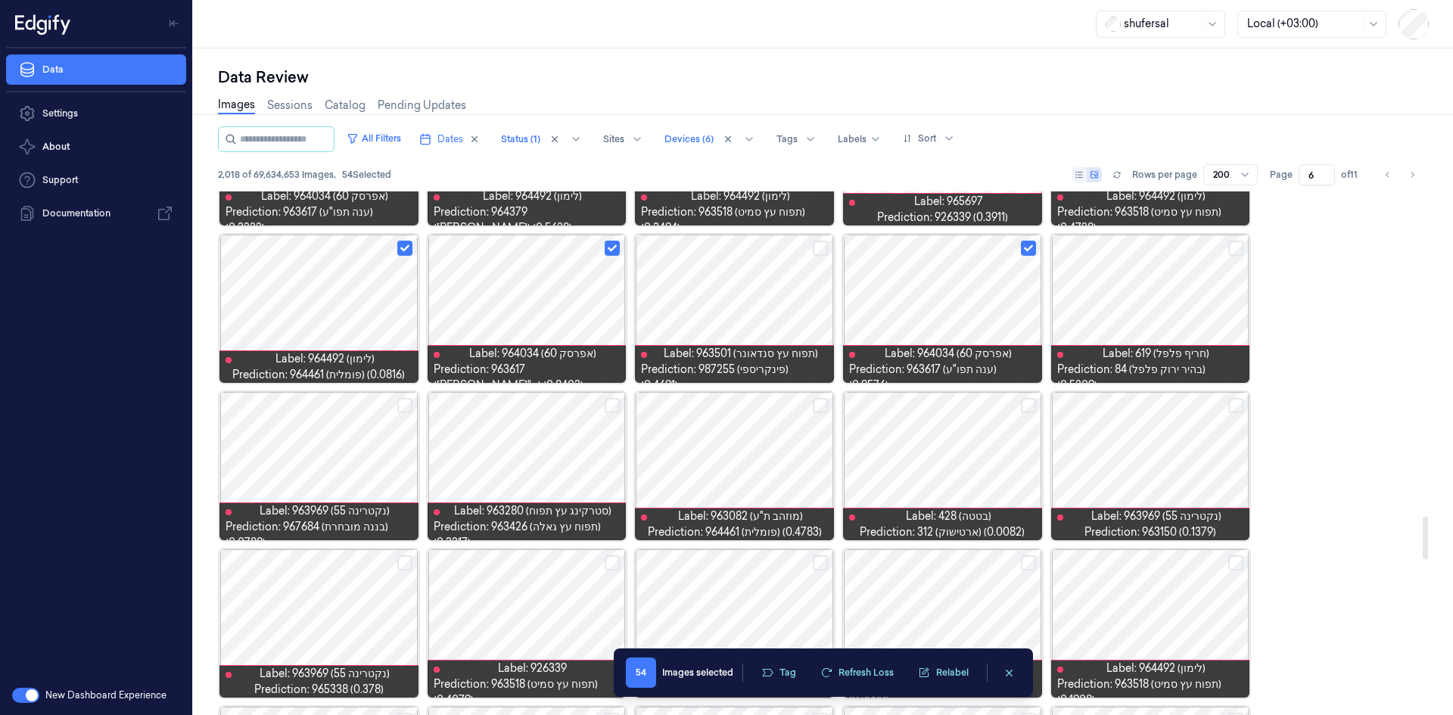
scroll to position [3926, 0]
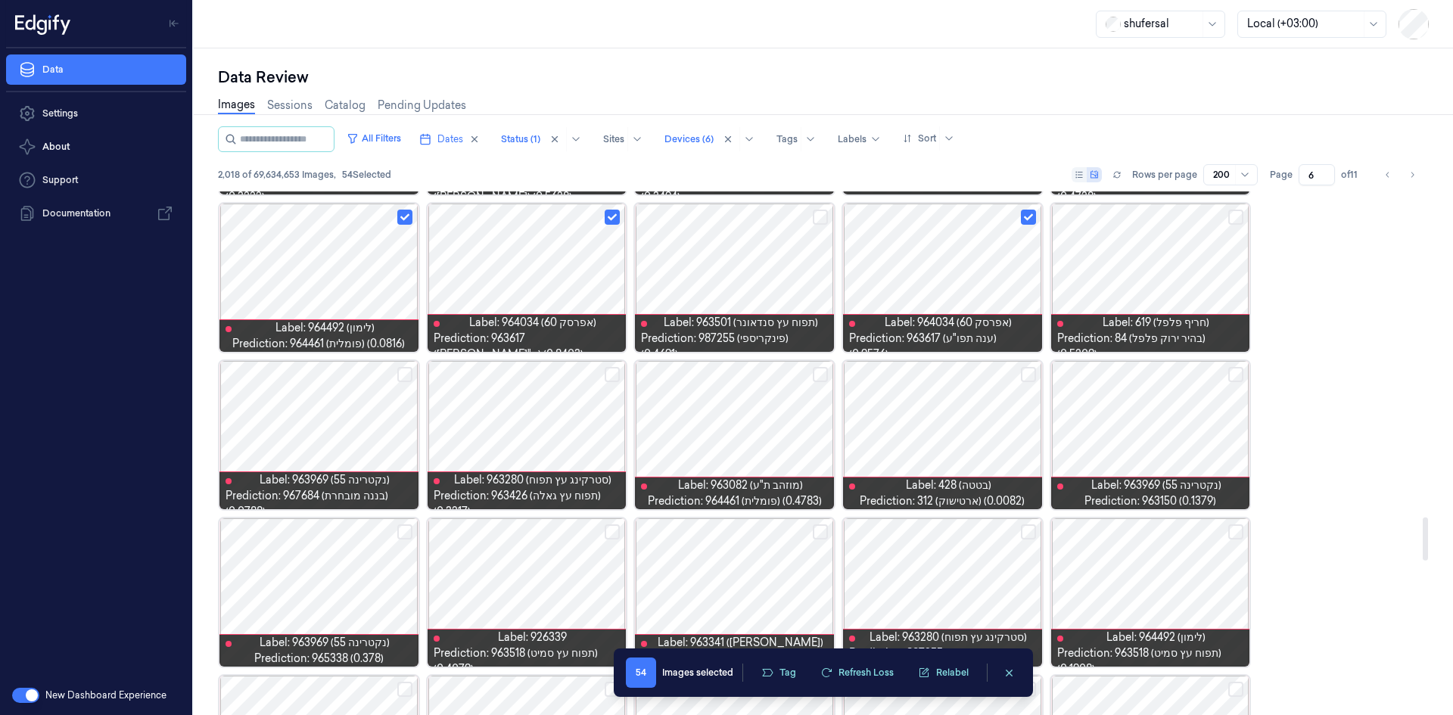
click at [821, 371] on button "Select row" at bounding box center [820, 374] width 15 height 15
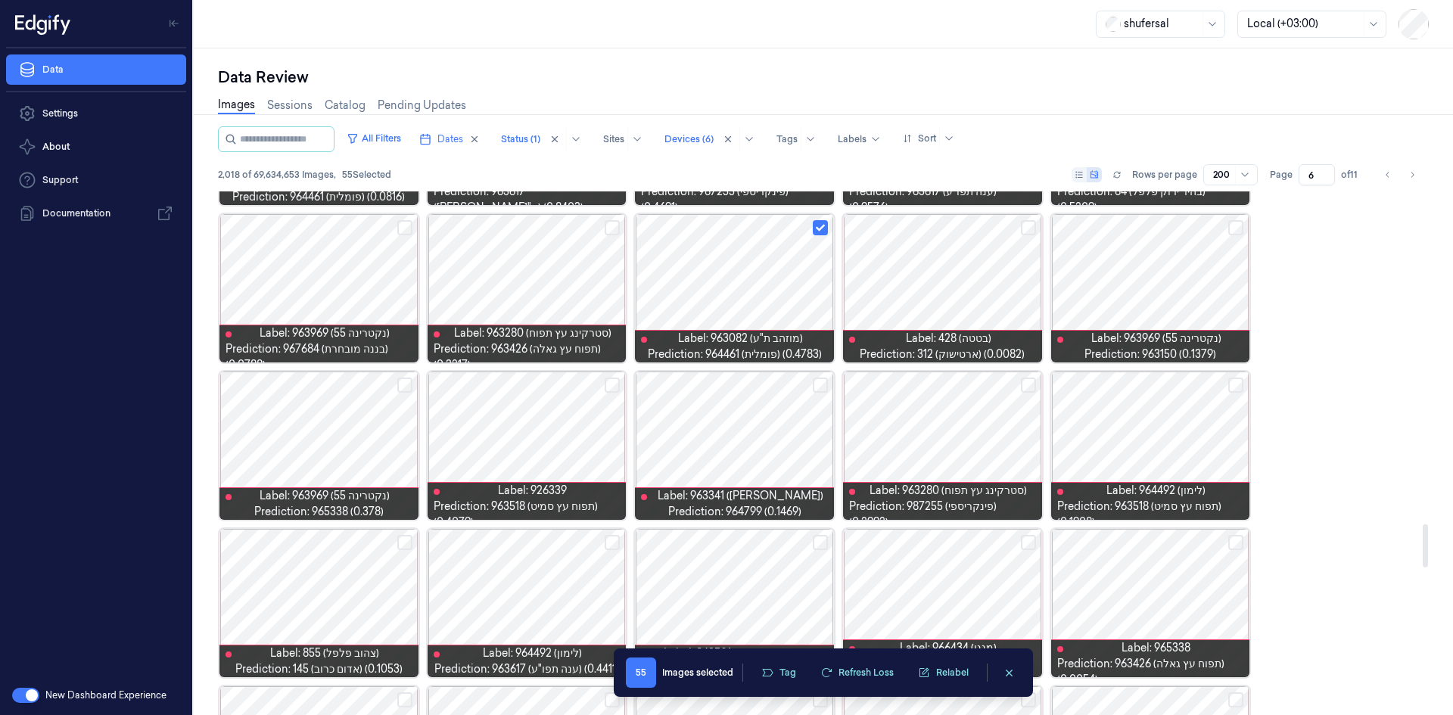
scroll to position [4077, 0]
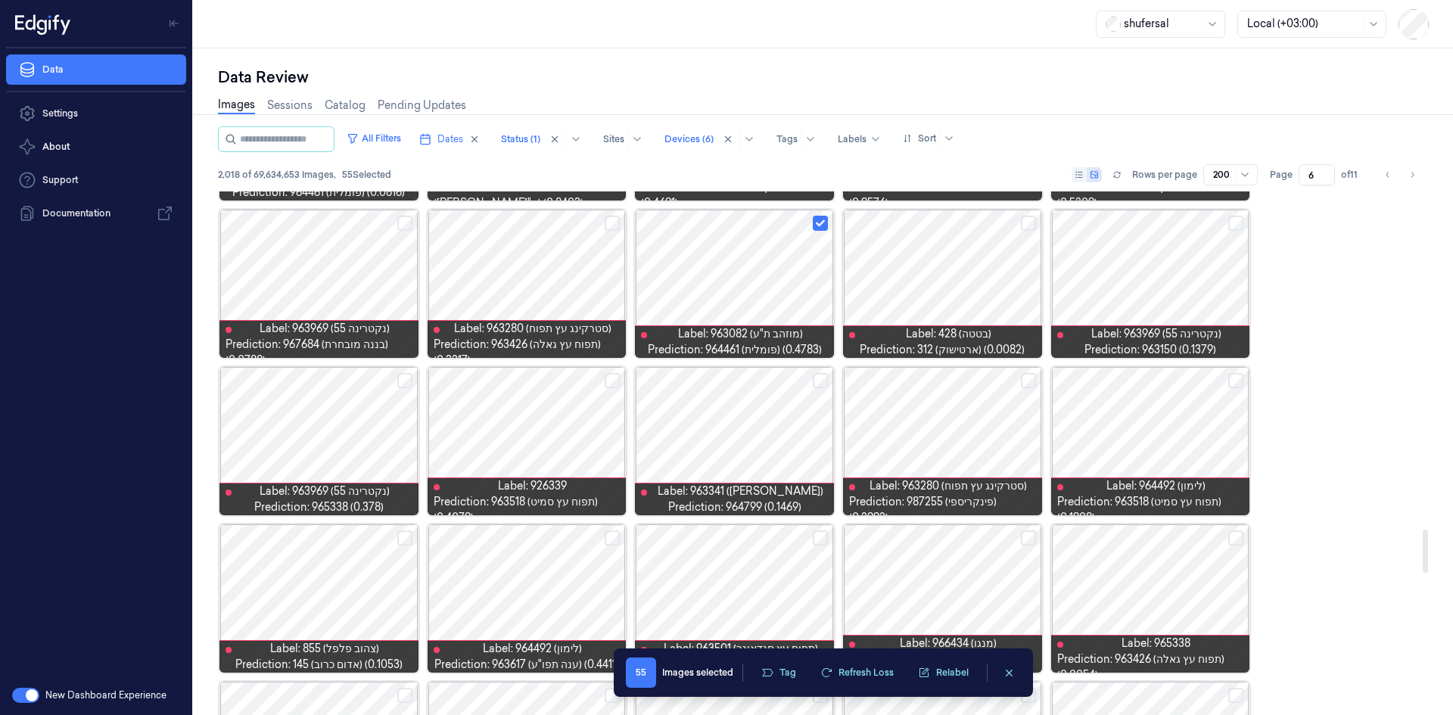
click at [408, 373] on button "Select row" at bounding box center [404, 380] width 15 height 15
click at [607, 382] on button "Select row" at bounding box center [612, 380] width 15 height 15
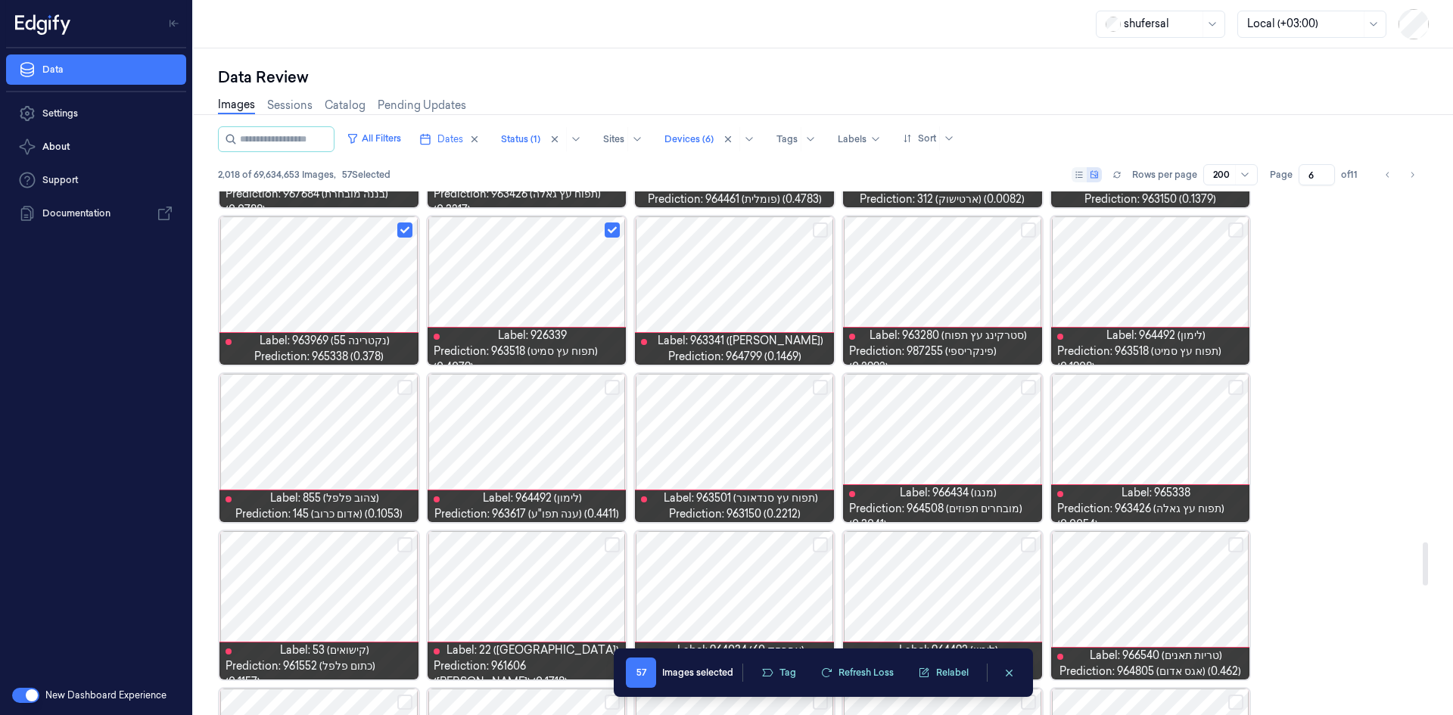
scroll to position [4228, 0]
click at [613, 388] on button "Select row" at bounding box center [612, 386] width 15 height 15
click at [822, 389] on button "Select row" at bounding box center [820, 386] width 15 height 15
click at [1029, 383] on button "Select row" at bounding box center [1028, 386] width 15 height 15
click at [1233, 382] on button "Select row" at bounding box center [1236, 386] width 15 height 15
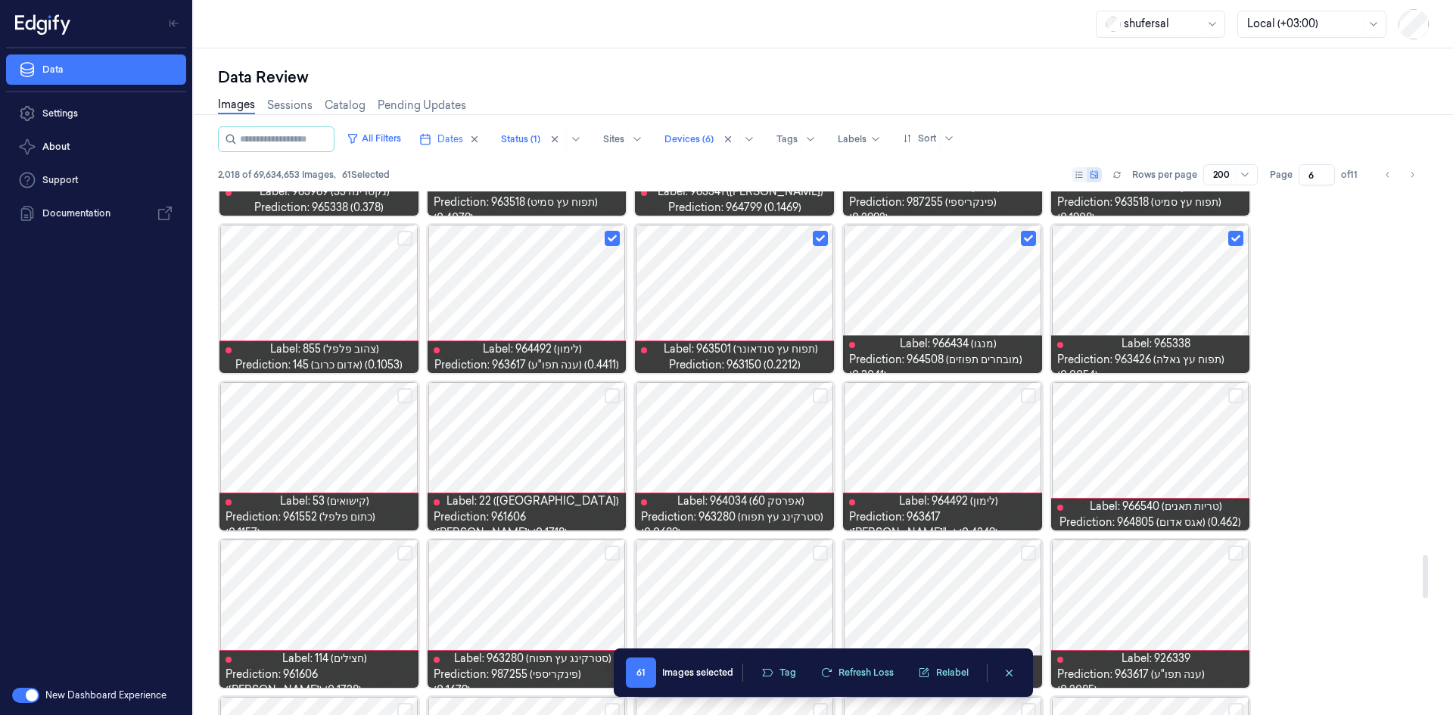
scroll to position [4380, 0]
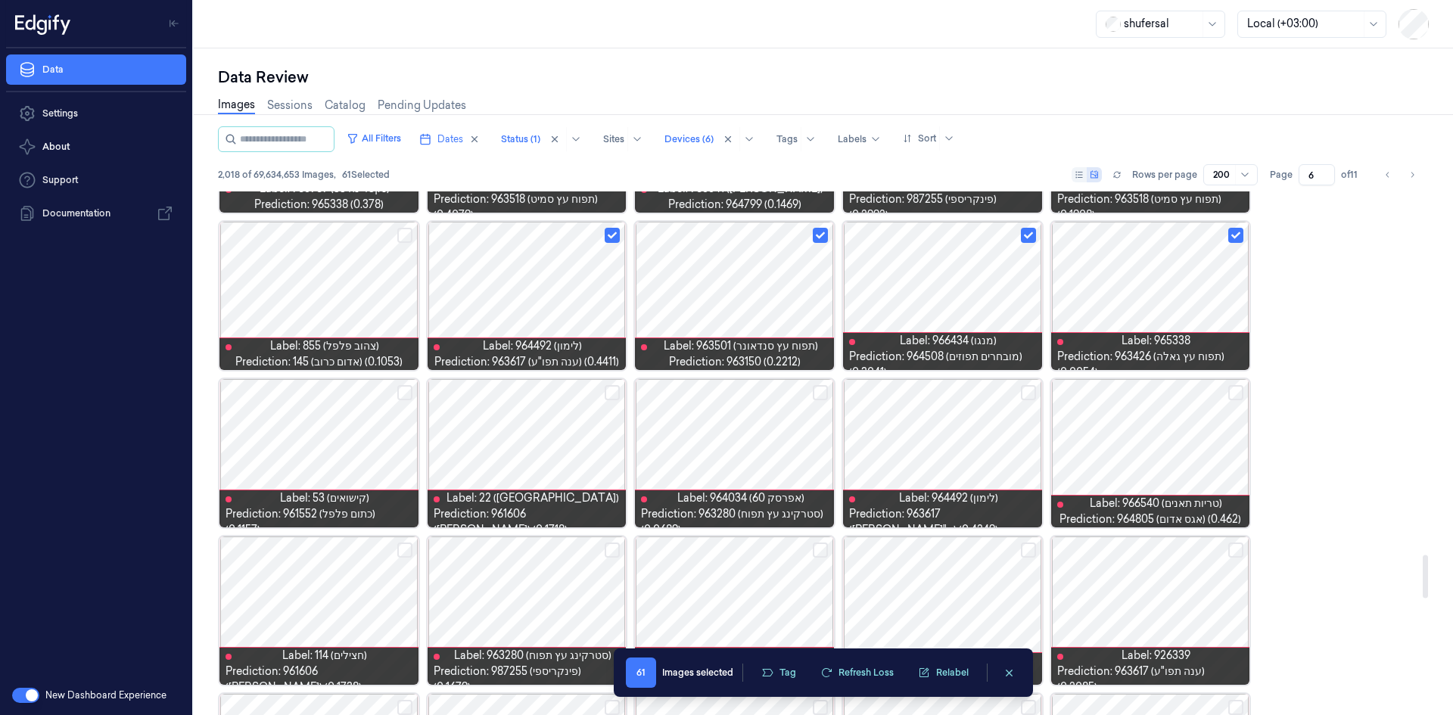
click at [1028, 394] on button "Select row" at bounding box center [1028, 392] width 15 height 15
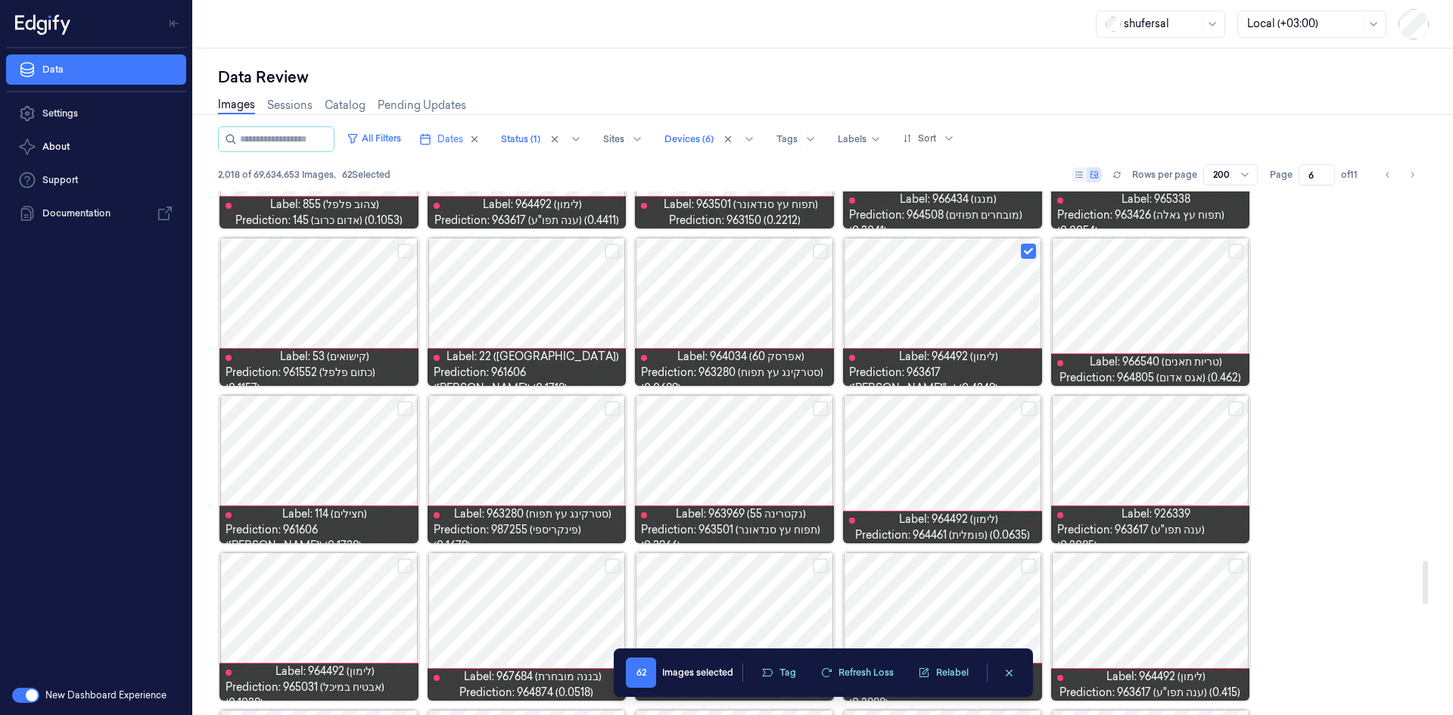
scroll to position [4531, 0]
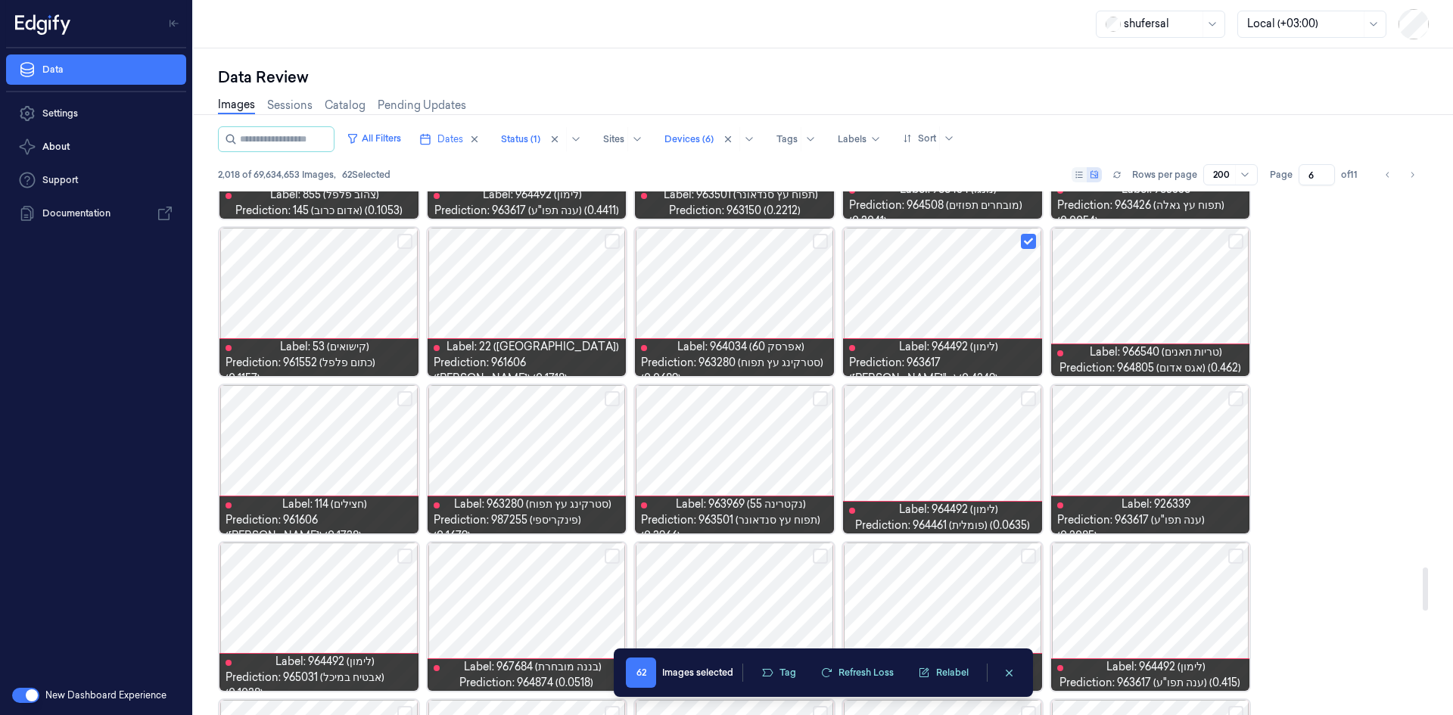
click at [1026, 397] on button "Select row" at bounding box center [1028, 398] width 15 height 15
click at [1238, 396] on button "Select row" at bounding box center [1236, 398] width 15 height 15
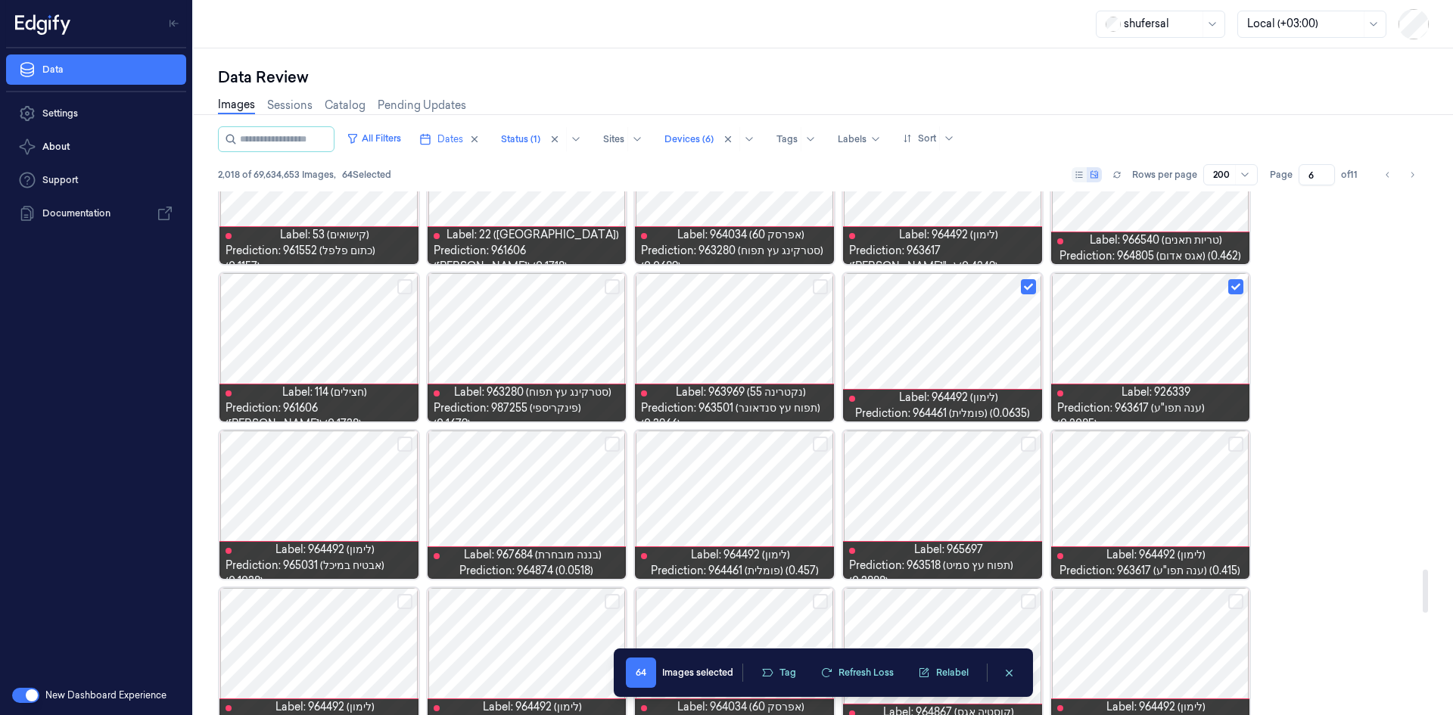
scroll to position [4683, 0]
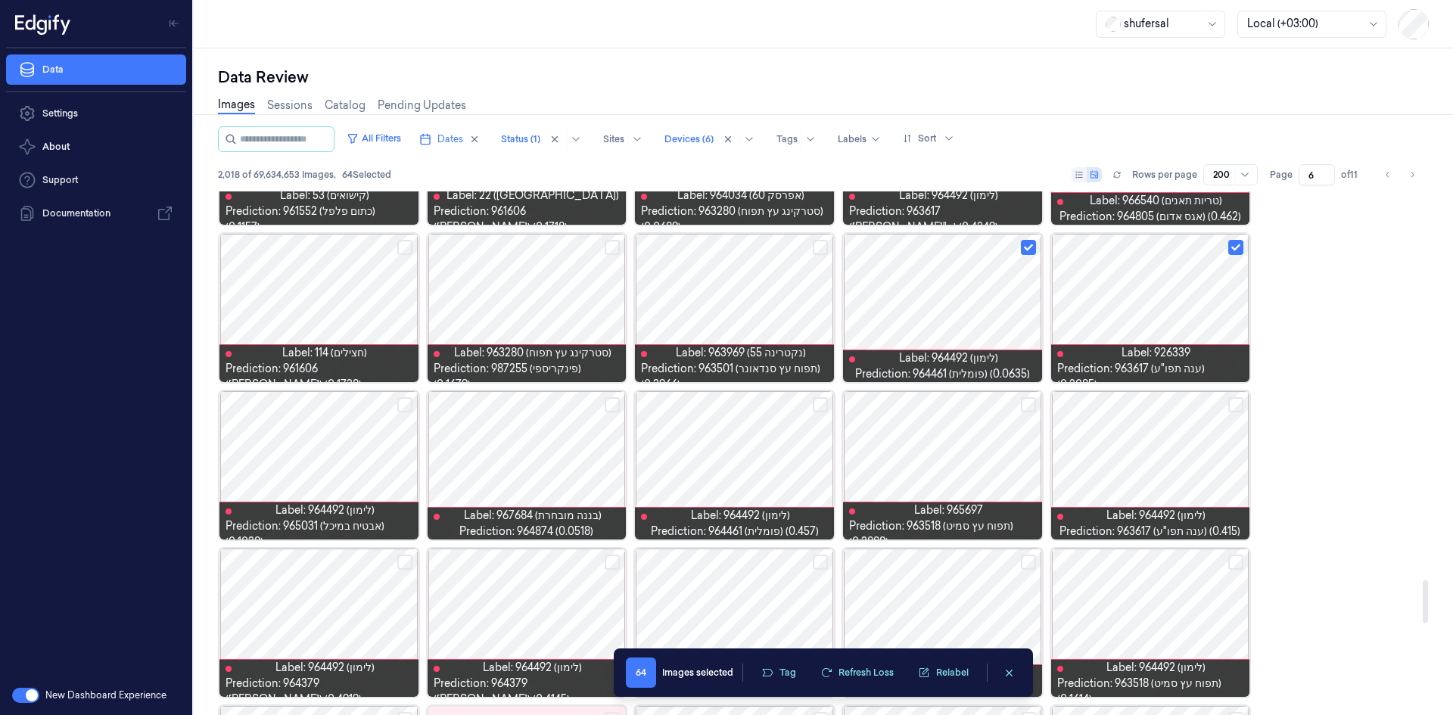
click at [1236, 406] on button "Select row" at bounding box center [1236, 404] width 15 height 15
click at [1025, 409] on button "Select row" at bounding box center [1028, 404] width 15 height 15
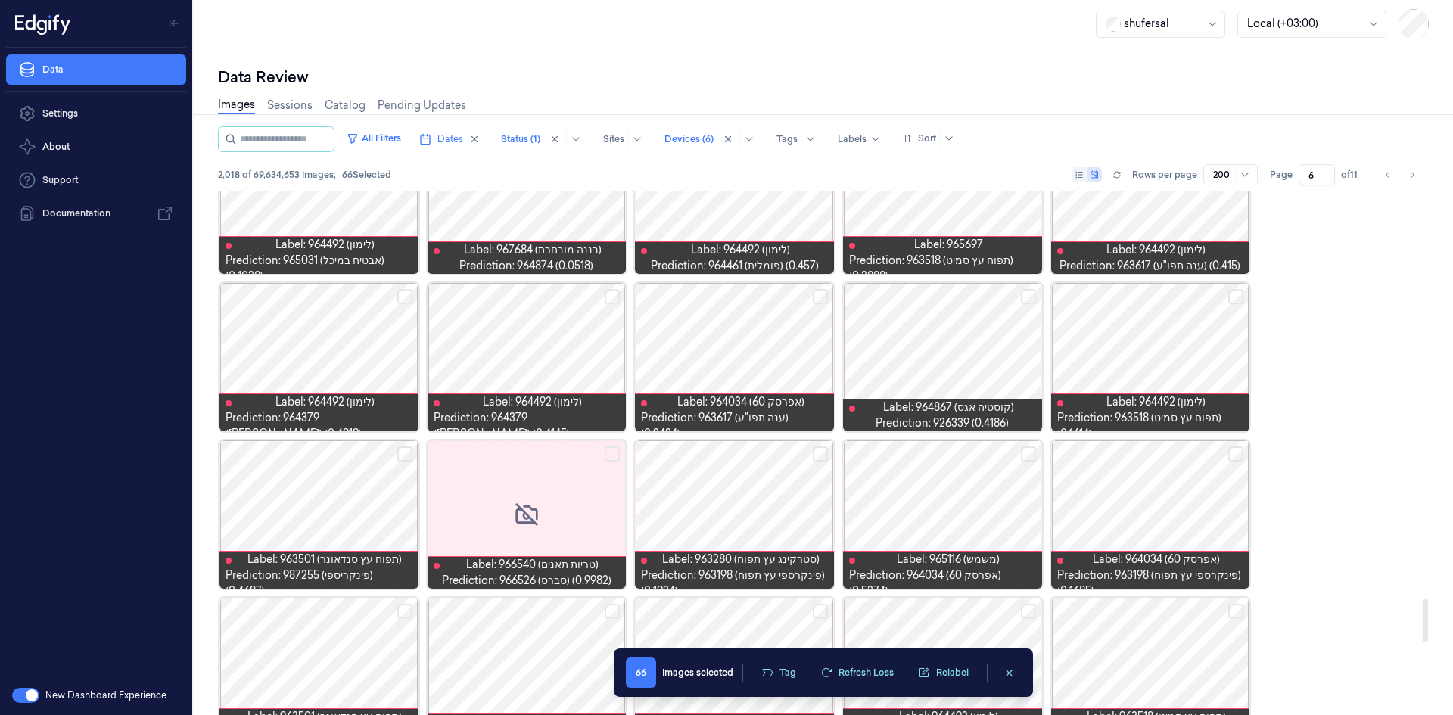
scroll to position [4985, 0]
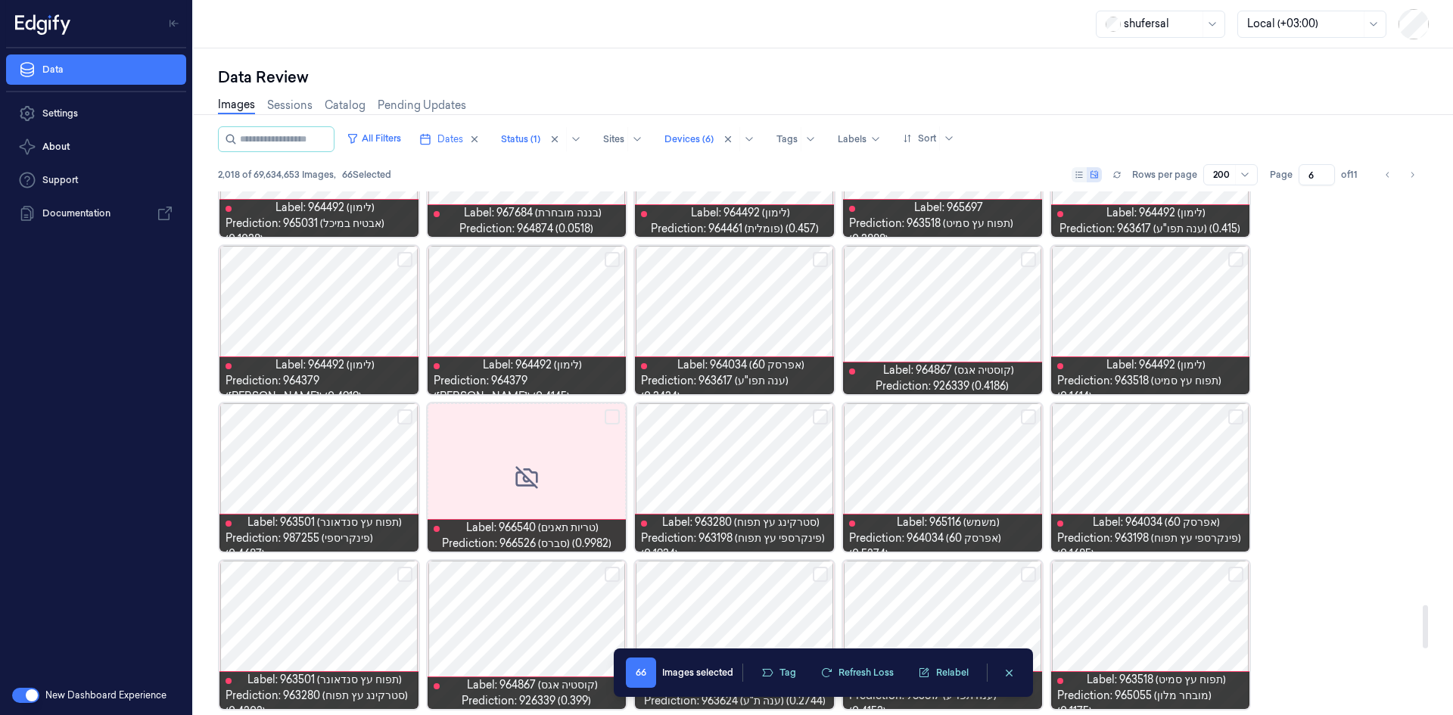
click at [1238, 422] on button "Select row" at bounding box center [1236, 417] width 15 height 15
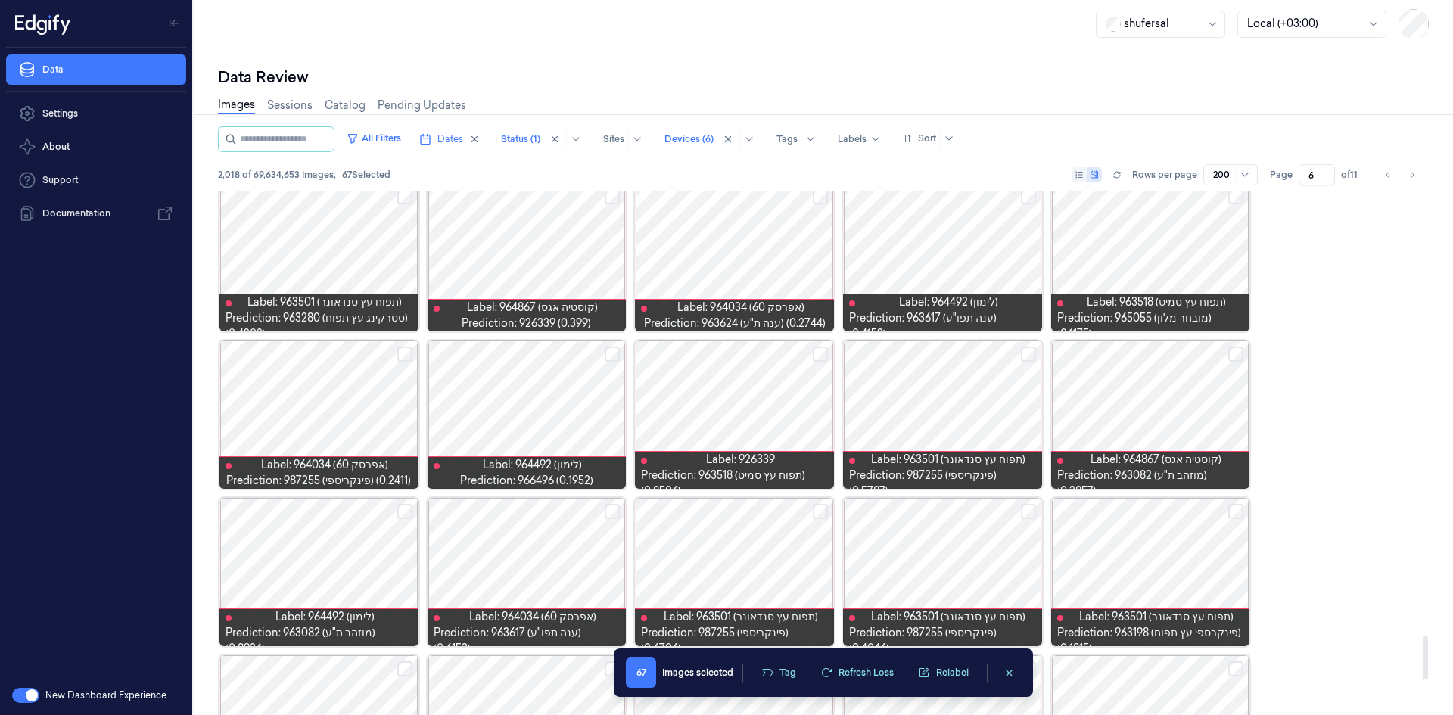
scroll to position [5364, 0]
click at [406, 354] on button "Select row" at bounding box center [404, 353] width 15 height 15
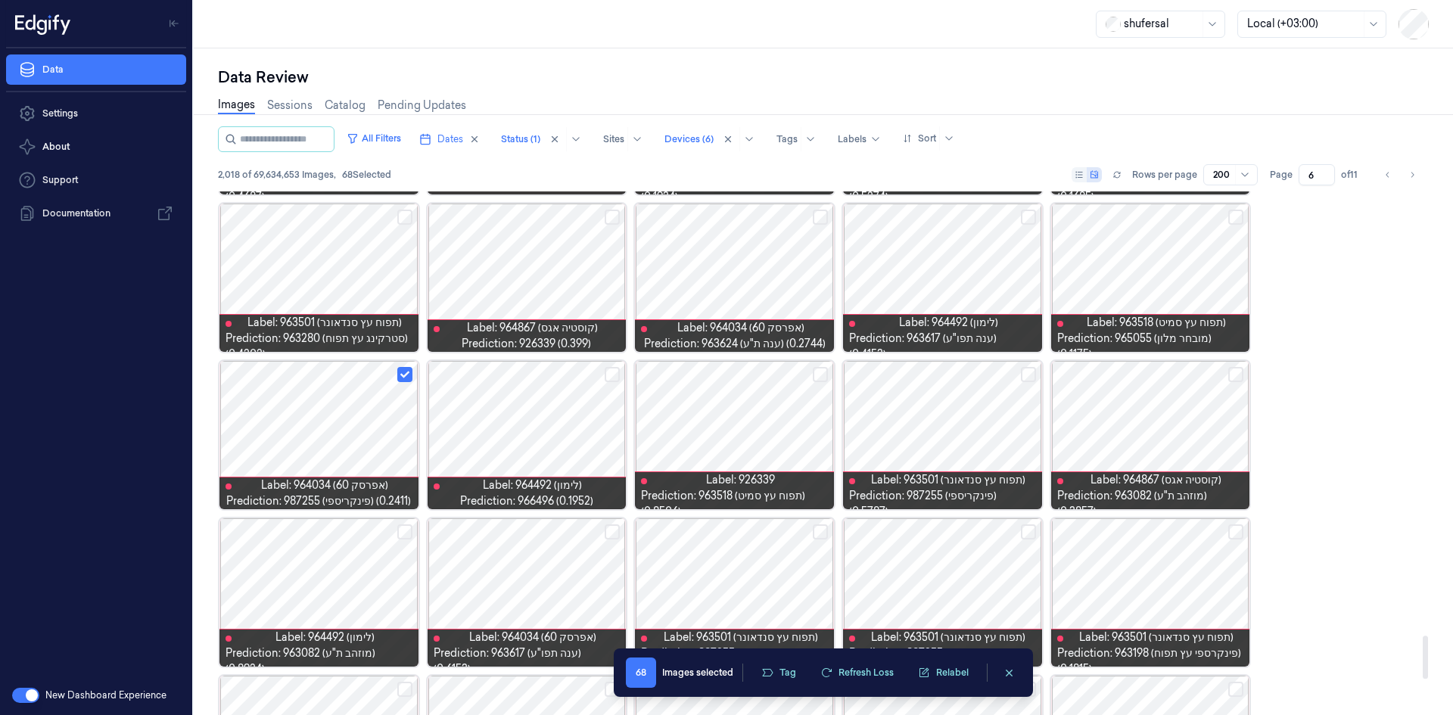
scroll to position [5288, 0]
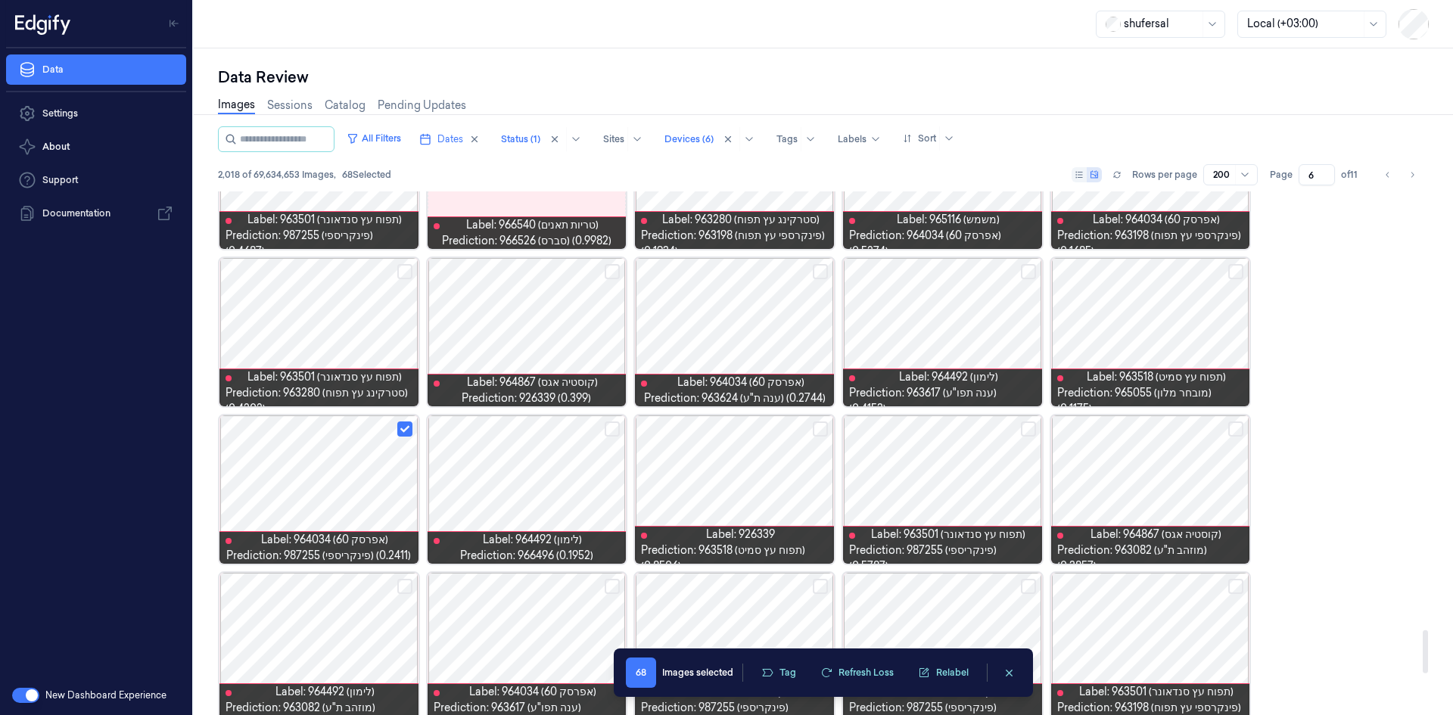
click at [608, 275] on button "Select row" at bounding box center [612, 271] width 15 height 15
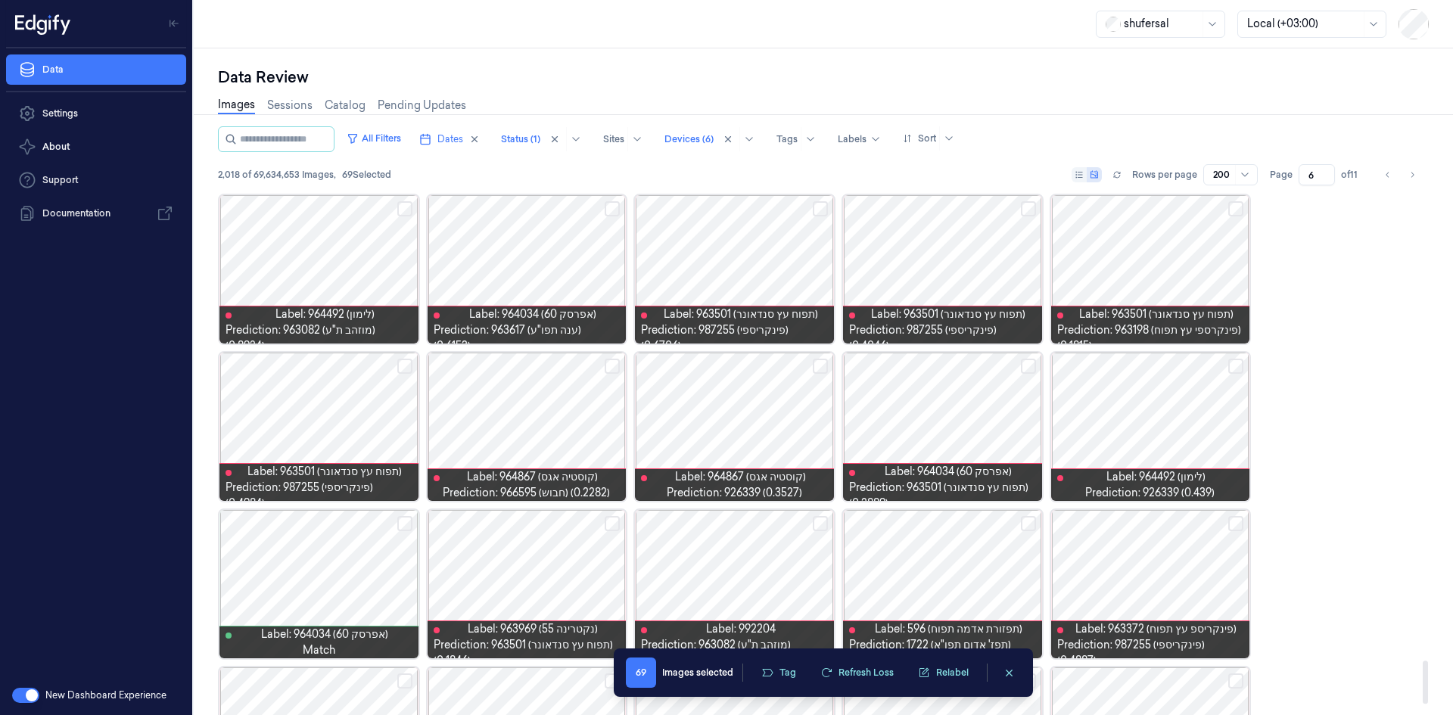
scroll to position [5667, 0]
click at [1242, 360] on button "Select row" at bounding box center [1236, 365] width 15 height 15
click at [1031, 367] on button "Select row" at bounding box center [1028, 365] width 15 height 15
click at [817, 366] on button "Select row" at bounding box center [820, 365] width 15 height 15
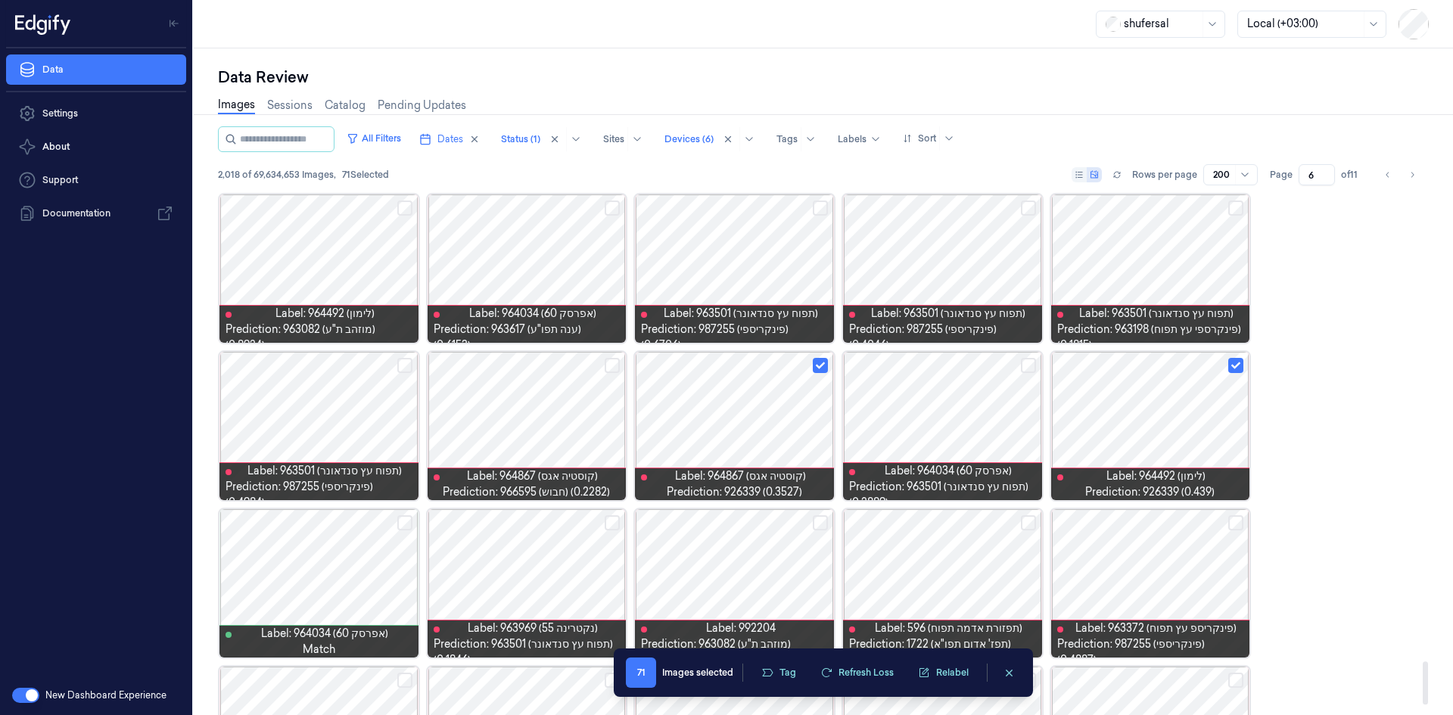
click at [609, 366] on button "Select row" at bounding box center [612, 365] width 15 height 15
click at [557, 495] on span "Prediction: 966595 (חבוש) (0.2282)" at bounding box center [526, 492] width 167 height 16
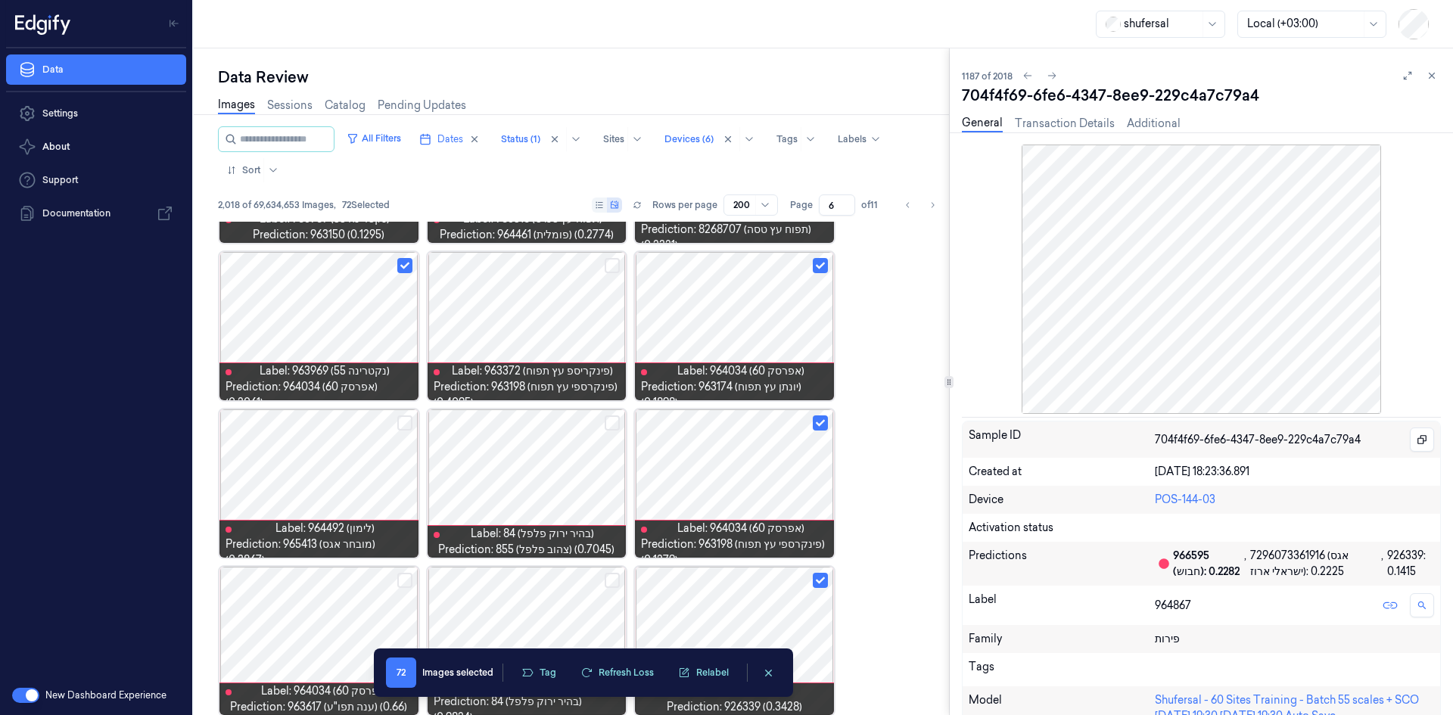
click at [1431, 72] on icon at bounding box center [1432, 75] width 11 height 11
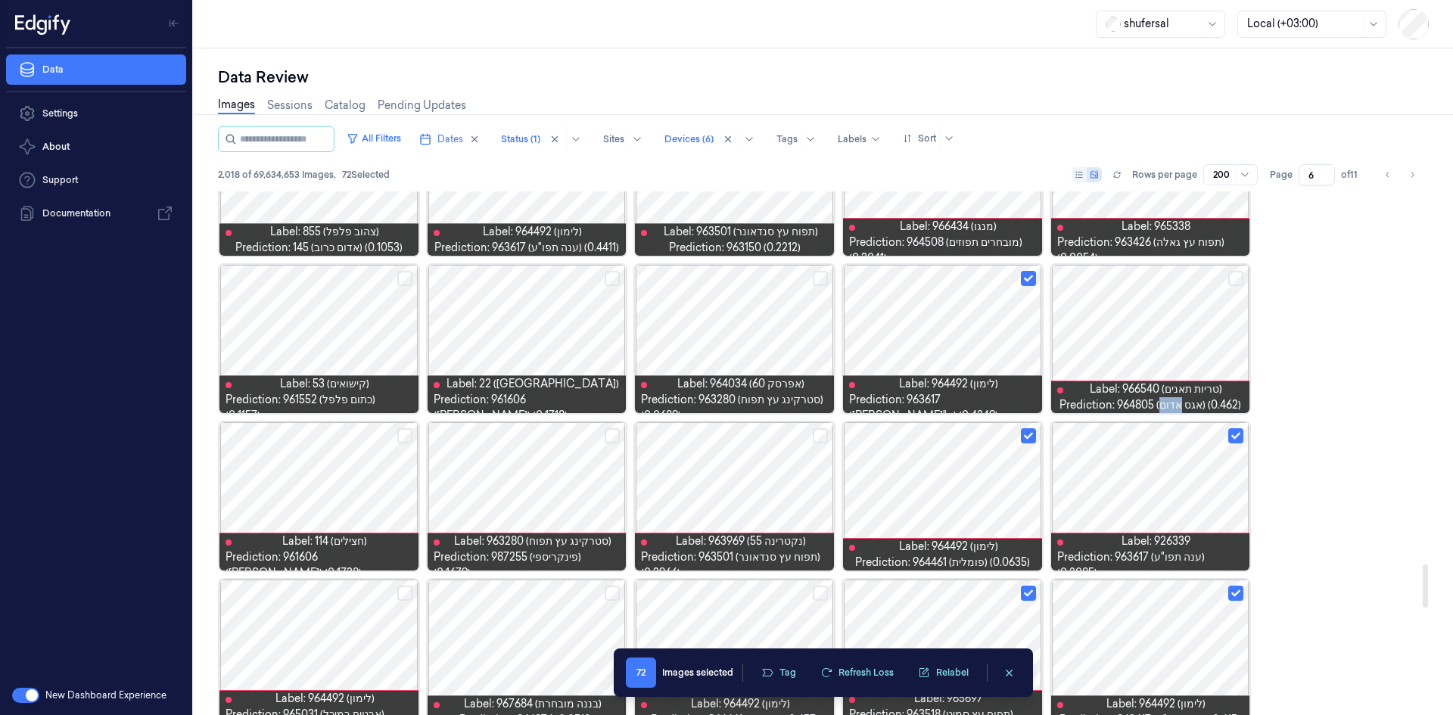
scroll to position [4495, 0]
click at [822, 437] on button "Select row" at bounding box center [820, 435] width 15 height 15
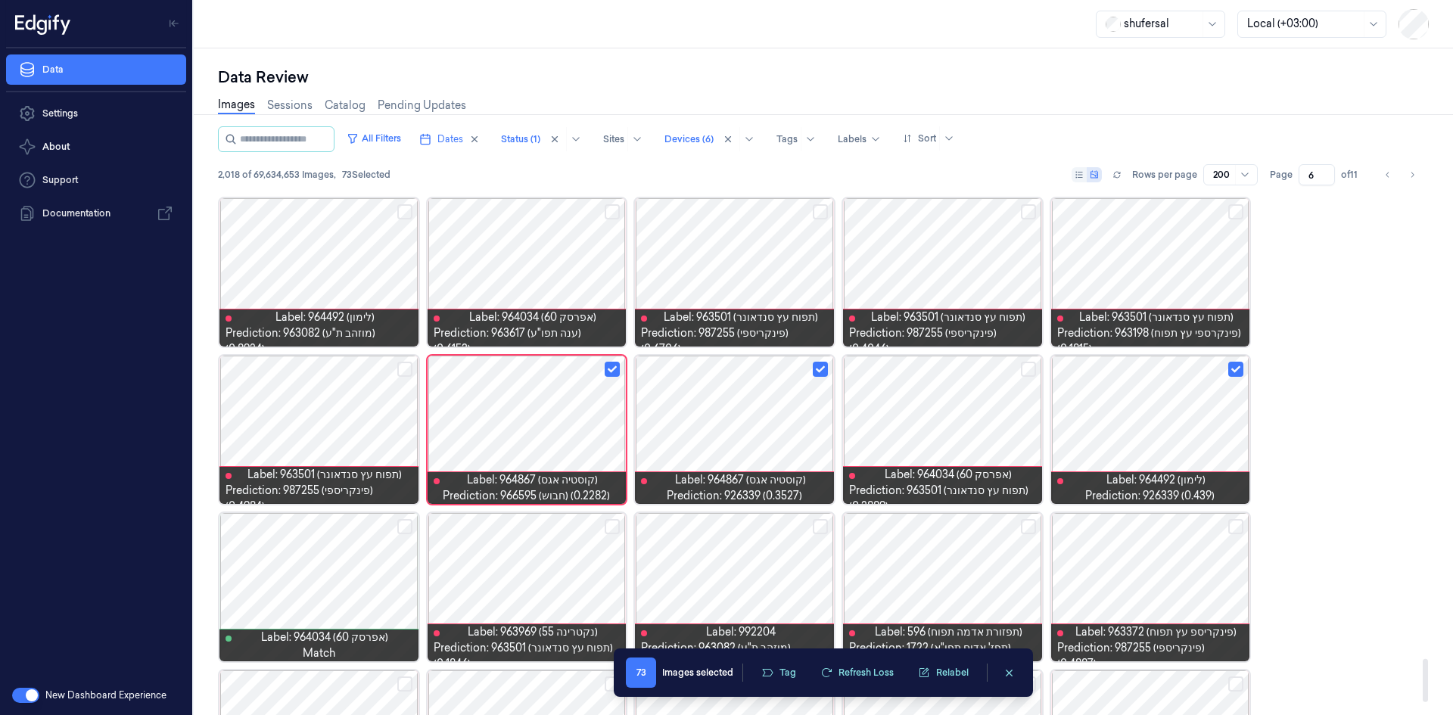
scroll to position [5780, 0]
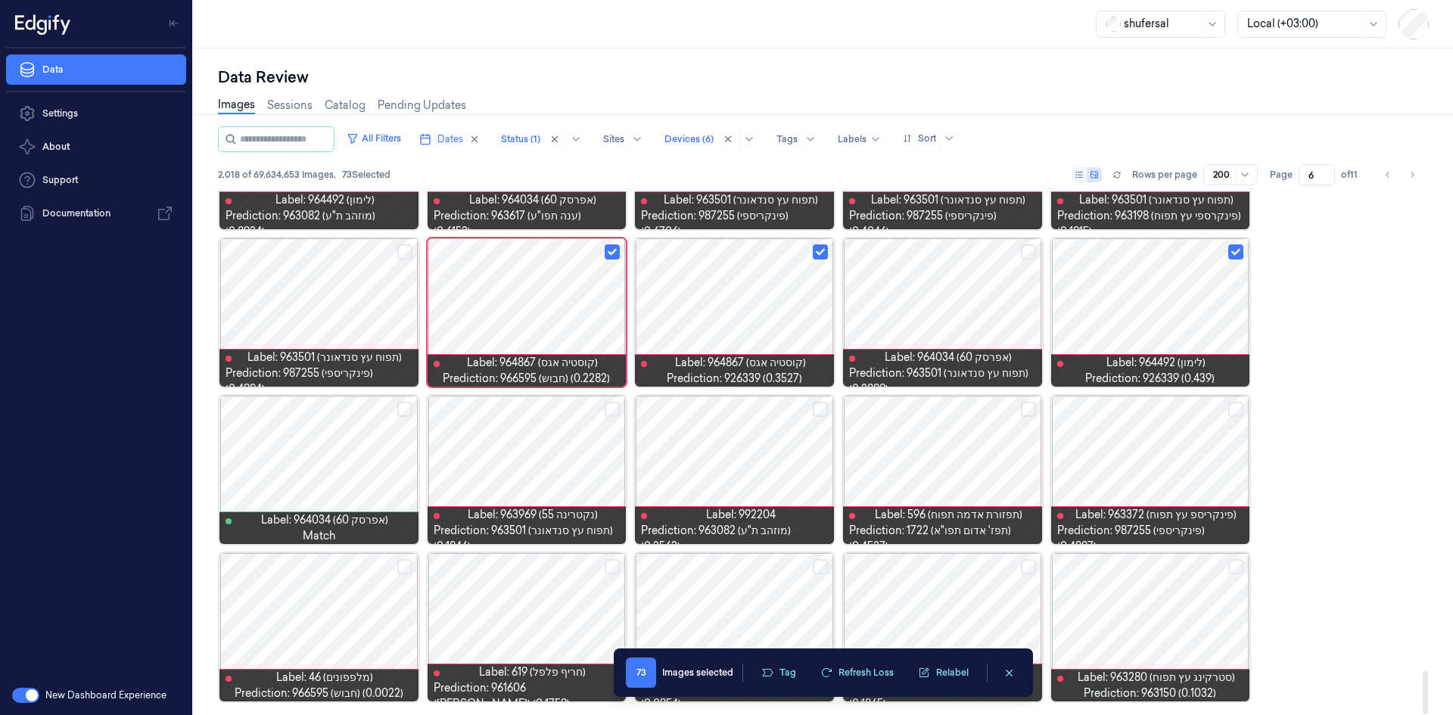
click at [398, 567] on button "Select row" at bounding box center [404, 566] width 15 height 15
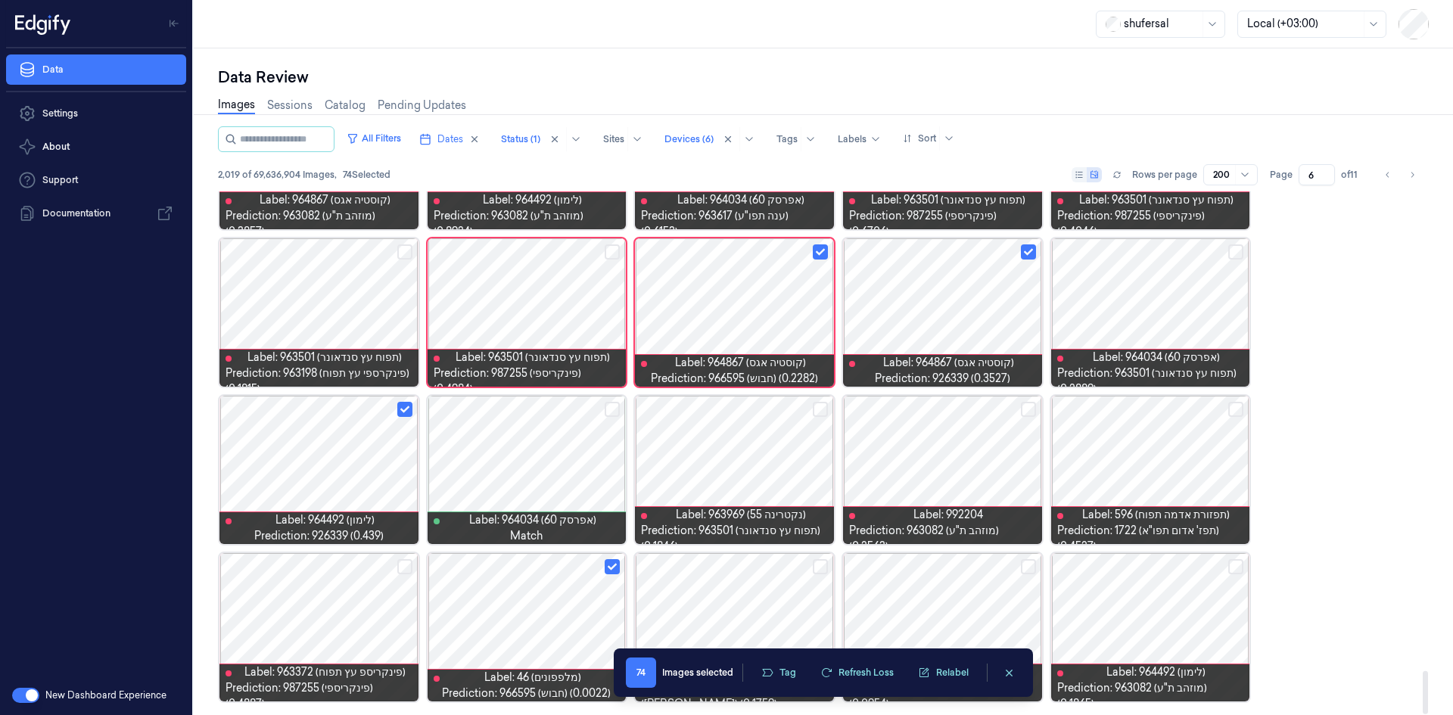
click at [553, 643] on div at bounding box center [527, 627] width 199 height 148
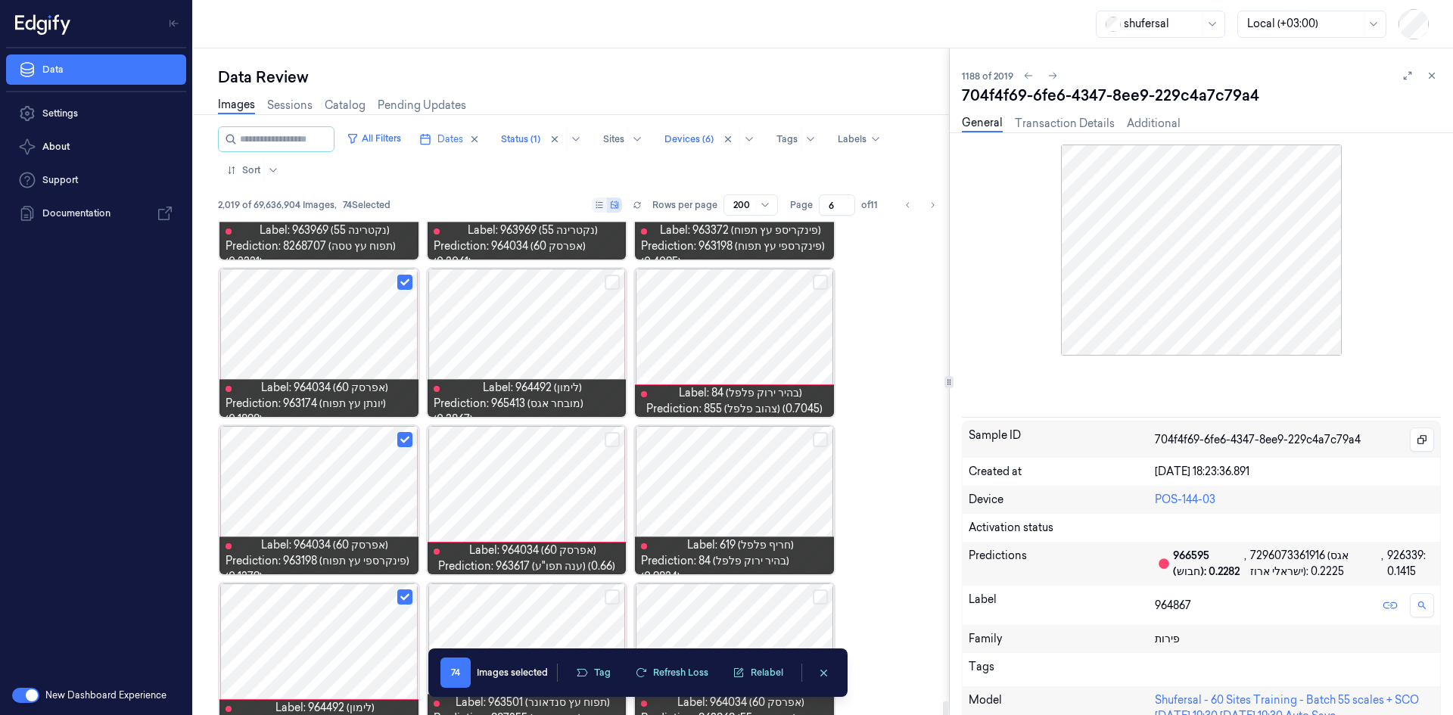
scroll to position [9559, 0]
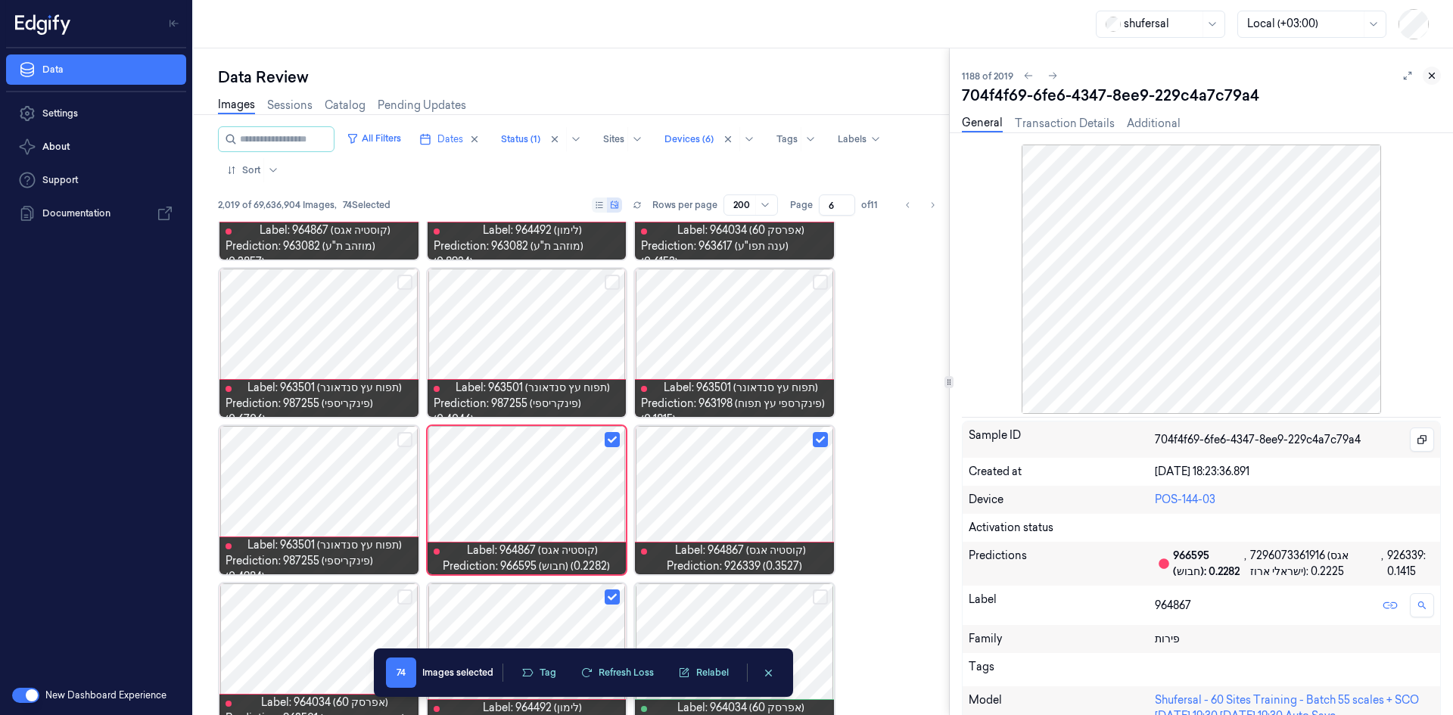
click at [1431, 75] on icon at bounding box center [1432, 75] width 5 height 5
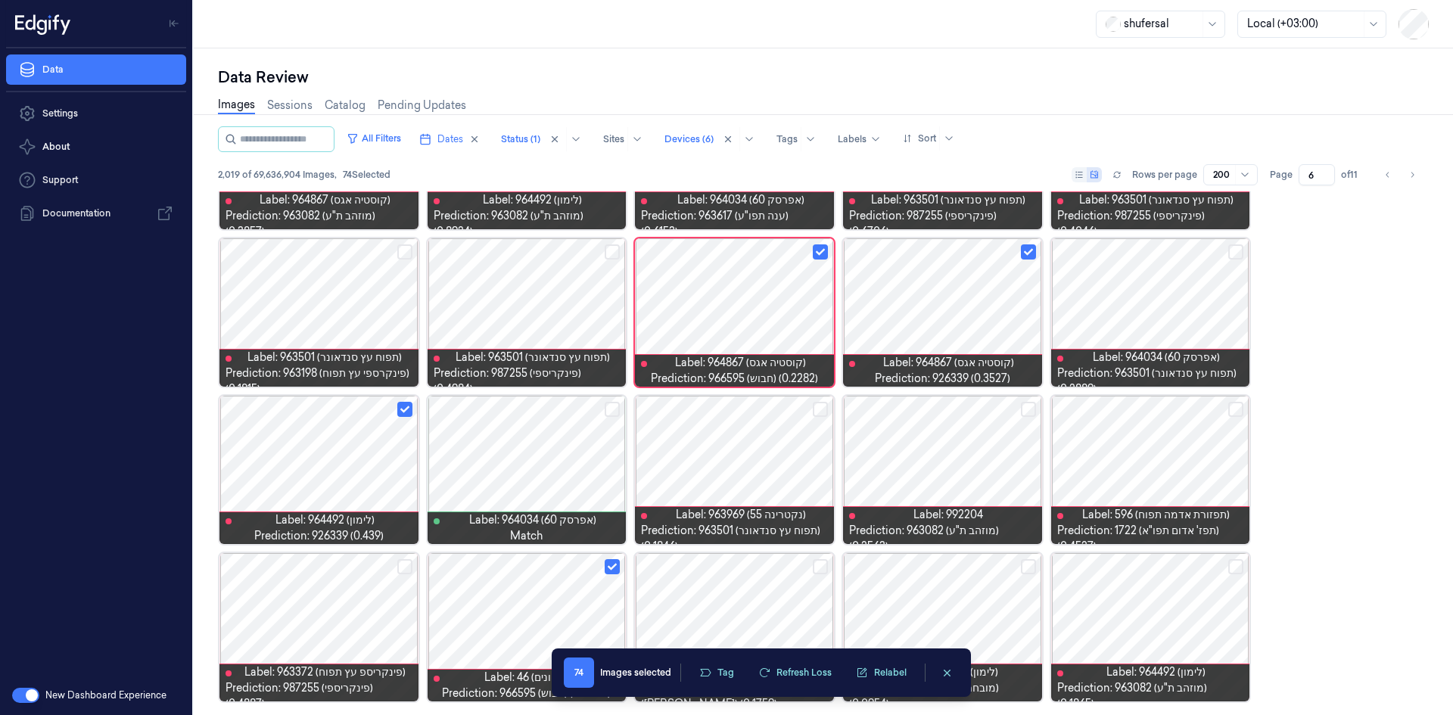
scroll to position [5780, 0]
click at [608, 571] on button "Select row" at bounding box center [612, 566] width 15 height 15
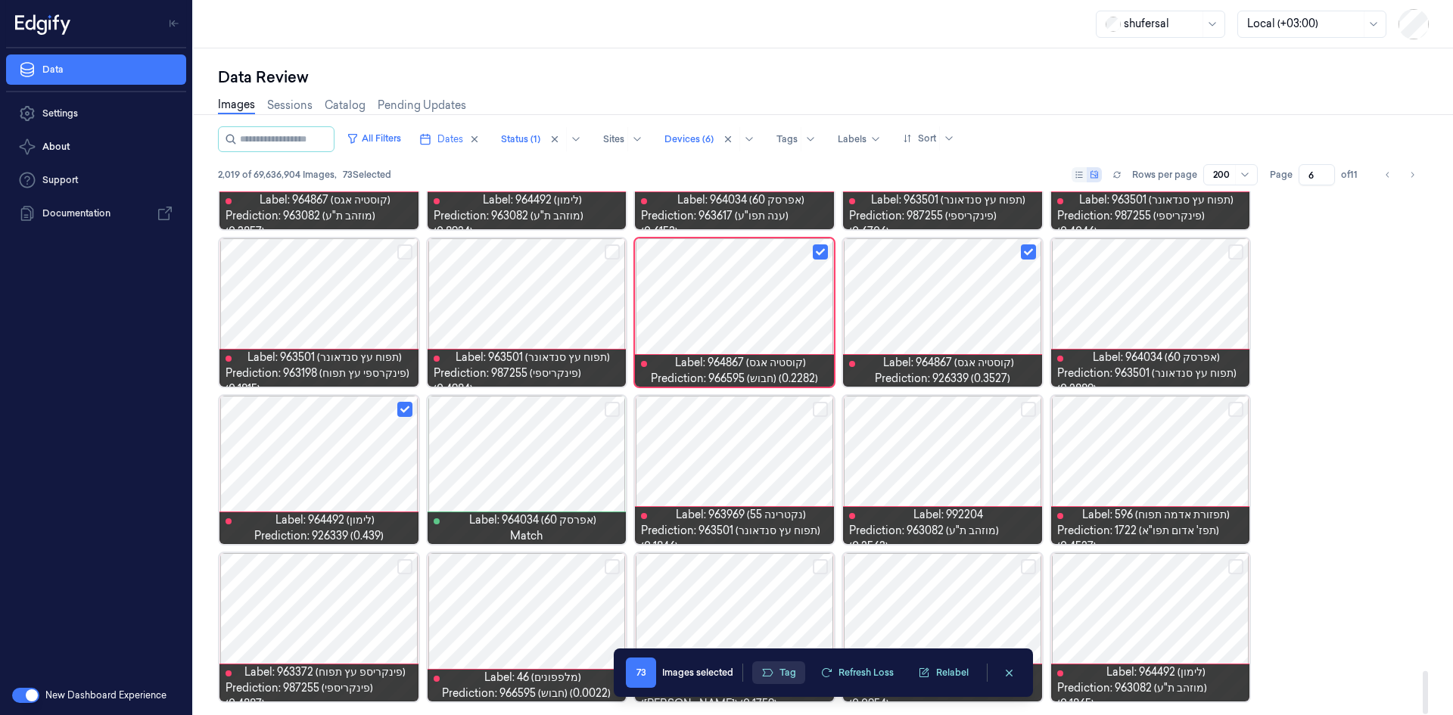
click at [770, 669] on icon "button" at bounding box center [767, 673] width 11 height 8
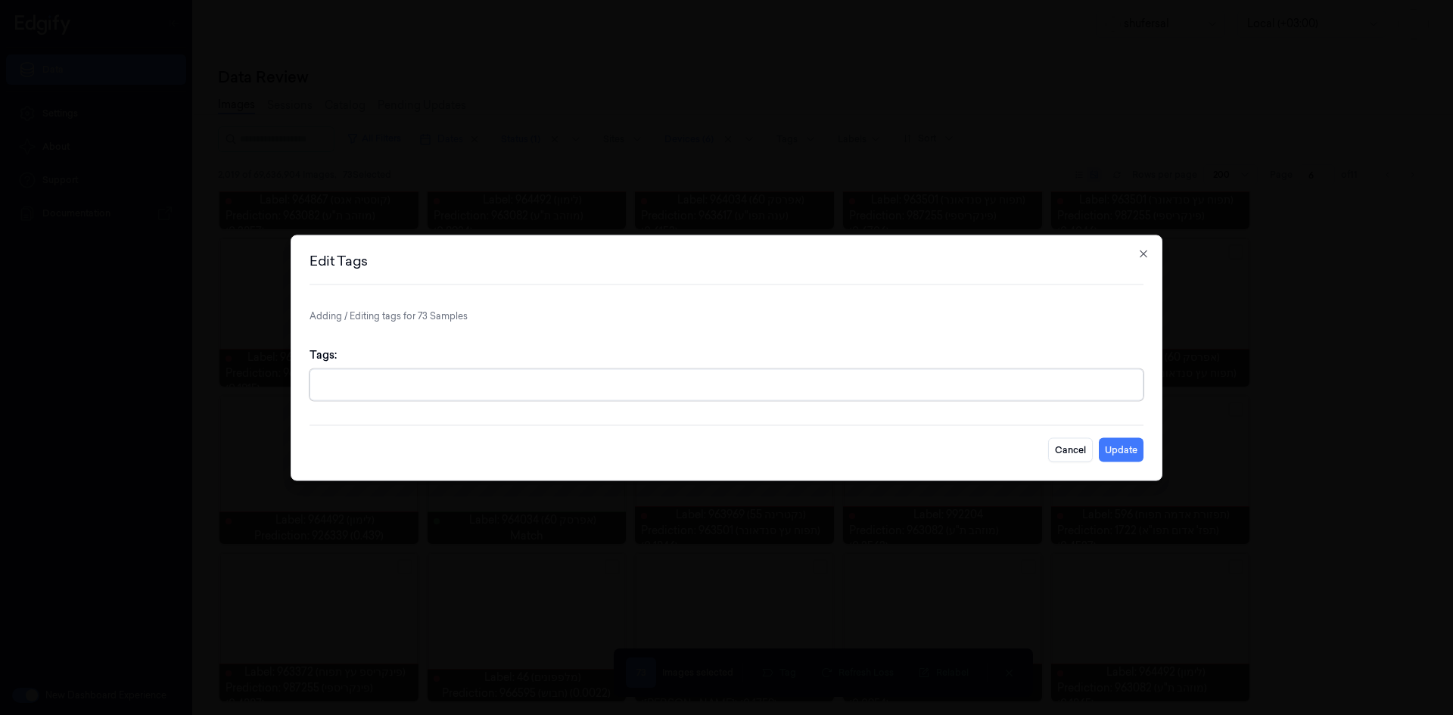
drag, startPoint x: 793, startPoint y: 411, endPoint x: 781, endPoint y: 392, distance: 22.5
click at [790, 405] on div "Tags:" at bounding box center [727, 374] width 834 height 78
click at [780, 391] on div at bounding box center [728, 385] width 818 height 16
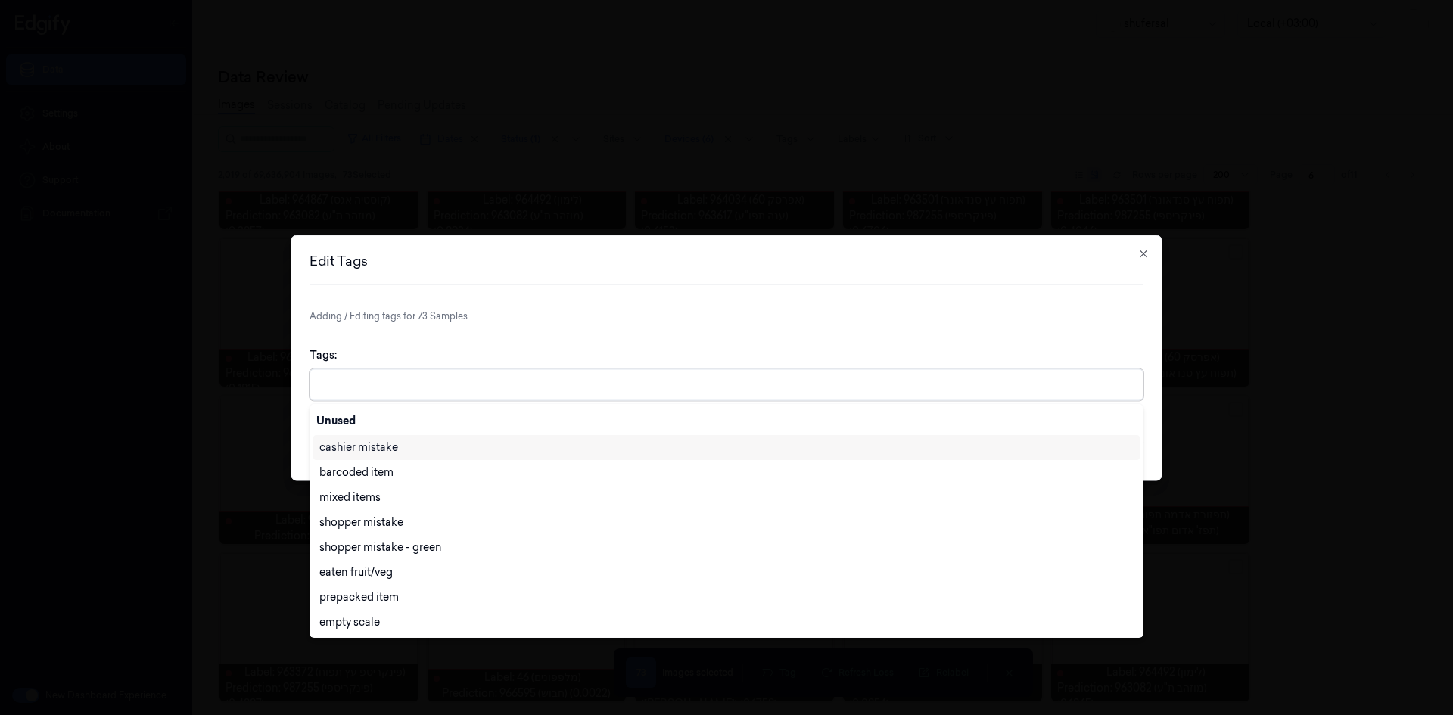
type input "ש"
type input "ai"
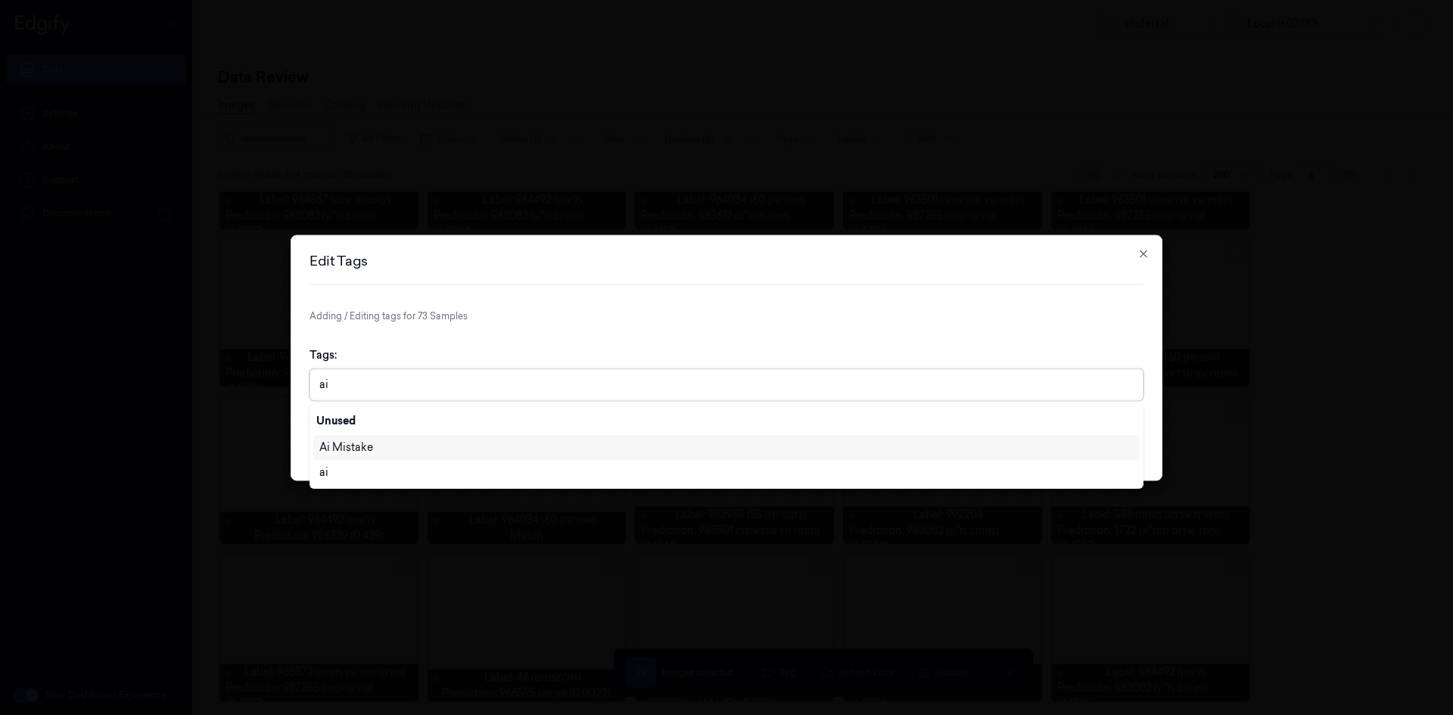
click at [725, 456] on div "Ai Mistake" at bounding box center [726, 447] width 827 height 25
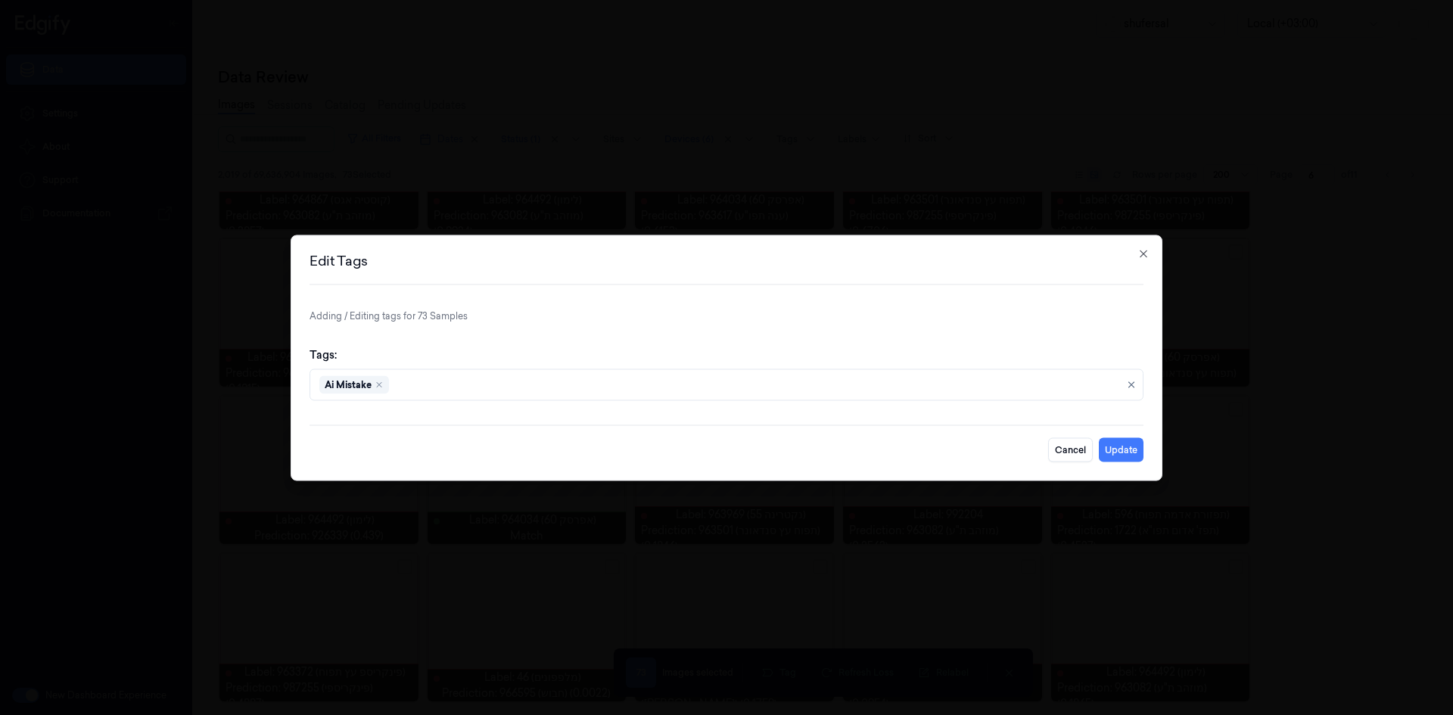
click at [728, 351] on div "Tags: [PERSON_NAME]" at bounding box center [727, 374] width 834 height 78
click at [1135, 450] on button "Update" at bounding box center [1121, 450] width 45 height 24
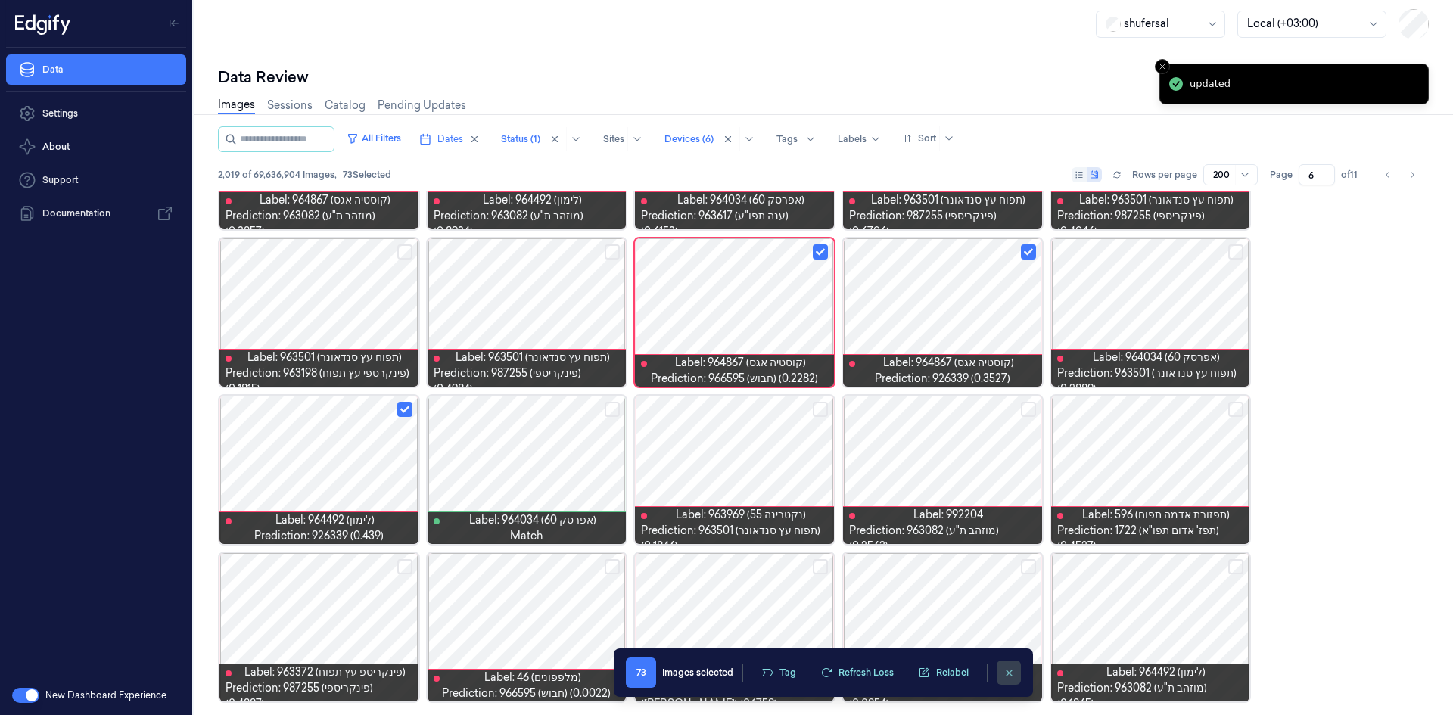
click at [1010, 678] on icon "clearSelection" at bounding box center [1009, 673] width 11 height 11
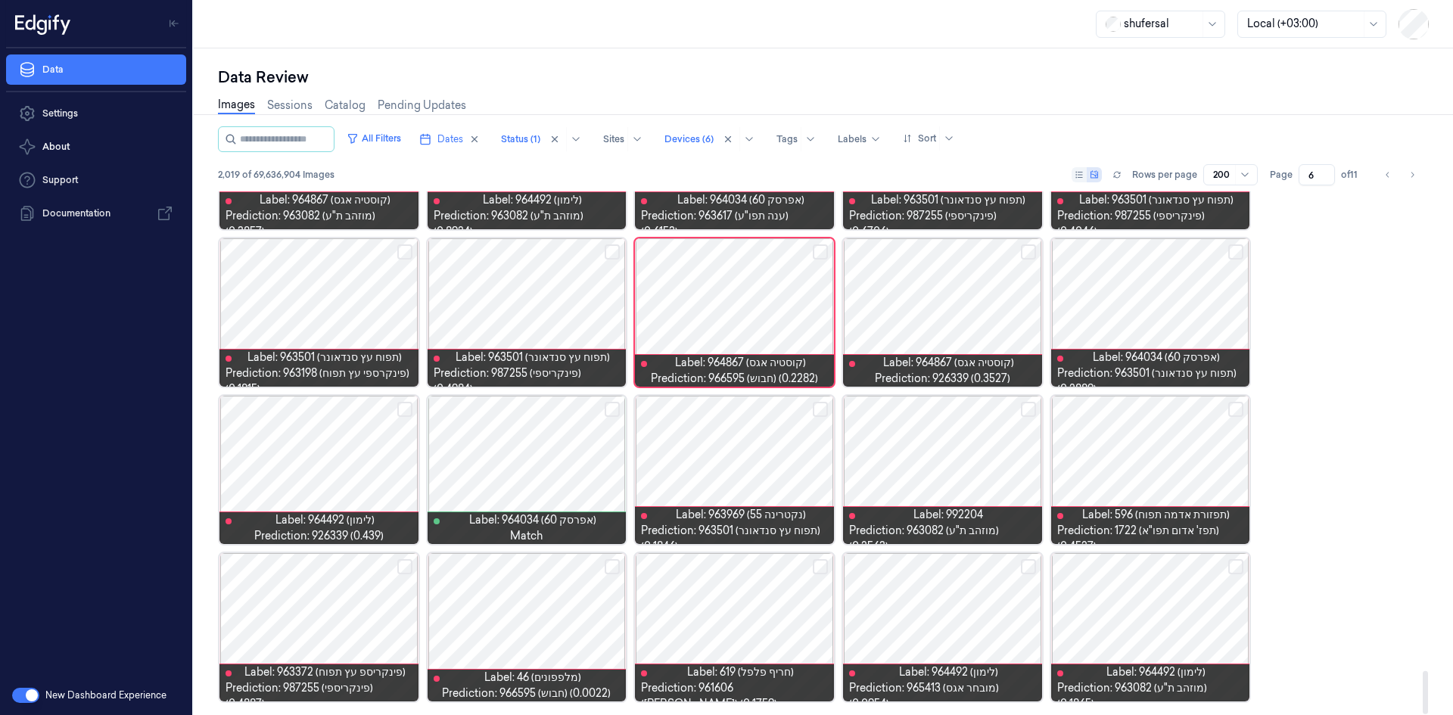
click at [612, 568] on button "Select row" at bounding box center [612, 566] width 15 height 15
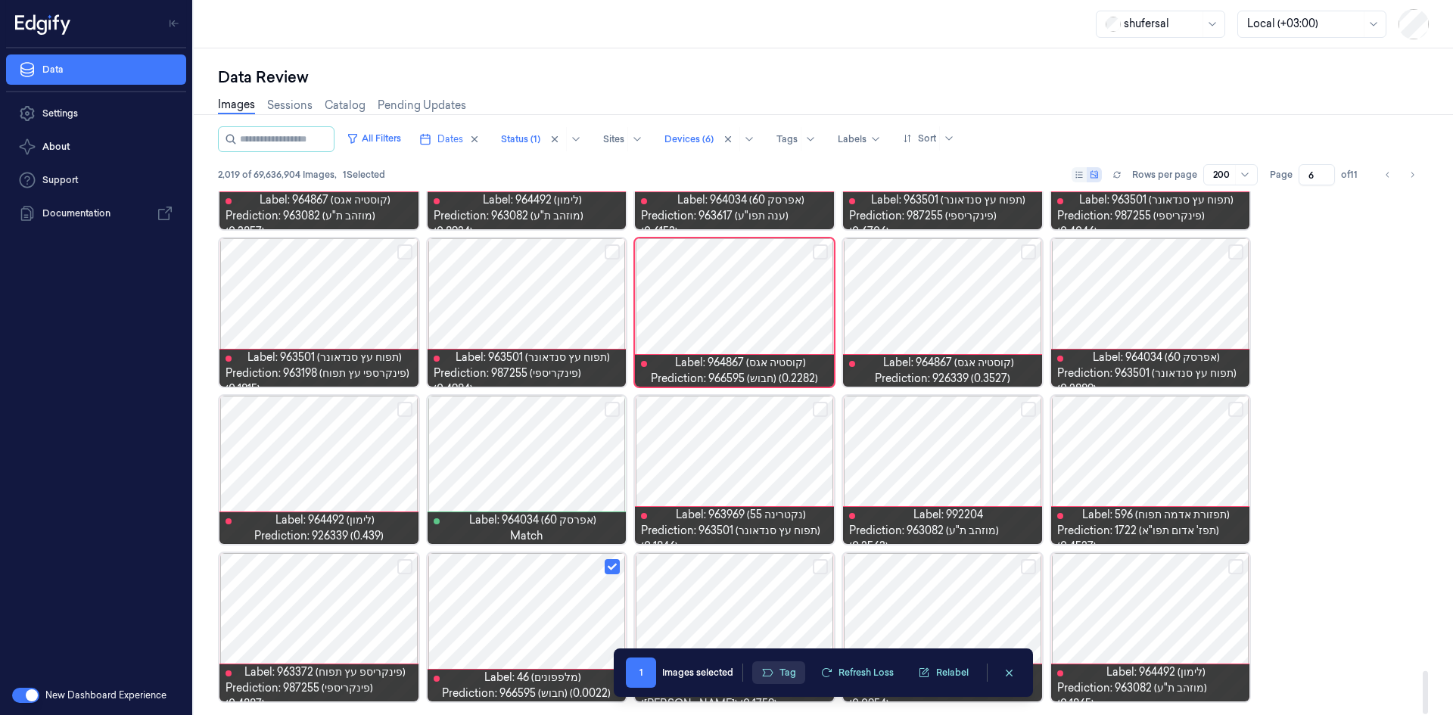
click at [788, 671] on button "Tag" at bounding box center [778, 673] width 53 height 23
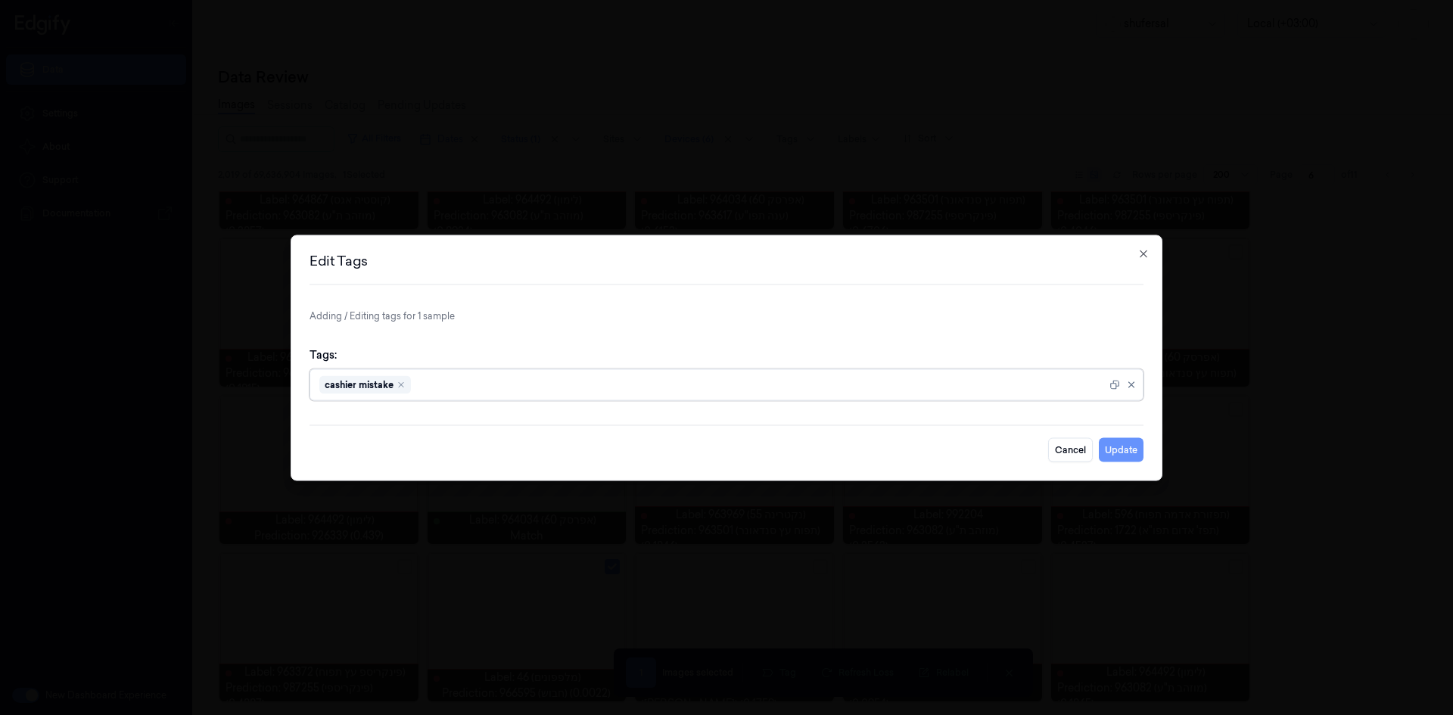
click at [1108, 452] on button "Update" at bounding box center [1121, 450] width 45 height 24
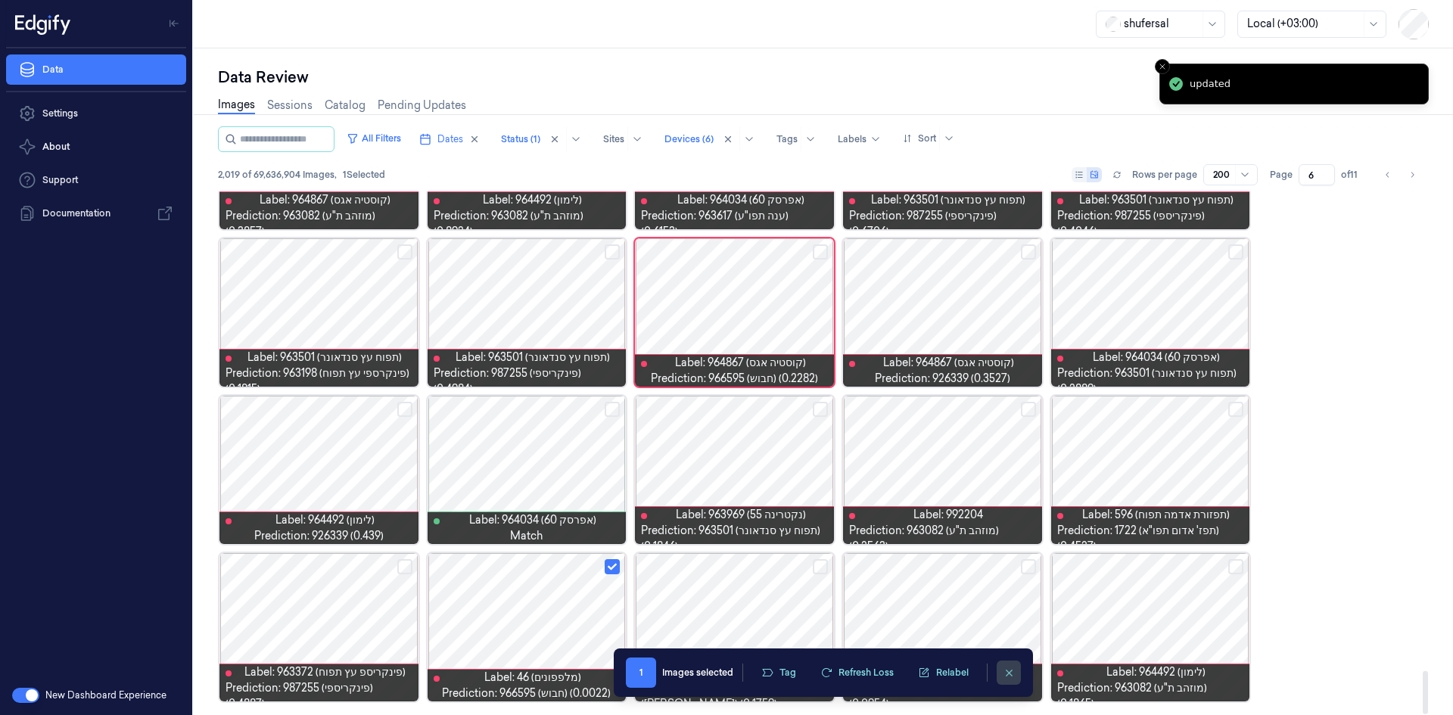
click at [1003, 666] on button "clearSelection" at bounding box center [1009, 673] width 24 height 24
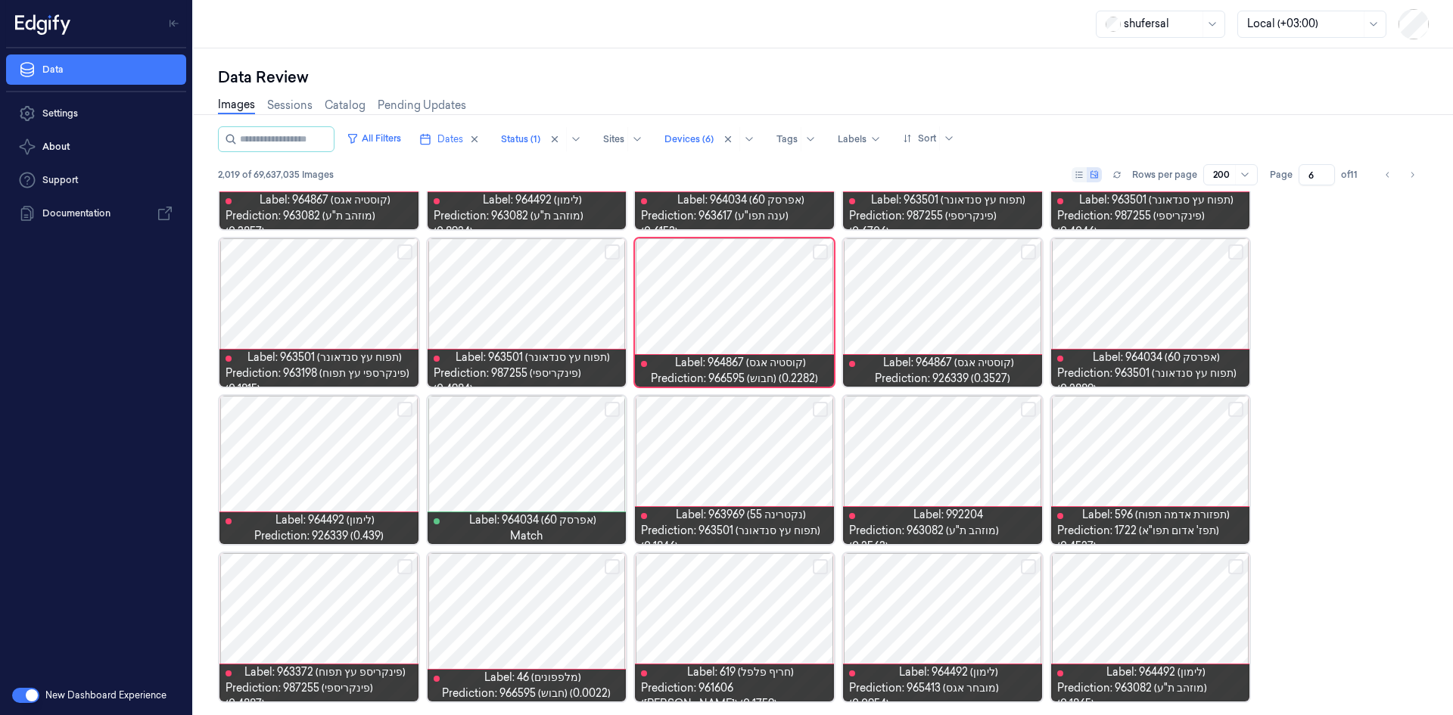
click at [1303, 173] on input "6" at bounding box center [1317, 174] width 36 height 21
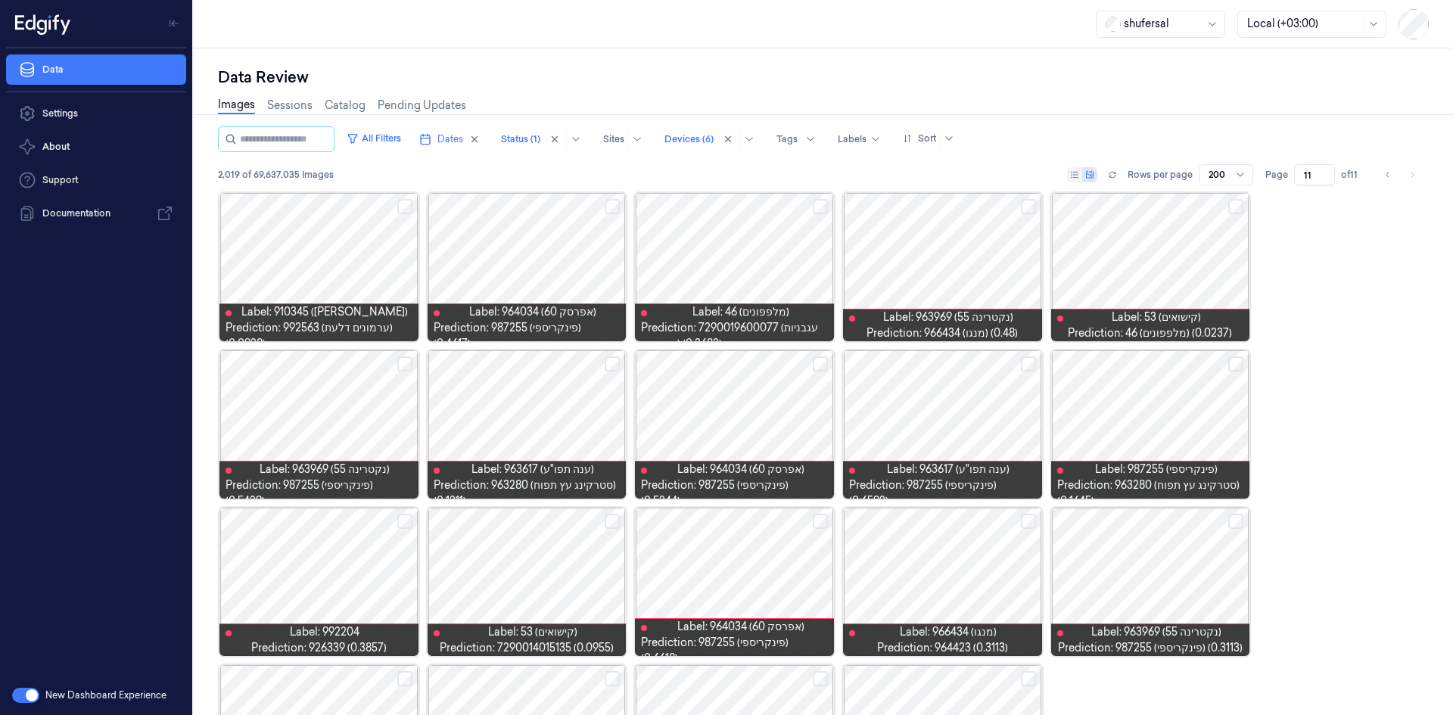
type input "11"
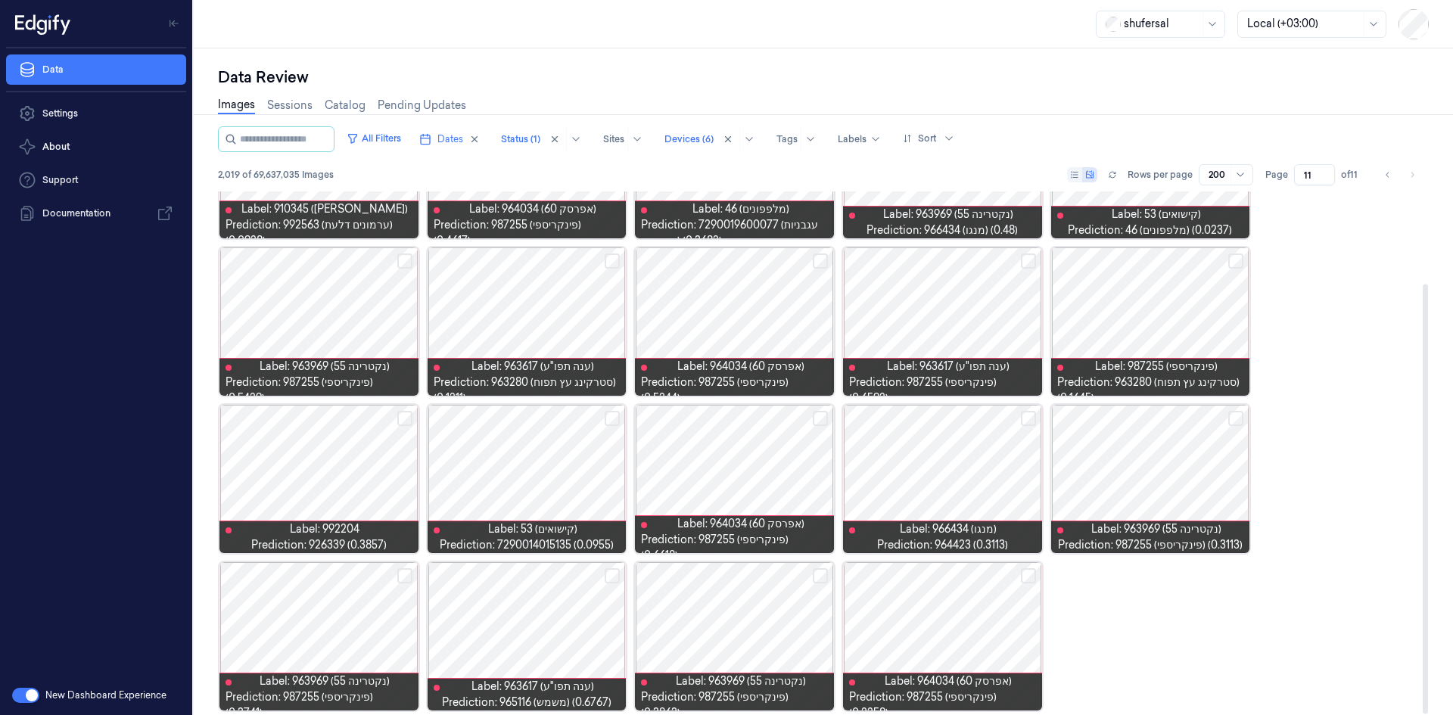
scroll to position [112, 0]
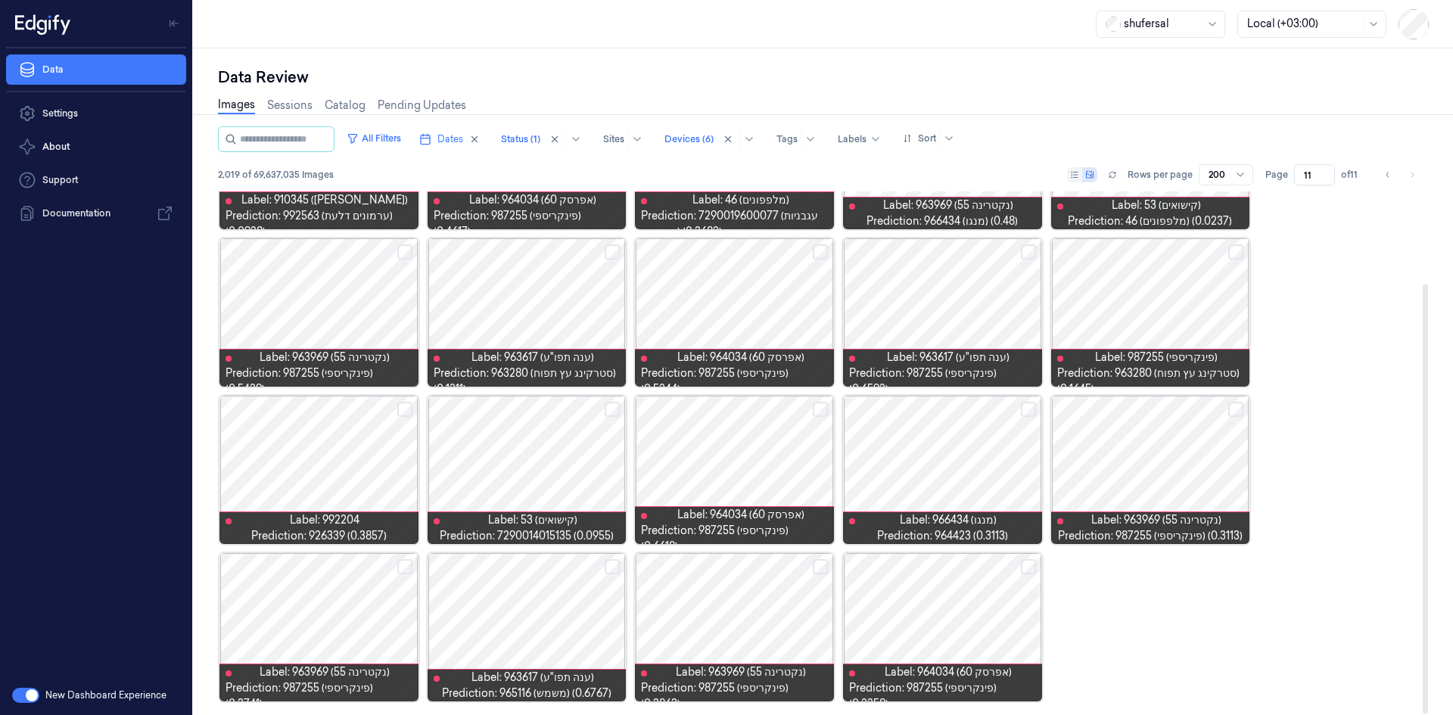
click at [819, 402] on button "Select row" at bounding box center [820, 409] width 15 height 15
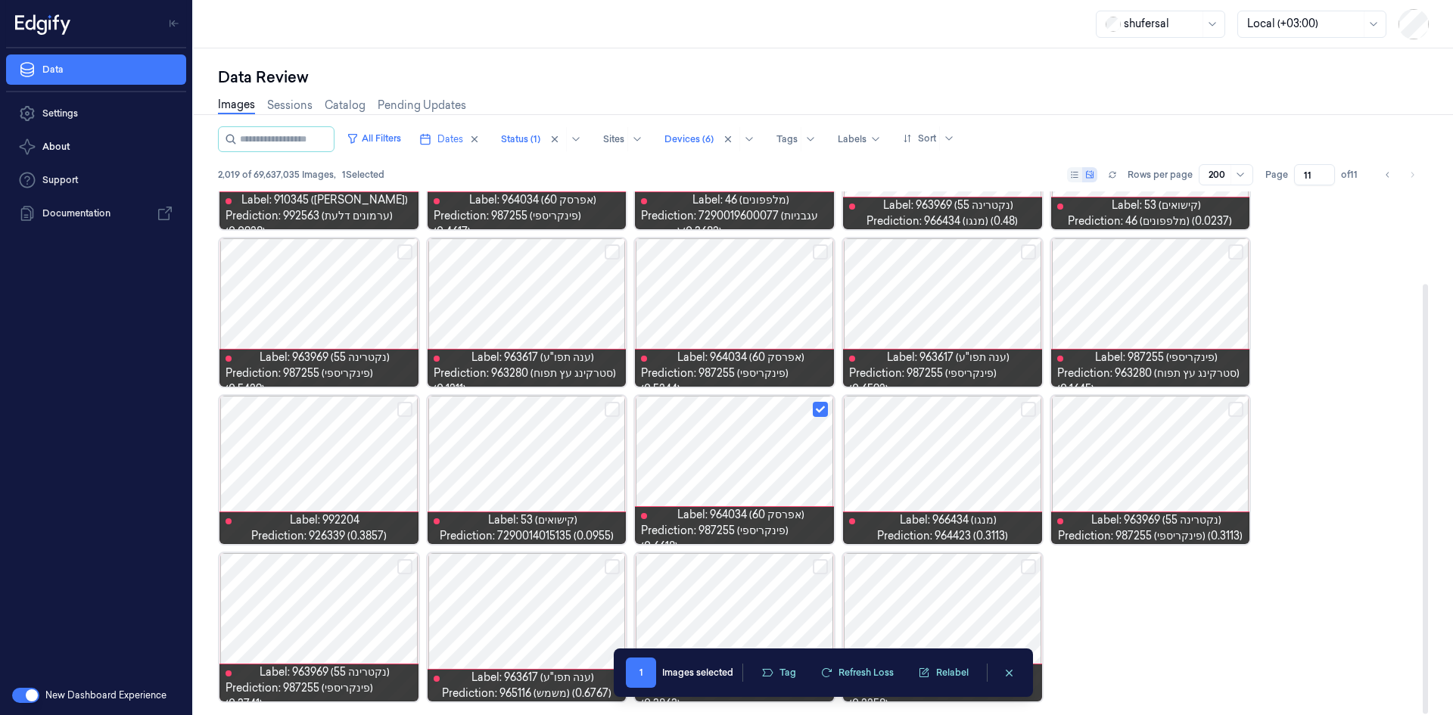
click at [612, 565] on button "Select row" at bounding box center [612, 566] width 15 height 15
click at [783, 667] on button "Tag" at bounding box center [778, 673] width 53 height 23
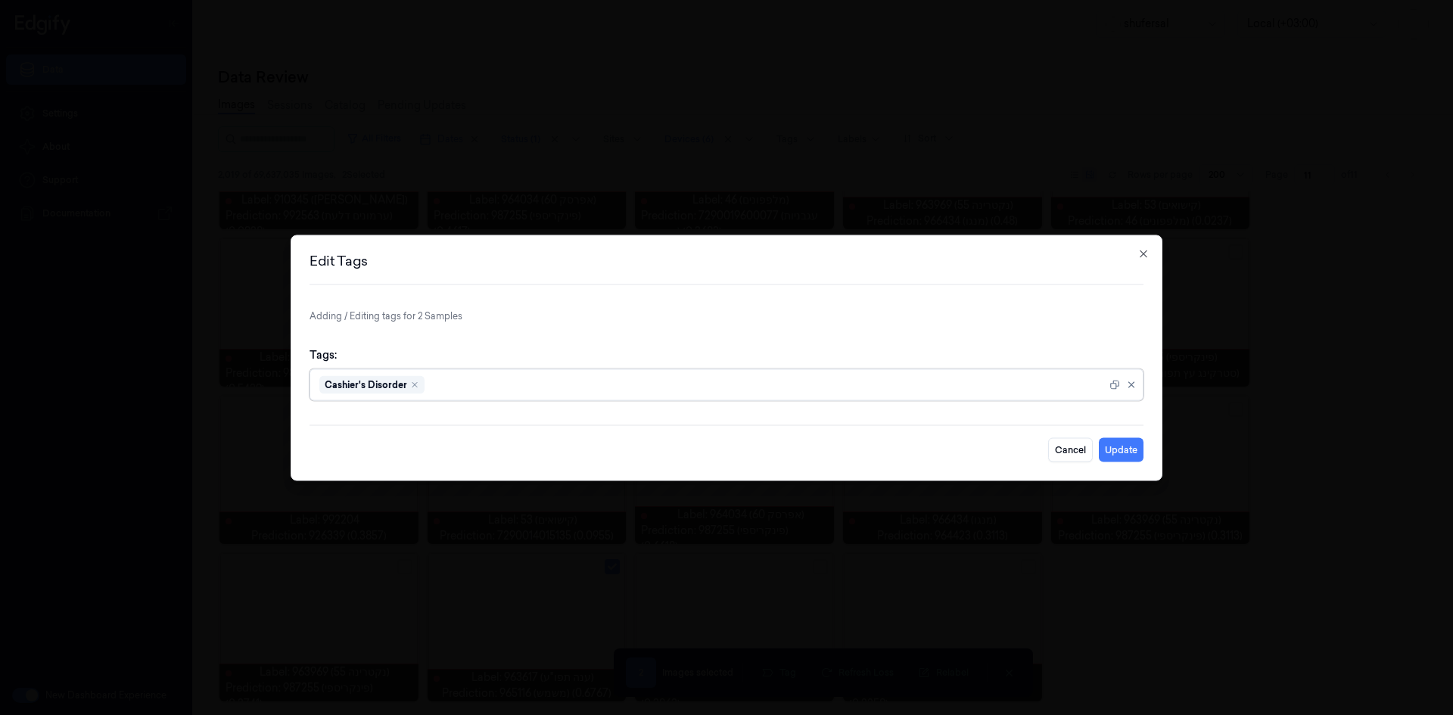
click at [460, 386] on div at bounding box center [767, 385] width 679 height 16
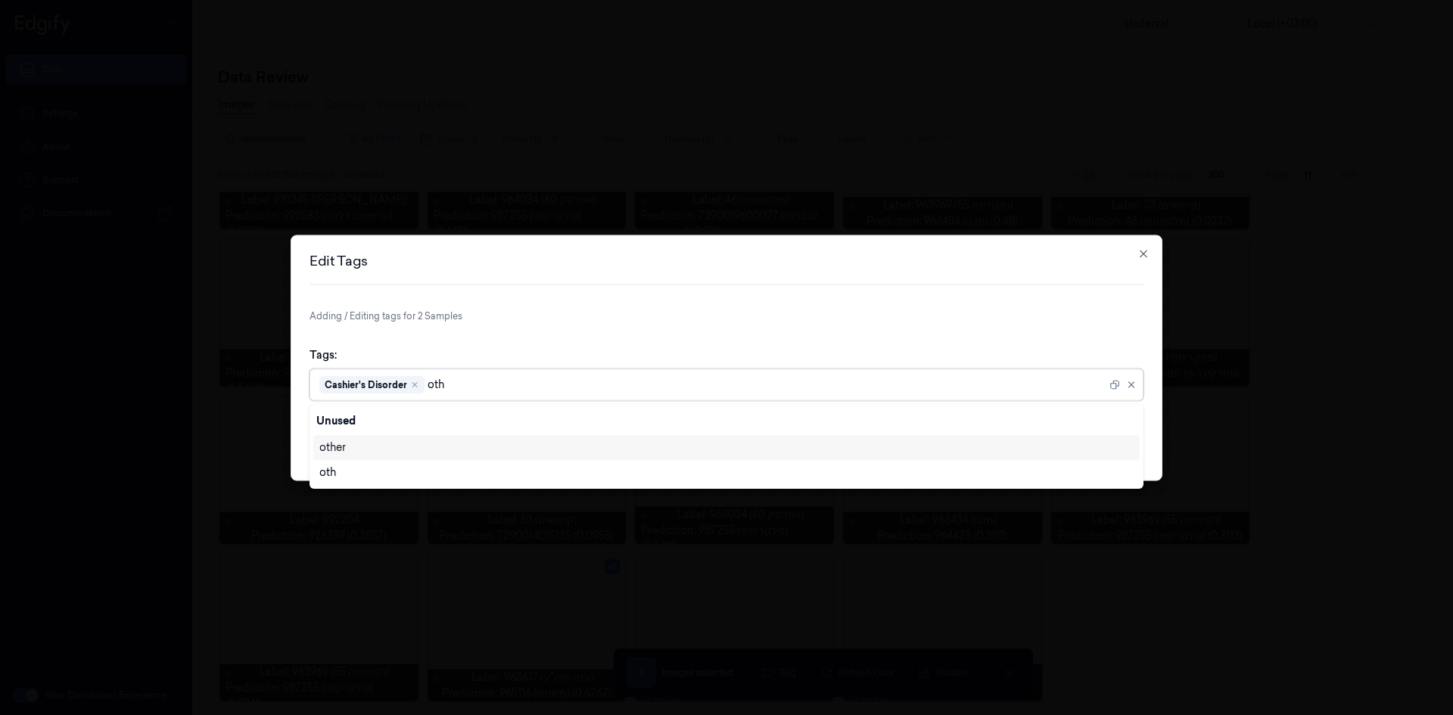
type input "othe"
click at [413, 442] on div "other" at bounding box center [726, 448] width 814 height 16
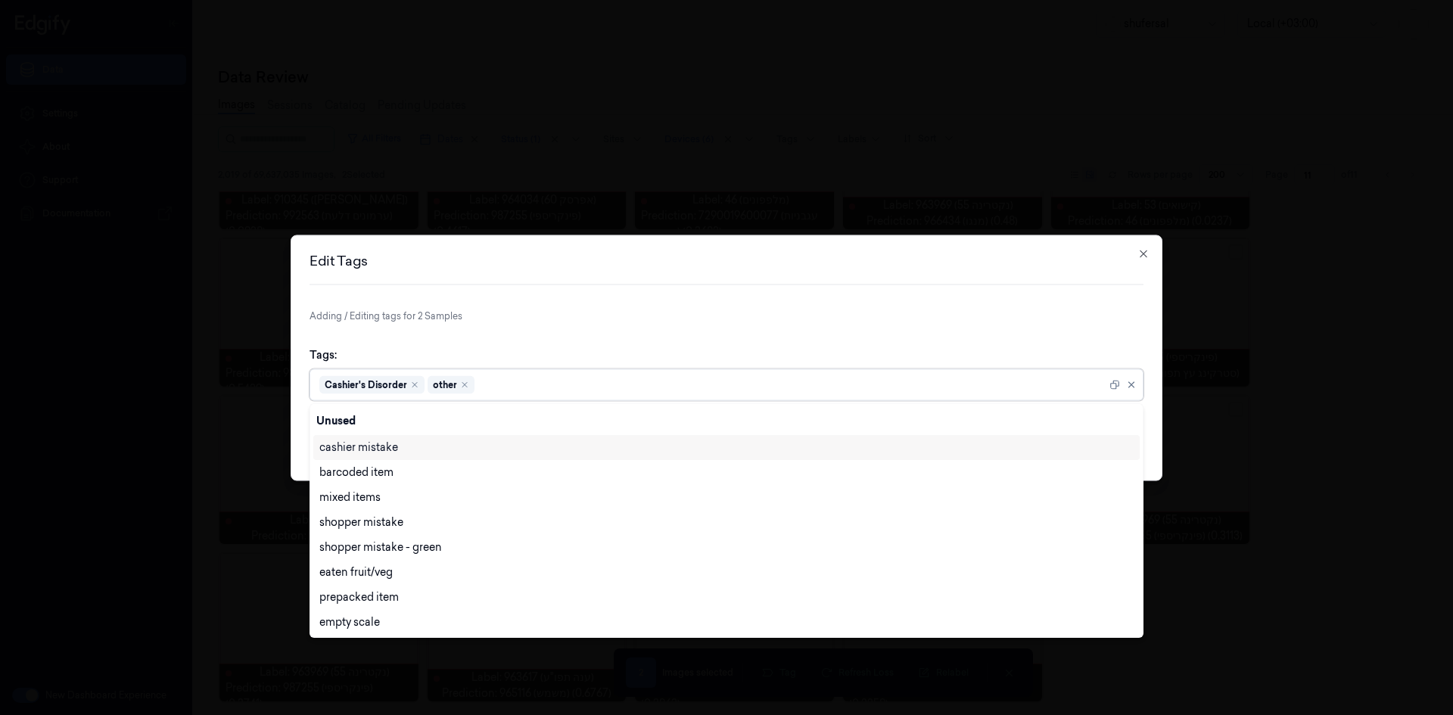
click at [711, 266] on h2 "Edit Tags" at bounding box center [727, 261] width 834 height 14
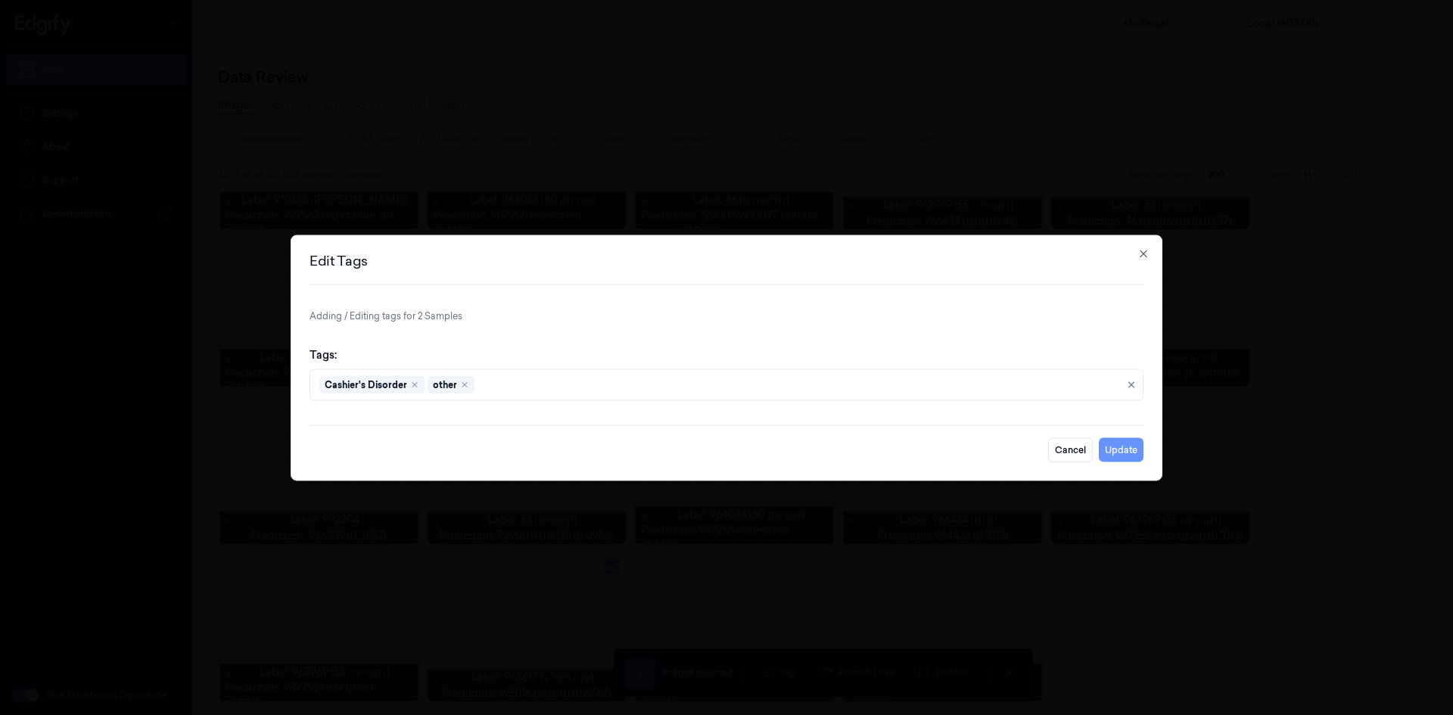
click at [1137, 452] on button "Update" at bounding box center [1121, 450] width 45 height 24
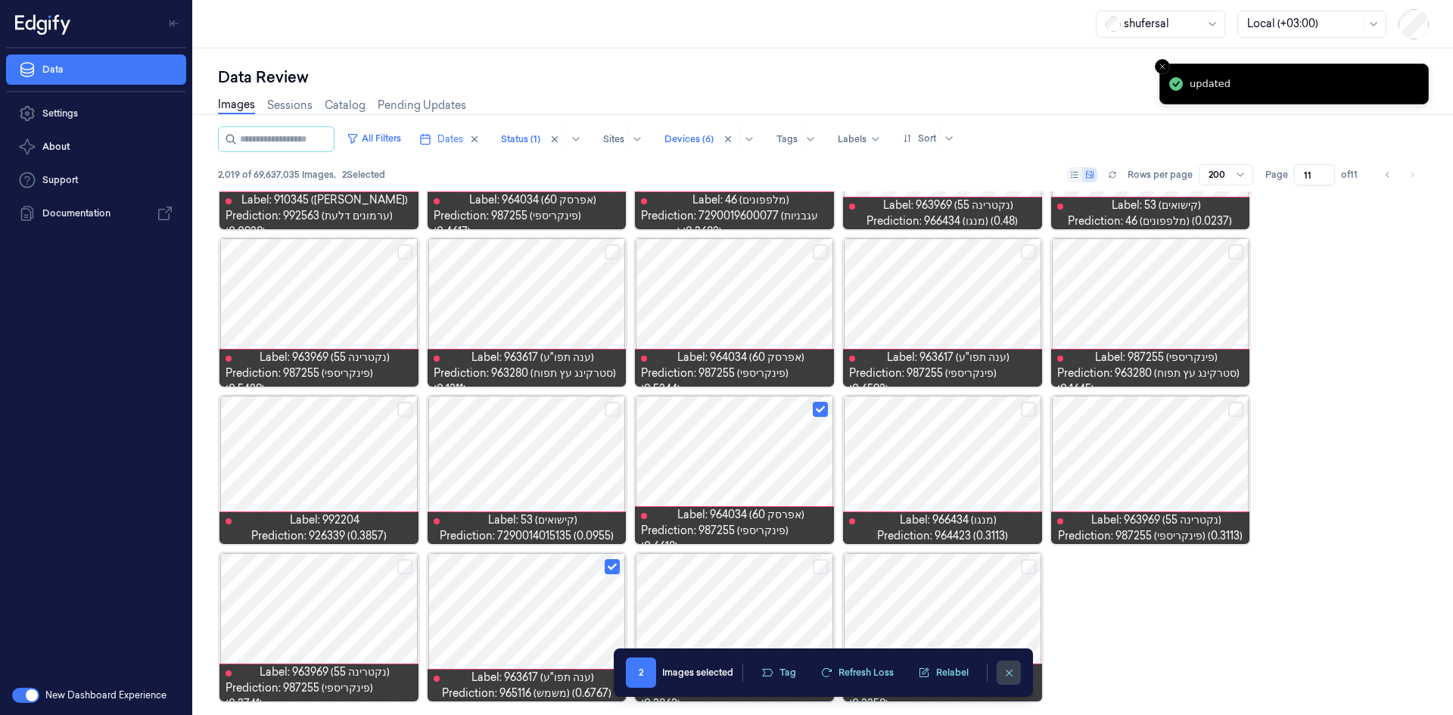
click at [1020, 670] on button "clearSelection" at bounding box center [1009, 673] width 24 height 24
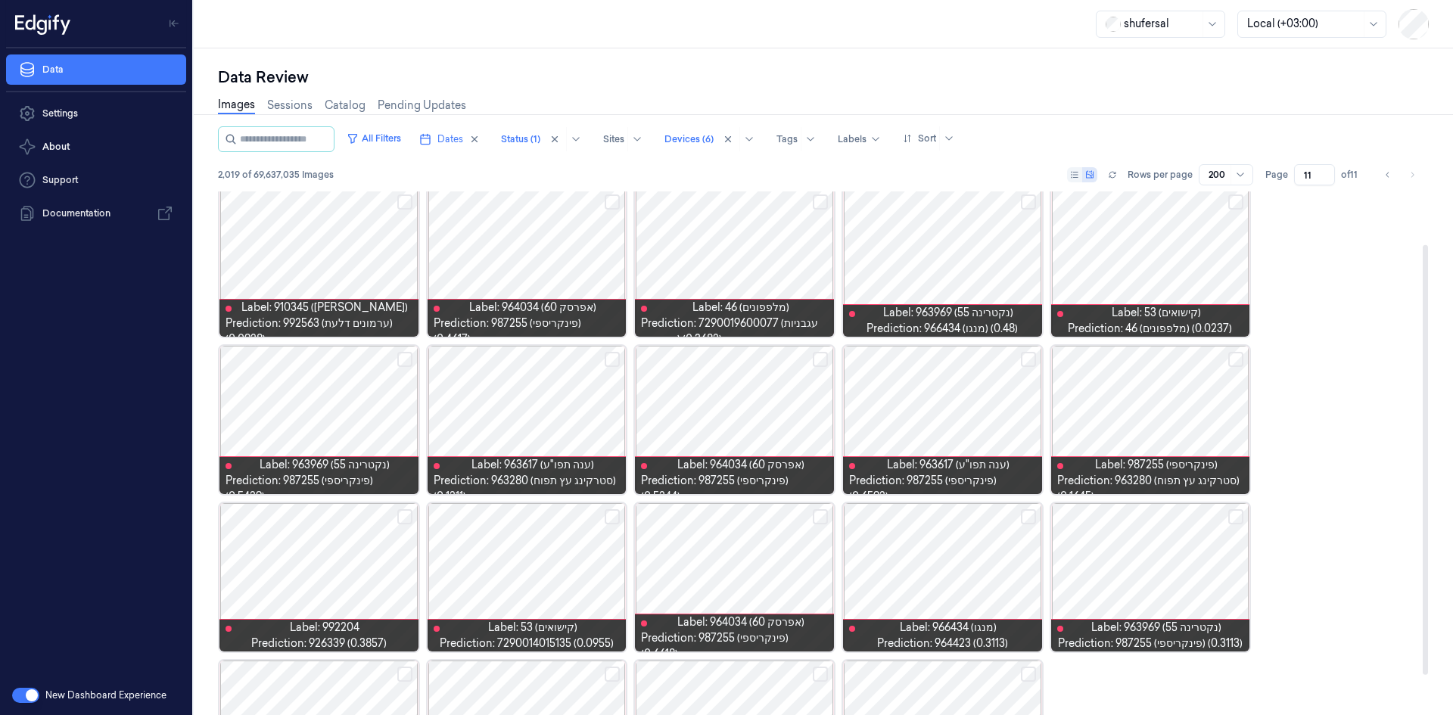
scroll to position [0, 0]
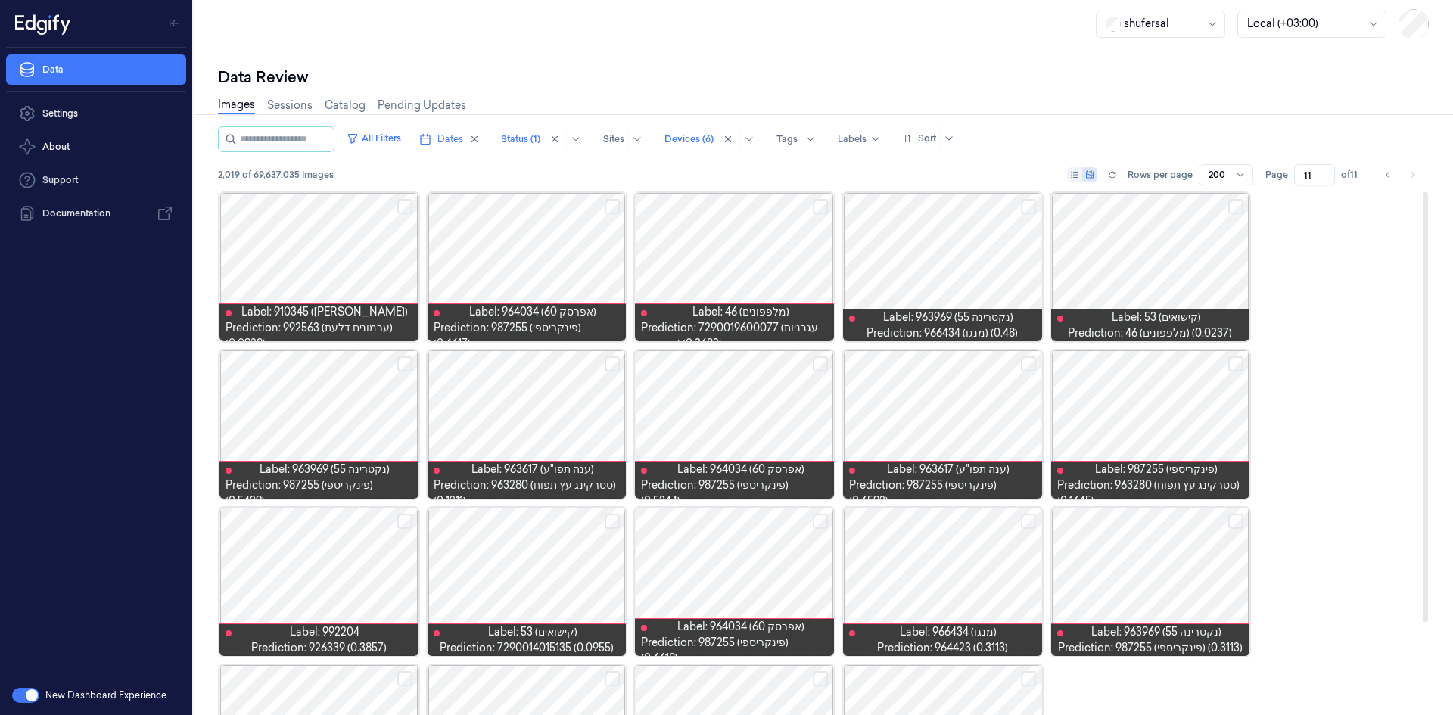
click at [406, 211] on button "Select row" at bounding box center [404, 206] width 15 height 15
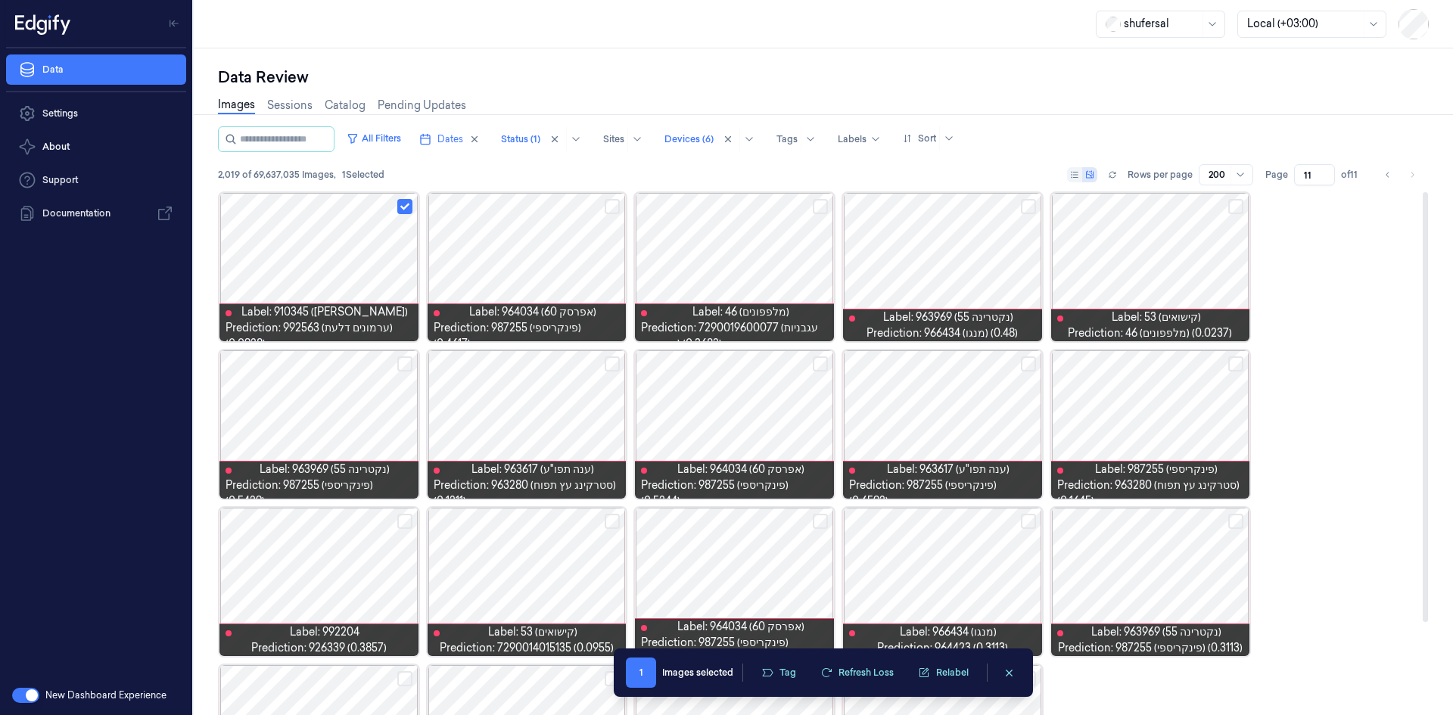
click at [614, 212] on button "Select row" at bounding box center [612, 206] width 15 height 15
click at [820, 206] on button "Select row" at bounding box center [820, 206] width 15 height 15
click at [1240, 213] on button "Select row" at bounding box center [1236, 206] width 15 height 15
click at [816, 363] on button "Select row" at bounding box center [820, 364] width 15 height 15
click at [403, 368] on button "Select row" at bounding box center [404, 364] width 15 height 15
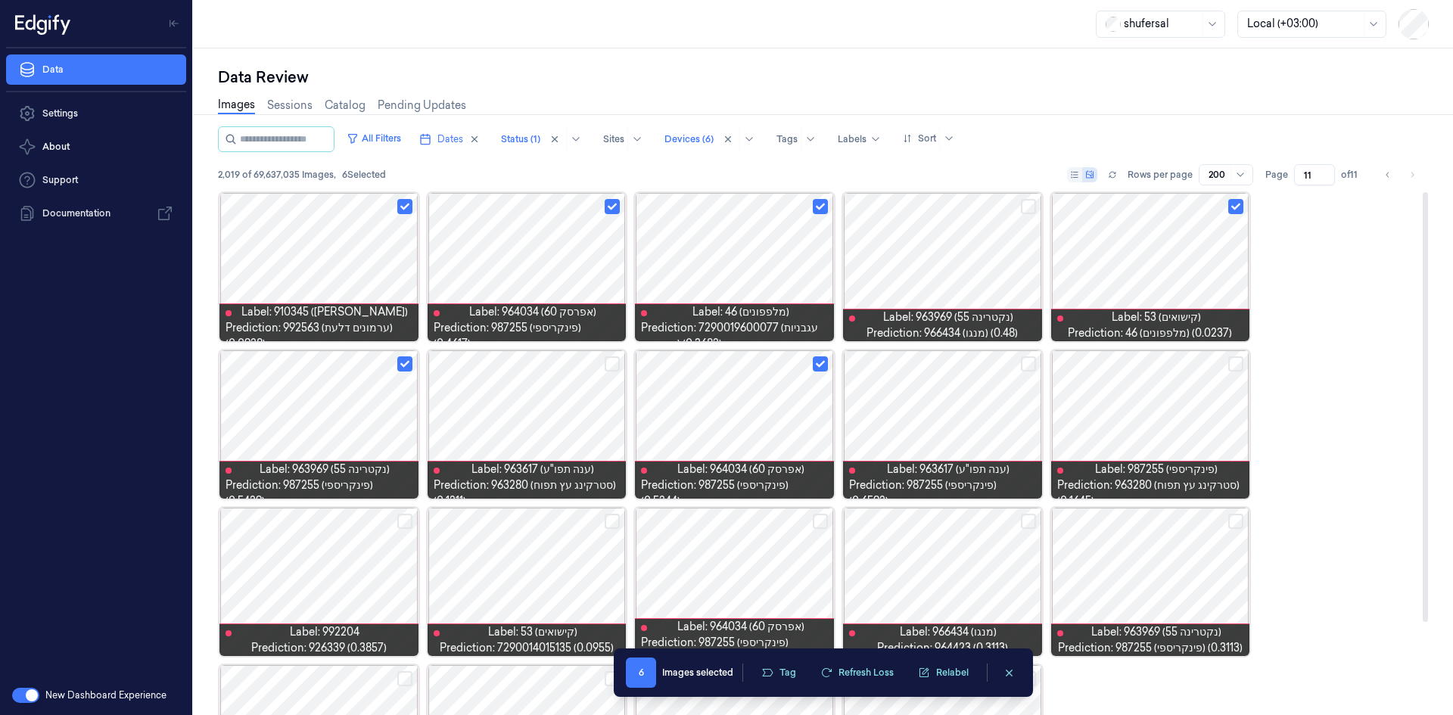
click at [406, 366] on button "Select row" at bounding box center [404, 364] width 15 height 15
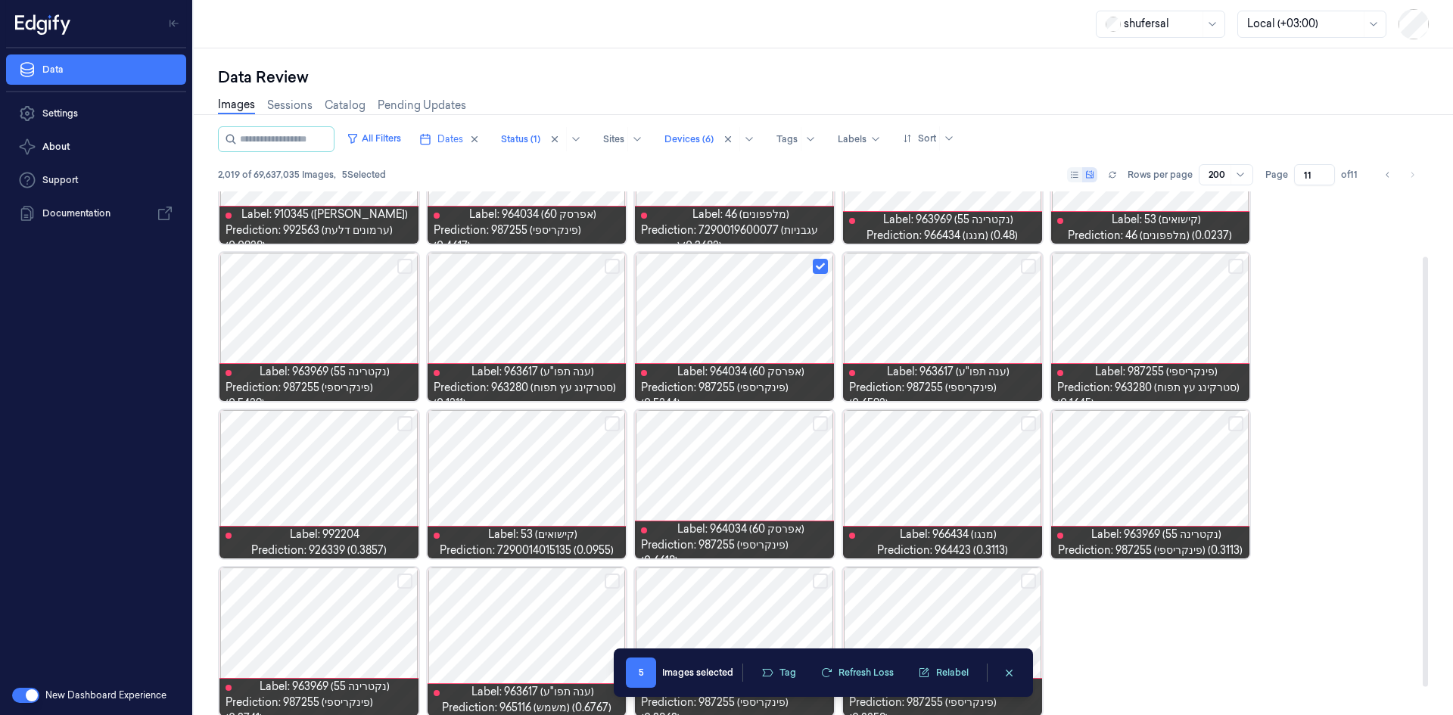
scroll to position [112, 0]
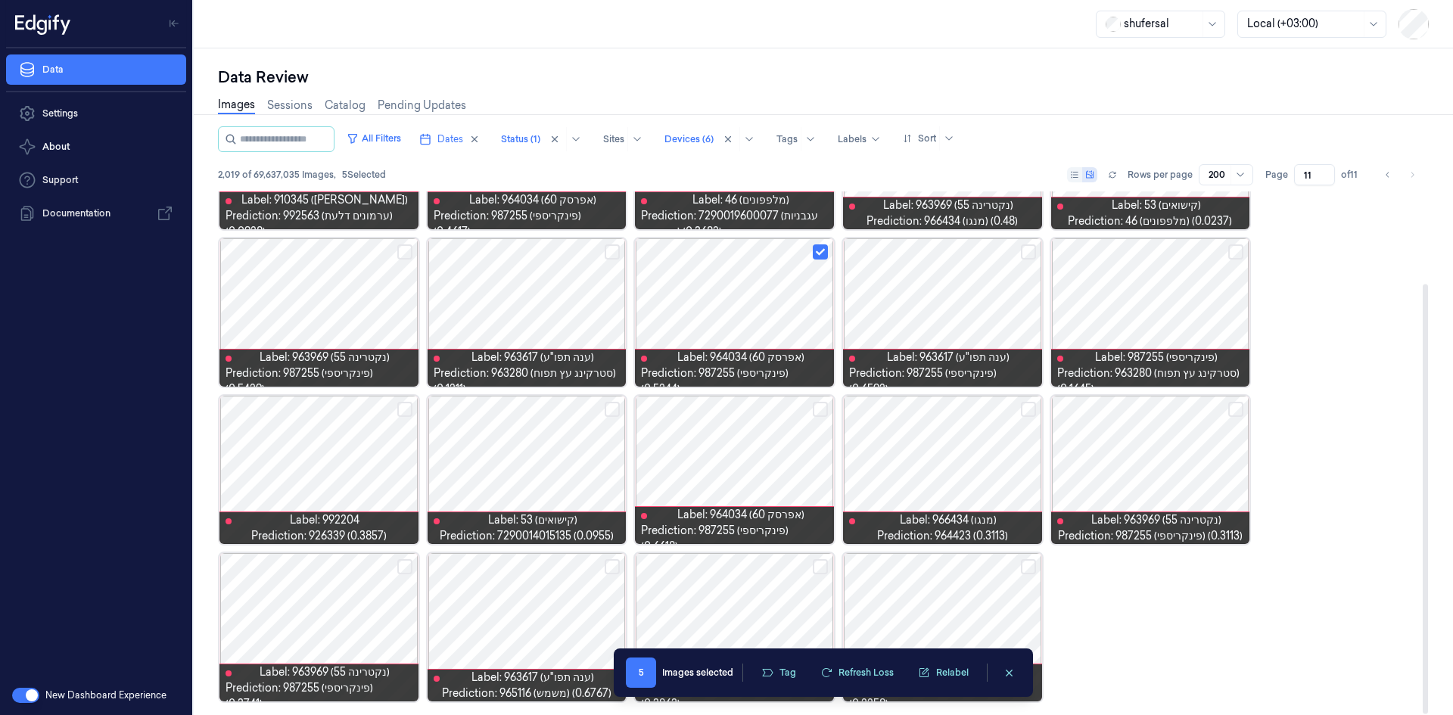
click at [405, 412] on button "Select row" at bounding box center [404, 409] width 15 height 15
click at [608, 410] on button "Select row" at bounding box center [612, 409] width 15 height 15
click at [1026, 406] on button "Select row" at bounding box center [1028, 409] width 15 height 15
click at [1240, 413] on button "Select row" at bounding box center [1236, 409] width 15 height 15
drag, startPoint x: 711, startPoint y: 680, endPoint x: 704, endPoint y: 690, distance: 12.0
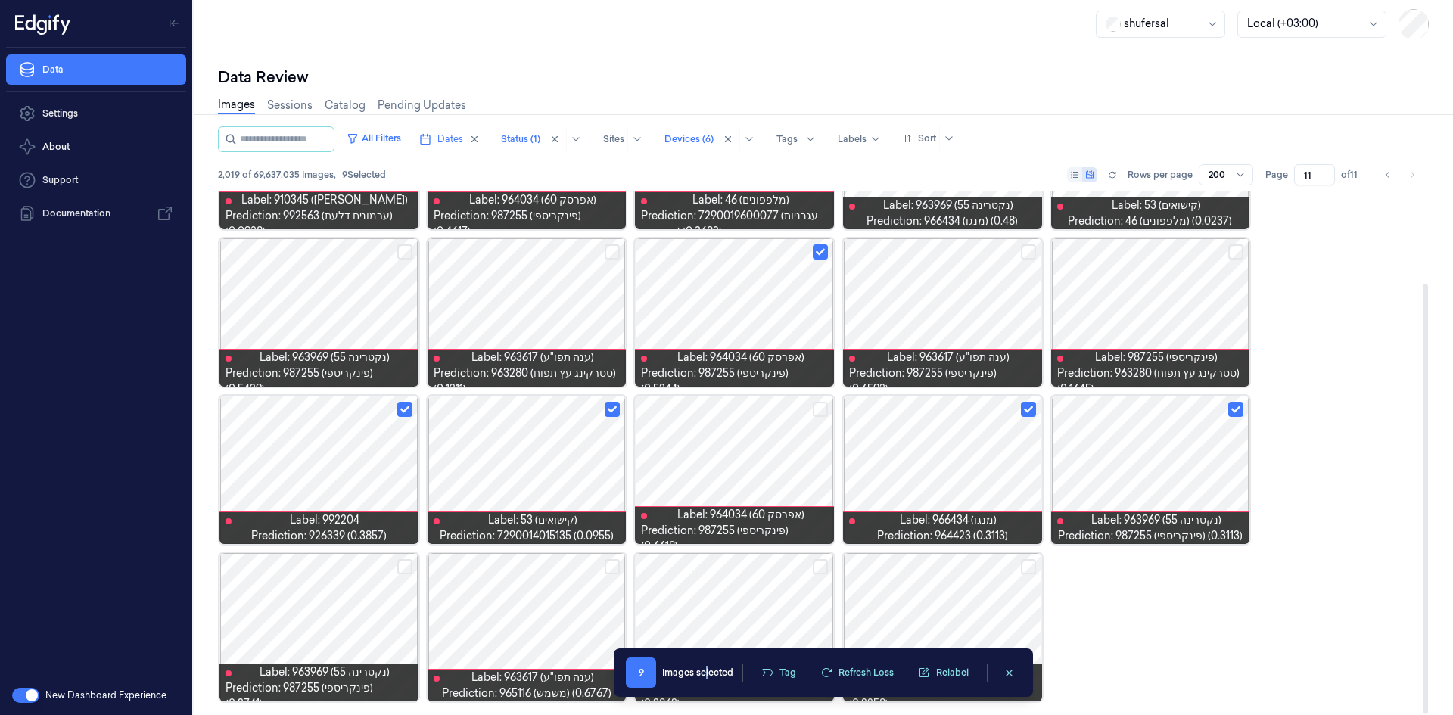
click at [704, 691] on div "9 Images selected Tag Refresh Loss Relabel 9 Images selected Tag Refresh Loss R…" at bounding box center [823, 673] width 419 height 48
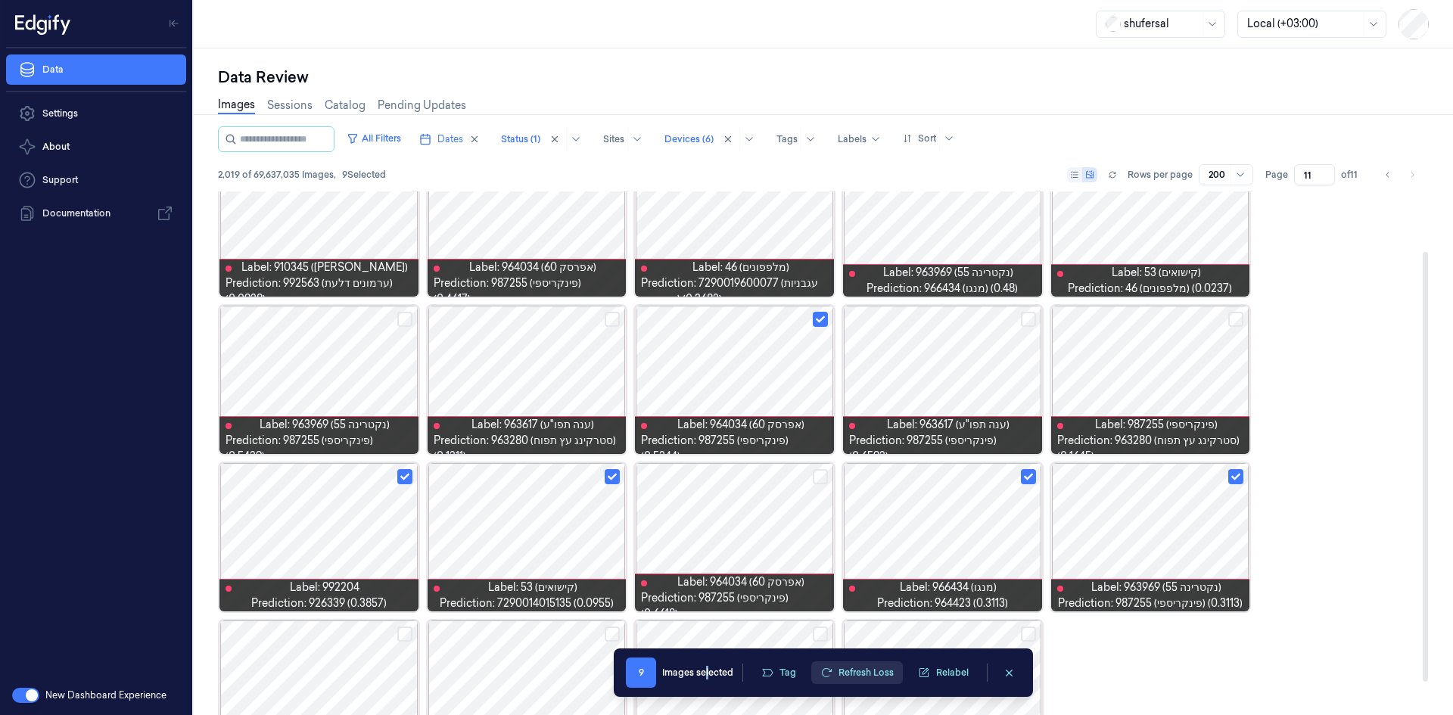
scroll to position [0, 0]
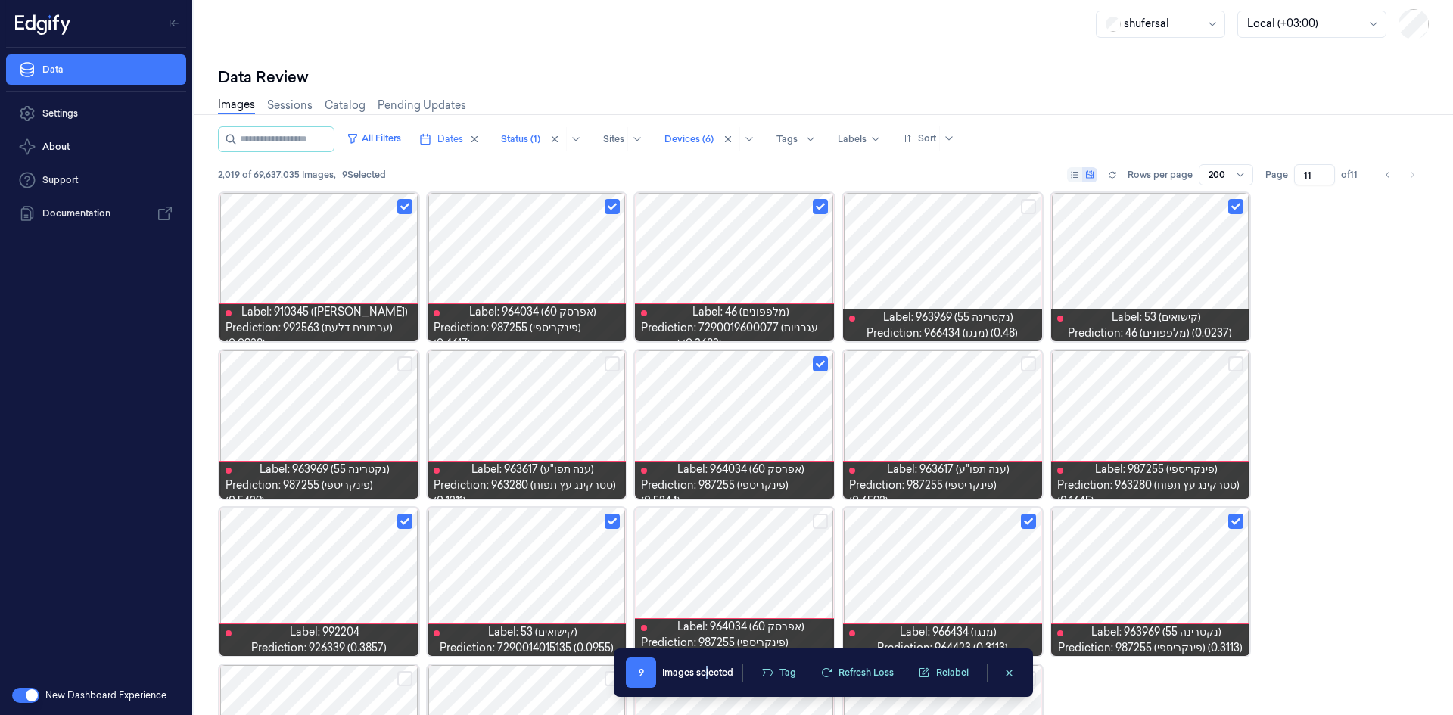
click at [707, 671] on div "Images selected" at bounding box center [697, 673] width 71 height 14
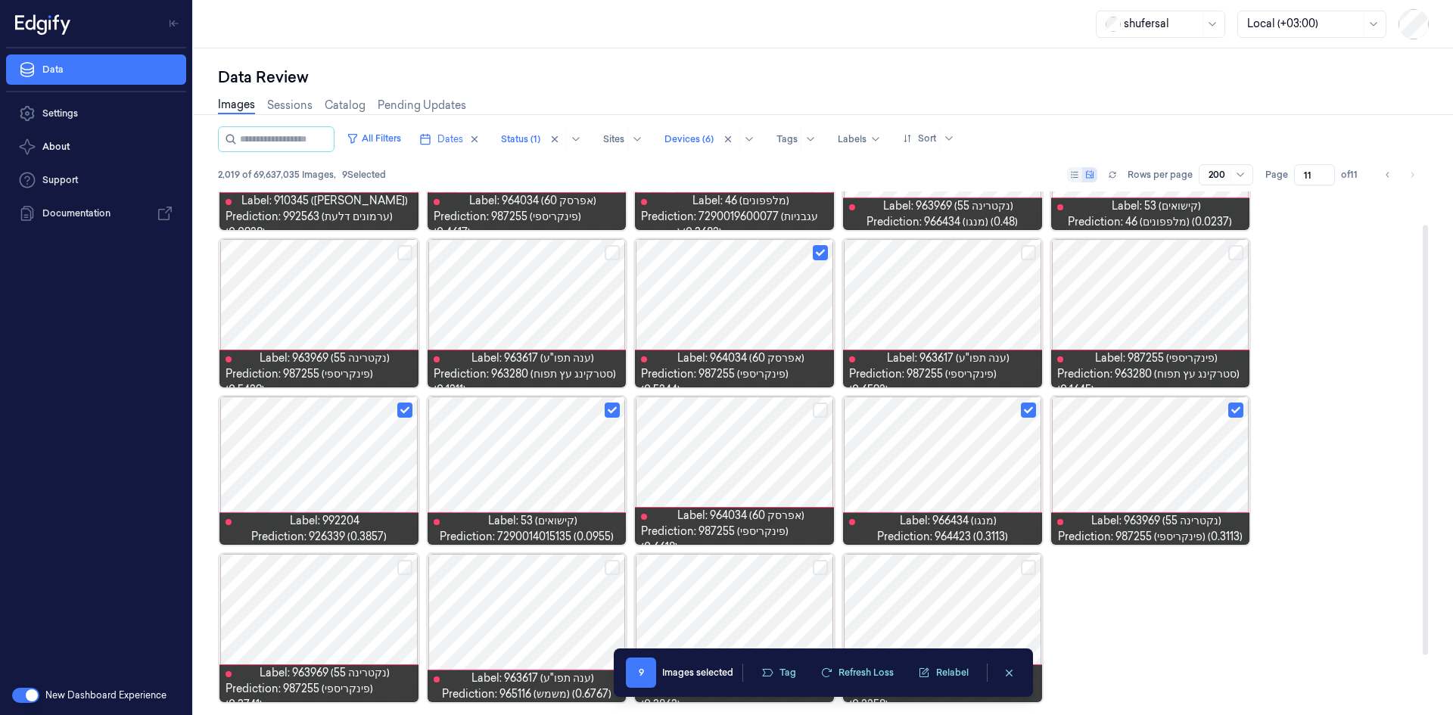
scroll to position [112, 0]
click at [399, 568] on button "Select row" at bounding box center [404, 566] width 15 height 15
click at [783, 668] on button "Tag" at bounding box center [778, 673] width 53 height 23
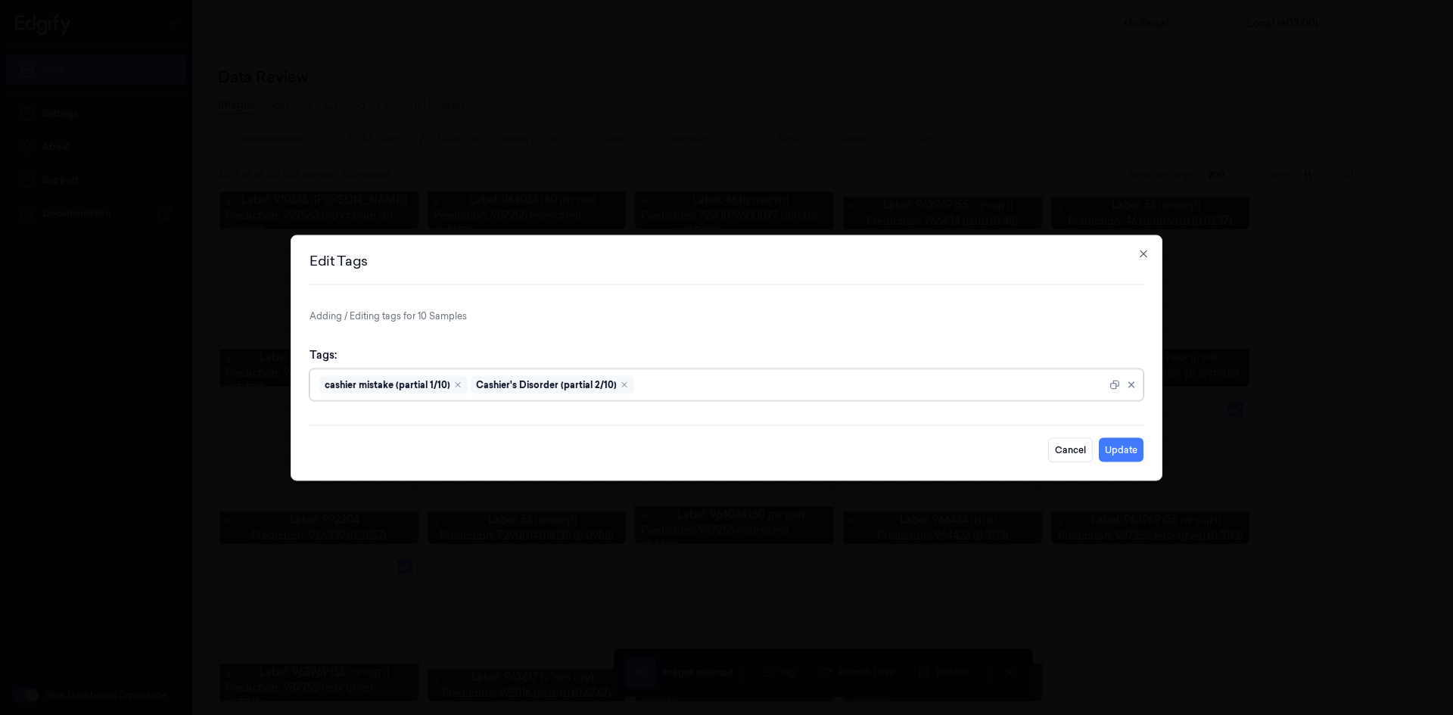
click at [677, 389] on div at bounding box center [871, 385] width 469 height 16
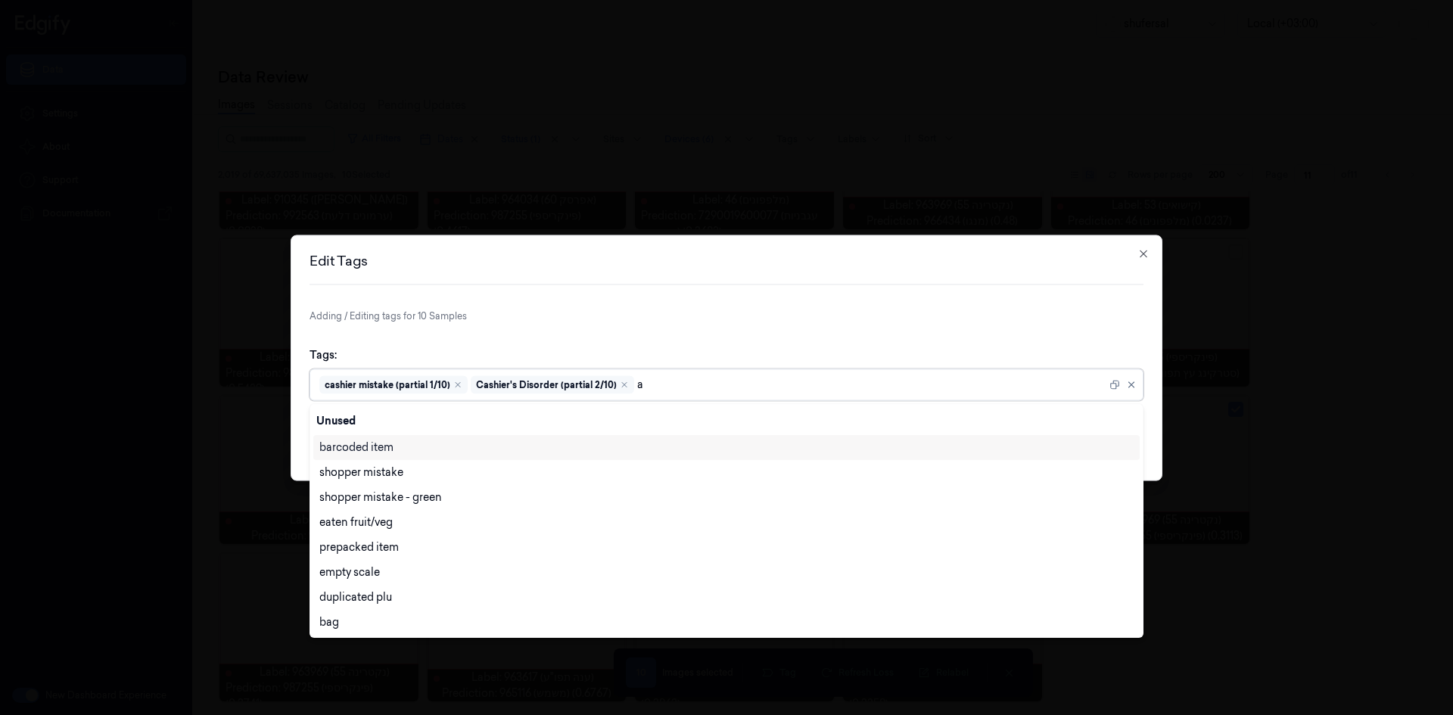
type input "ai"
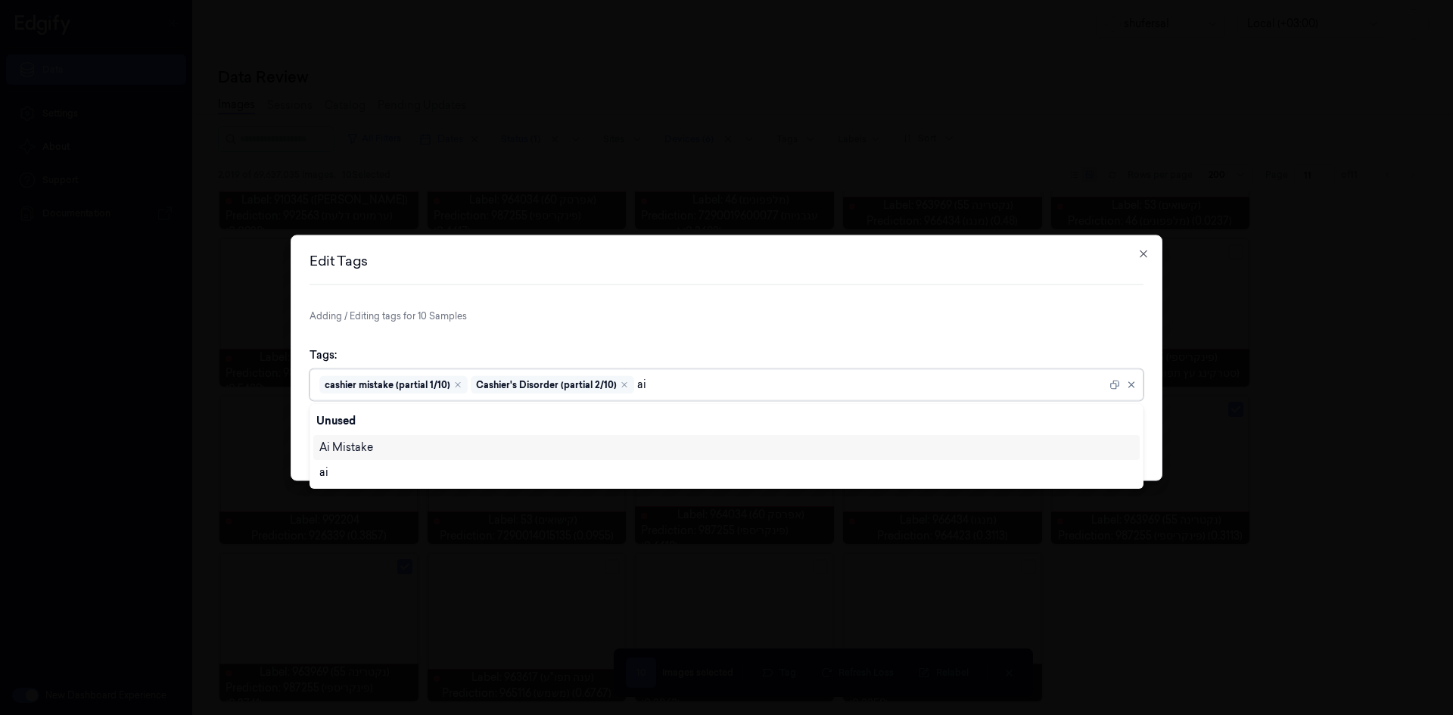
click at [364, 445] on div "Ai Mistake" at bounding box center [346, 448] width 54 height 16
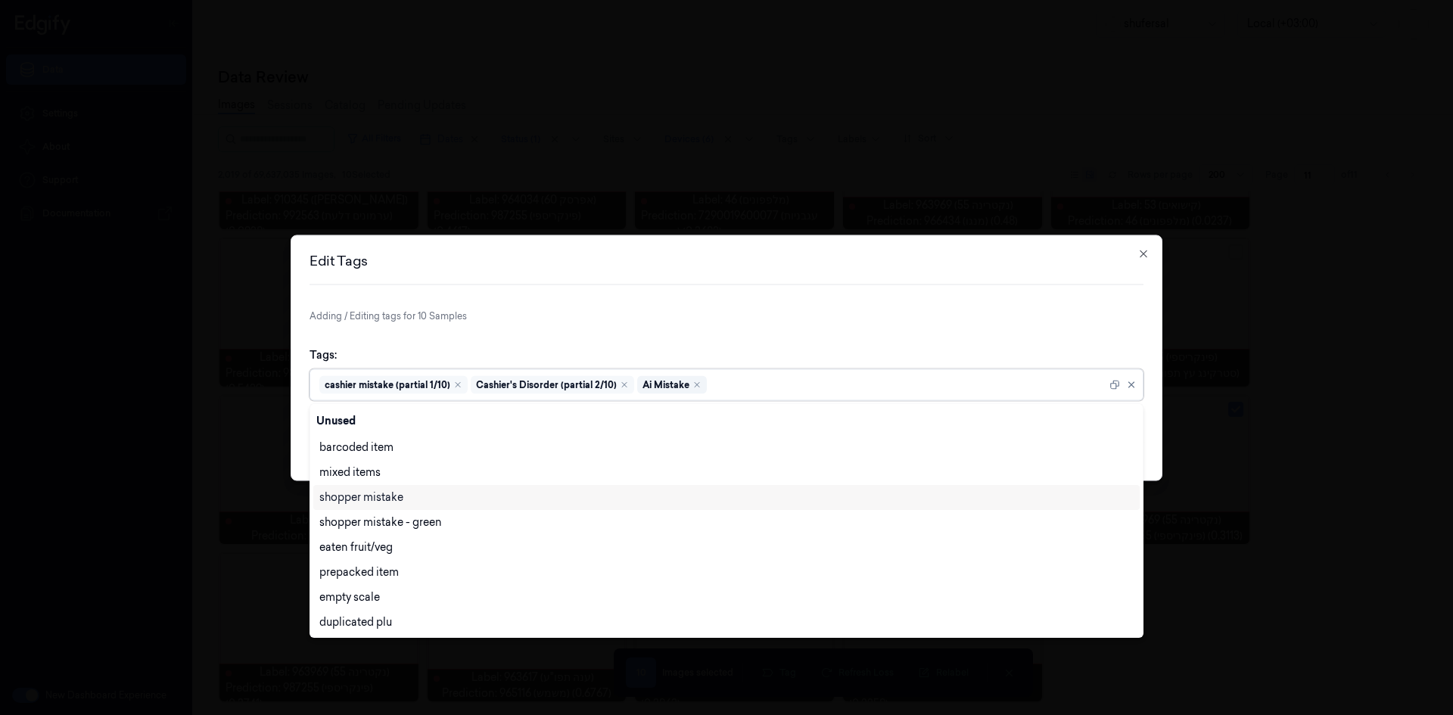
click at [958, 297] on div "Edit Tags Adding / Editing tags for 10 Samples Tags: option [PERSON_NAME], sele…" at bounding box center [727, 358] width 872 height 246
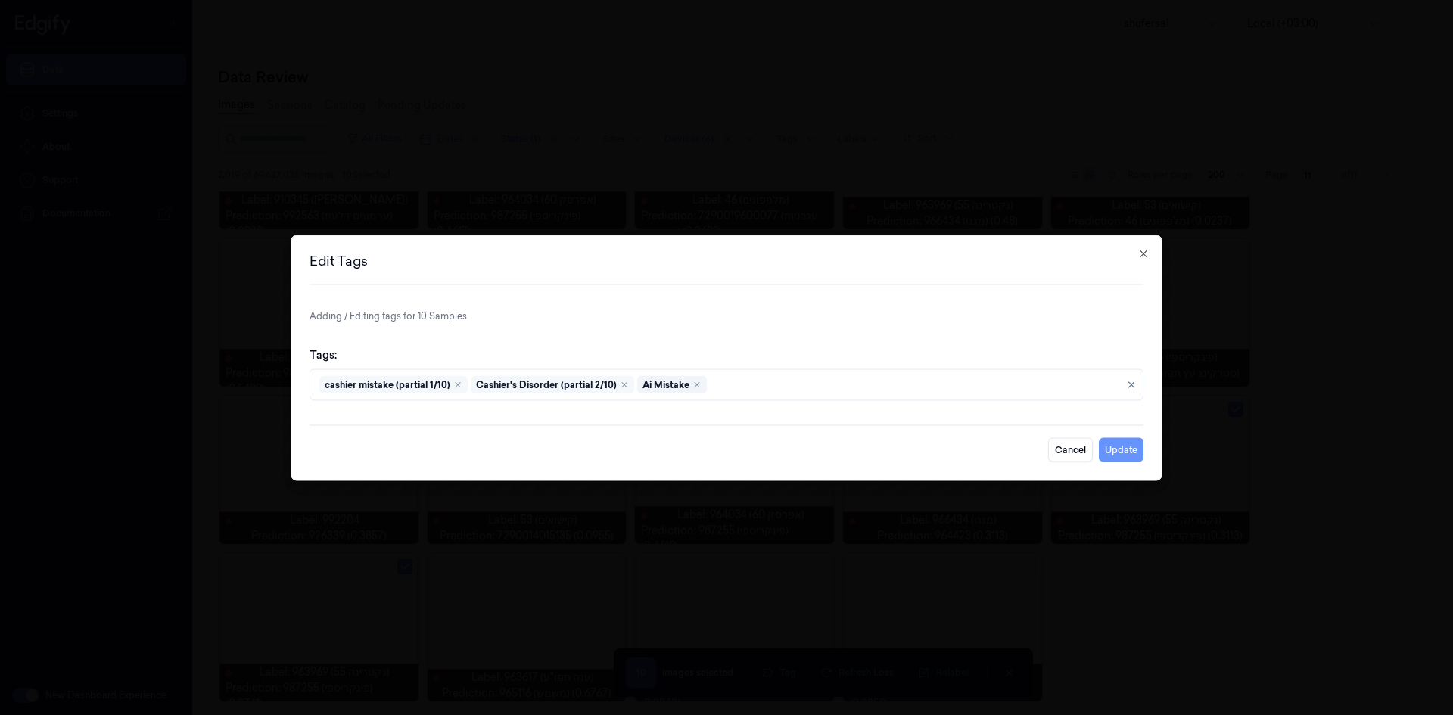
click at [1124, 446] on button "Update" at bounding box center [1121, 450] width 45 height 24
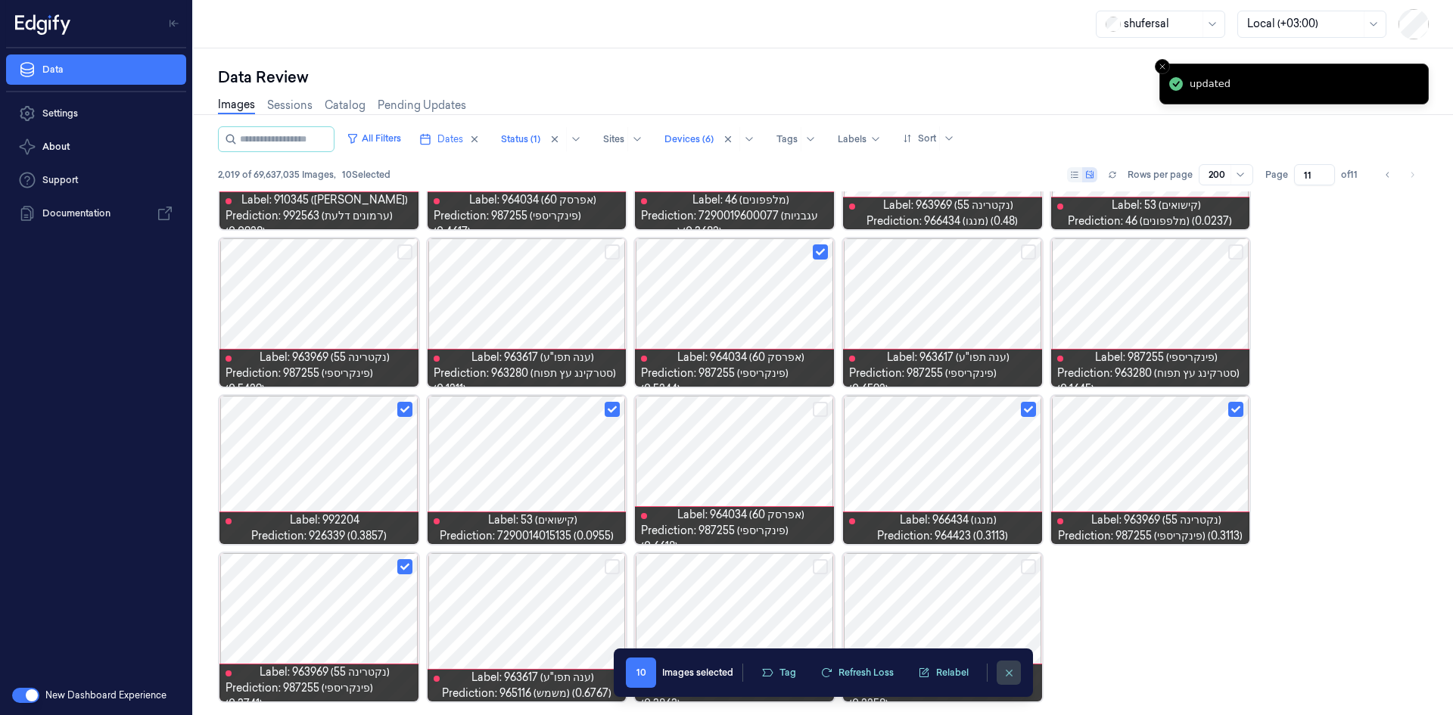
click at [1018, 668] on button "clearSelection" at bounding box center [1009, 673] width 24 height 24
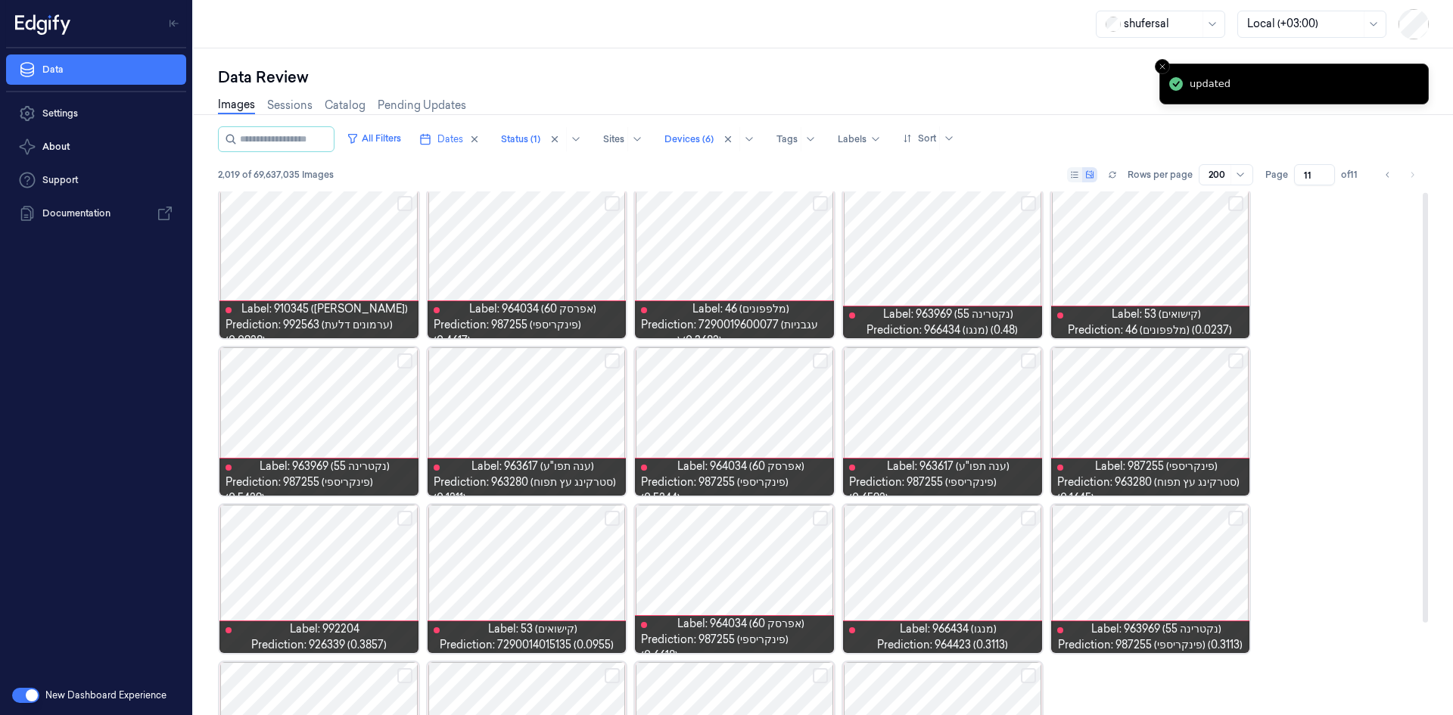
scroll to position [0, 0]
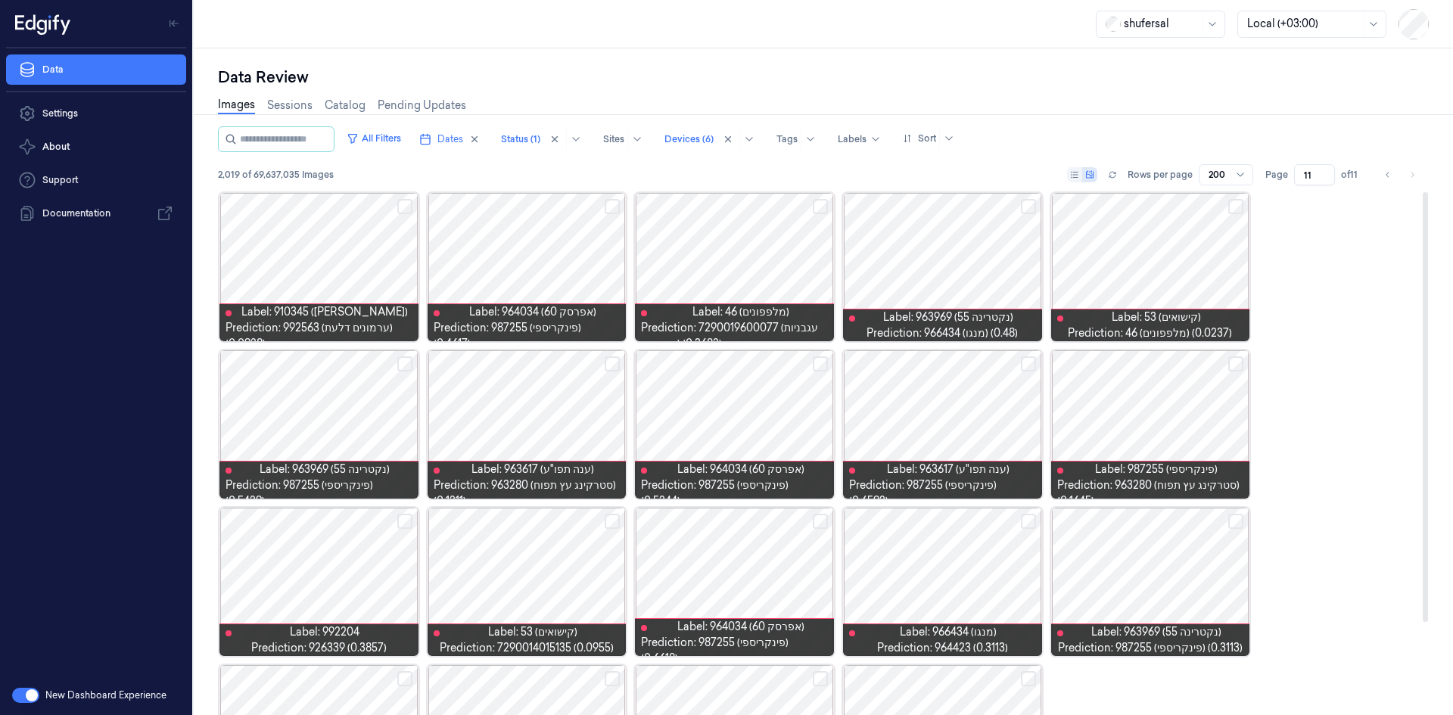
click at [1033, 202] on button "Select row" at bounding box center [1028, 206] width 15 height 15
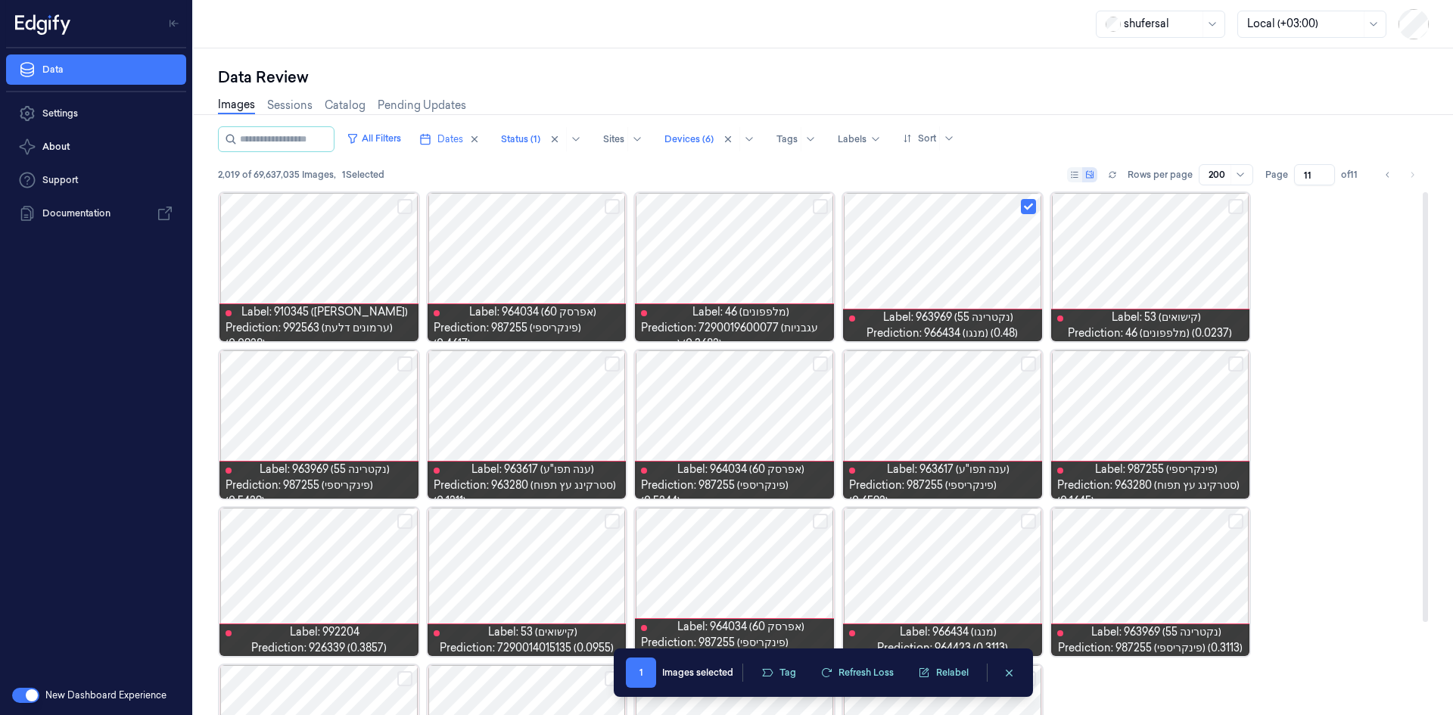
click at [994, 280] on div at bounding box center [942, 267] width 199 height 148
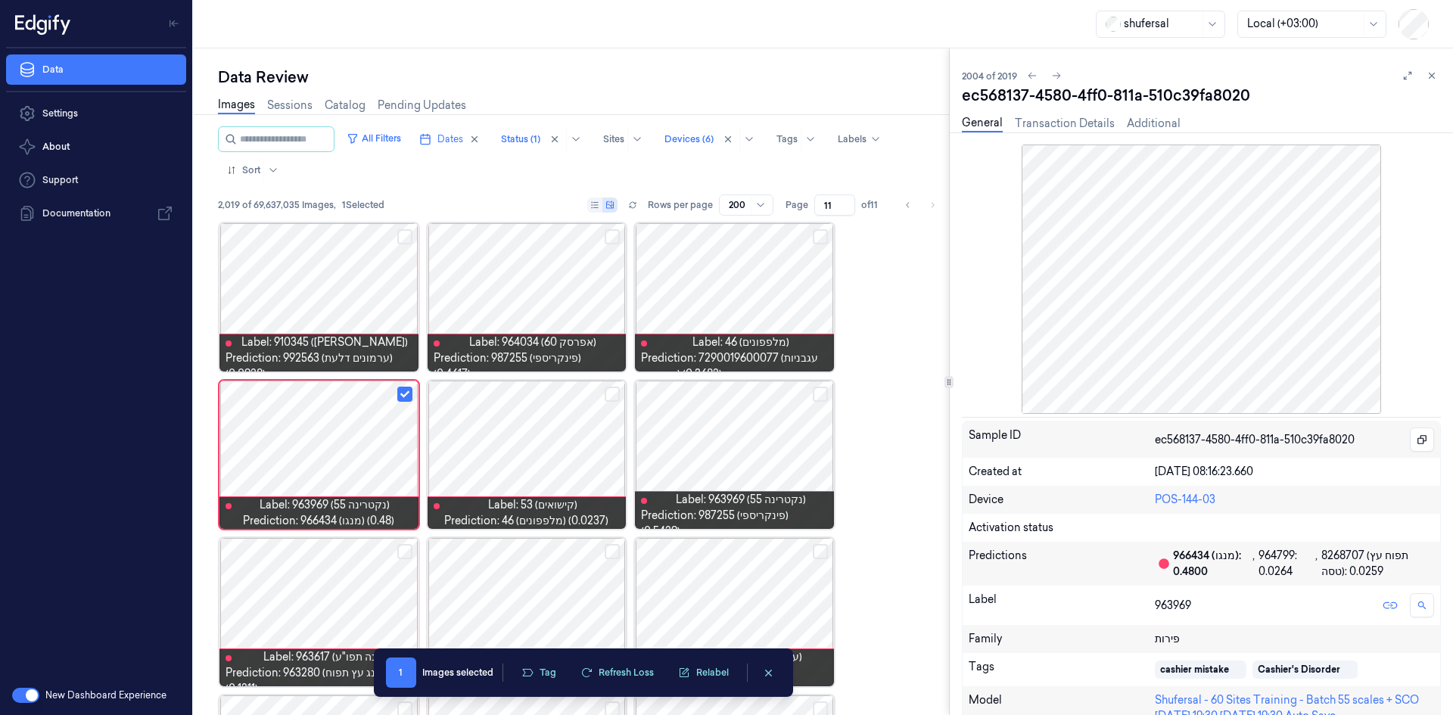
click at [1442, 80] on div "2004 of 2019 ec568137-4580-4ff0-811a-510c39fa8020 General Transaction Details A…" at bounding box center [1201, 381] width 503 height 667
click at [1440, 79] on button at bounding box center [1432, 76] width 18 height 18
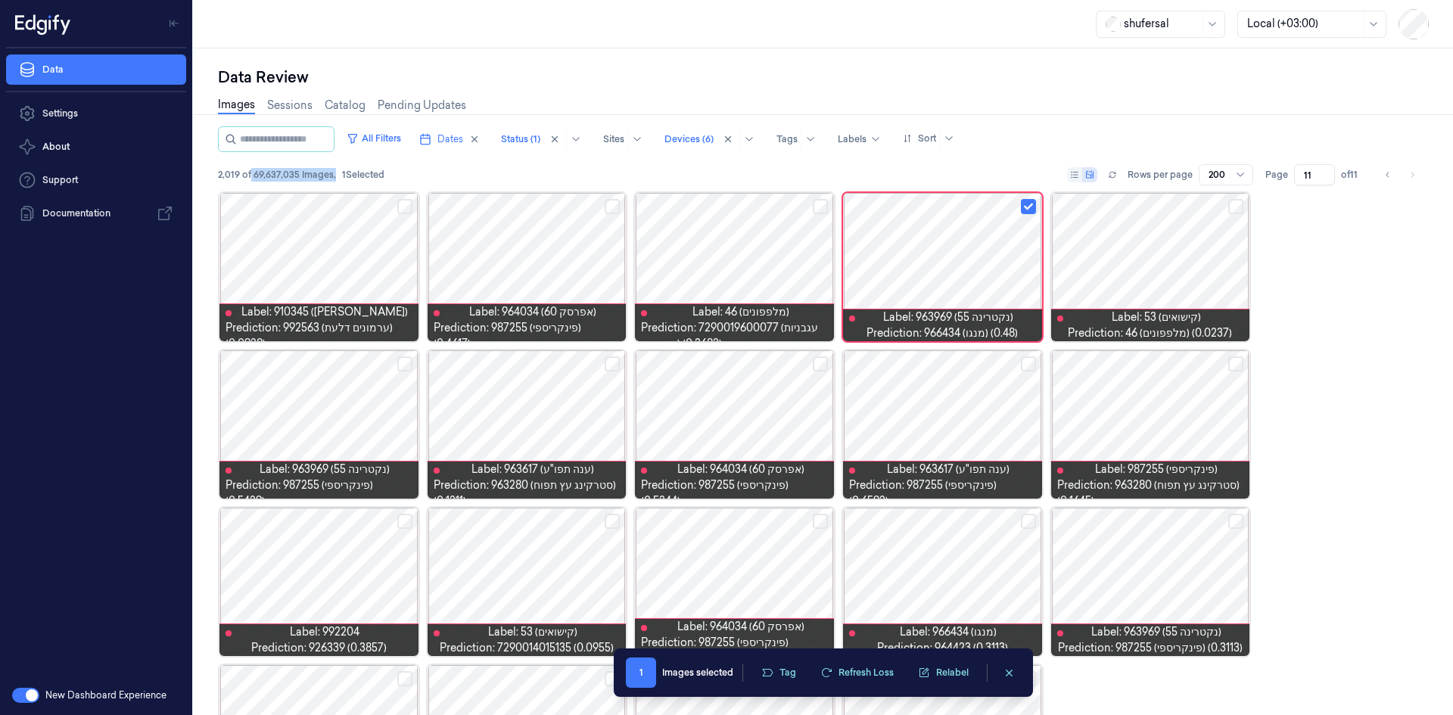
drag, startPoint x: 251, startPoint y: 174, endPoint x: 334, endPoint y: 173, distance: 83.3
click at [334, 173] on div "2,019 of 69,637,035 Images , 1 Selected" at bounding box center [301, 175] width 167 height 14
click at [242, 170] on span "2,019 of 69,637,035 Images ," at bounding box center [277, 175] width 118 height 14
drag, startPoint x: 254, startPoint y: 173, endPoint x: 330, endPoint y: 188, distance: 77.2
click at [330, 188] on div "All Filters Dates Status (1) Sites Devices (6) Tags Labels Sort 2,019 of 69,637…" at bounding box center [823, 158] width 1211 height 65
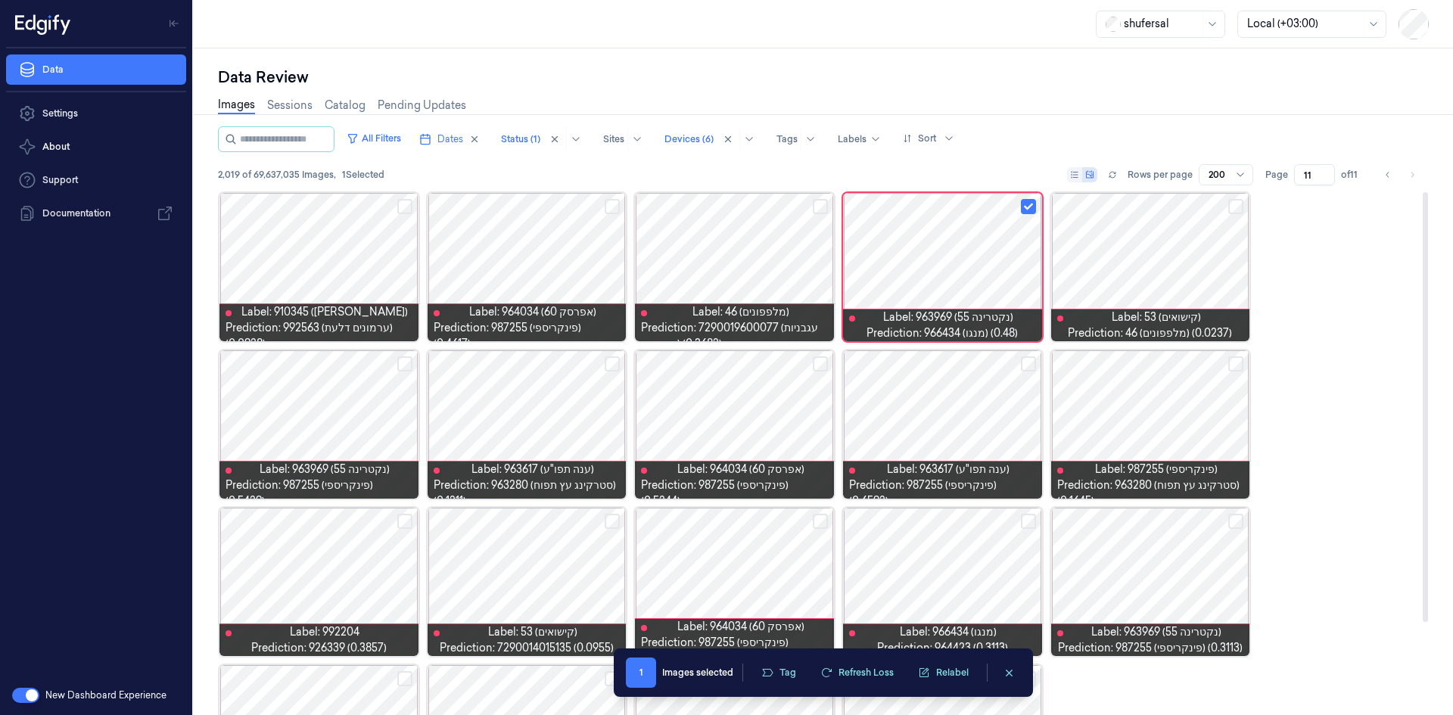
click at [1381, 436] on div "Label: 910345 (דלורית אורגנית) Prediction: 992563 (ערמונים דלעת) (0.0928) Label…" at bounding box center [823, 504] width 1211 height 624
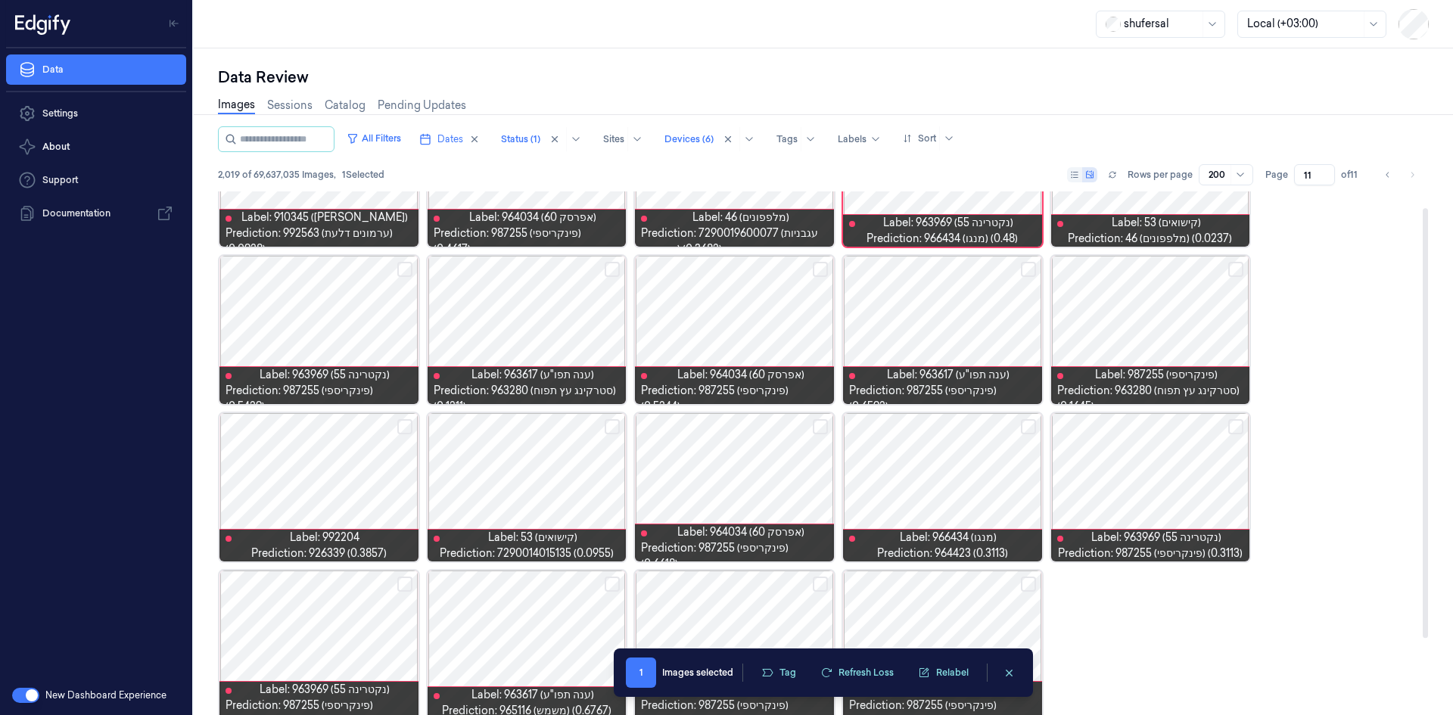
scroll to position [112, 0]
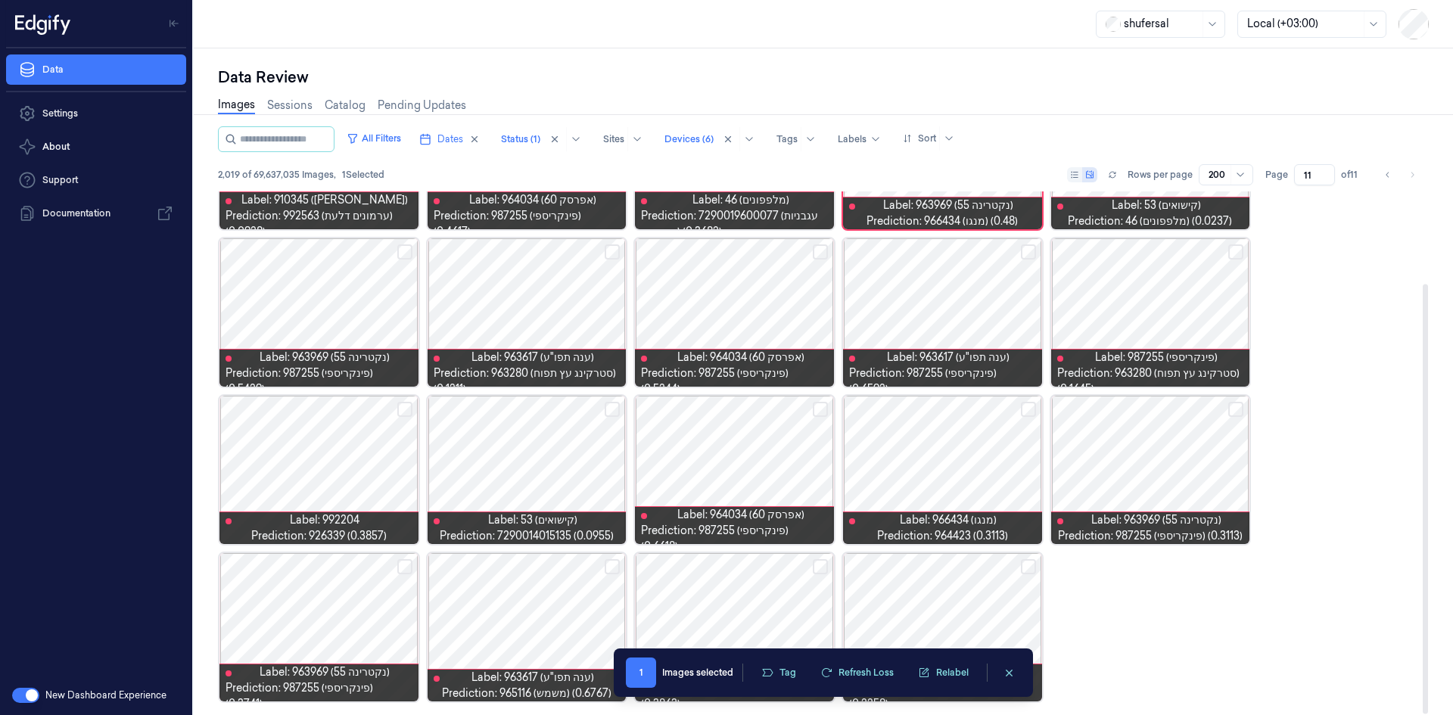
click at [1024, 409] on button "Select row" at bounding box center [1028, 409] width 15 height 15
click at [1028, 405] on button "Select row" at bounding box center [1028, 409] width 15 height 15
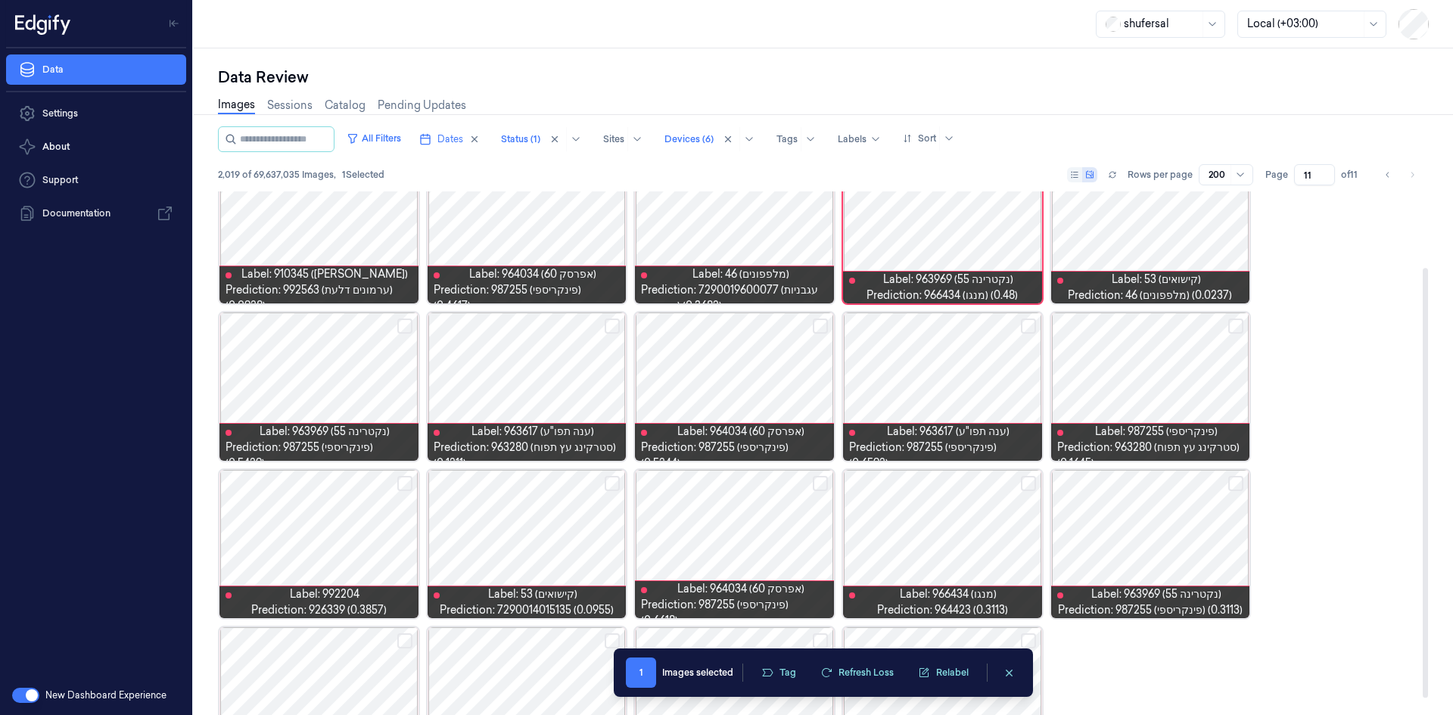
scroll to position [36, 0]
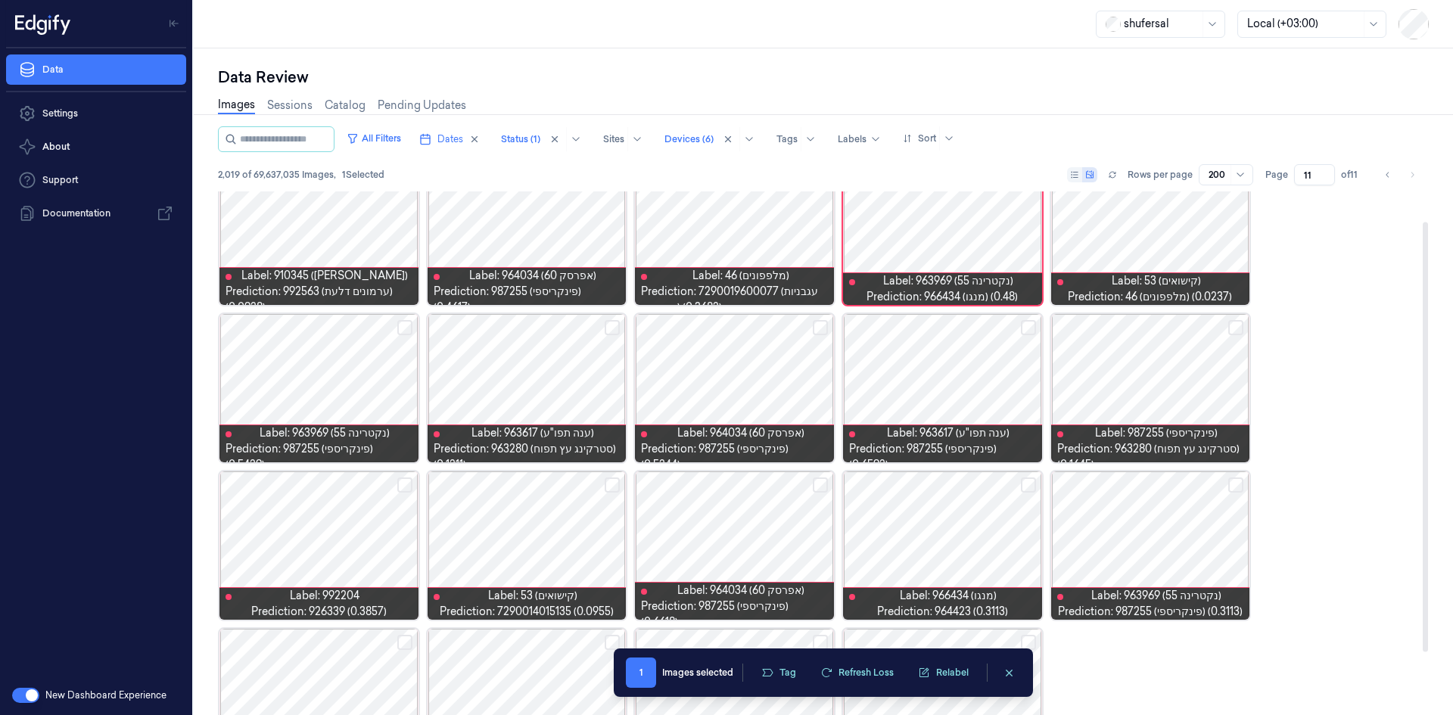
drag, startPoint x: 1319, startPoint y: 360, endPoint x: 1276, endPoint y: 397, distance: 56.9
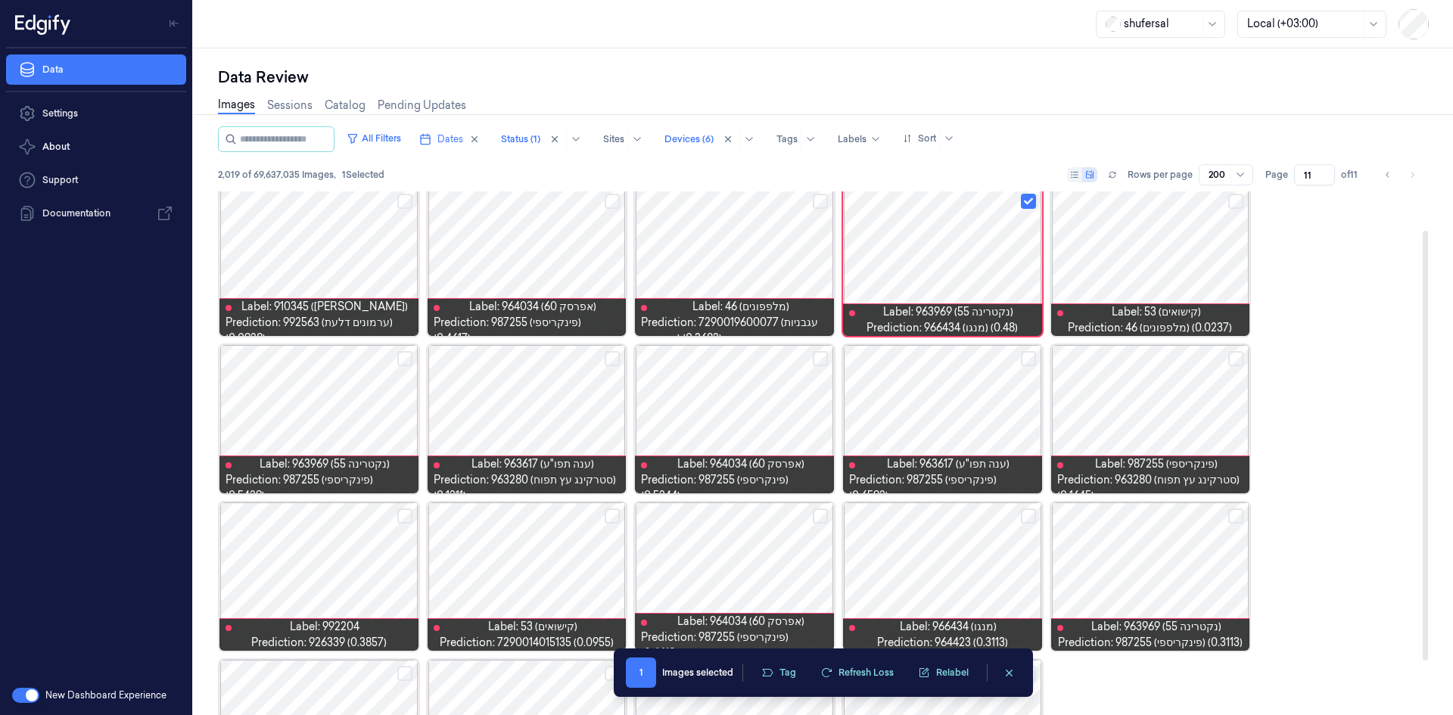
scroll to position [0, 0]
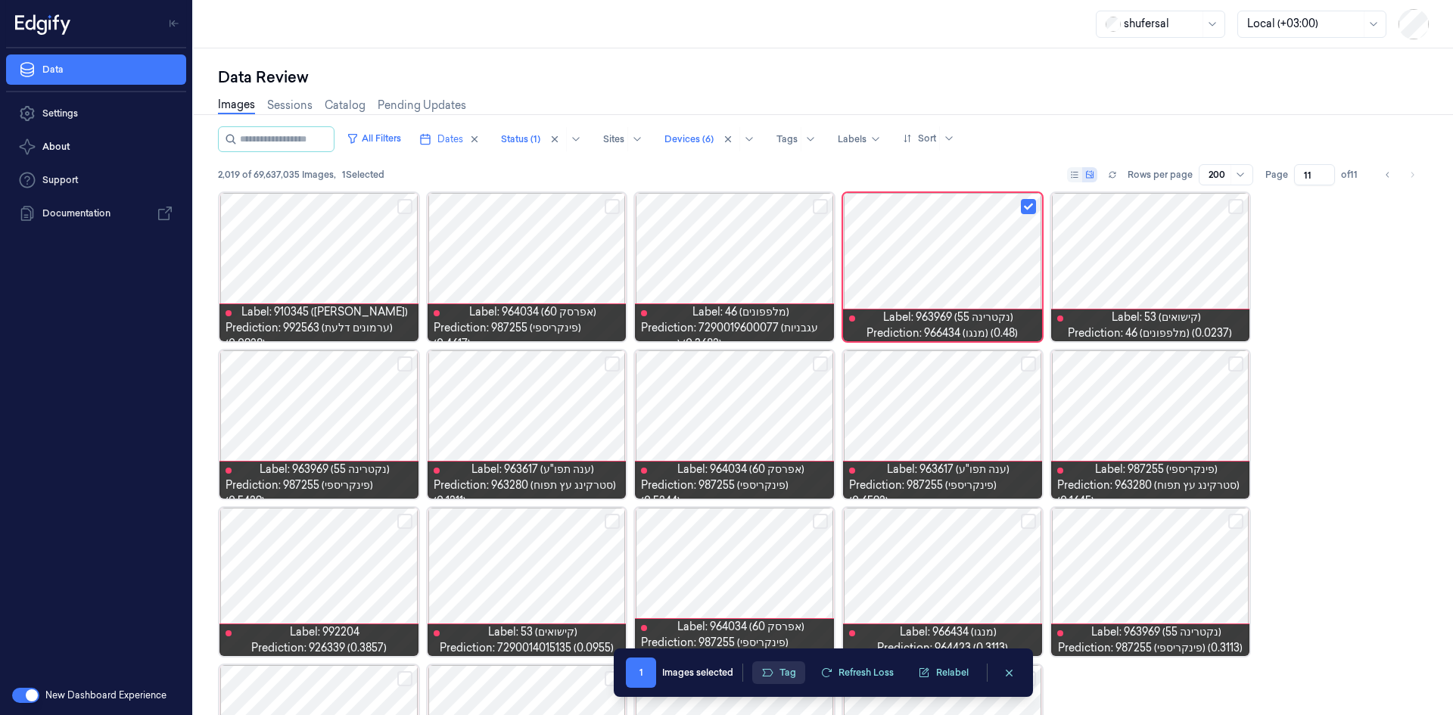
click at [774, 674] on button "Tag" at bounding box center [778, 673] width 53 height 23
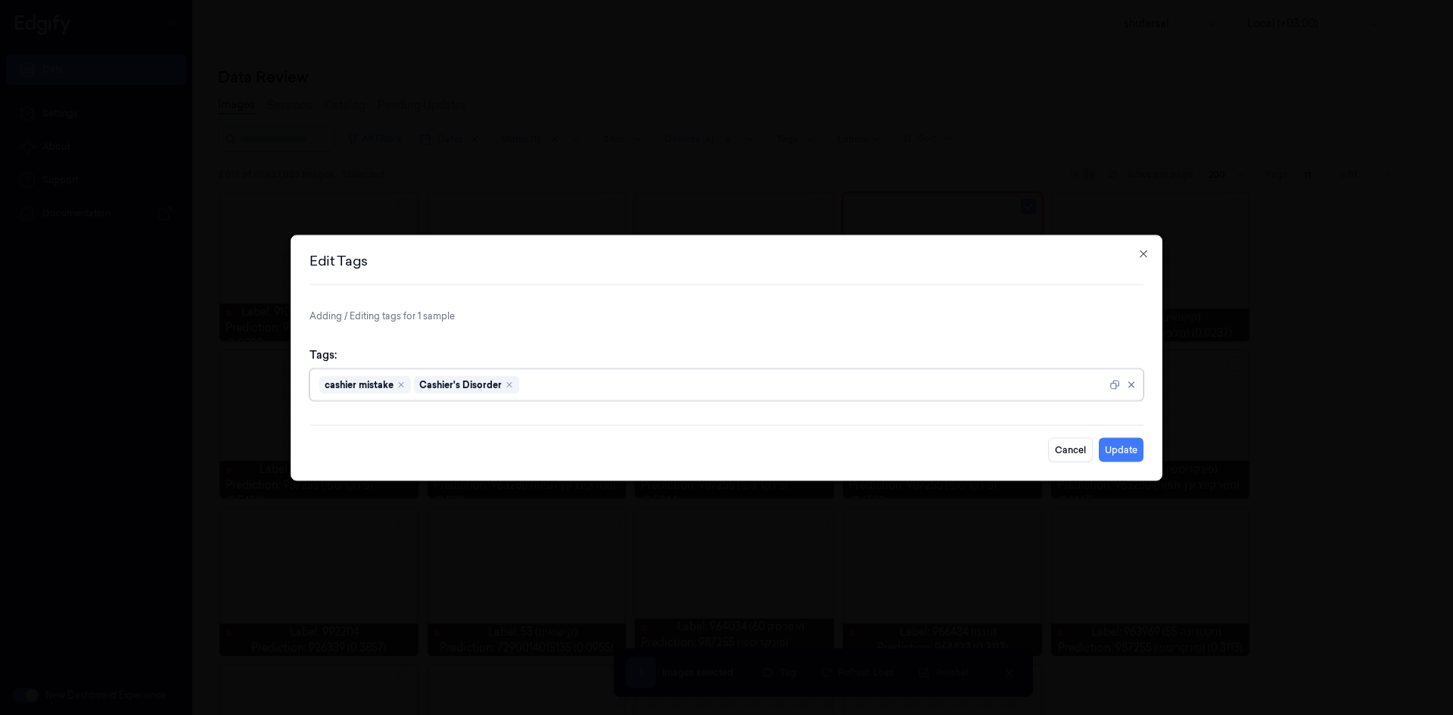
click at [563, 382] on div at bounding box center [814, 385] width 584 height 16
type input "c"
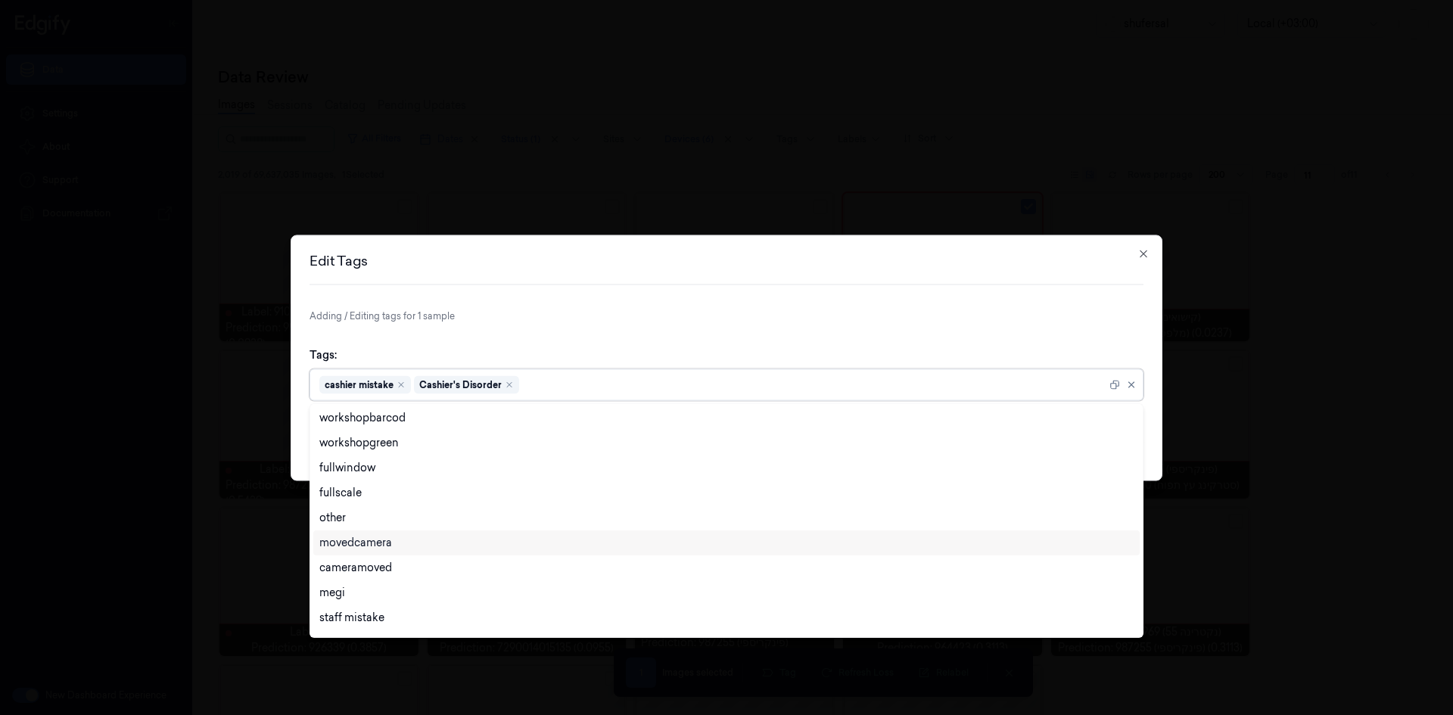
scroll to position [475, 0]
click at [623, 317] on p "Adding / Editing tags for 1 sample" at bounding box center [727, 316] width 834 height 14
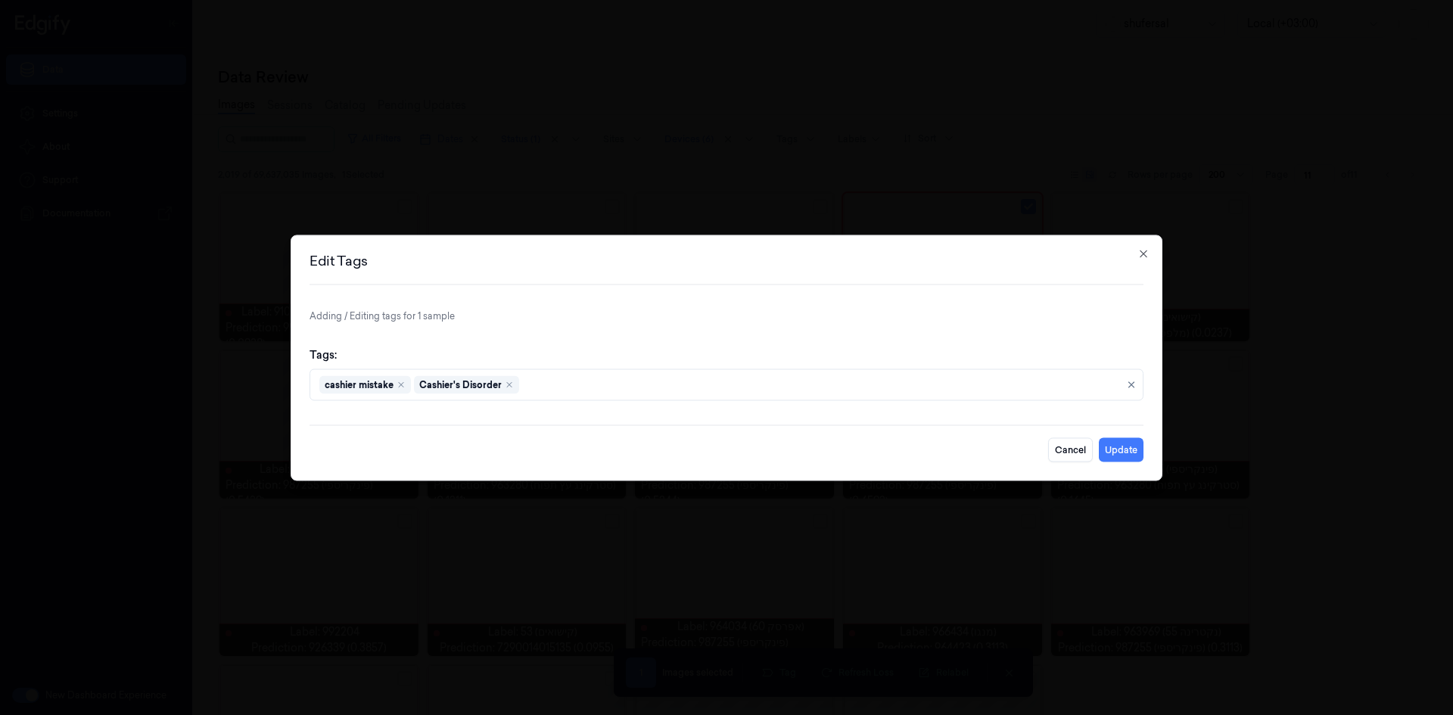
click at [1123, 446] on button "Update" at bounding box center [1121, 450] width 45 height 24
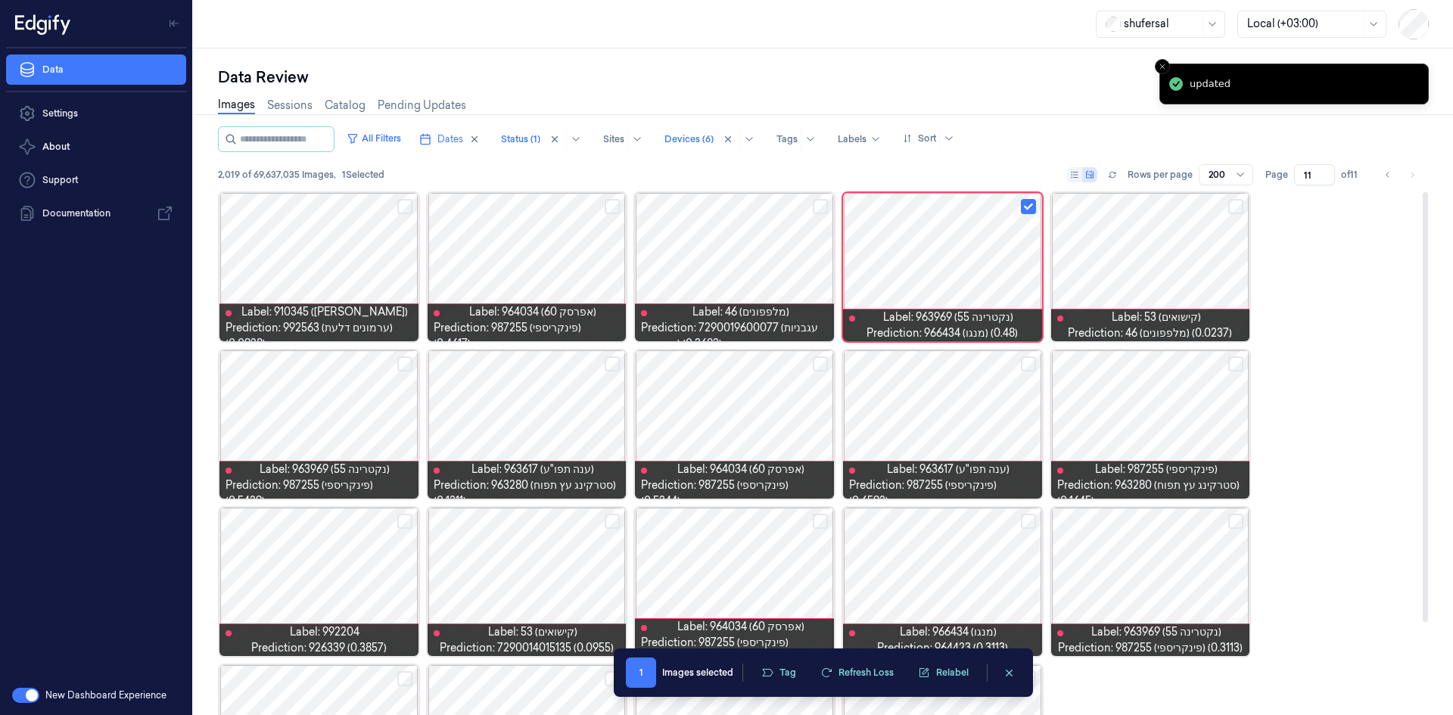
click at [1285, 285] on div "Label: 910345 (דלורית אורגנית) Prediction: 992563 (ערמונים דלעת) (0.0928) Label…" at bounding box center [823, 504] width 1211 height 624
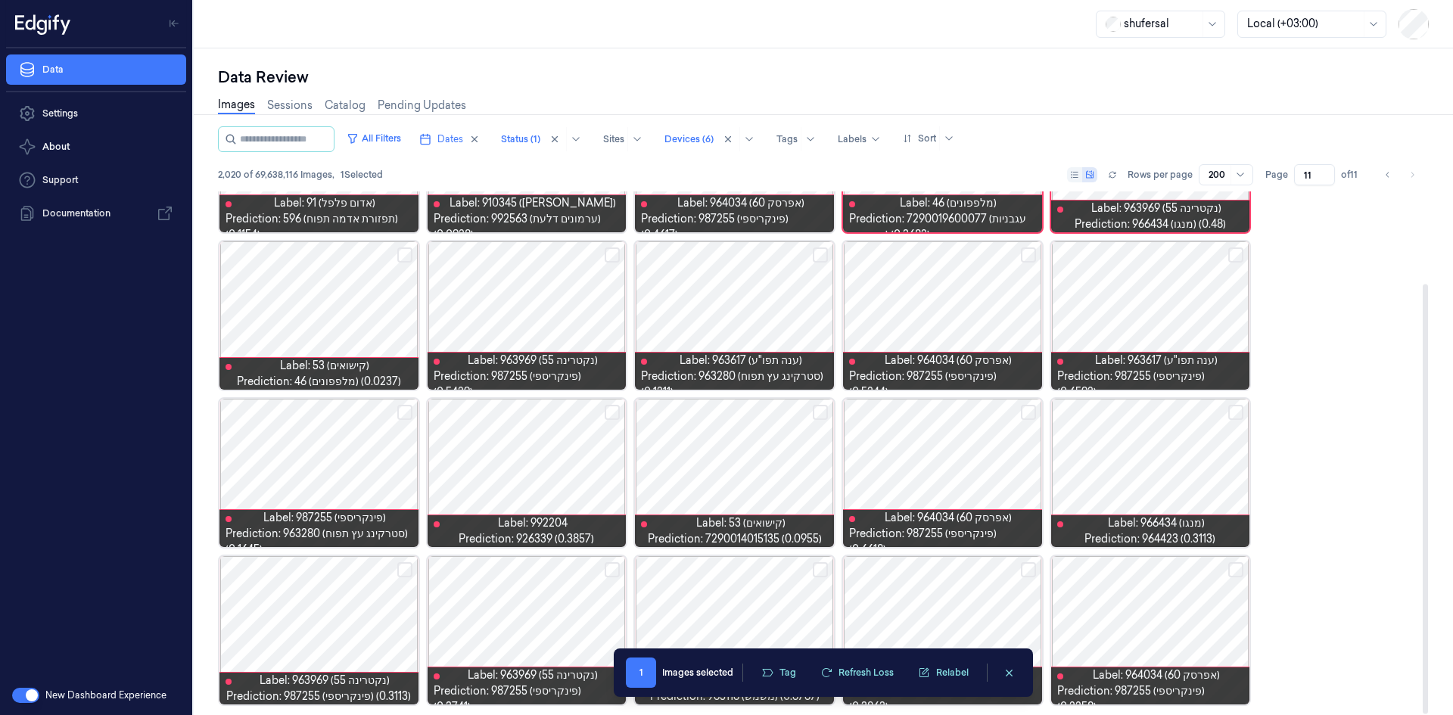
scroll to position [112, 0]
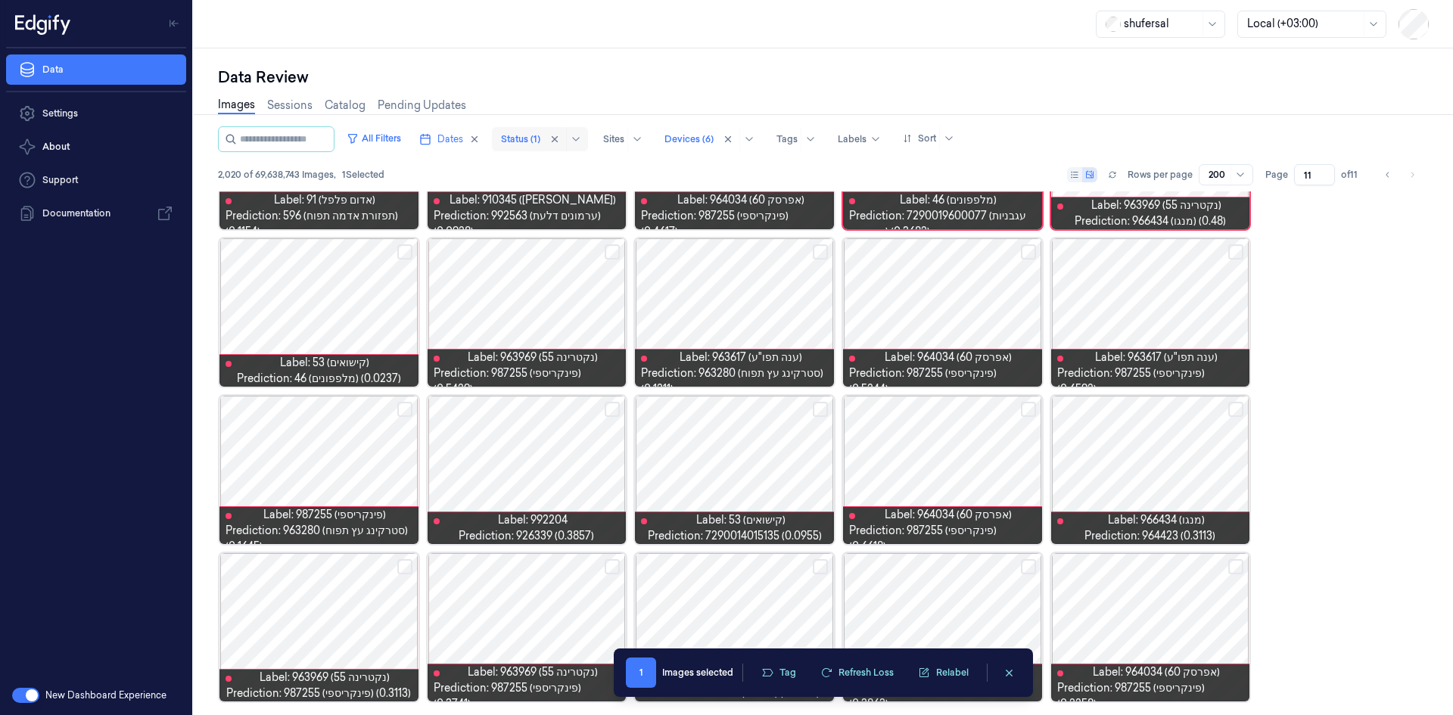
click at [511, 149] on div "Status (1)" at bounding box center [540, 139] width 96 height 24
click at [522, 136] on div at bounding box center [520, 139] width 39 height 14
click at [398, 145] on button "All Filters" at bounding box center [374, 138] width 67 height 24
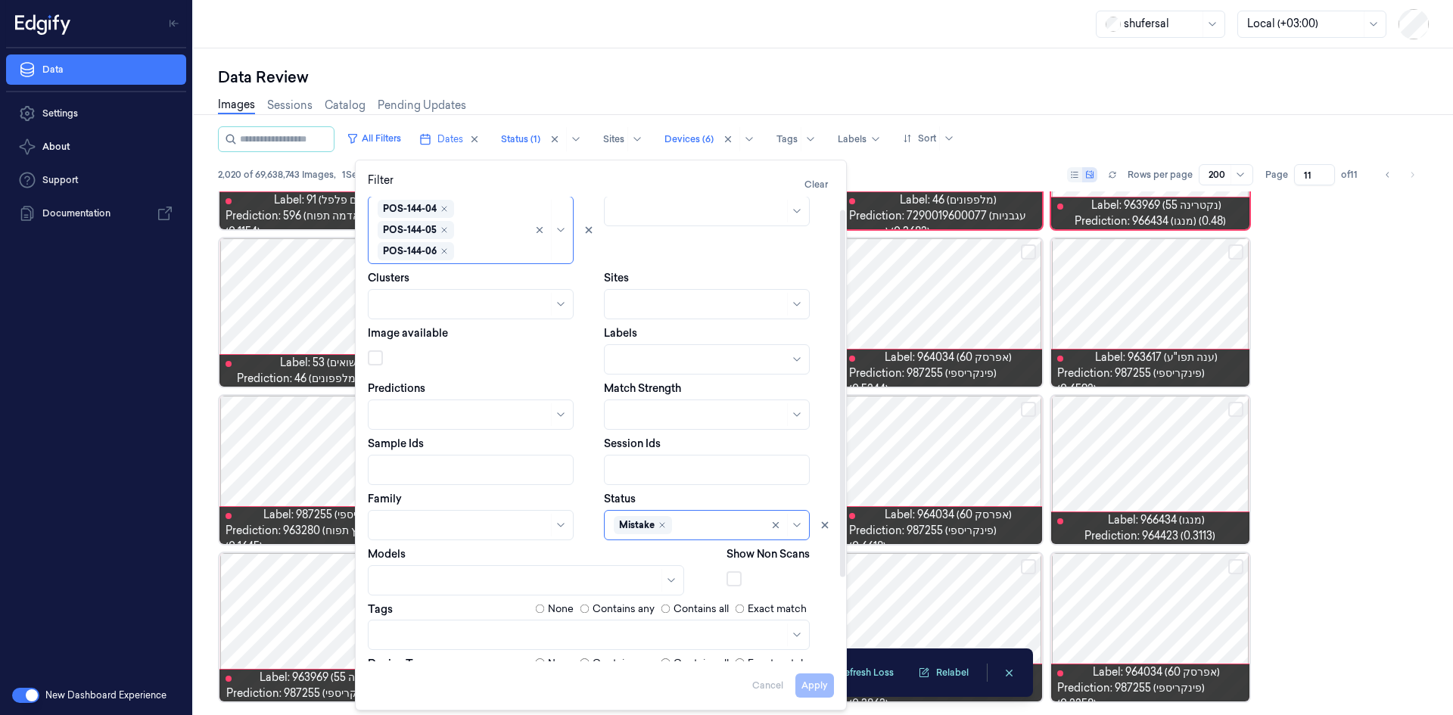
scroll to position [76, 0]
click at [867, 168] on div "2,020 of 69,638,743 Images , 1 Selected Rows per page 200 Page 11 of 11" at bounding box center [823, 174] width 1211 height 21
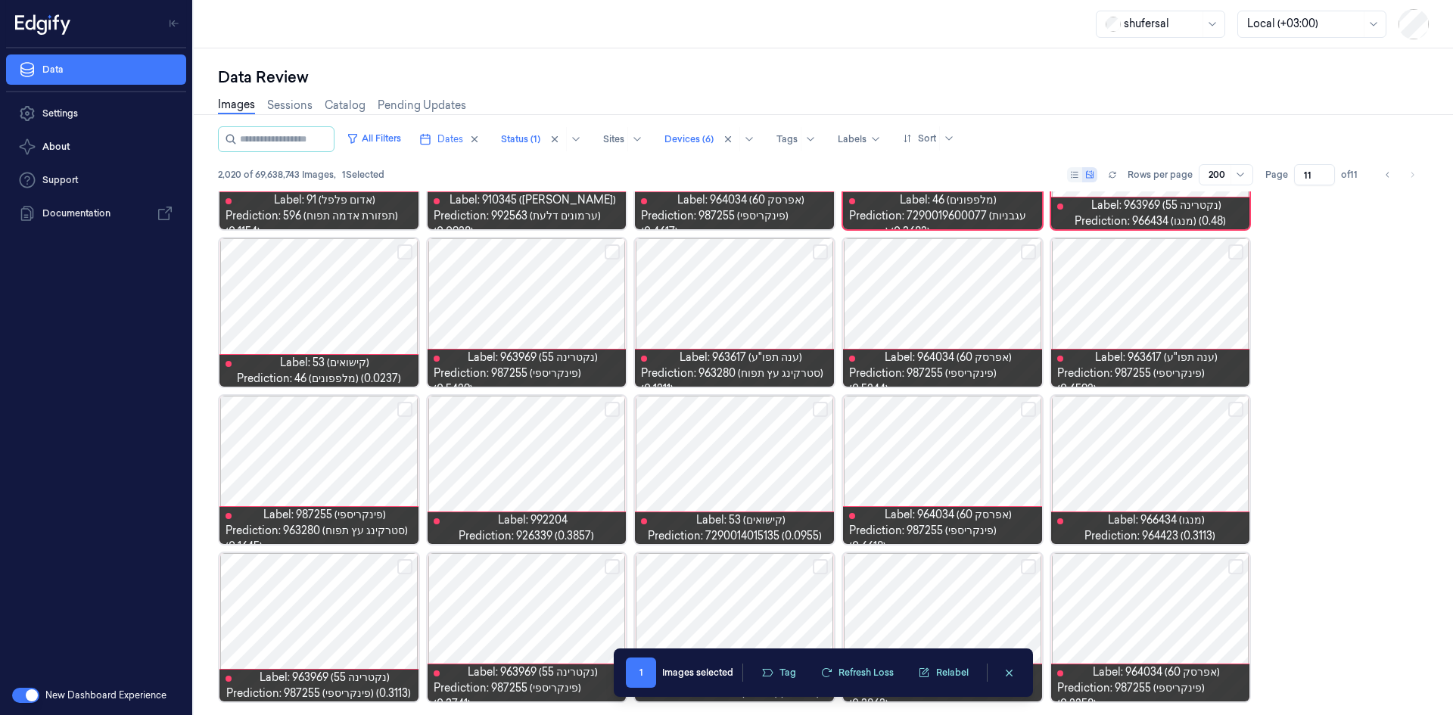
click at [1319, 175] on input "11" at bounding box center [1314, 174] width 41 height 21
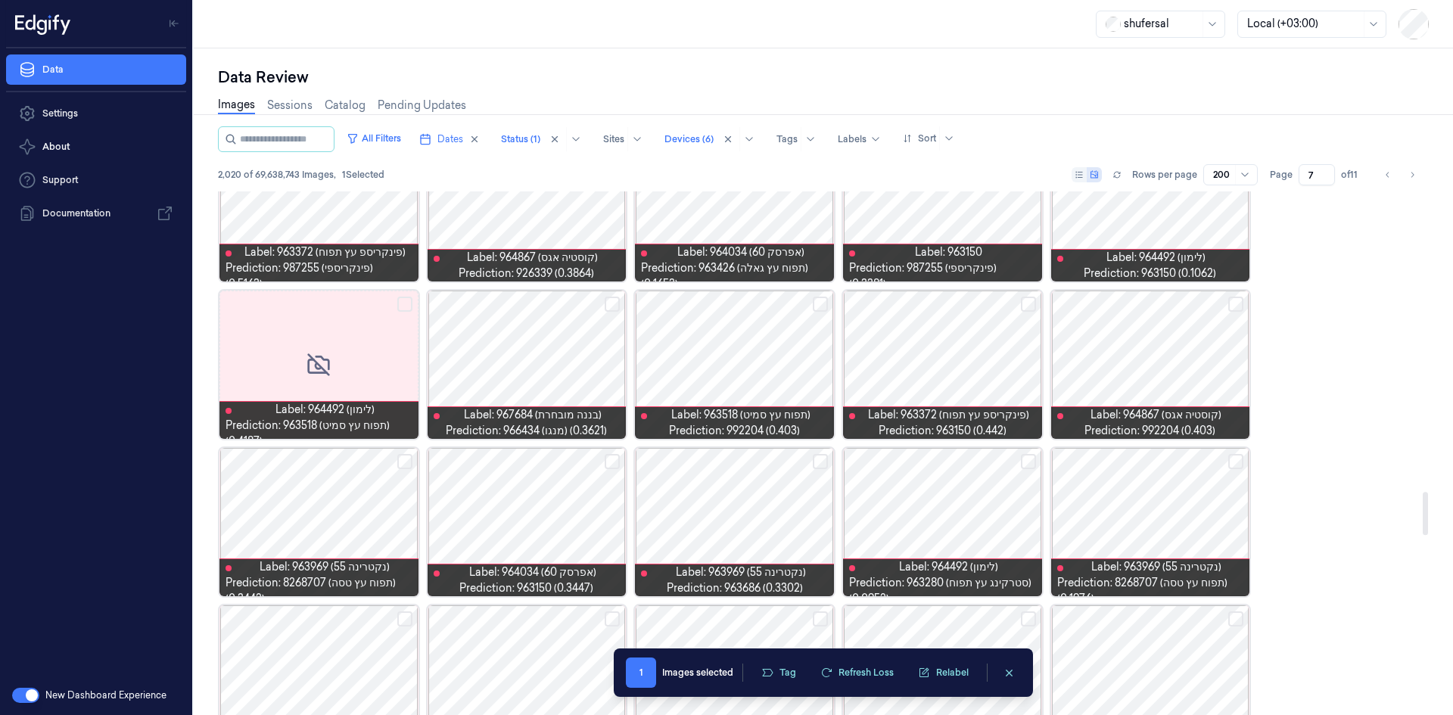
scroll to position [3482, 0]
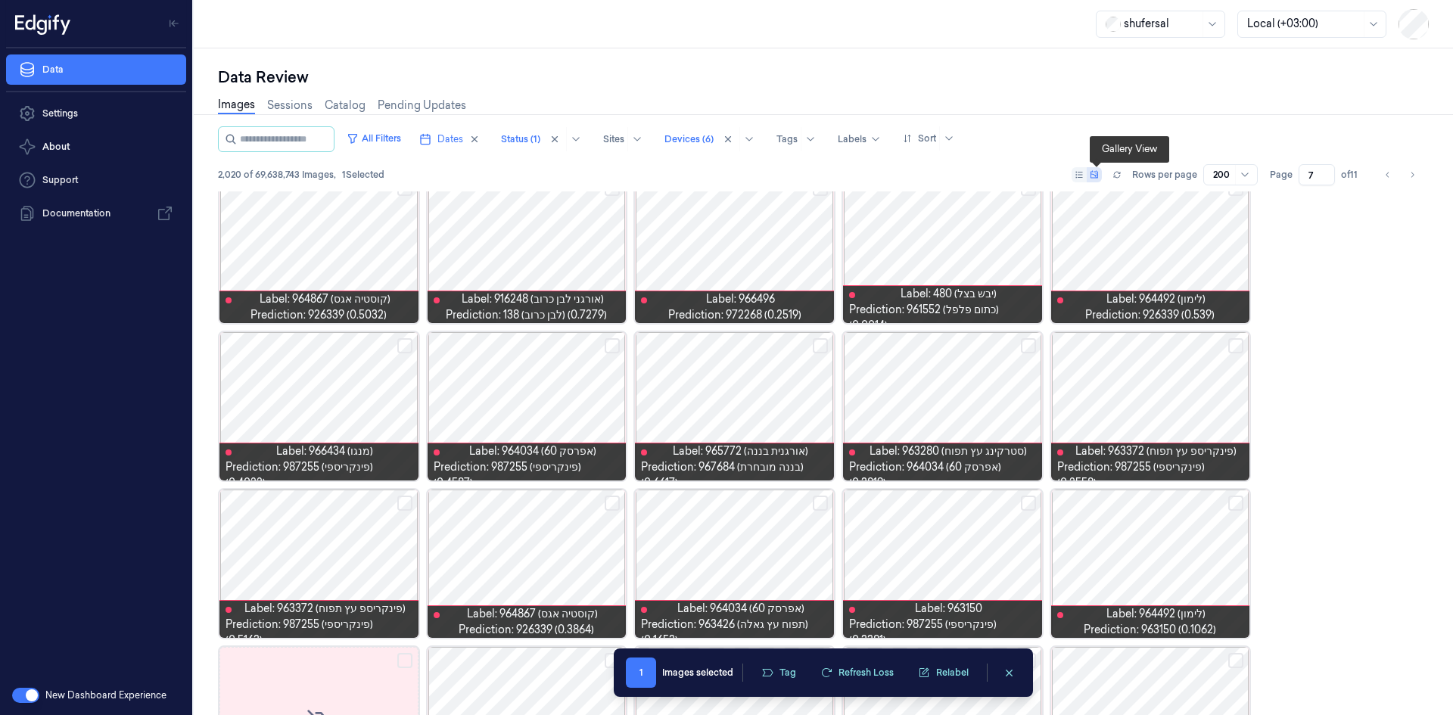
type input "7"
click at [1098, 176] on icon at bounding box center [1095, 175] width 8 height 8
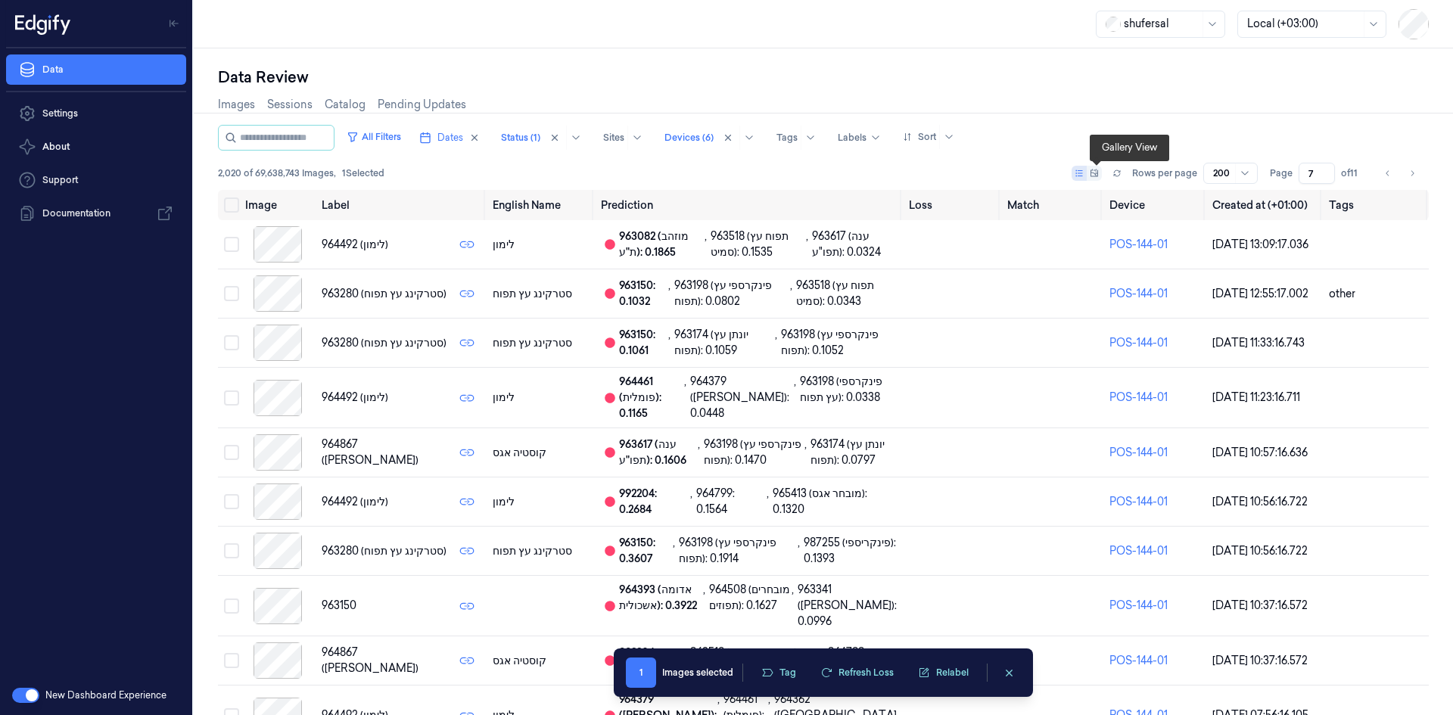
click at [1098, 176] on icon at bounding box center [1094, 173] width 9 height 9
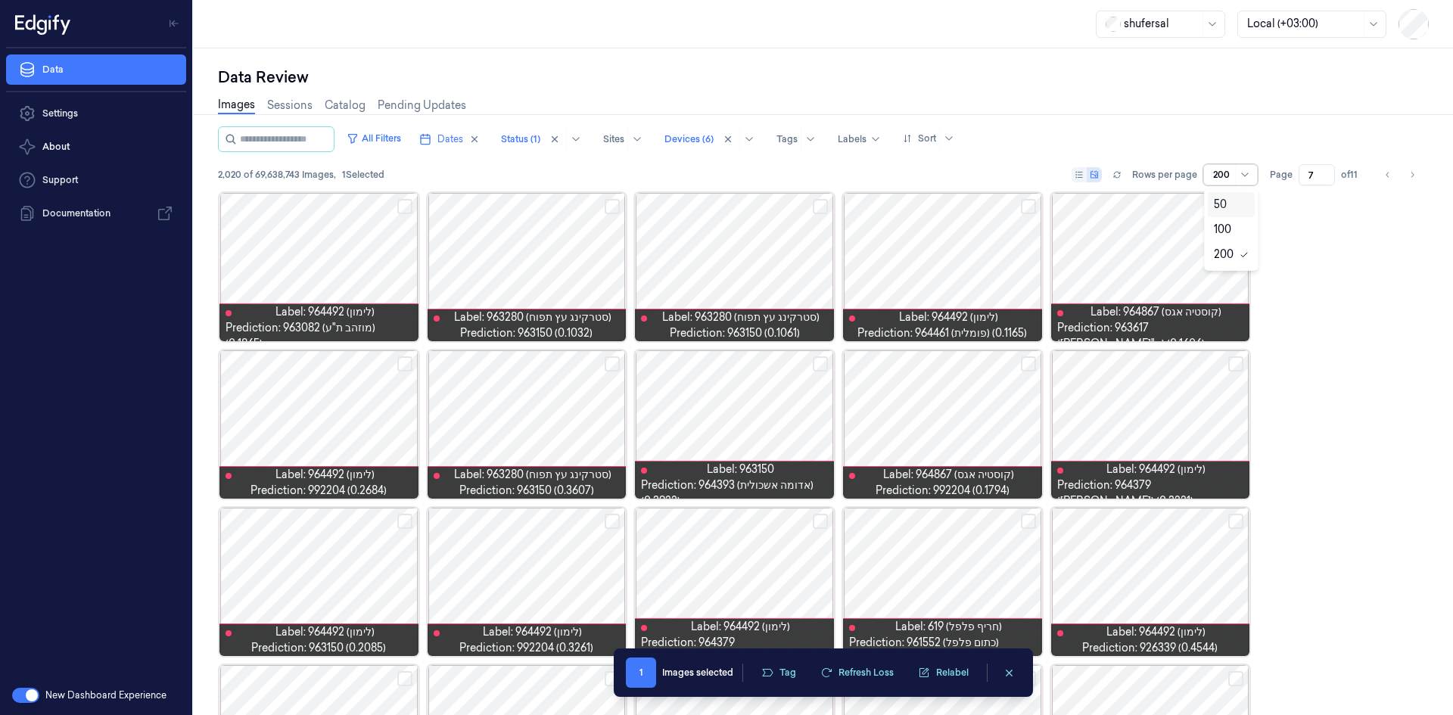
click at [1238, 173] on div at bounding box center [1244, 175] width 19 height 20
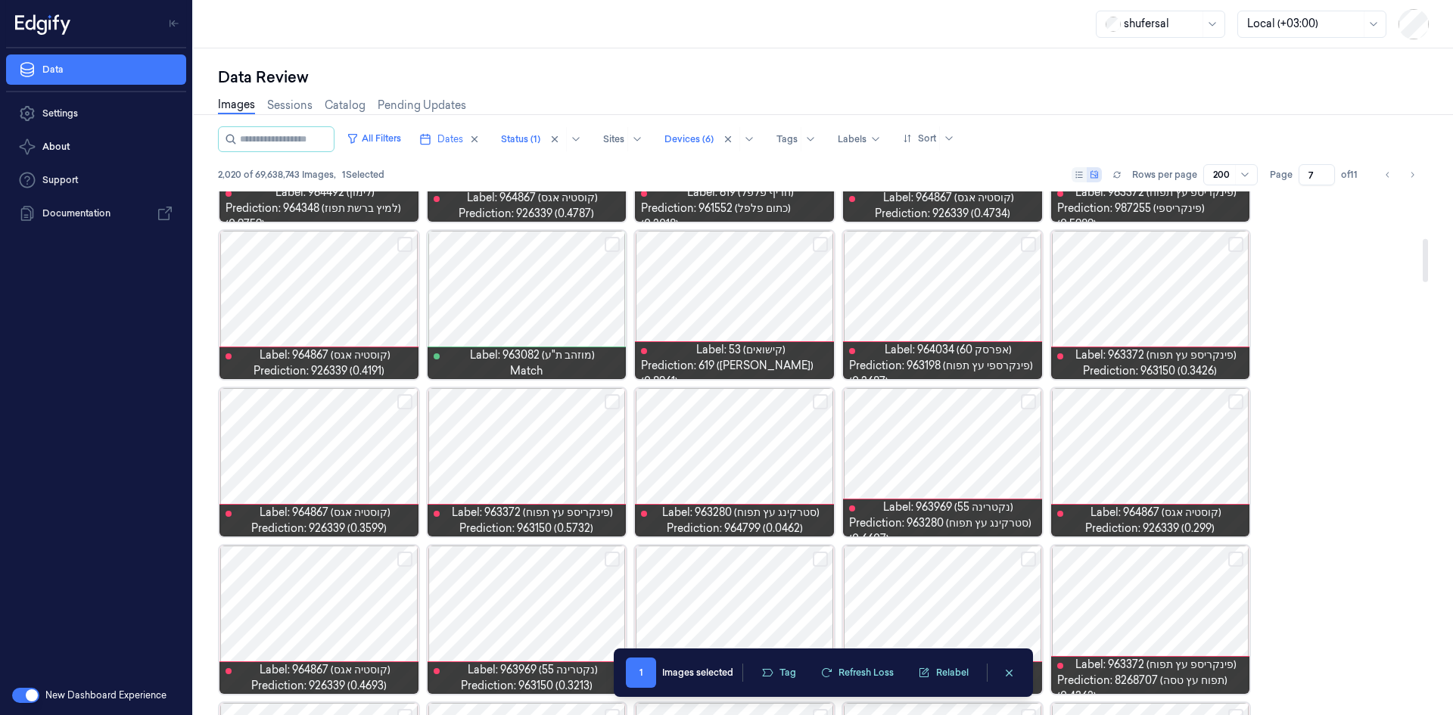
scroll to position [677, 0]
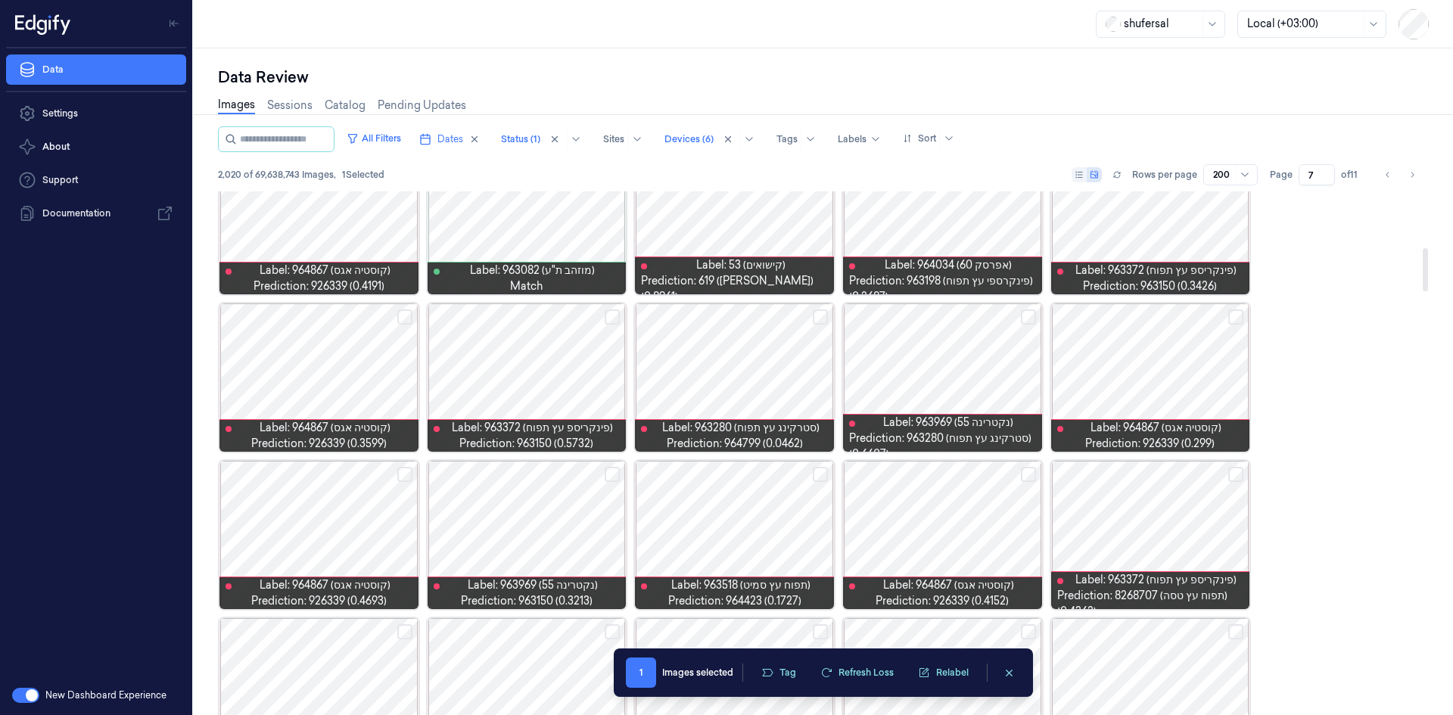
drag, startPoint x: 1322, startPoint y: 493, endPoint x: 1247, endPoint y: 13, distance: 485.7
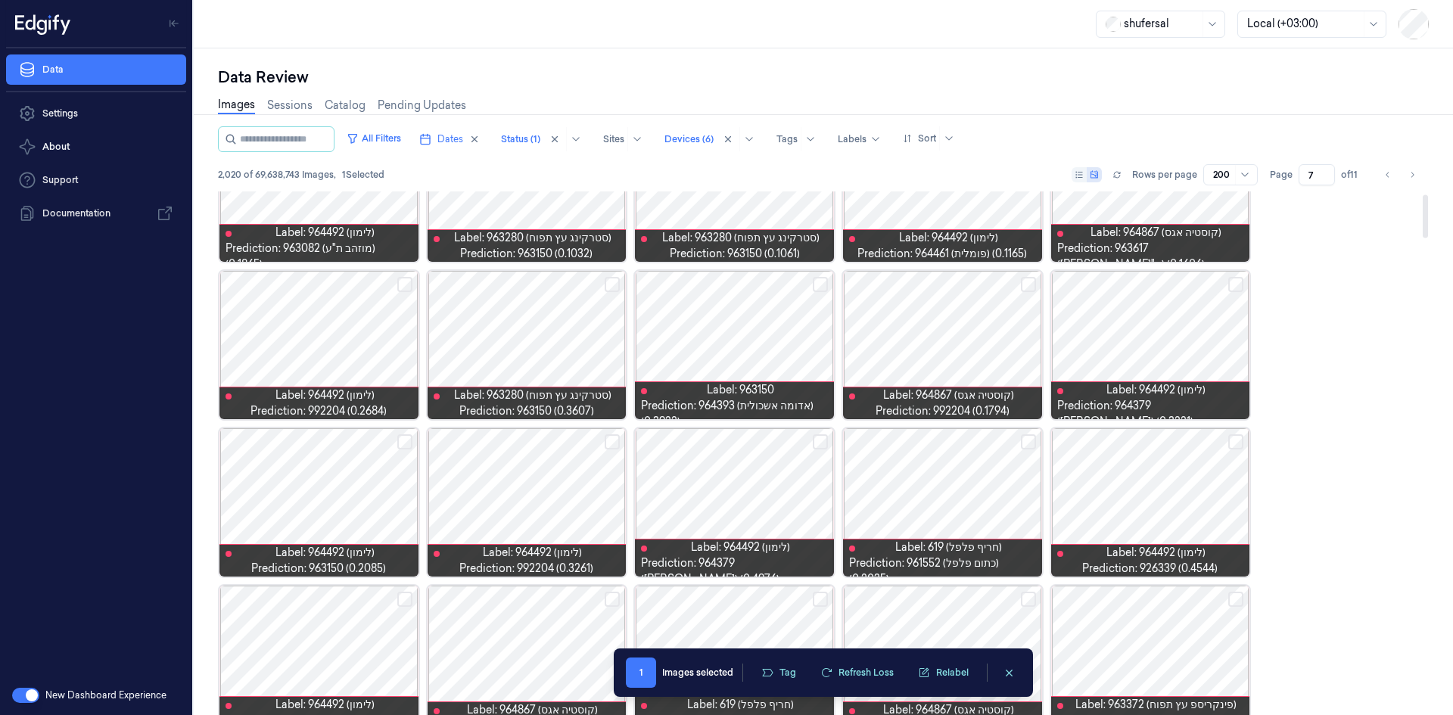
scroll to position [303, 0]
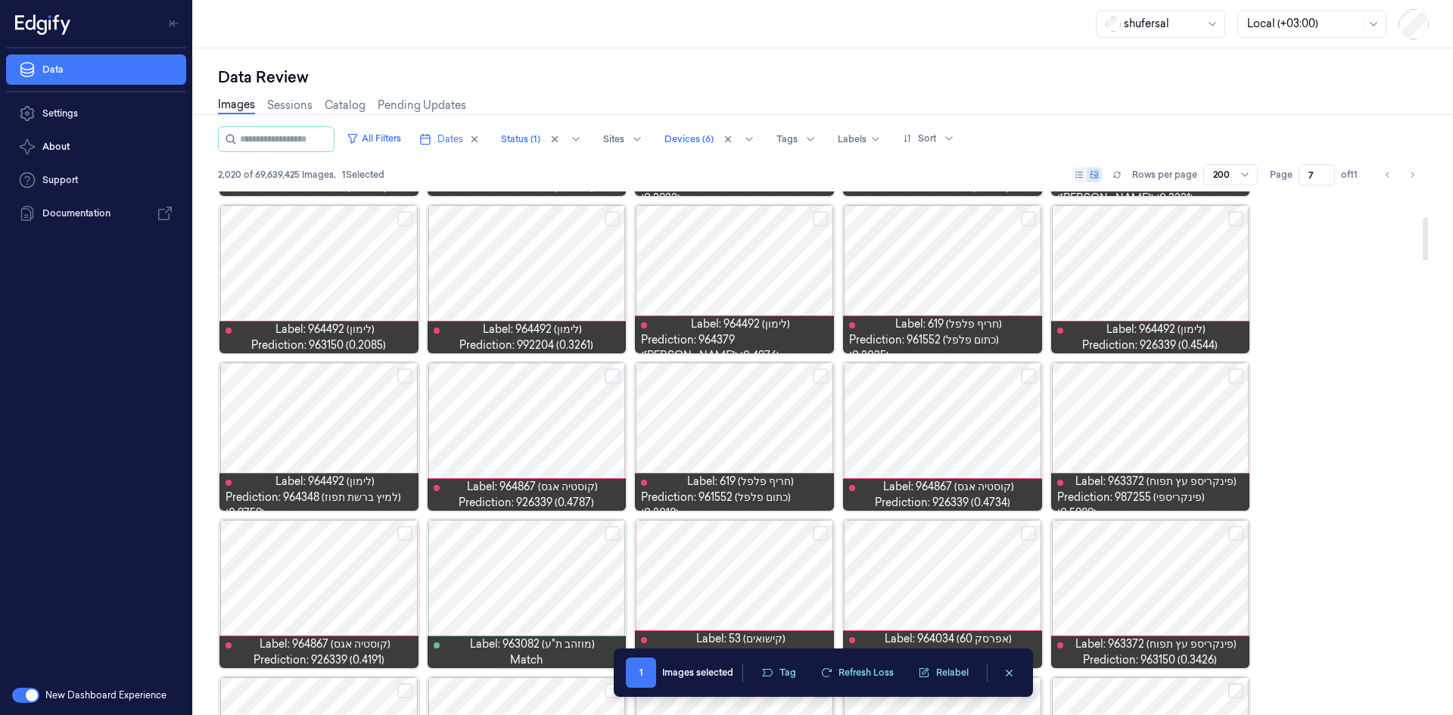
click at [1008, 669] on icon "clearSelection" at bounding box center [1009, 673] width 11 height 11
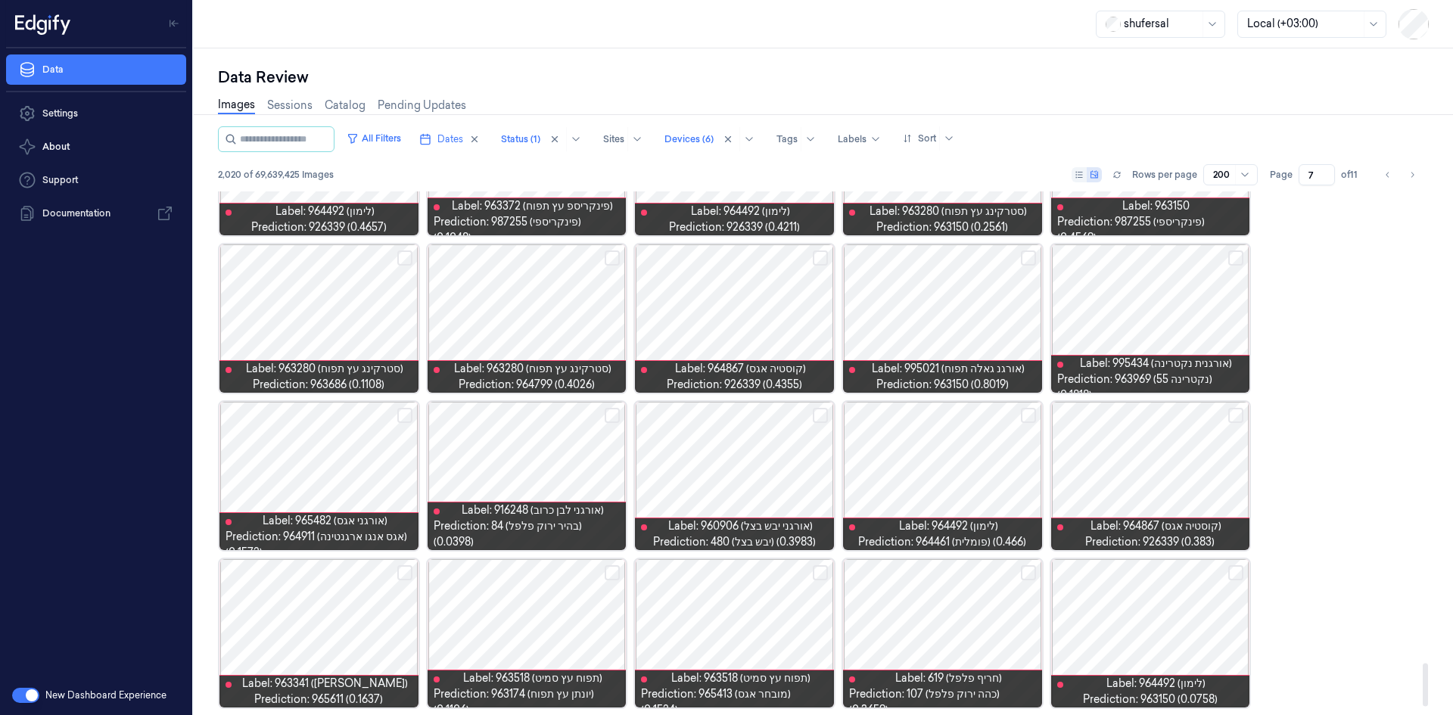
scroll to position [5780, 0]
